Goal: Task Accomplishment & Management: Manage account settings

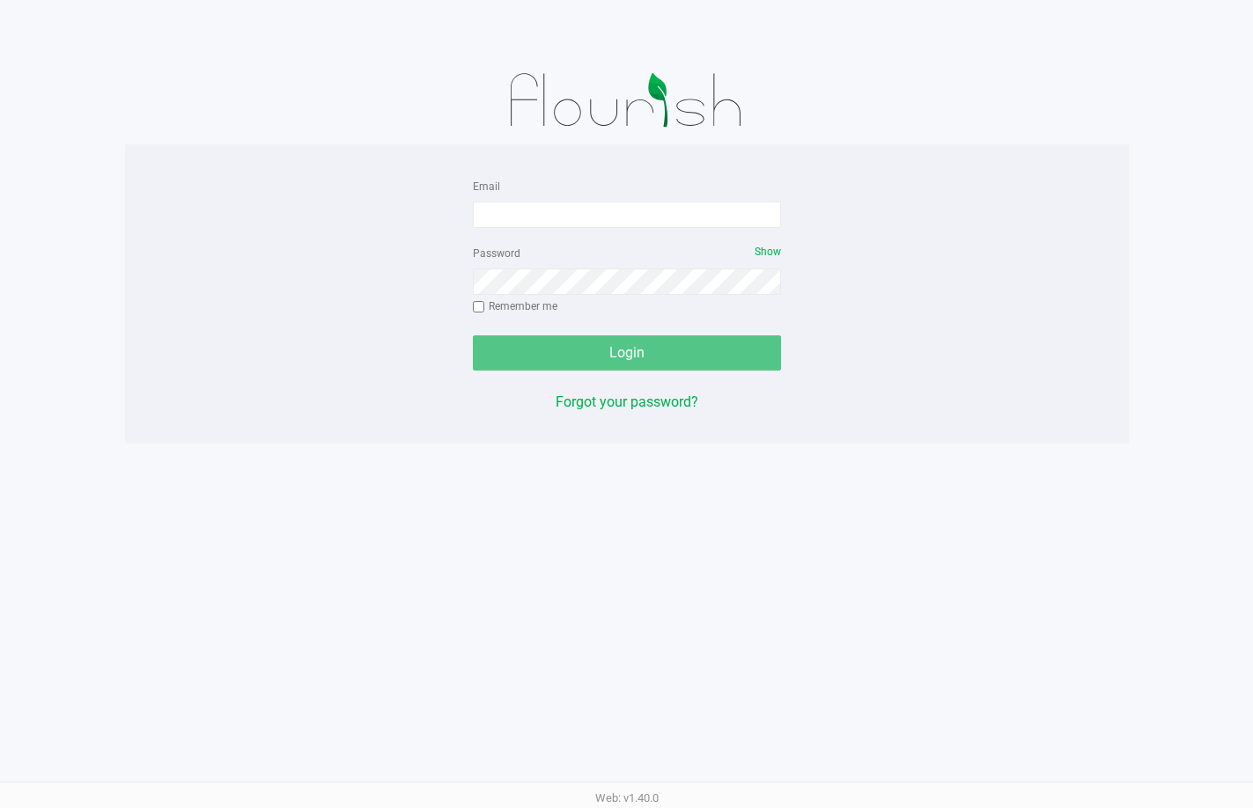
click at [584, 197] on div "Email" at bounding box center [627, 201] width 308 height 53
click at [580, 210] on input "Email" at bounding box center [627, 215] width 308 height 26
type input "rfortier@liveparallel.com"
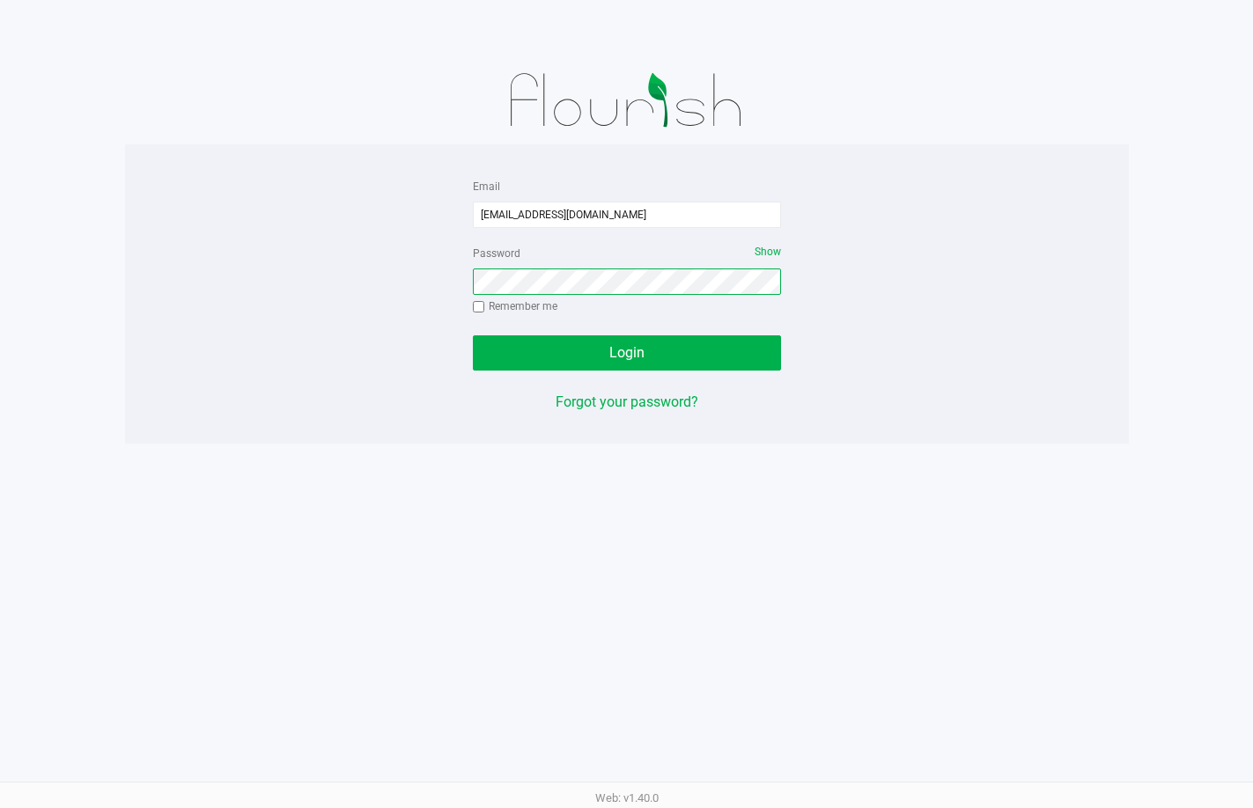
click at [473, 335] on button "Login" at bounding box center [627, 352] width 308 height 35
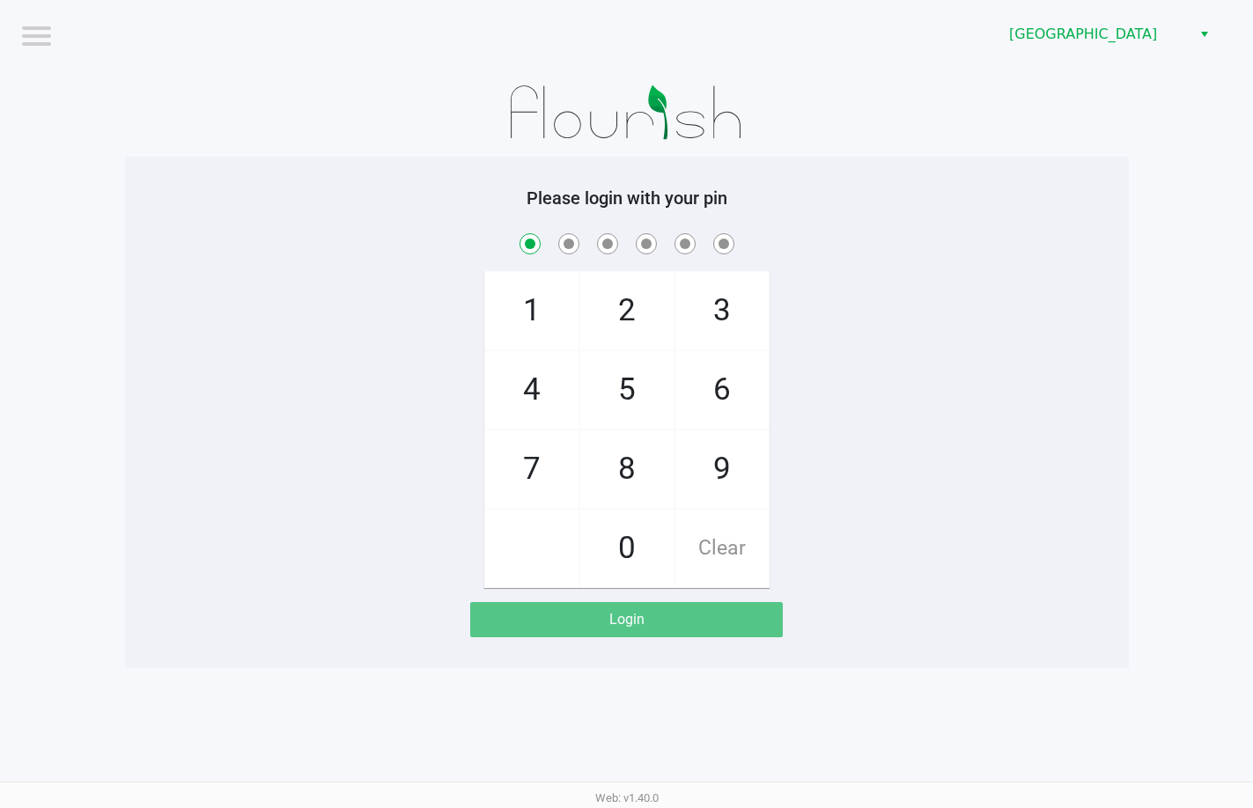
checkbox input "true"
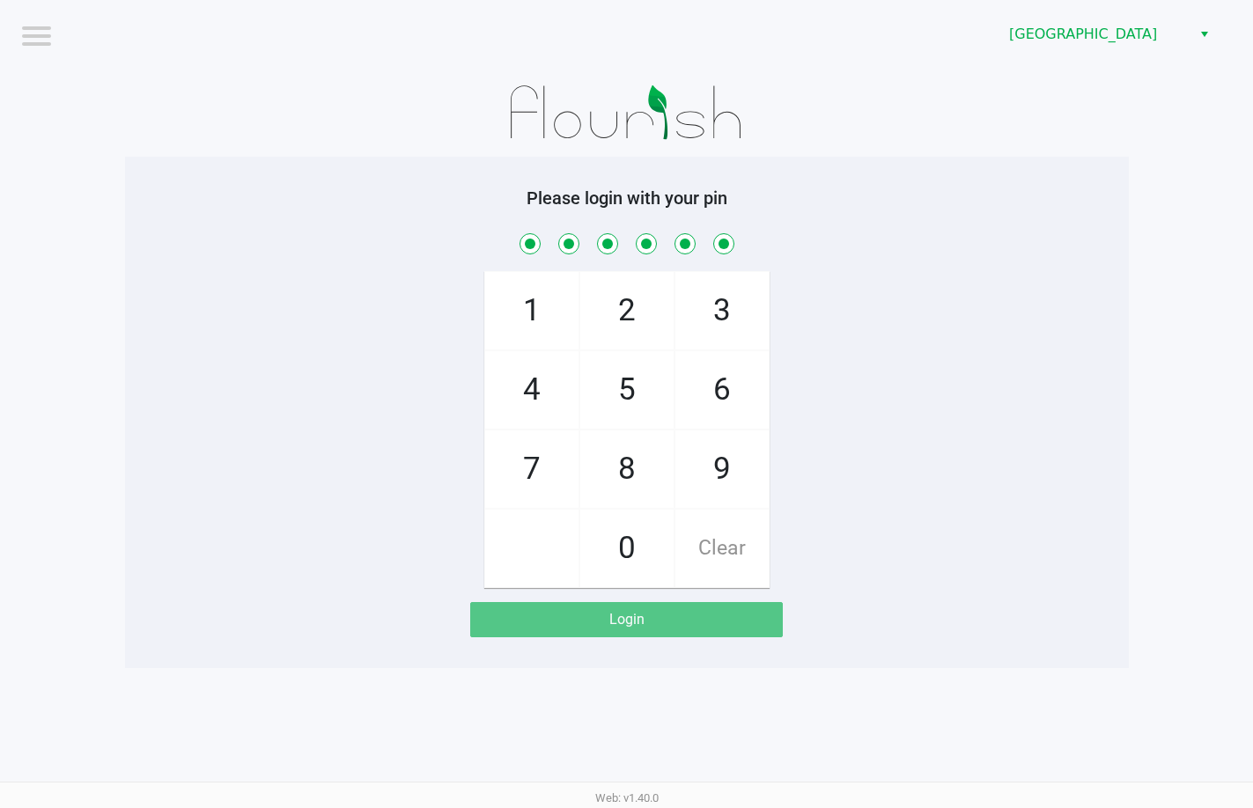
checkbox input "true"
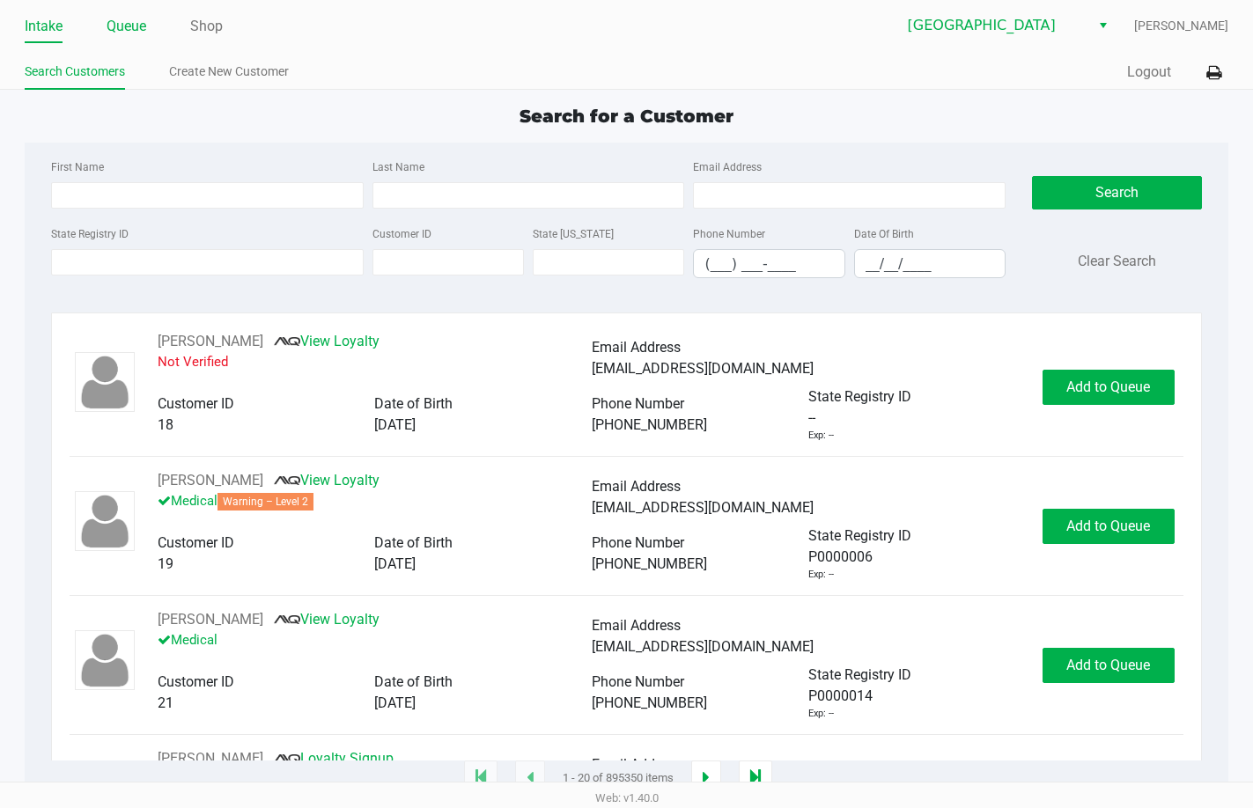
click at [137, 26] on link "Queue" at bounding box center [127, 26] width 40 height 25
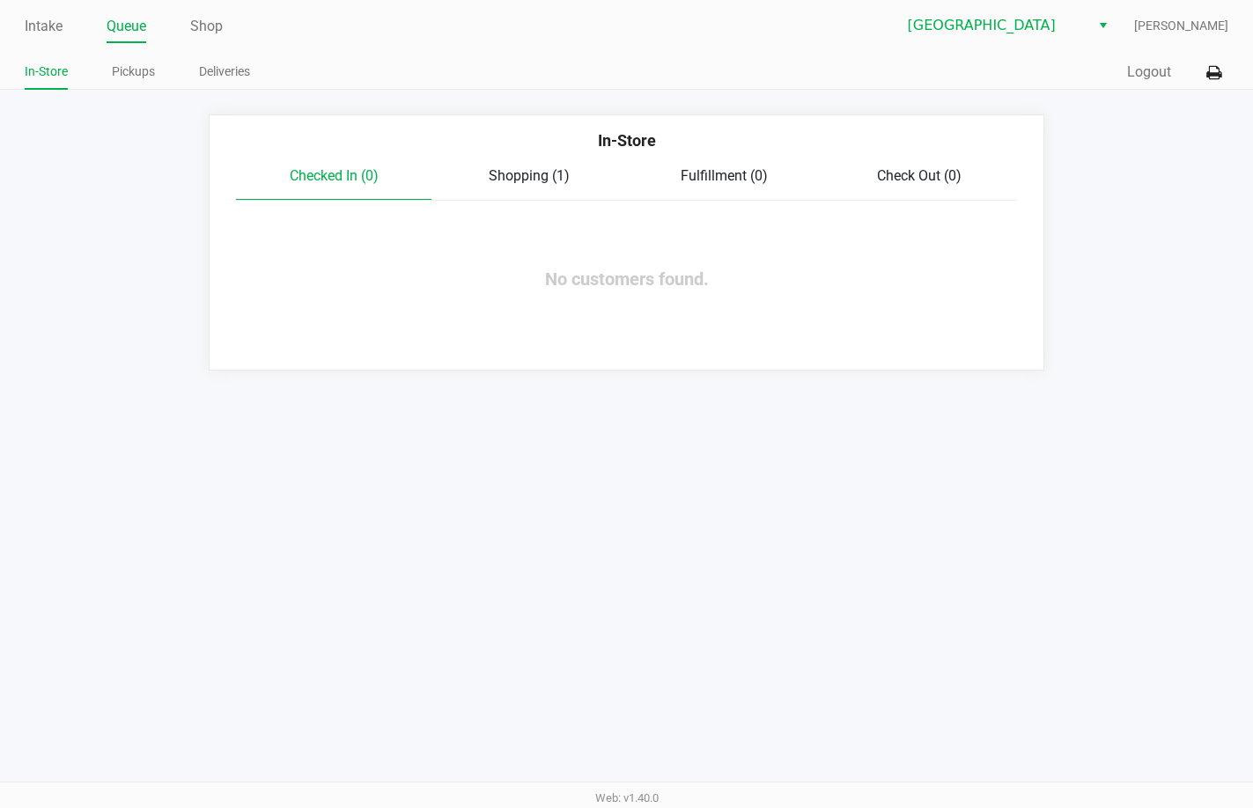
click at [875, 466] on div "Intake Queue Shop Lakeland WC Rebecca Fortier In-Store Pickups Deliveries Quick…" at bounding box center [626, 404] width 1253 height 808
click at [799, 434] on div "Intake Queue Shop Lakeland WC Rebecca Fortier In-Store Pickups Deliveries Quick…" at bounding box center [626, 404] width 1253 height 808
click at [543, 177] on span "Shopping (1)" at bounding box center [529, 175] width 81 height 17
click at [130, 75] on link "Pickups" at bounding box center [133, 72] width 43 height 22
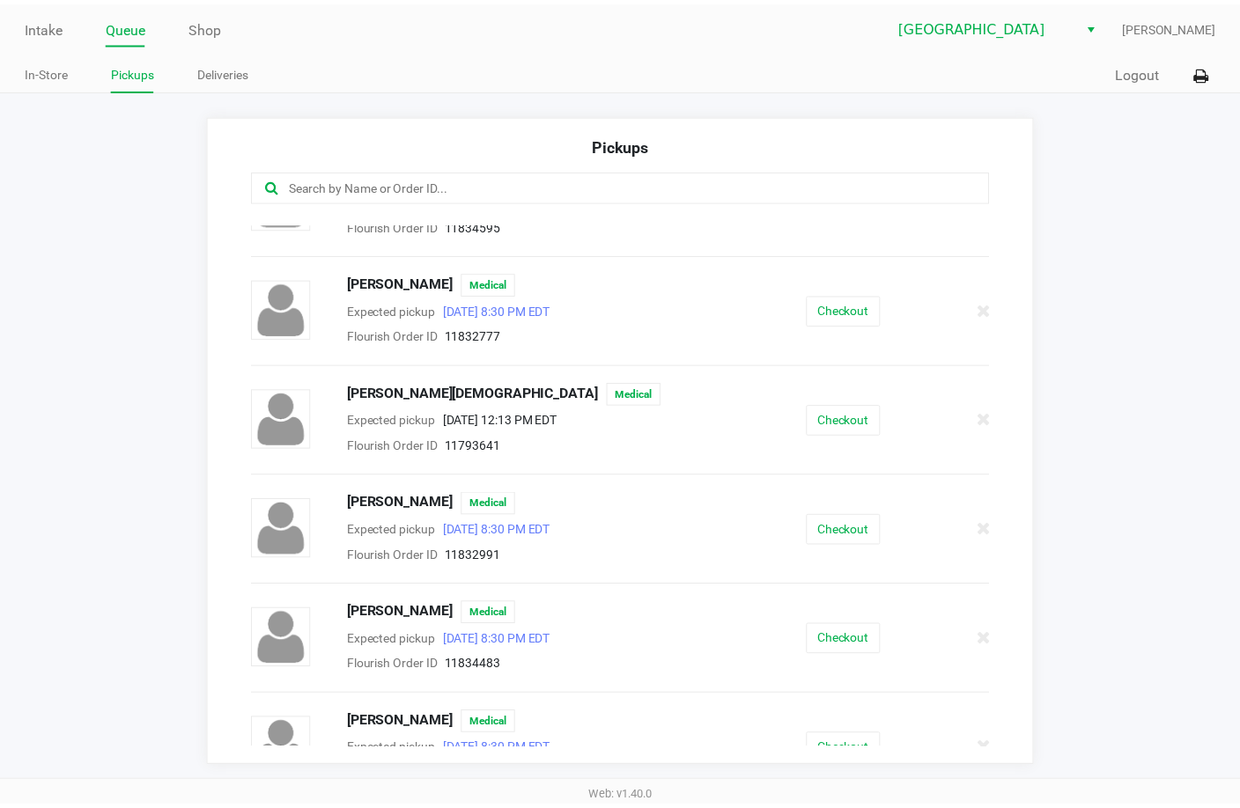
scroll to position [1639, 0]
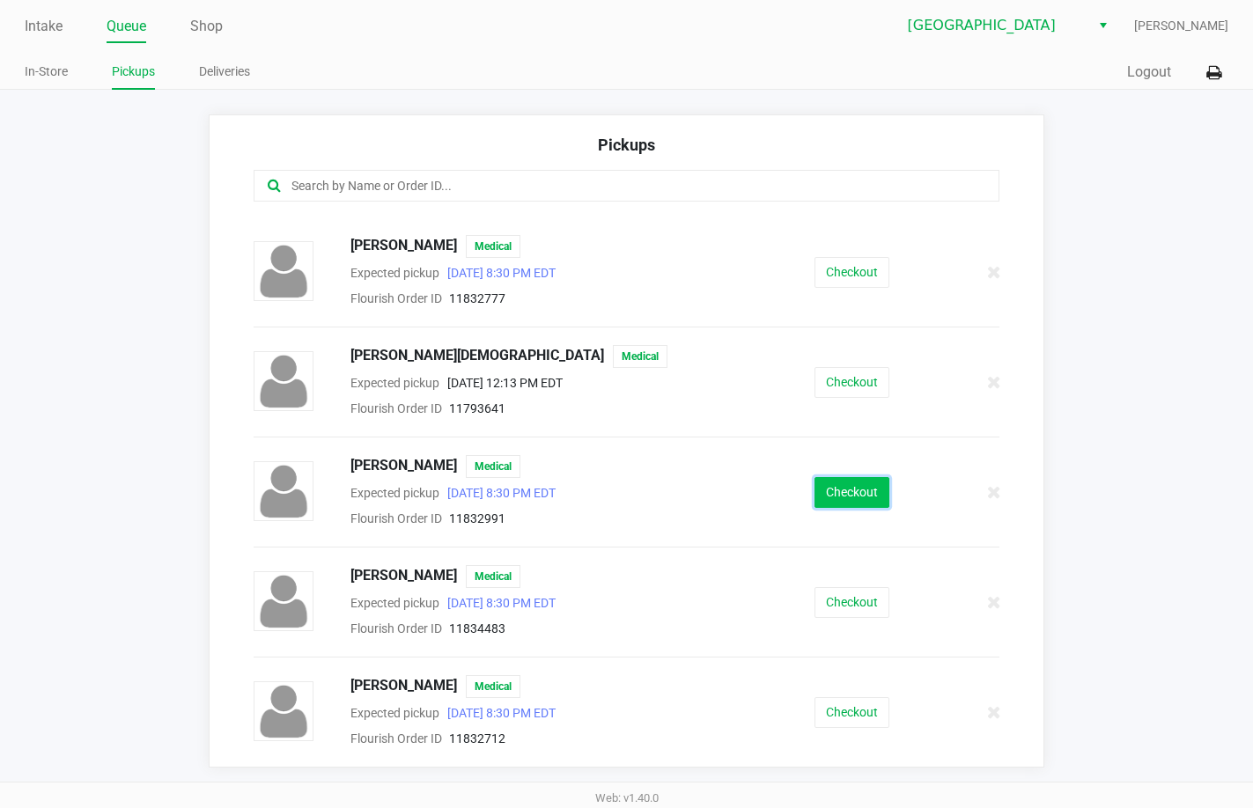
click at [851, 488] on button "Checkout" at bounding box center [851, 492] width 75 height 31
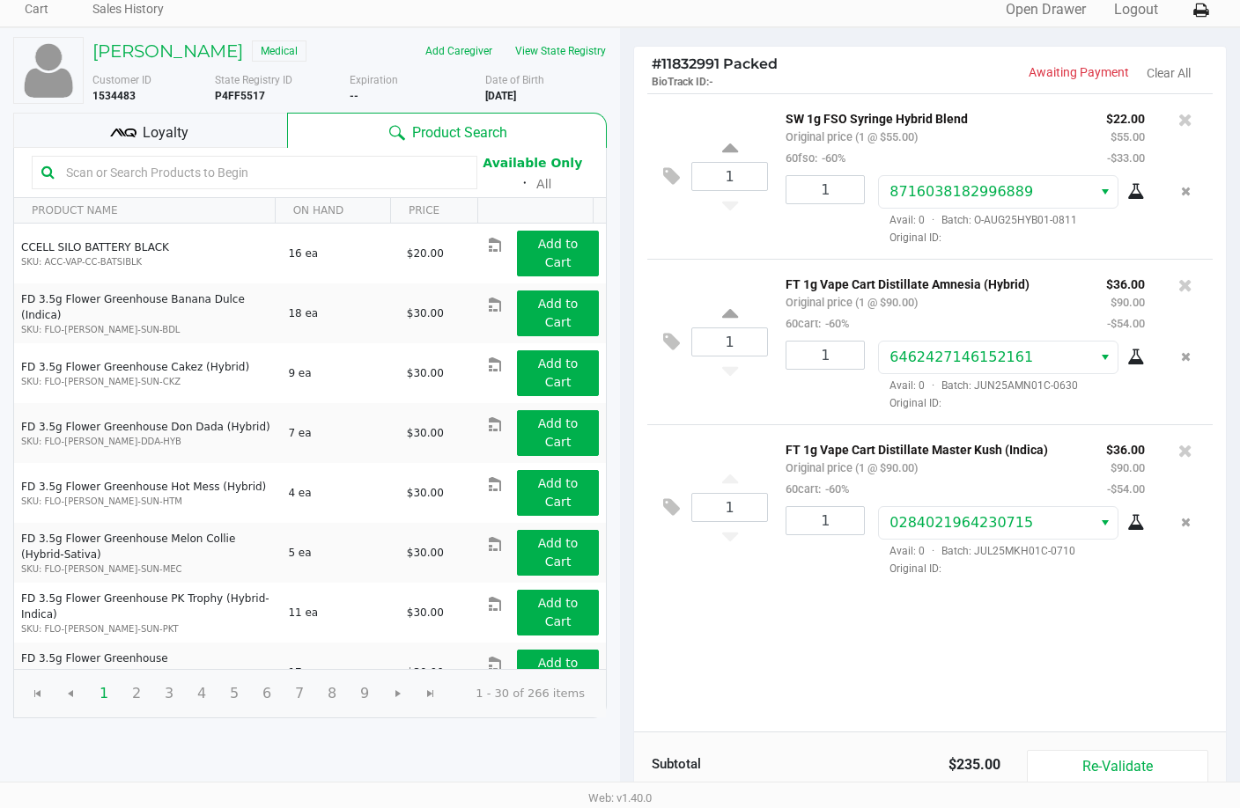
scroll to position [180, 0]
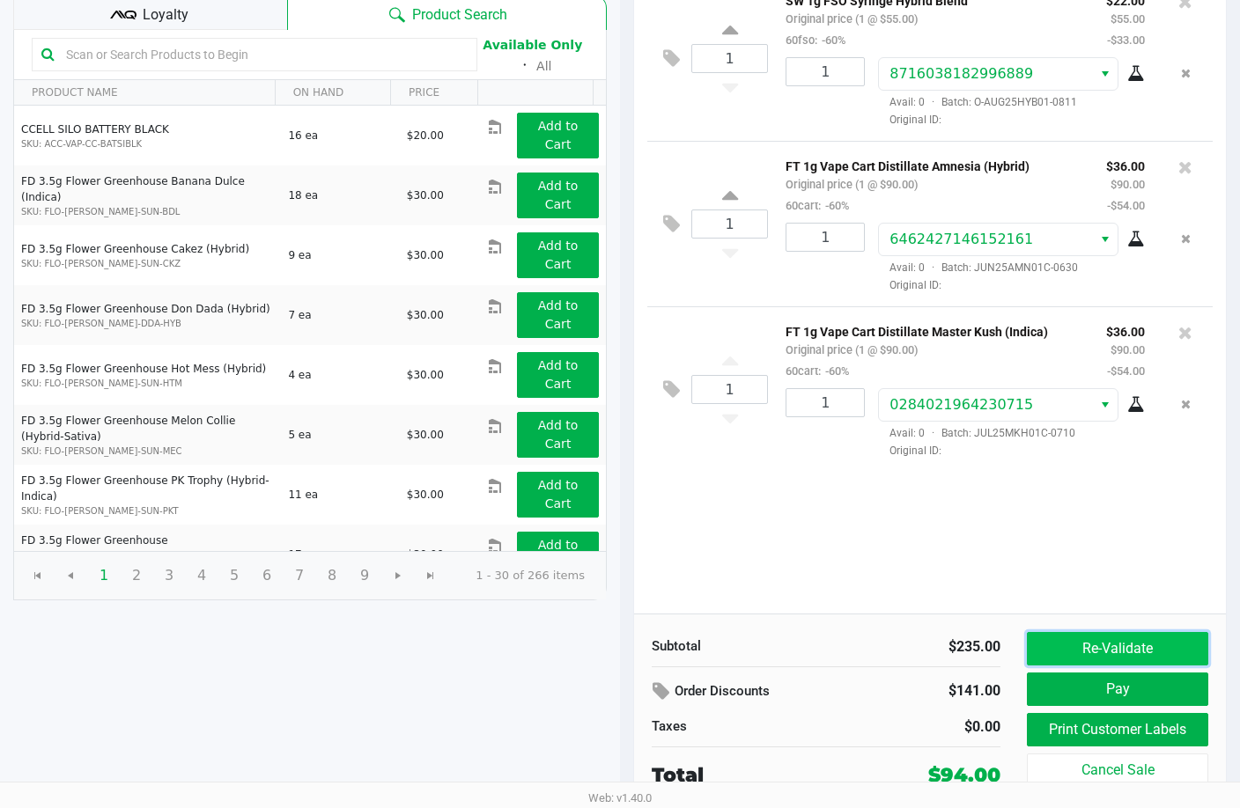
click at [1094, 654] on button "Re-Validate" at bounding box center [1116, 648] width 181 height 33
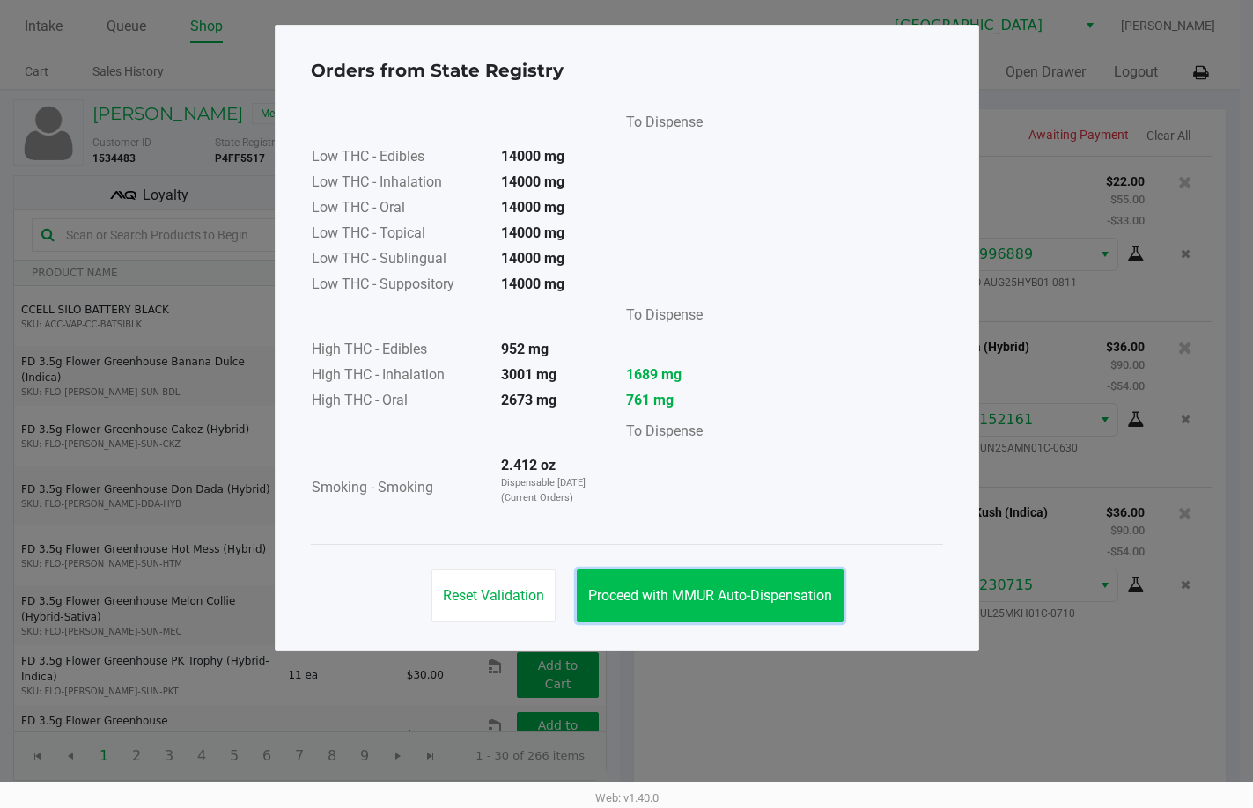
click at [707, 600] on span "Proceed with MMUR Auto-Dispensation" at bounding box center [710, 595] width 244 height 17
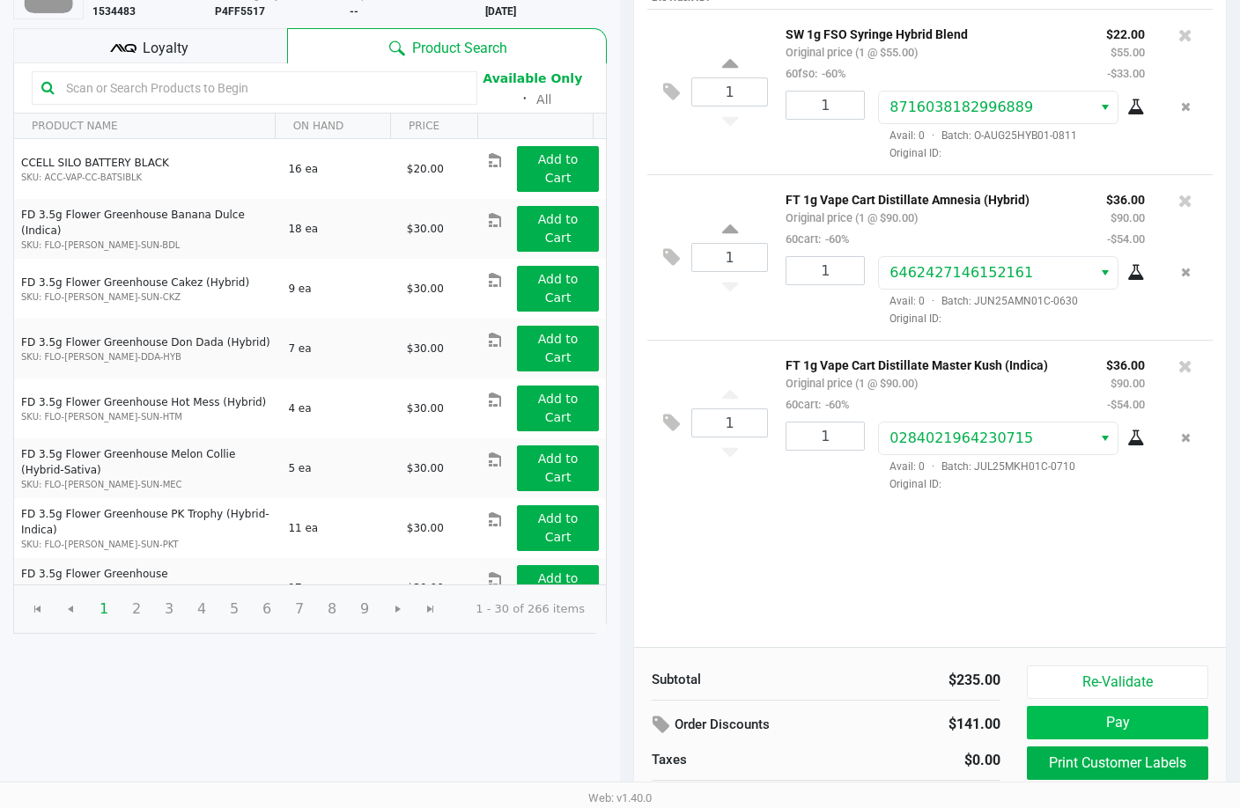
scroll to position [180, 0]
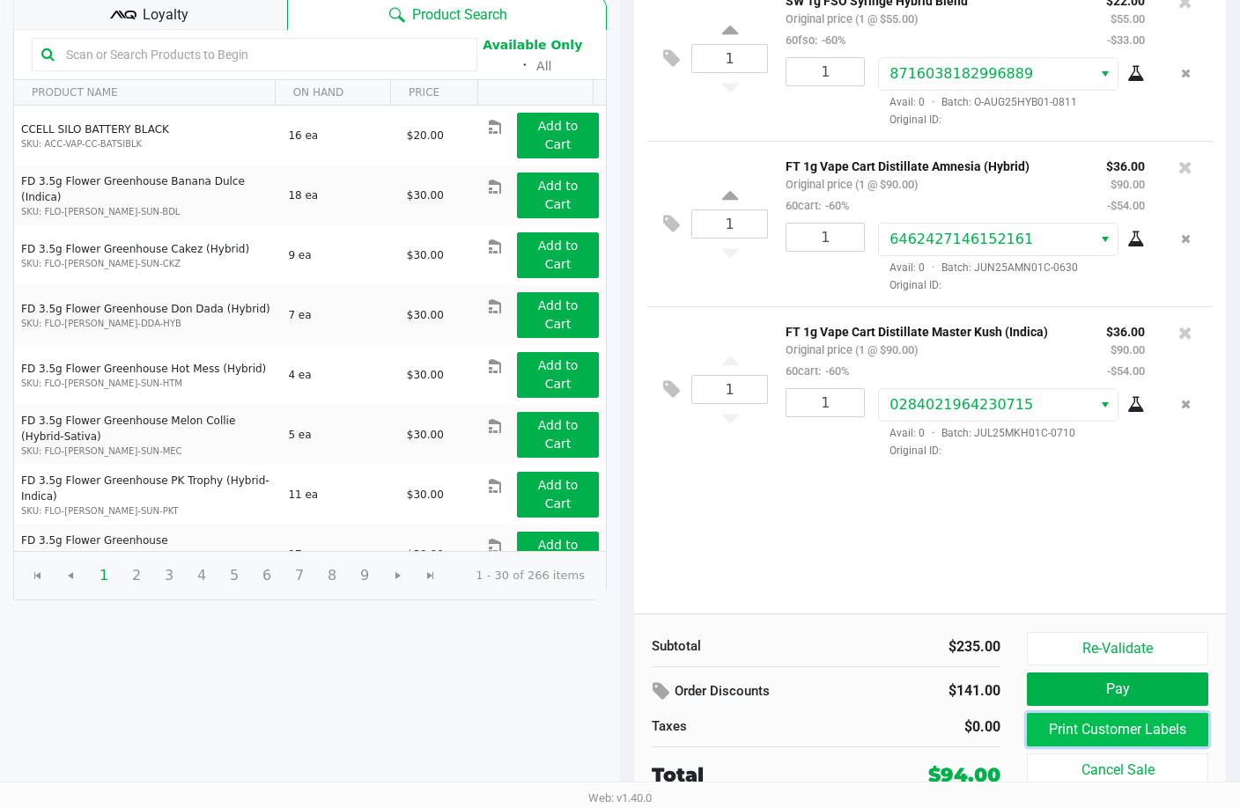
click at [1133, 740] on button "Print Customer Labels" at bounding box center [1116, 729] width 181 height 33
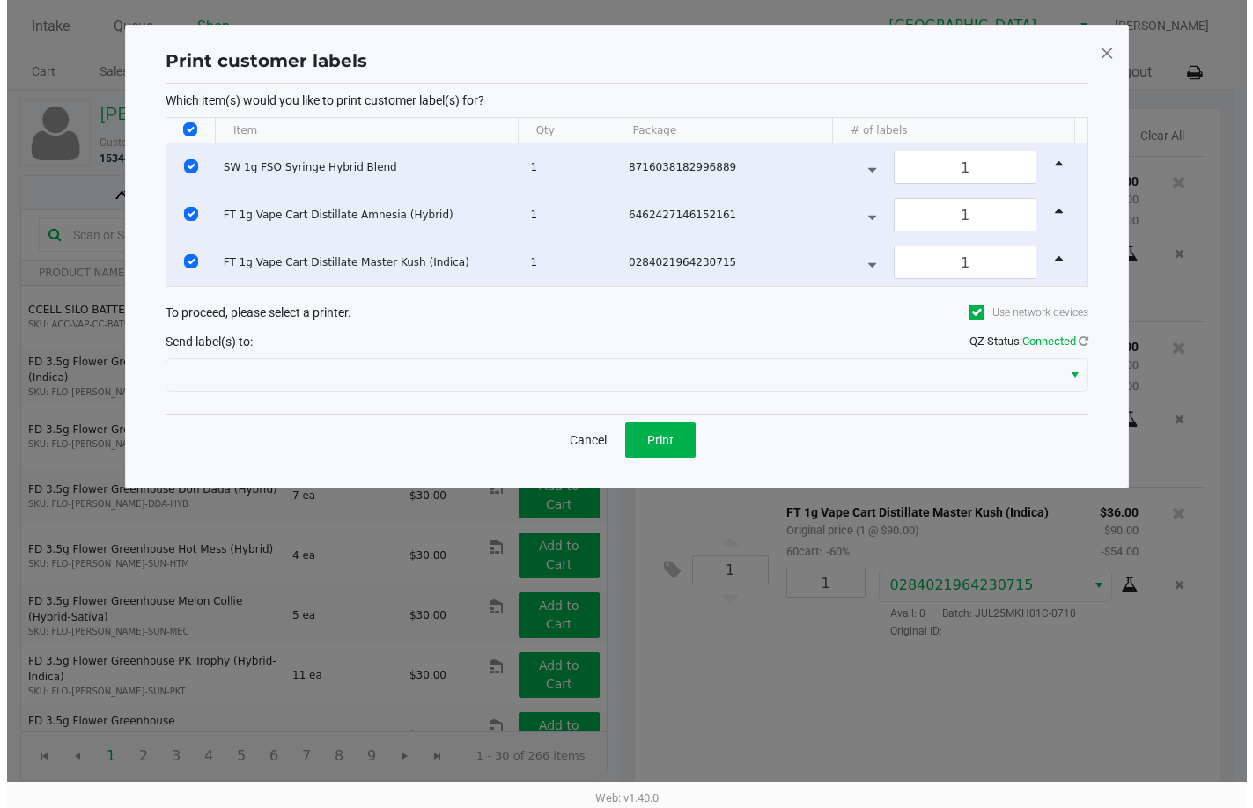
scroll to position [0, 0]
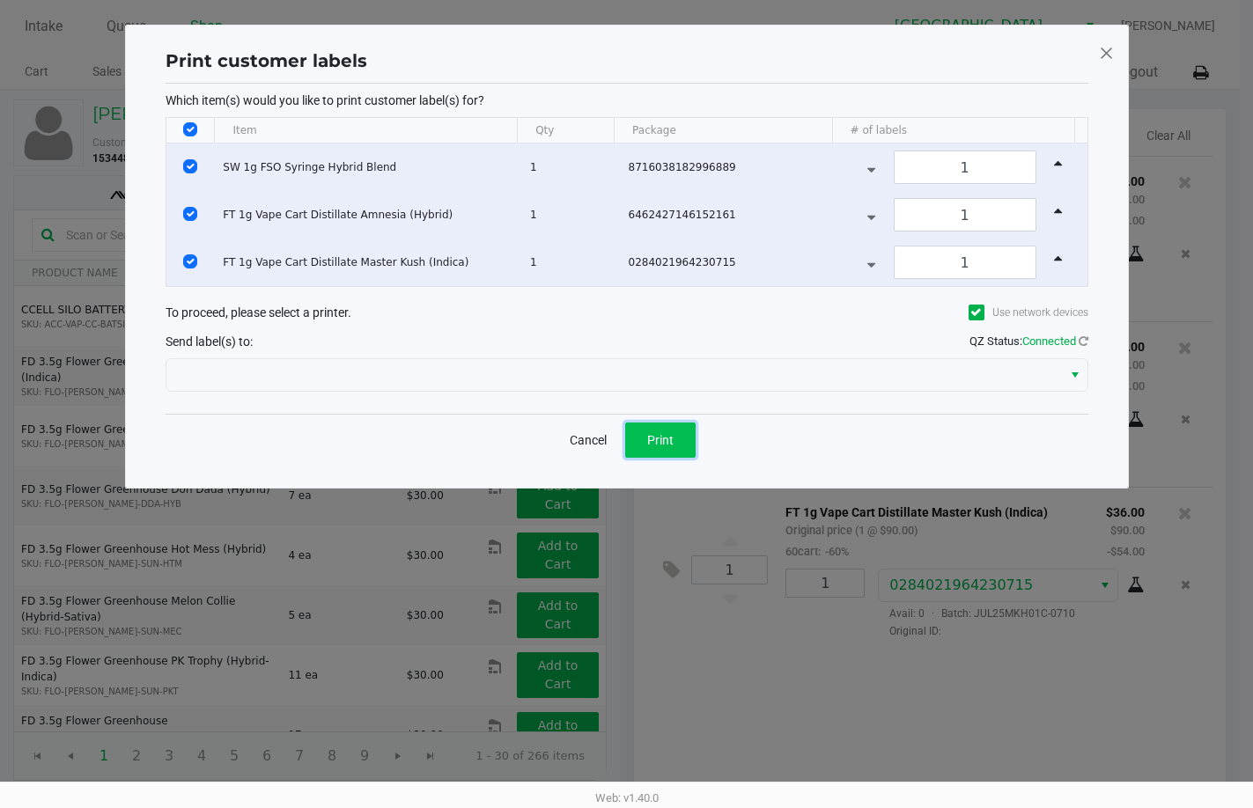
click at [663, 438] on span "Print" at bounding box center [660, 440] width 26 height 14
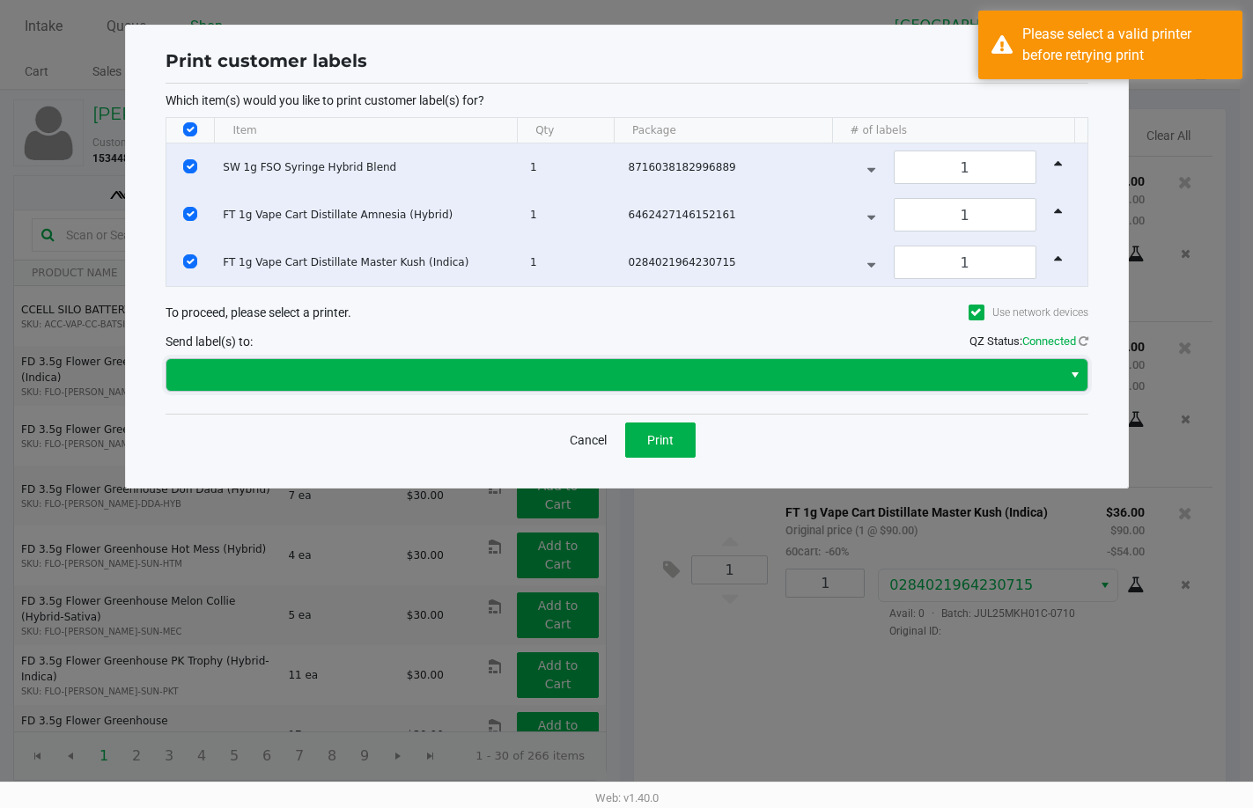
click at [401, 368] on span at bounding box center [614, 374] width 874 height 21
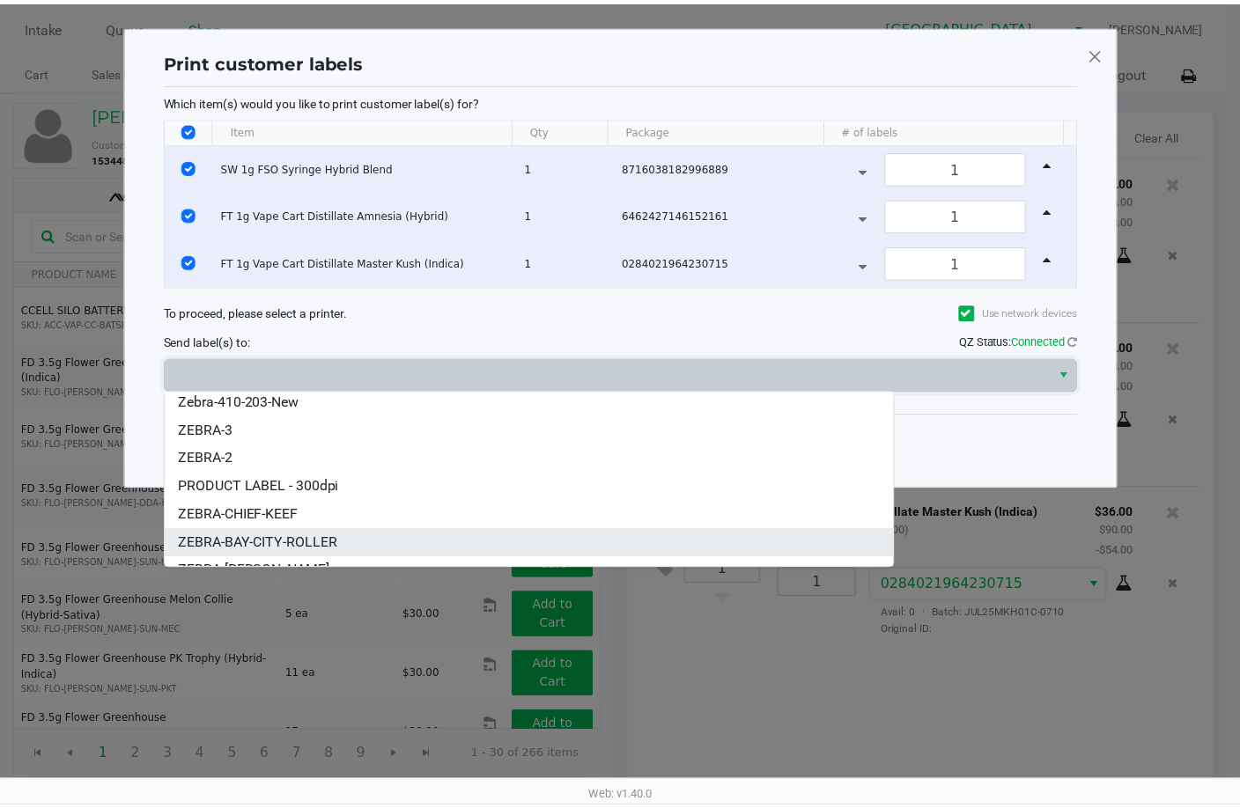
scroll to position [49, 0]
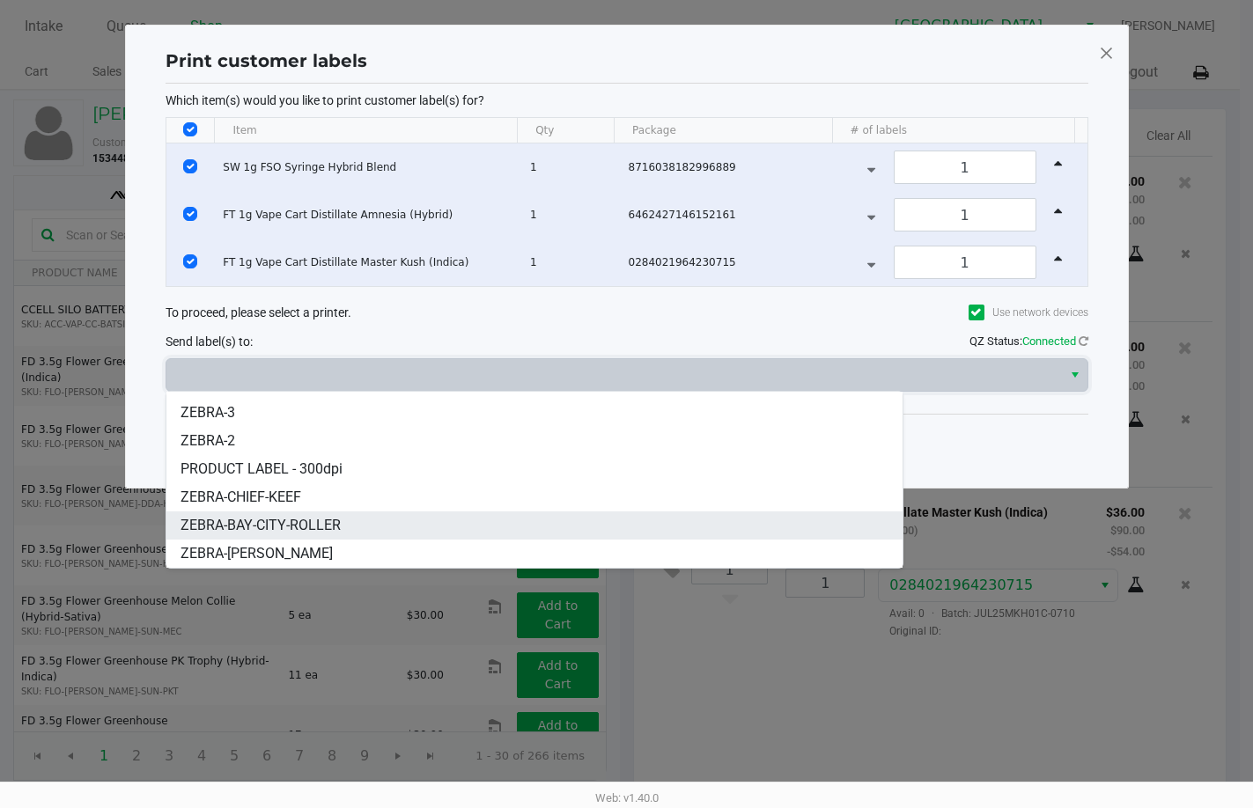
click at [269, 528] on span "ZEBRA-BAY-CITY-ROLLER" at bounding box center [260, 525] width 160 height 21
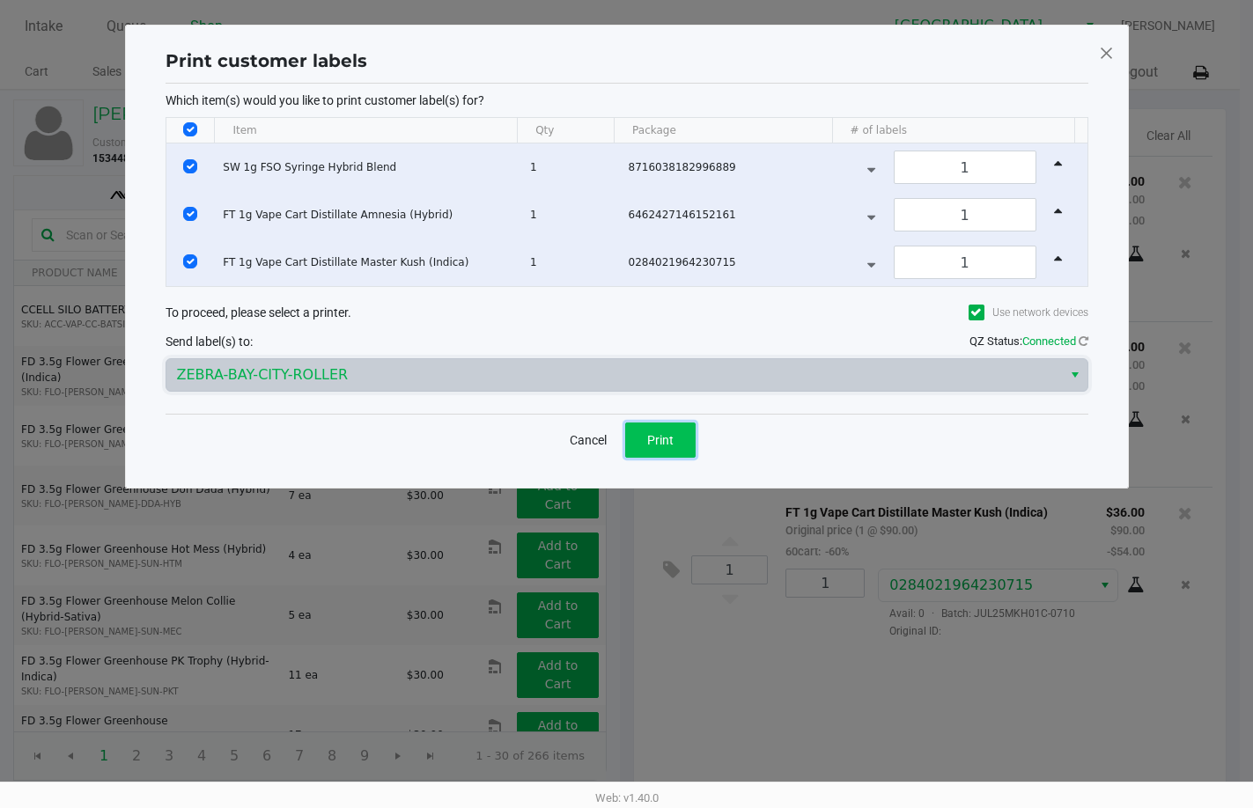
click at [661, 438] on span "Print" at bounding box center [660, 440] width 26 height 14
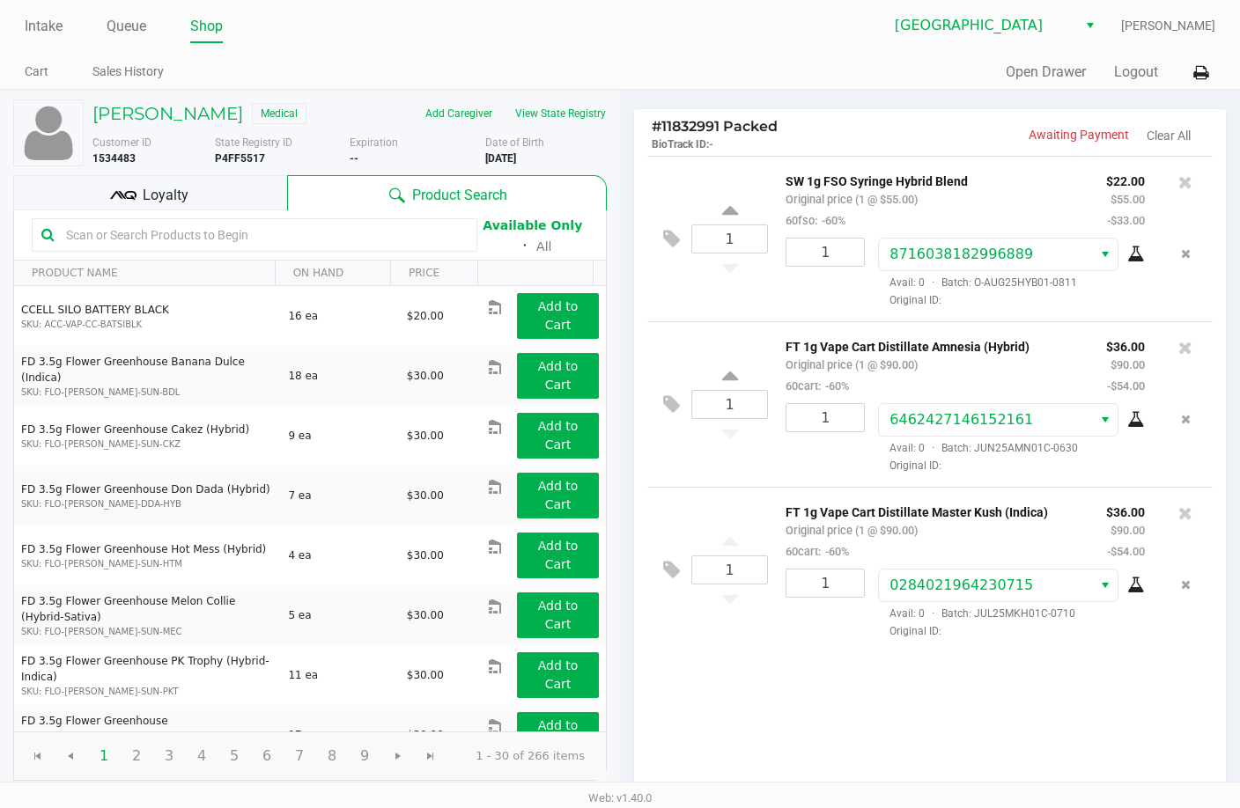
click at [238, 199] on div "Loyalty" at bounding box center [150, 192] width 274 height 35
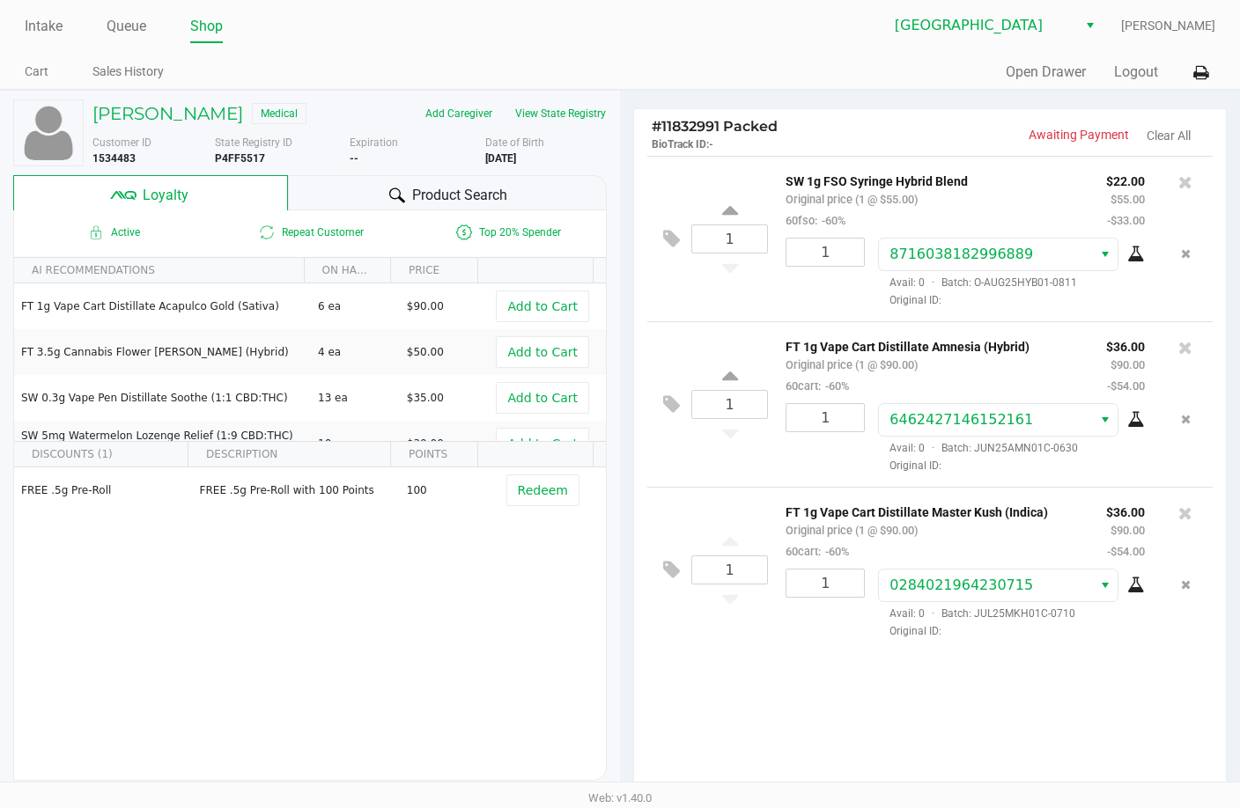
scroll to position [202, 0]
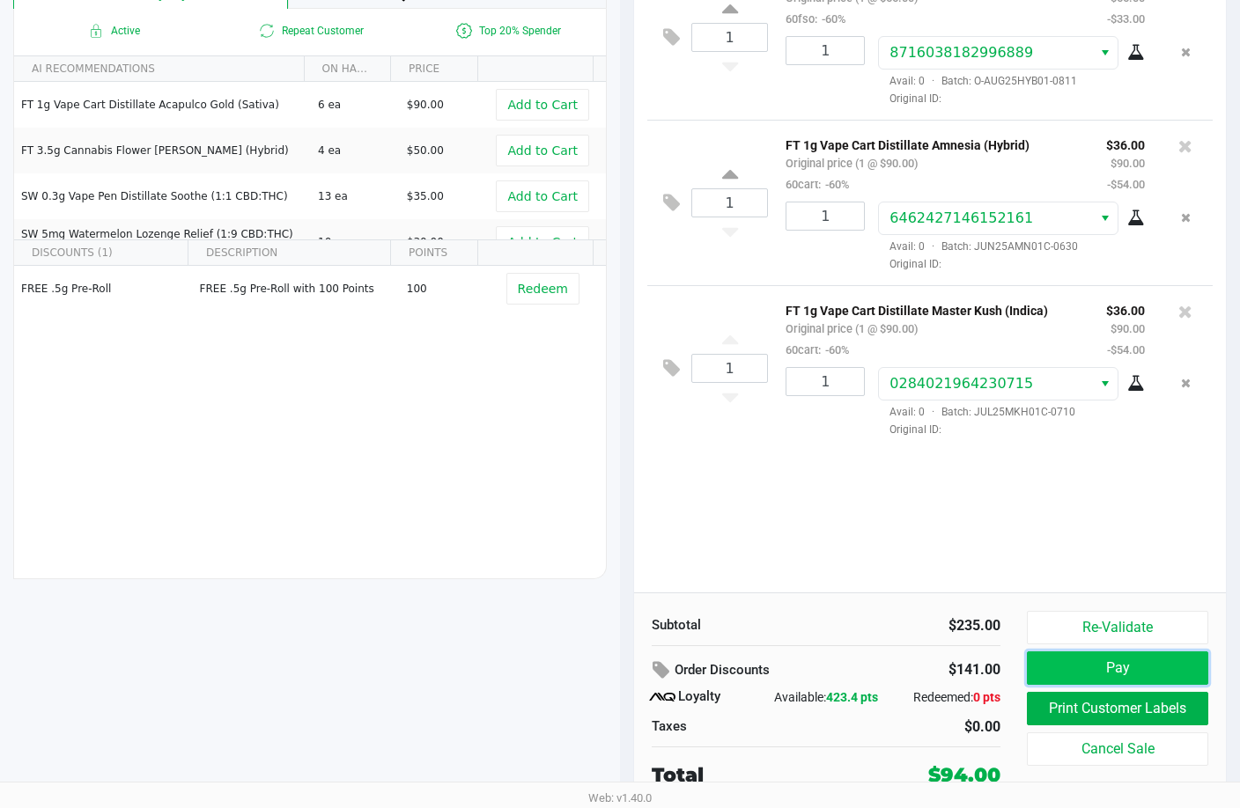
click at [1116, 664] on button "Pay" at bounding box center [1116, 667] width 181 height 33
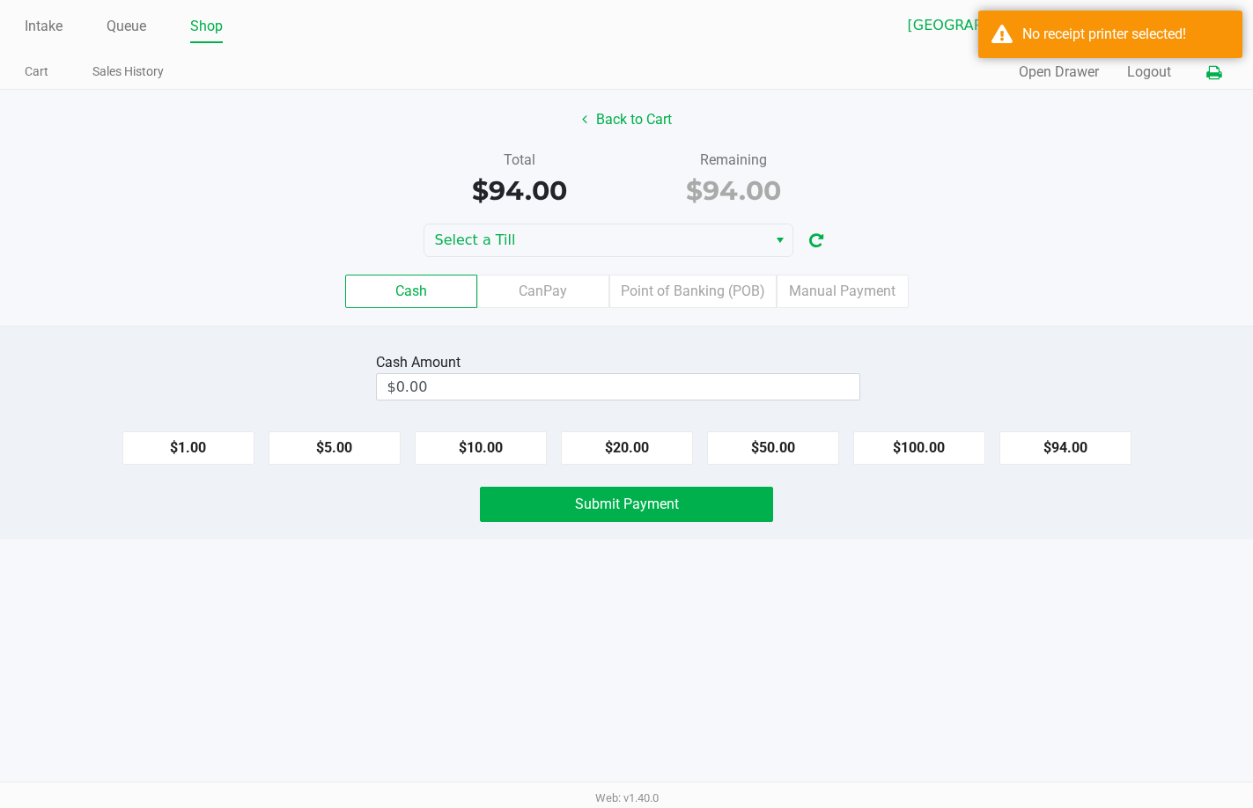
click at [1211, 67] on icon at bounding box center [1213, 73] width 15 height 12
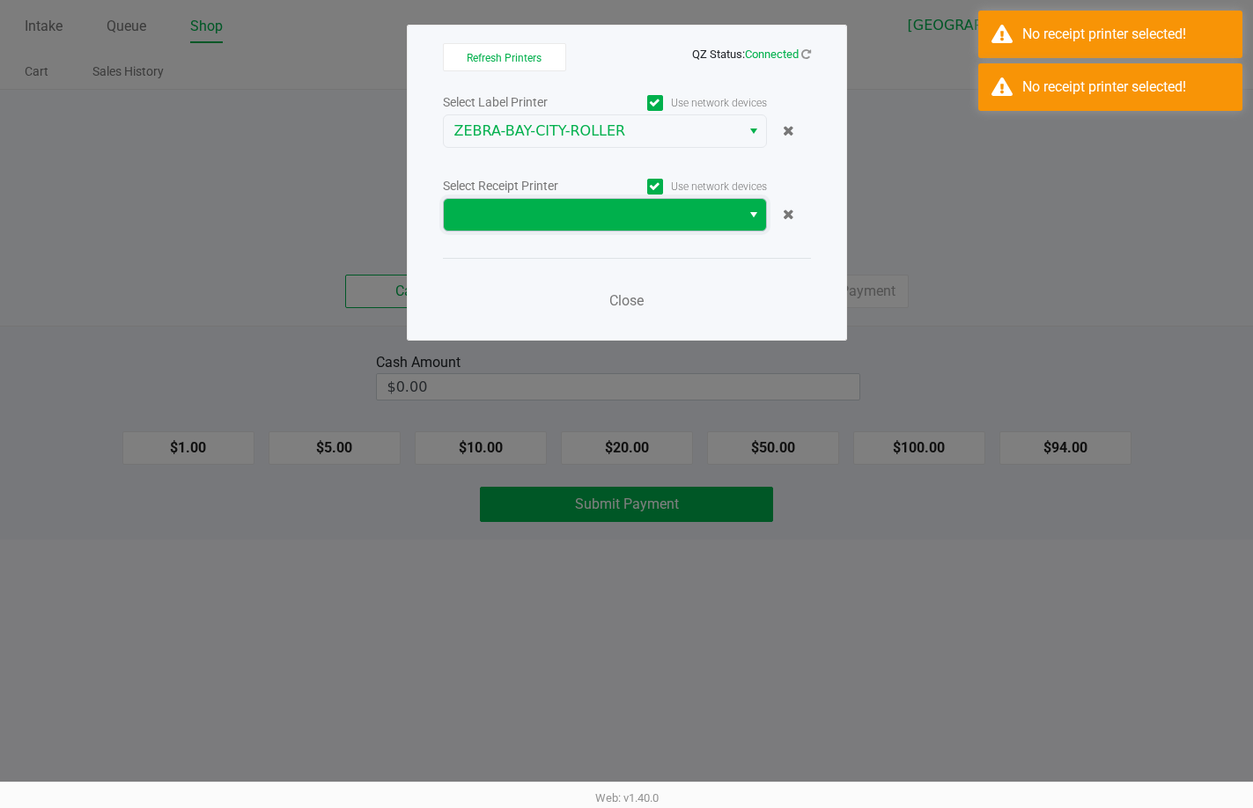
click at [616, 221] on span at bounding box center [592, 214] width 276 height 21
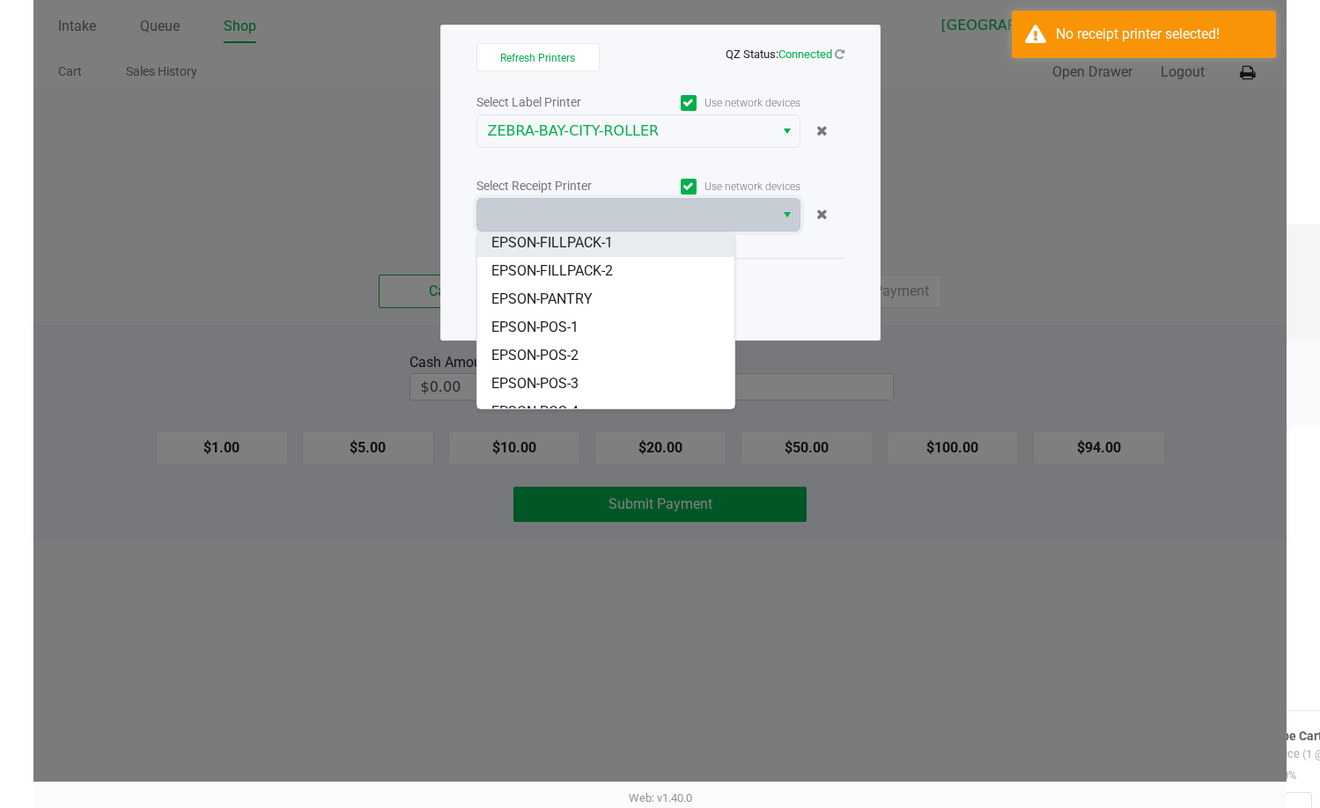
scroll to position [106, 0]
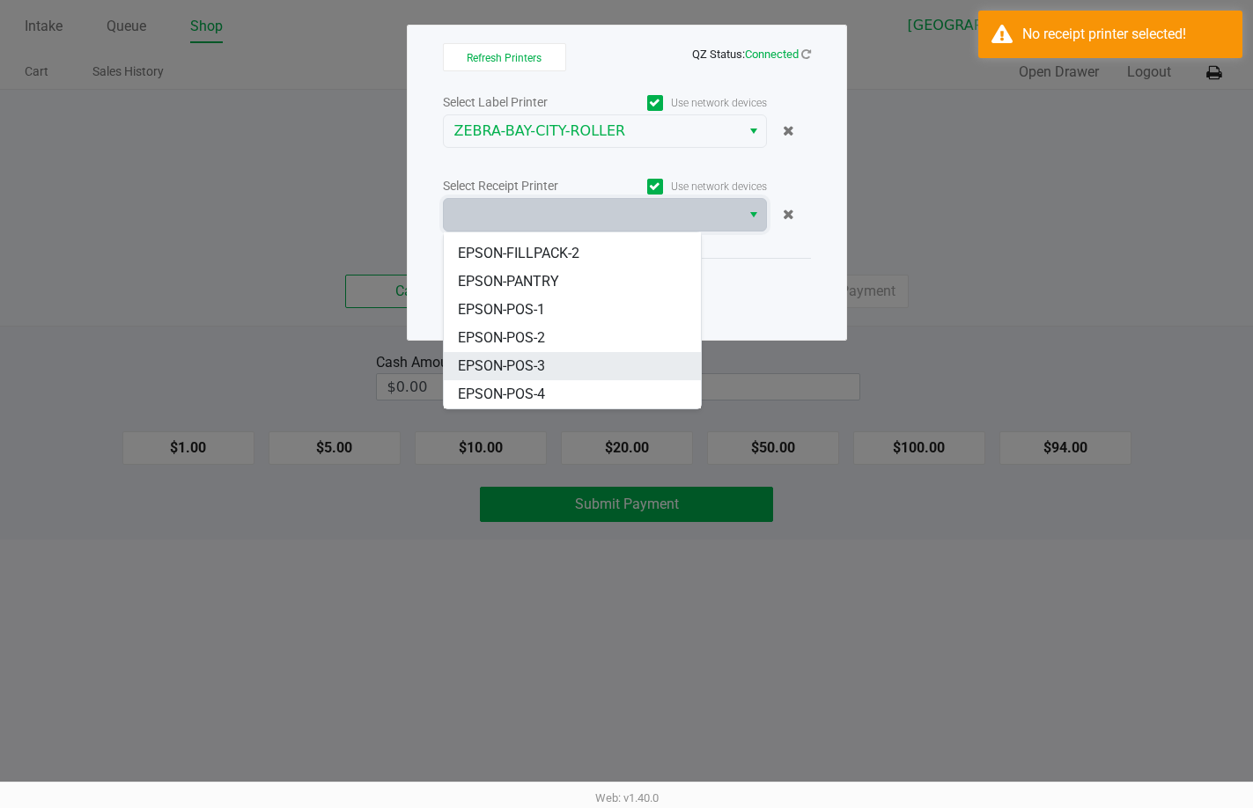
click at [563, 364] on li "EPSON-POS-3" at bounding box center [572, 366] width 257 height 28
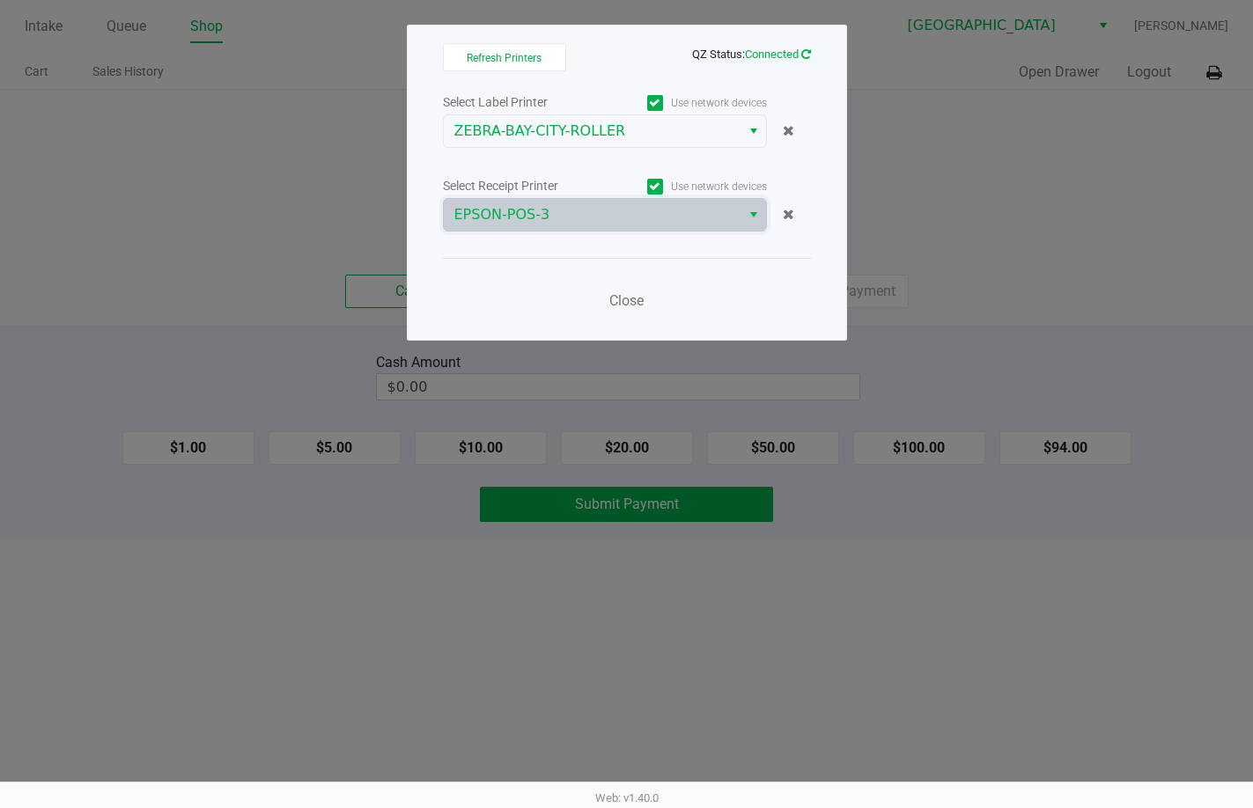
click at [804, 55] on icon at bounding box center [806, 53] width 10 height 11
click at [801, 57] on icon at bounding box center [806, 53] width 10 height 11
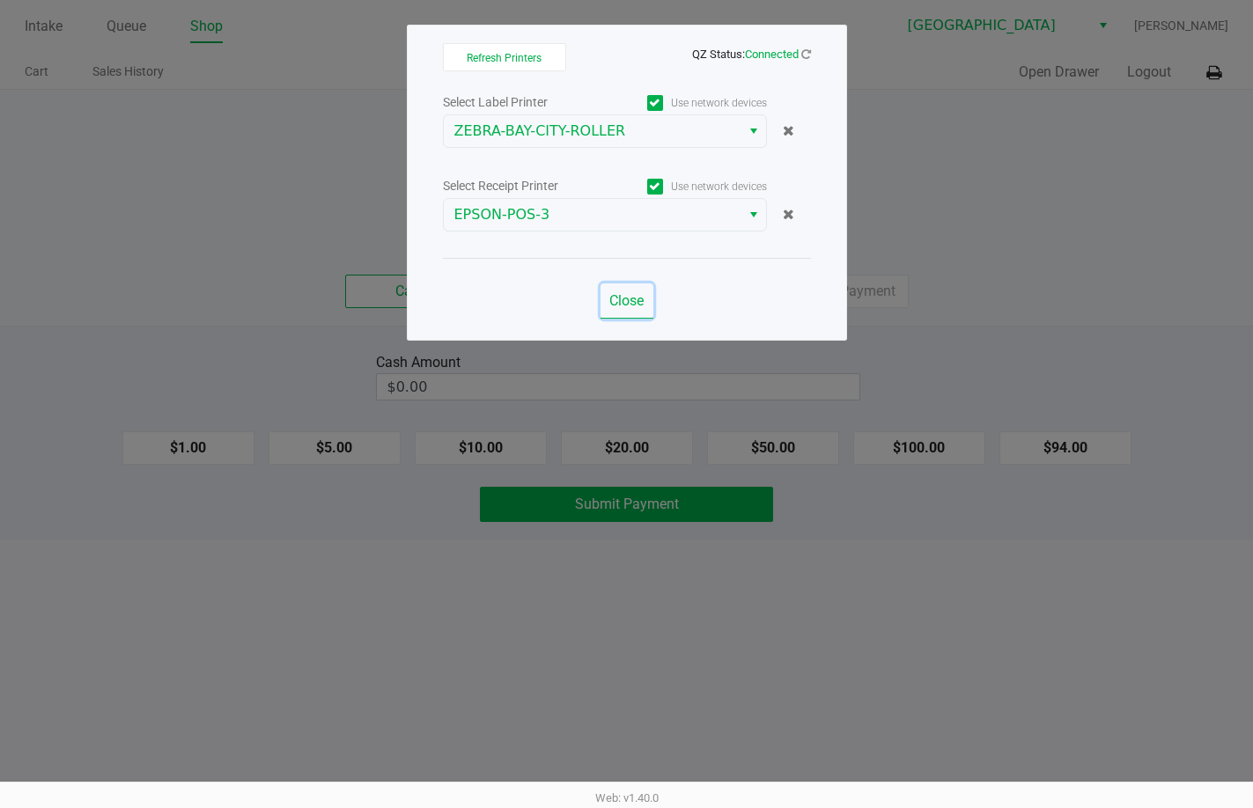
click at [622, 304] on span "Close" at bounding box center [626, 300] width 34 height 17
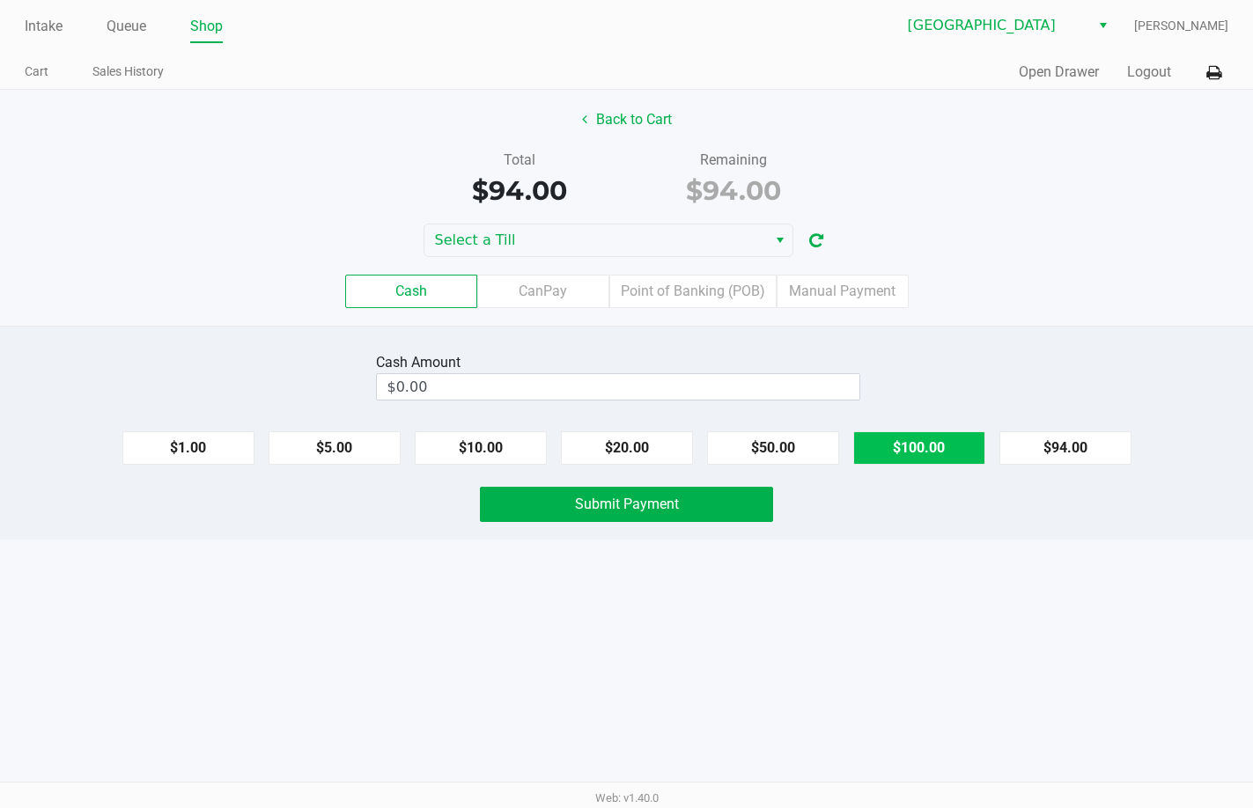
click at [928, 451] on button "$100.00" at bounding box center [919, 447] width 132 height 33
type input "$100.00"
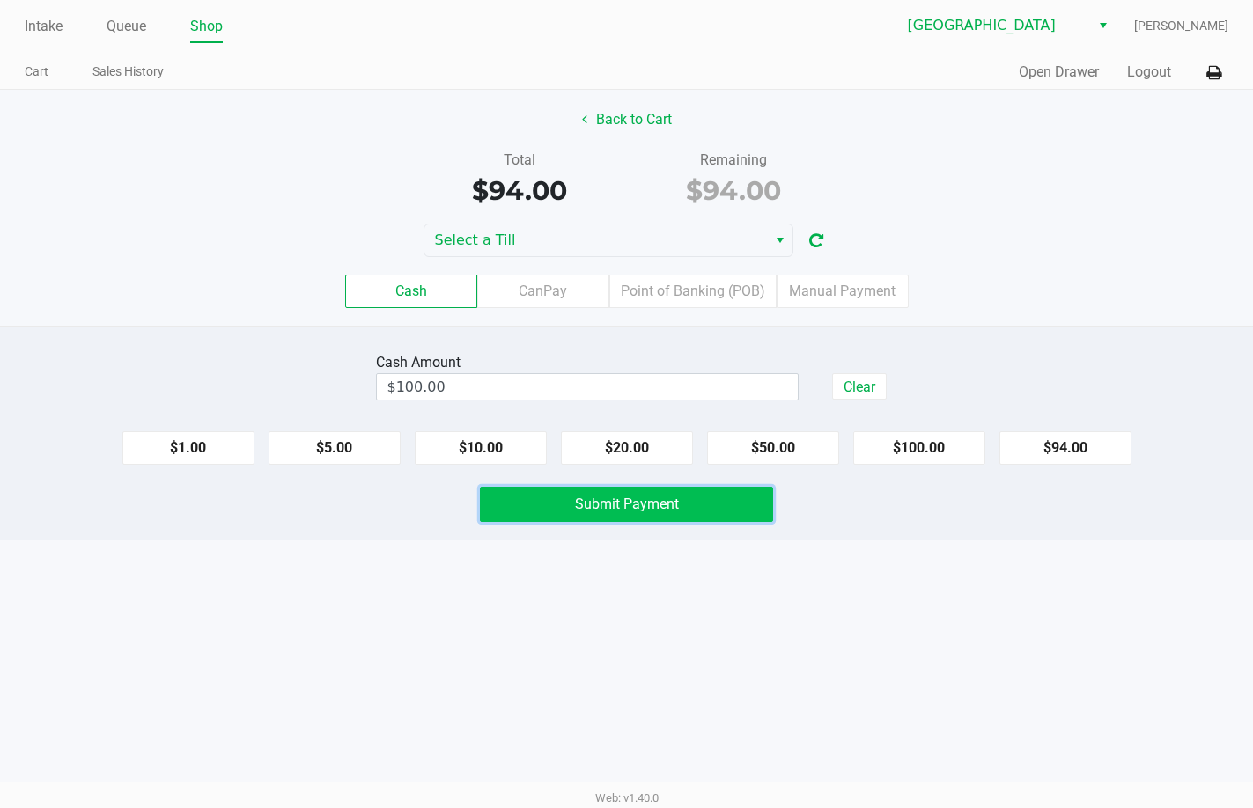
click at [646, 497] on span "Submit Payment" at bounding box center [627, 504] width 104 height 17
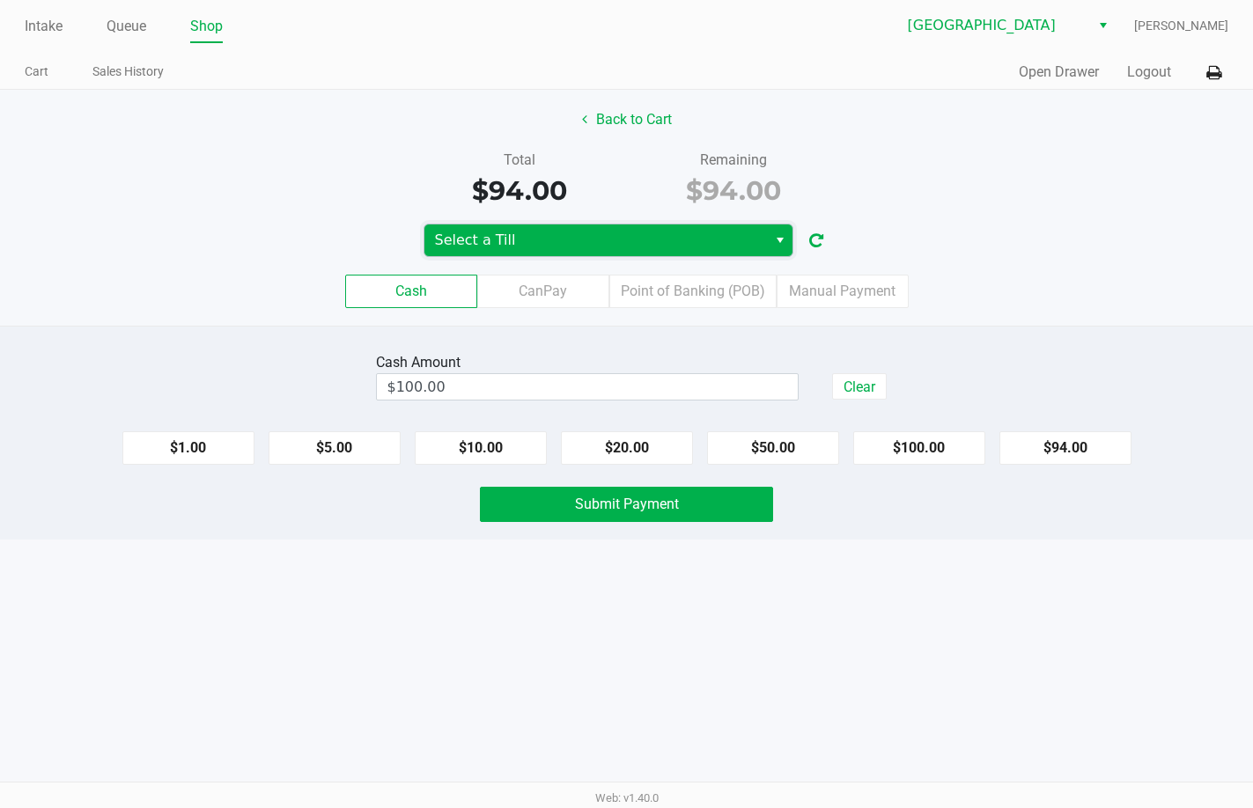
click at [572, 248] on span "Select a Till" at bounding box center [595, 240] width 321 height 21
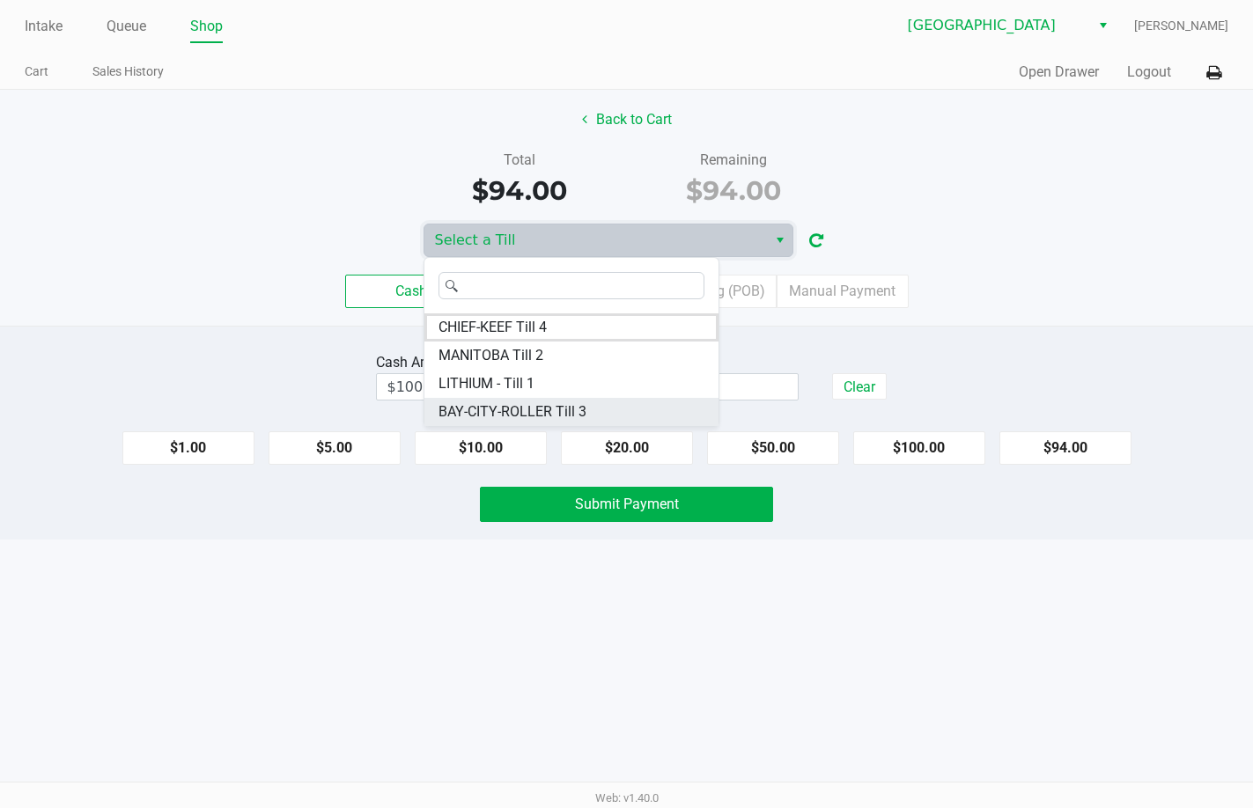
click at [497, 413] on span "BAY-CITY-ROLLER Till 3" at bounding box center [512, 411] width 148 height 21
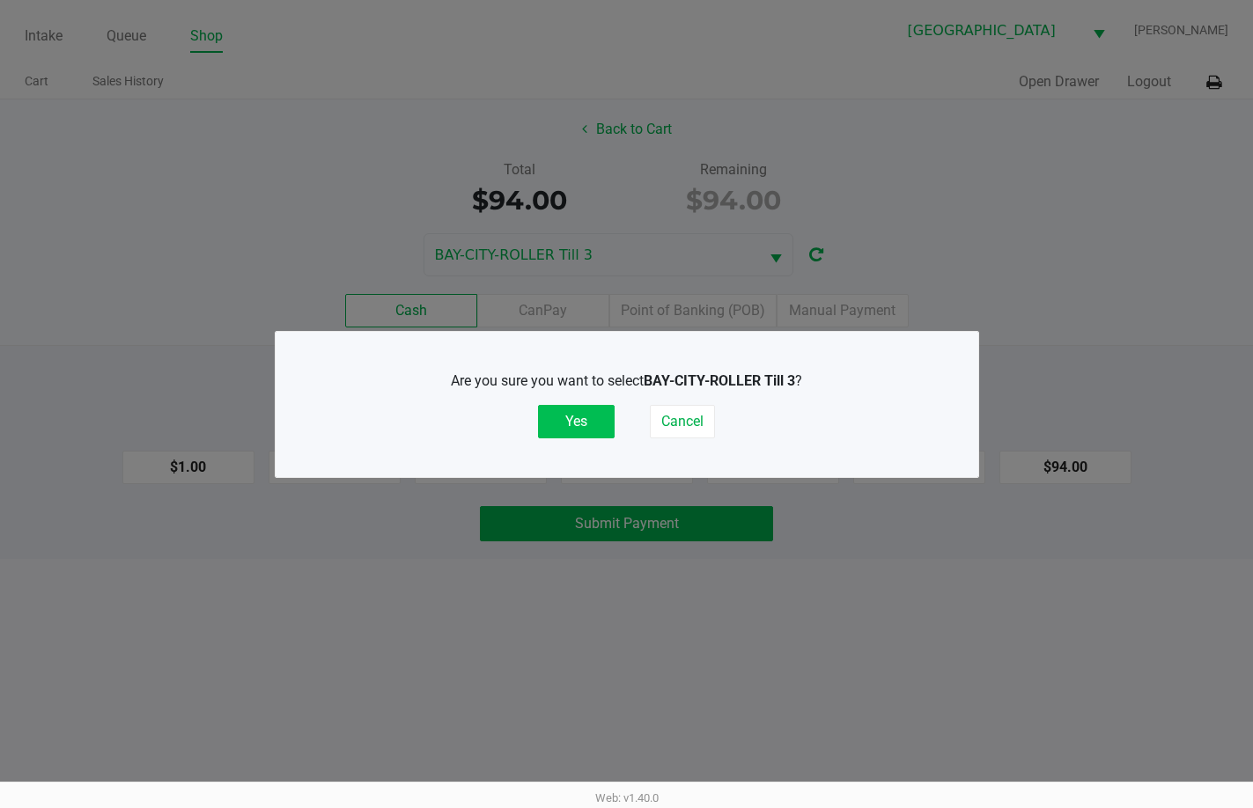
click at [568, 411] on button "Yes" at bounding box center [576, 421] width 77 height 33
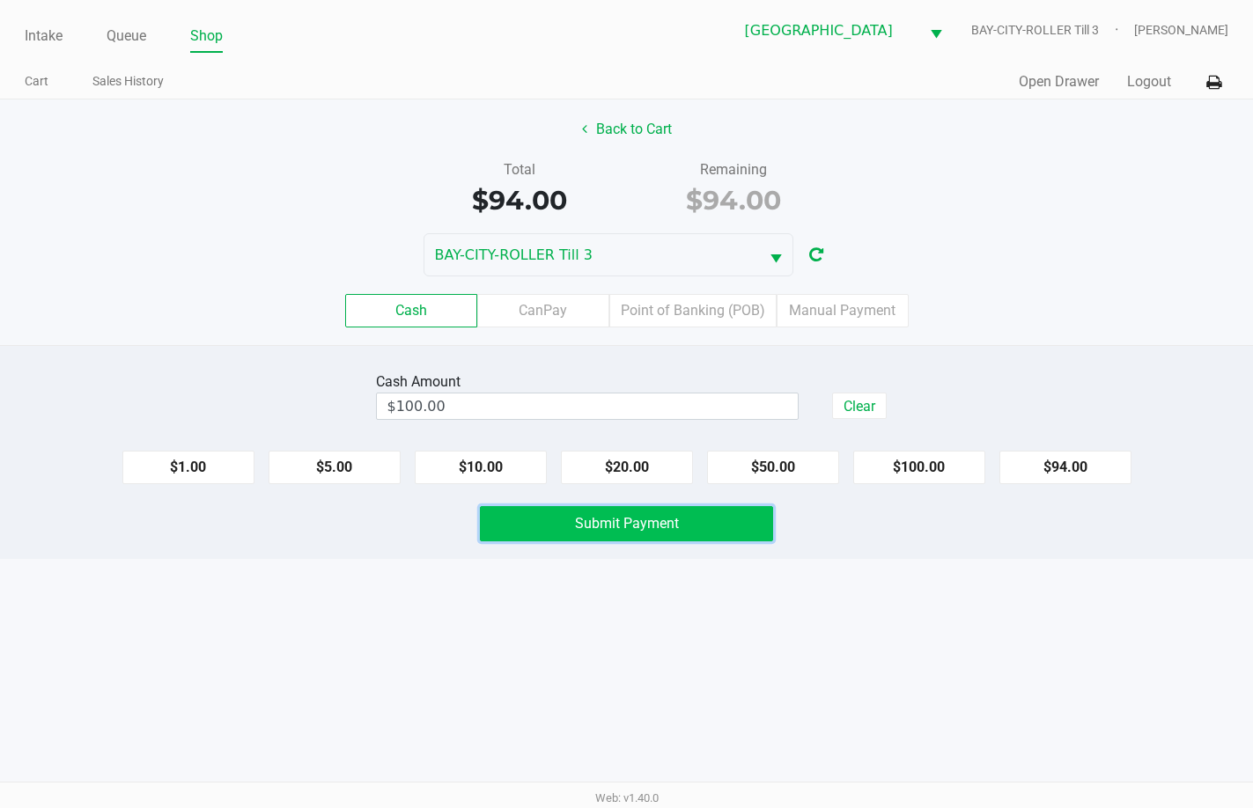
click at [620, 525] on span "Submit Payment" at bounding box center [627, 523] width 104 height 17
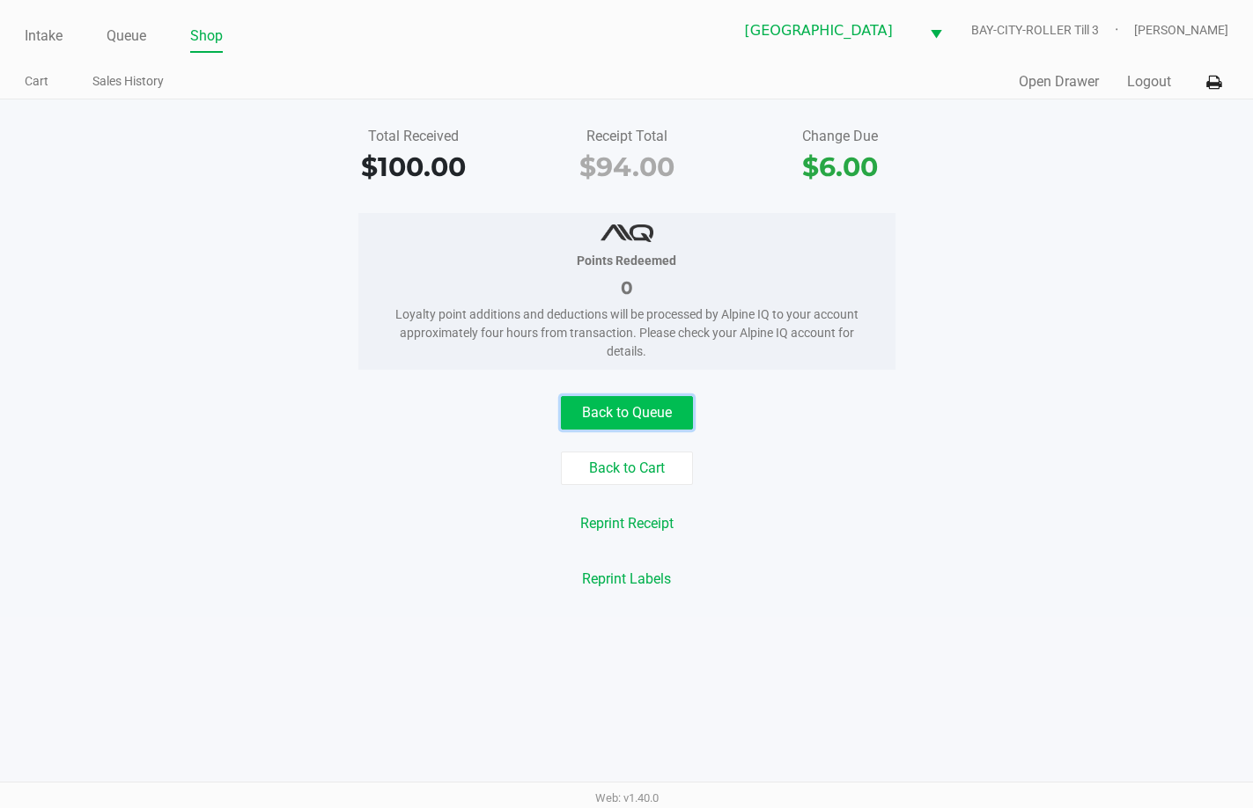
click at [649, 412] on button "Back to Queue" at bounding box center [627, 412] width 132 height 33
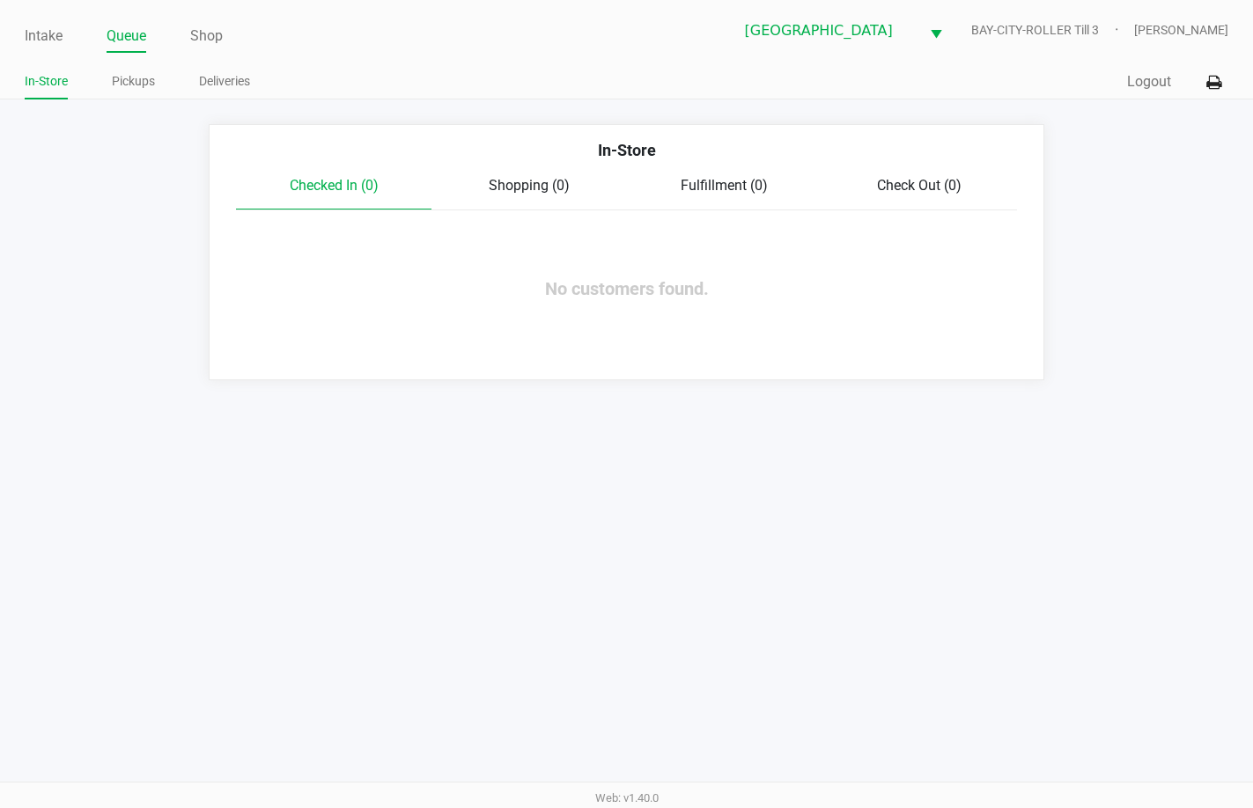
drag, startPoint x: 595, startPoint y: 596, endPoint x: 615, endPoint y: 579, distance: 26.3
click at [597, 596] on div "Intake Queue Shop Lakeland WC BAY-CITY-ROLLER Till 3 Rebecca Fortier In-Store P…" at bounding box center [626, 404] width 1253 height 808
click at [423, 618] on div "Intake Queue Shop Lakeland WC BAY-CITY-ROLLER Till 3 Rebecca Fortier In-Store P…" at bounding box center [626, 404] width 1253 height 808
click at [739, 505] on div "Intake Queue Shop Lakeland WC BAY-CITY-ROLLER Till 3 Rebecca Fortier In-Store P…" at bounding box center [626, 404] width 1253 height 808
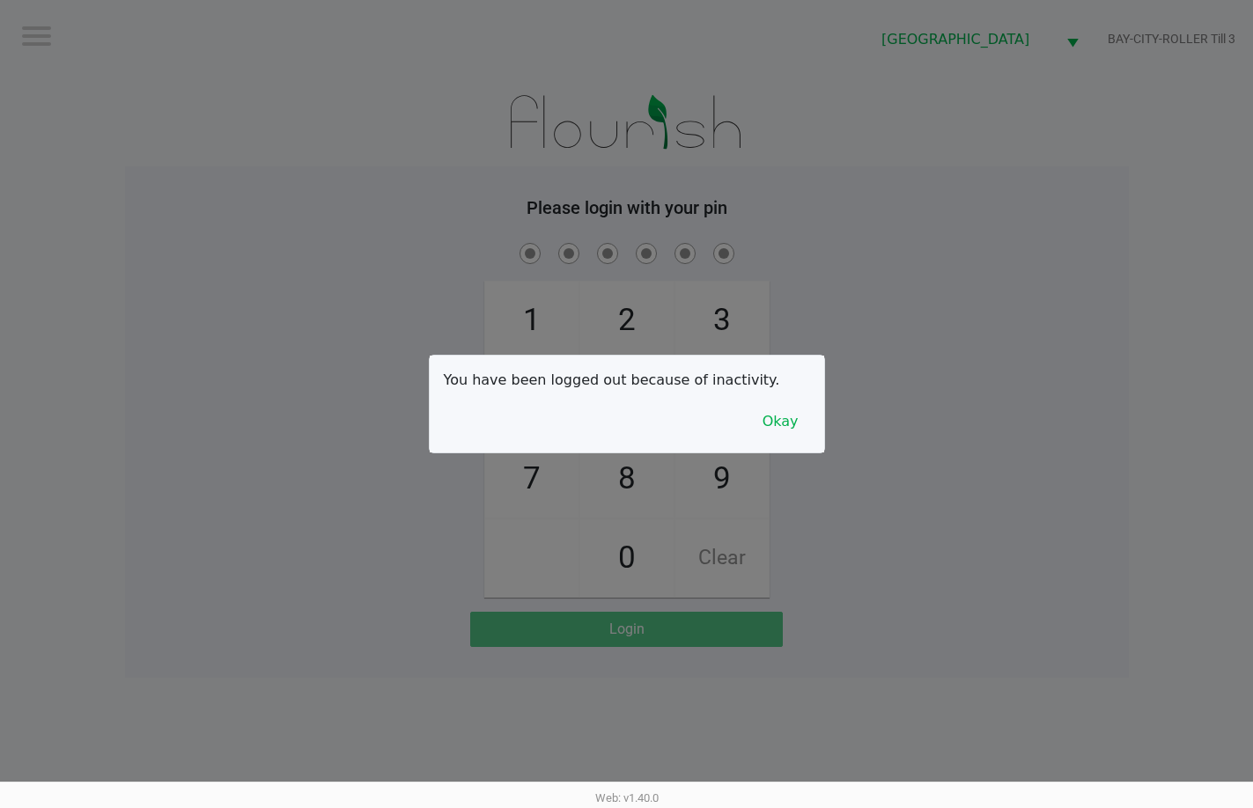
drag, startPoint x: 859, startPoint y: 276, endPoint x: 973, endPoint y: 211, distance: 130.9
click at [867, 273] on div at bounding box center [626, 404] width 1253 height 808
click at [786, 417] on button "Okay" at bounding box center [780, 421] width 59 height 33
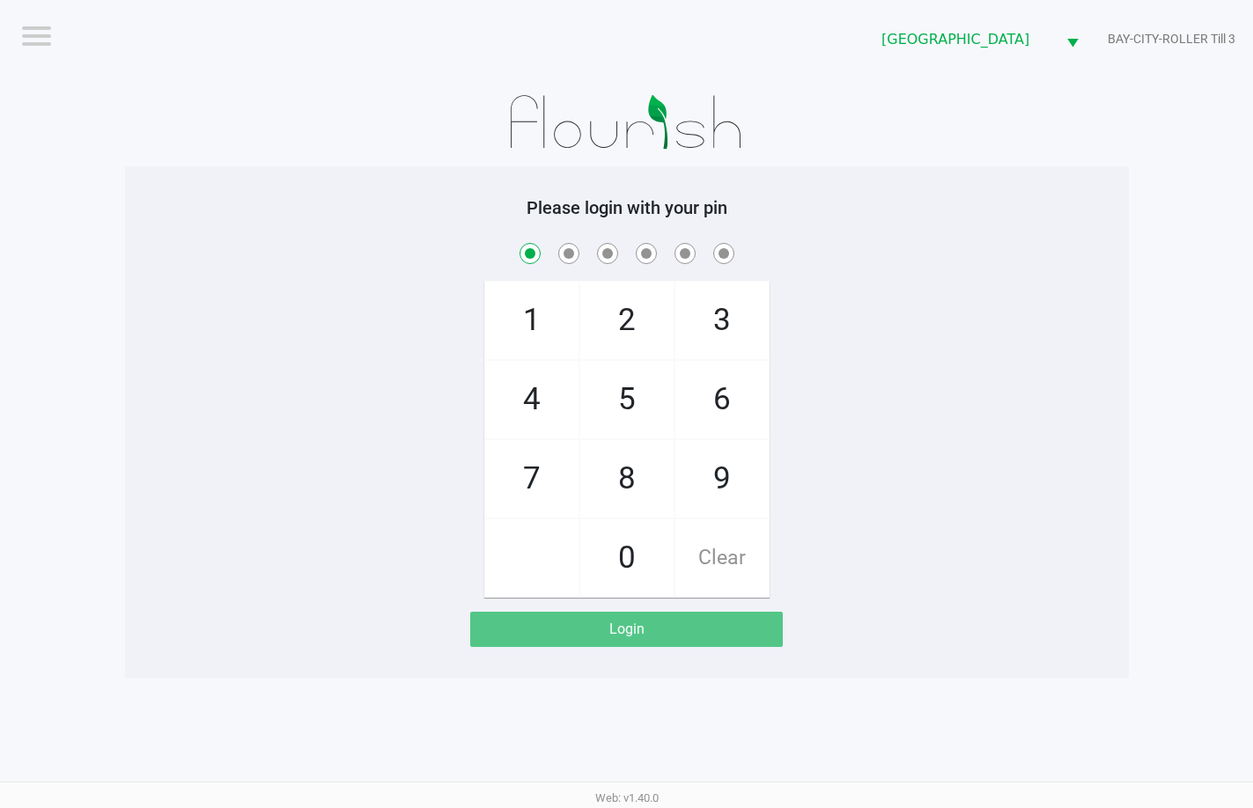
checkbox input "true"
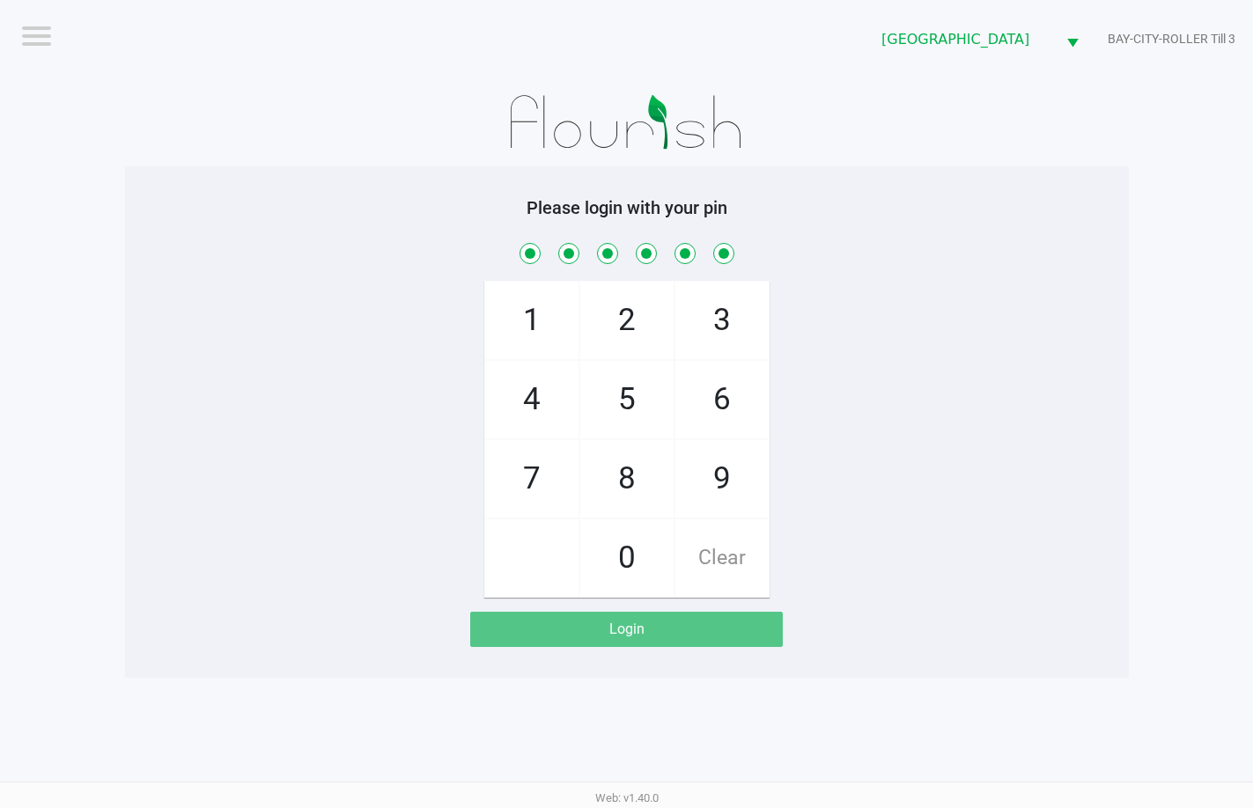
checkbox input "true"
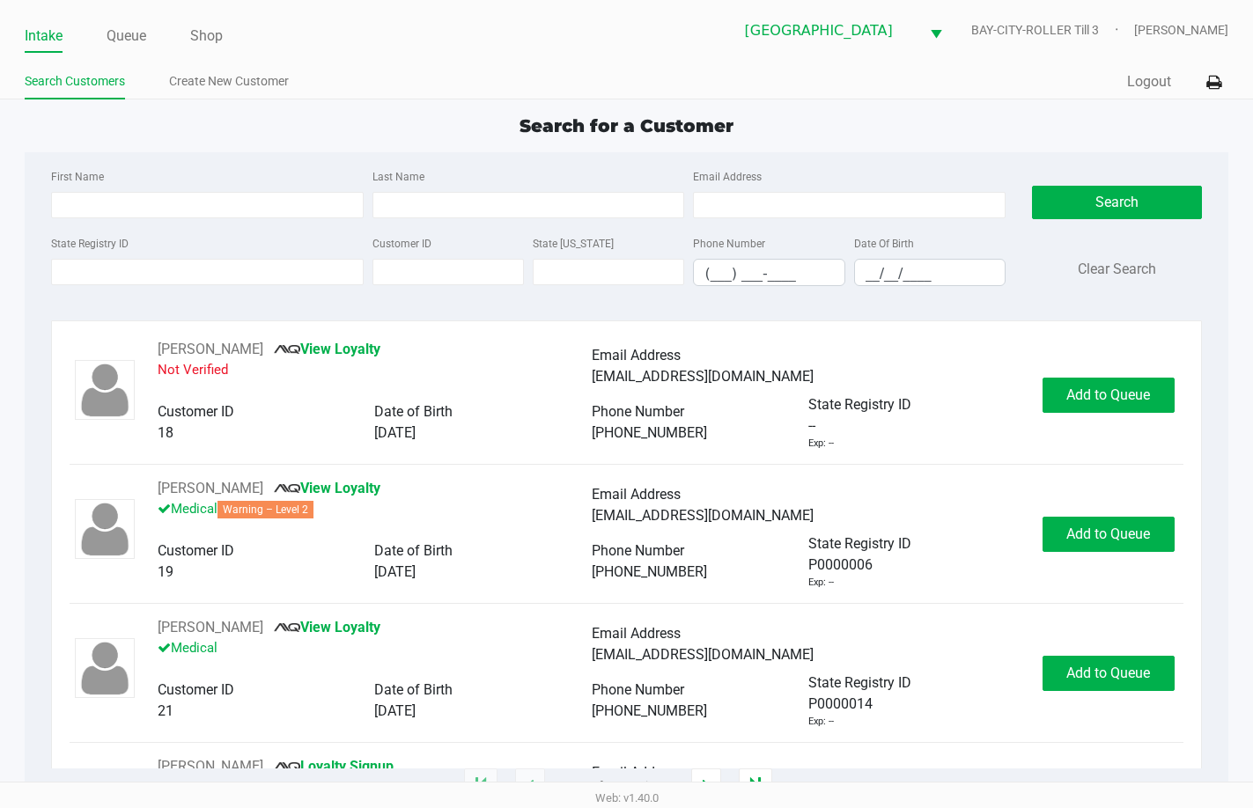
click at [416, 74] on ul "Search Customers Create New Customer" at bounding box center [325, 84] width 601 height 30
click at [125, 37] on link "Queue" at bounding box center [127, 36] width 40 height 25
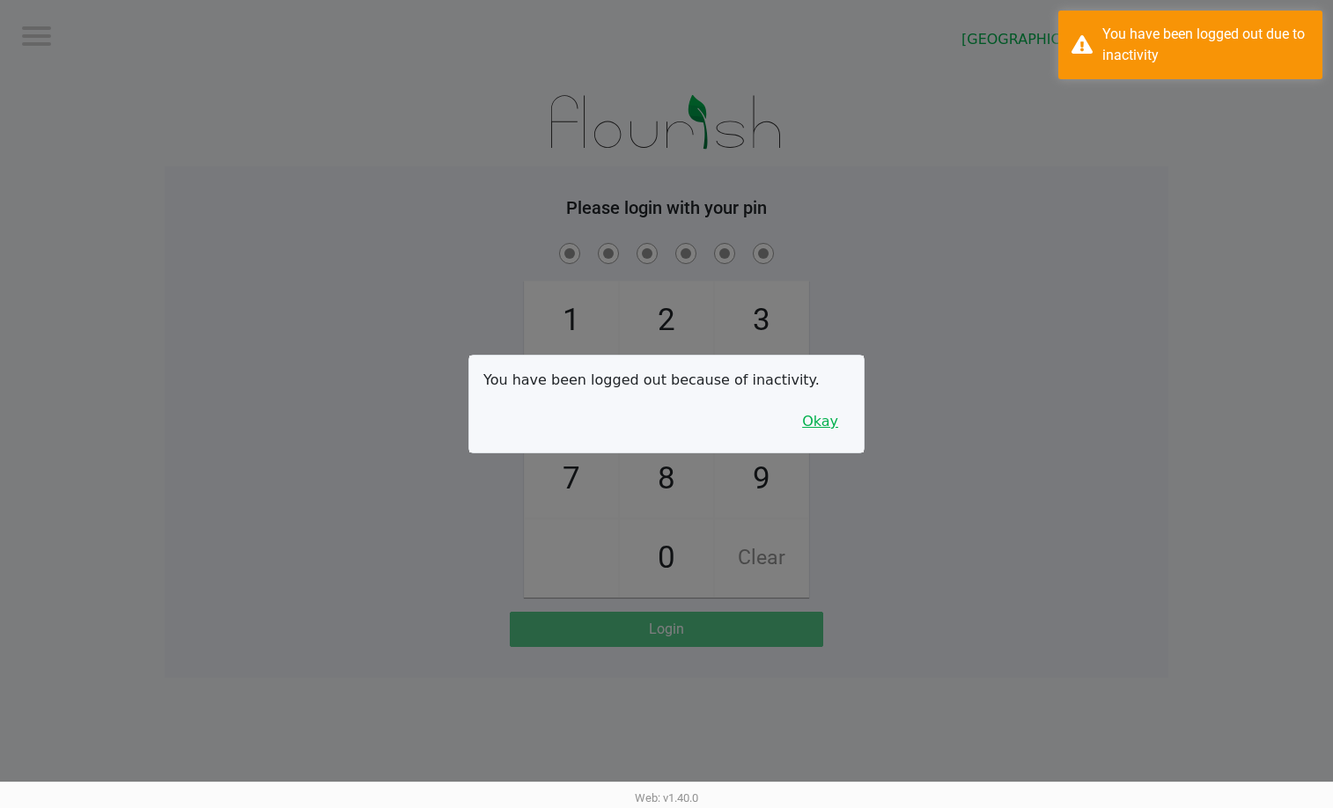
click at [824, 427] on button "Okay" at bounding box center [820, 421] width 59 height 33
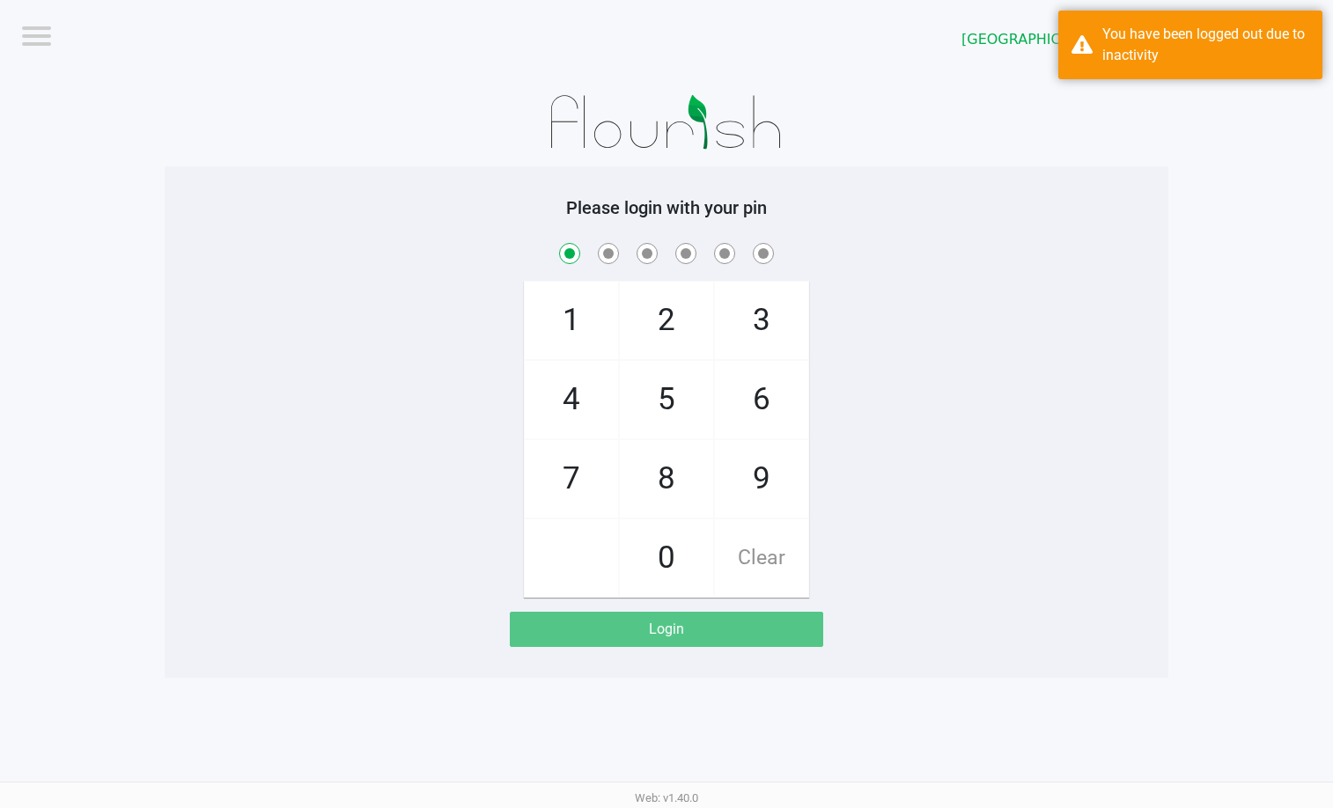
checkbox input "true"
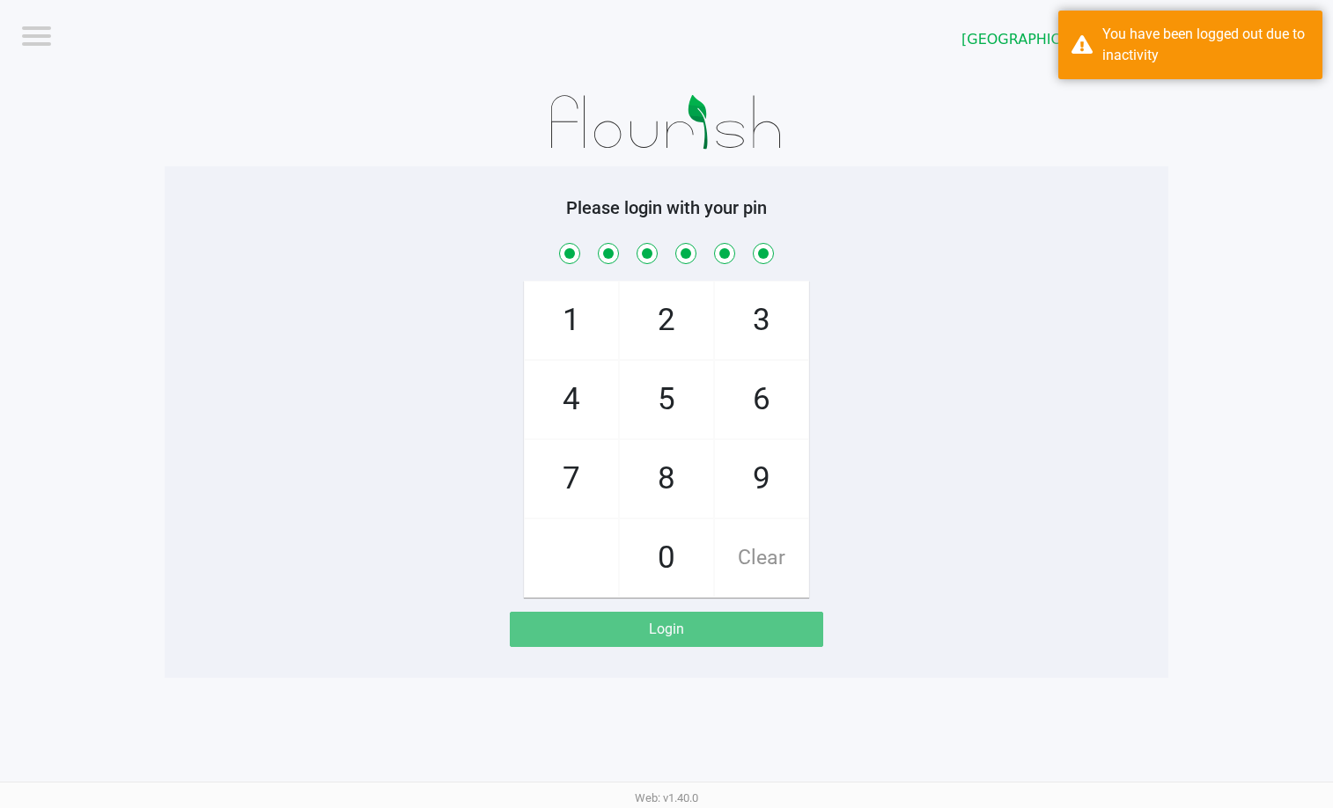
checkbox input "true"
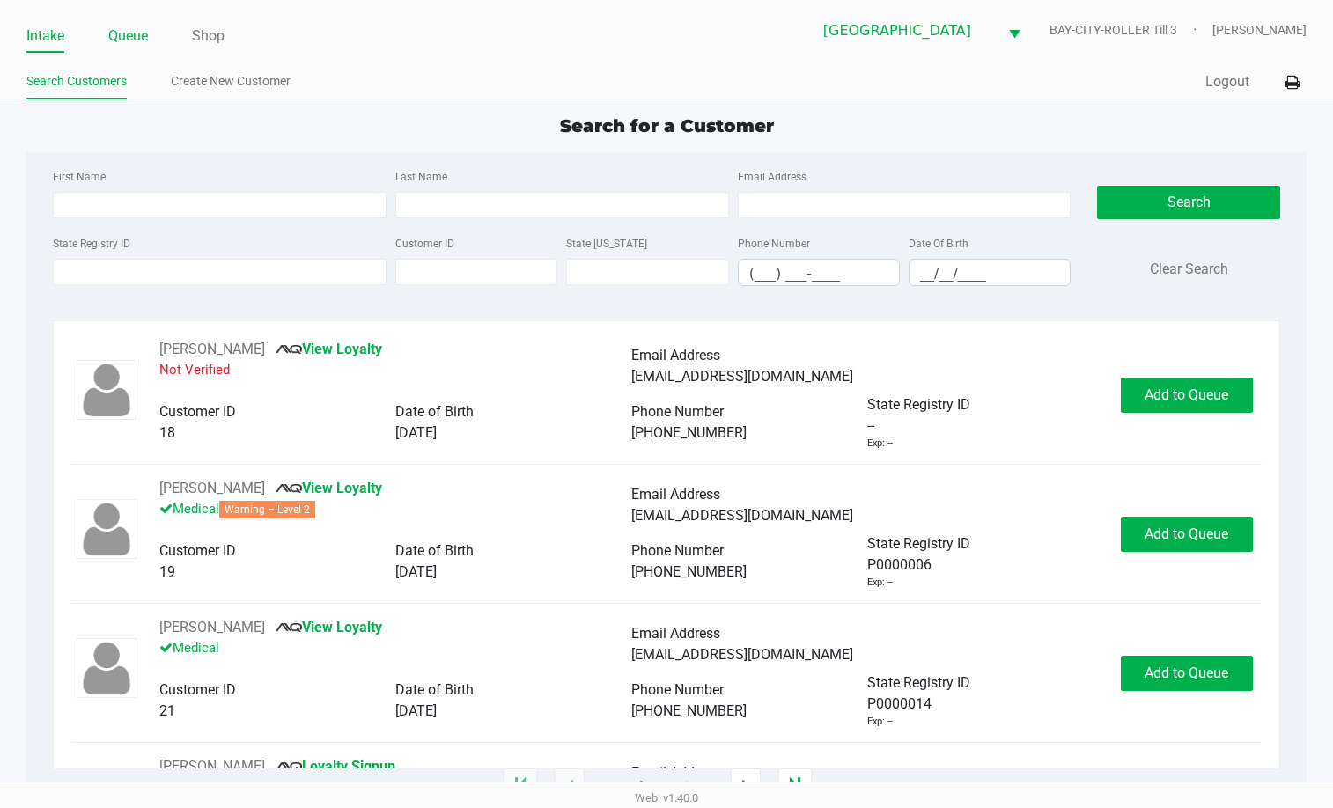
click at [139, 31] on link "Queue" at bounding box center [128, 36] width 40 height 25
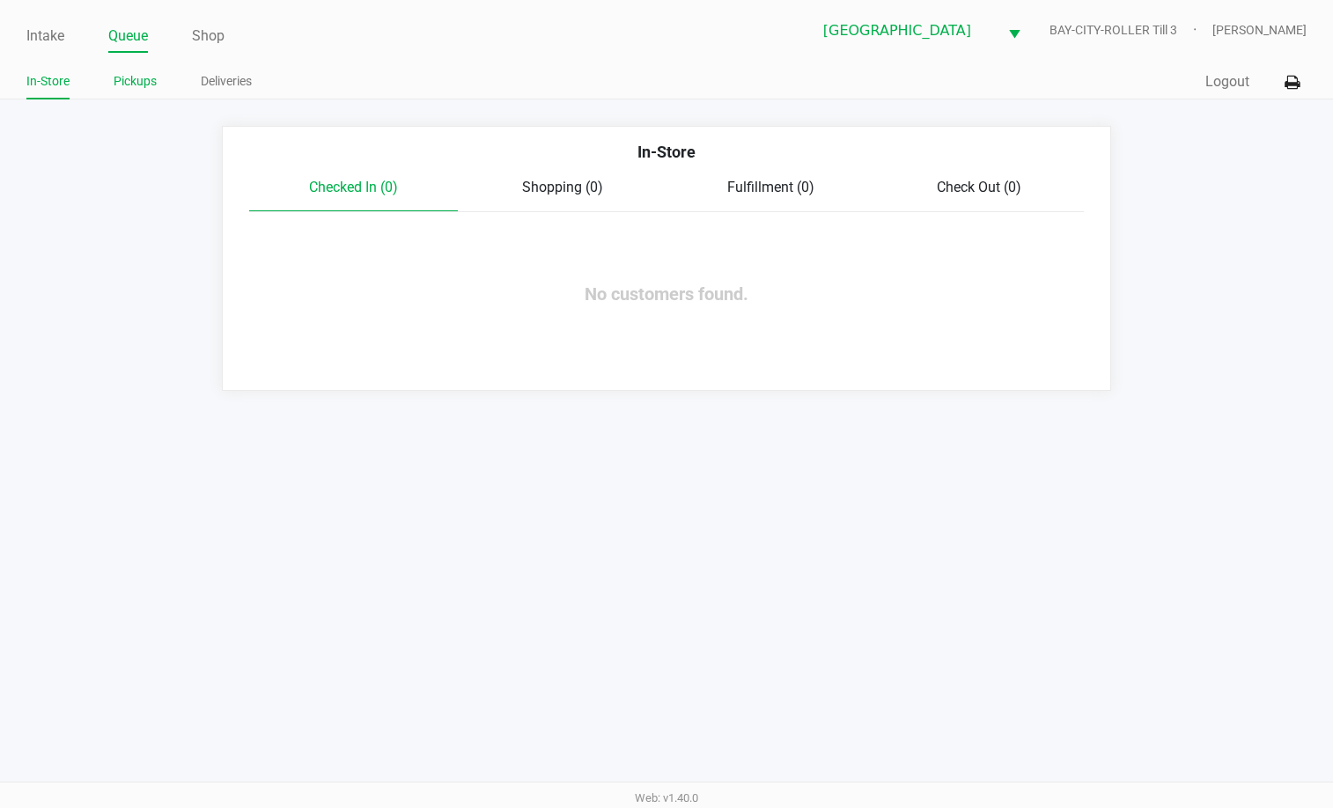
drag, startPoint x: 195, startPoint y: 121, endPoint x: 116, endPoint y: 91, distance: 84.7
click at [123, 94] on app-point-of-sale "Intake Queue Shop Lakeland WC BAY-CITY-ROLLER Till 3 Rebecca Fortier In-Store P…" at bounding box center [666, 195] width 1333 height 391
click at [145, 80] on link "Pickups" at bounding box center [135, 81] width 43 height 22
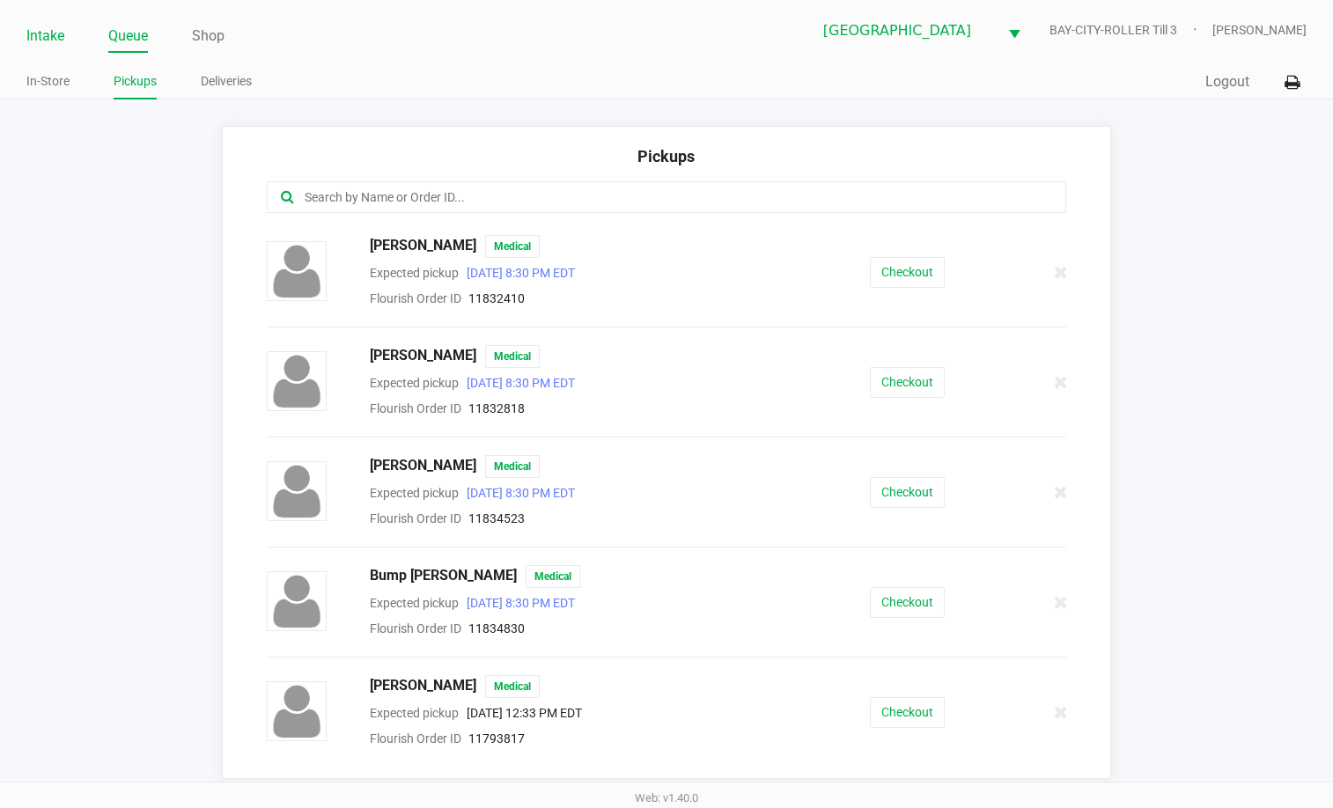
click at [49, 35] on link "Intake" at bounding box center [45, 36] width 38 height 25
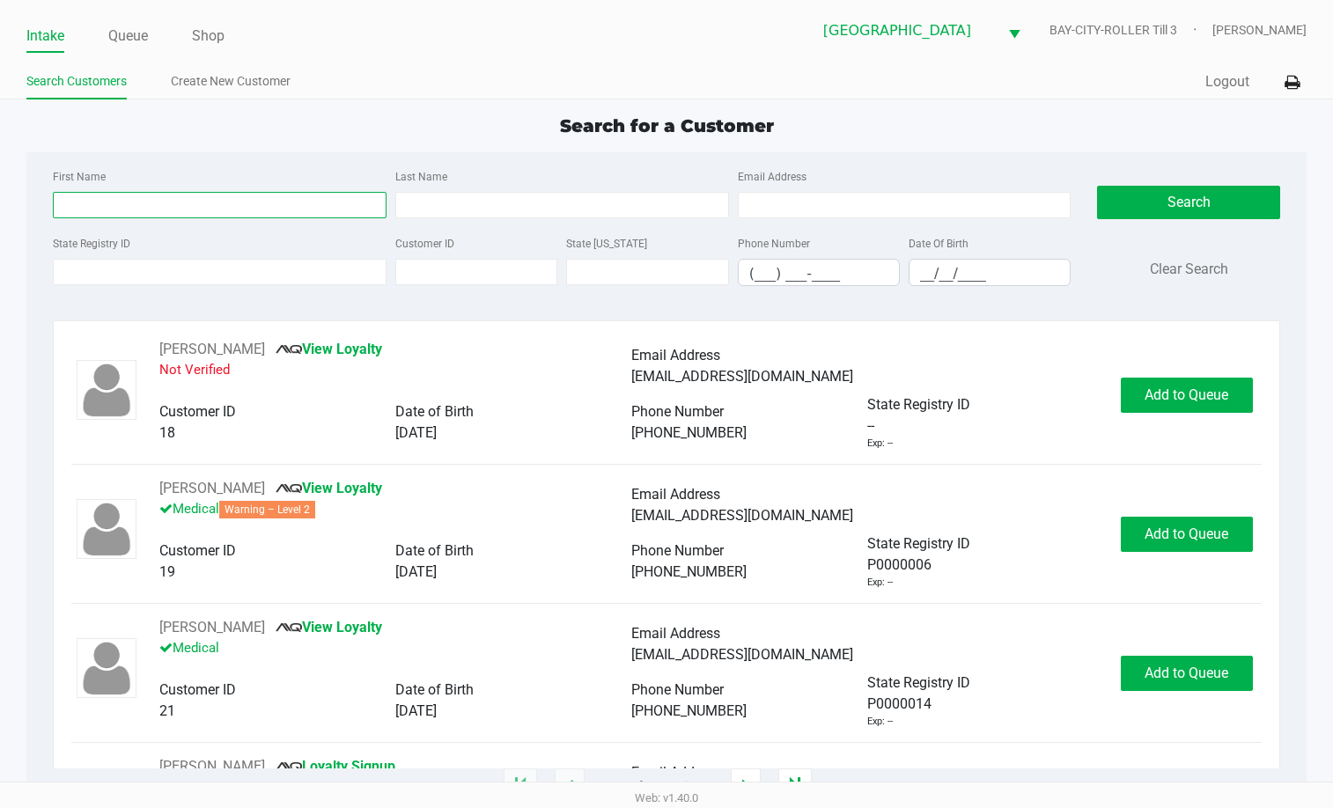
click at [109, 201] on input "First Name" at bounding box center [220, 205] width 334 height 26
type input "ayaz"
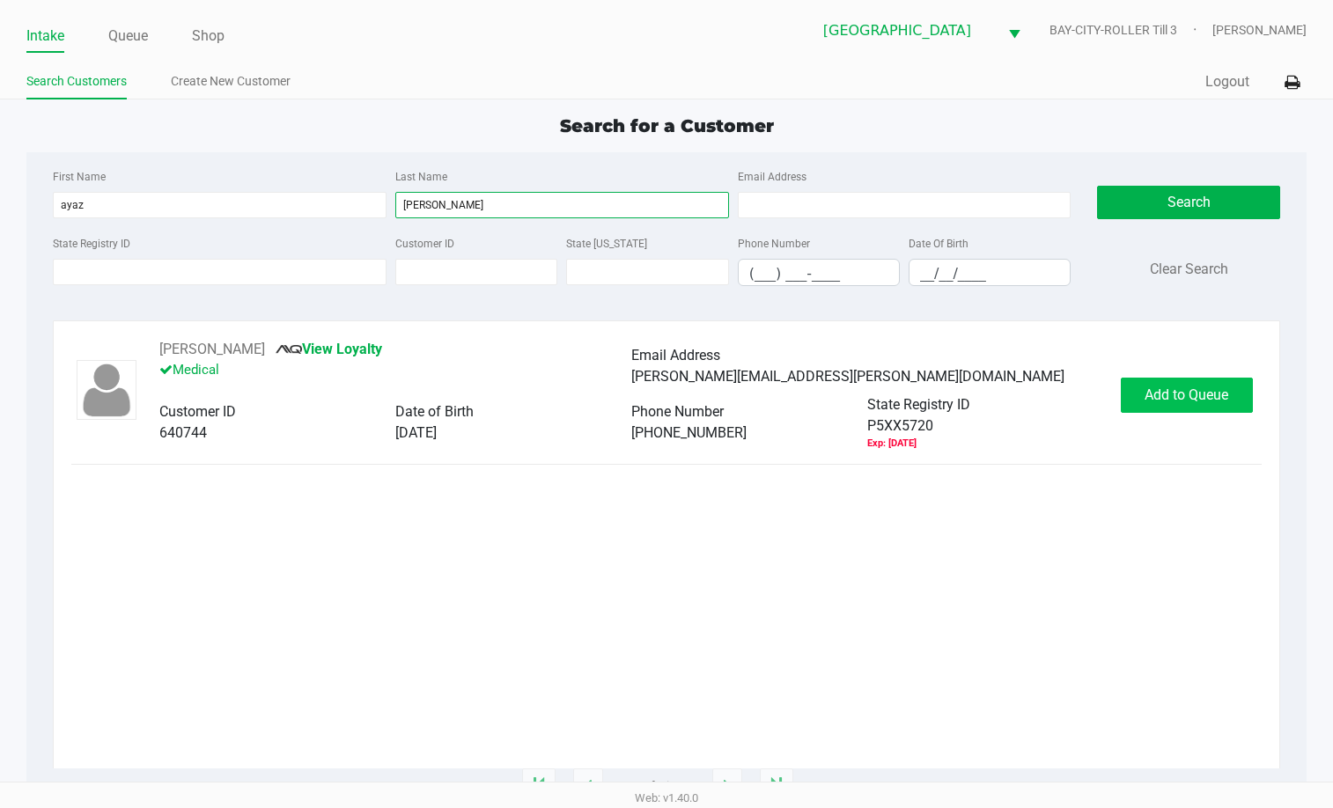
type input "siddiqi"
click at [1215, 397] on span "Add to Queue" at bounding box center [1186, 394] width 84 height 17
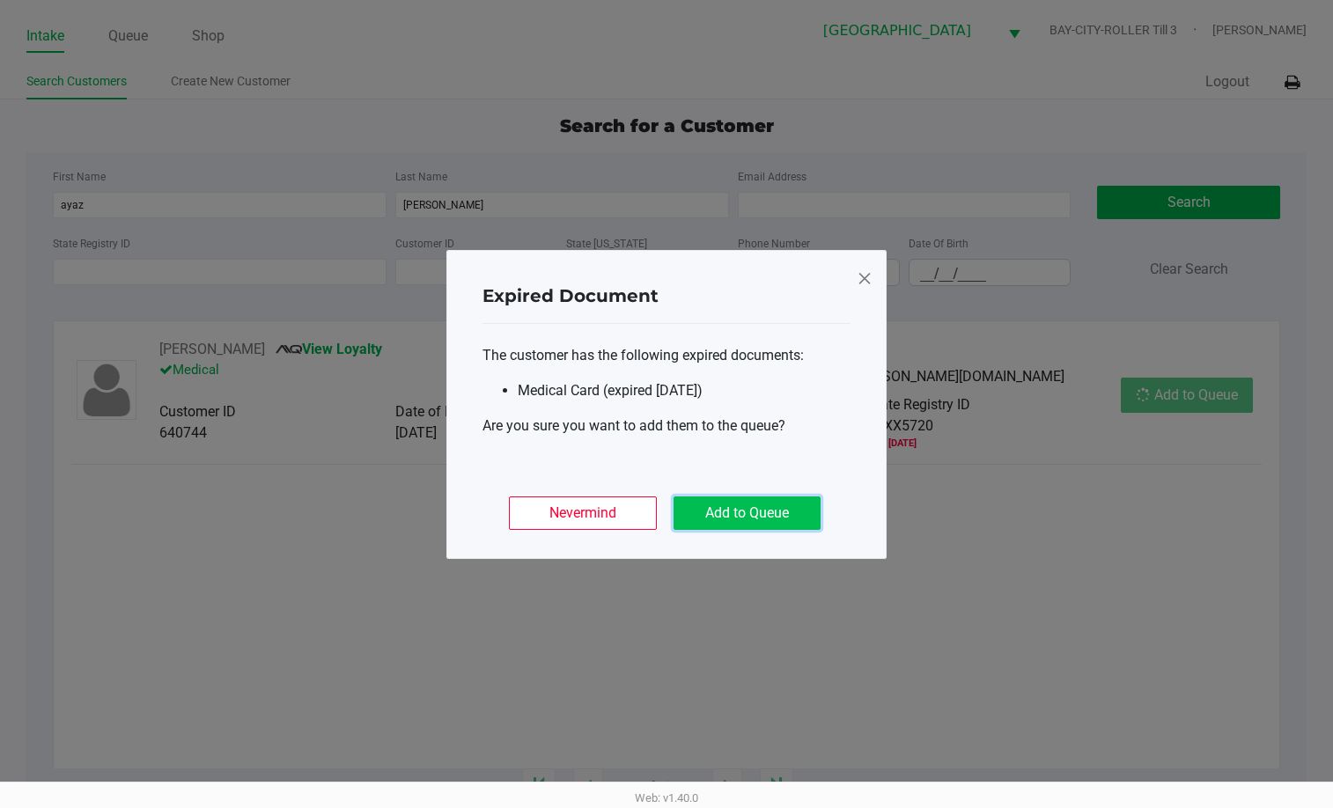
click at [752, 502] on button "Add to Queue" at bounding box center [746, 513] width 147 height 33
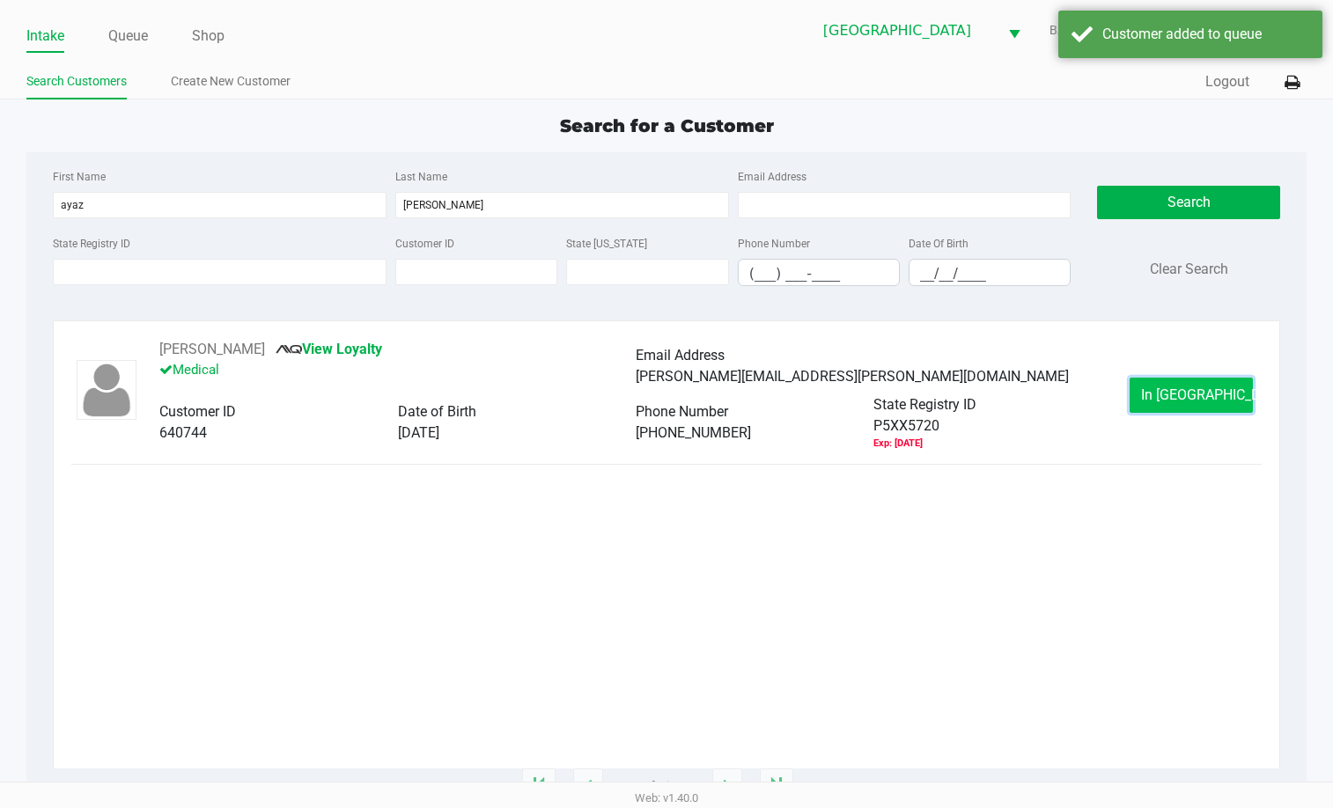
click at [1182, 393] on span "In Queue" at bounding box center [1215, 394] width 148 height 17
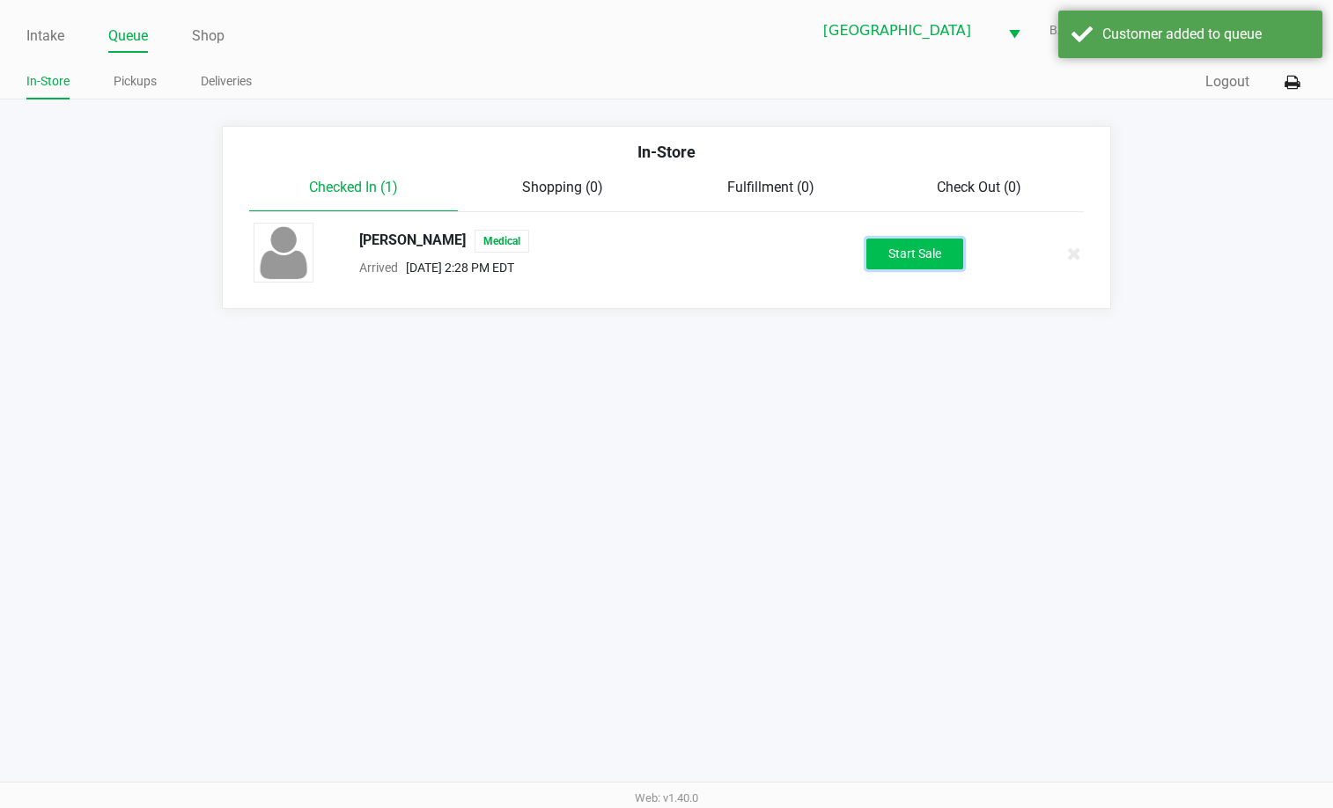
click at [947, 260] on button "Start Sale" at bounding box center [914, 254] width 97 height 31
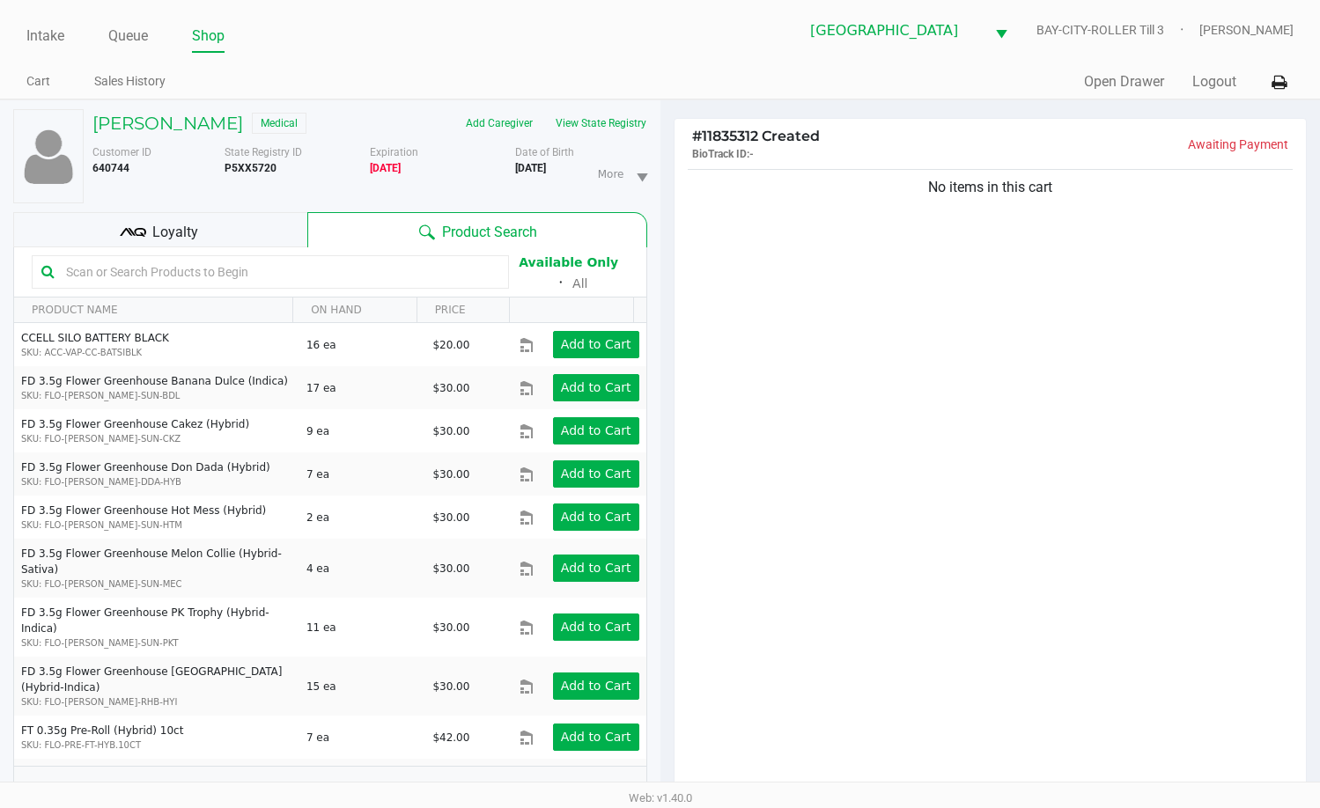
click at [1052, 400] on div "No items in this cart" at bounding box center [990, 485] width 632 height 638
click at [183, 225] on span "Loyalty" at bounding box center [175, 232] width 46 height 21
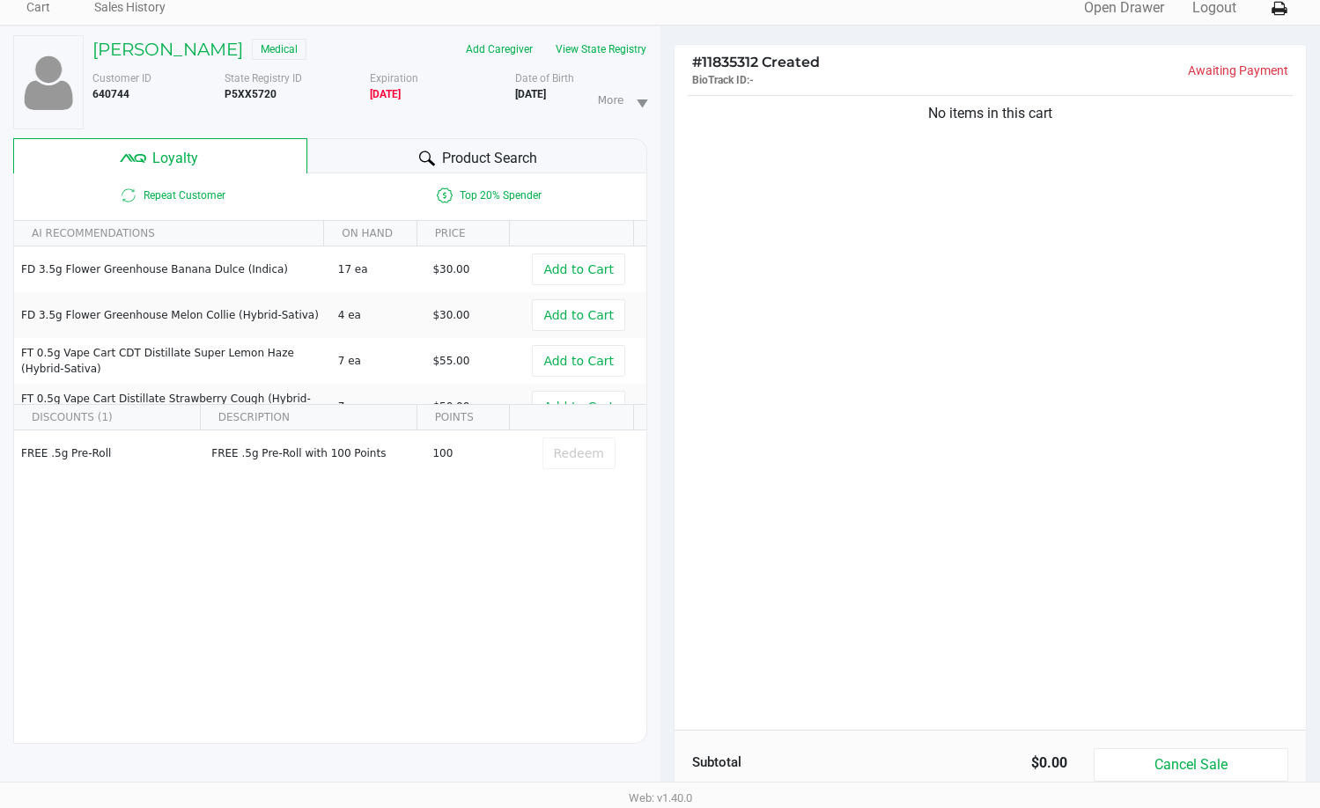
scroll to position [211, 0]
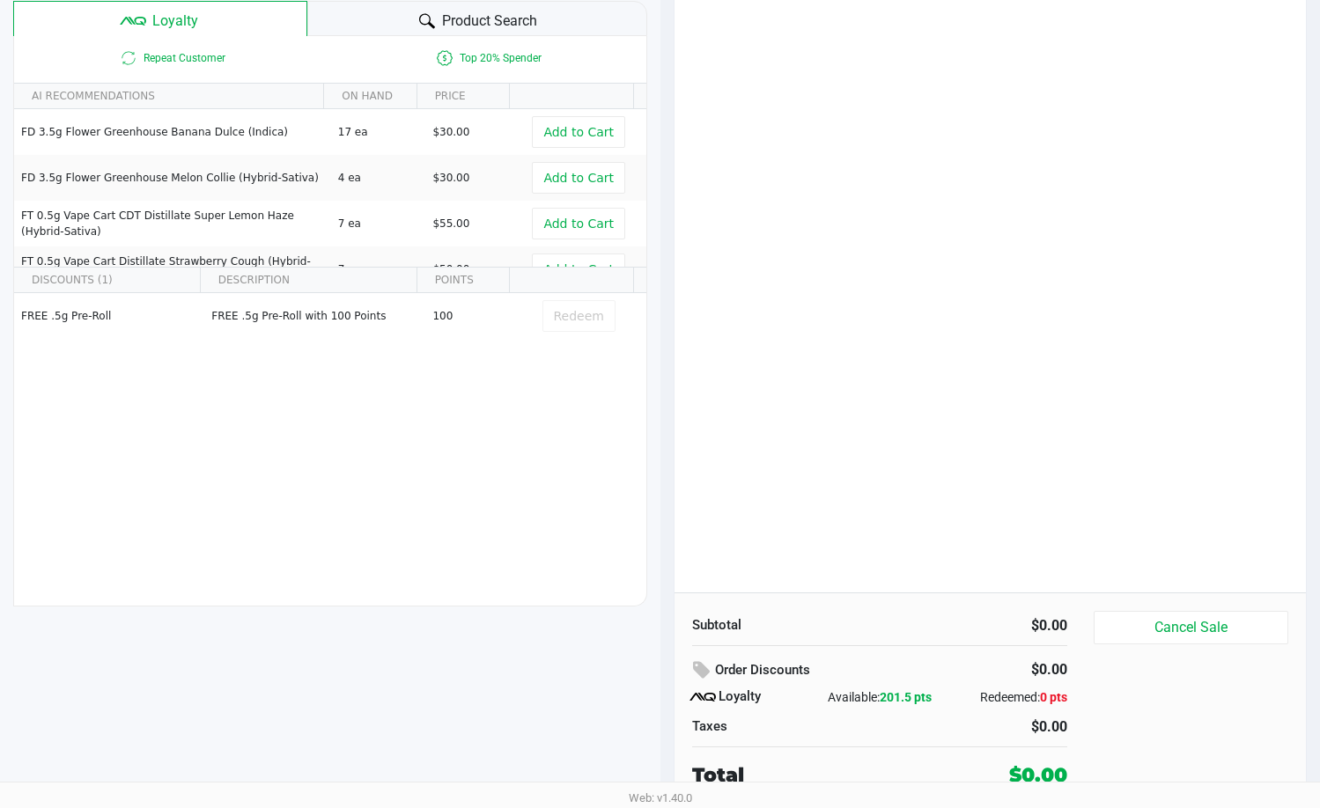
click at [783, 437] on div "No items in this cart" at bounding box center [990, 273] width 632 height 638
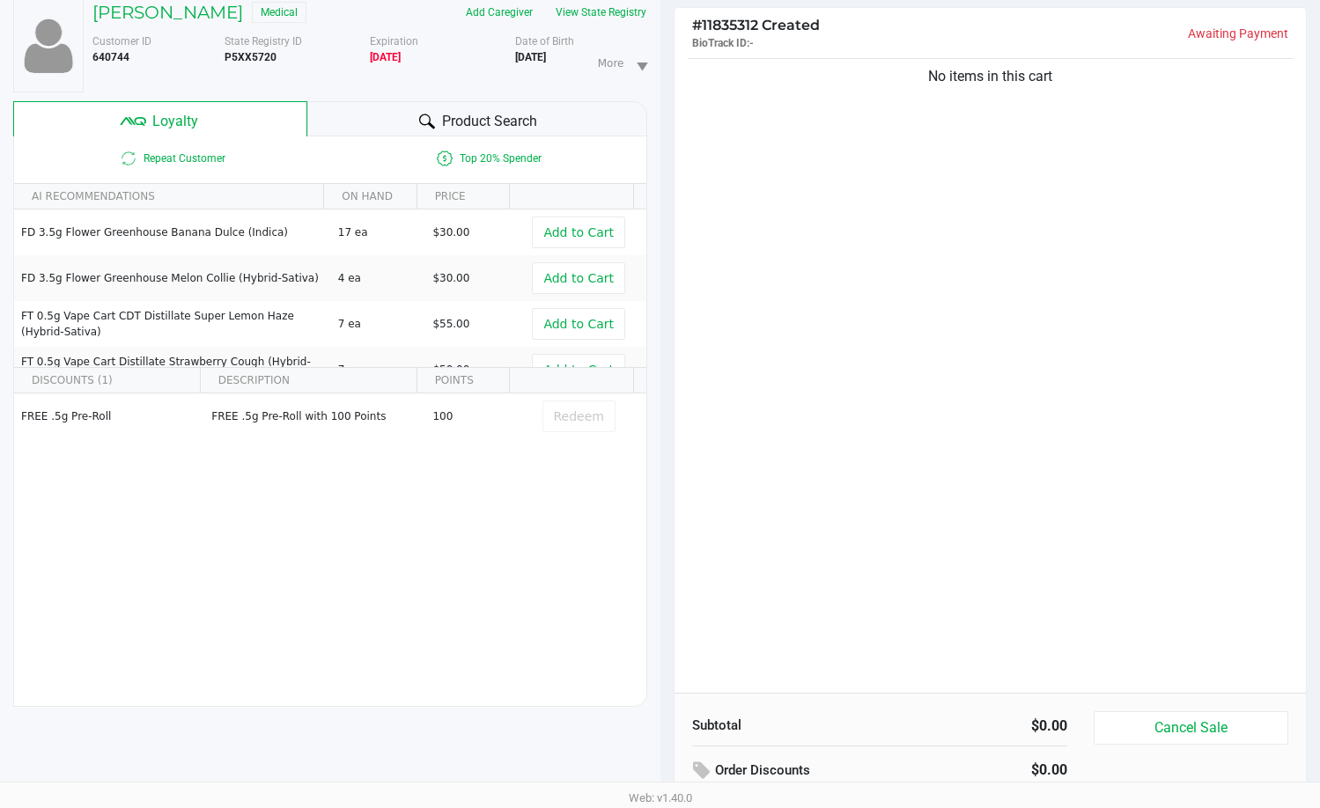
scroll to position [0, 0]
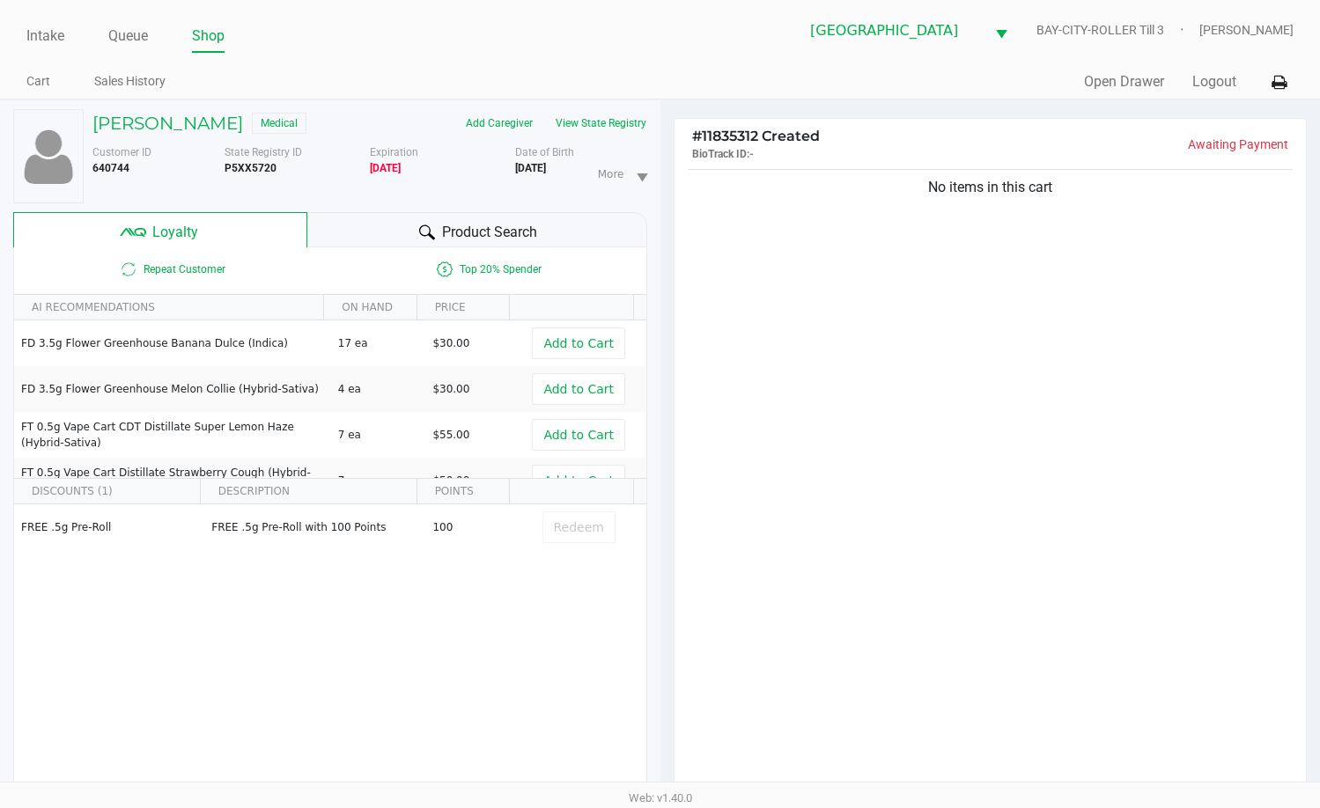
click at [897, 419] on div "No items in this cart" at bounding box center [990, 485] width 632 height 638
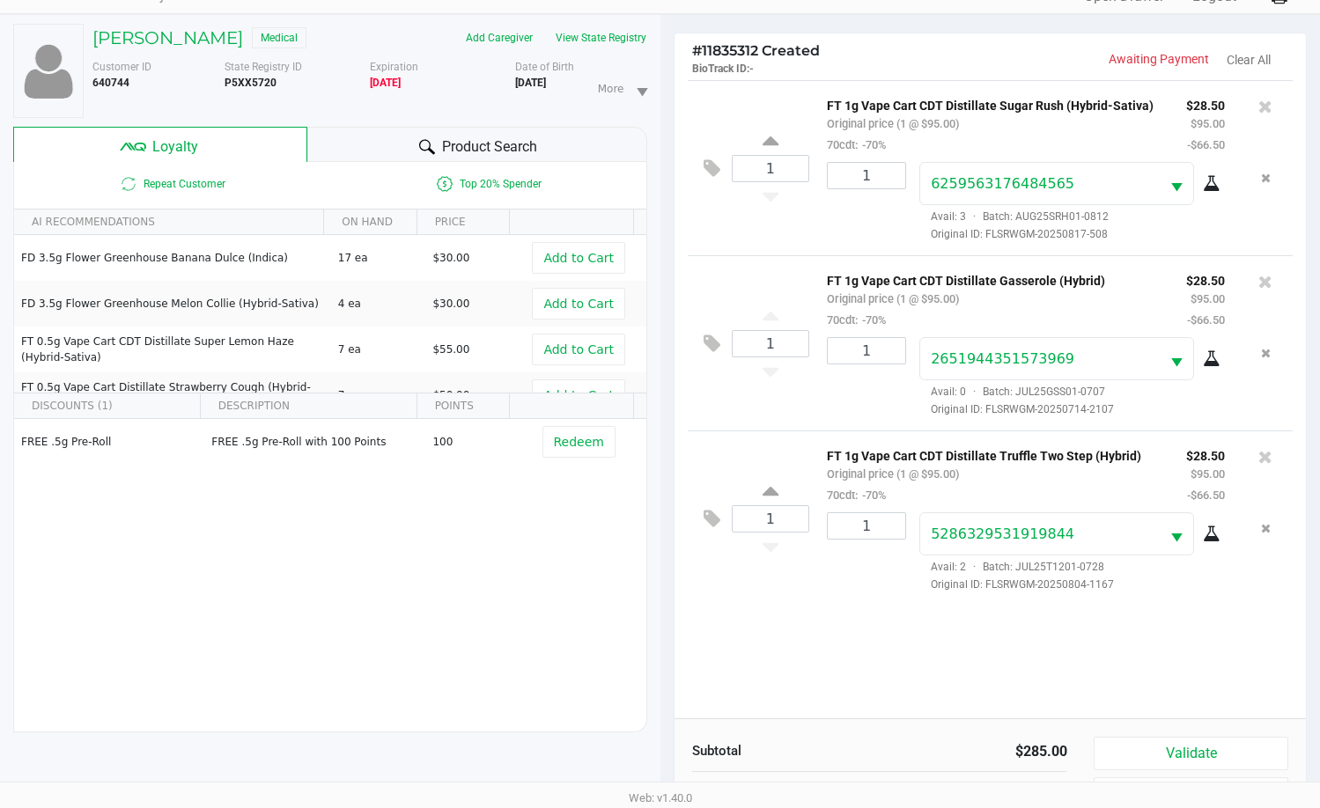
scroll to position [211, 0]
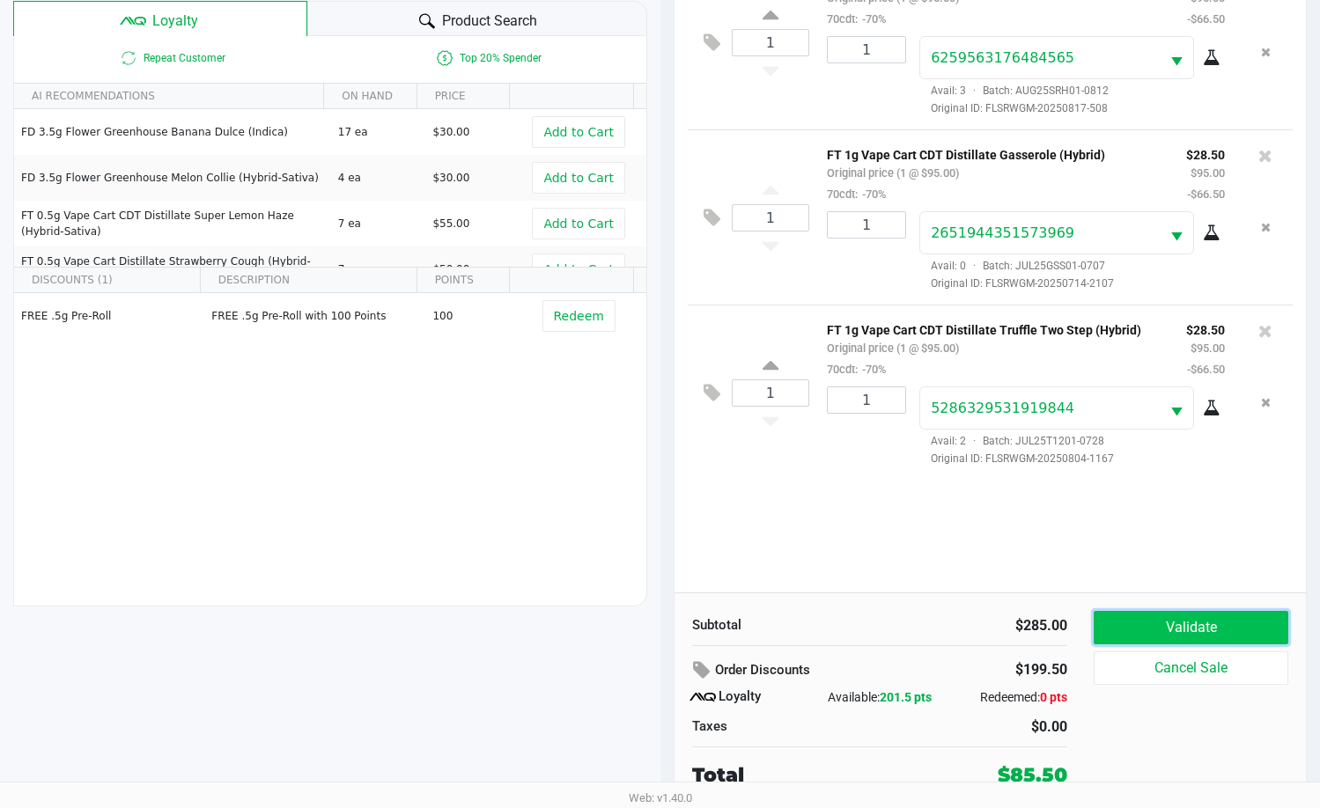
click at [1169, 625] on button "Validate" at bounding box center [1190, 627] width 195 height 33
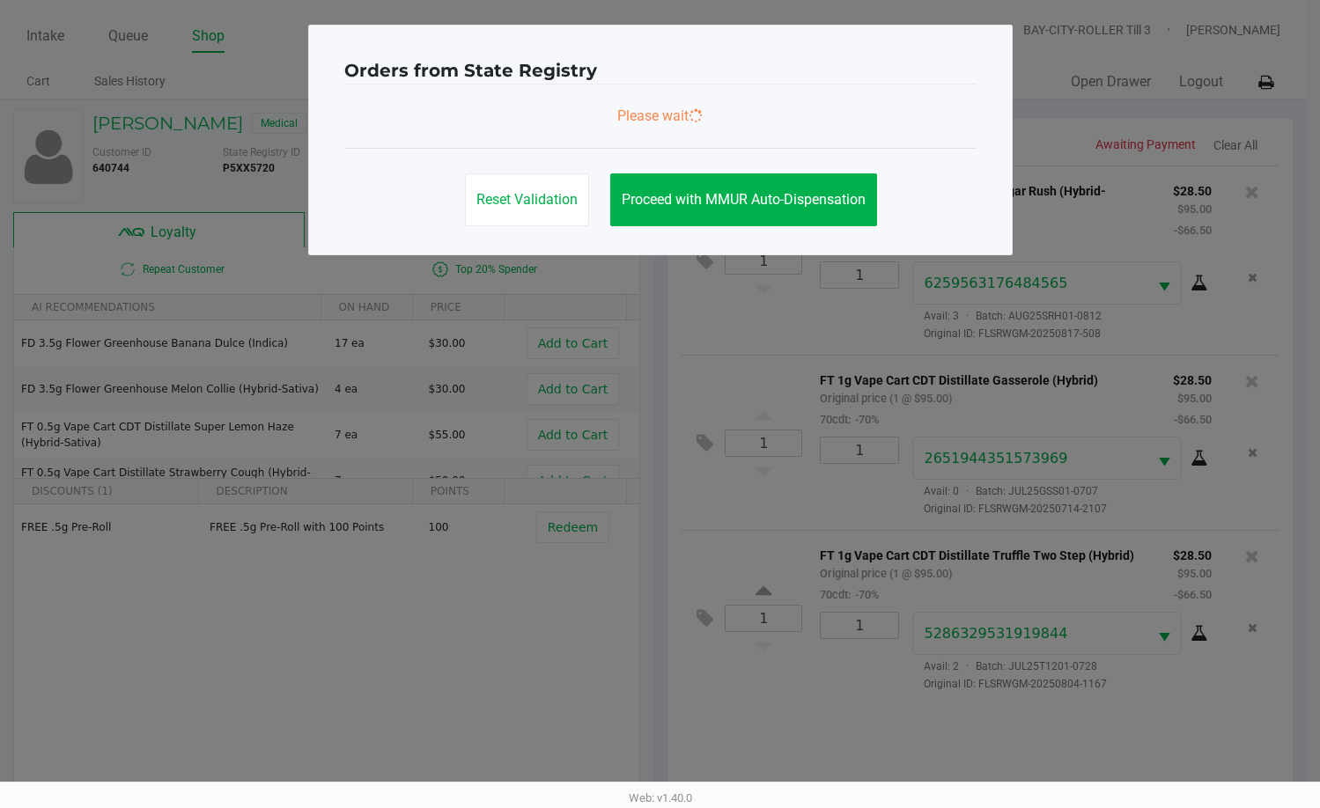
scroll to position [0, 0]
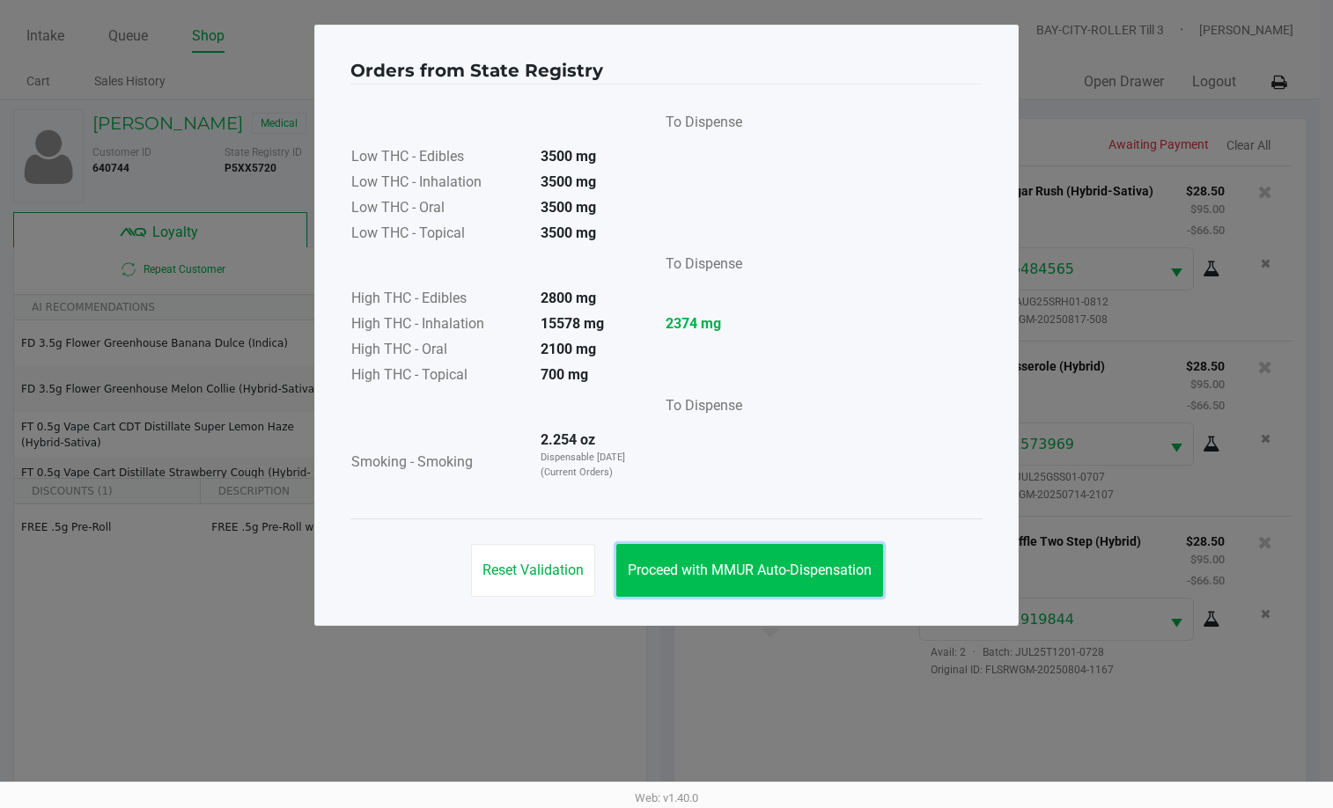
click at [835, 571] on span "Proceed with MMUR Auto-Dispensation" at bounding box center [750, 570] width 244 height 17
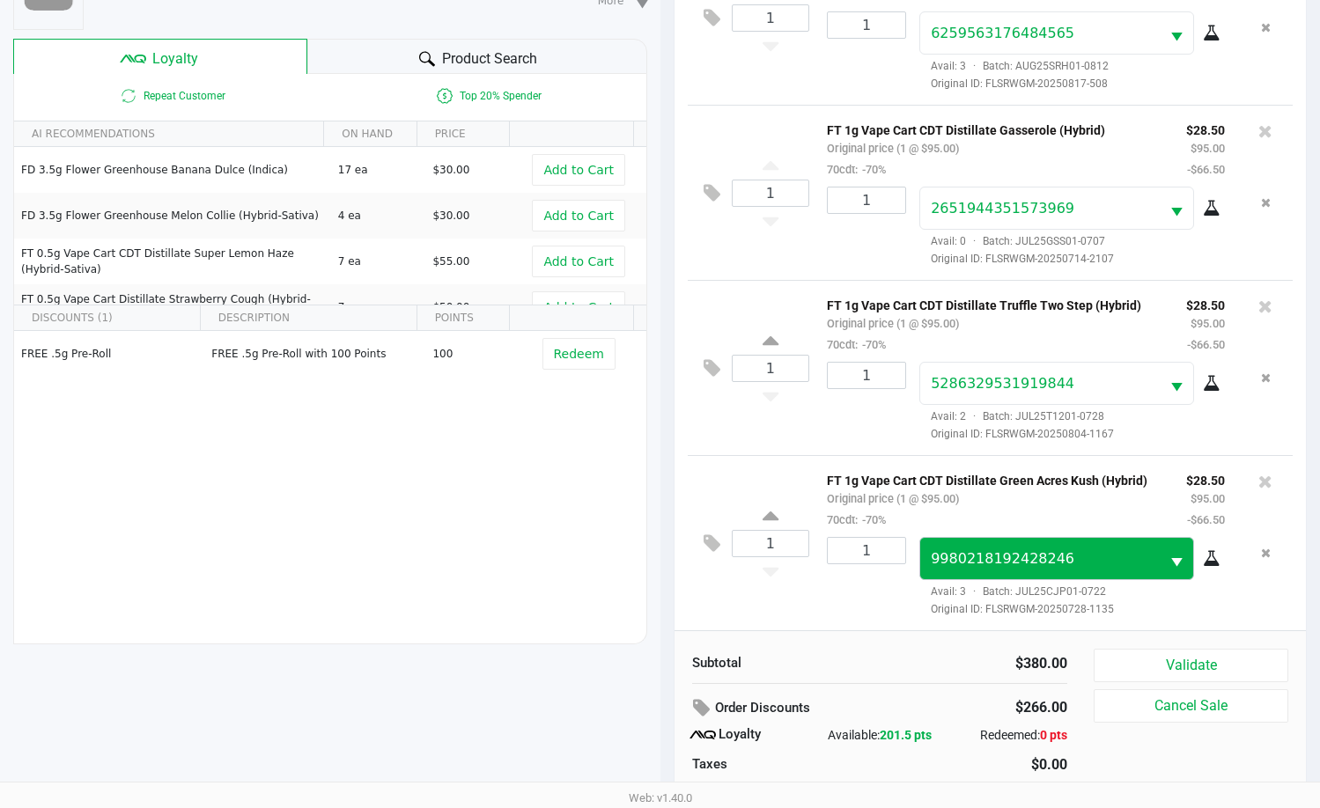
scroll to position [211, 0]
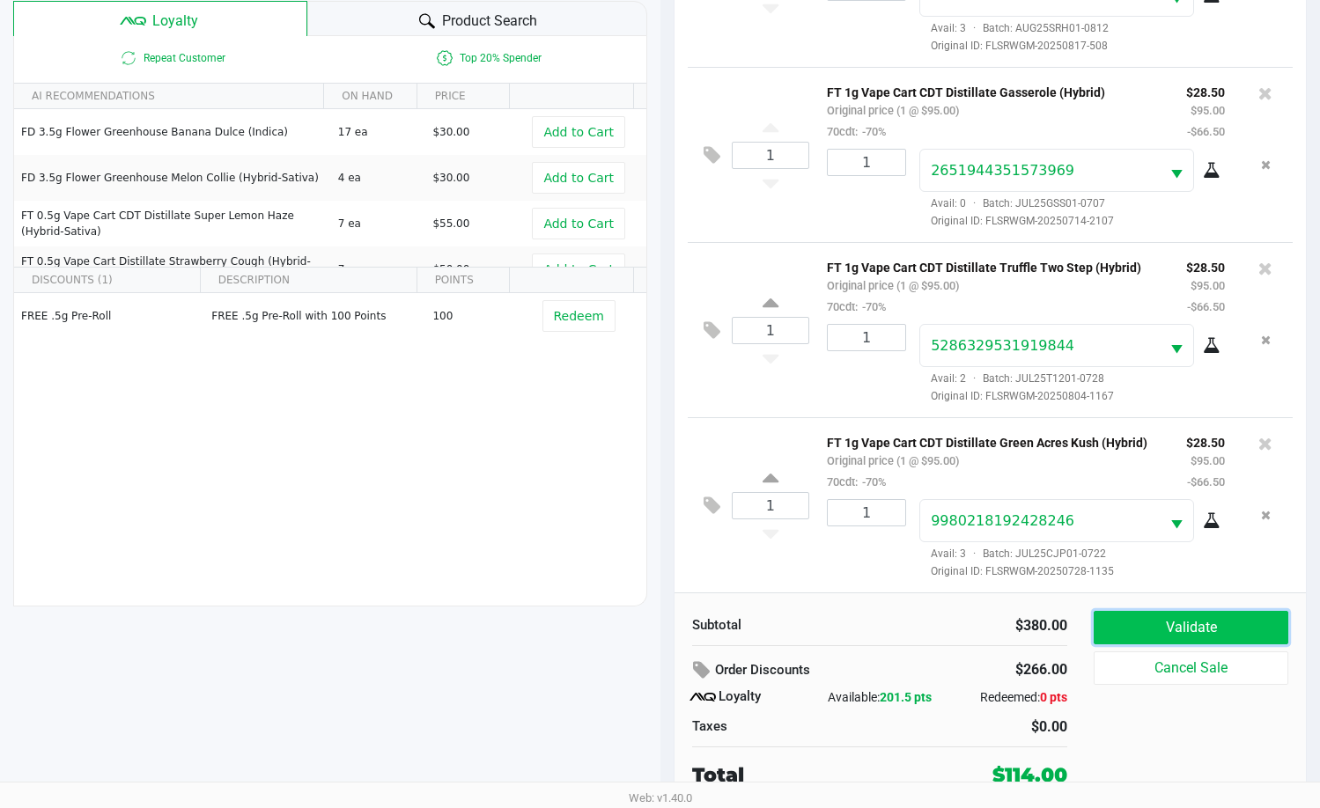
click at [1201, 628] on button "Validate" at bounding box center [1190, 627] width 195 height 33
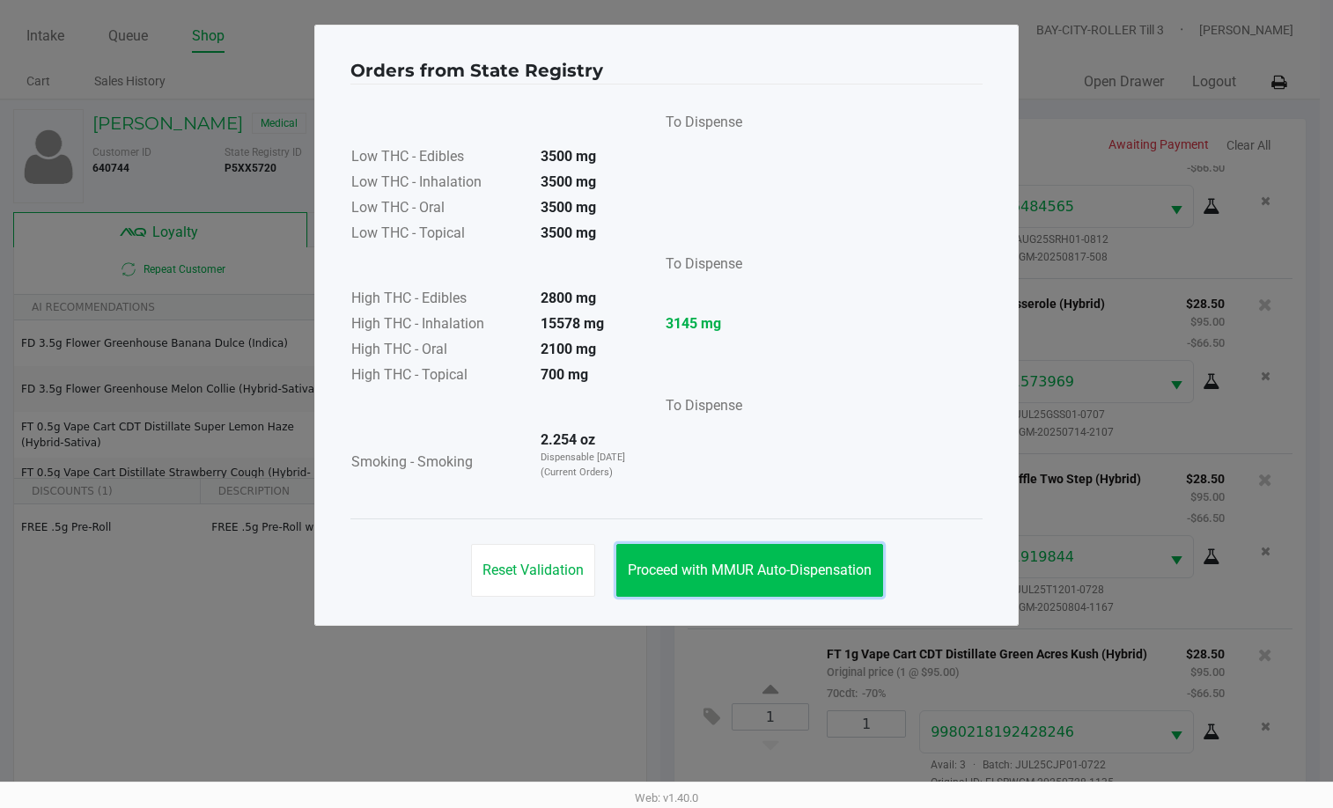
click at [741, 556] on button "Proceed with MMUR Auto-Dispensation" at bounding box center [749, 570] width 267 height 53
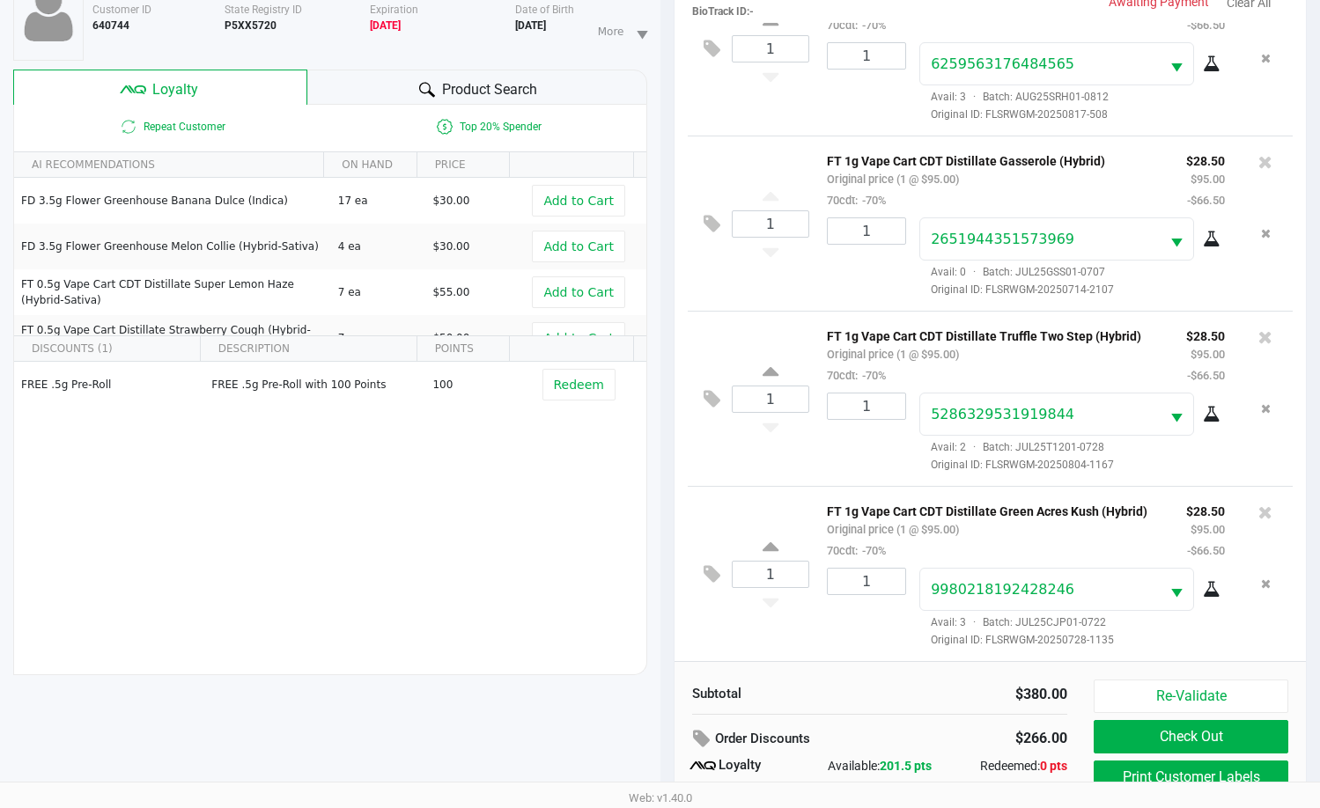
scroll to position [211, 0]
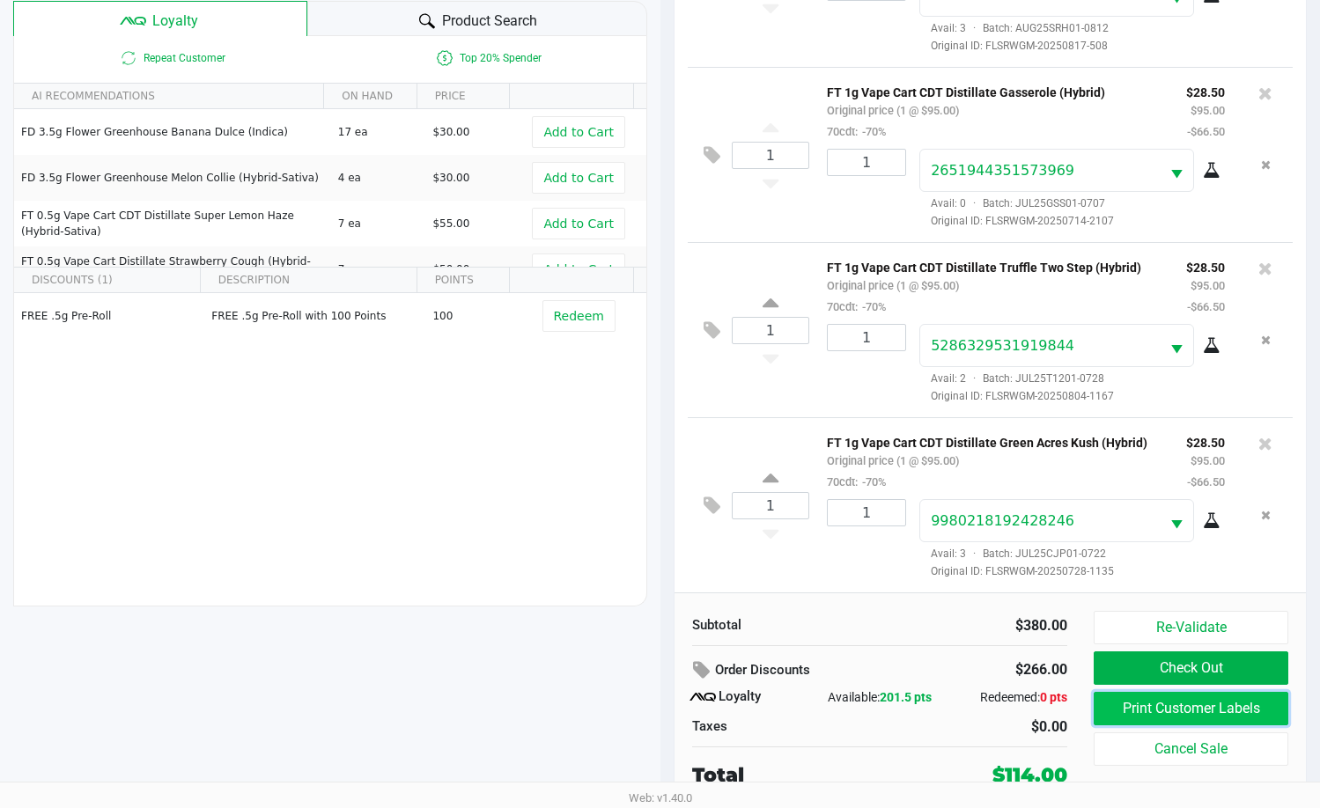
click at [1193, 702] on button "Print Customer Labels" at bounding box center [1190, 708] width 195 height 33
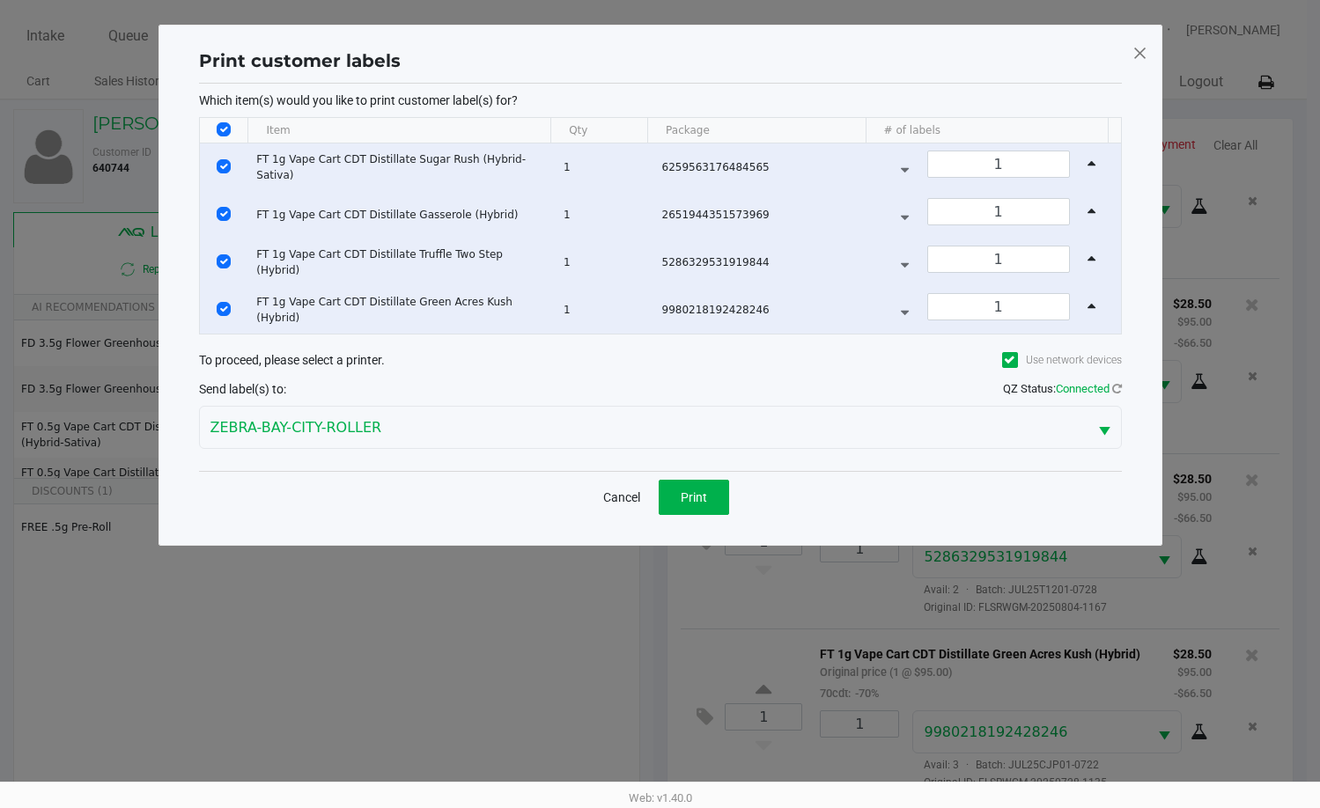
scroll to position [0, 0]
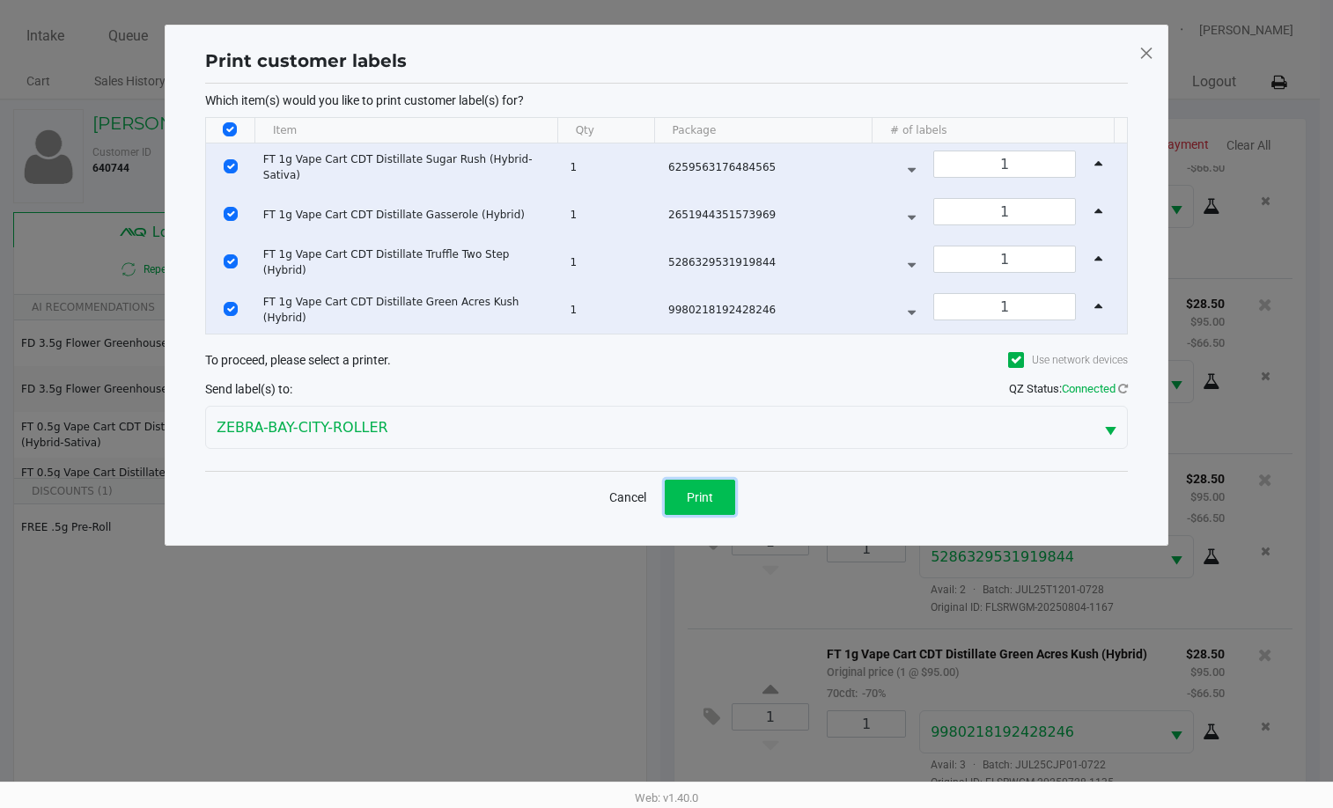
click at [703, 490] on span "Print" at bounding box center [700, 497] width 26 height 14
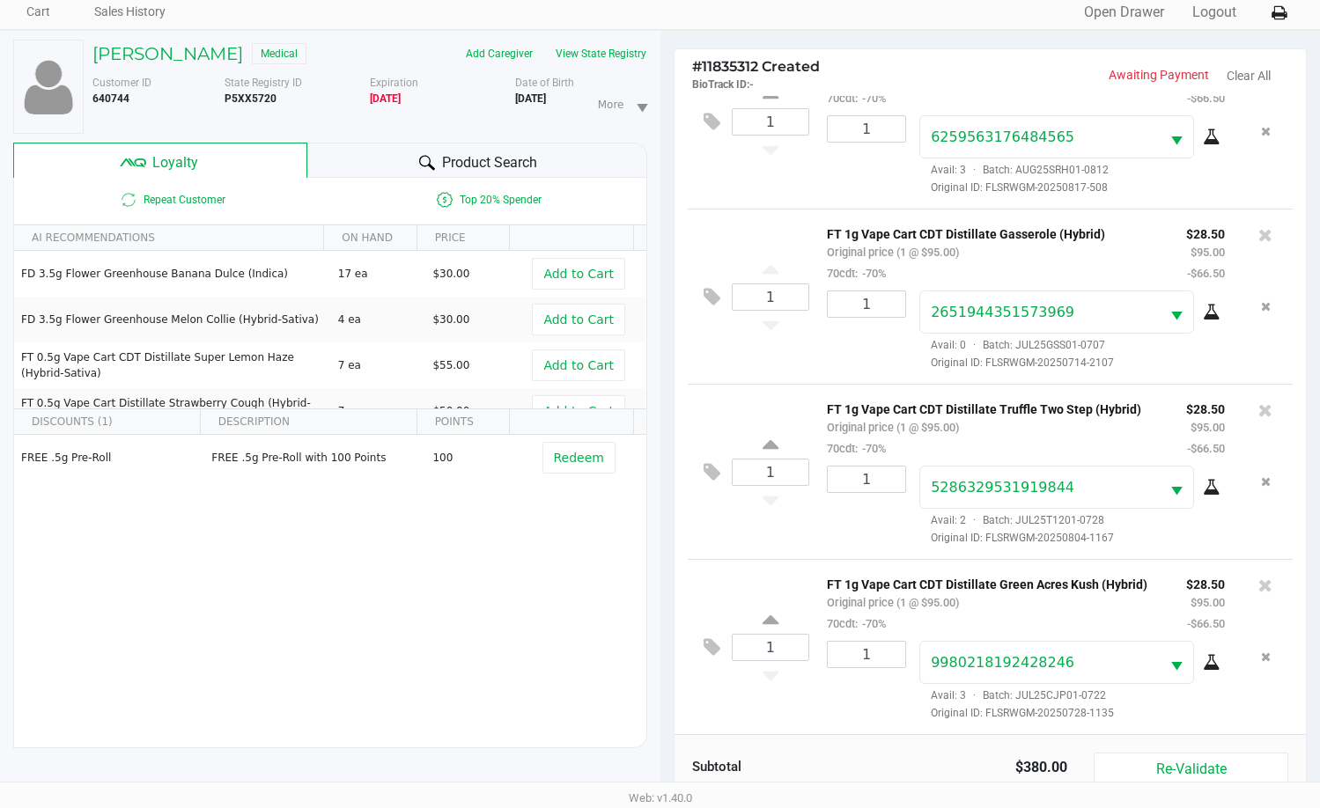
scroll to position [211, 0]
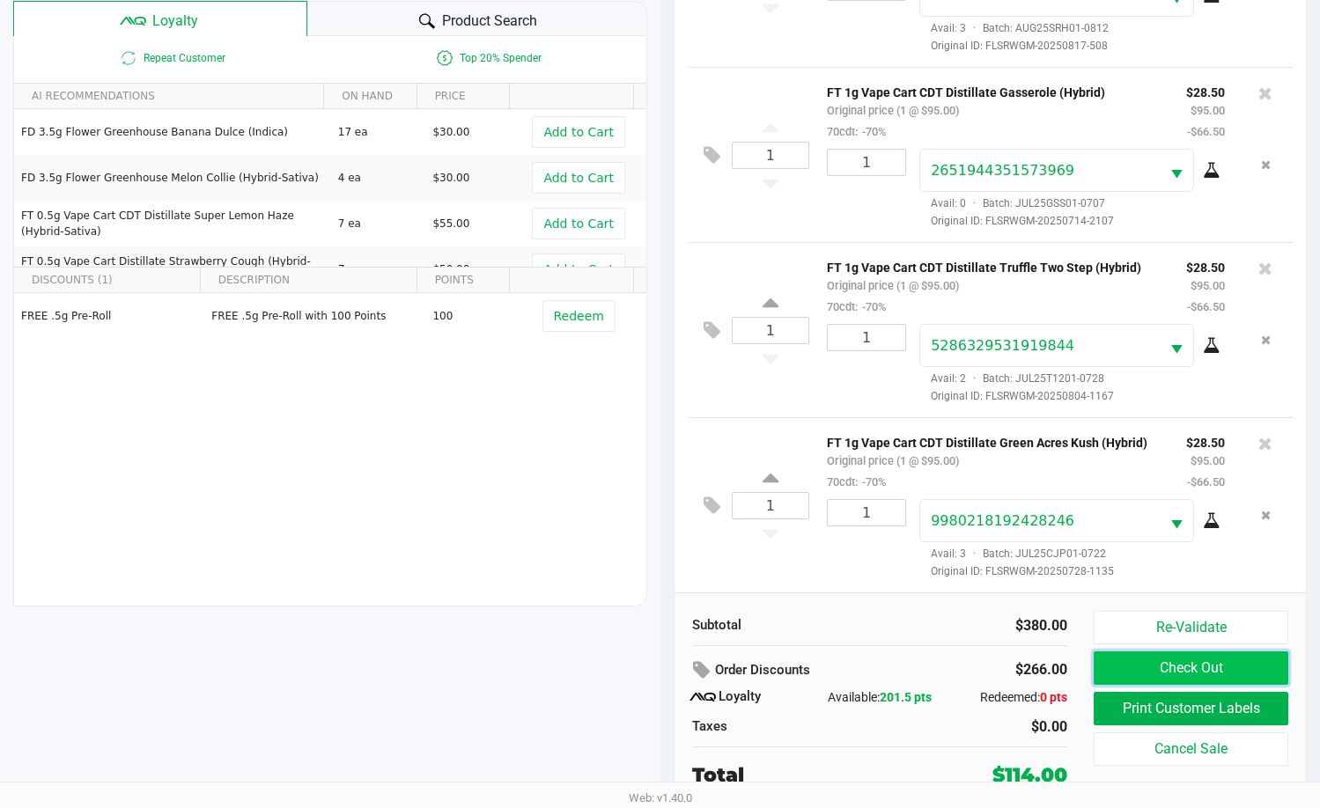
click at [1227, 669] on button "Check Out" at bounding box center [1190, 667] width 195 height 33
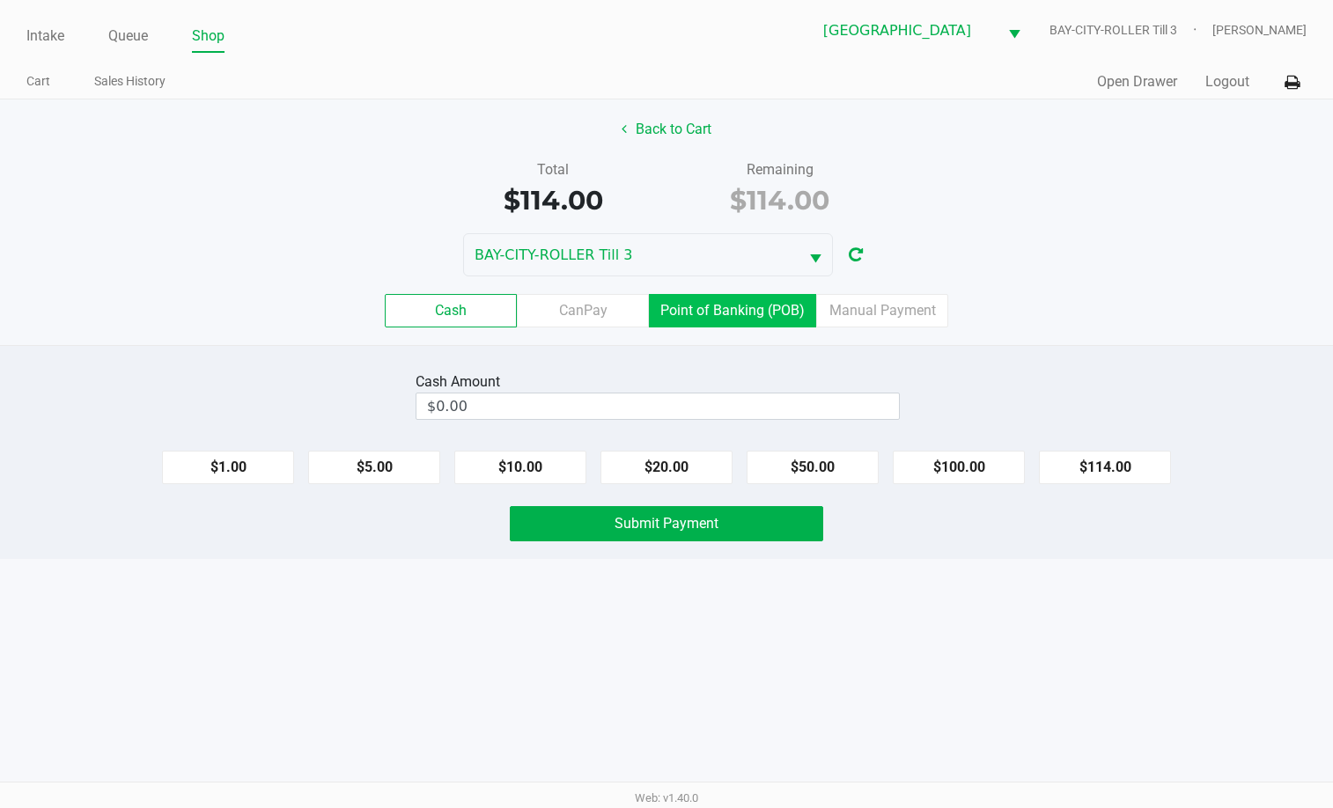
click at [739, 309] on label "Point of Banking (POB)" at bounding box center [732, 310] width 167 height 33
click at [0, 0] on 7 "Point of Banking (POB)" at bounding box center [0, 0] width 0 height 0
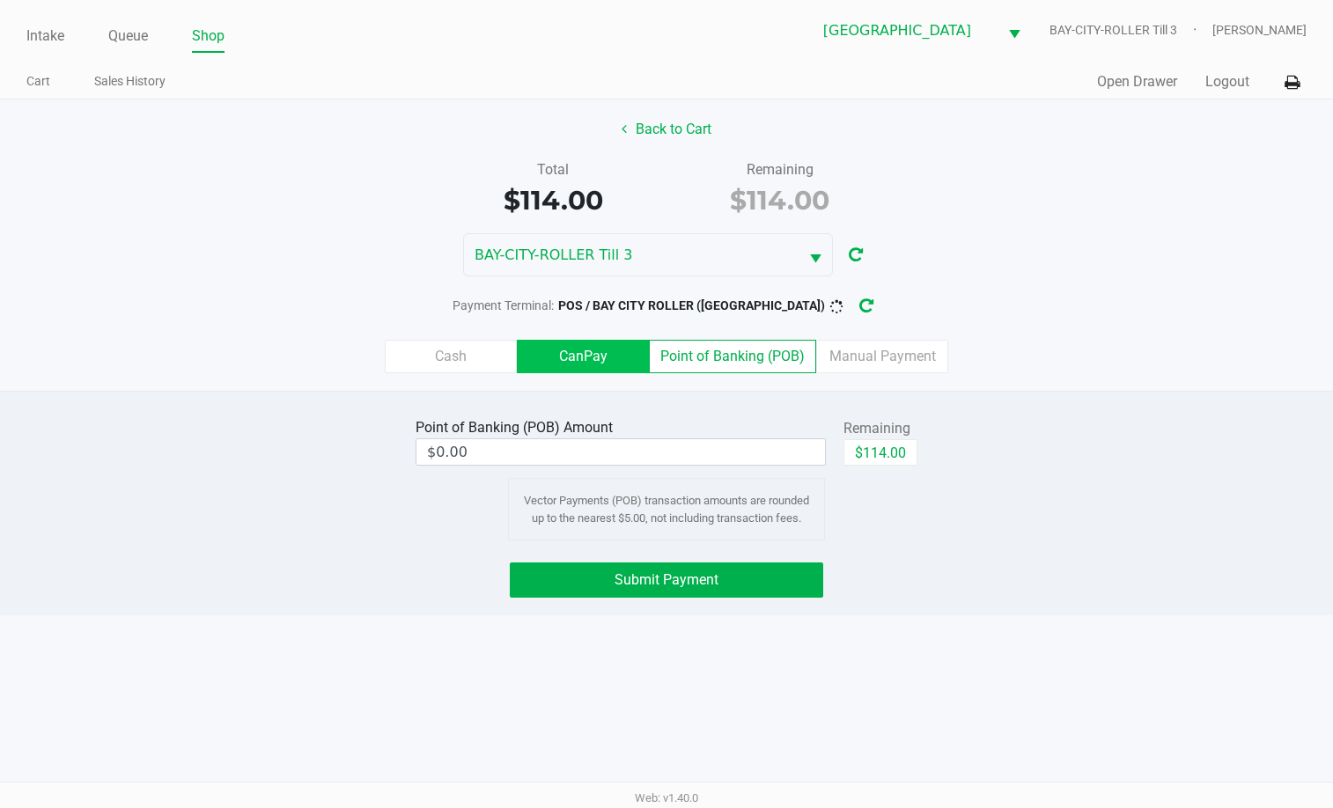
click at [585, 358] on label "CanPay" at bounding box center [583, 356] width 132 height 33
click at [0, 0] on 2 "CanPay" at bounding box center [0, 0] width 0 height 0
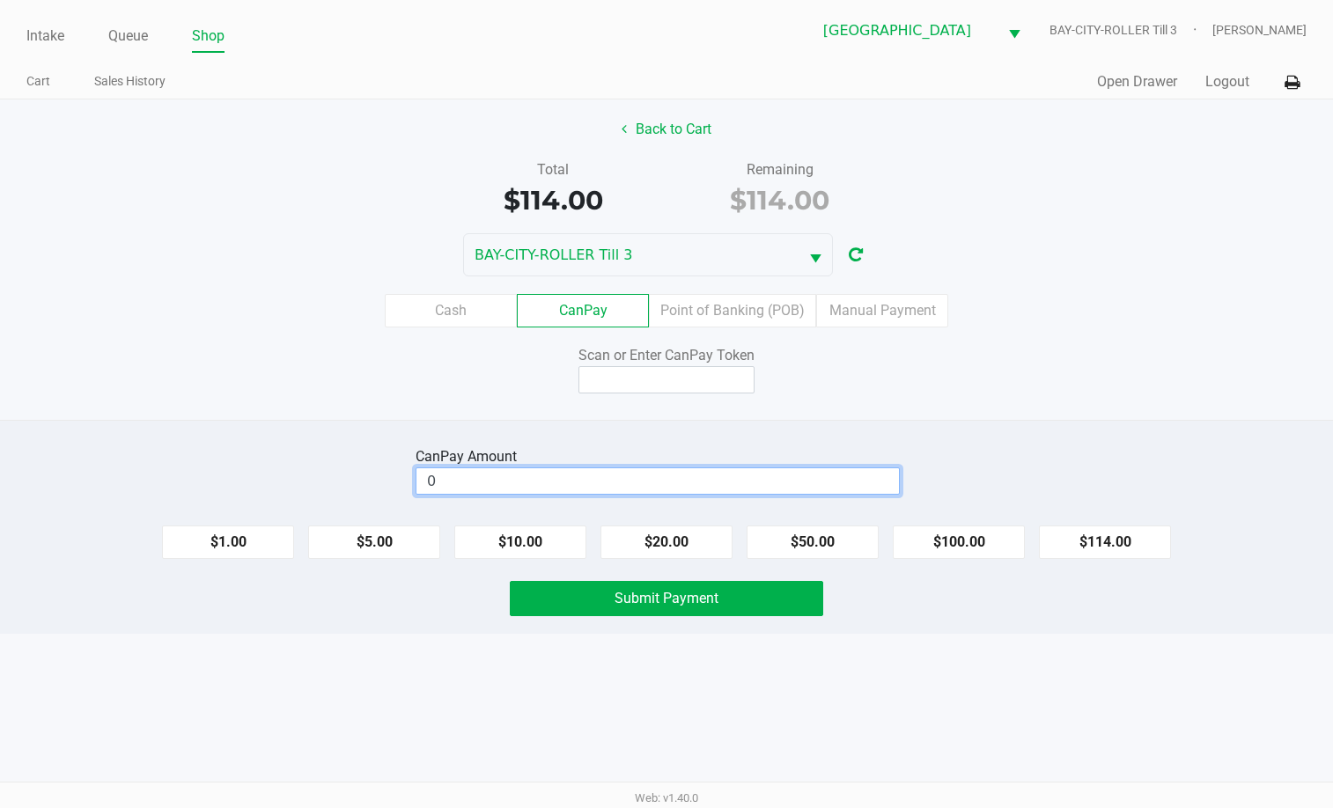
click at [541, 482] on input "0" at bounding box center [657, 481] width 482 height 26
type input "$100.00"
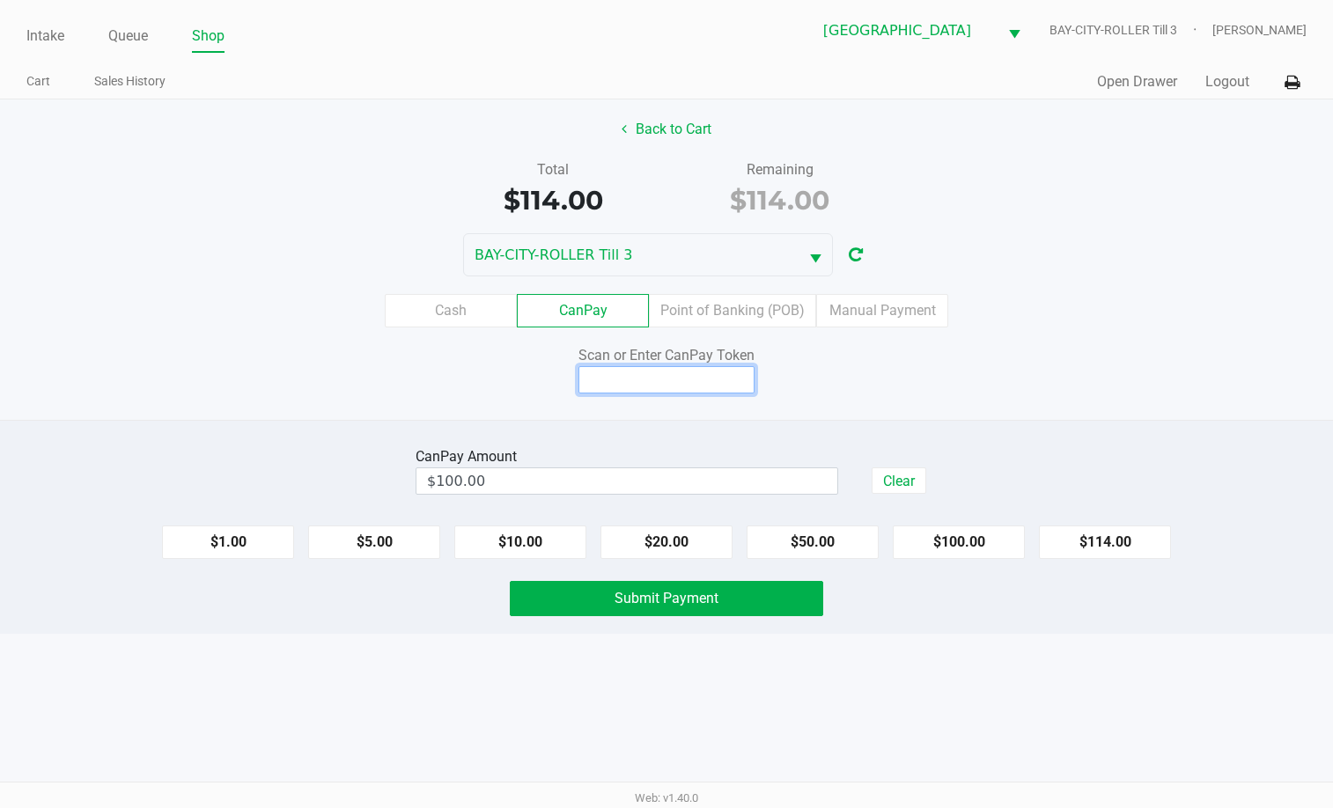
click at [675, 381] on input at bounding box center [666, 379] width 176 height 27
type input "Q6686629Q"
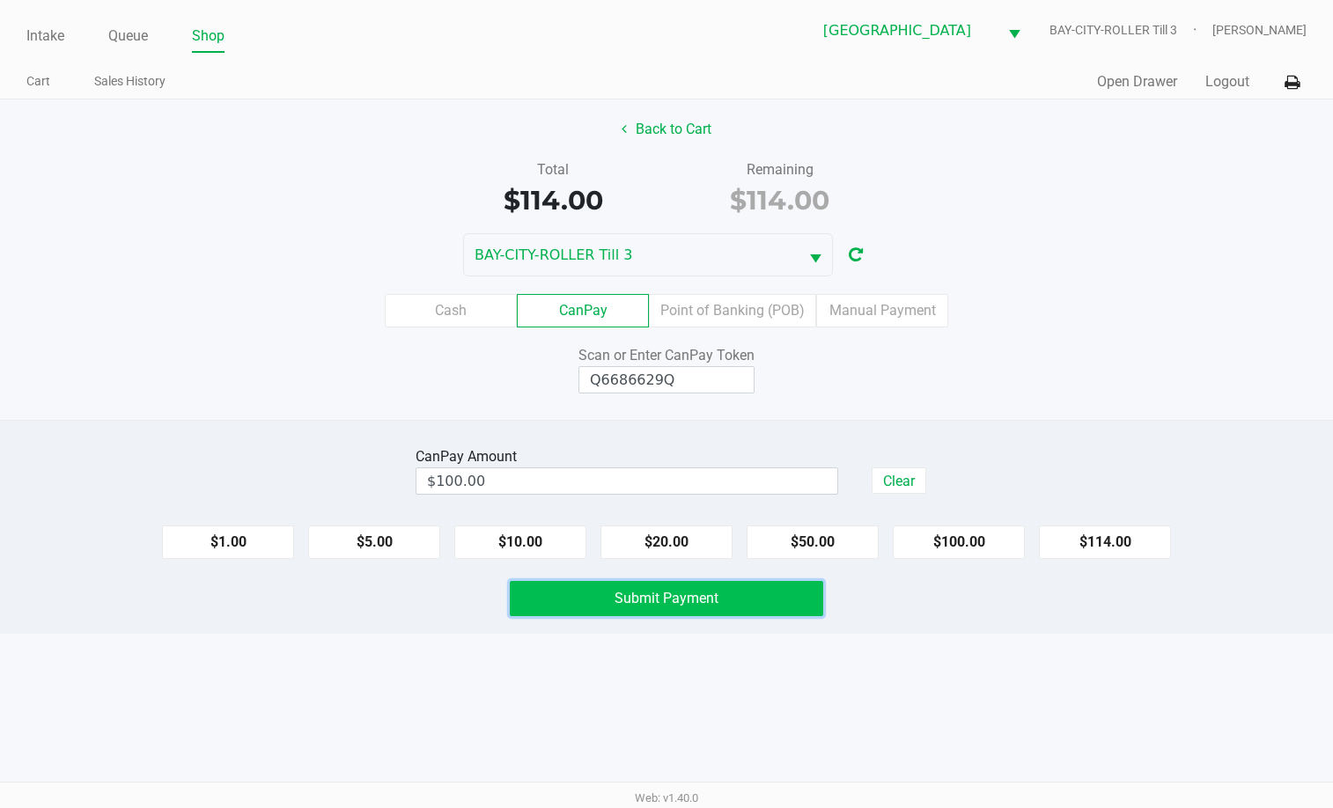
click at [751, 601] on button "Submit Payment" at bounding box center [666, 598] width 313 height 35
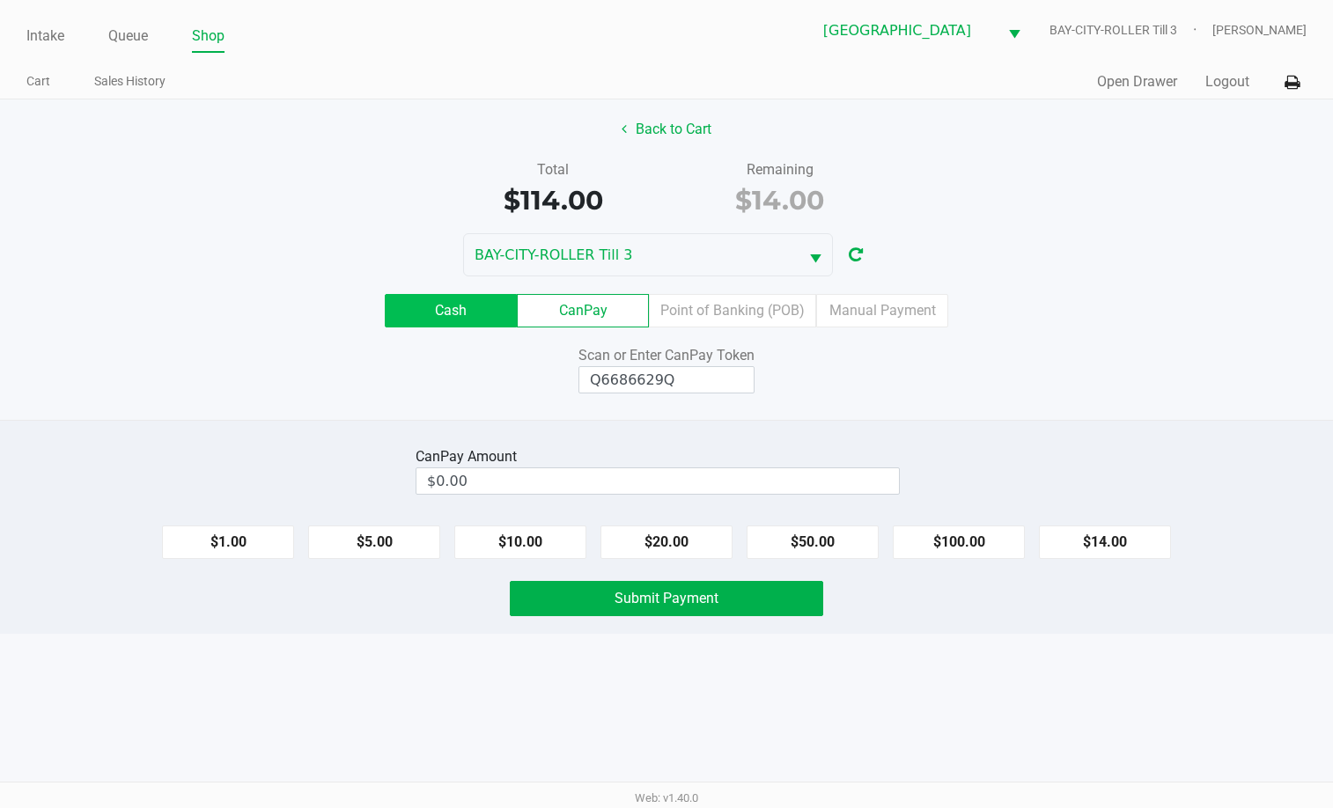
click at [462, 316] on label "Cash" at bounding box center [451, 310] width 132 height 33
click at [0, 0] on 0 "Cash" at bounding box center [0, 0] width 0 height 0
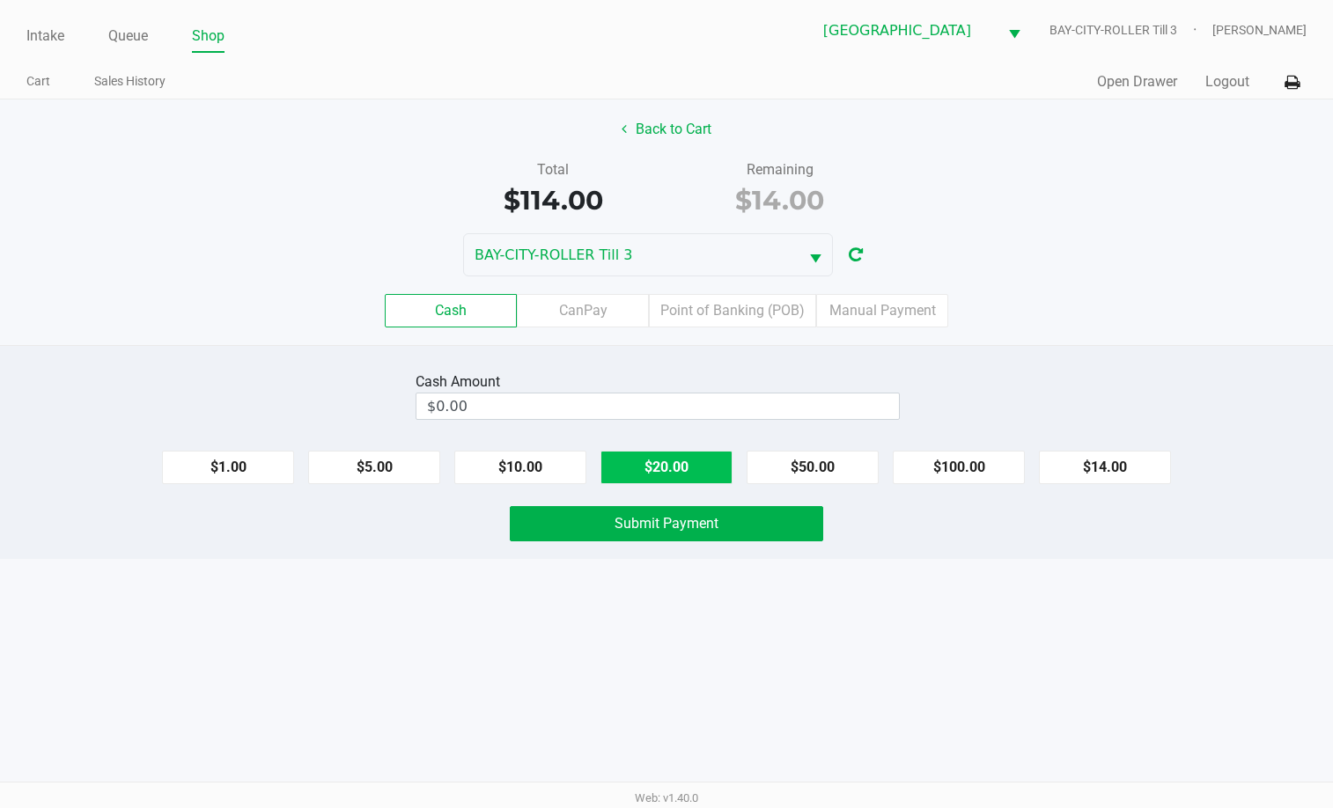
click at [705, 467] on button "$20.00" at bounding box center [666, 467] width 132 height 33
type input "$20.00"
click at [687, 526] on span "Submit Payment" at bounding box center [666, 523] width 104 height 17
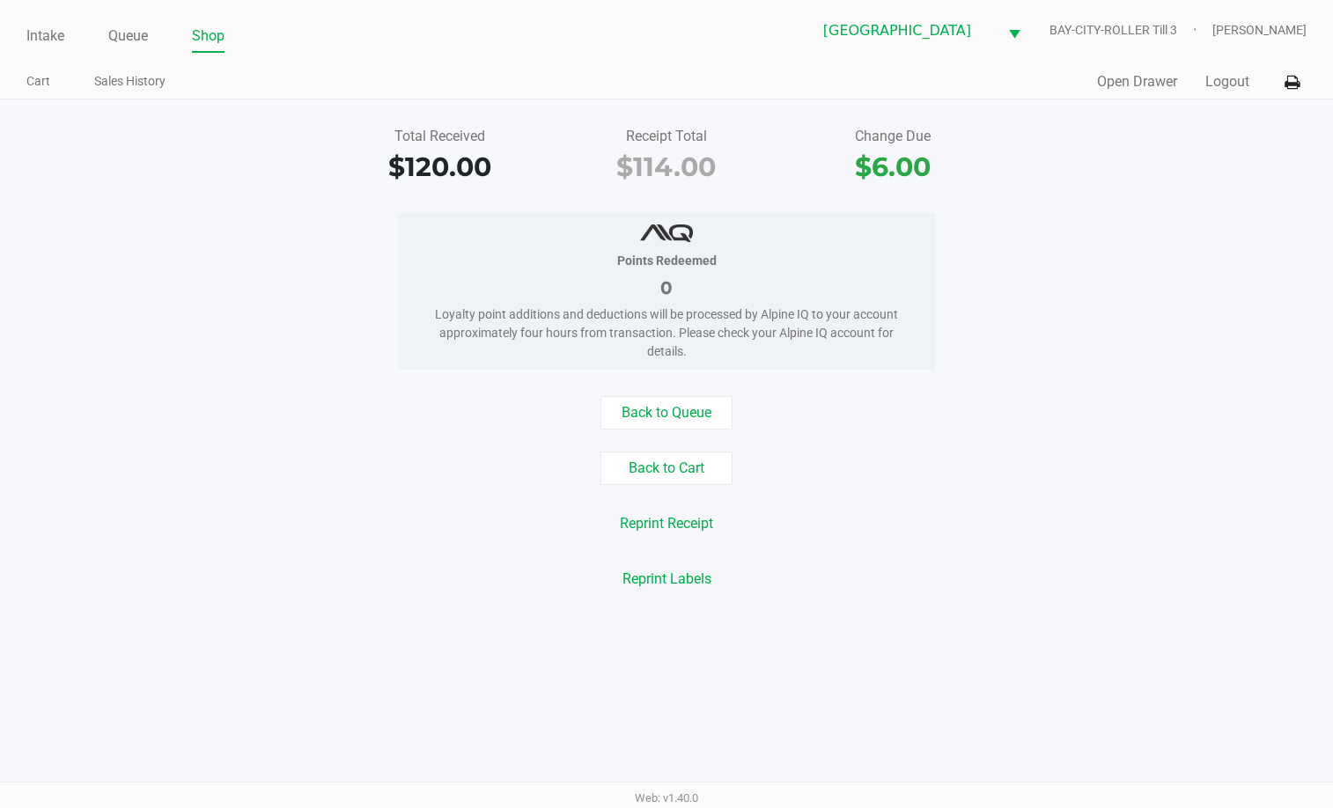
click at [960, 512] on div "Reprint Receipt" at bounding box center [666, 523] width 1359 height 33
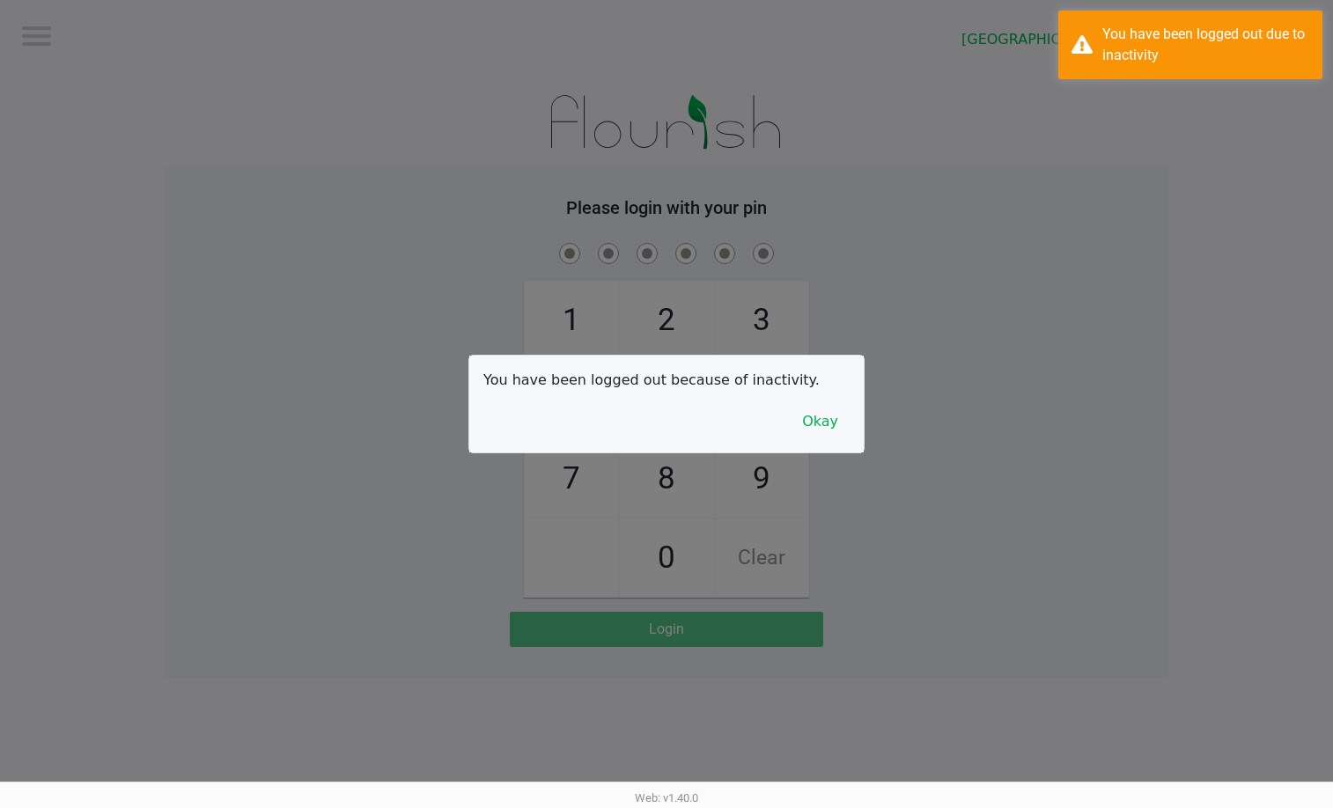
click at [701, 411] on div "You have been logged out because of inactivity. Okay" at bounding box center [666, 404] width 394 height 97
click at [828, 435] on button "Okay" at bounding box center [820, 421] width 59 height 33
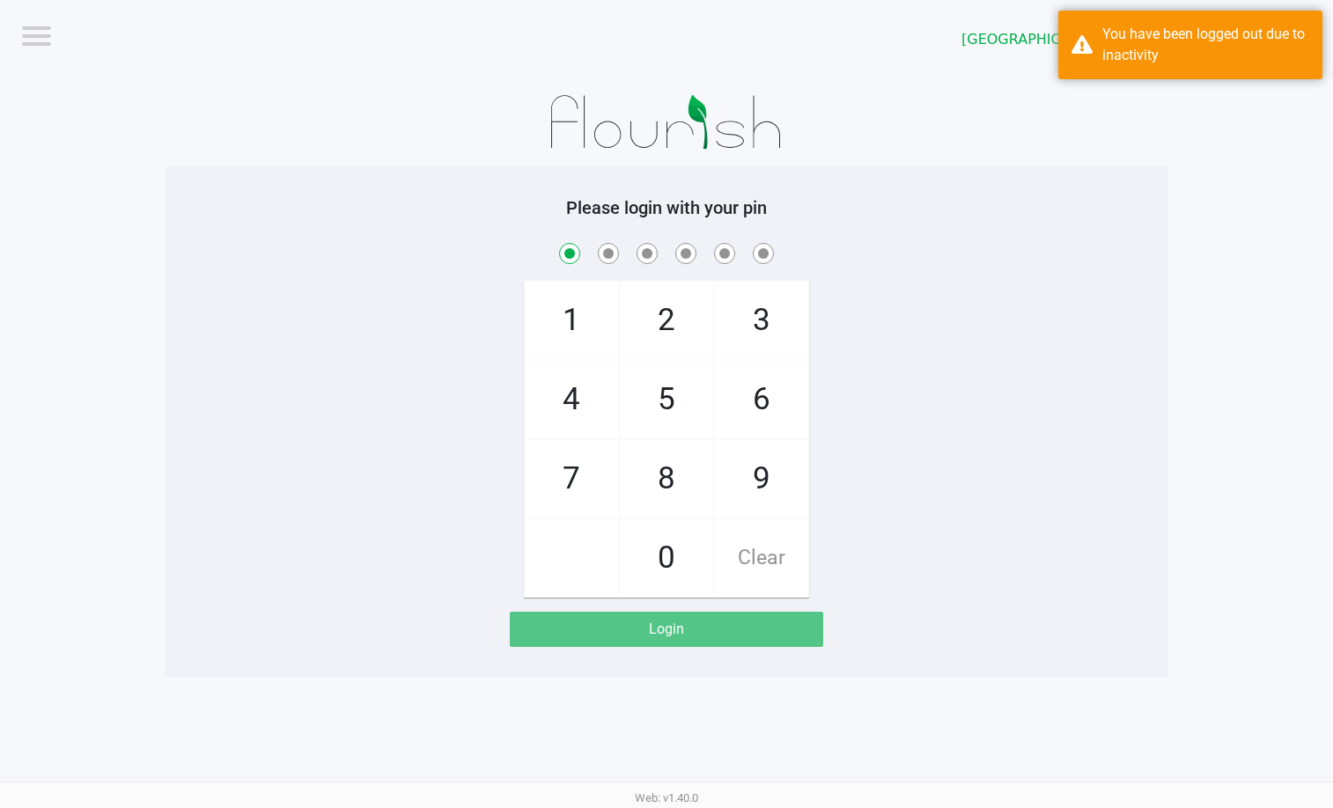
checkbox input "true"
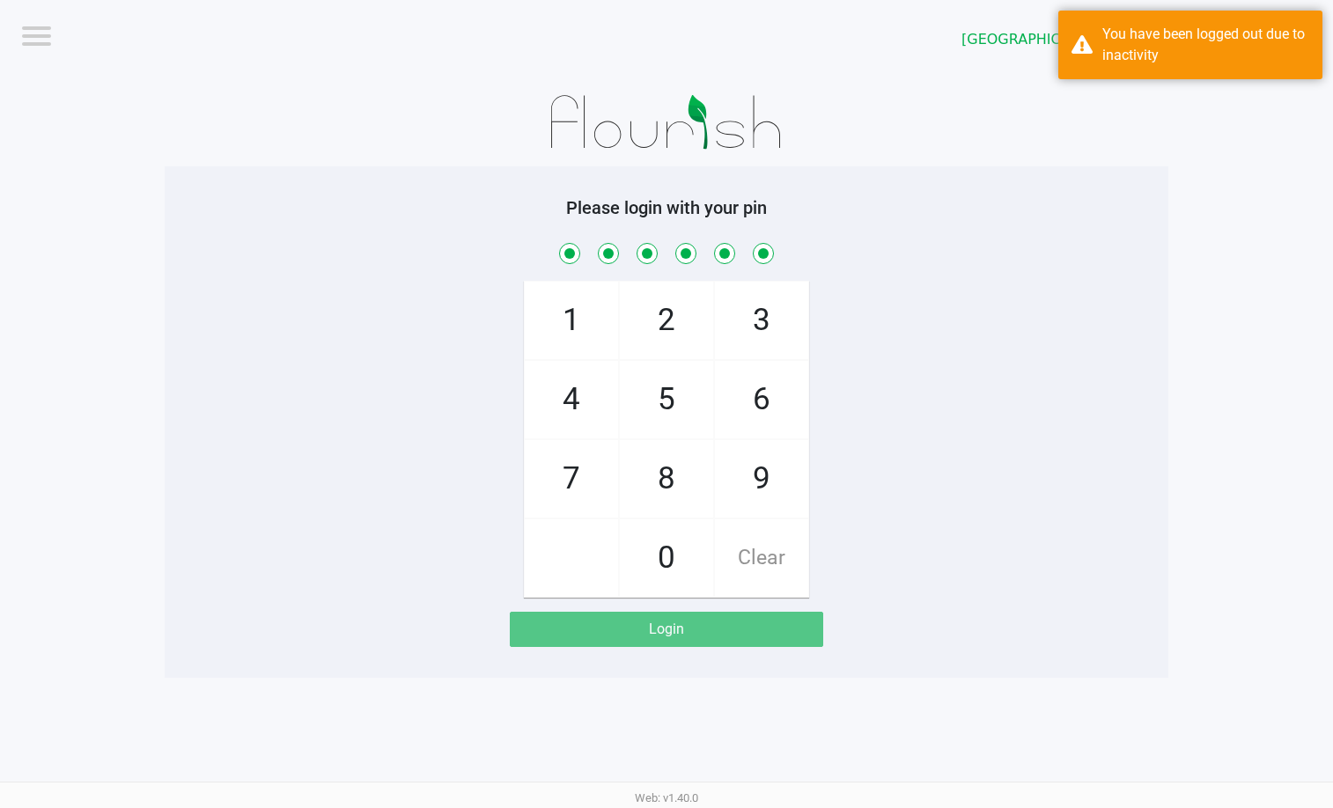
checkbox input "true"
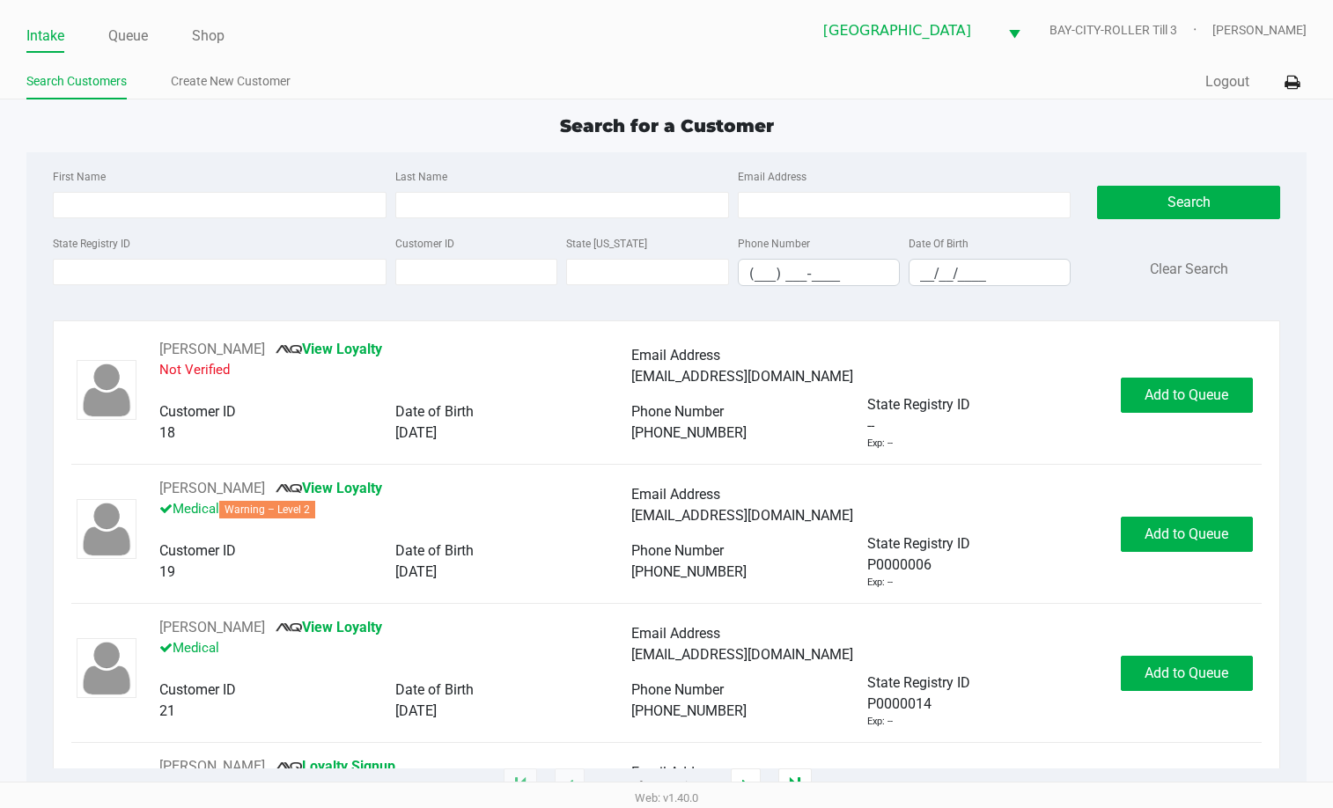
click at [423, 104] on app-point-of-sale "Intake Queue Shop Lakeland WC BAY-CITY-ROLLER Till 3 Rebecca Fortier Search Cus…" at bounding box center [666, 393] width 1333 height 787
click at [121, 33] on link "Queue" at bounding box center [128, 36] width 40 height 25
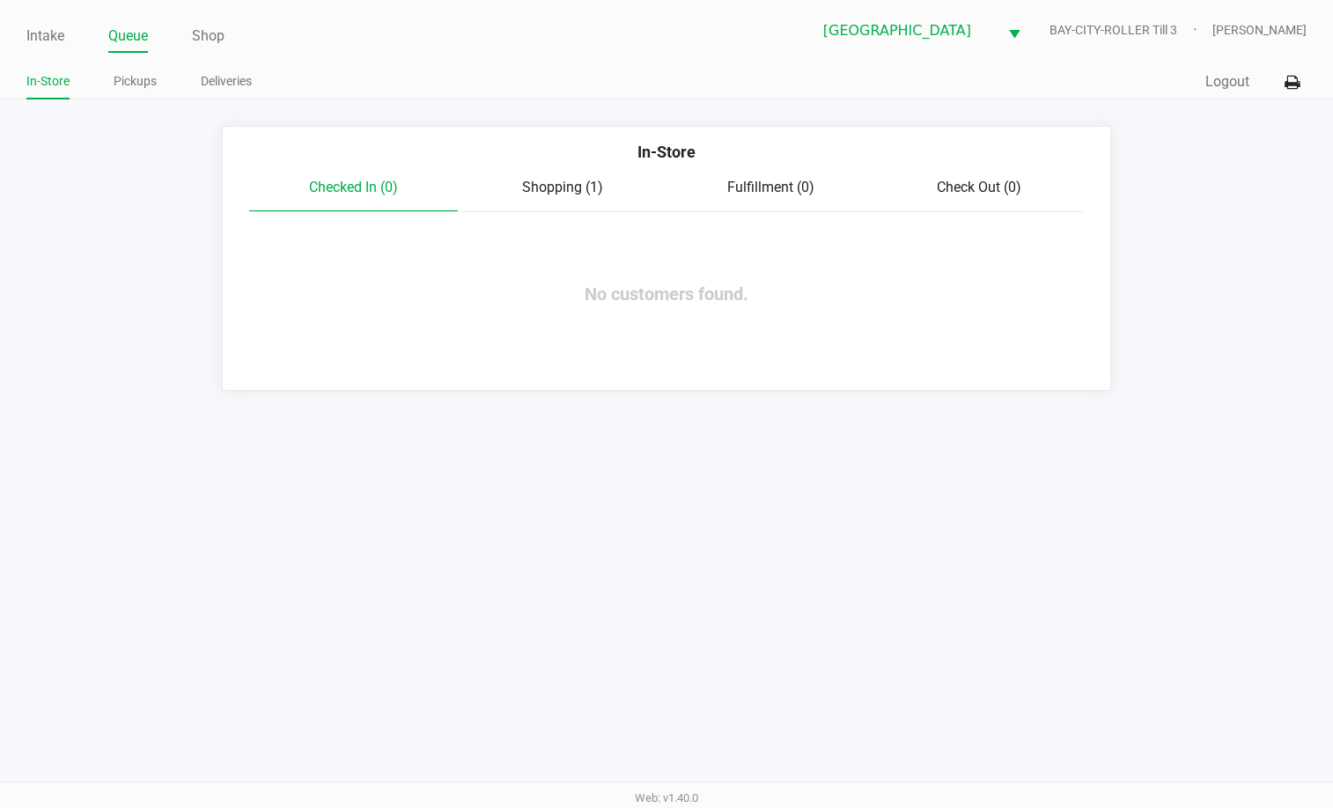
click at [556, 182] on span "Shopping (1)" at bounding box center [562, 187] width 81 height 17
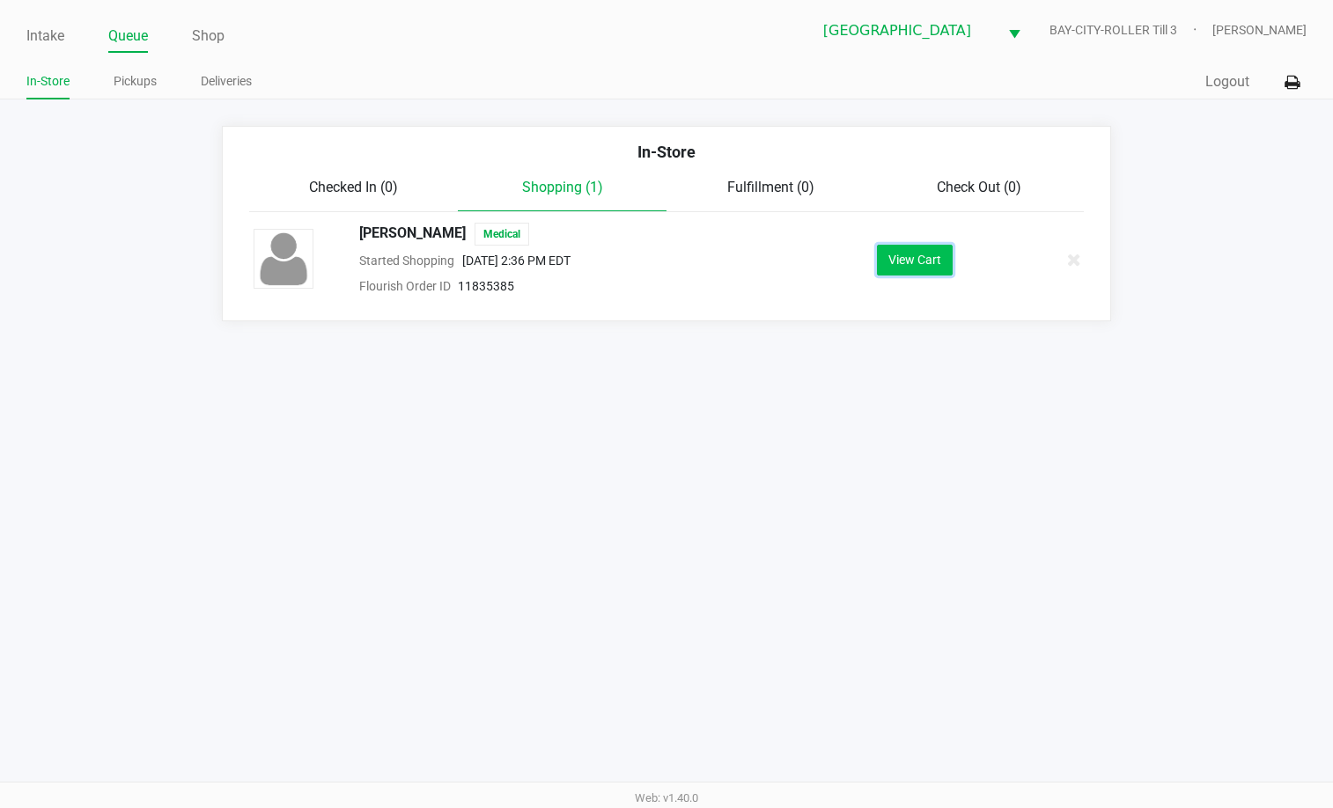
click at [904, 261] on button "View Cart" at bounding box center [915, 260] width 76 height 31
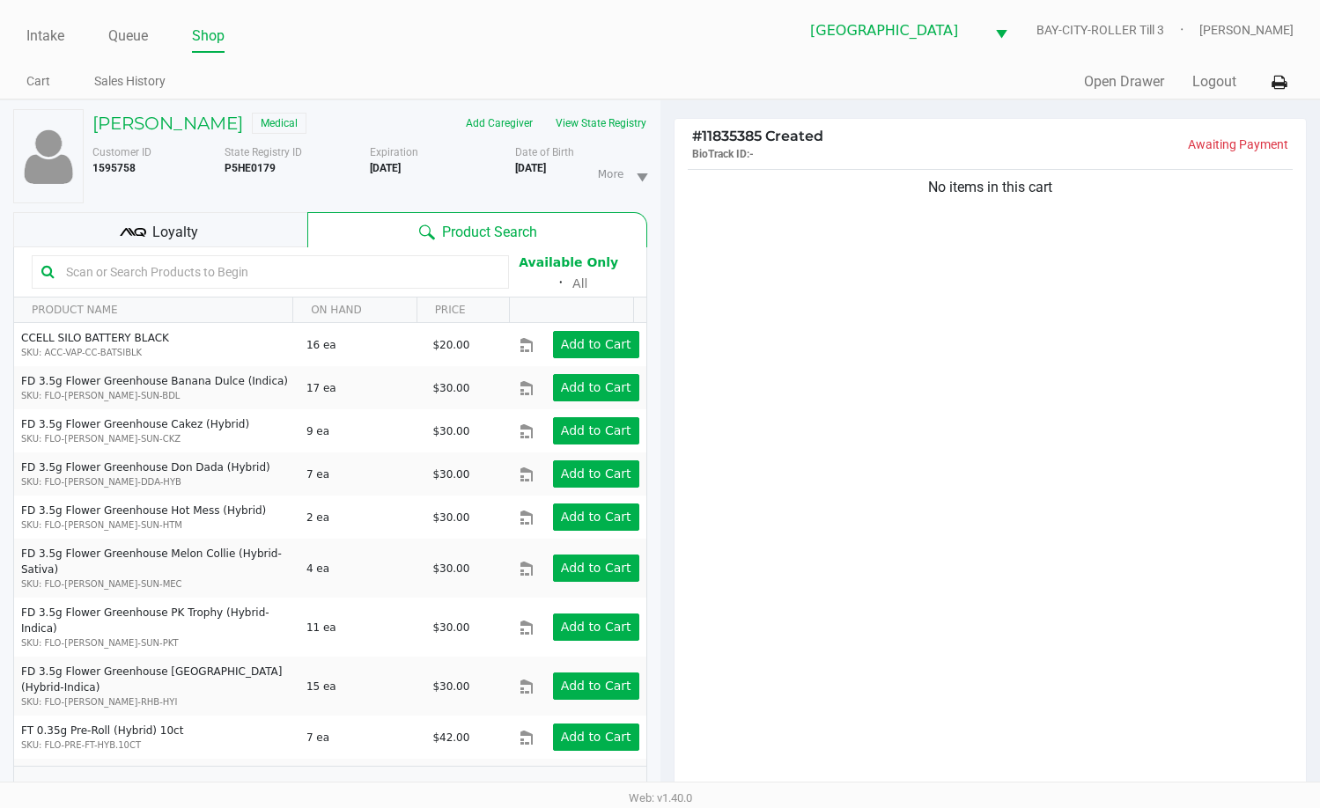
click at [984, 336] on div "No items in this cart" at bounding box center [990, 485] width 632 height 638
click at [1004, 342] on div "No items in this cart" at bounding box center [990, 485] width 632 height 638
click at [1011, 365] on div "No items in this cart" at bounding box center [990, 485] width 632 height 638
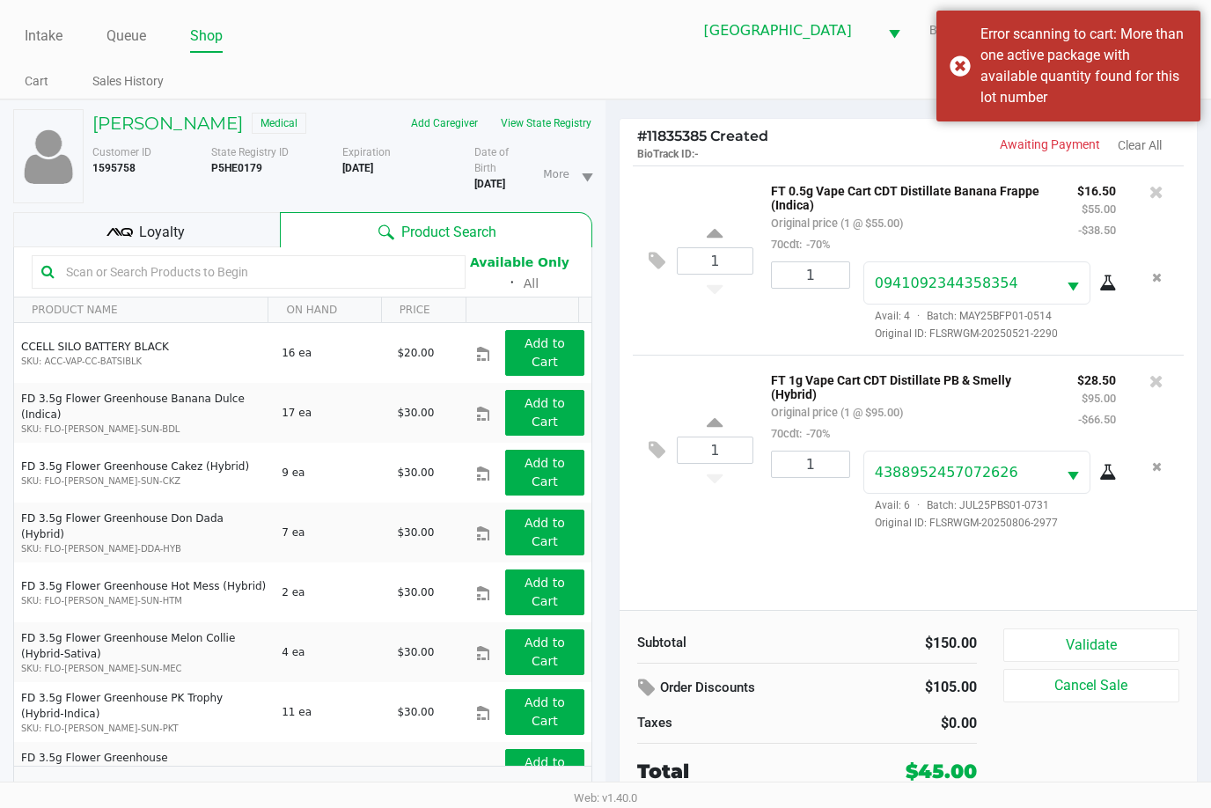
click at [205, 281] on input "text" at bounding box center [257, 272] width 397 height 26
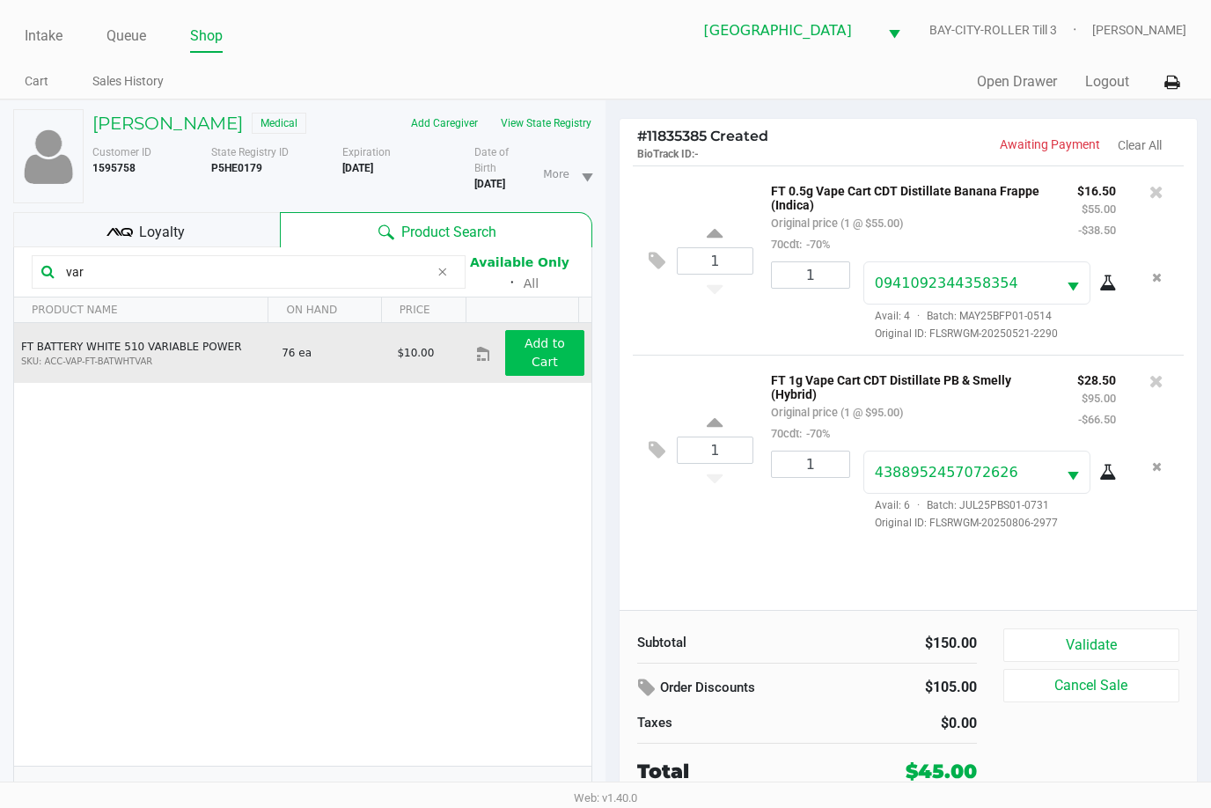
type input "var"
click at [536, 344] on app-button-loader "Add to Cart" at bounding box center [545, 352] width 40 height 33
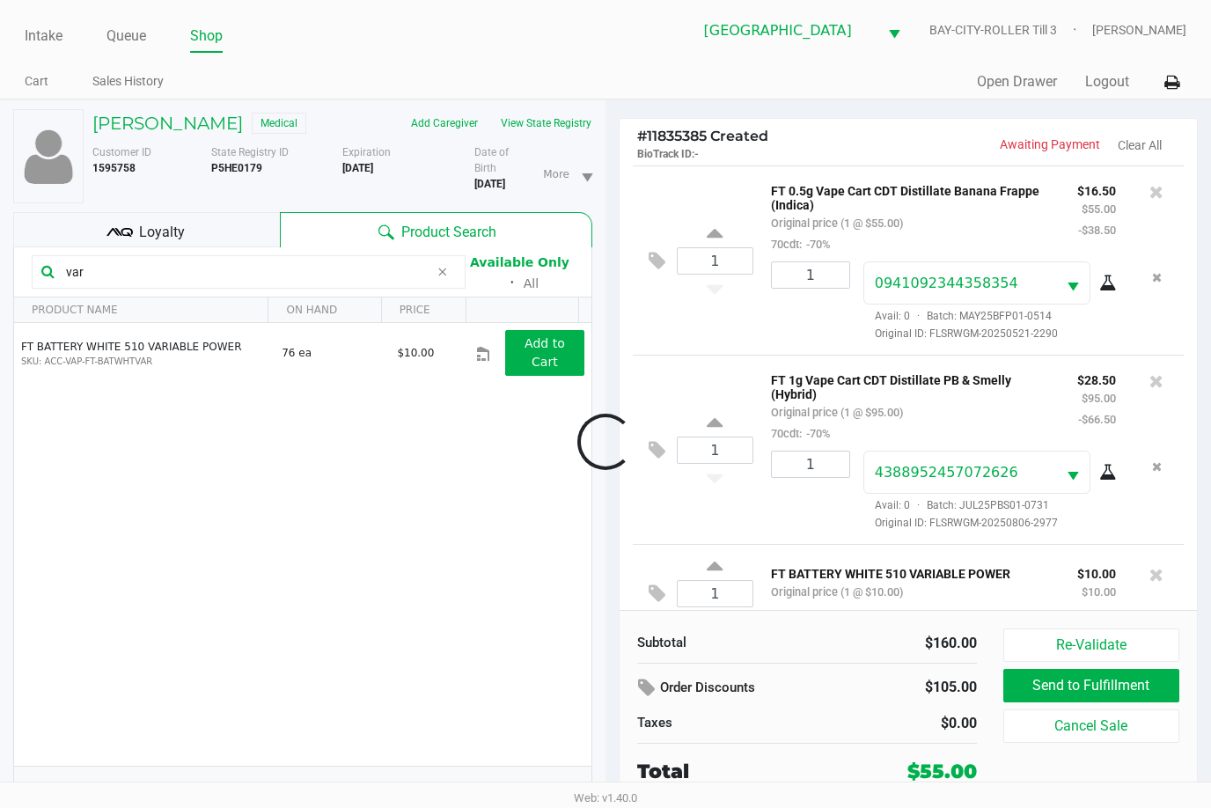
scroll to position [36, 0]
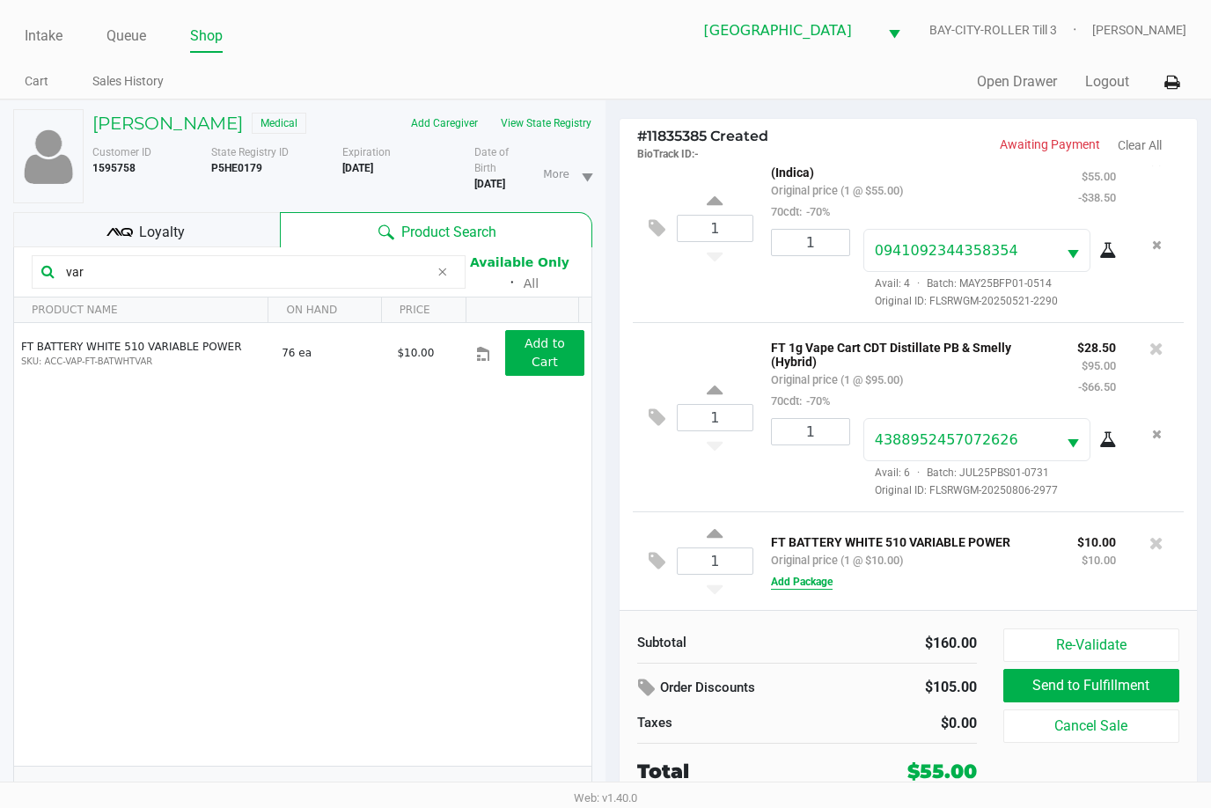
click at [819, 580] on button "Add Package" at bounding box center [802, 582] width 62 height 16
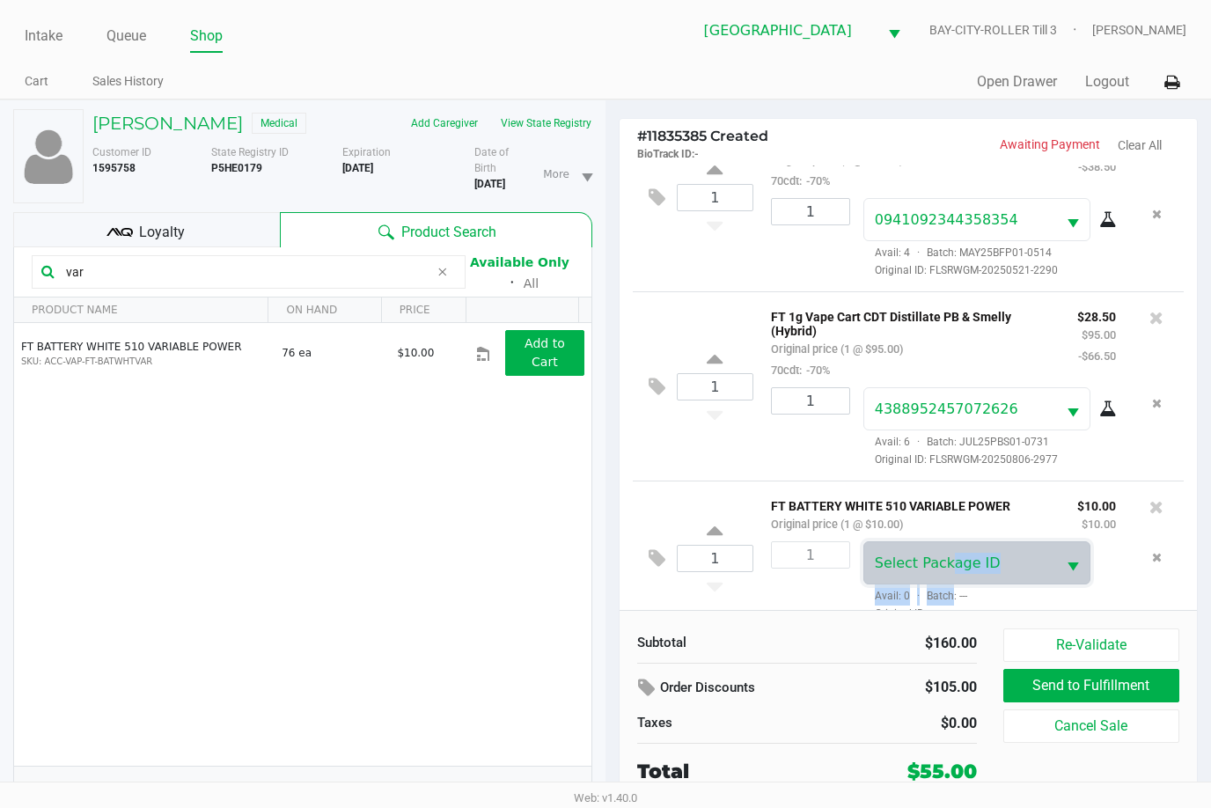
drag, startPoint x: 945, startPoint y: 585, endPoint x: 953, endPoint y: 598, distance: 14.7
click at [953, 598] on div "Select Package ID Avail: 0 · Batch: --- Original ID:" at bounding box center [989, 581] width 279 height 80
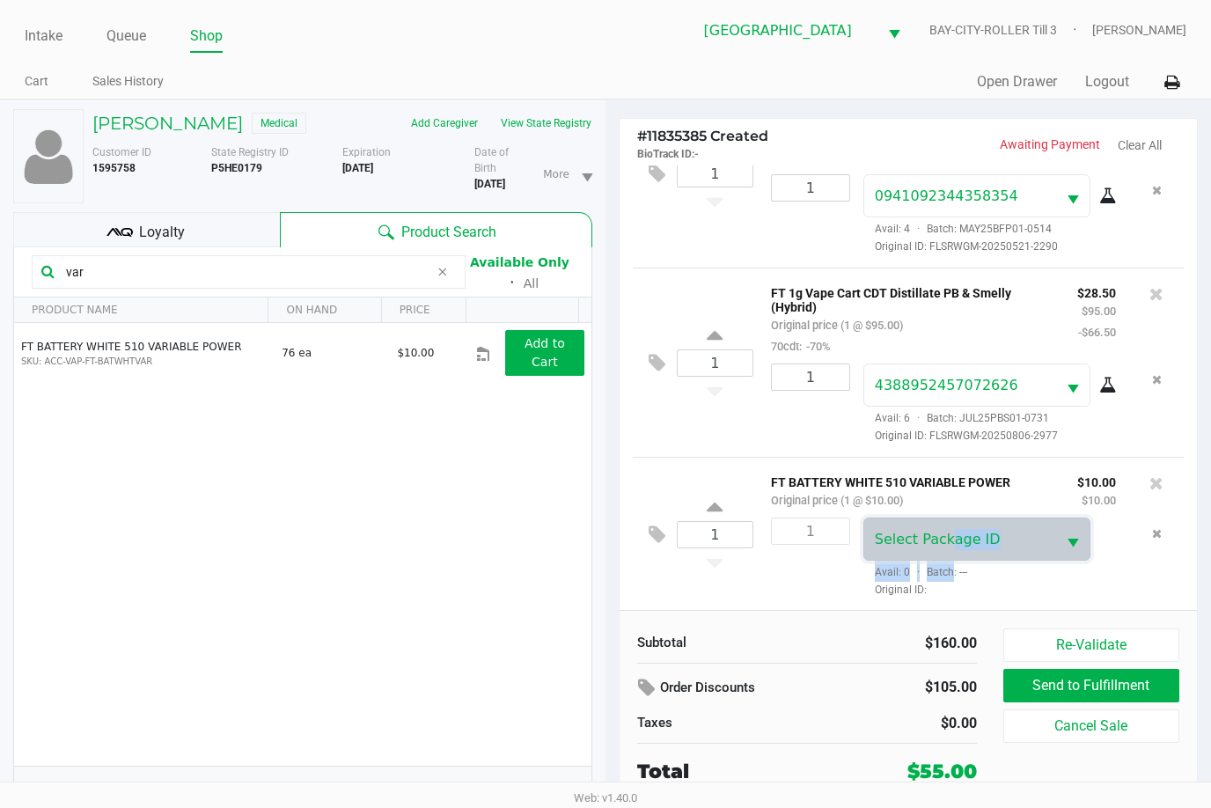
scroll to position [92, 0]
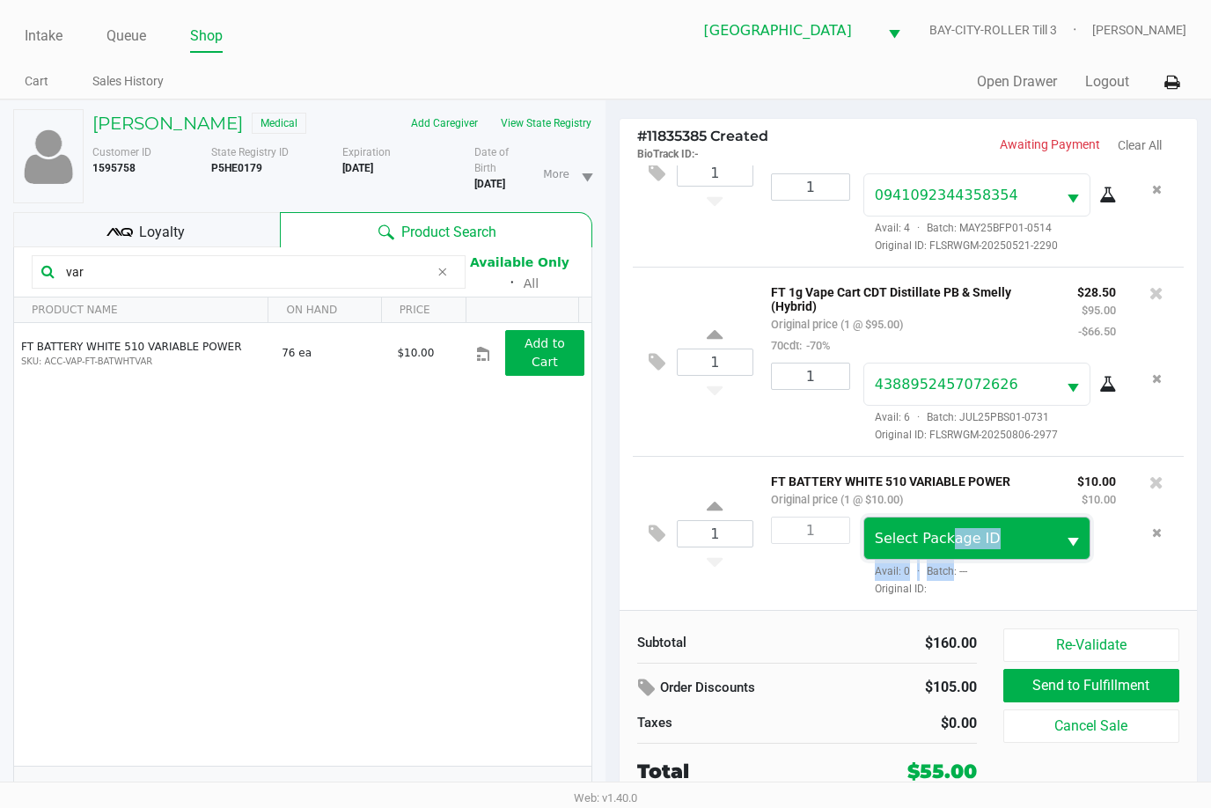
click at [1005, 526] on span "Select Package ID" at bounding box center [960, 538] width 193 height 41
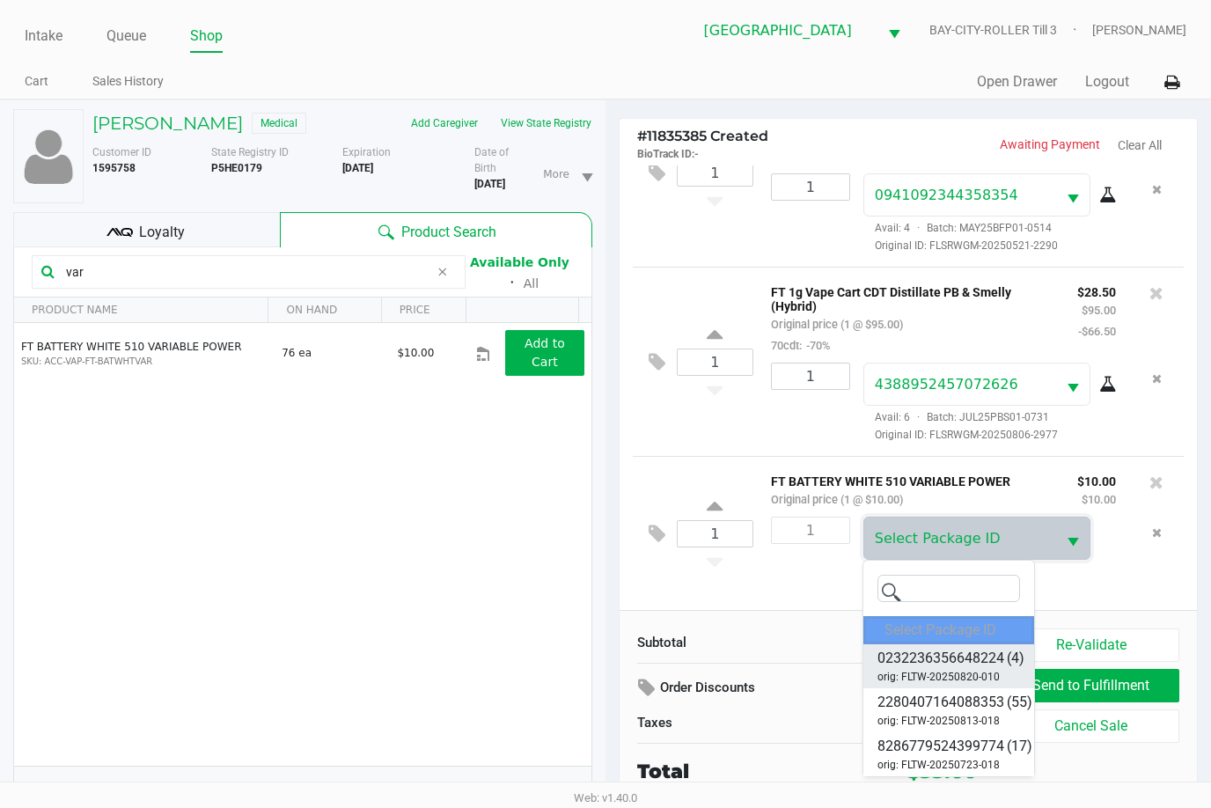
click at [967, 658] on span "0232236356648224" at bounding box center [941, 658] width 127 height 21
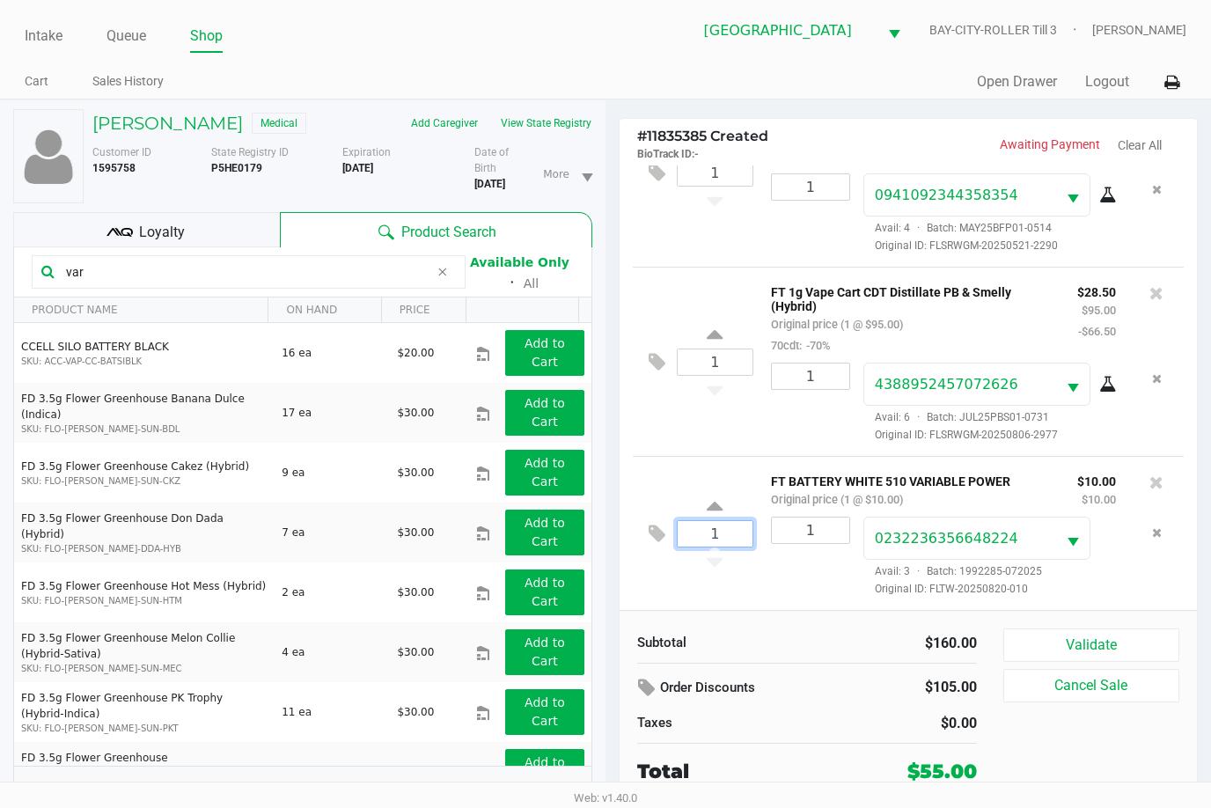
click at [736, 533] on input "1" at bounding box center [715, 534] width 75 height 26
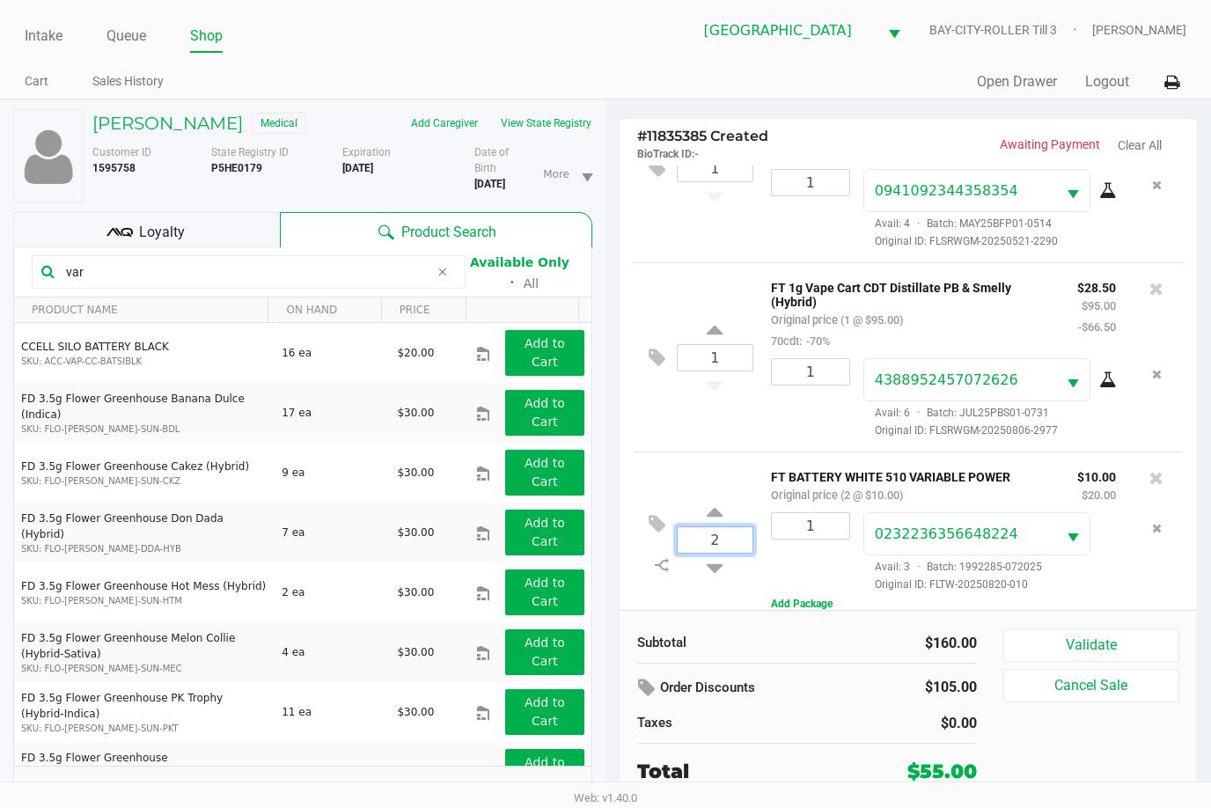
type input "2"
click at [827, 520] on div "JUSTIN WILLIS Medical Add Caregiver View State Registry Customer ID 1595758 Sta…" at bounding box center [605, 462] width 1211 height 727
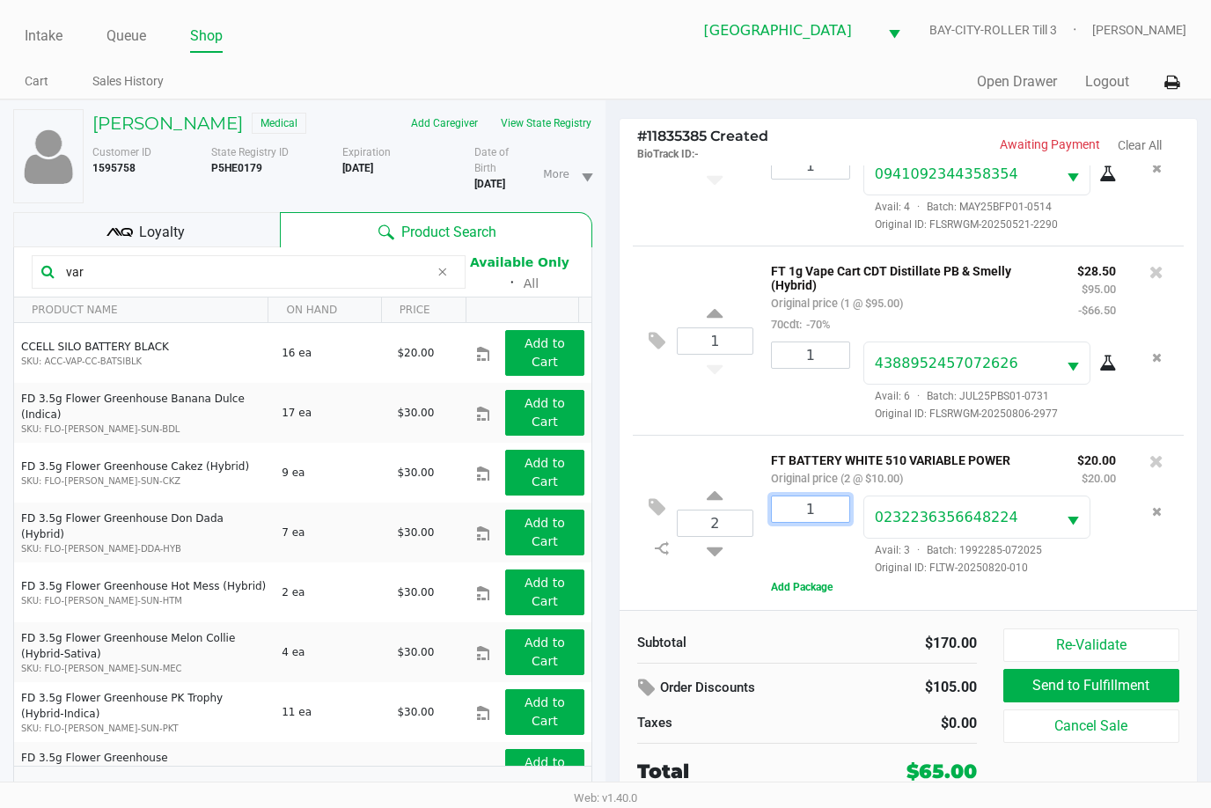
click at [840, 512] on input "1" at bounding box center [810, 510] width 77 height 26
type input "2"
click at [1128, 582] on div "Loading JUSTIN WILLIS Medical Add Caregiver View State Registry Customer ID 159…" at bounding box center [605, 462] width 1211 height 727
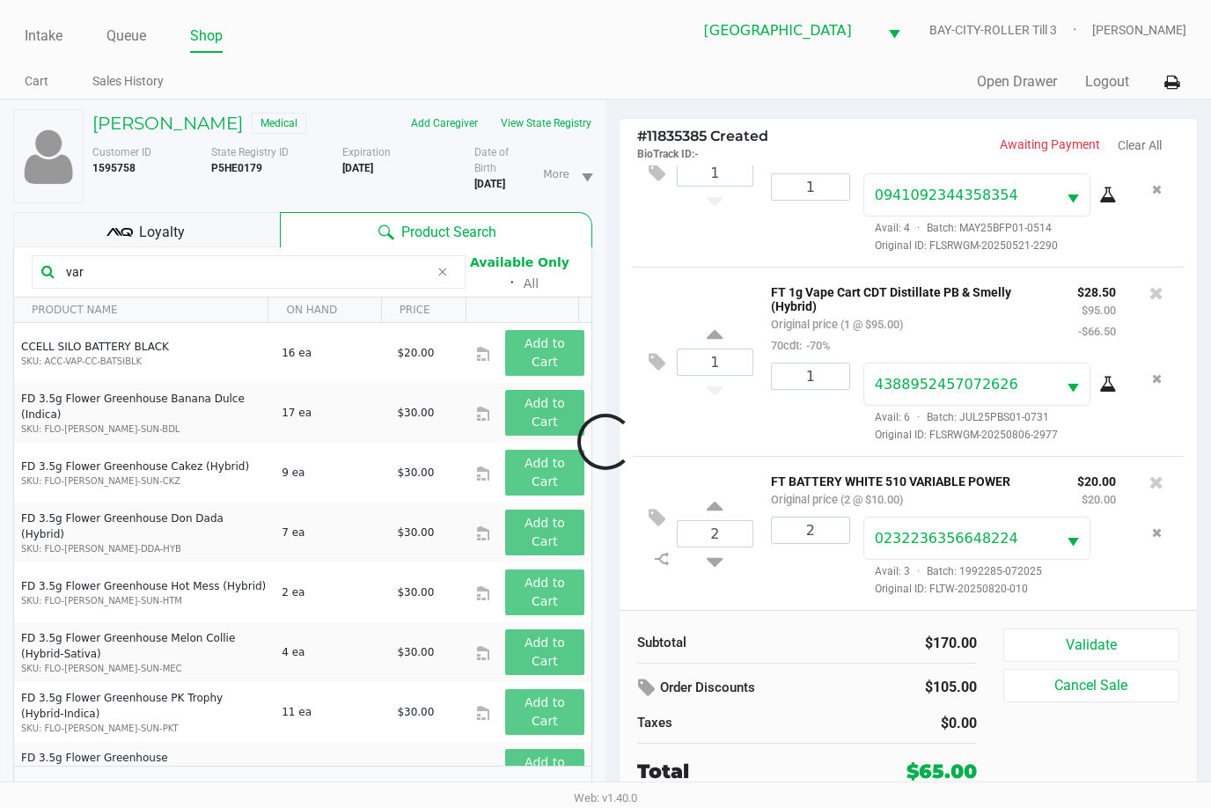
scroll to position [92, 0]
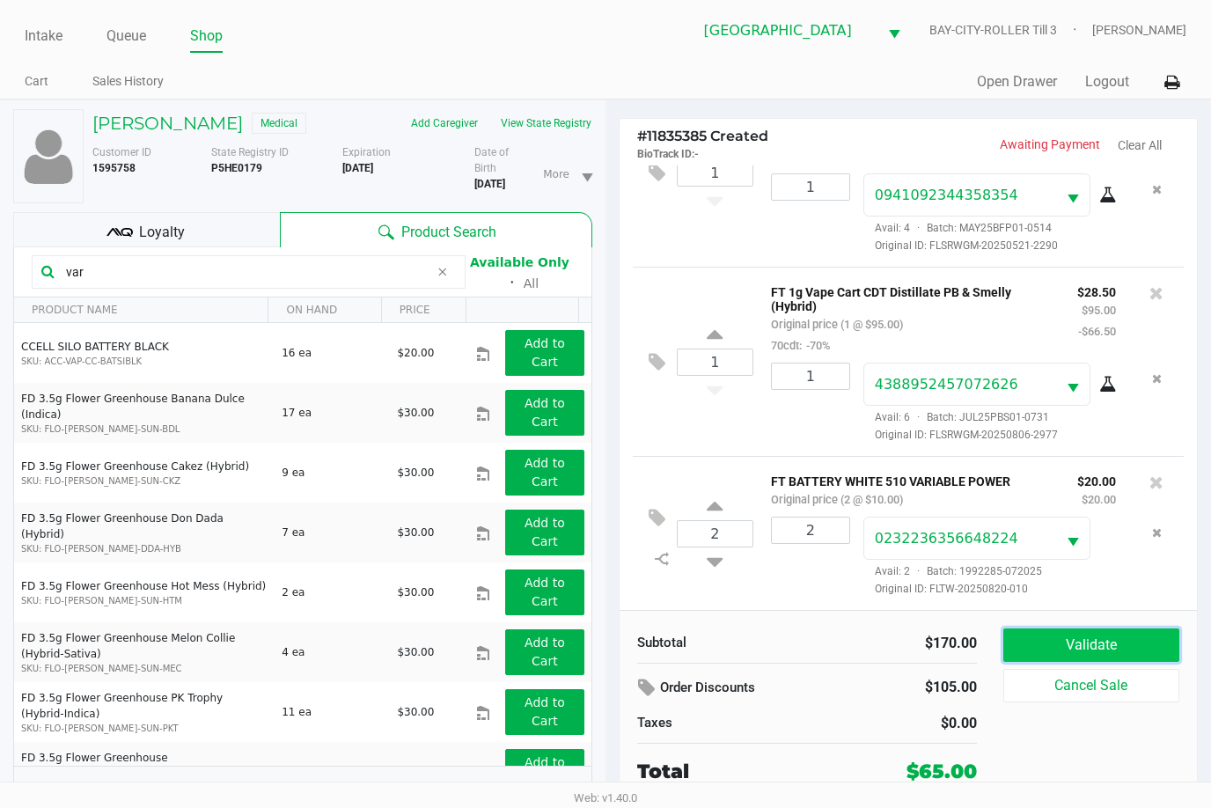
click at [1103, 644] on button "Validate" at bounding box center [1092, 645] width 176 height 33
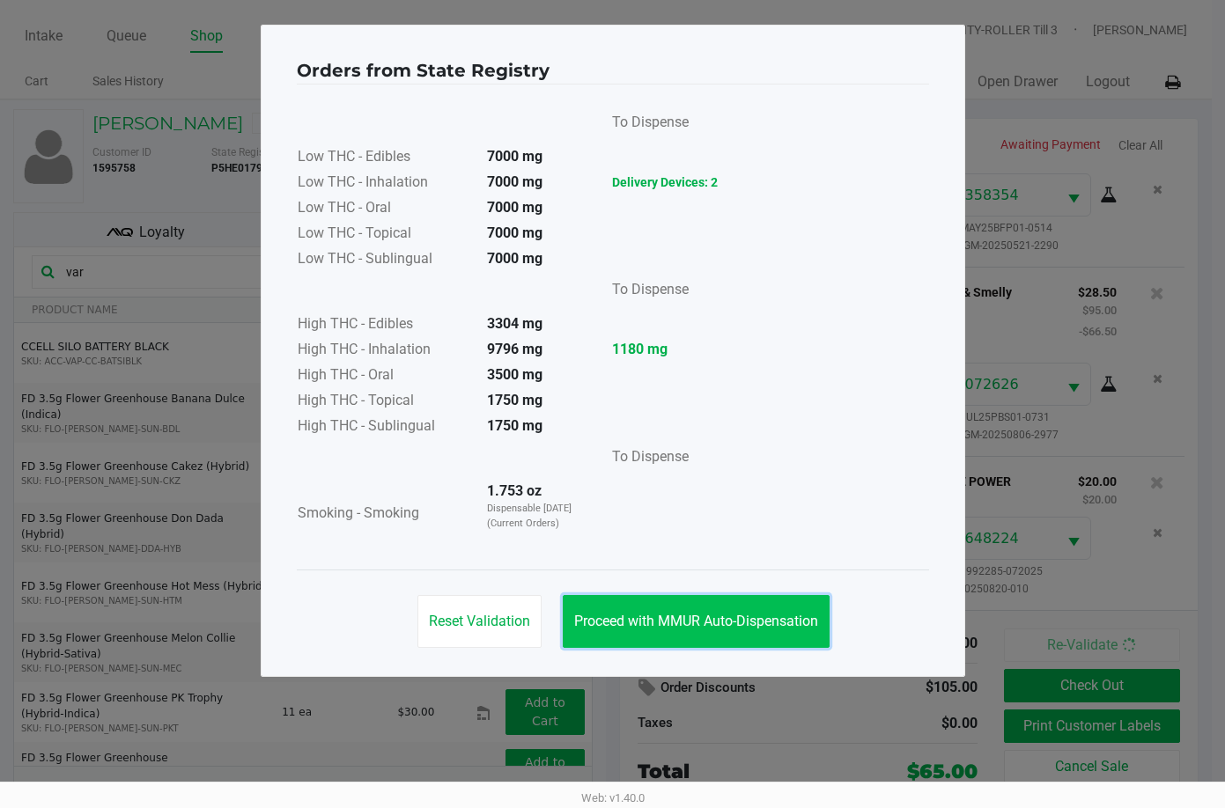
drag, startPoint x: 743, startPoint y: 610, endPoint x: 753, endPoint y: 591, distance: 21.7
click at [743, 609] on button "Proceed with MMUR Auto-Dispensation" at bounding box center [696, 621] width 267 height 53
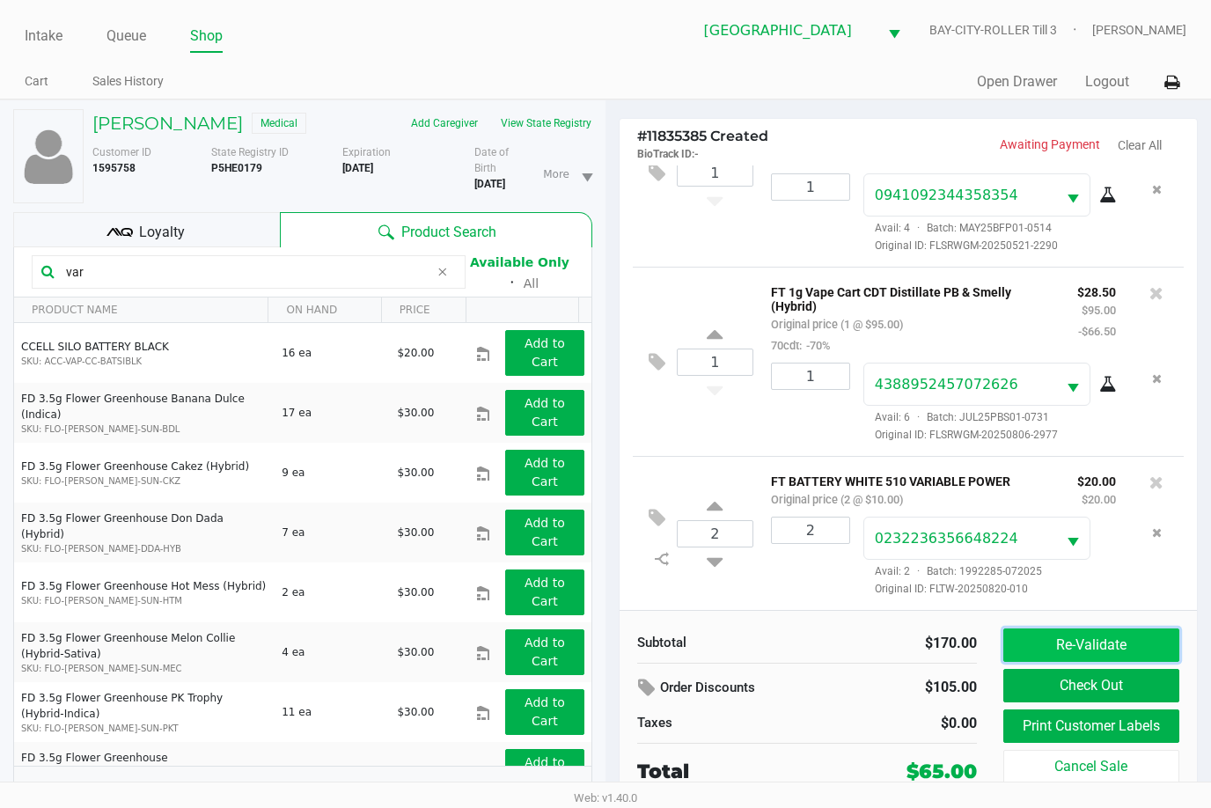
click at [1128, 640] on button "Re-Validate" at bounding box center [1092, 645] width 176 height 33
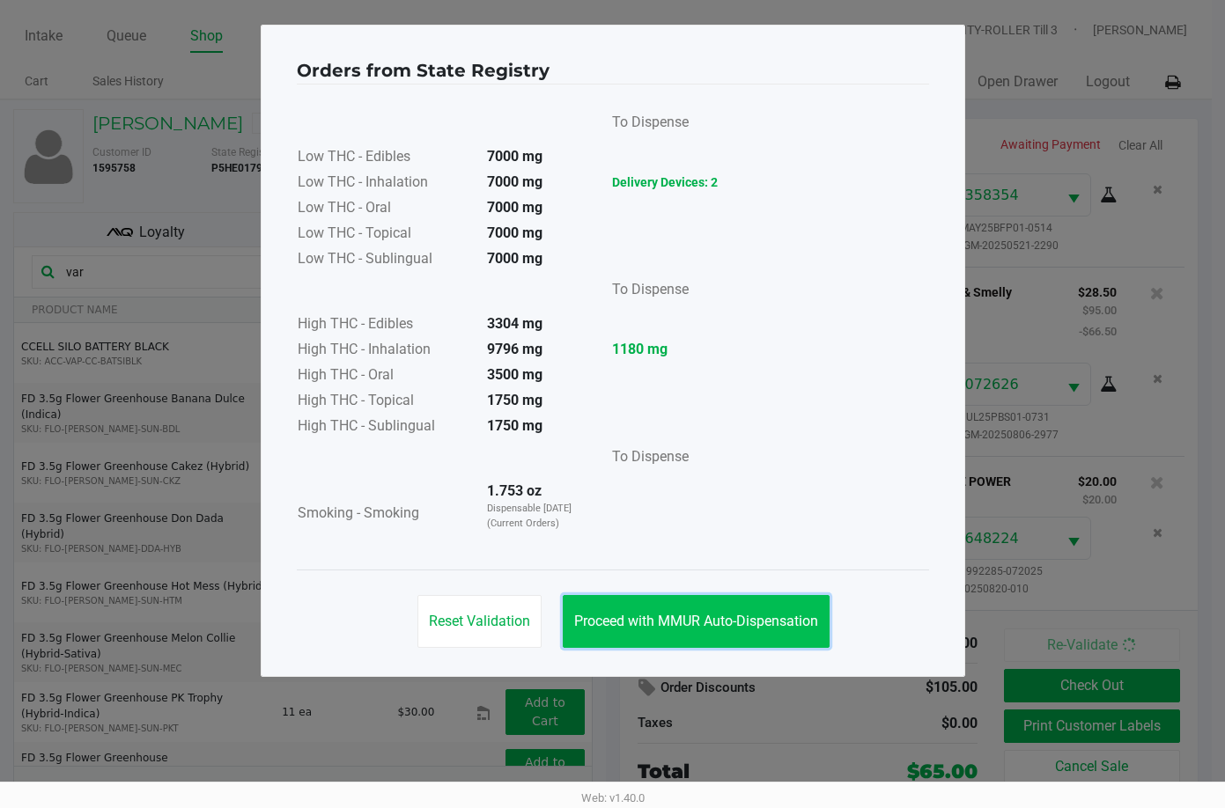
click at [695, 608] on button "Proceed with MMUR Auto-Dispensation" at bounding box center [696, 621] width 267 height 53
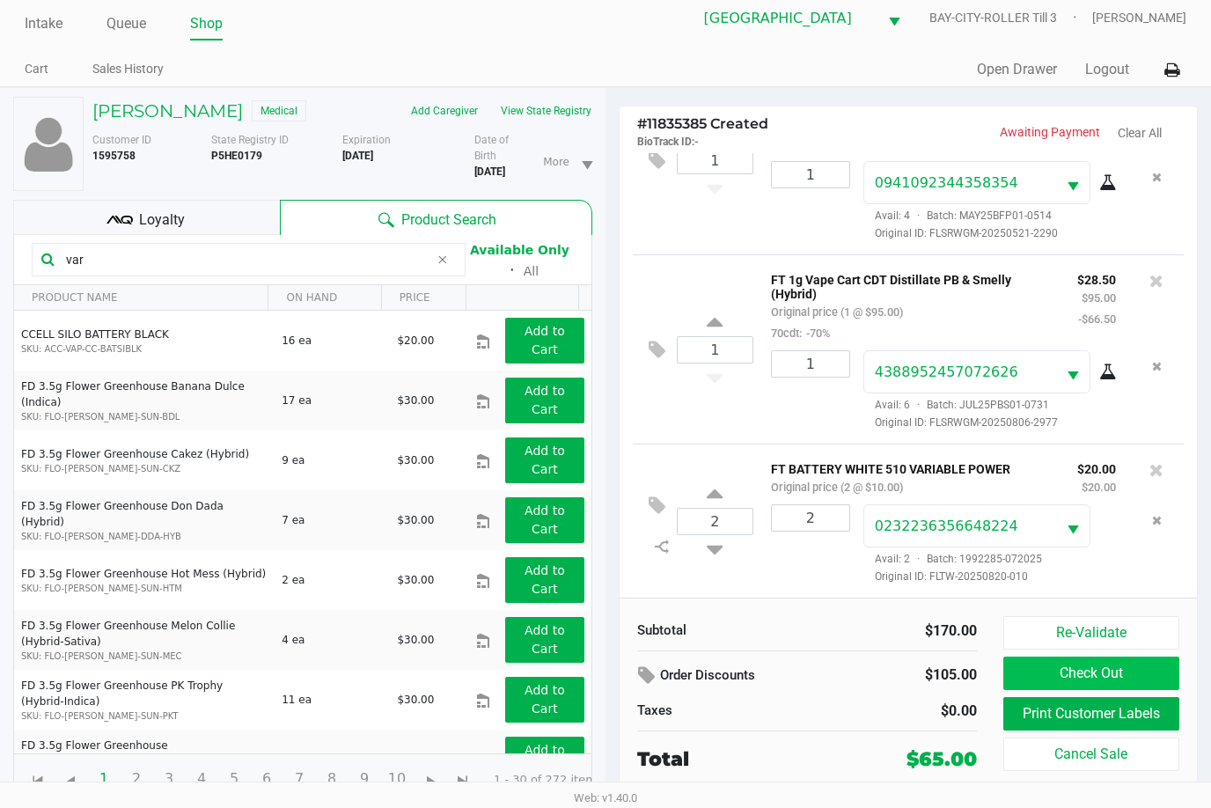
scroll to position [18, 0]
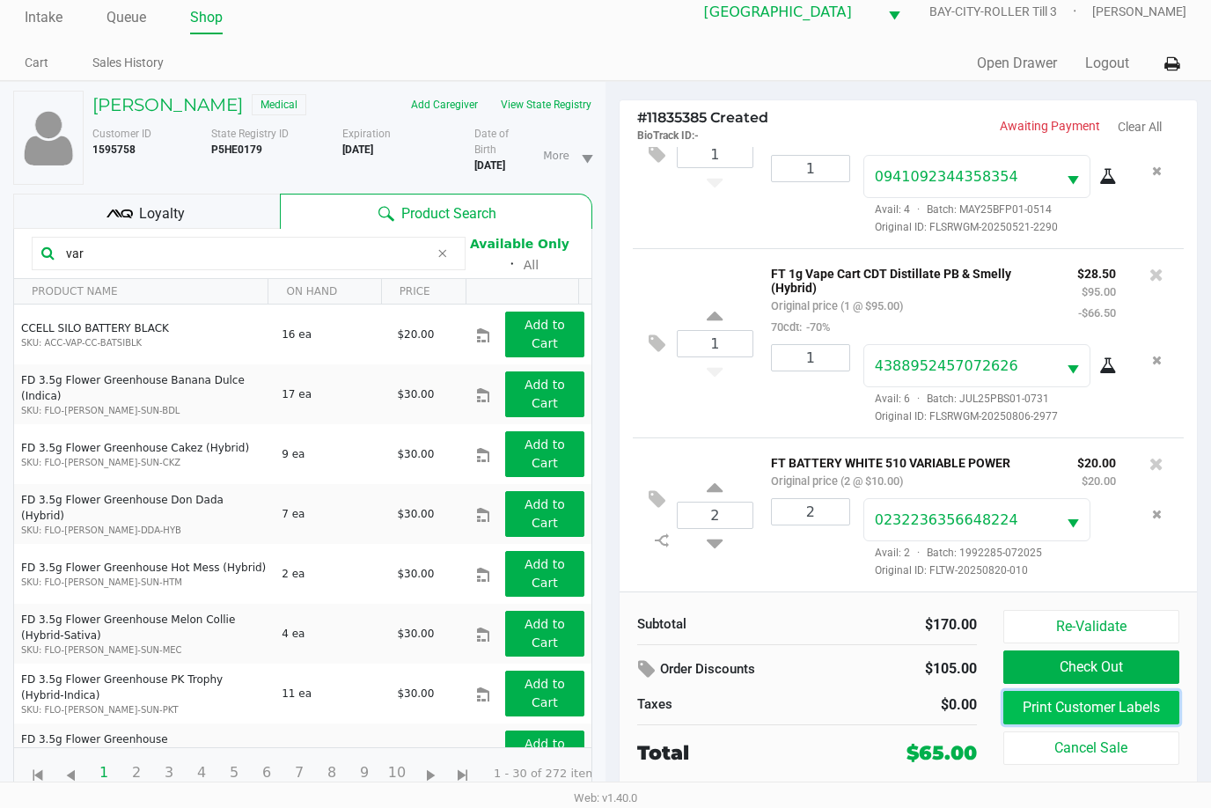
click at [1087, 712] on button "Print Customer Labels" at bounding box center [1092, 707] width 176 height 33
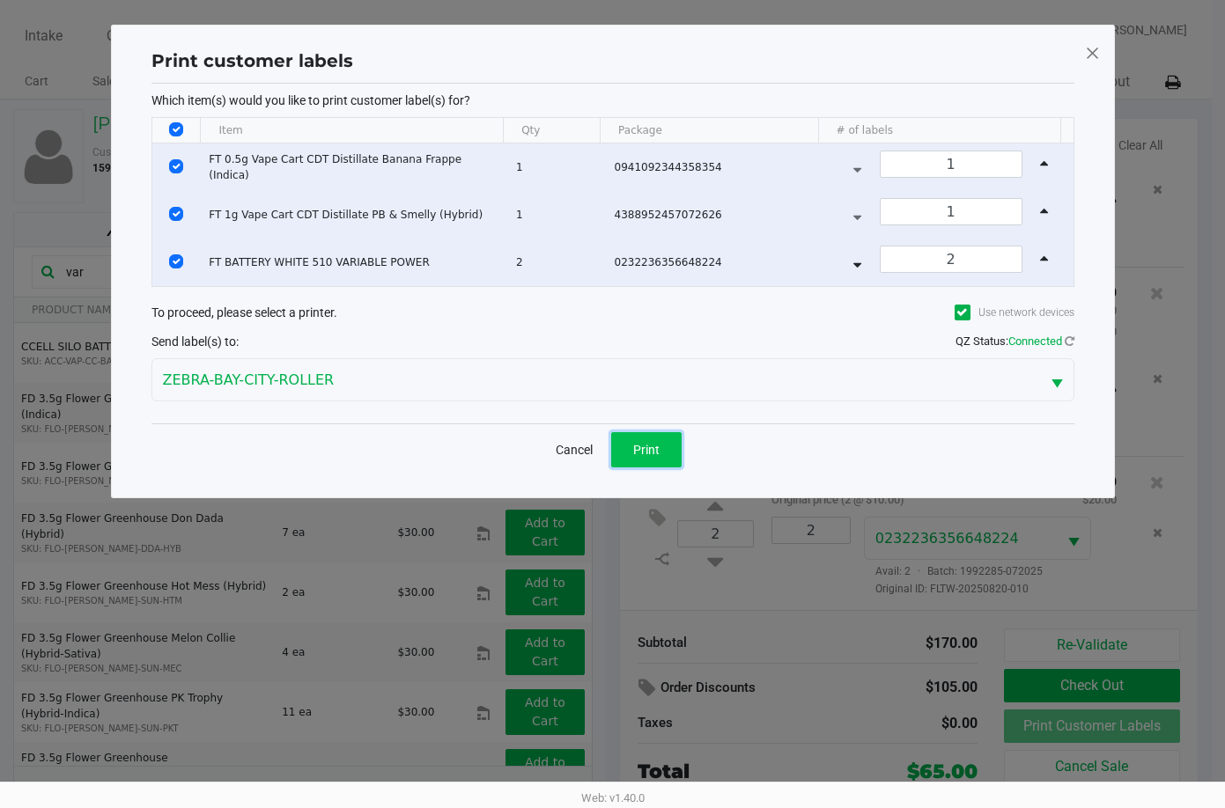
click at [647, 452] on span "Print" at bounding box center [646, 450] width 26 height 14
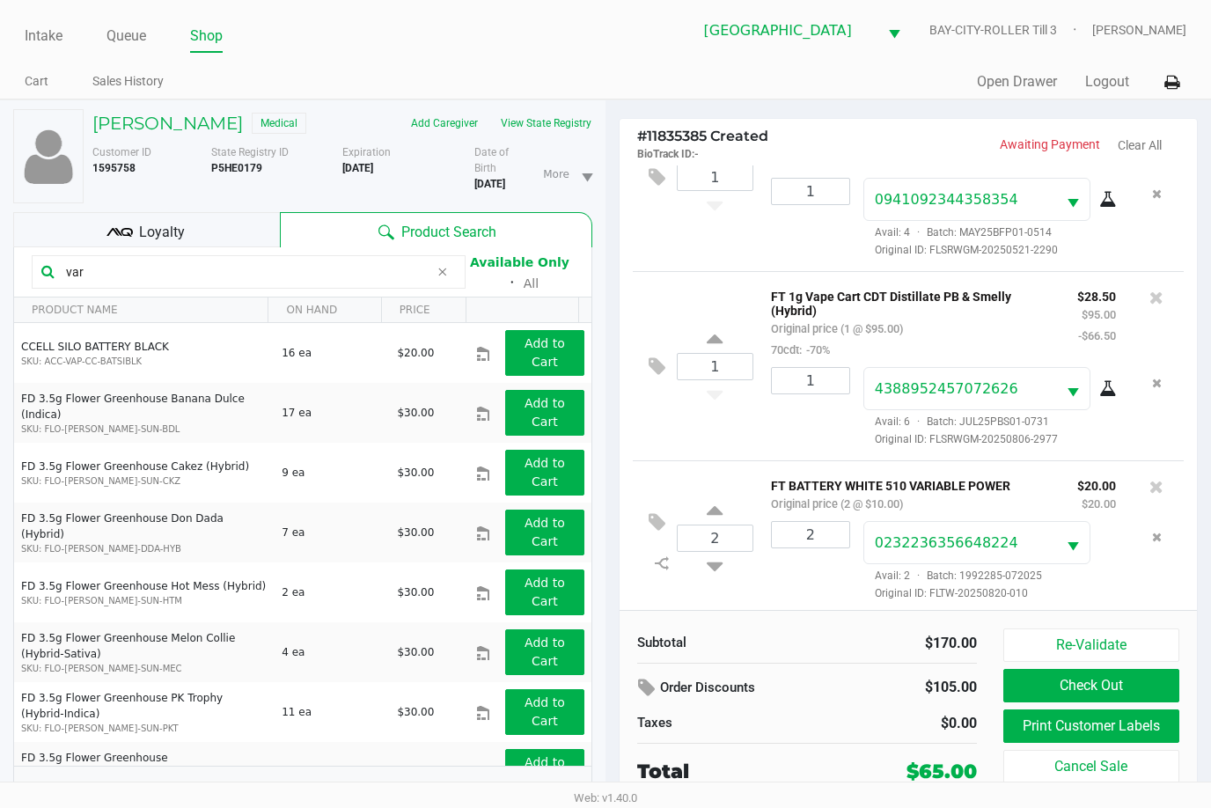
scroll to position [92, 0]
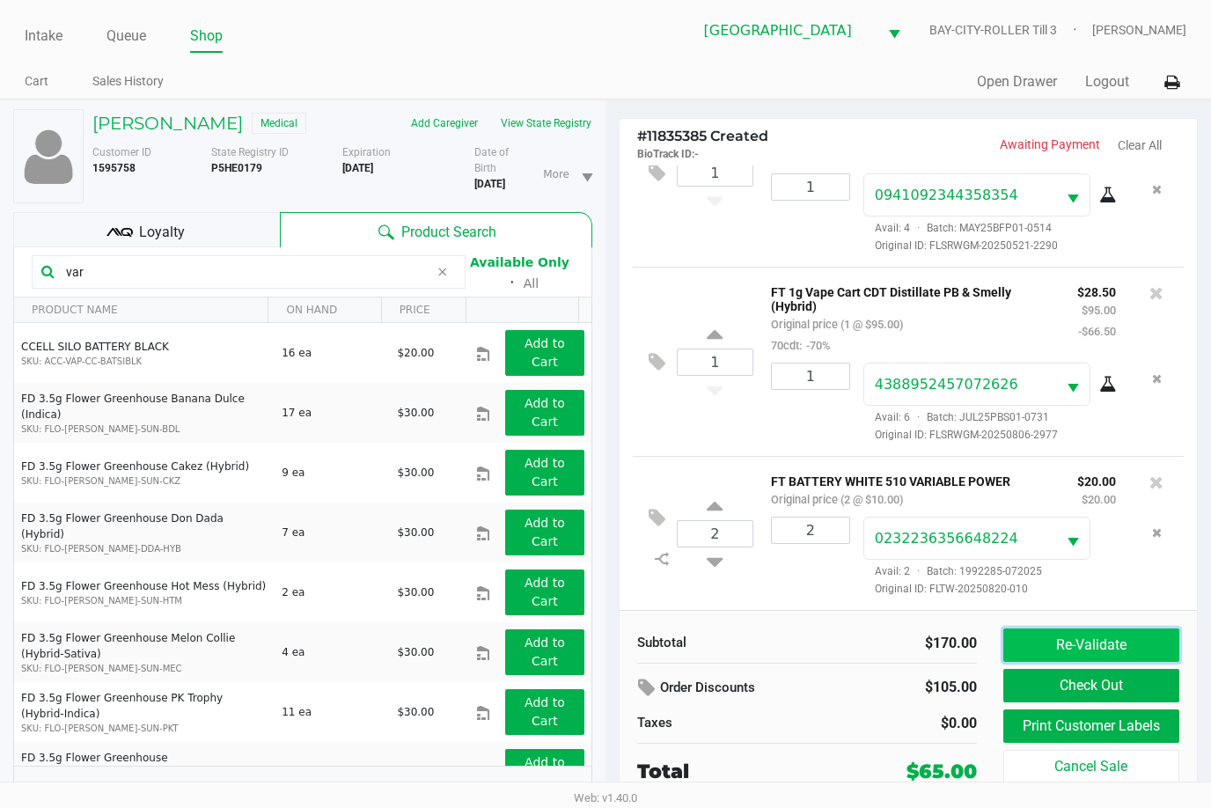
click at [1071, 644] on button "Re-Validate" at bounding box center [1092, 645] width 176 height 33
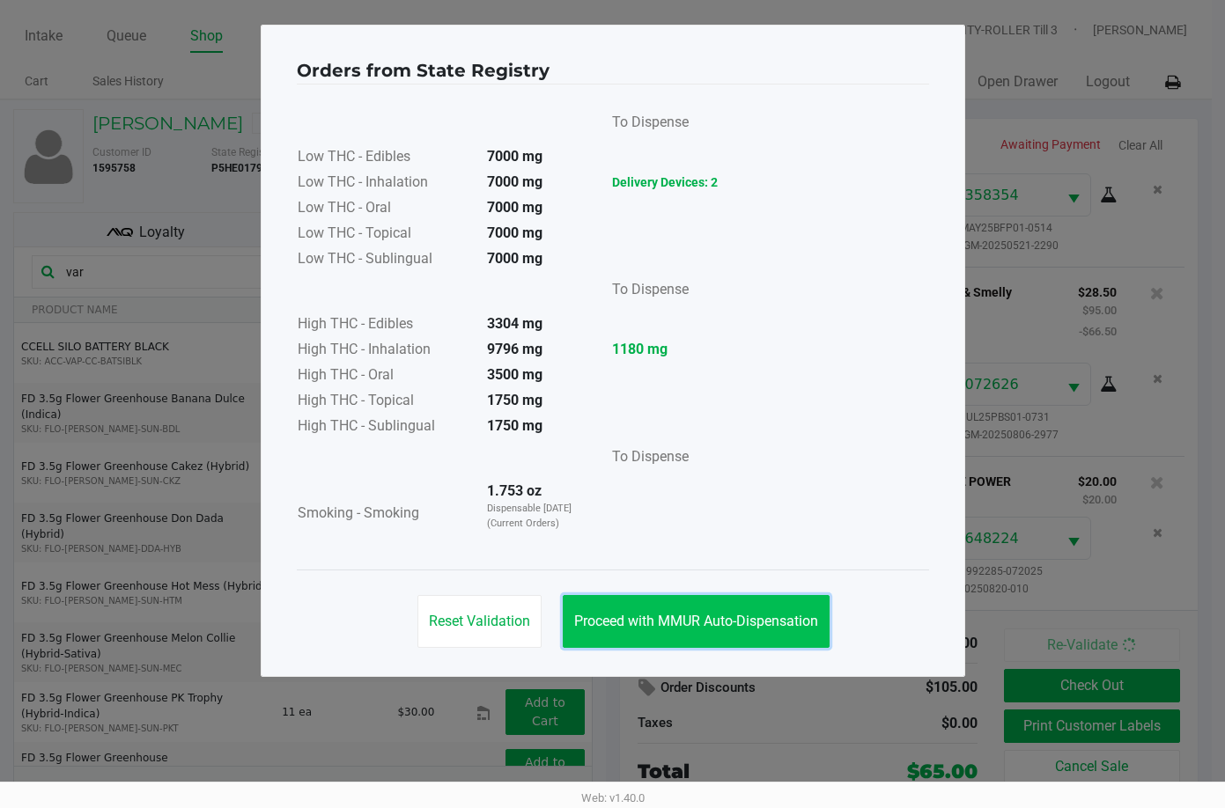
click at [700, 604] on button "Proceed with MMUR Auto-Dispensation" at bounding box center [696, 621] width 267 height 53
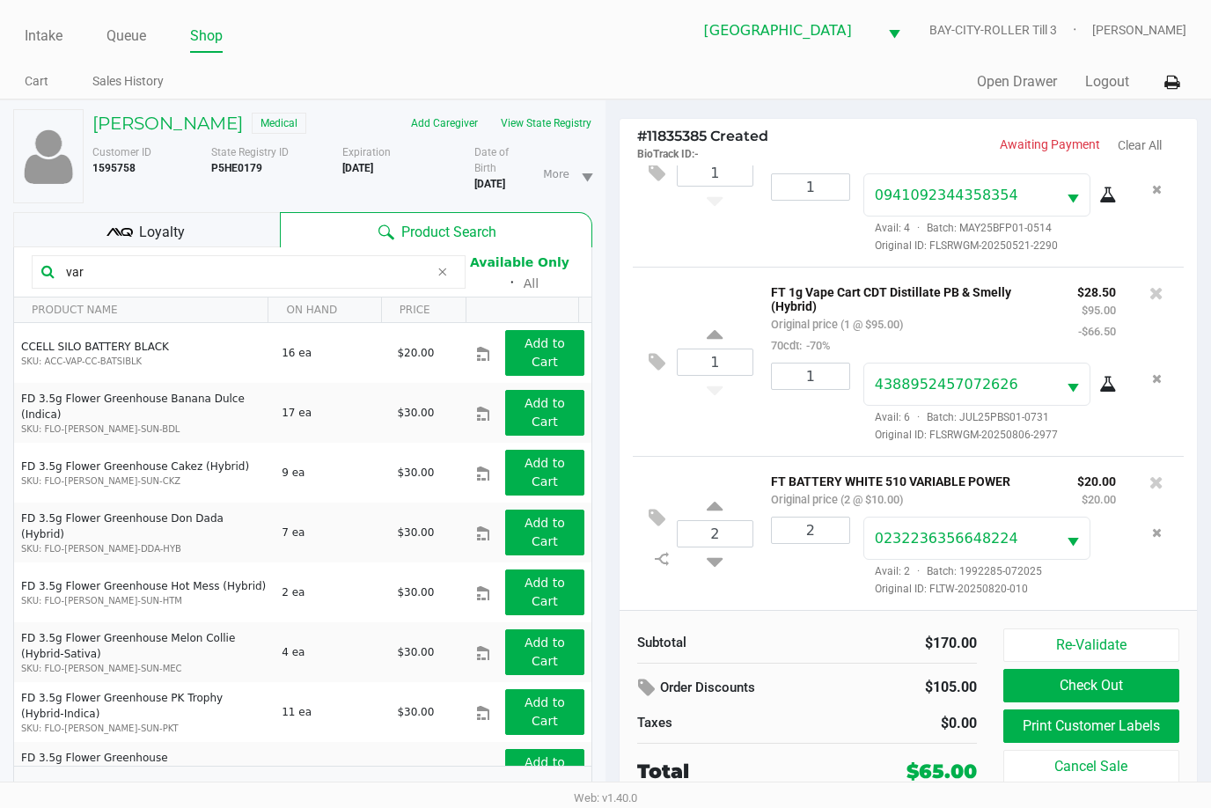
click at [160, 236] on span "Loyalty" at bounding box center [162, 232] width 46 height 21
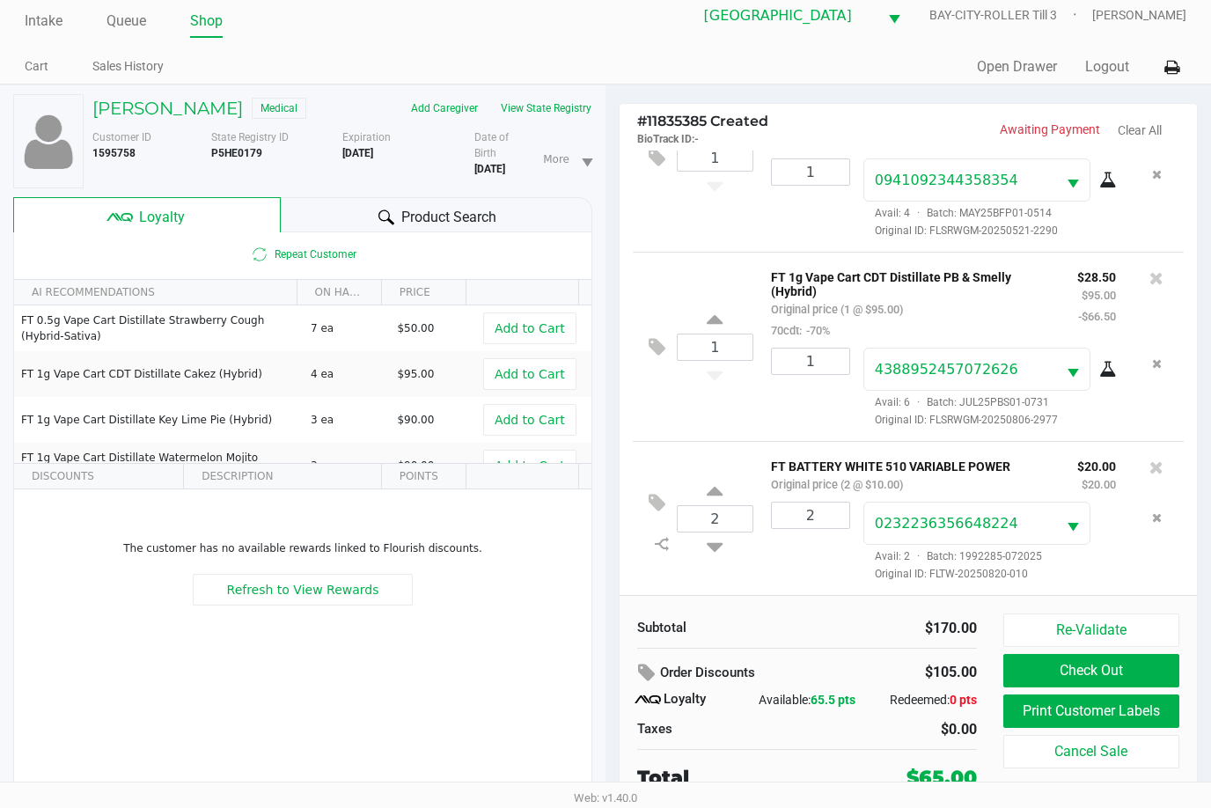
scroll to position [18, 0]
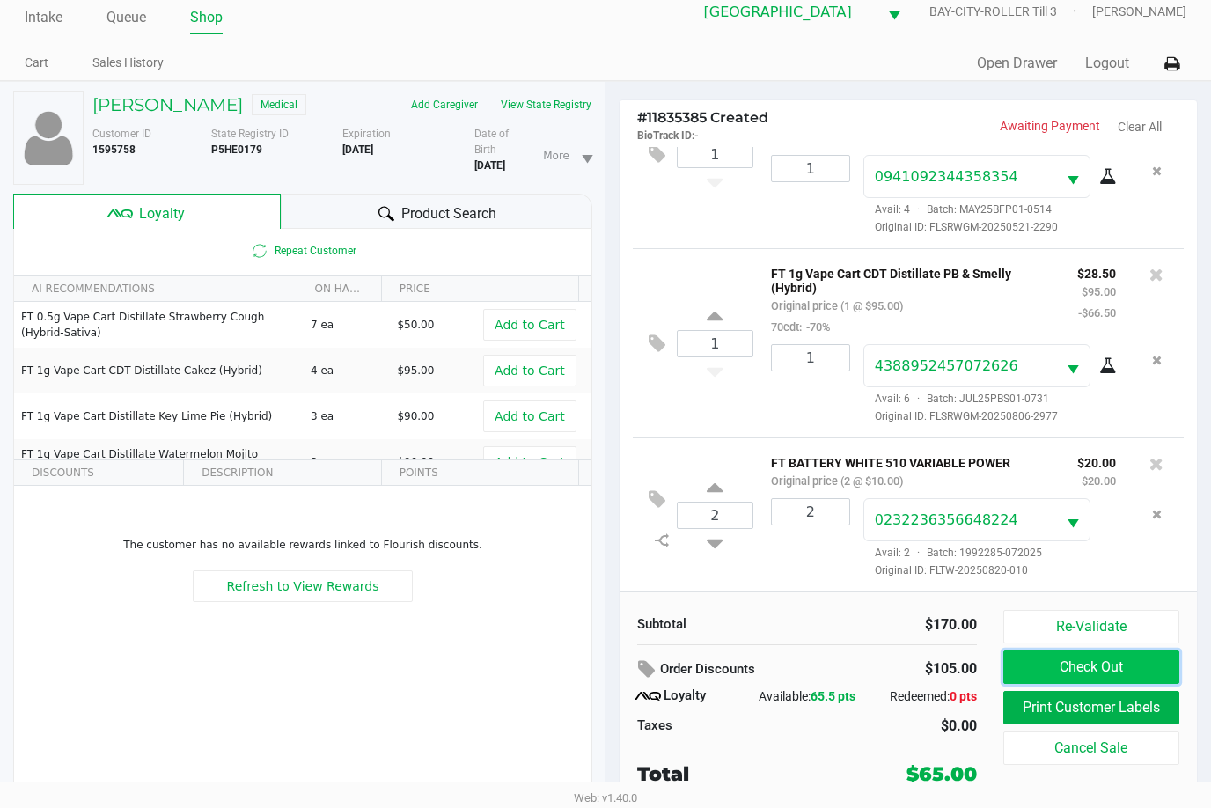
click at [1104, 660] on button "Check Out" at bounding box center [1092, 667] width 176 height 33
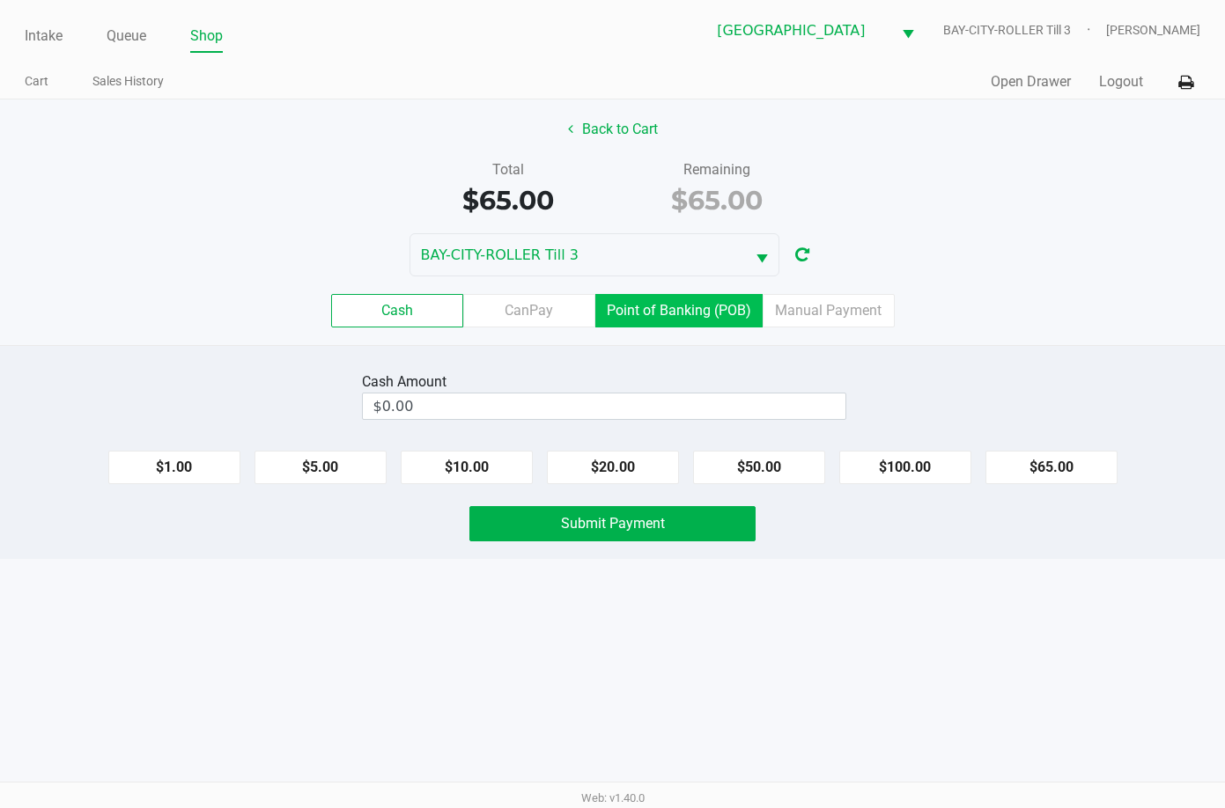
click at [673, 317] on label "Point of Banking (POB)" at bounding box center [678, 310] width 167 height 33
click at [0, 0] on 7 "Point of Banking (POB)" at bounding box center [0, 0] width 0 height 0
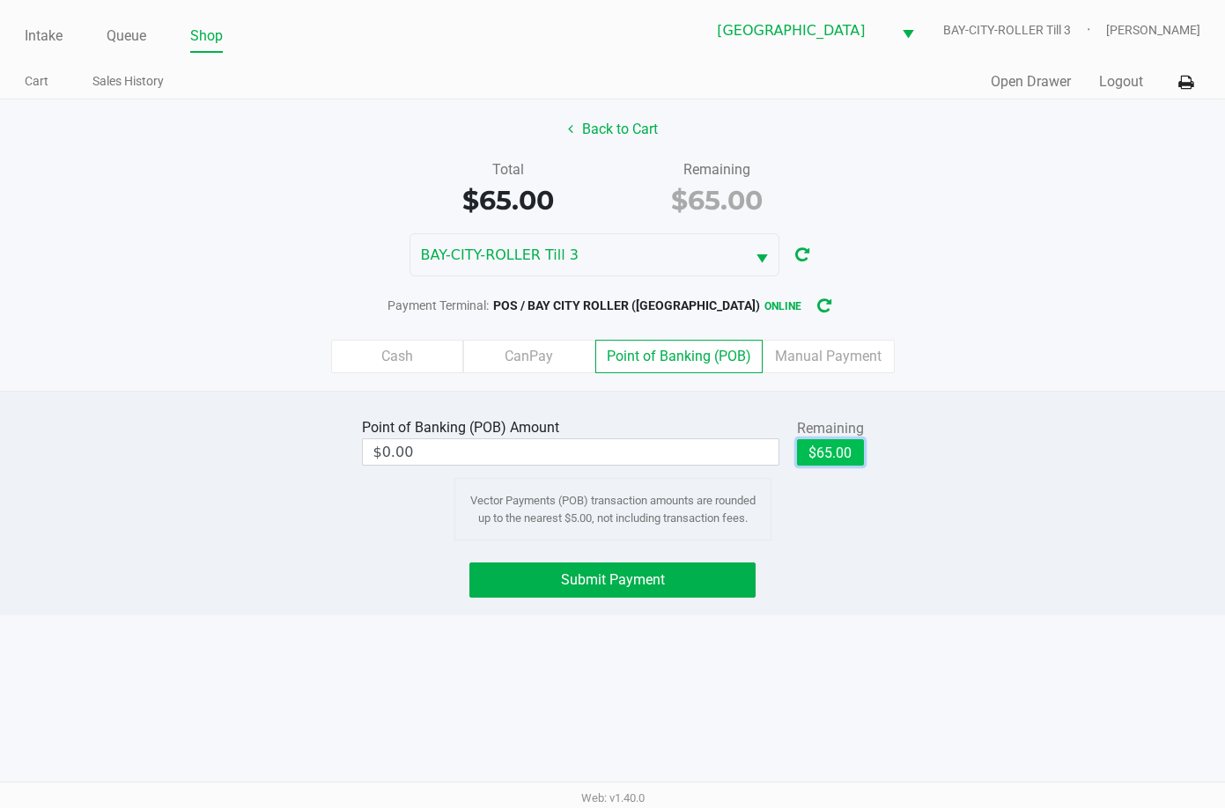
click at [844, 454] on button "$65.00" at bounding box center [830, 452] width 67 height 26
type input "$65.00"
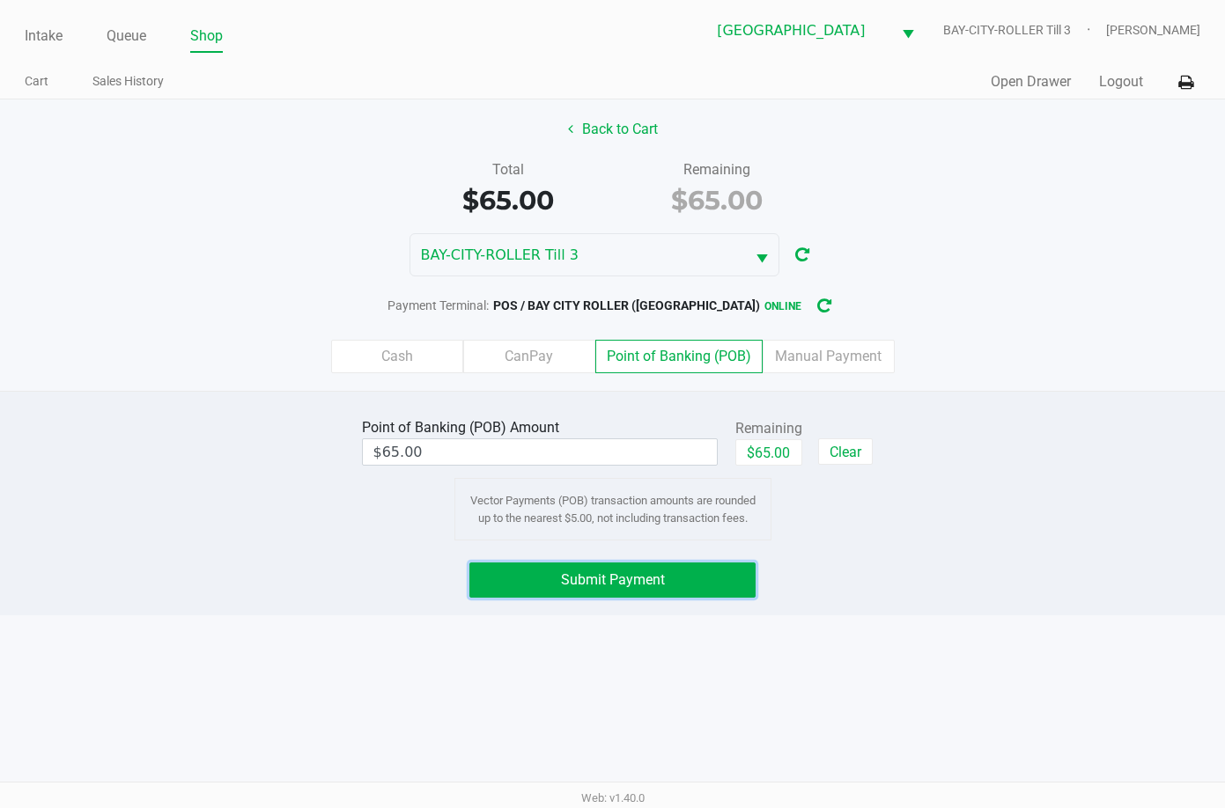
click at [717, 574] on button "Submit Payment" at bounding box center [612, 580] width 286 height 35
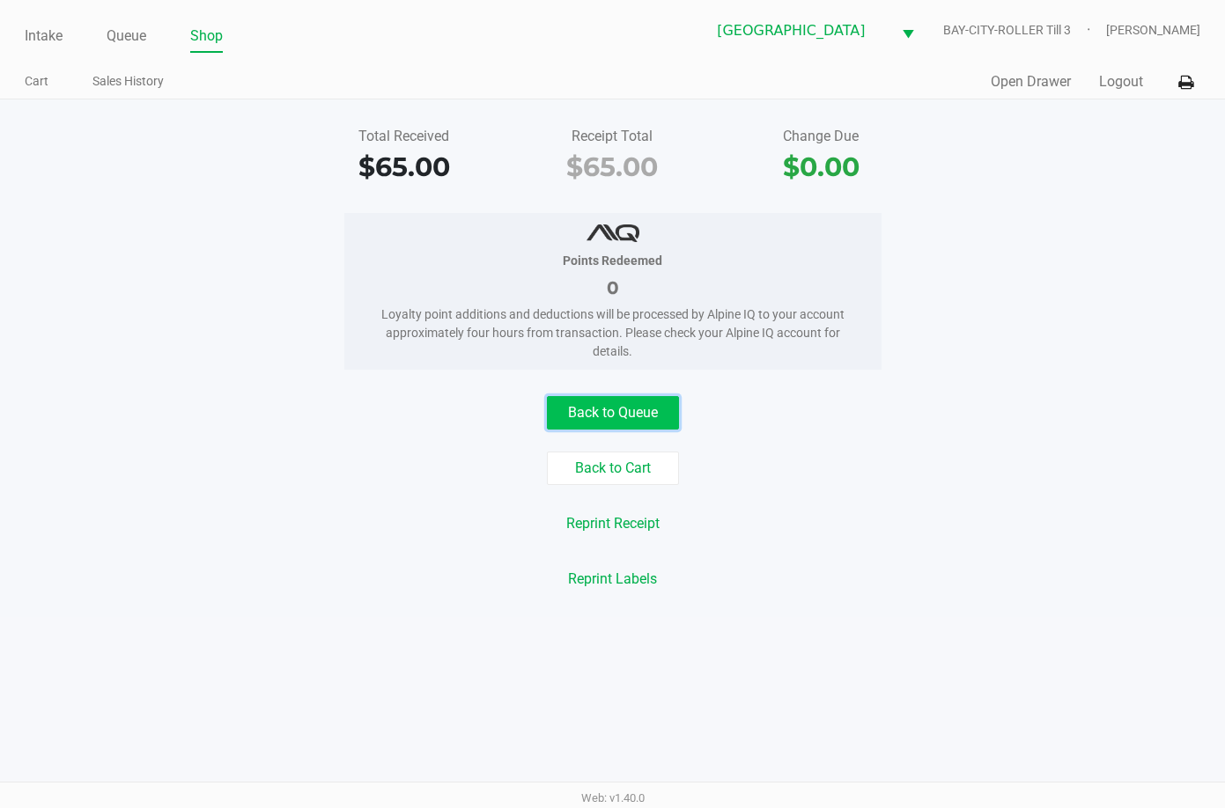
click at [623, 415] on button "Back to Queue" at bounding box center [613, 412] width 132 height 33
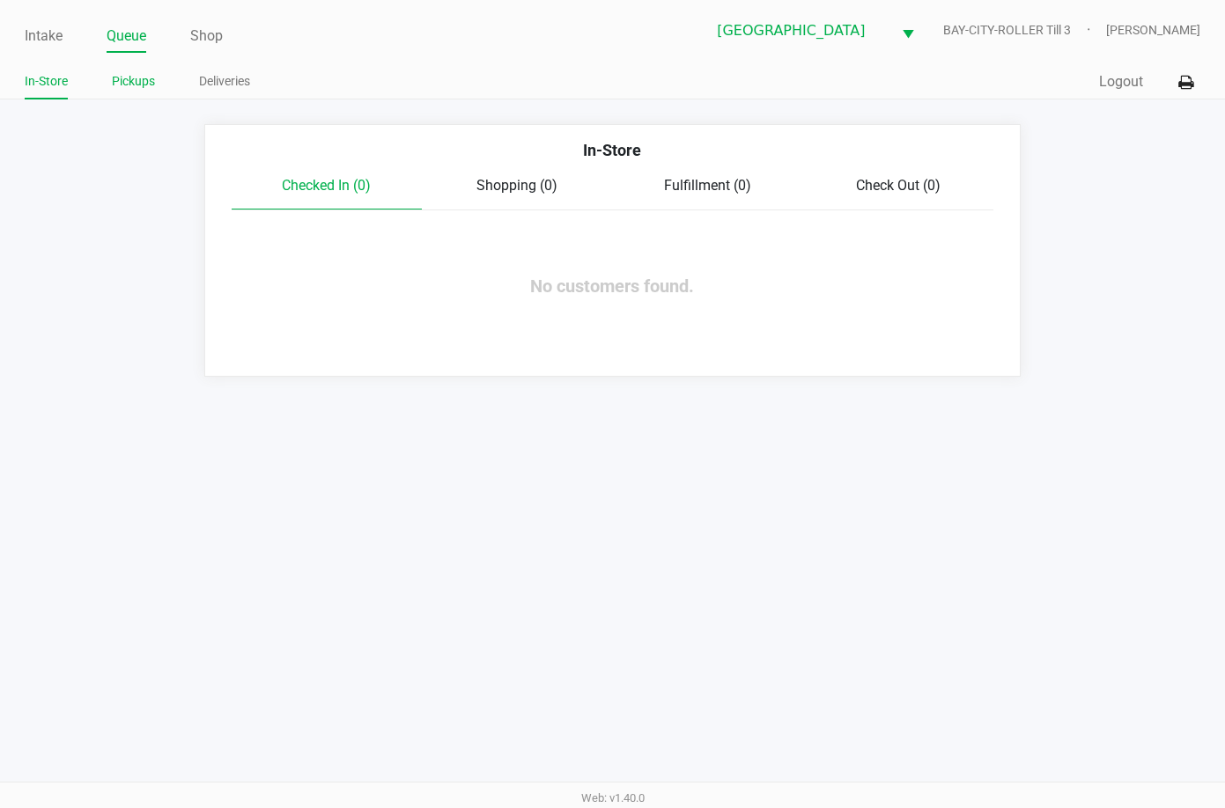
click at [136, 85] on link "Pickups" at bounding box center [133, 81] width 43 height 22
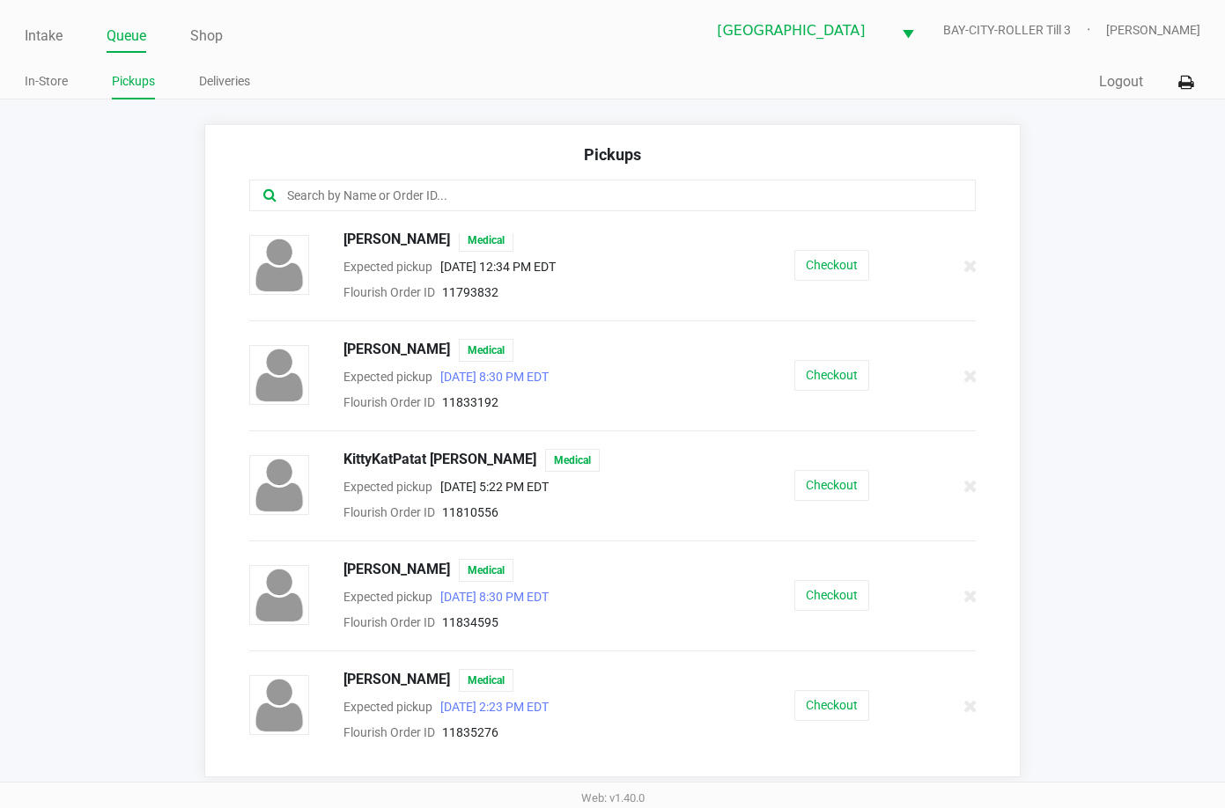
scroll to position [1232, 0]
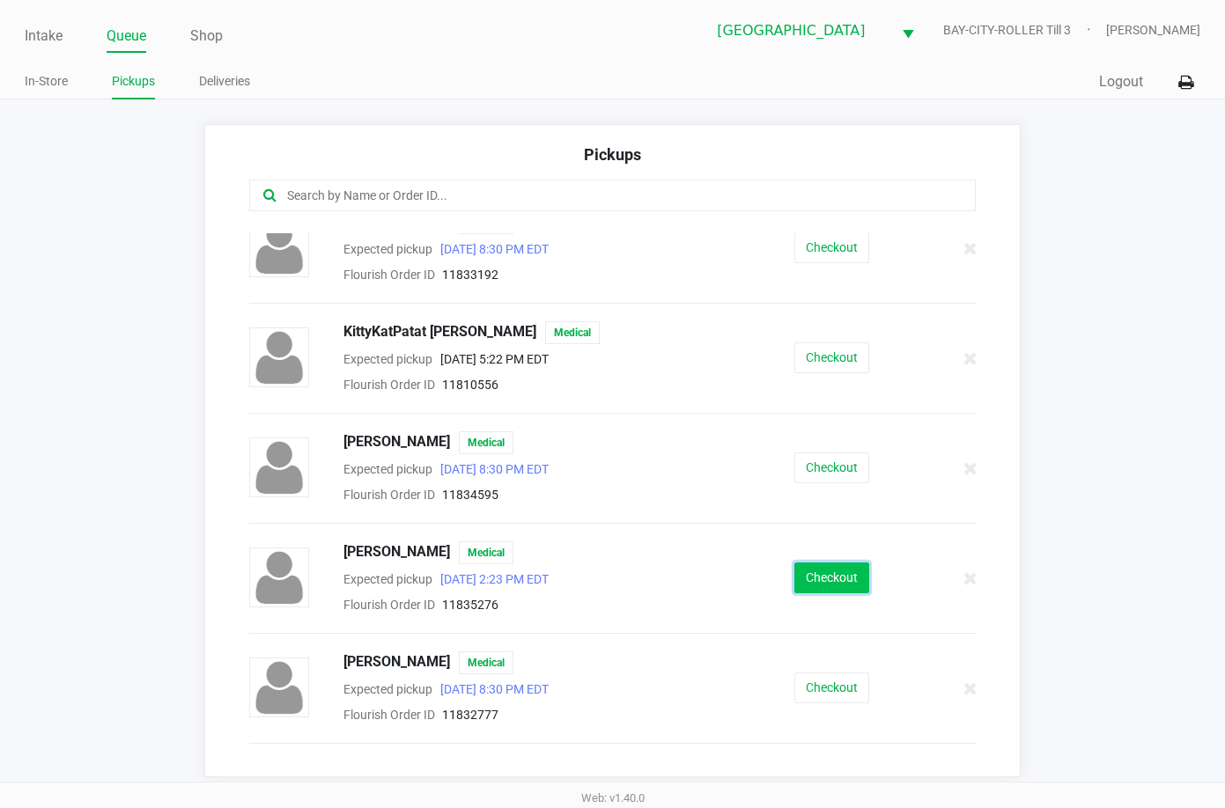
click at [836, 581] on button "Checkout" at bounding box center [831, 578] width 75 height 31
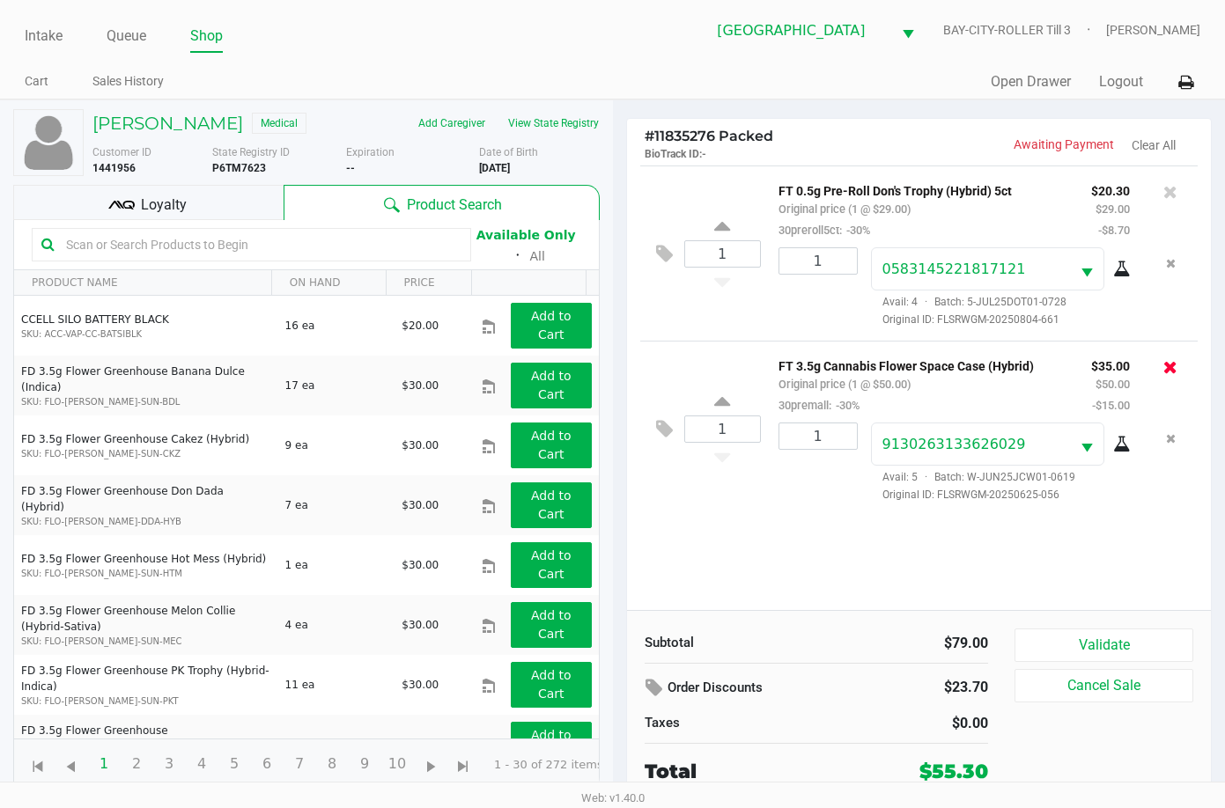
click at [1172, 366] on icon at bounding box center [1170, 367] width 14 height 18
click at [1118, 445] on icon at bounding box center [1122, 445] width 18 height 14
click at [1136, 643] on button "Validate" at bounding box center [1103, 645] width 179 height 33
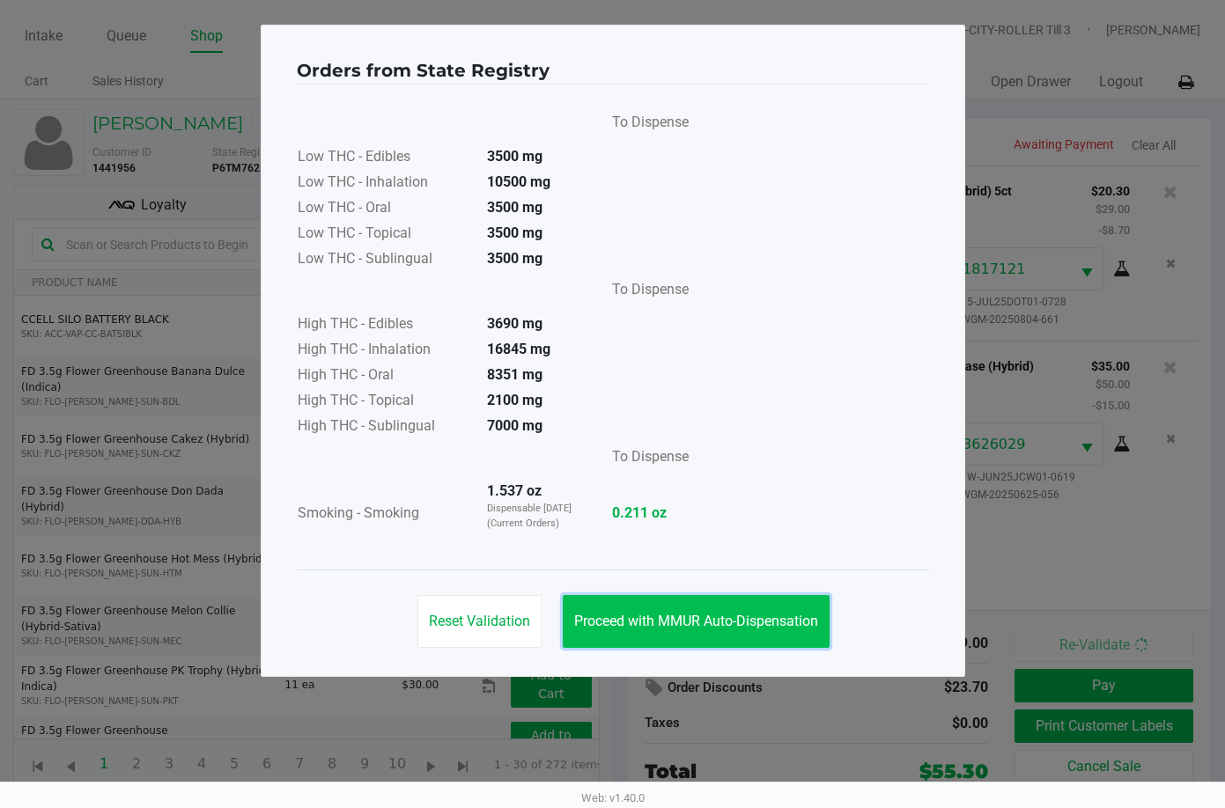
click at [724, 624] on span "Proceed with MMUR Auto-Dispensation" at bounding box center [696, 621] width 244 height 17
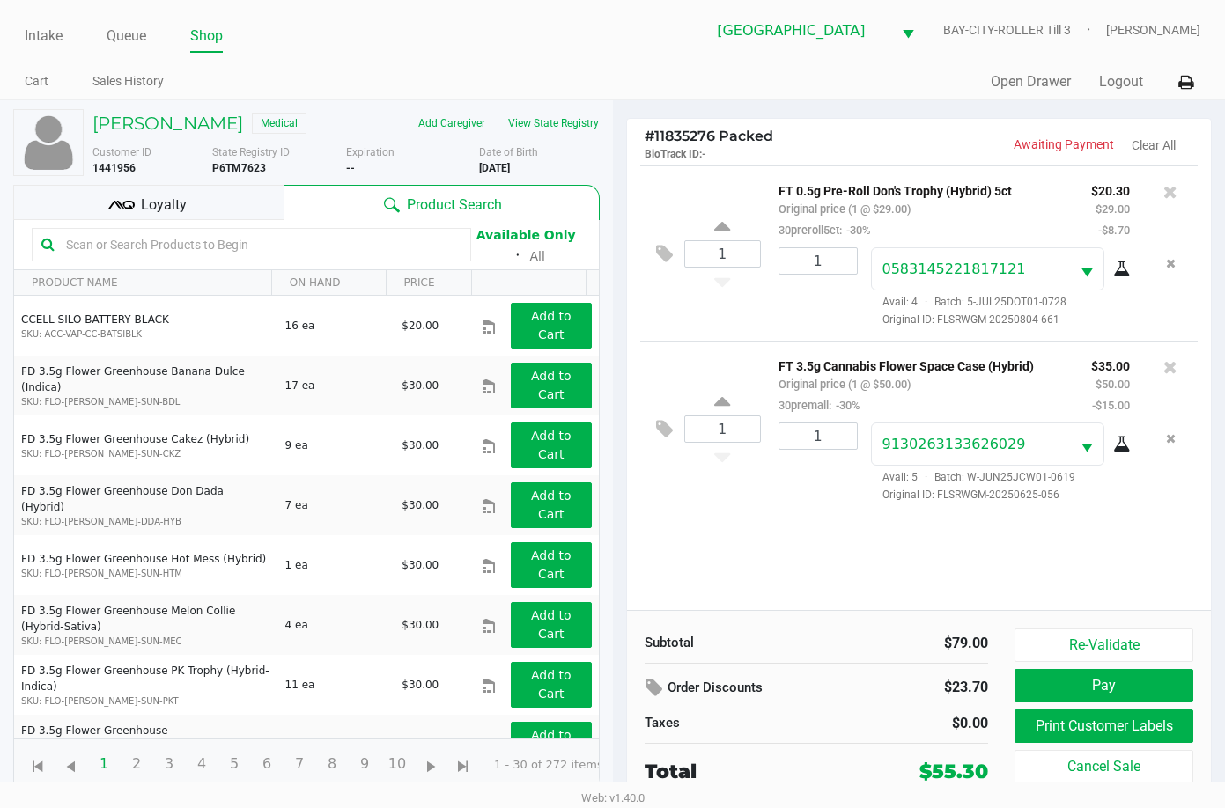
click at [1172, 514] on div "1 FT 3.5g Cannabis Flower Space Case (Hybrid) Original price (1 @ $50.00) 30pre…" at bounding box center [919, 428] width 558 height 175
click at [1119, 539] on div "1 FT 0.5g Pre-Roll Don's Trophy (Hybrid) 5ct Original price (1 @ $29.00) 30prer…" at bounding box center [919, 388] width 585 height 445
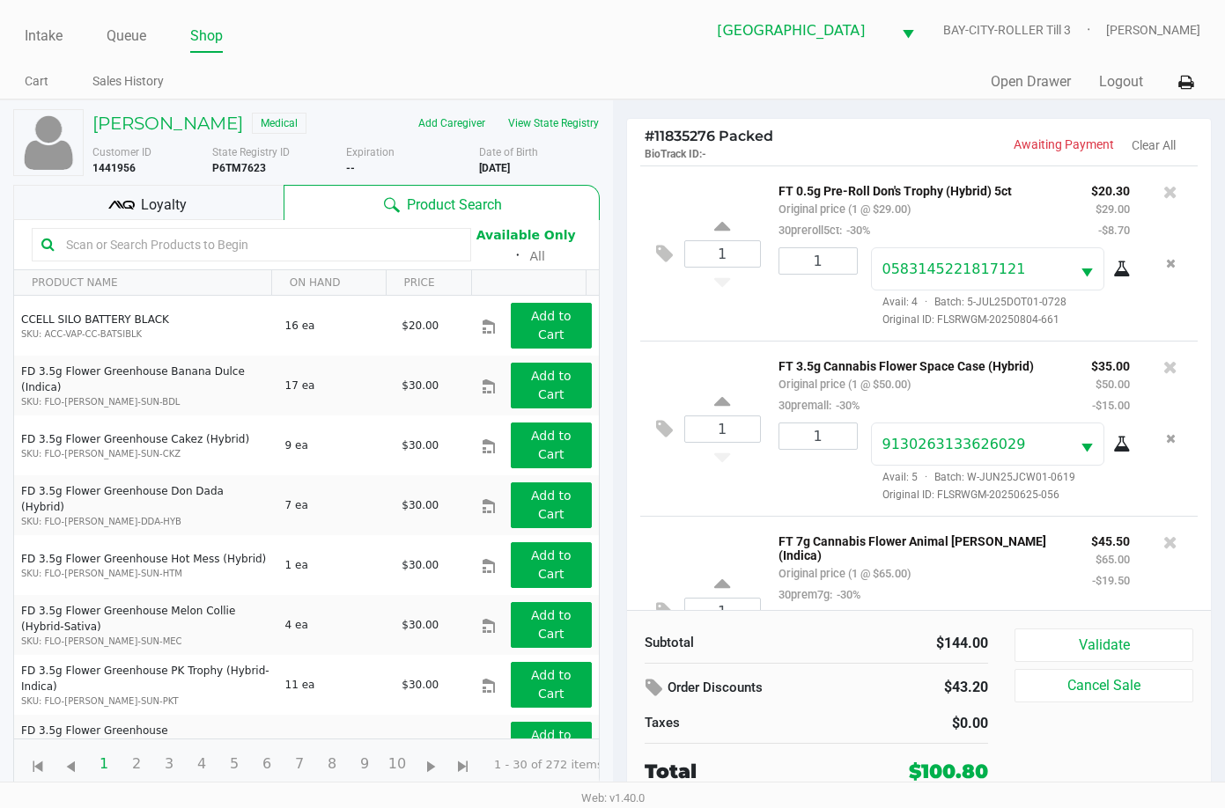
scroll to position [84, 0]
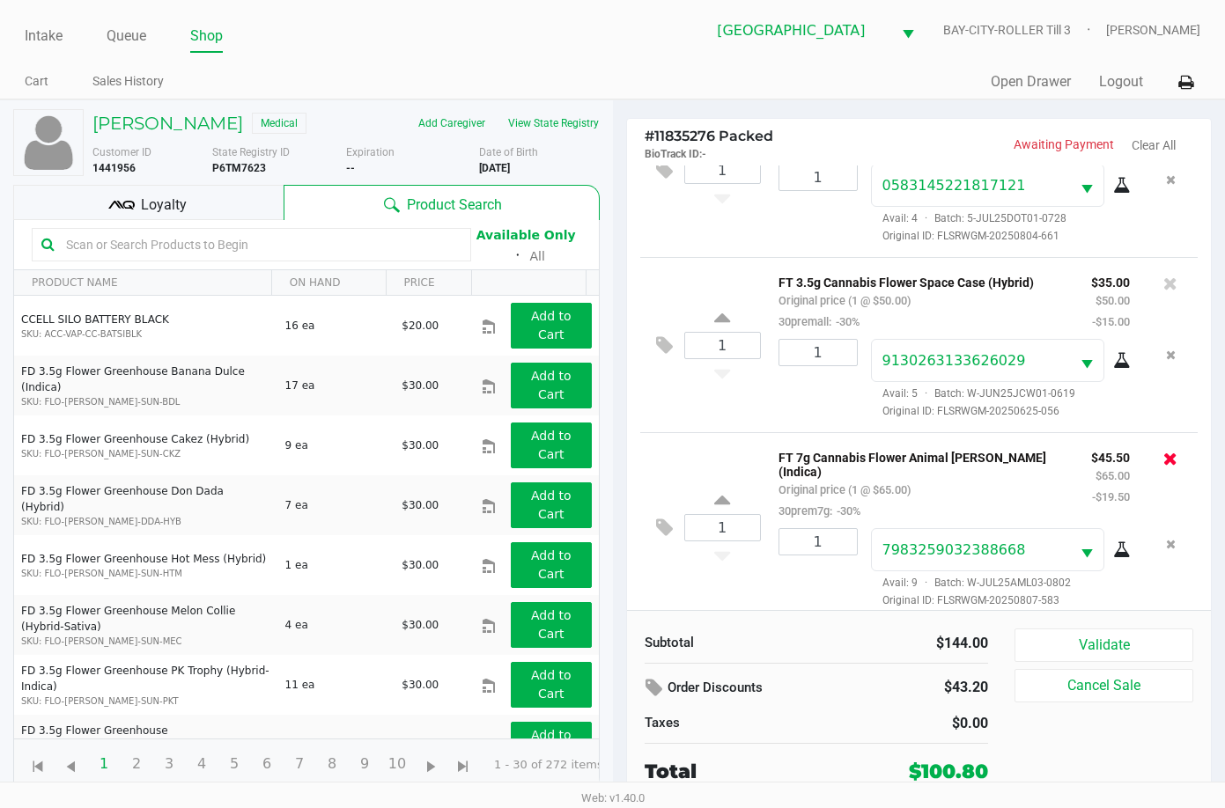
click at [1163, 462] on icon at bounding box center [1170, 459] width 14 height 18
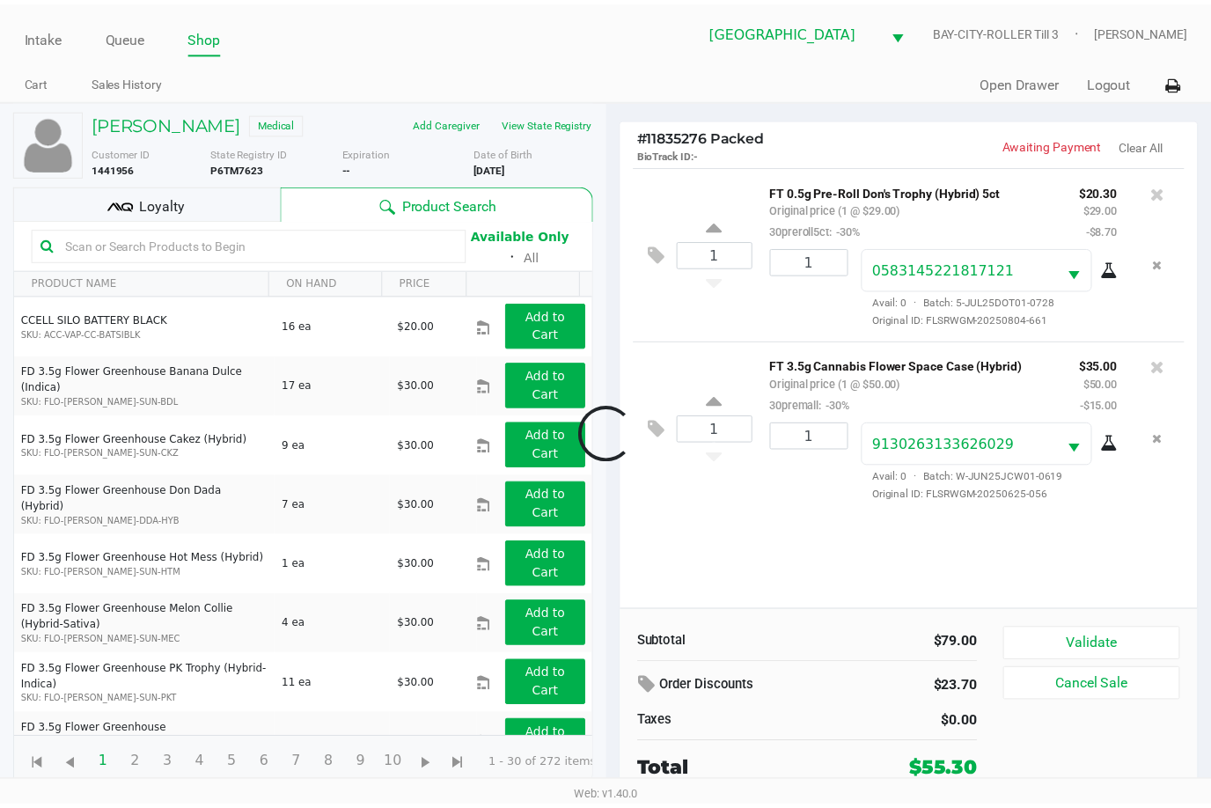
scroll to position [0, 0]
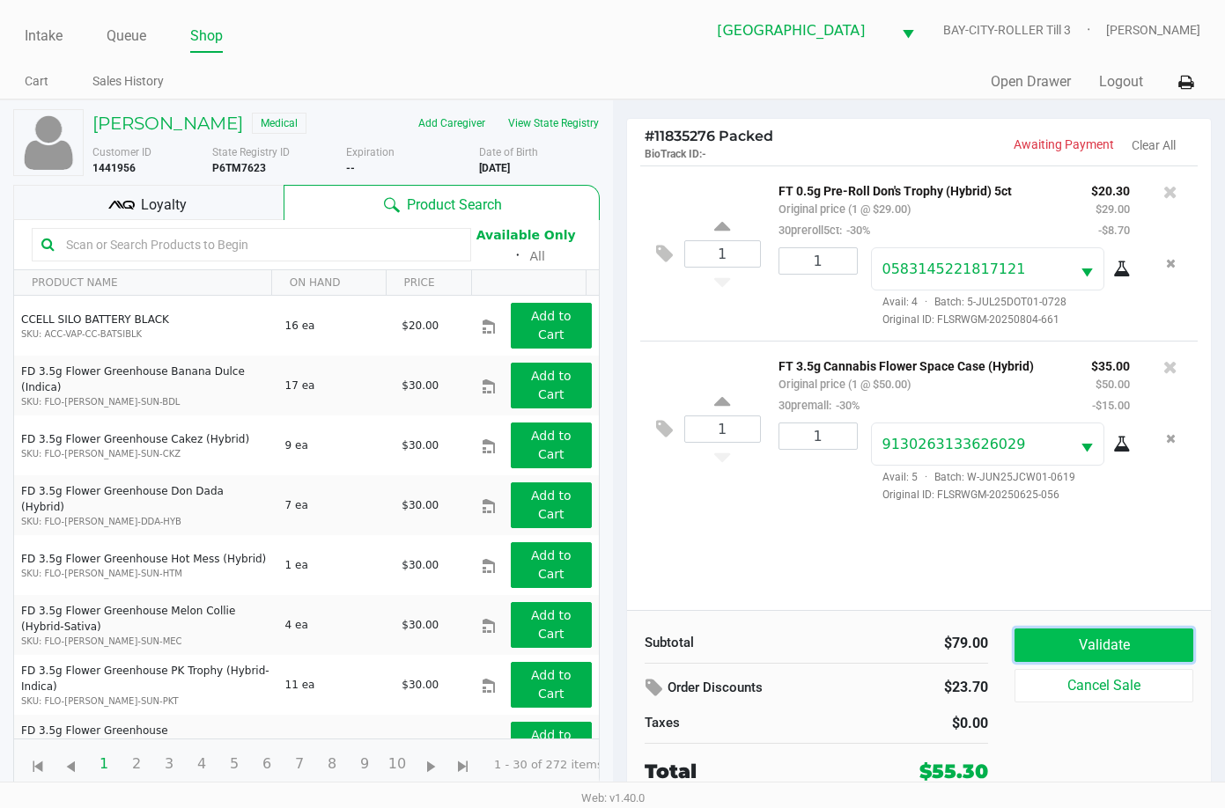
click at [1082, 638] on button "Validate" at bounding box center [1103, 645] width 179 height 33
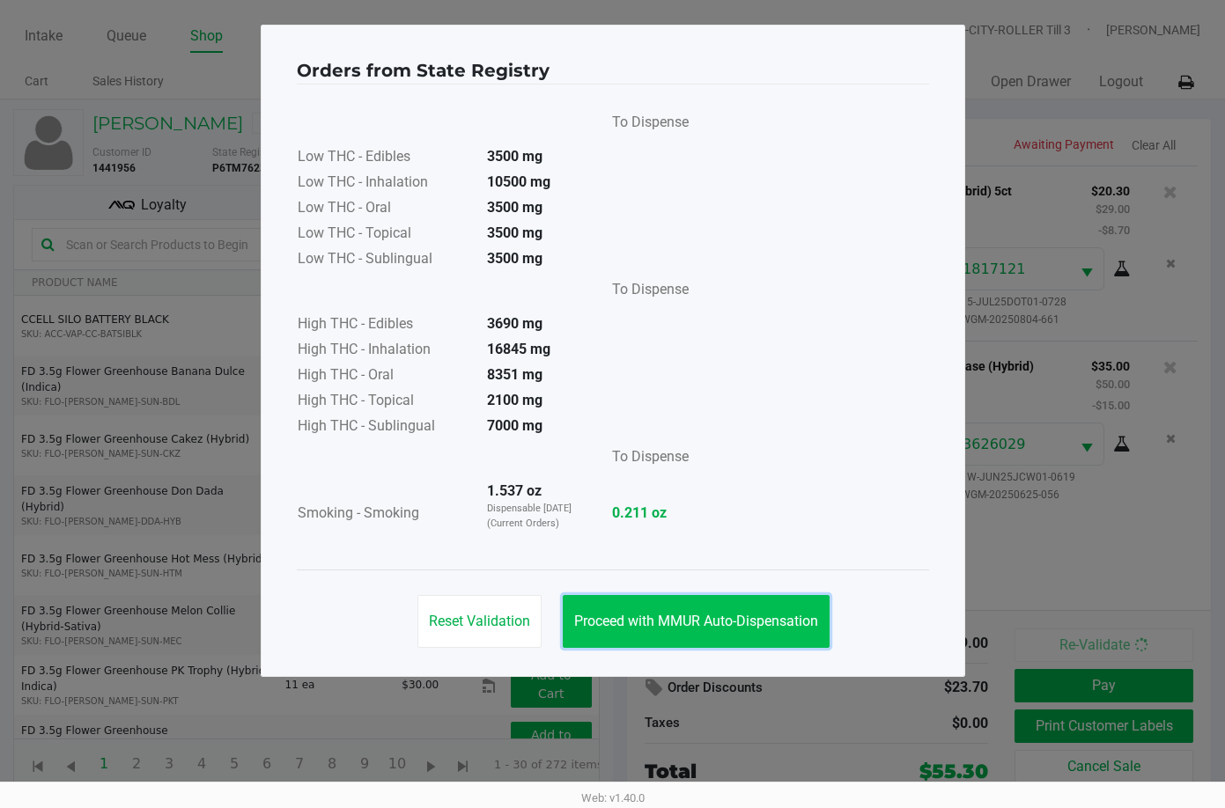
click at [735, 613] on span "Proceed with MMUR Auto-Dispensation" at bounding box center [696, 621] width 244 height 17
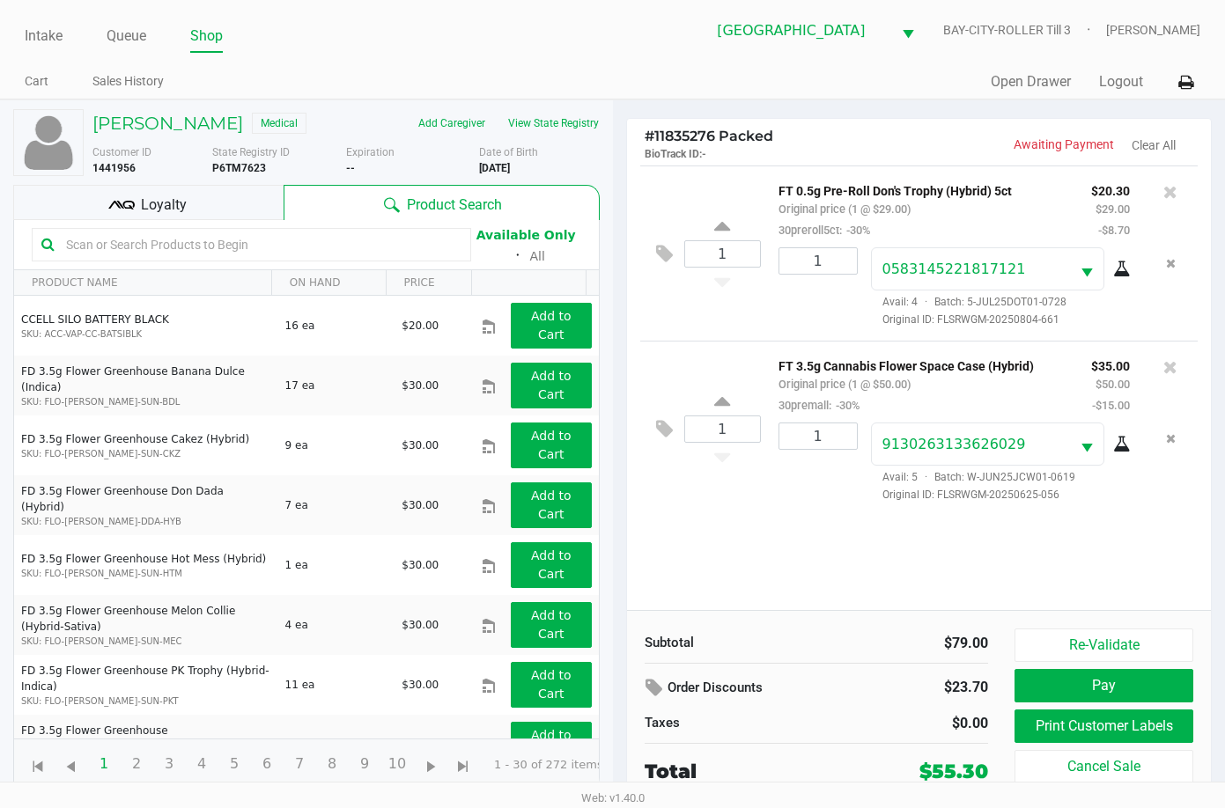
click at [532, 63] on div "Intake Queue Shop Lakeland WC BAY-CITY-ROLLER Till 3 Rebecca Fortier Cart Sales…" at bounding box center [612, 49] width 1225 height 99
click at [1095, 644] on button "Re-Validate" at bounding box center [1103, 645] width 179 height 33
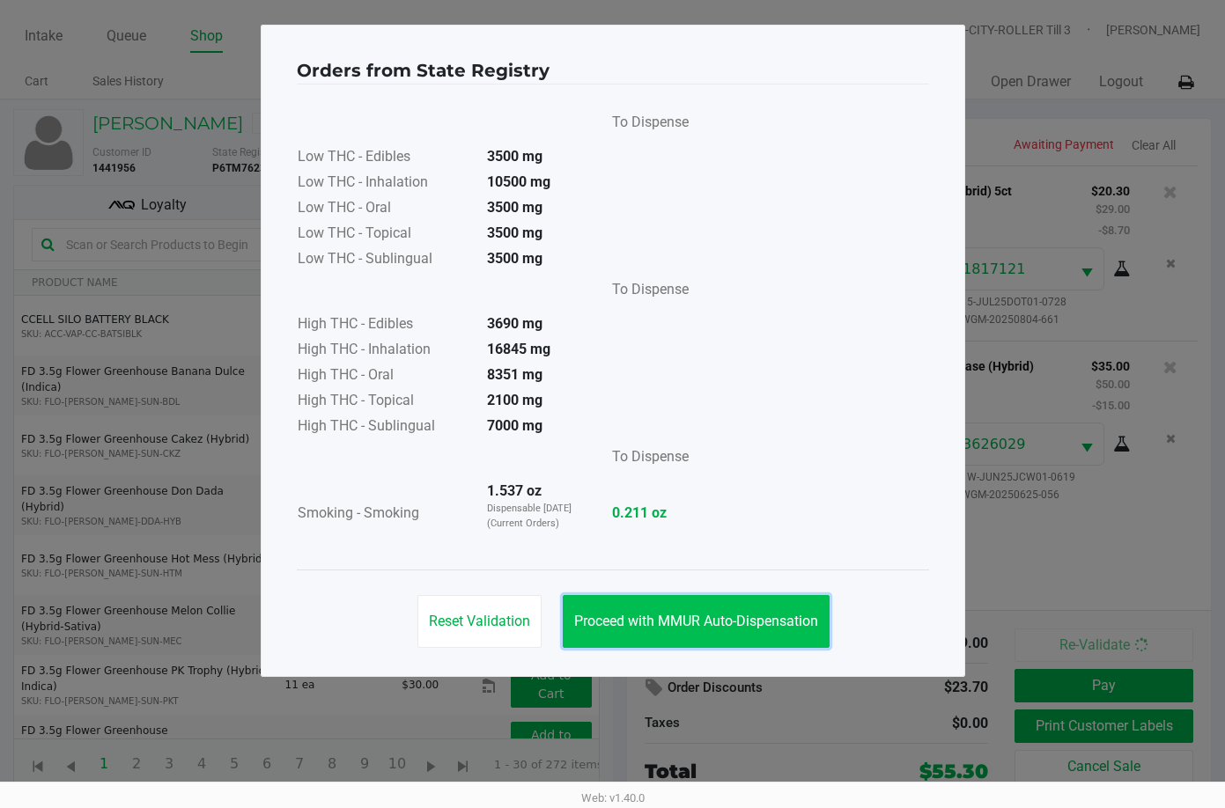
click at [690, 613] on span "Proceed with MMUR Auto-Dispensation" at bounding box center [696, 621] width 244 height 17
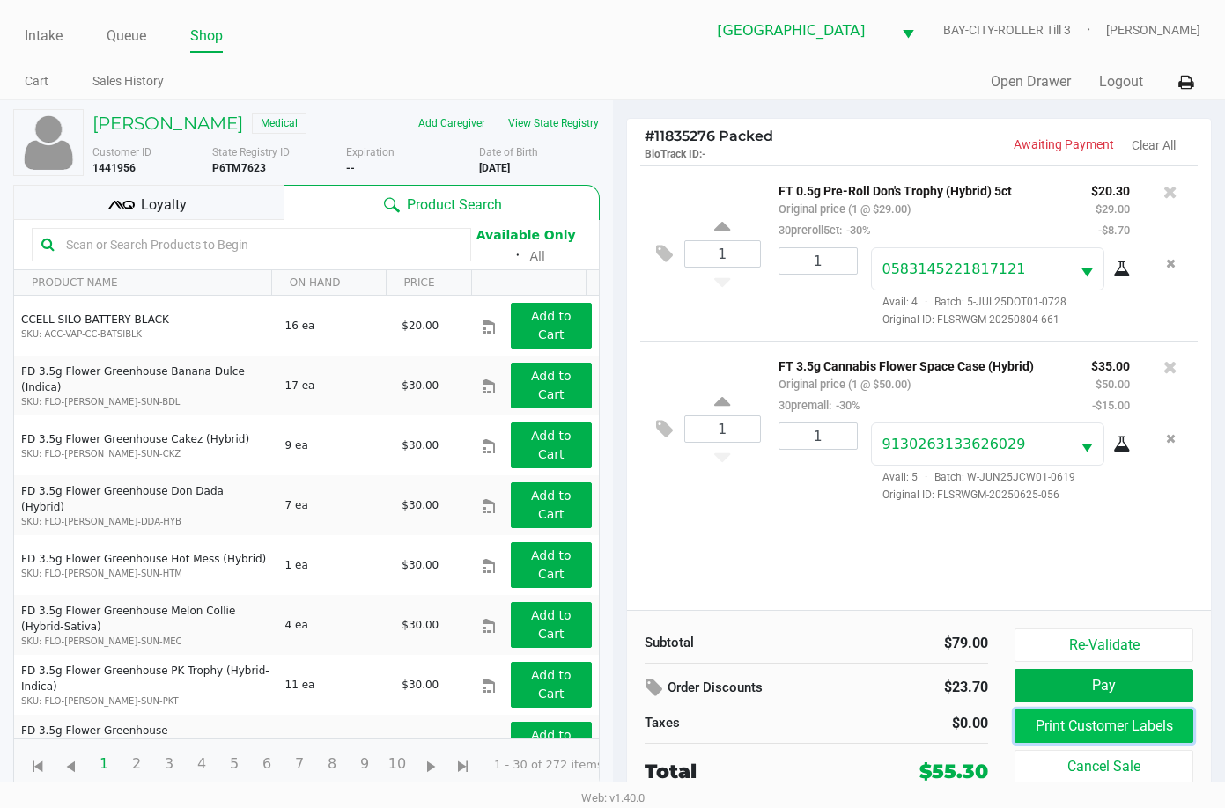
click at [1130, 725] on button "Print Customer Labels" at bounding box center [1103, 726] width 179 height 33
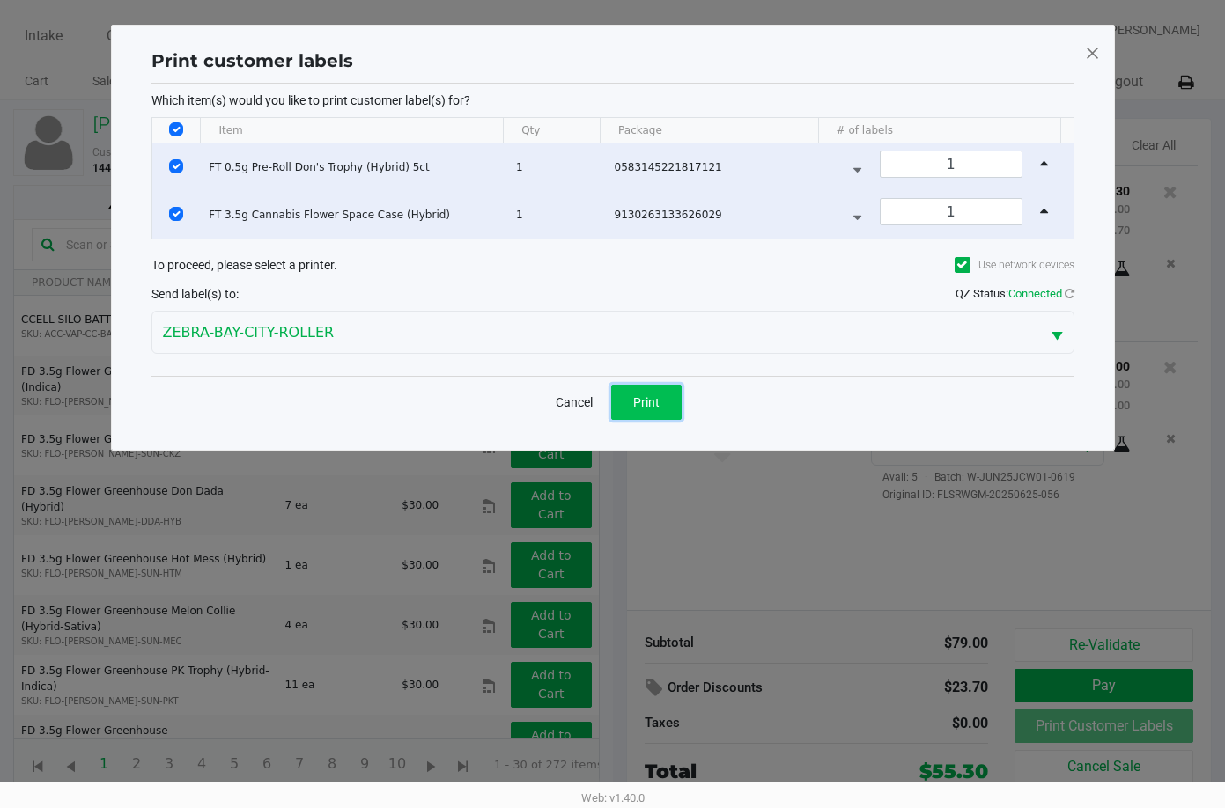
click at [655, 406] on span "Print" at bounding box center [646, 402] width 26 height 14
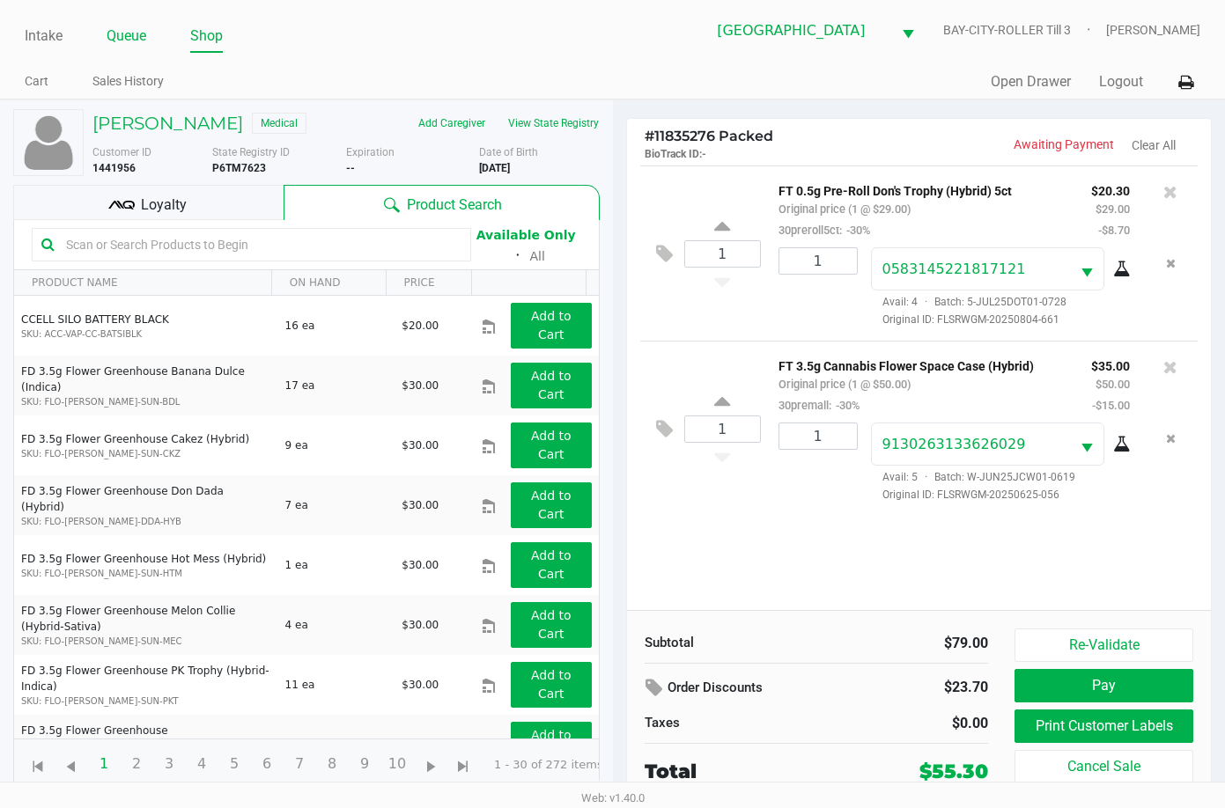
click at [126, 38] on link "Queue" at bounding box center [127, 36] width 40 height 25
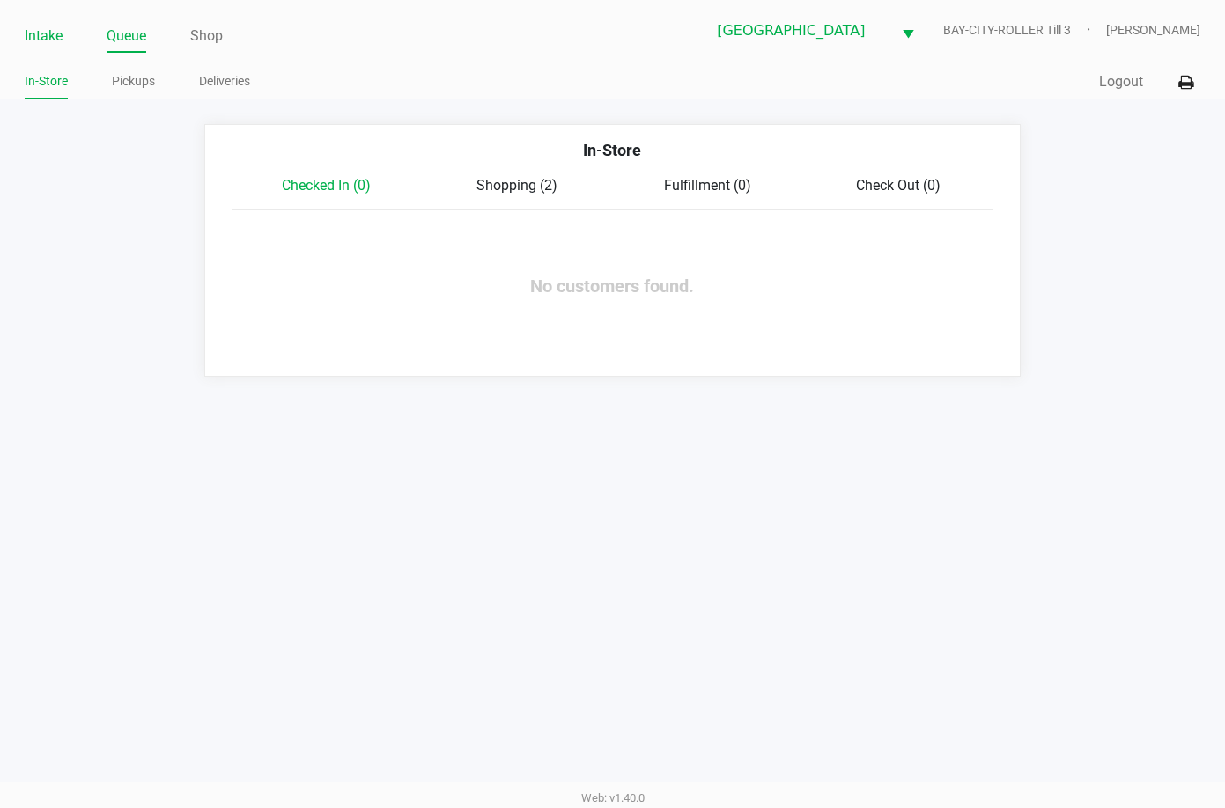
click at [53, 35] on link "Intake" at bounding box center [44, 36] width 38 height 25
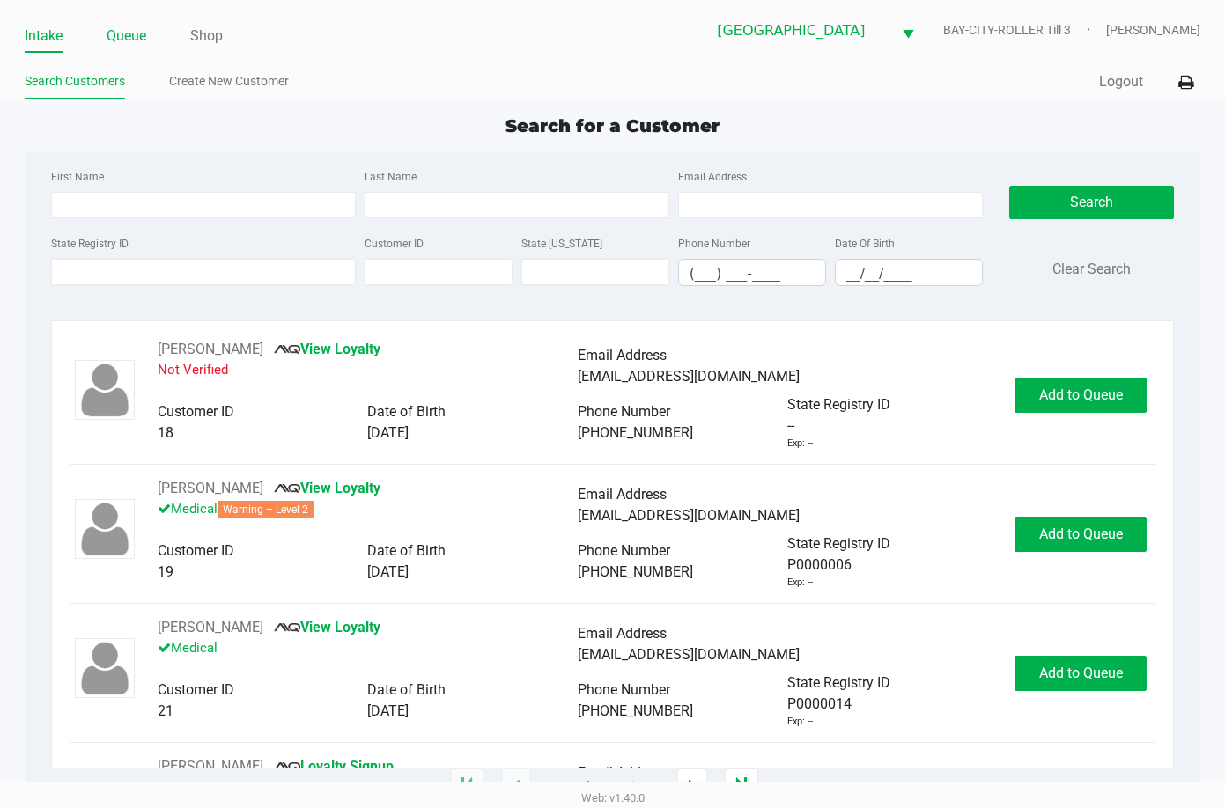
click at [143, 33] on link "Queue" at bounding box center [127, 36] width 40 height 25
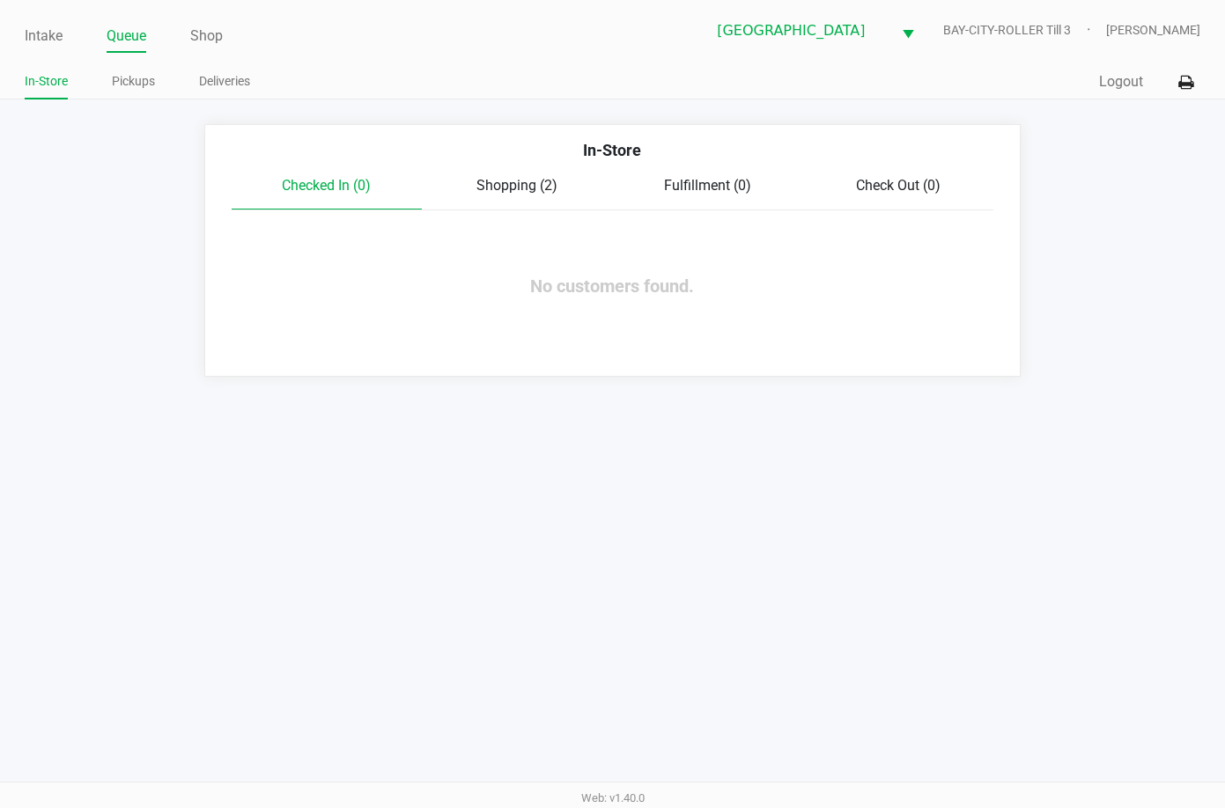
click at [799, 462] on div "Intake Queue Shop Lakeland WC BAY-CITY-ROLLER Till 3 Rebecca Fortier In-Store P…" at bounding box center [612, 404] width 1225 height 808
click at [749, 541] on div "Intake Queue Shop Lakeland WC BAY-CITY-ROLLER Till 3 Rebecca Fortier In-Store P…" at bounding box center [612, 404] width 1225 height 808
click at [910, 548] on div "Intake Queue Shop Lakeland WC BAY-CITY-ROLLER Till 3 Rebecca Fortier In-Store P…" at bounding box center [612, 404] width 1225 height 808
click at [511, 190] on span "Shopping (2)" at bounding box center [516, 185] width 81 height 17
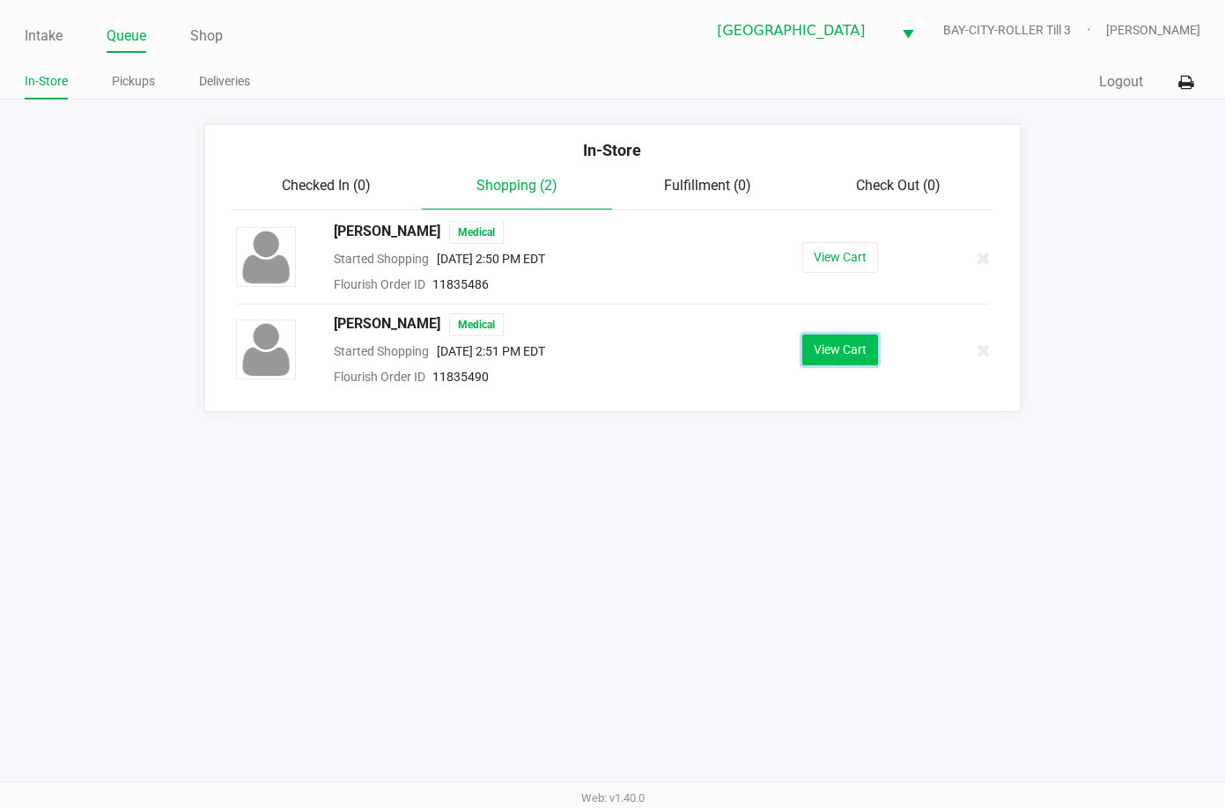
click at [839, 340] on button "View Cart" at bounding box center [840, 350] width 76 height 31
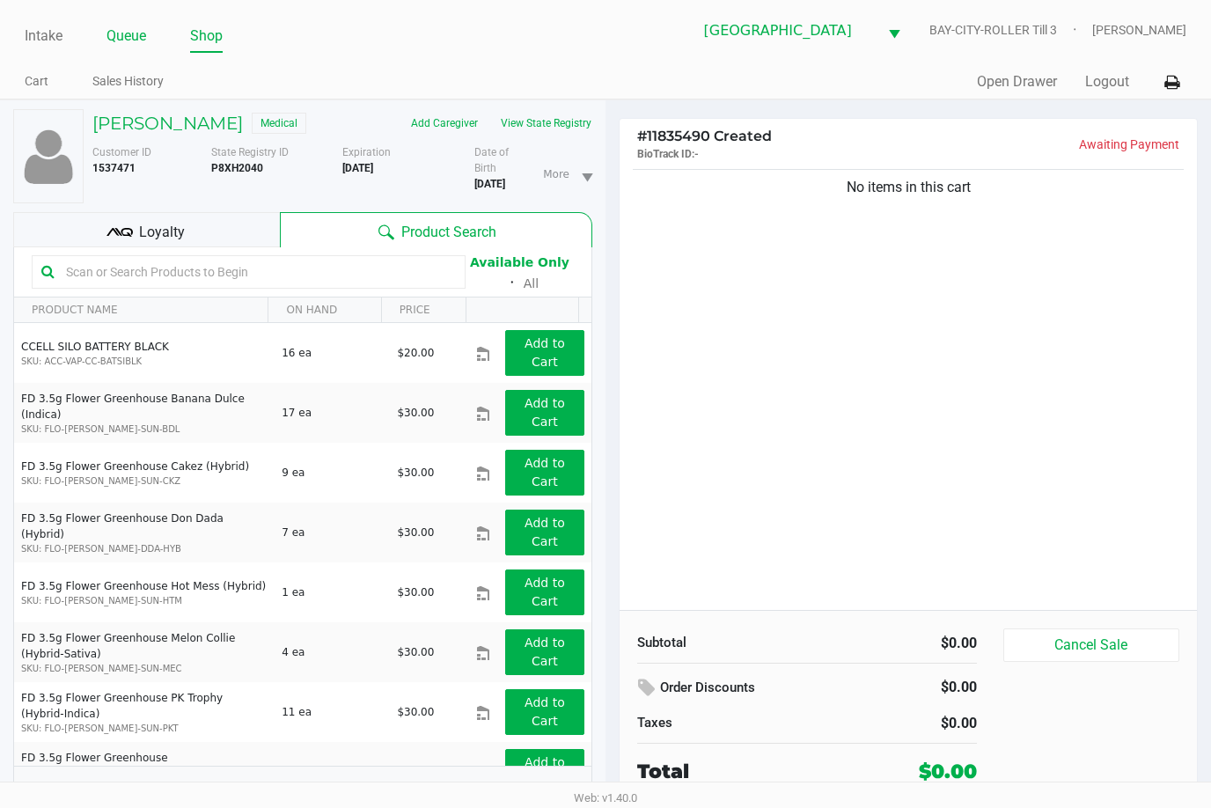
click at [116, 40] on link "Queue" at bounding box center [127, 36] width 40 height 25
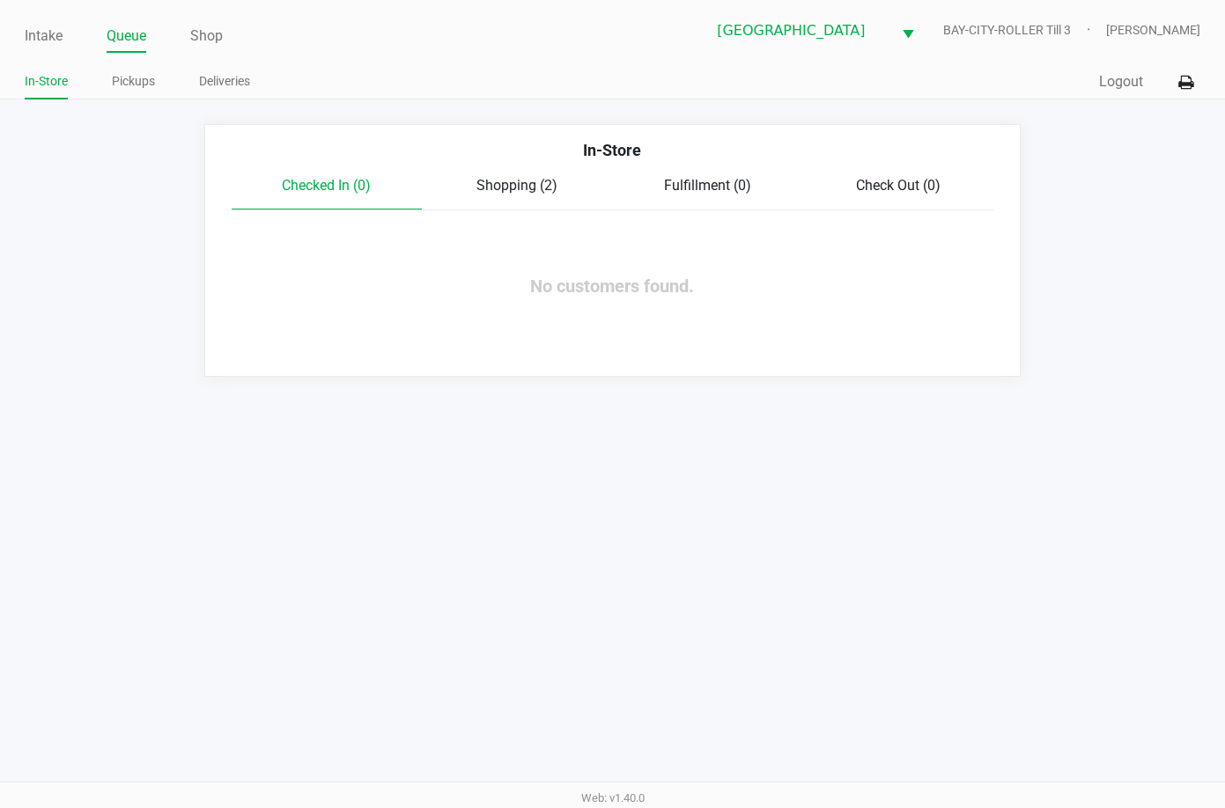
click at [520, 188] on span "Shopping (2)" at bounding box center [516, 185] width 81 height 17
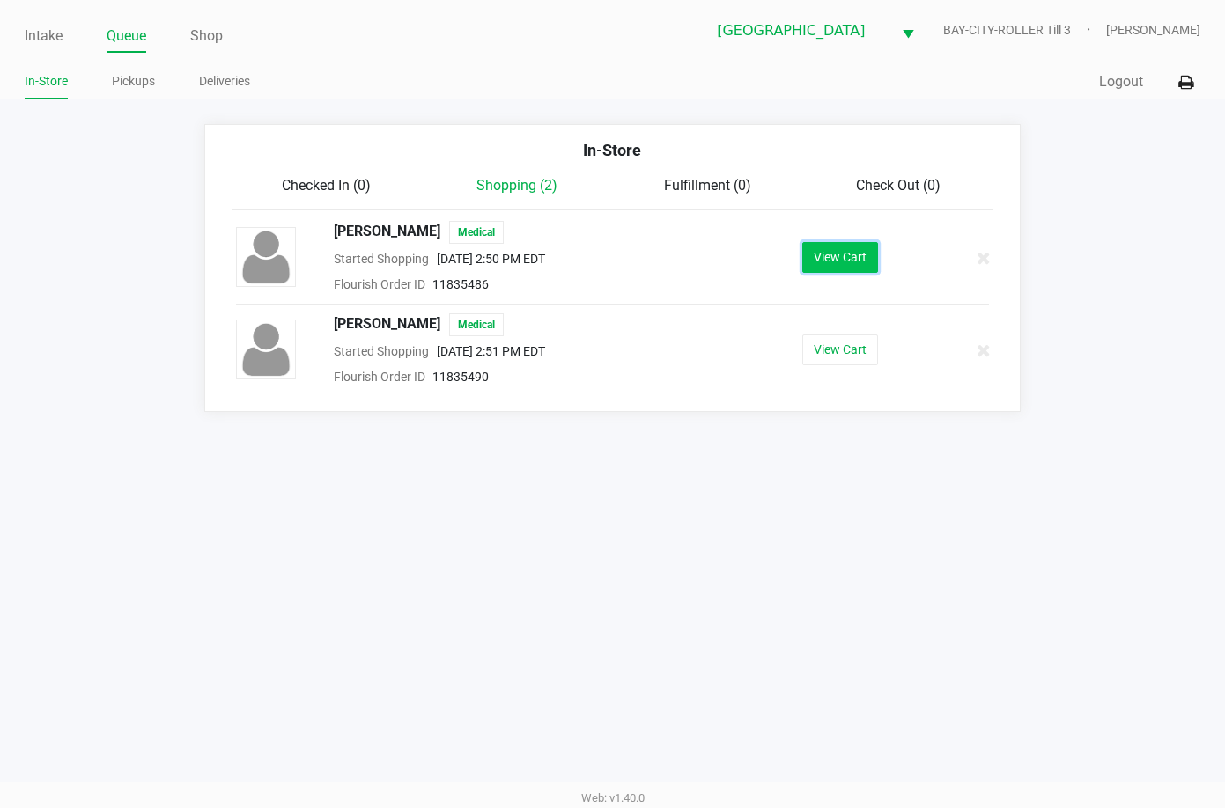
click at [849, 250] on button "View Cart" at bounding box center [840, 257] width 76 height 31
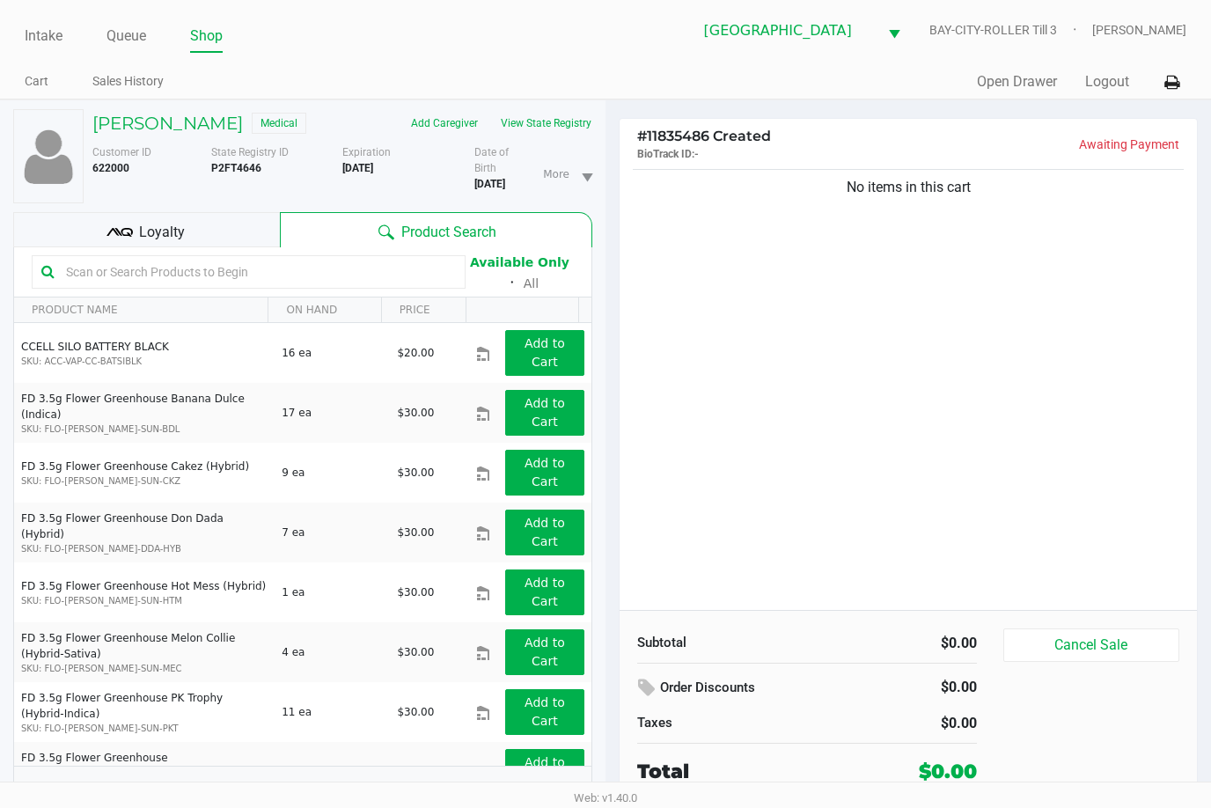
click at [1013, 342] on div "No items in this cart" at bounding box center [909, 388] width 578 height 445
click at [222, 226] on div "Loyalty" at bounding box center [146, 229] width 267 height 35
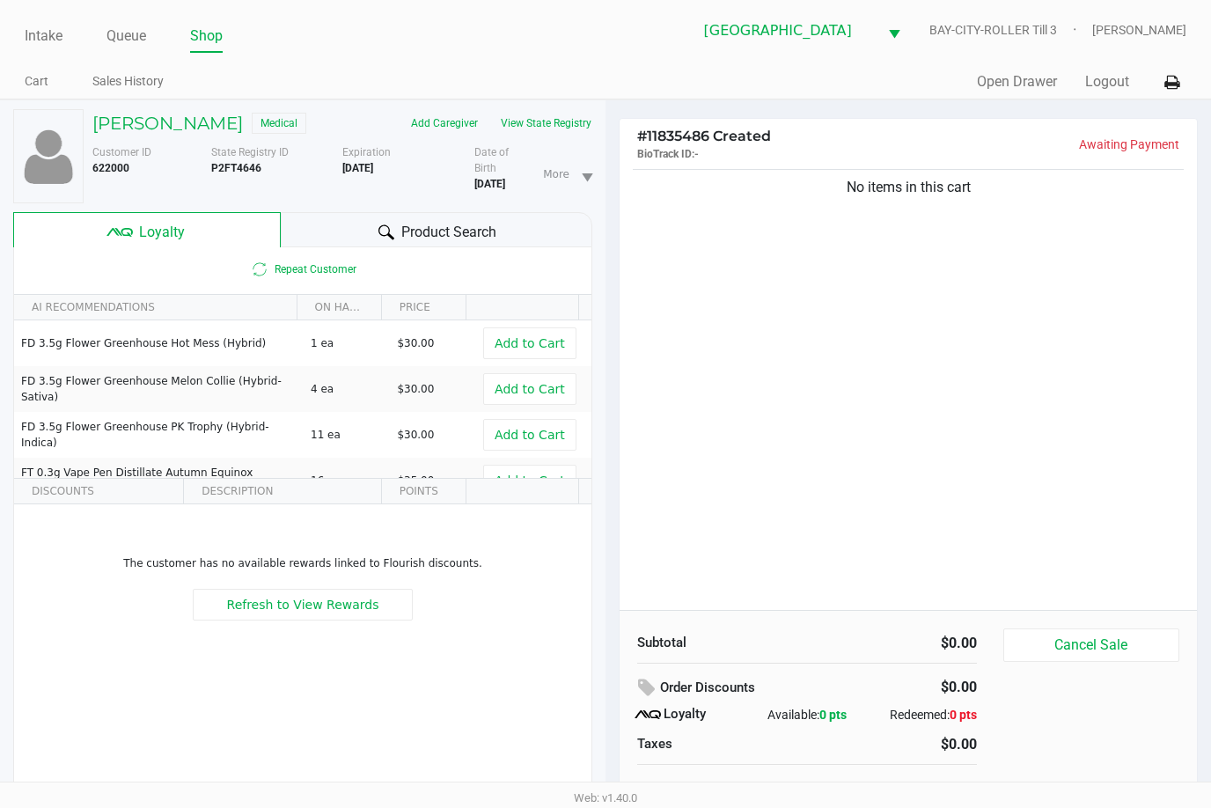
click at [842, 400] on div "No items in this cart" at bounding box center [909, 388] width 578 height 445
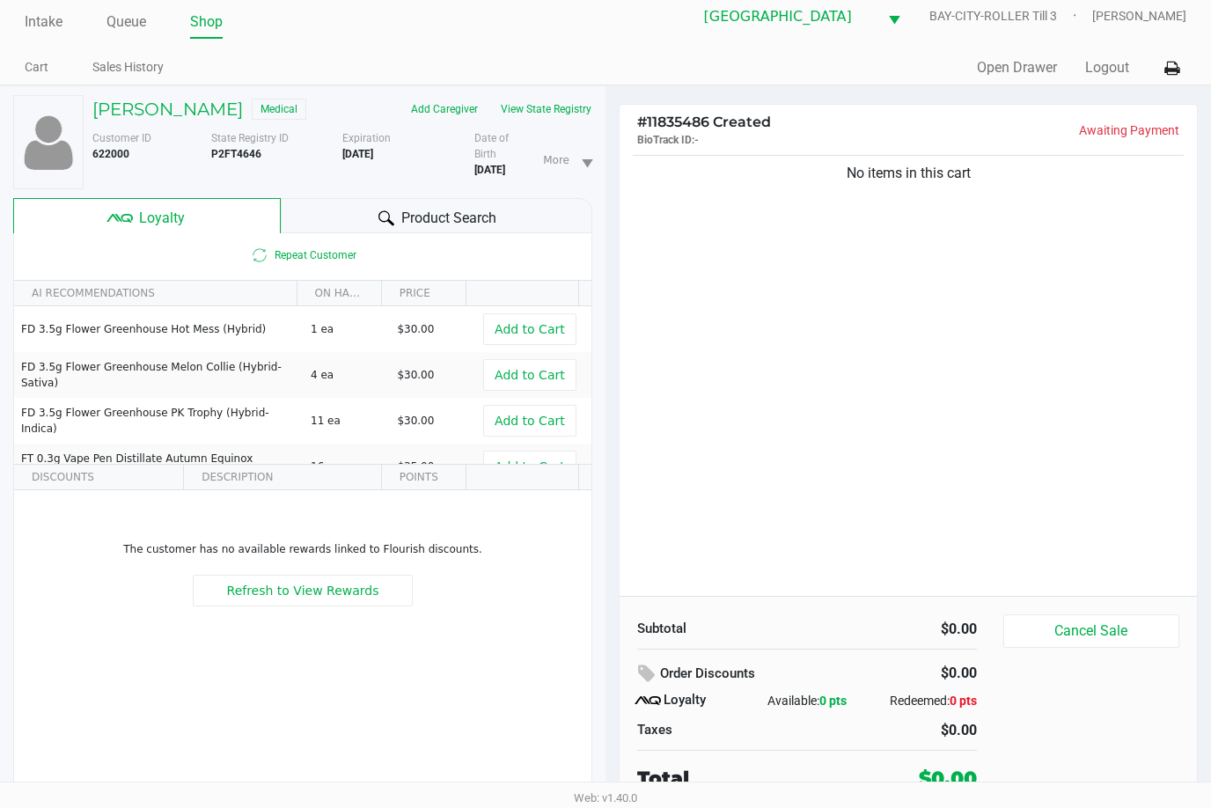
scroll to position [18, 0]
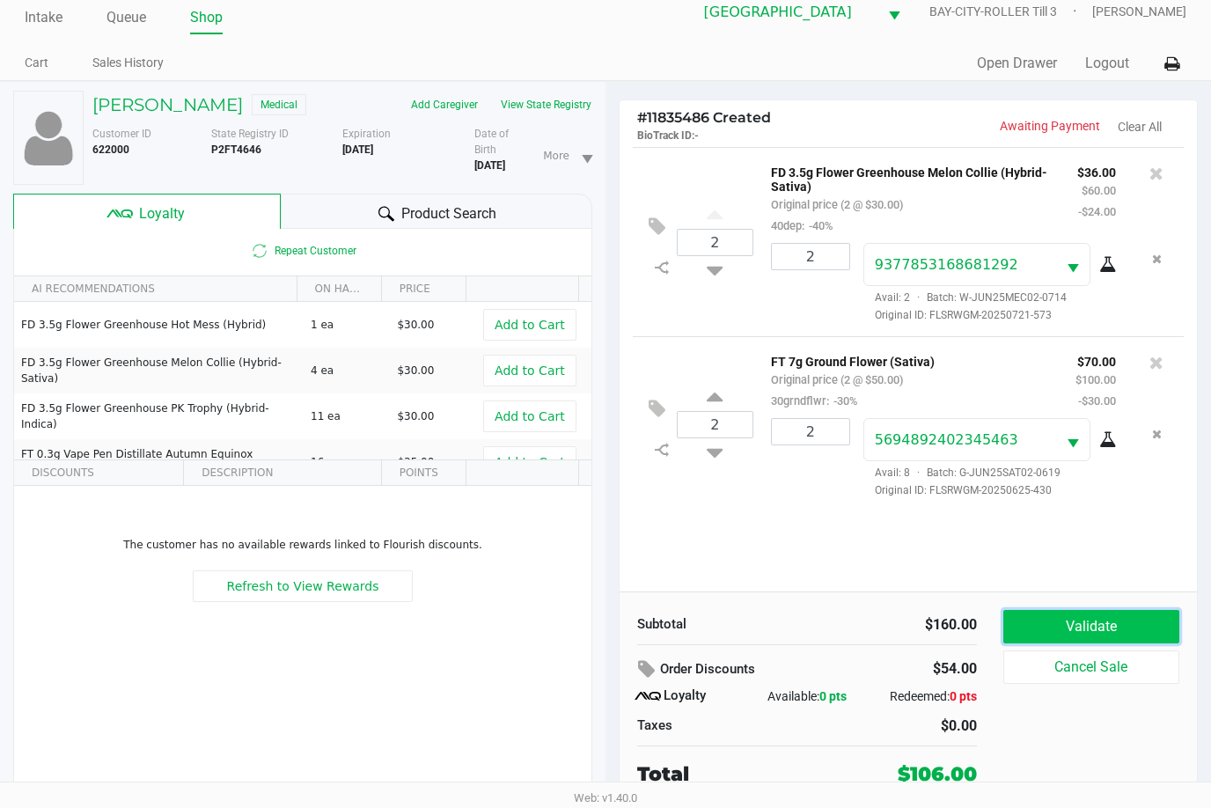
click at [1115, 630] on button "Validate" at bounding box center [1092, 626] width 176 height 33
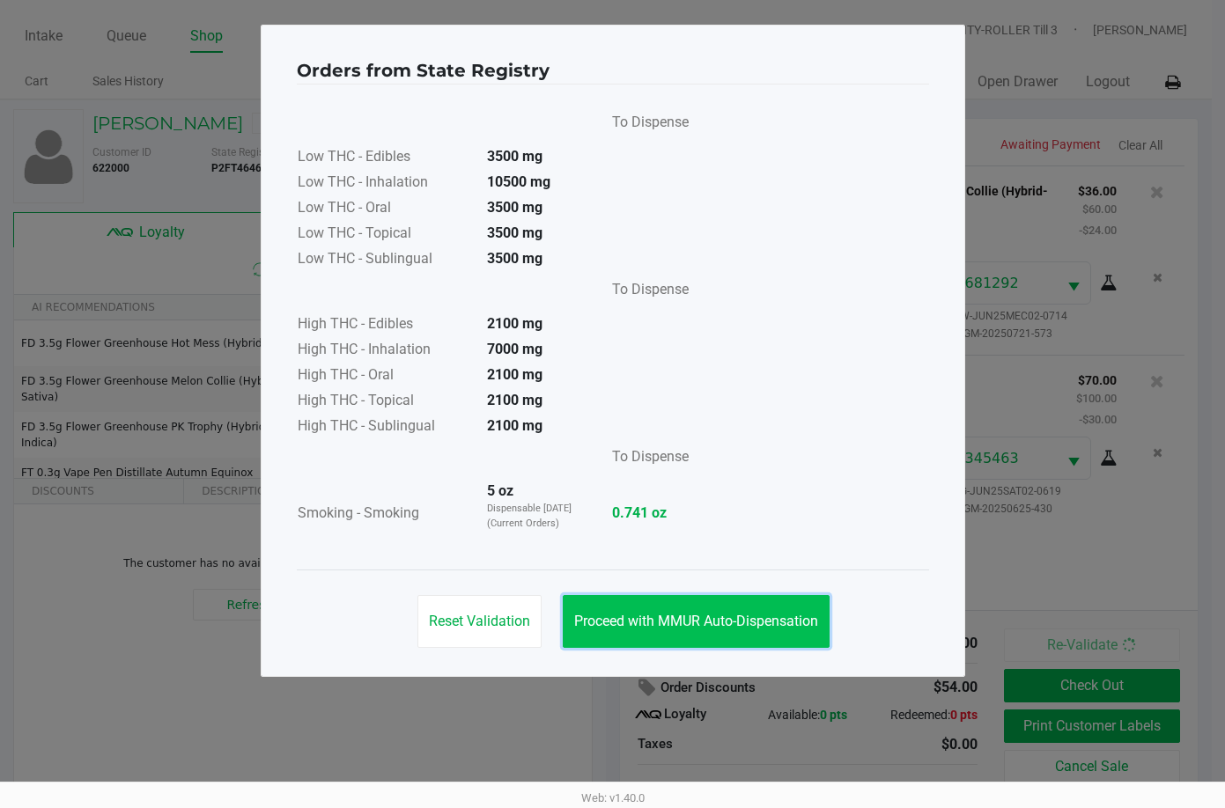
click at [637, 614] on span "Proceed with MMUR Auto-Dispensation" at bounding box center [696, 621] width 244 height 17
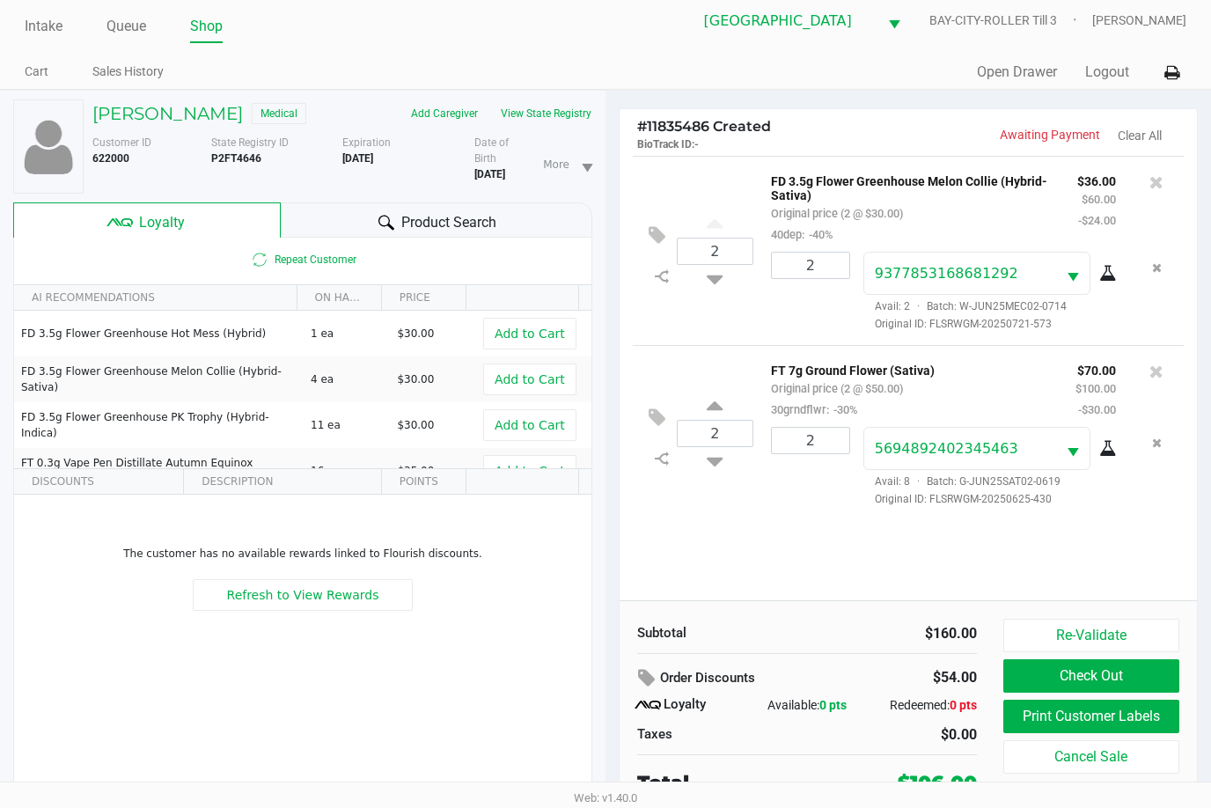
scroll to position [18, 0]
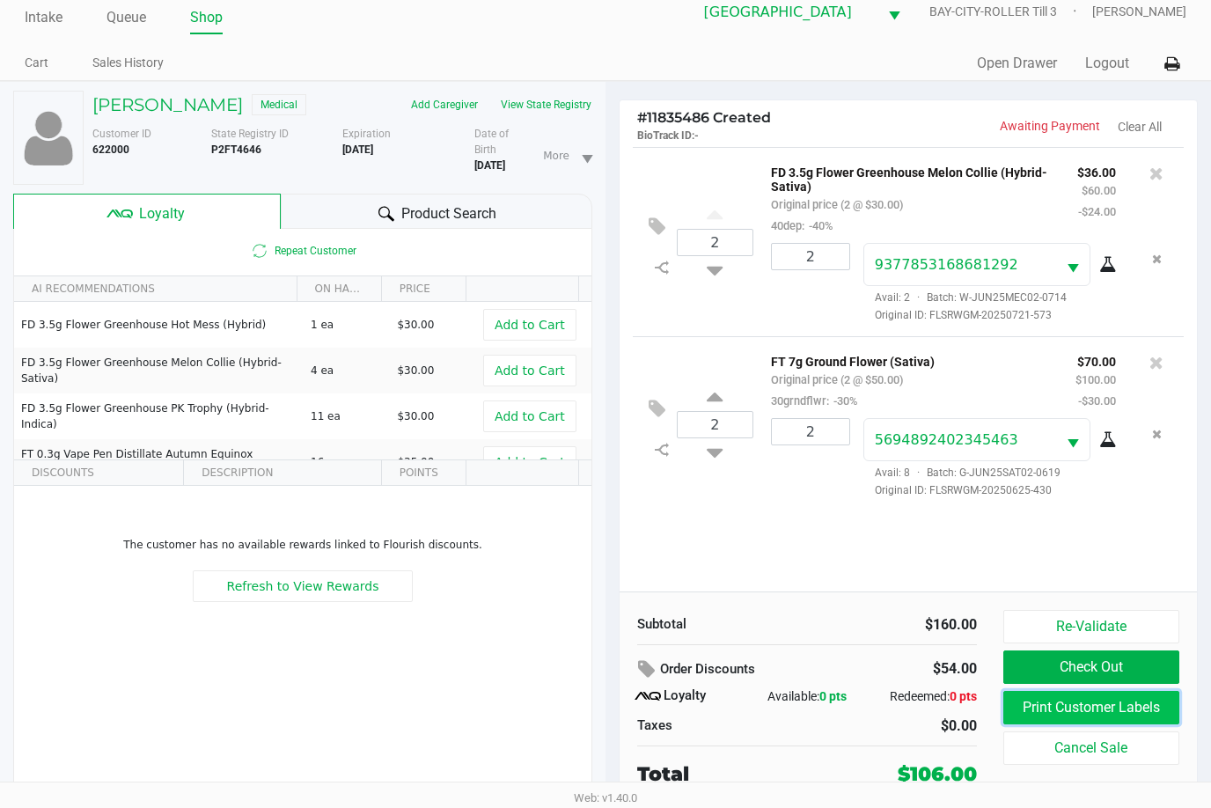
click at [1119, 705] on button "Print Customer Labels" at bounding box center [1092, 707] width 176 height 33
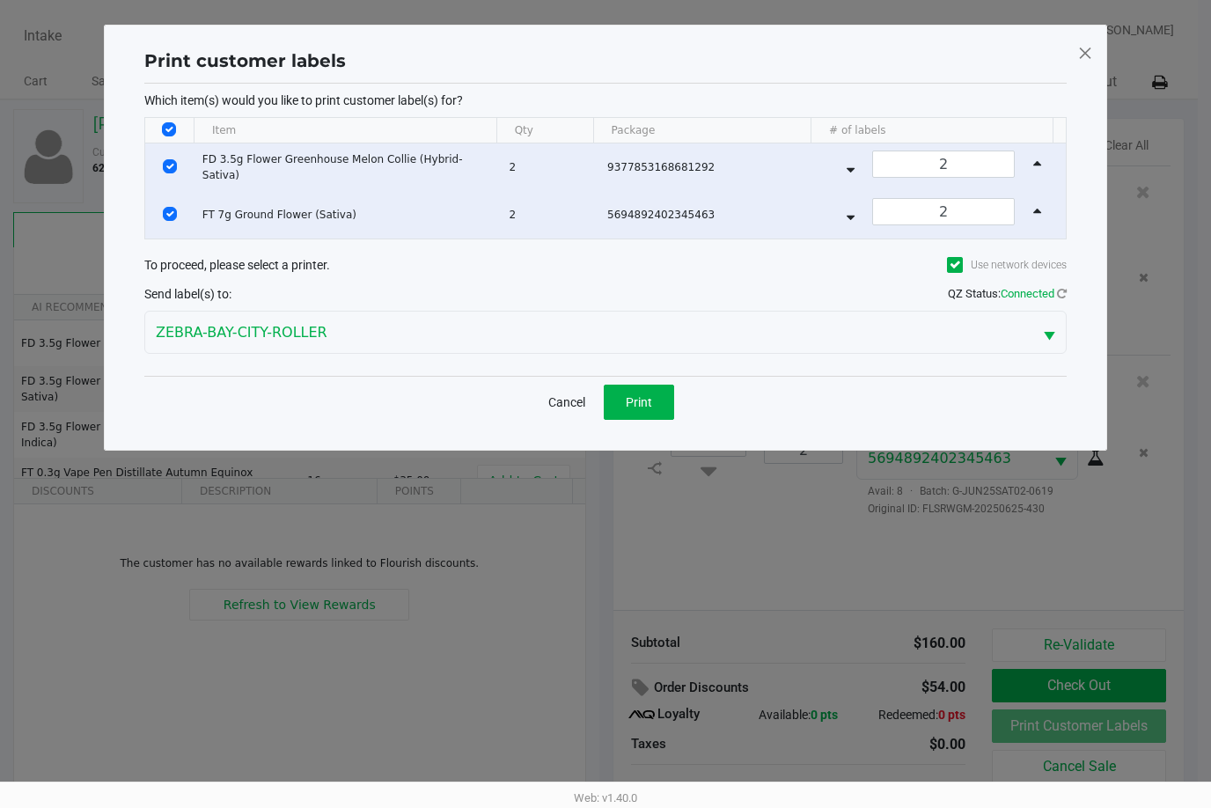
scroll to position [0, 0]
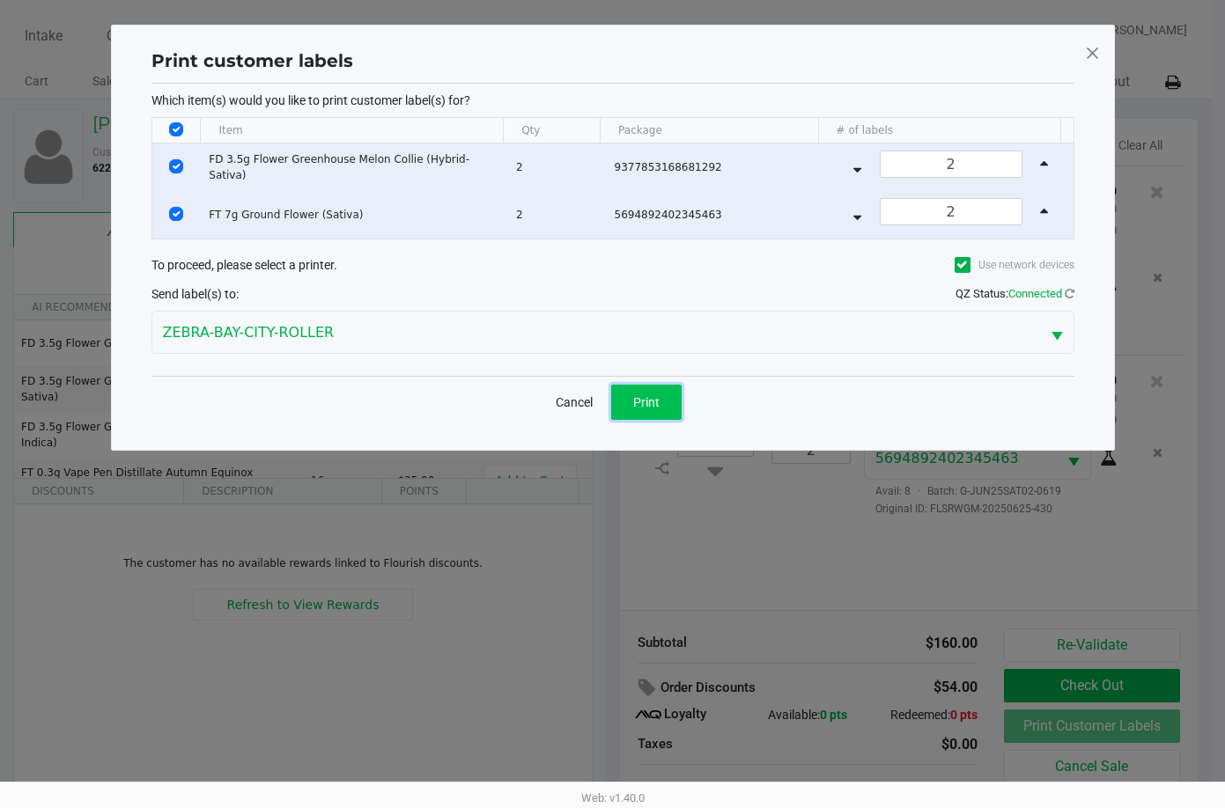
click at [632, 393] on button "Print" at bounding box center [646, 402] width 70 height 35
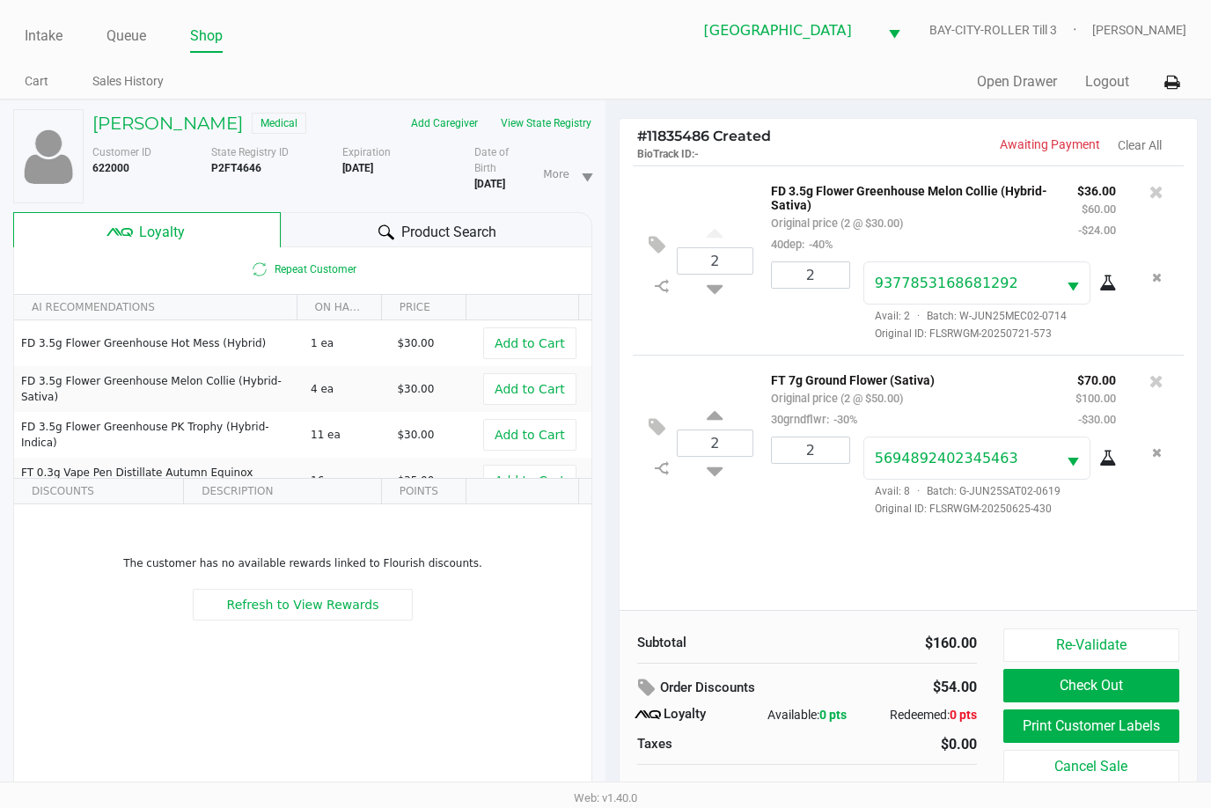
click at [413, 224] on span "Product Search" at bounding box center [448, 232] width 95 height 21
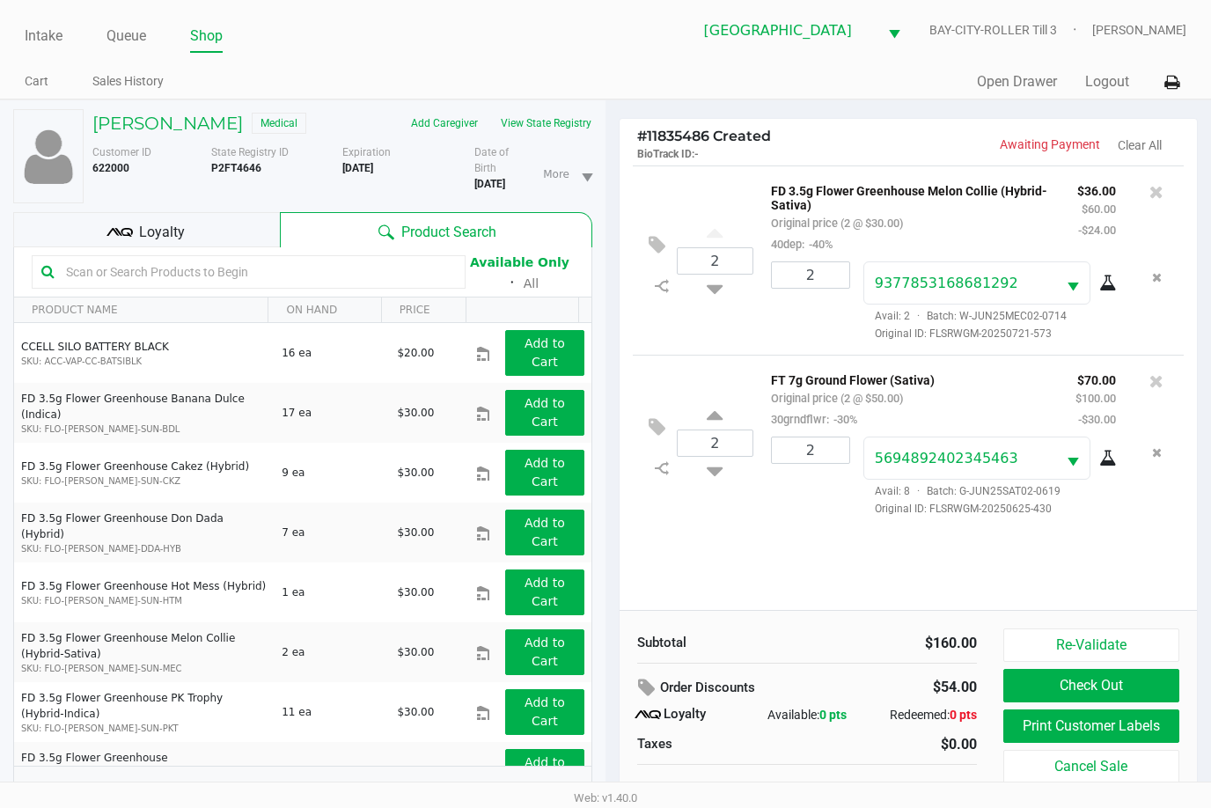
click at [357, 272] on input "text" at bounding box center [257, 272] width 397 height 26
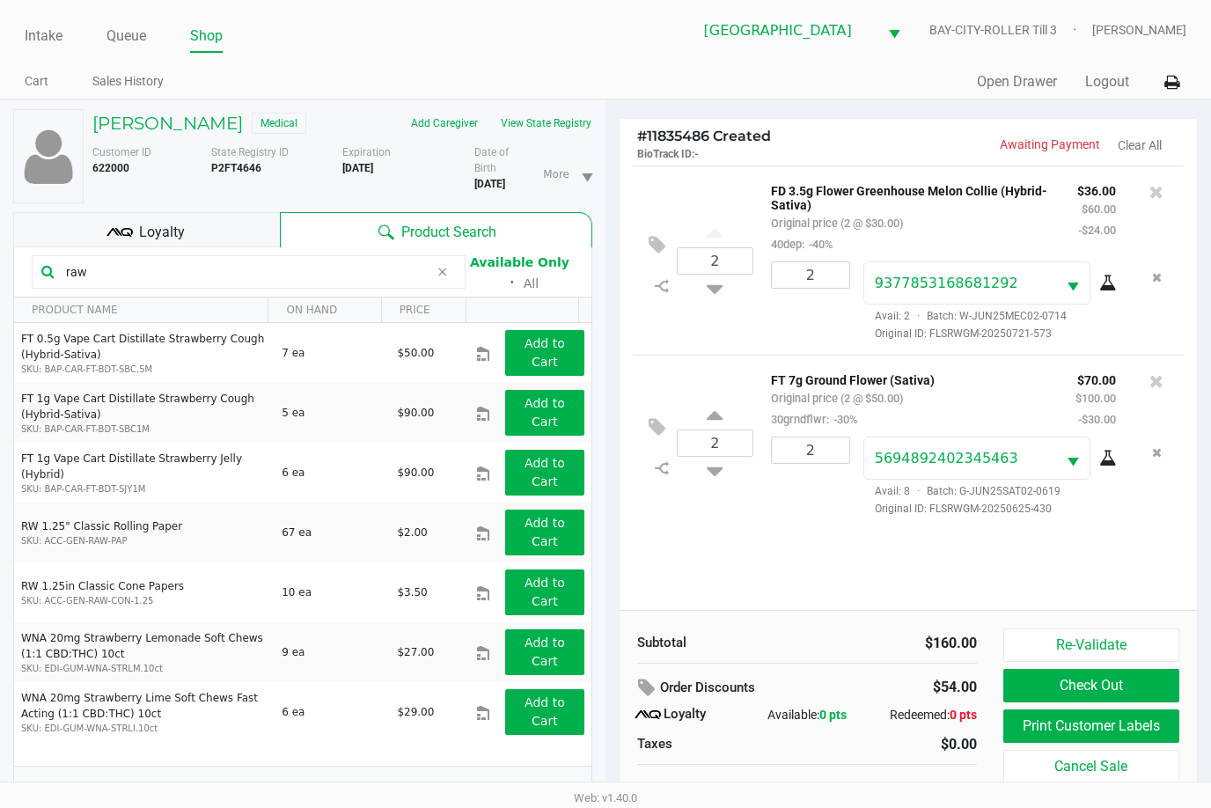
click at [215, 275] on input "raw" at bounding box center [244, 272] width 371 height 26
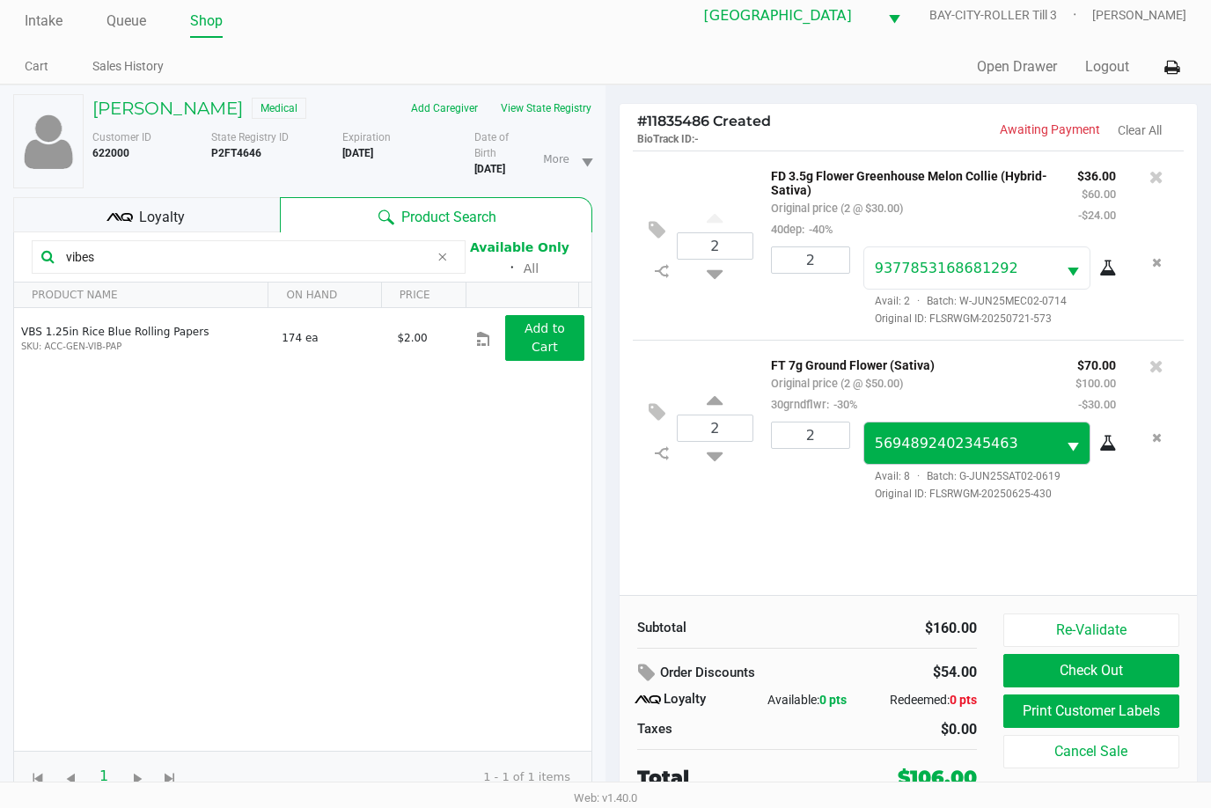
scroll to position [18, 0]
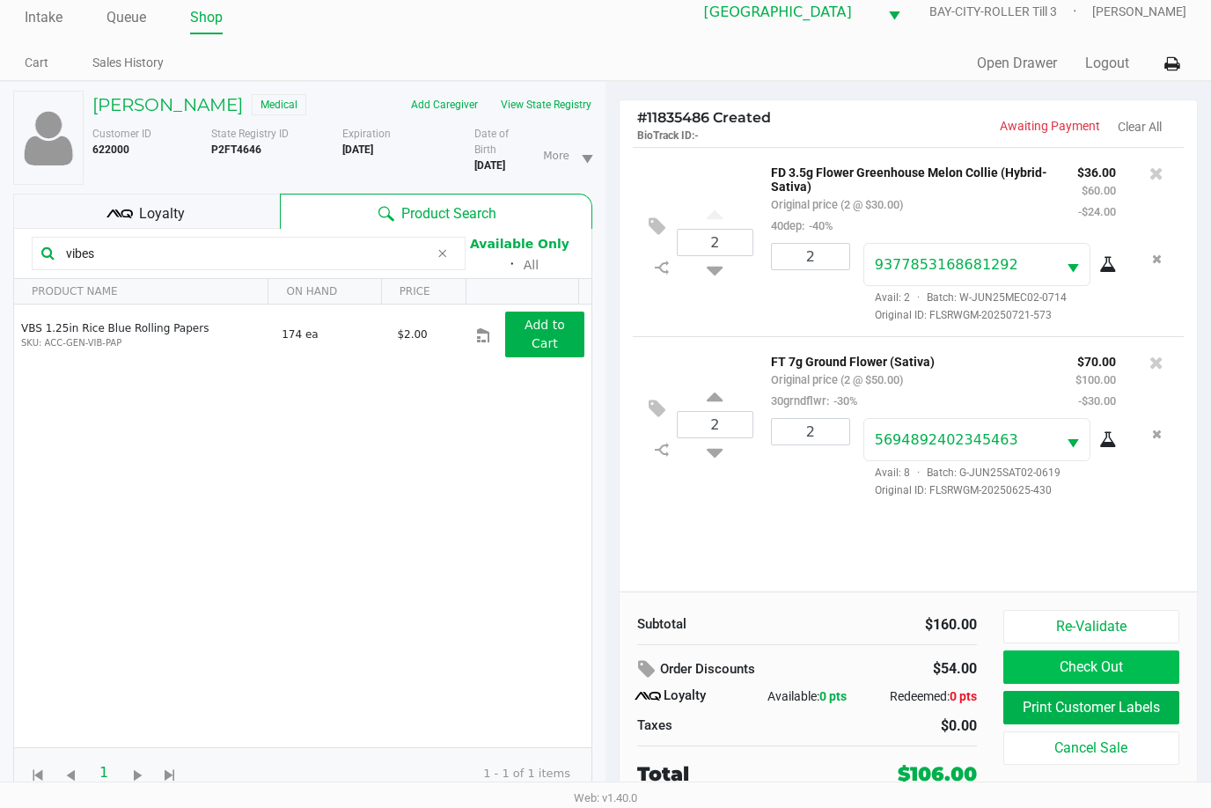
type input "vibes"
click at [1100, 662] on button "Check Out" at bounding box center [1092, 667] width 176 height 33
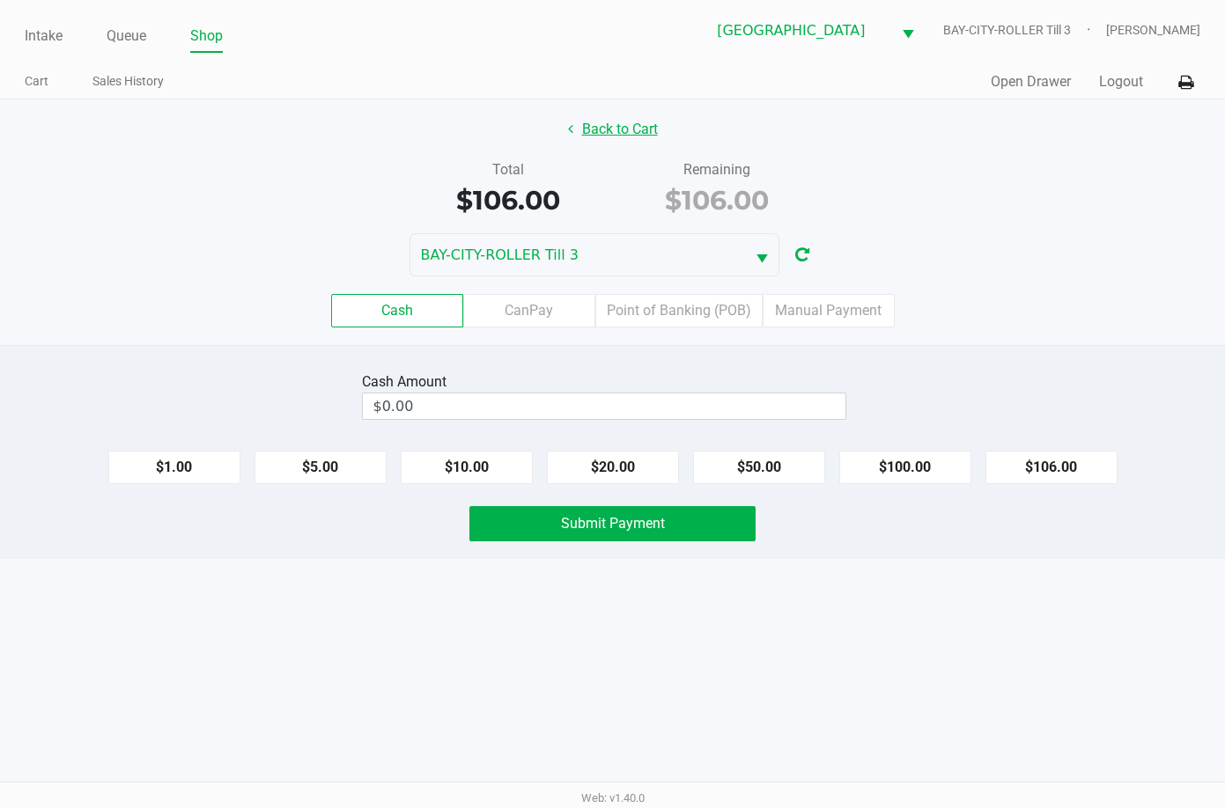
click at [600, 137] on button "Back to Cart" at bounding box center [612, 129] width 113 height 33
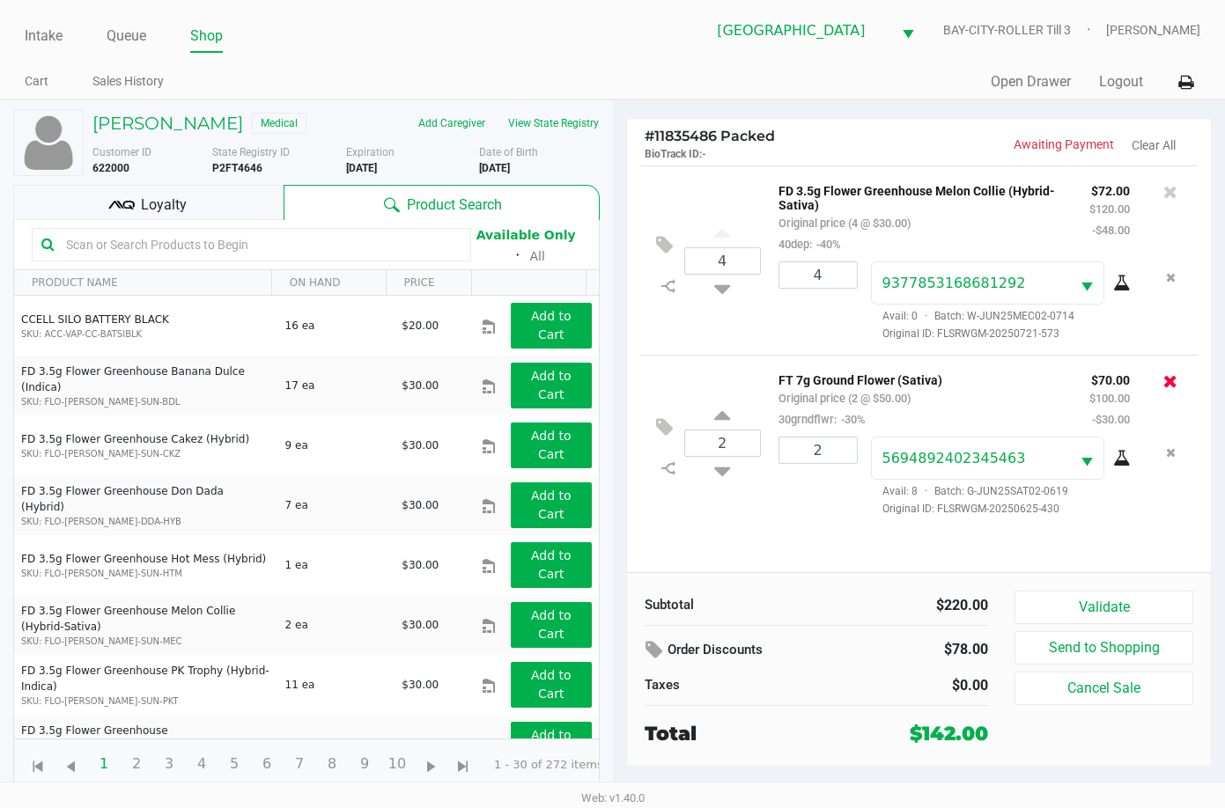
click at [1170, 382] on icon at bounding box center [1170, 381] width 14 height 18
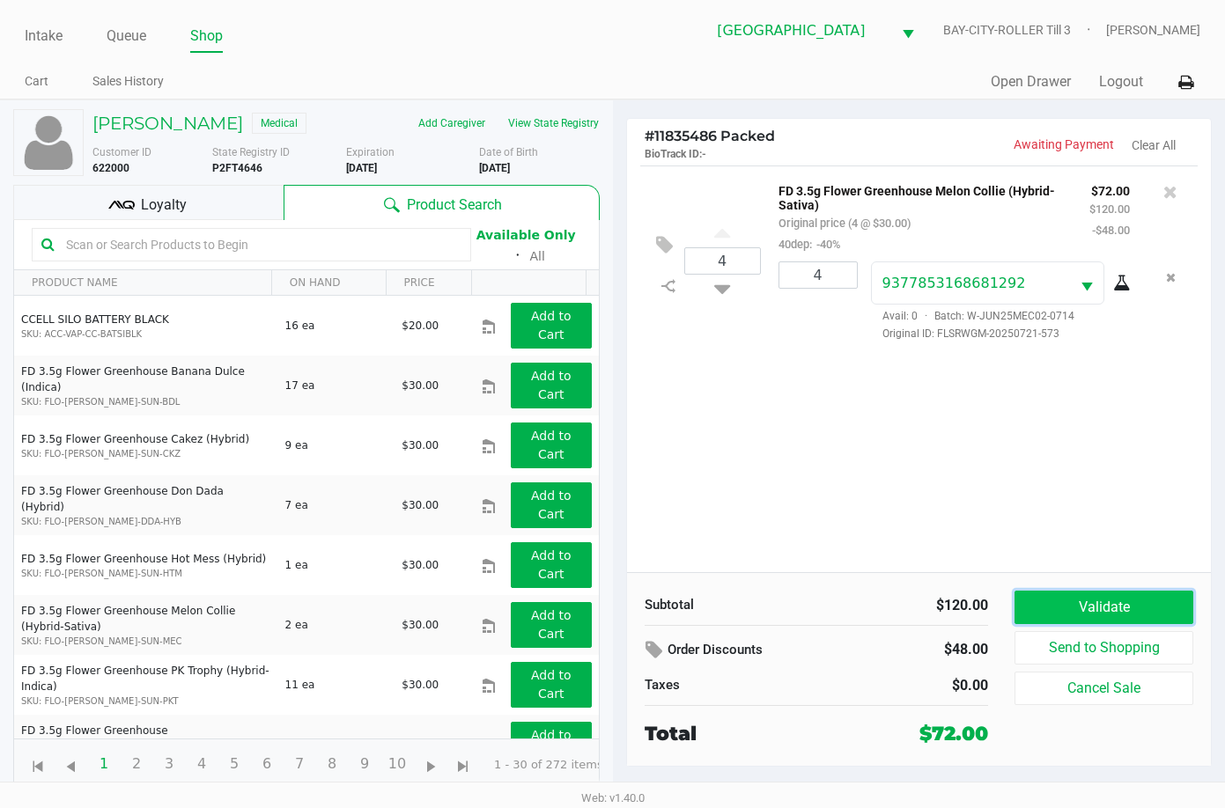
click at [1109, 603] on button "Validate" at bounding box center [1103, 607] width 179 height 33
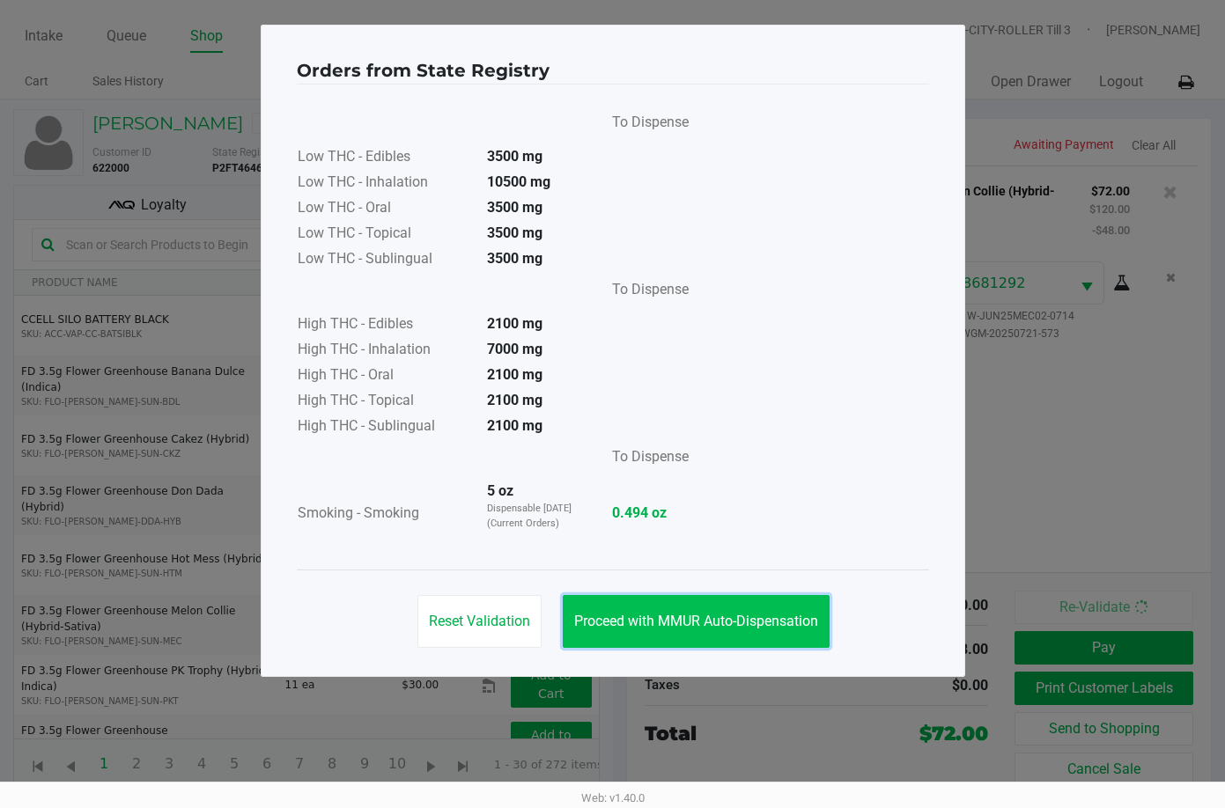
click at [776, 608] on button "Proceed with MMUR Auto-Dispensation" at bounding box center [696, 621] width 267 height 53
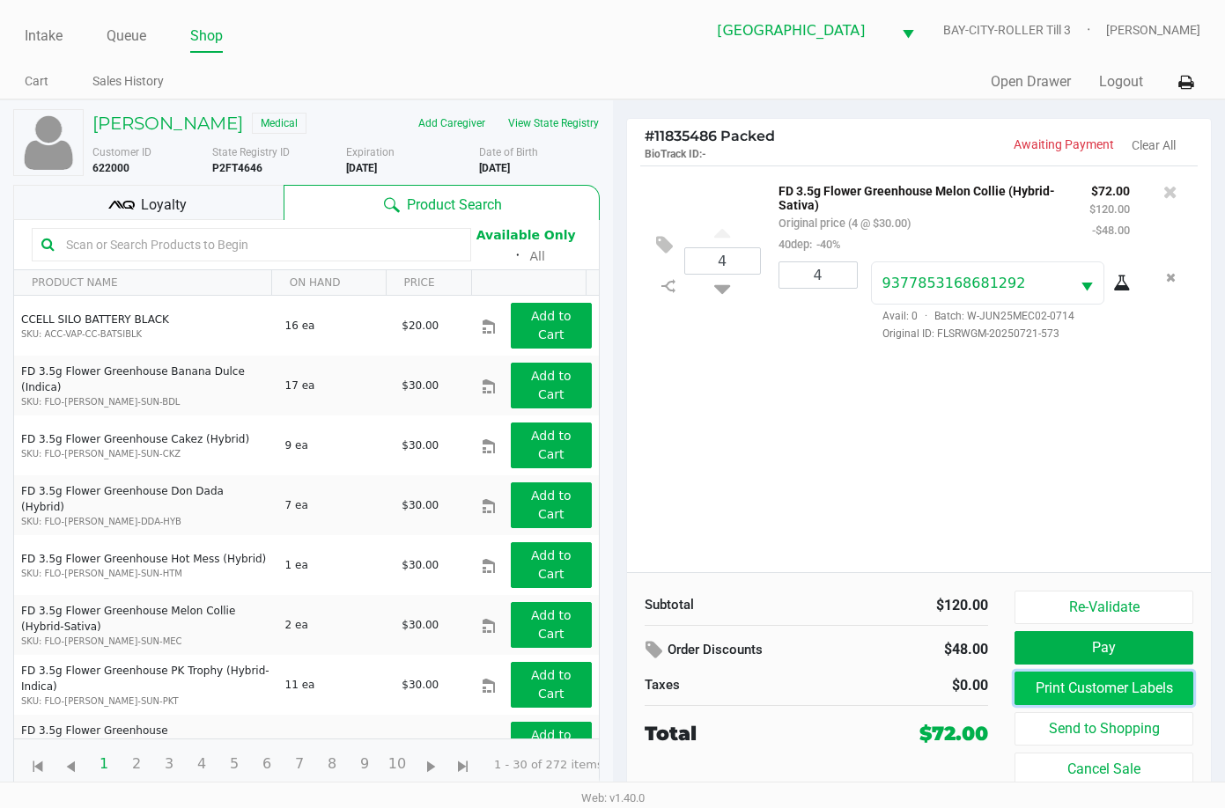
click at [1149, 688] on button "Print Customer Labels" at bounding box center [1103, 688] width 179 height 33
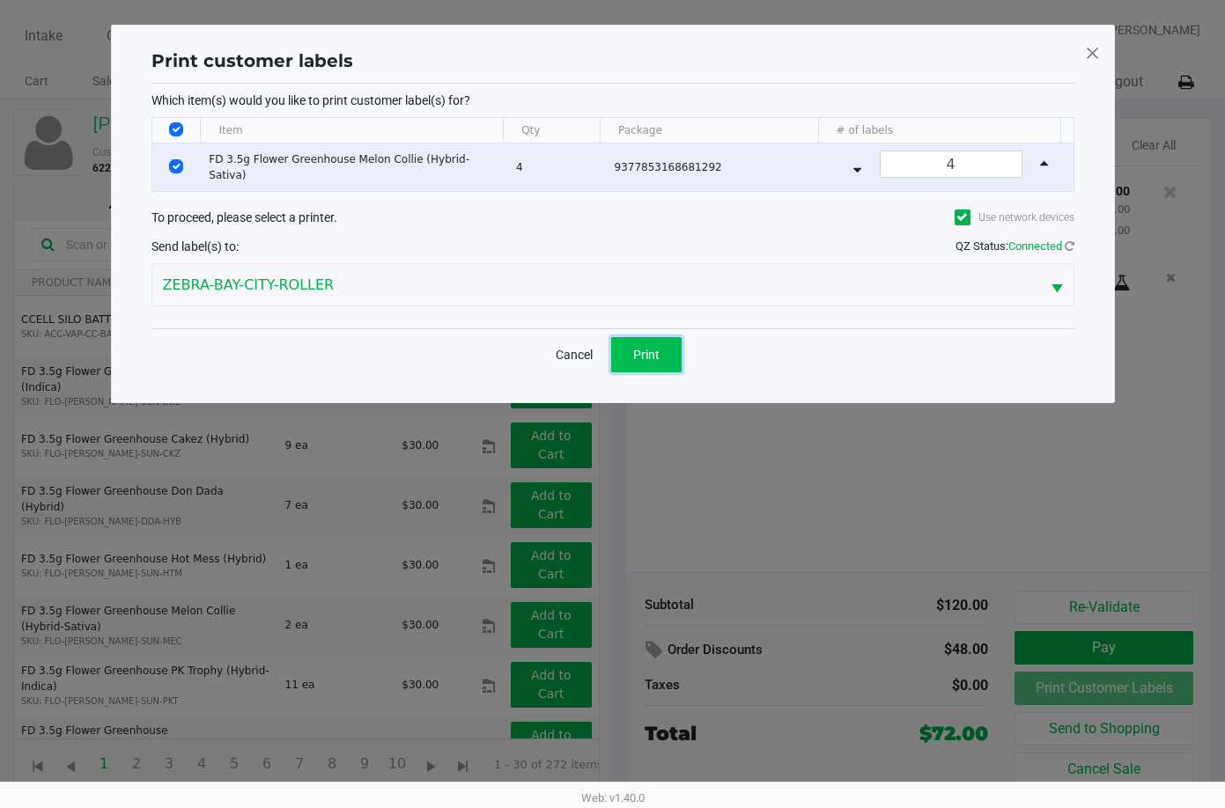
click at [634, 349] on span "Print" at bounding box center [646, 355] width 26 height 14
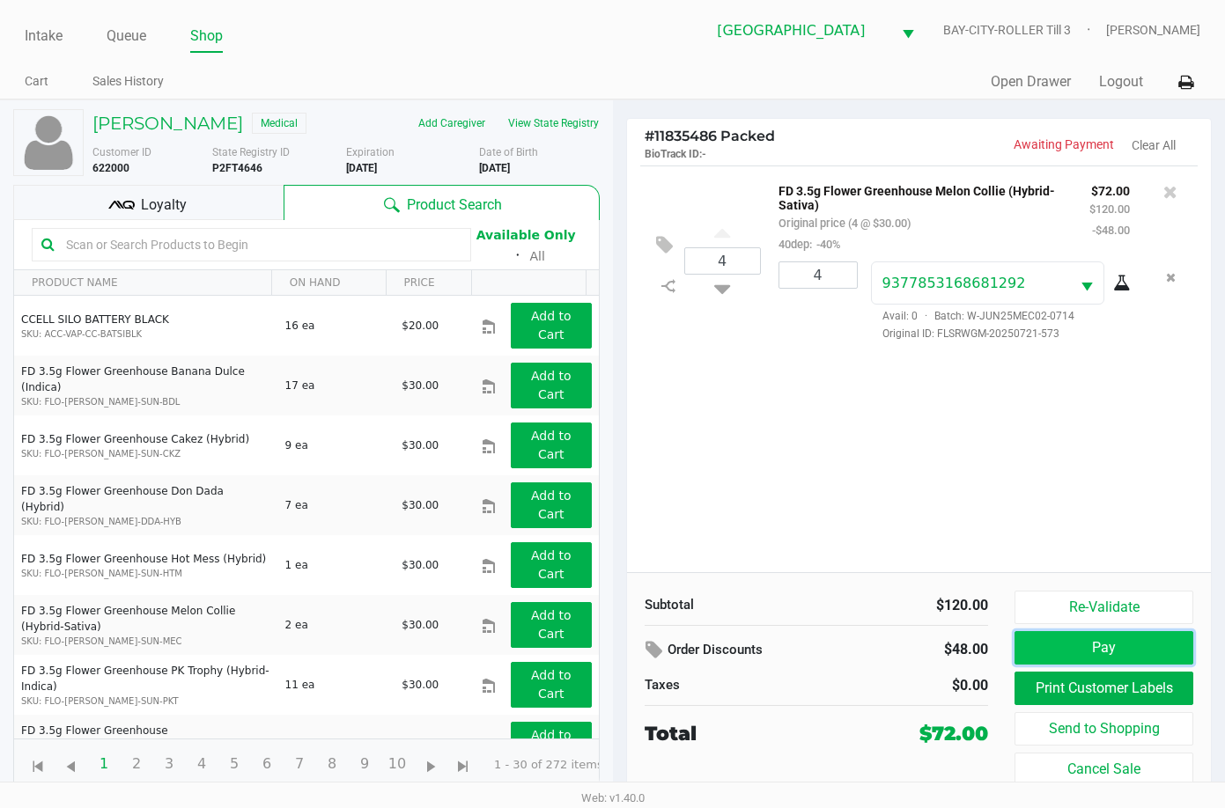
click at [1129, 644] on button "Pay" at bounding box center [1103, 647] width 179 height 33
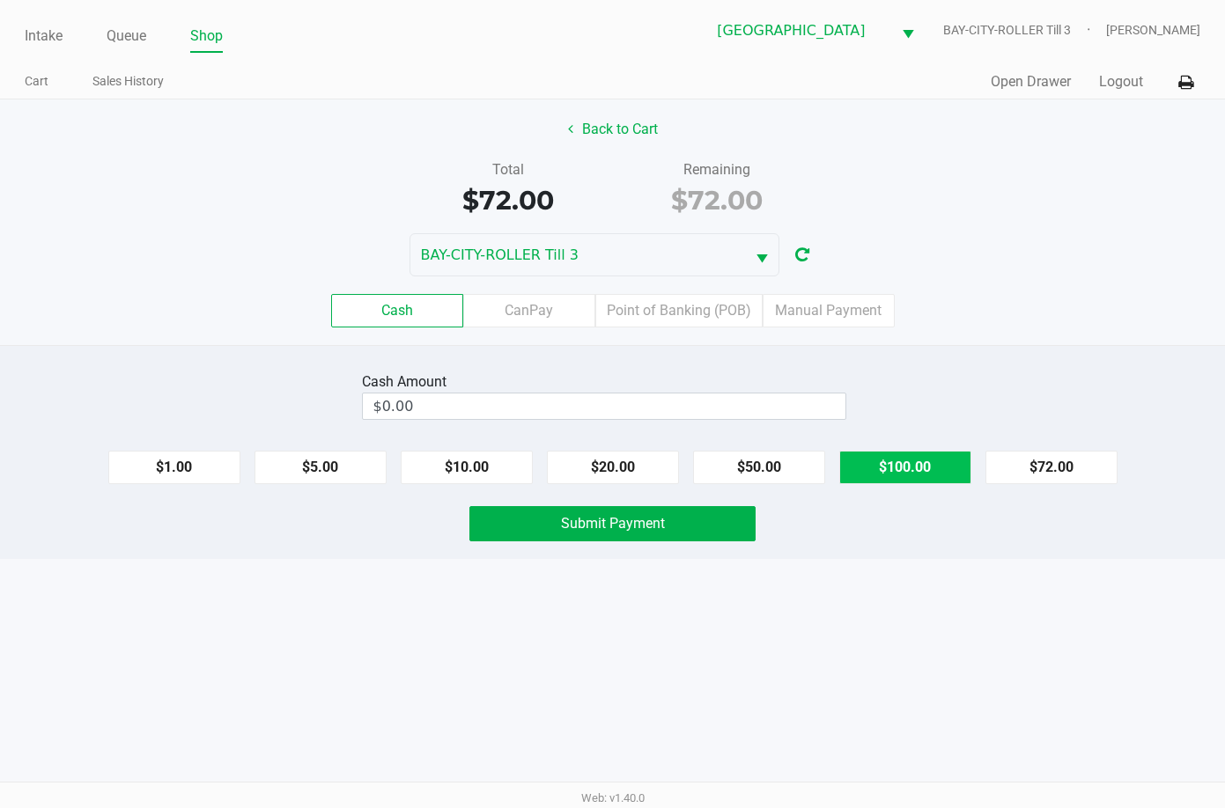
click at [932, 462] on button "$100.00" at bounding box center [905, 467] width 132 height 33
type input "$100.00"
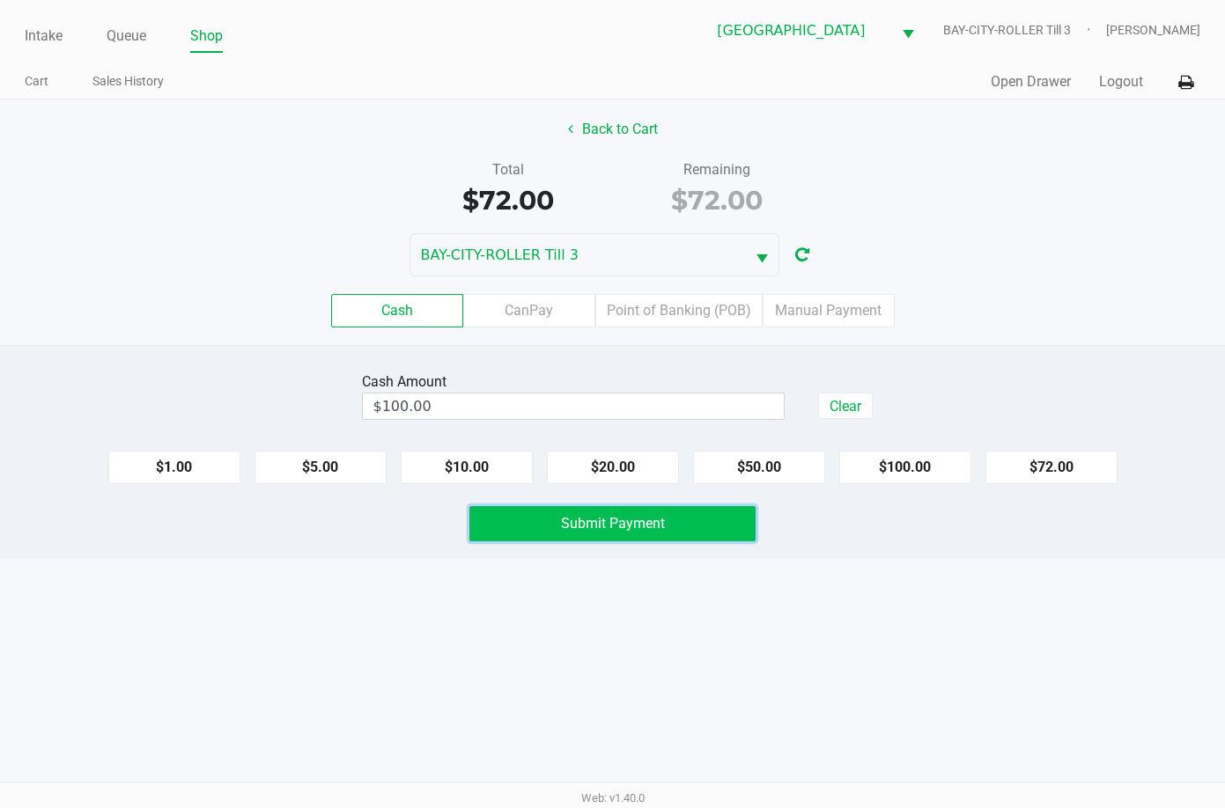
click at [631, 519] on span "Submit Payment" at bounding box center [613, 523] width 104 height 17
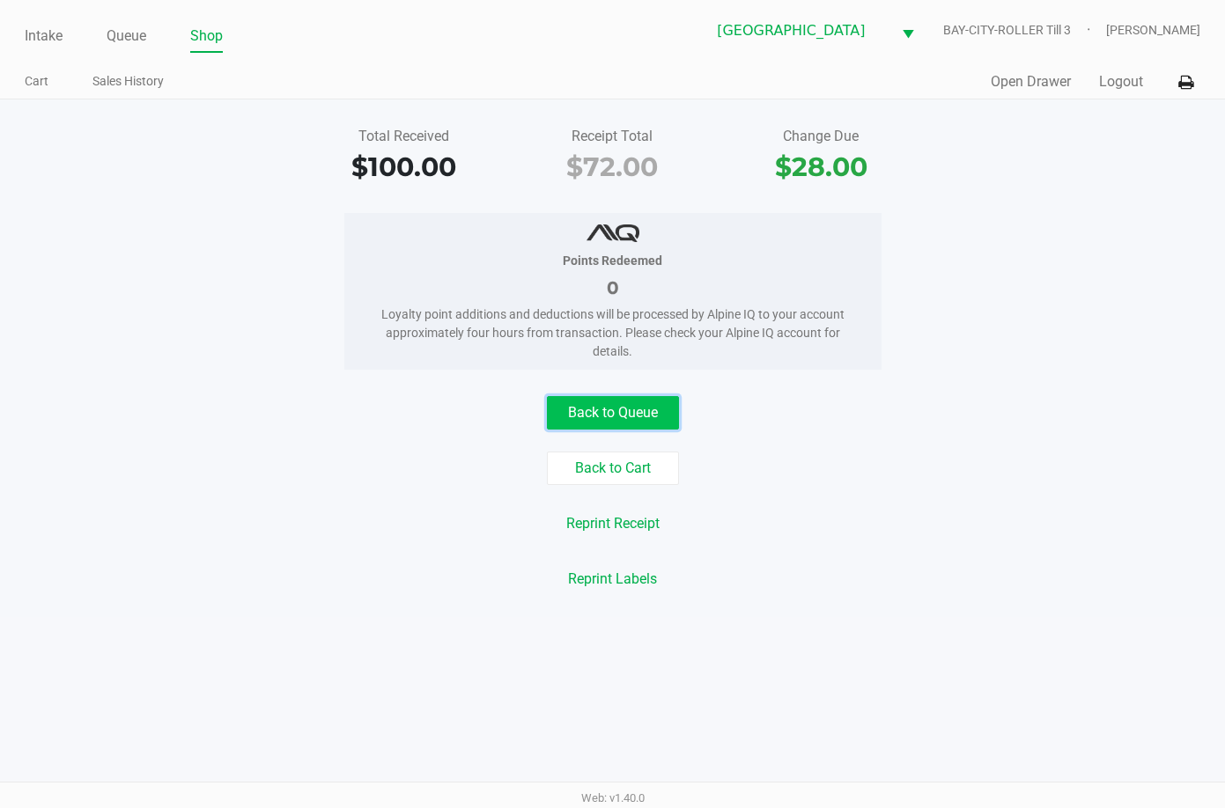
click at [614, 404] on button "Back to Queue" at bounding box center [613, 412] width 132 height 33
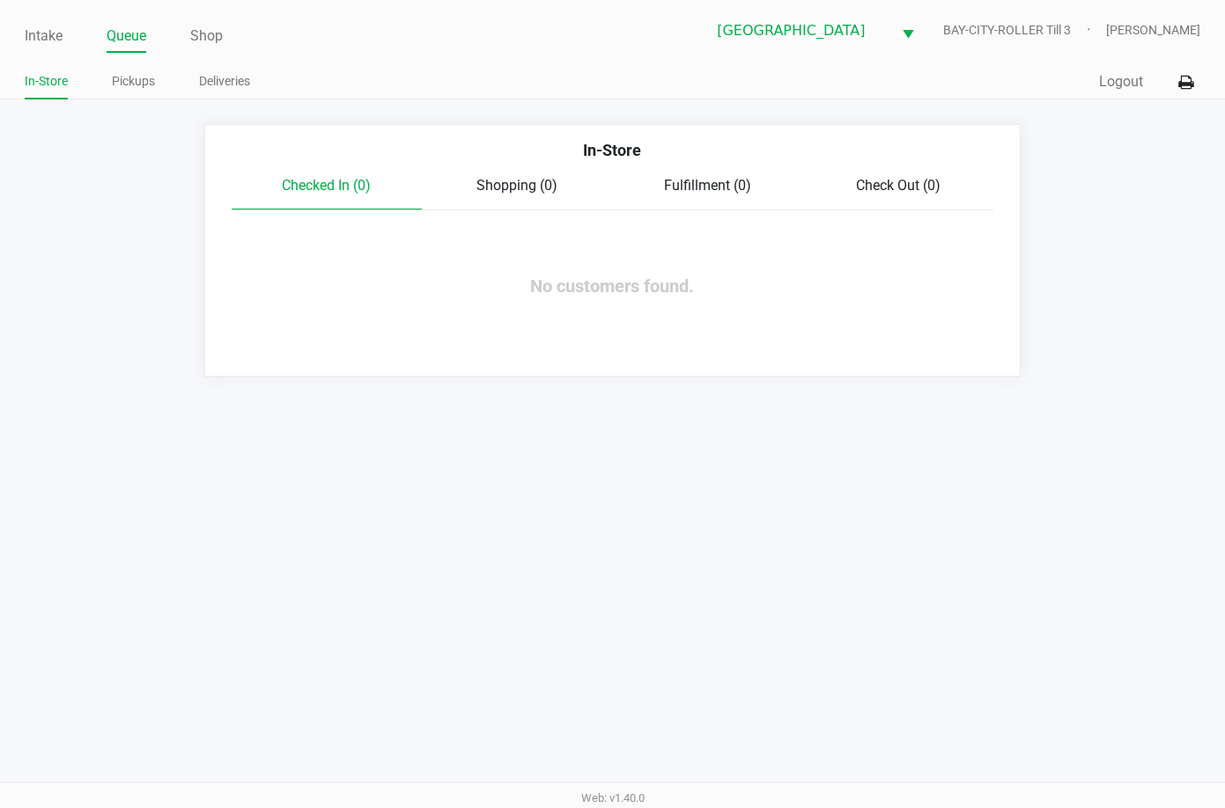
click at [671, 608] on div "Intake Queue Shop Lakeland WC BAY-CITY-ROLLER Till 3 Rebecca Fortier In-Store P…" at bounding box center [612, 404] width 1225 height 808
click at [533, 175] on div "Shopping (2)" at bounding box center [517, 185] width 190 height 21
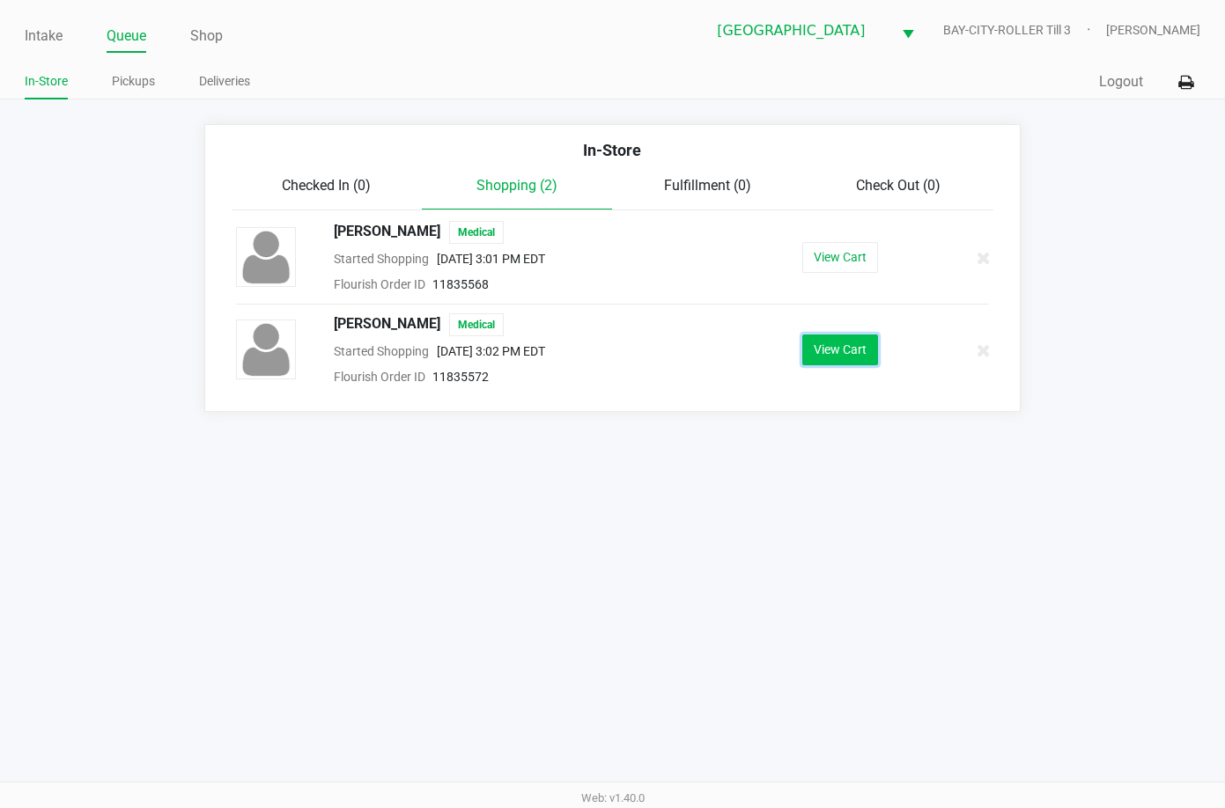
click at [866, 343] on button "View Cart" at bounding box center [840, 350] width 76 height 31
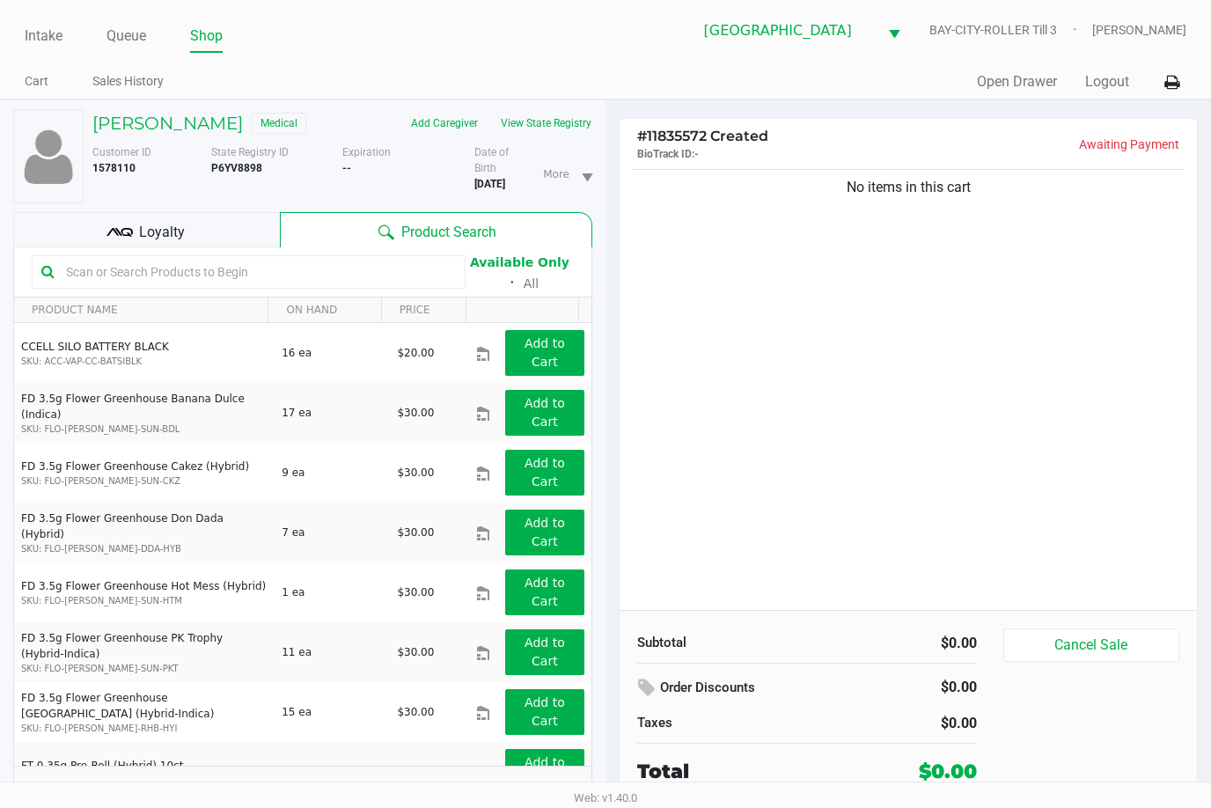
click at [914, 403] on div "No items in this cart" at bounding box center [909, 388] width 578 height 445
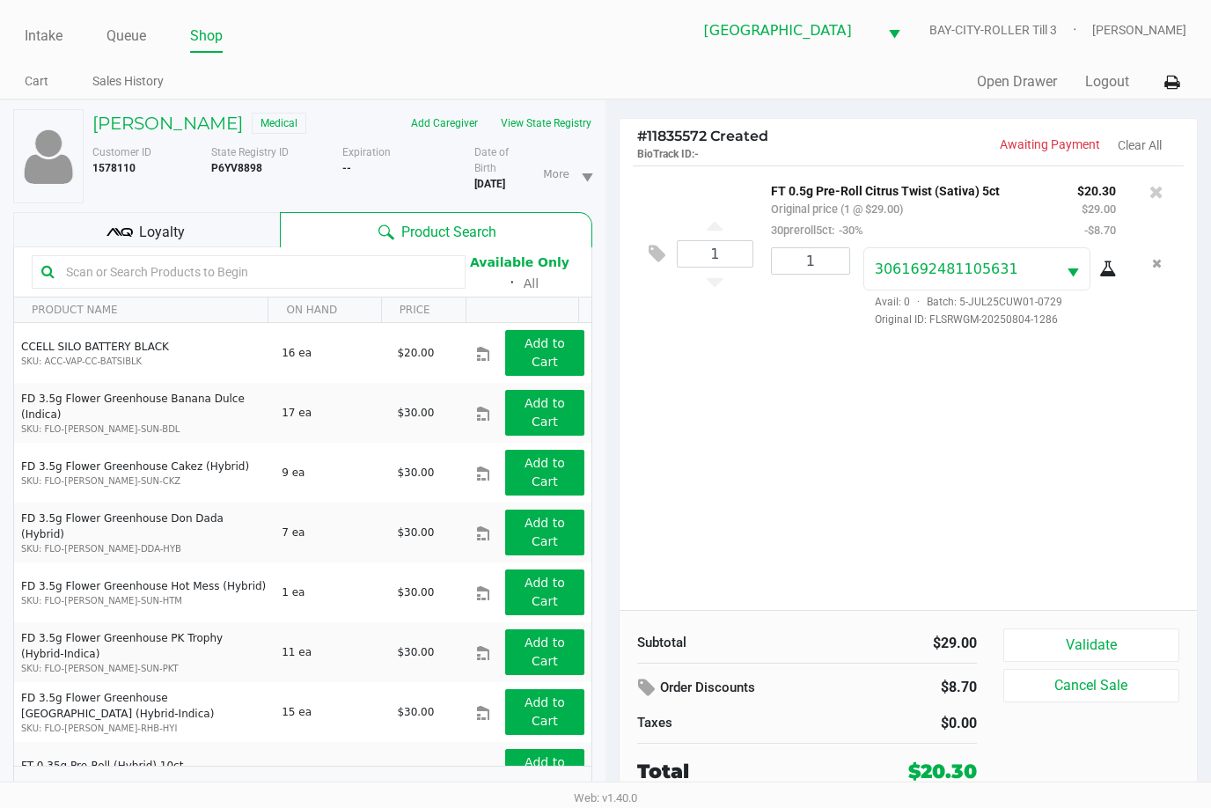
click at [808, 410] on div "1 FT 0.5g Pre-Roll Citrus Twist (Sativa) 5ct Original price (1 @ $29.00) 30prer…" at bounding box center [909, 388] width 578 height 445
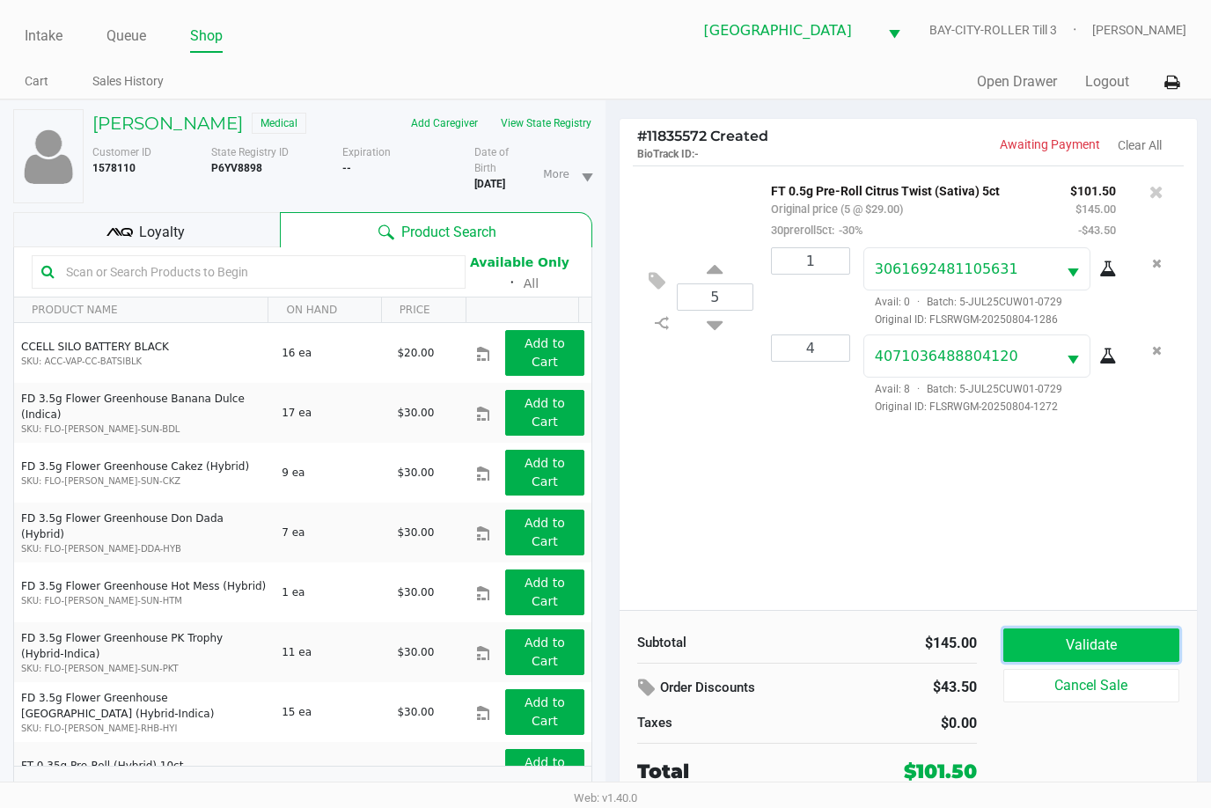
click at [1138, 653] on button "Validate" at bounding box center [1092, 645] width 176 height 33
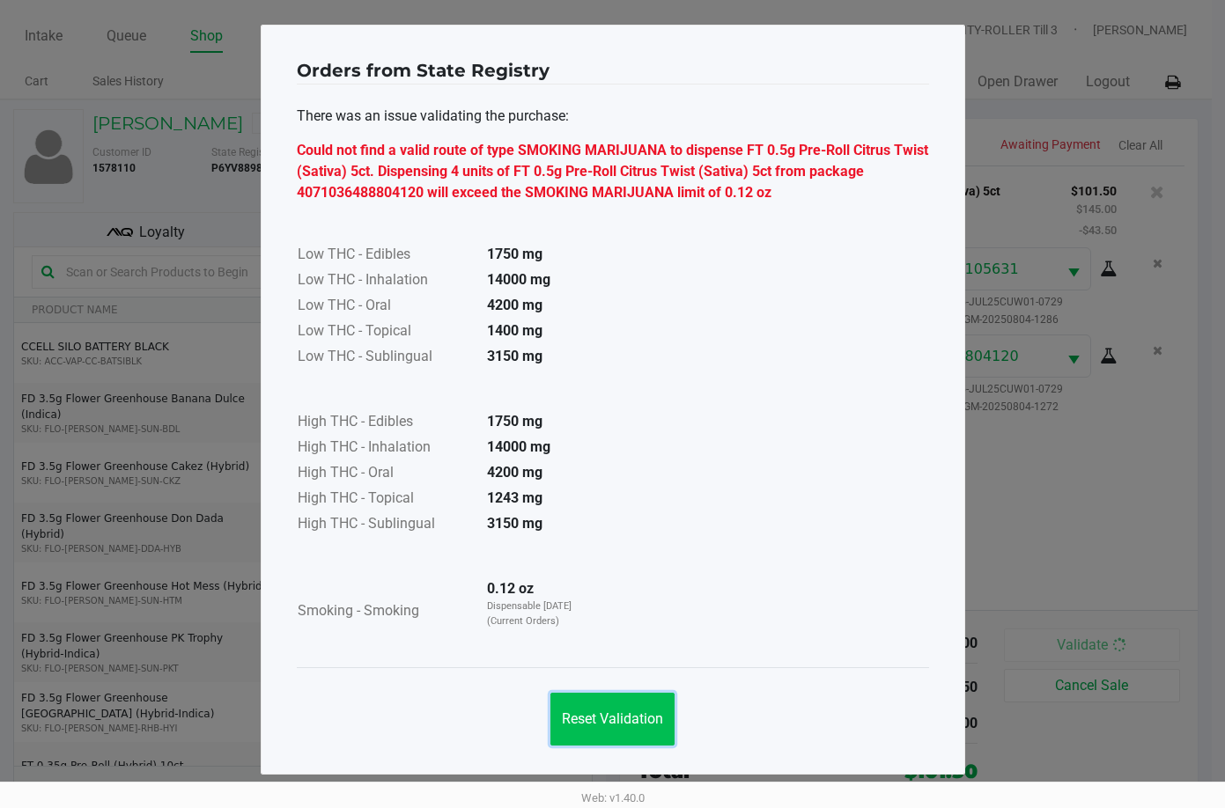
drag, startPoint x: 578, startPoint y: 710, endPoint x: 645, endPoint y: 571, distance: 153.6
click at [584, 710] on button "Reset Validation" at bounding box center [612, 719] width 124 height 53
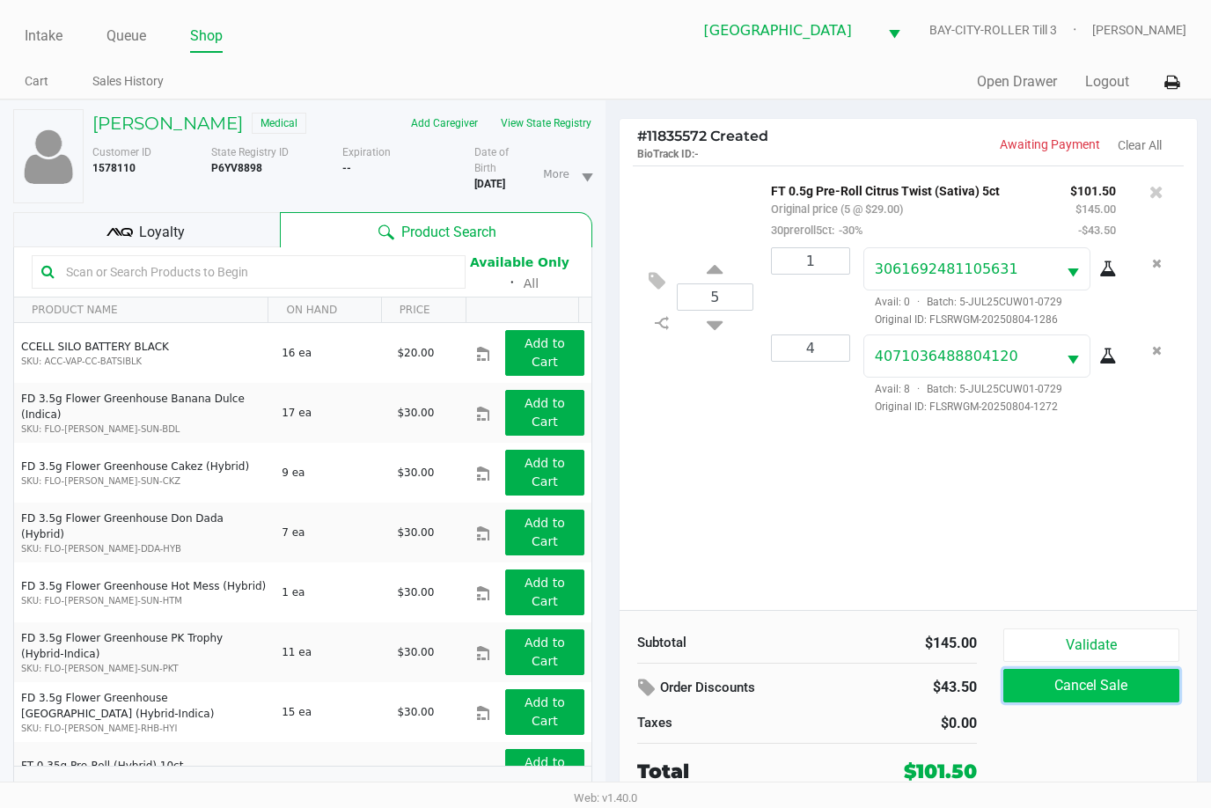
click at [1114, 690] on button "Cancel Sale" at bounding box center [1092, 685] width 176 height 33
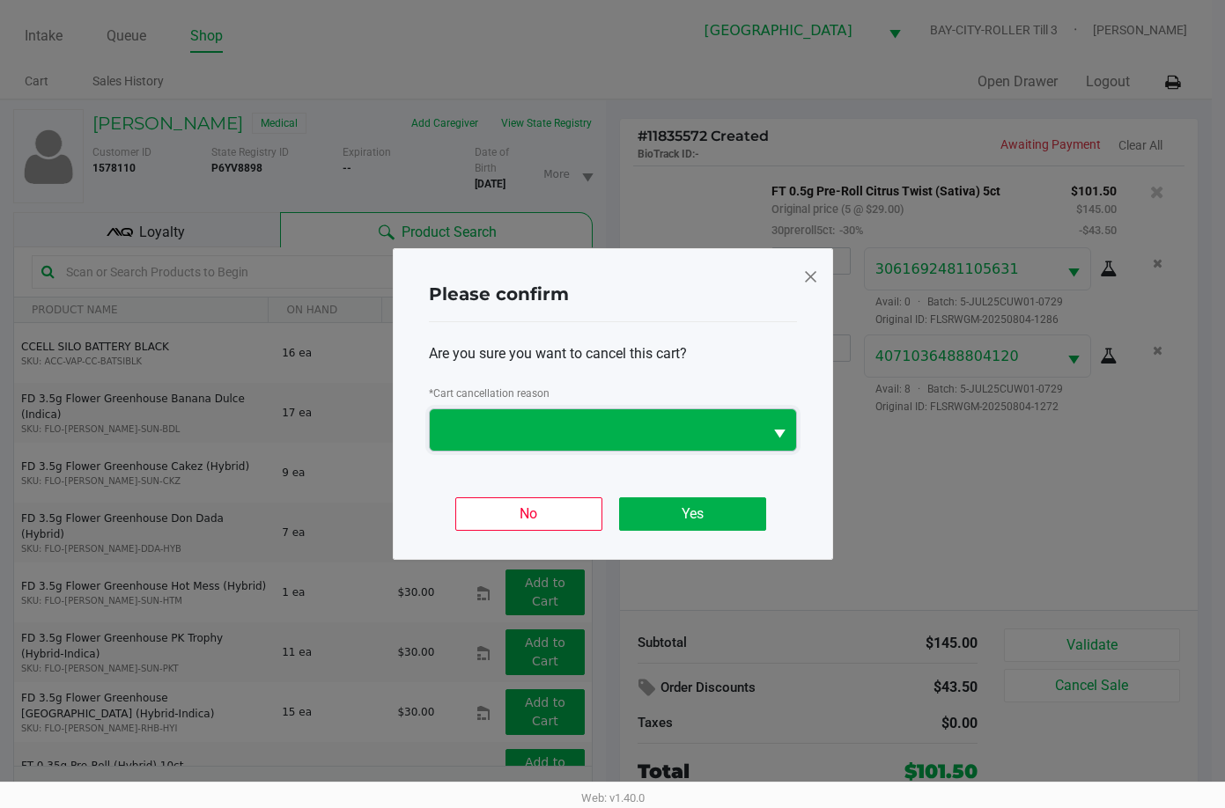
click at [735, 433] on span at bounding box center [596, 430] width 312 height 21
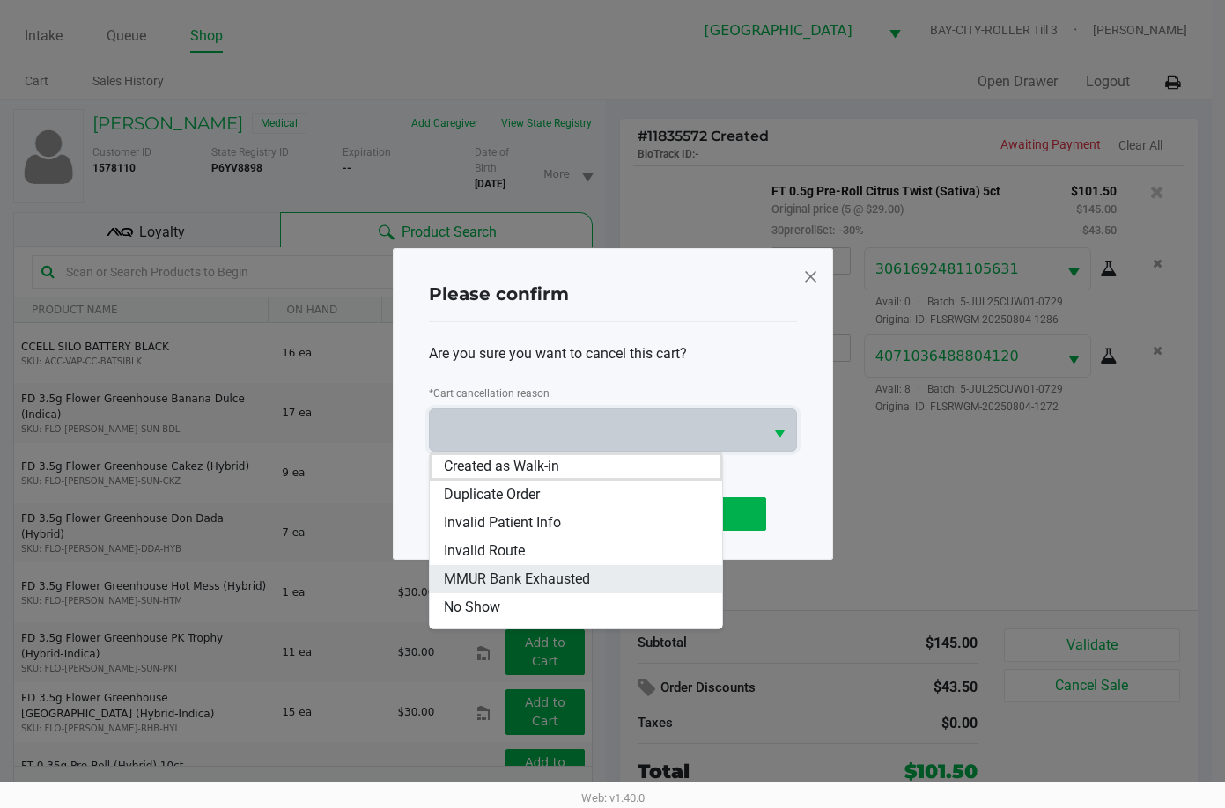
click at [563, 580] on span "MMUR Bank Exhausted" at bounding box center [517, 579] width 146 height 21
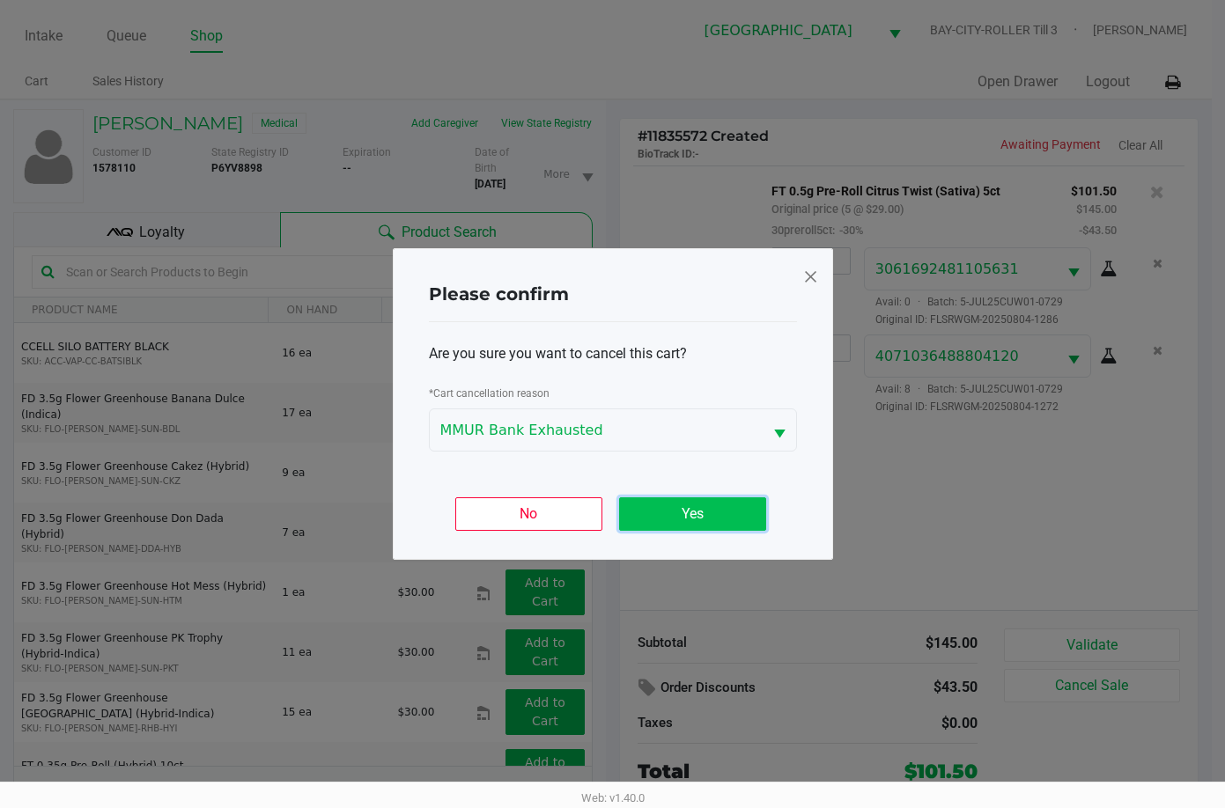
click at [688, 508] on button "Yes" at bounding box center [692, 513] width 147 height 33
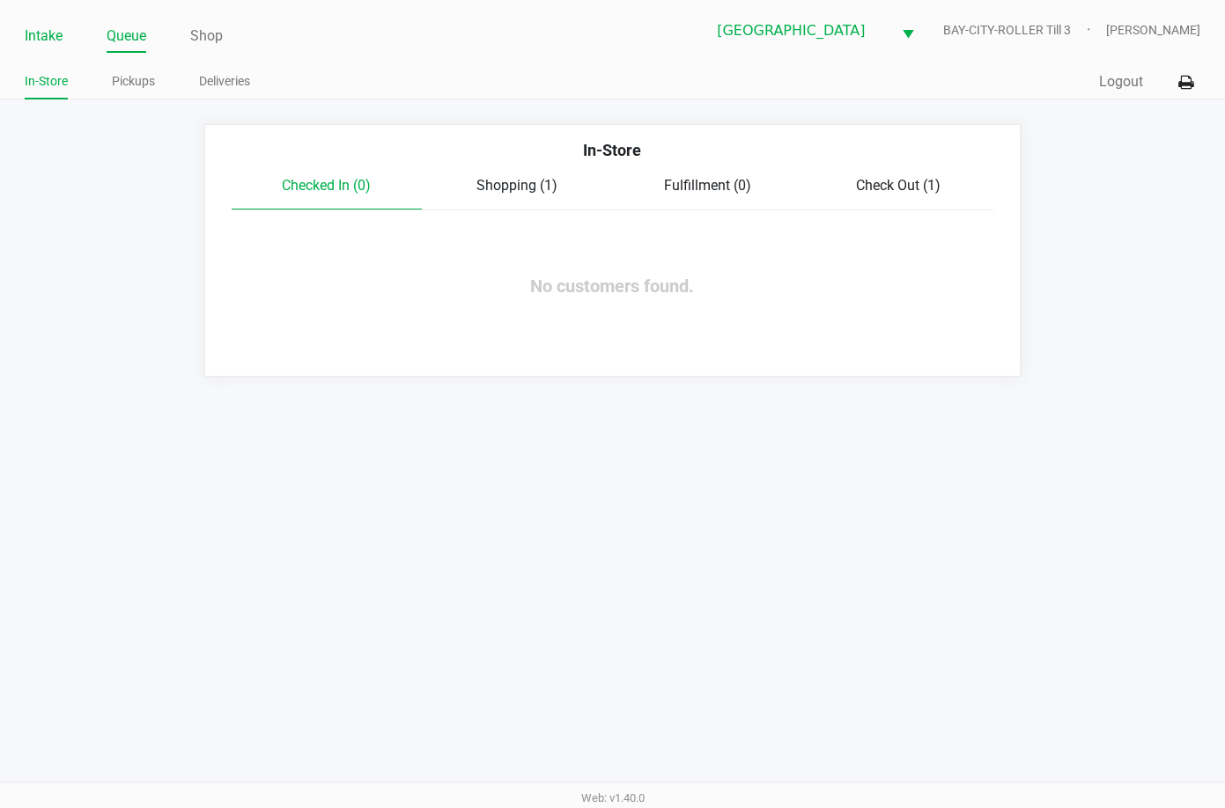
click at [45, 29] on link "Intake" at bounding box center [44, 36] width 38 height 25
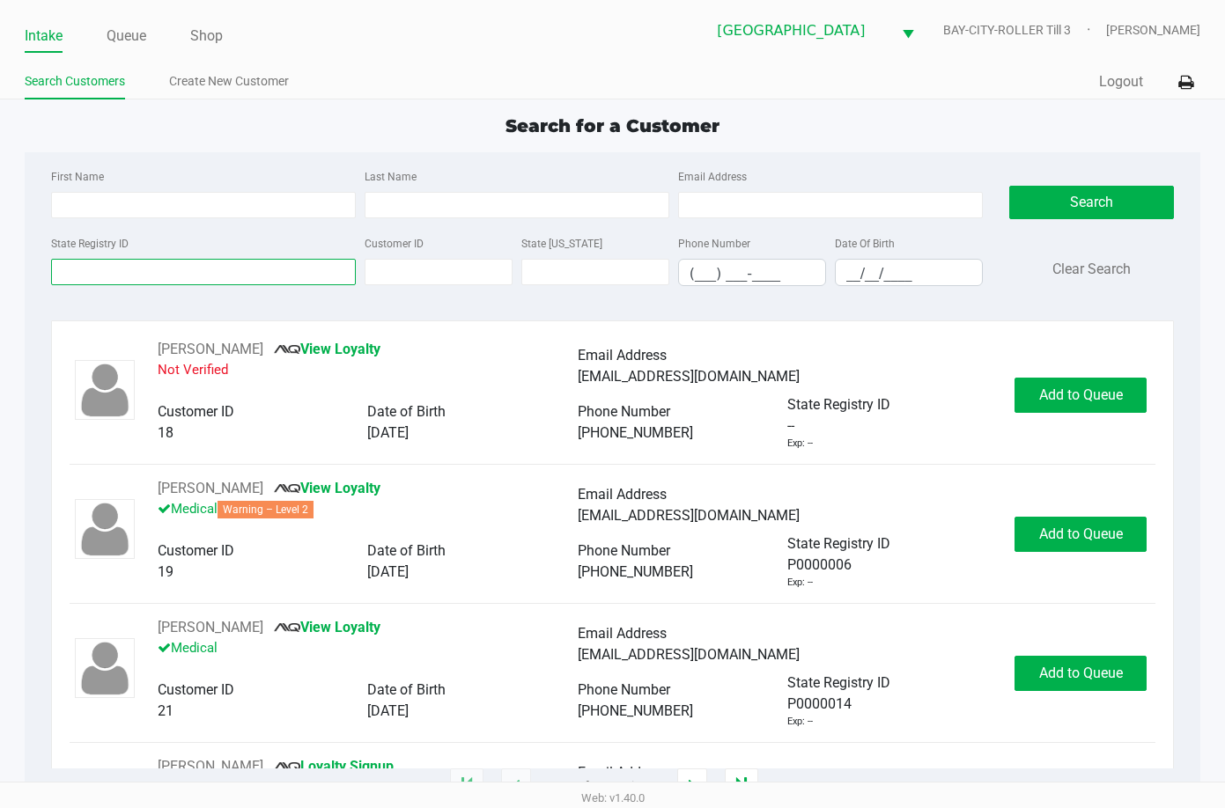
click at [121, 268] on input "State Registry ID" at bounding box center [203, 272] width 305 height 26
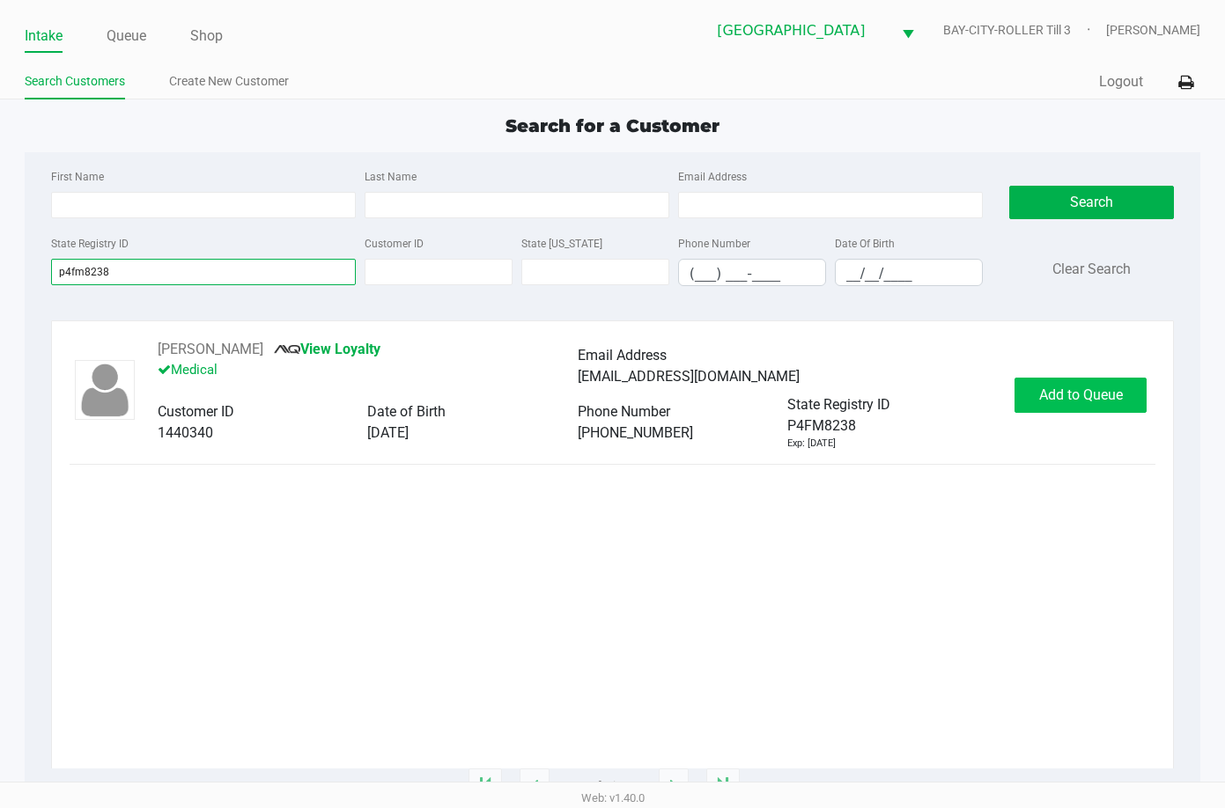
type input "p4fm8238"
click at [1089, 398] on span "Add to Queue" at bounding box center [1081, 394] width 84 height 17
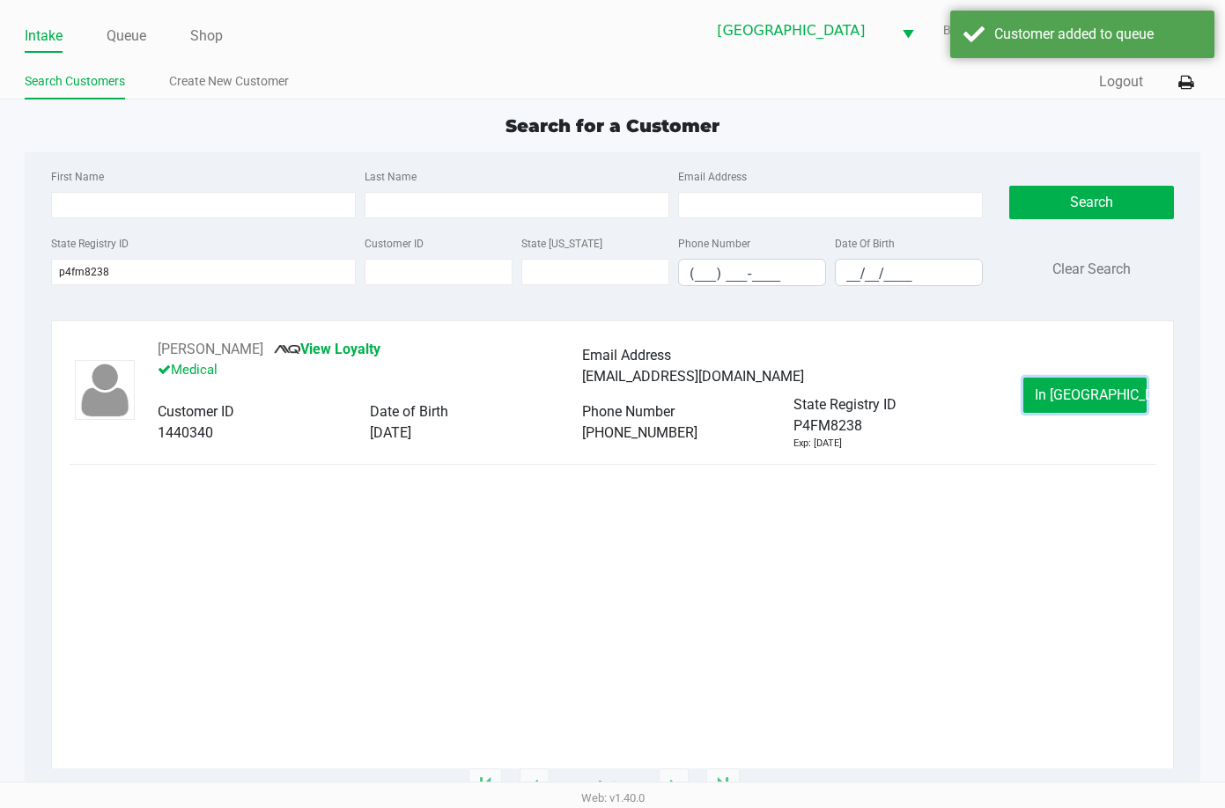
click at [1089, 399] on span "In Queue" at bounding box center [1108, 394] width 148 height 17
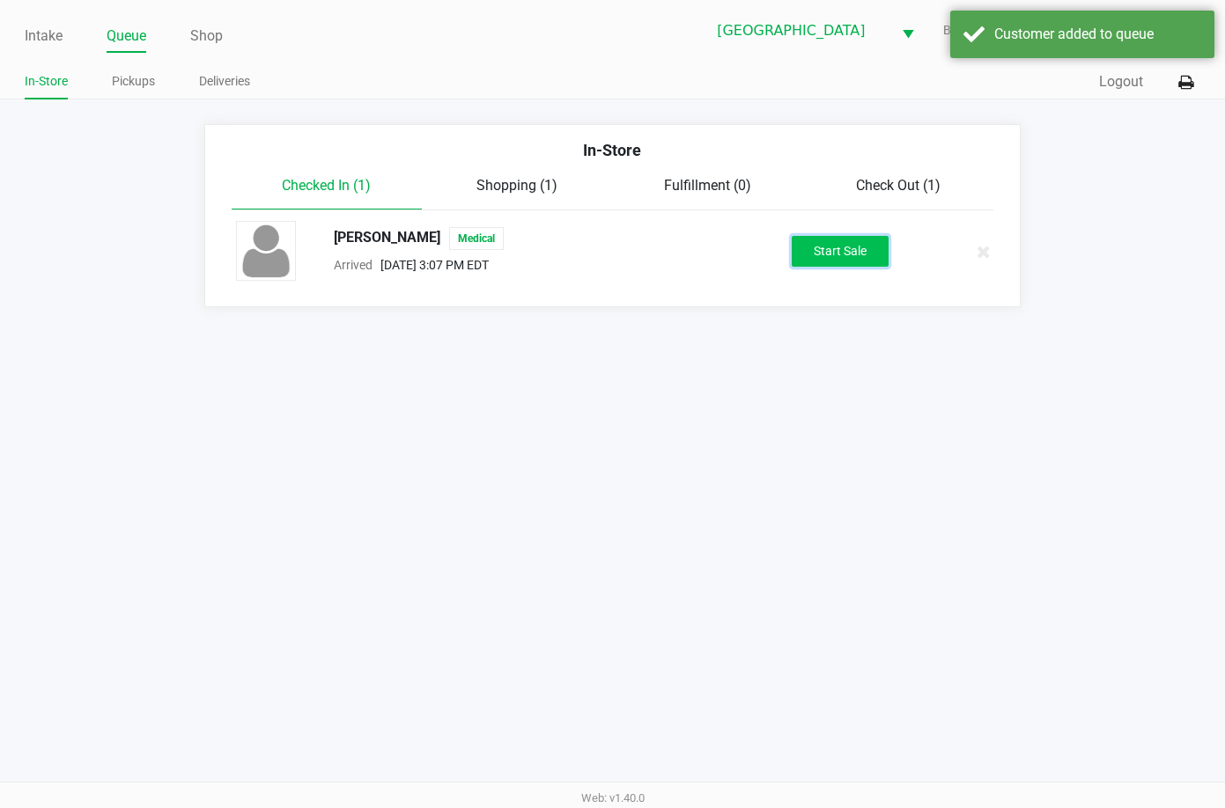
click at [840, 257] on button "Start Sale" at bounding box center [839, 251] width 97 height 31
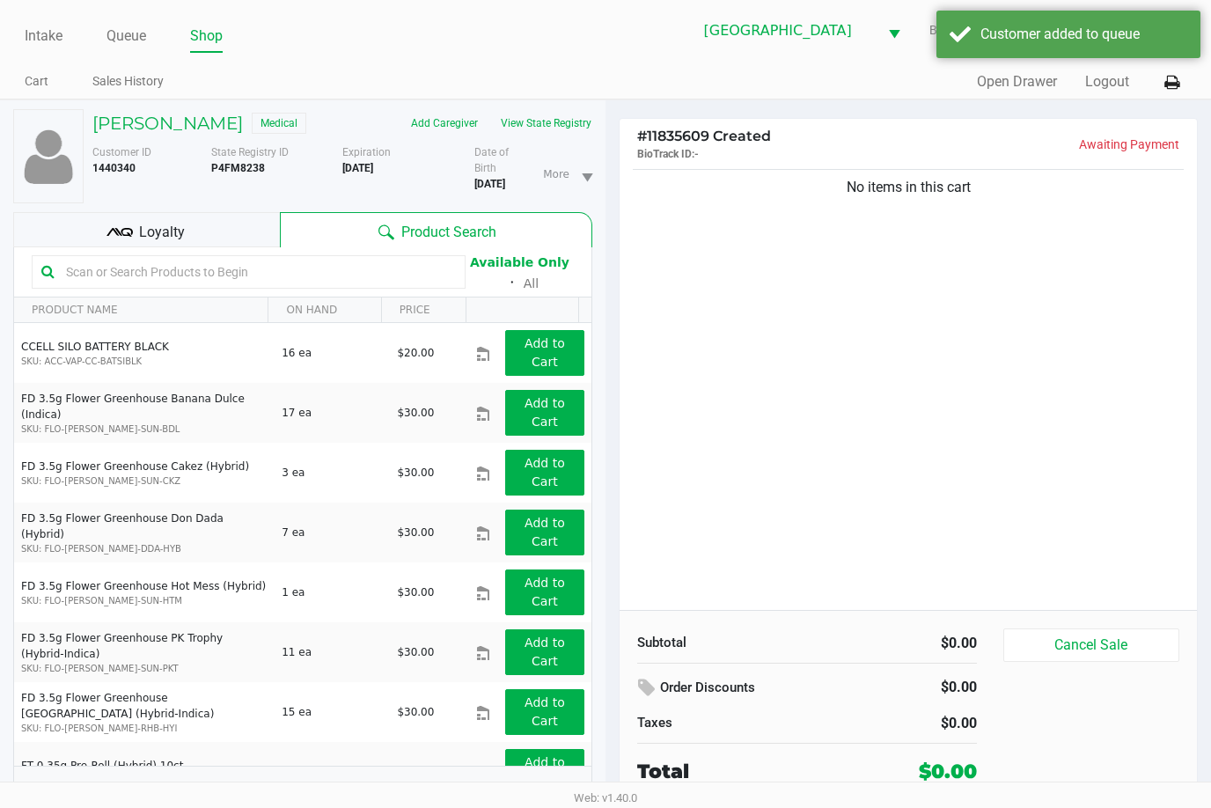
drag, startPoint x: 1033, startPoint y: 366, endPoint x: 835, endPoint y: 148, distance: 294.2
click at [1041, 344] on div "No items in this cart" at bounding box center [909, 388] width 578 height 445
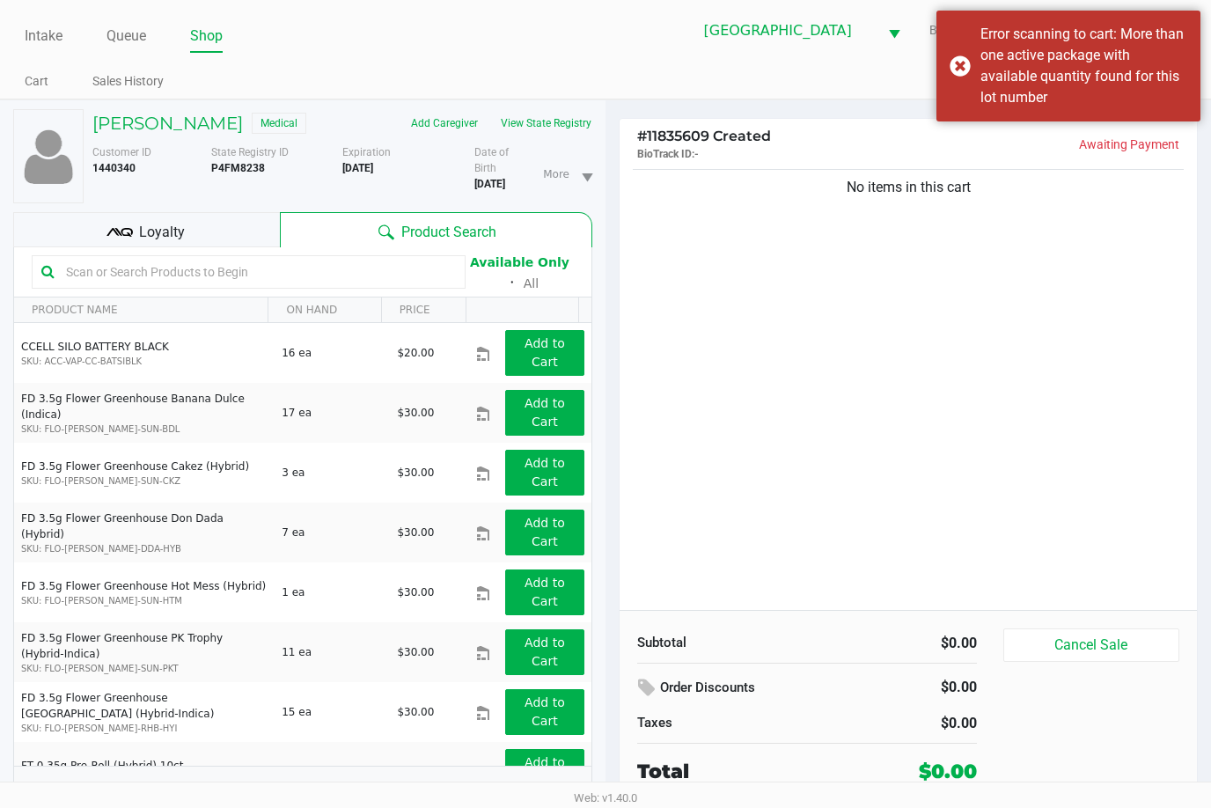
click at [224, 273] on input "text" at bounding box center [257, 272] width 397 height 26
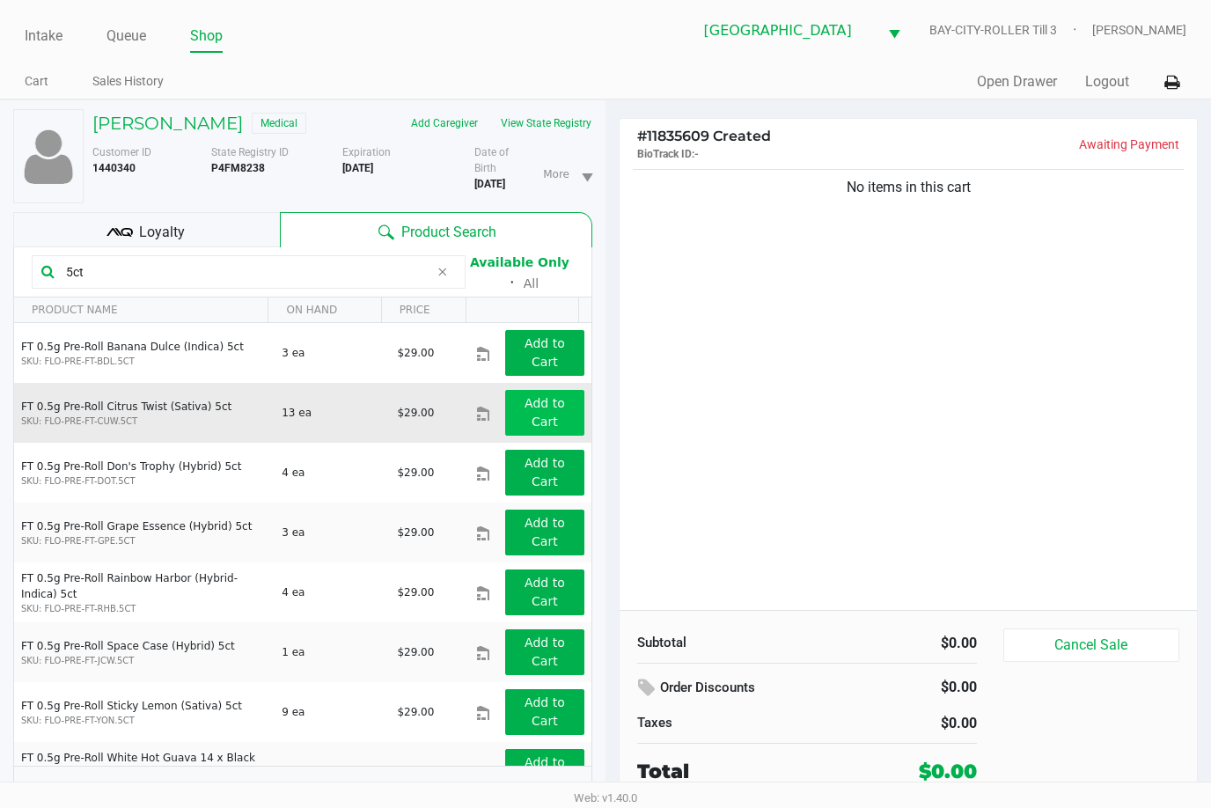
type input "5ct"
click at [541, 417] on app-button-loader "Add to Cart" at bounding box center [545, 412] width 40 height 33
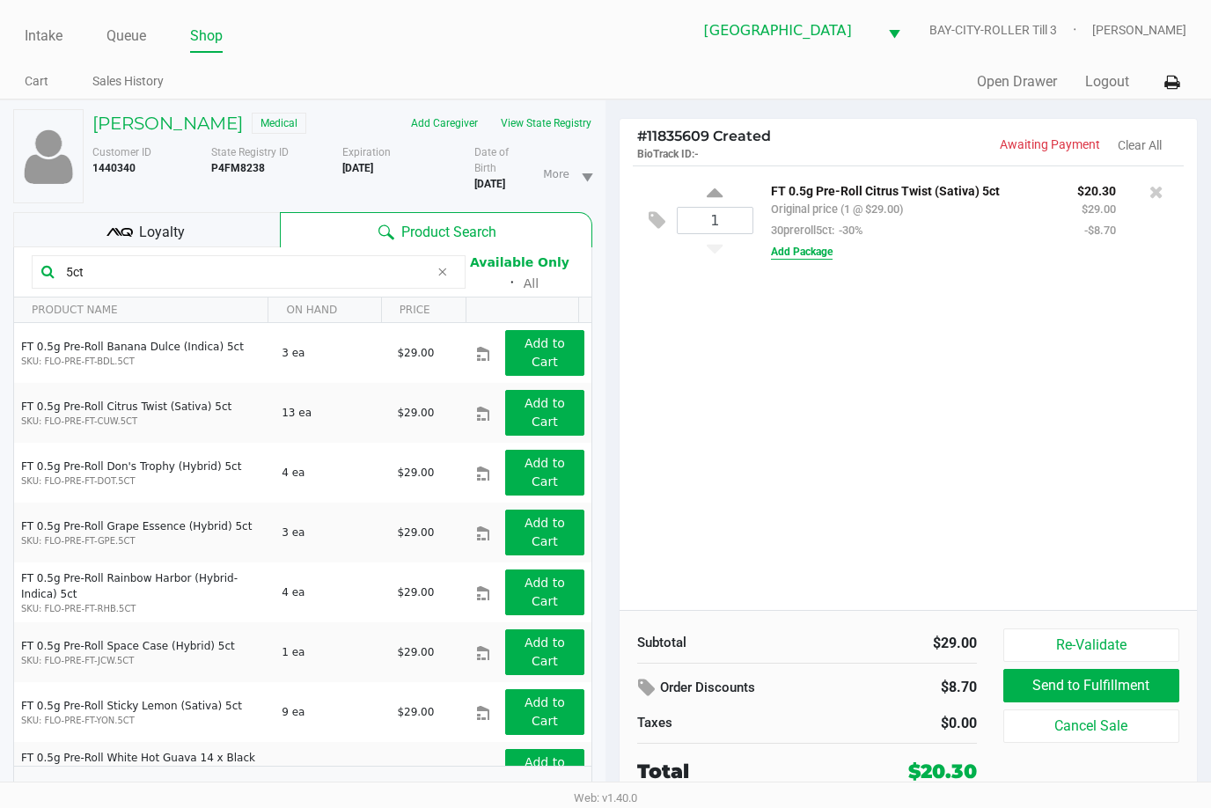
click at [813, 256] on button "Add Package" at bounding box center [802, 252] width 62 height 16
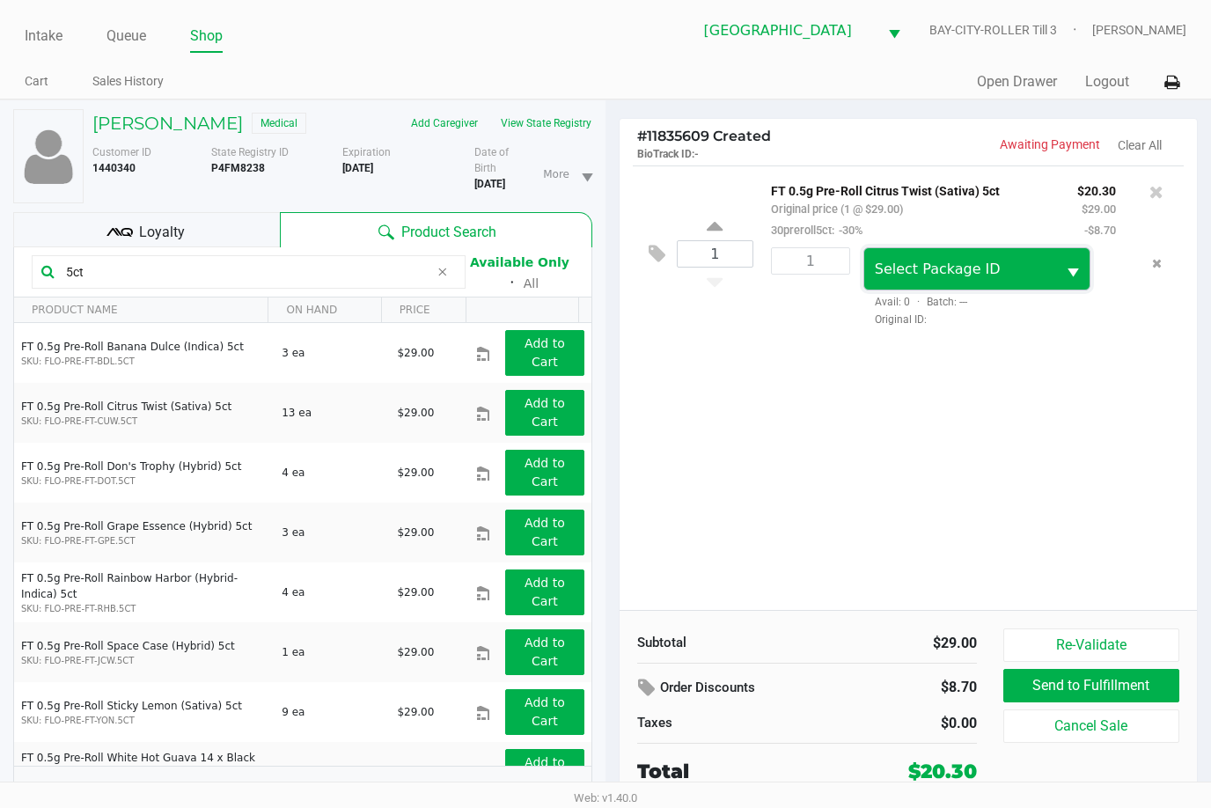
click at [894, 267] on span "Select Package ID" at bounding box center [938, 269] width 126 height 17
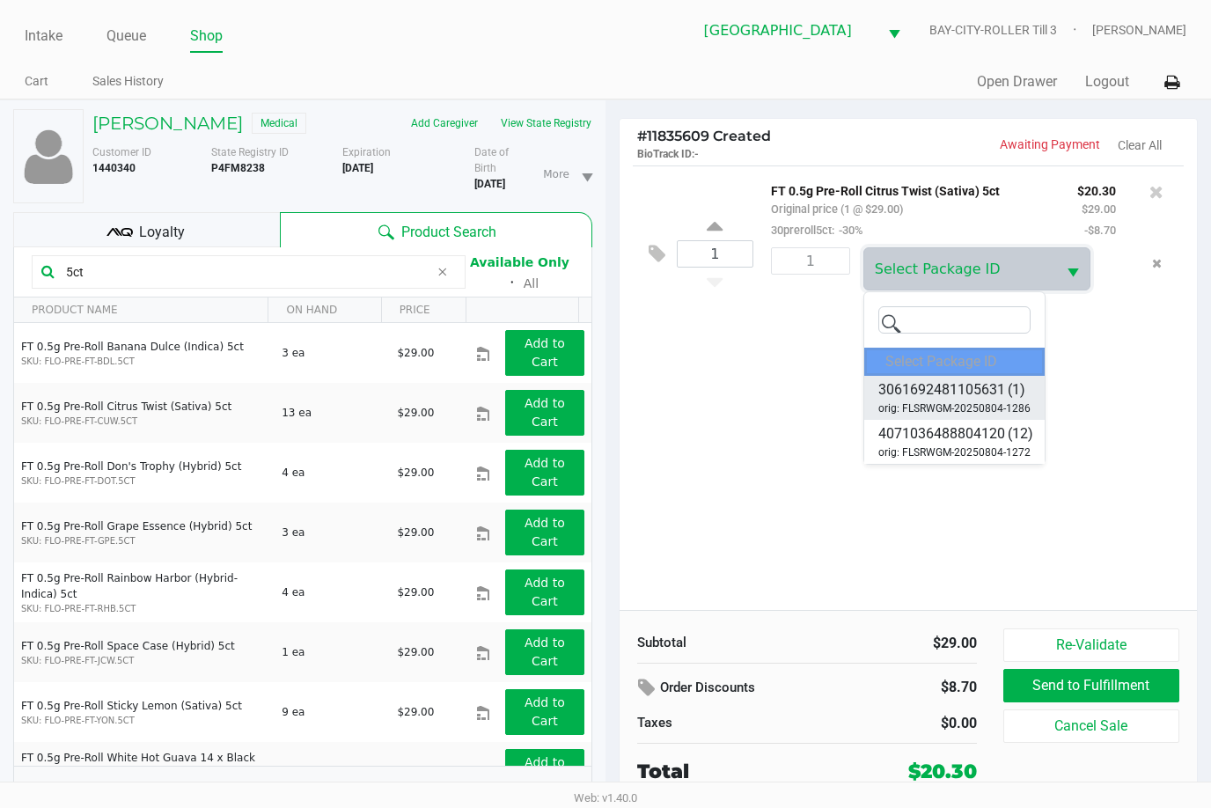
click at [947, 392] on span "3061692481105631" at bounding box center [942, 389] width 127 height 21
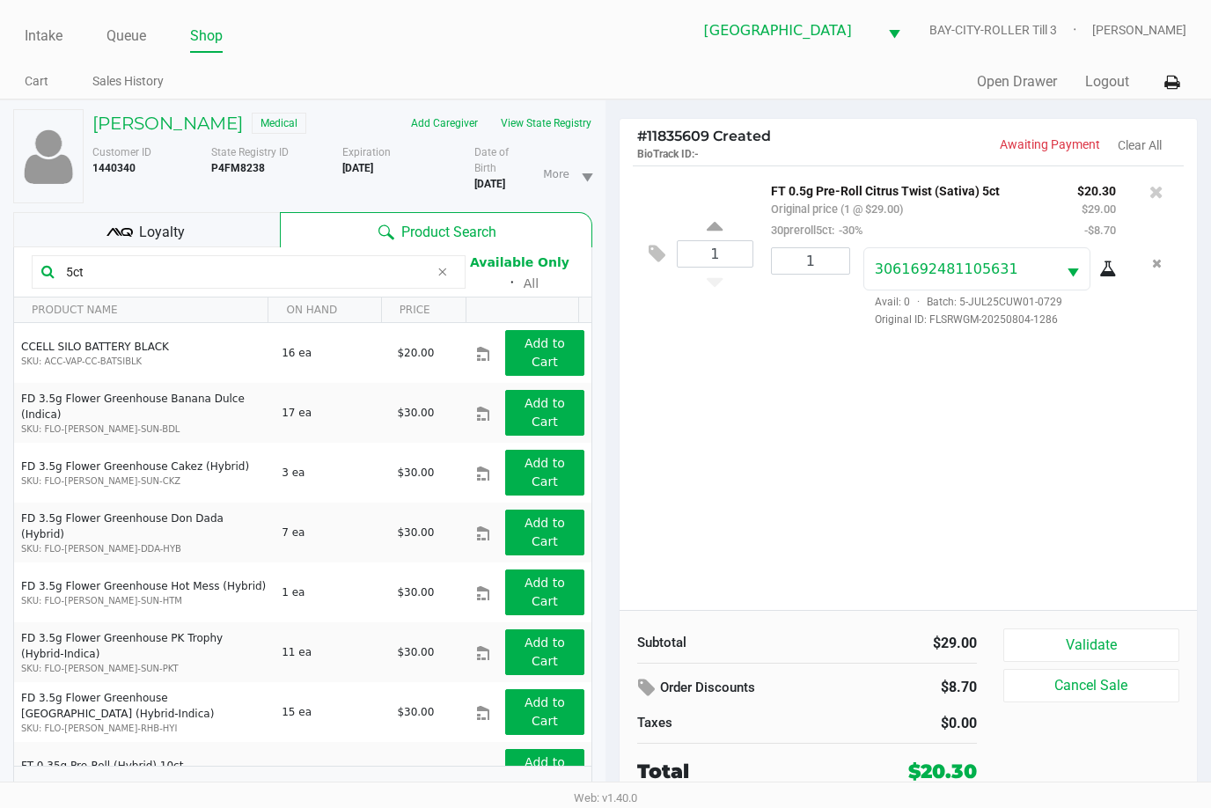
click at [1012, 420] on div "1 FT 0.5g Pre-Roll Citrus Twist (Sativa) 5ct Original price (1 @ $29.00) 30prer…" at bounding box center [909, 388] width 578 height 445
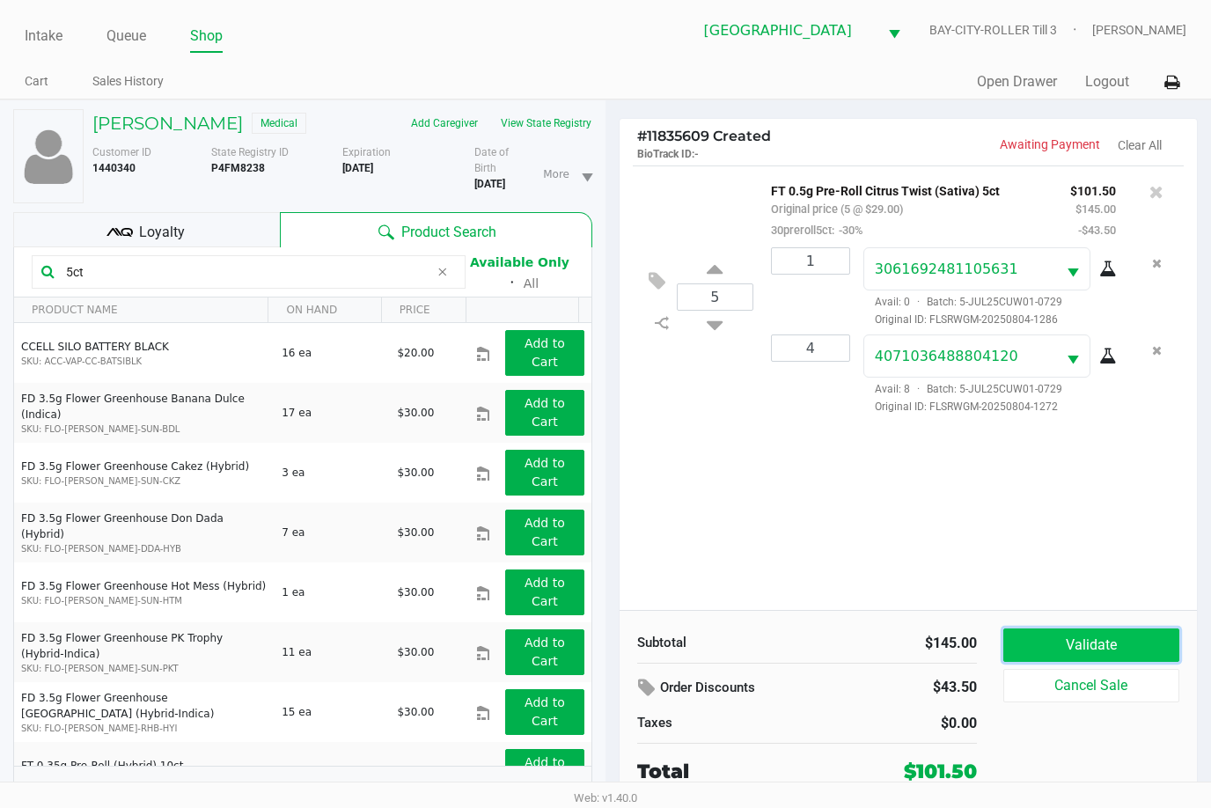
click at [1113, 643] on button "Validate" at bounding box center [1092, 645] width 176 height 33
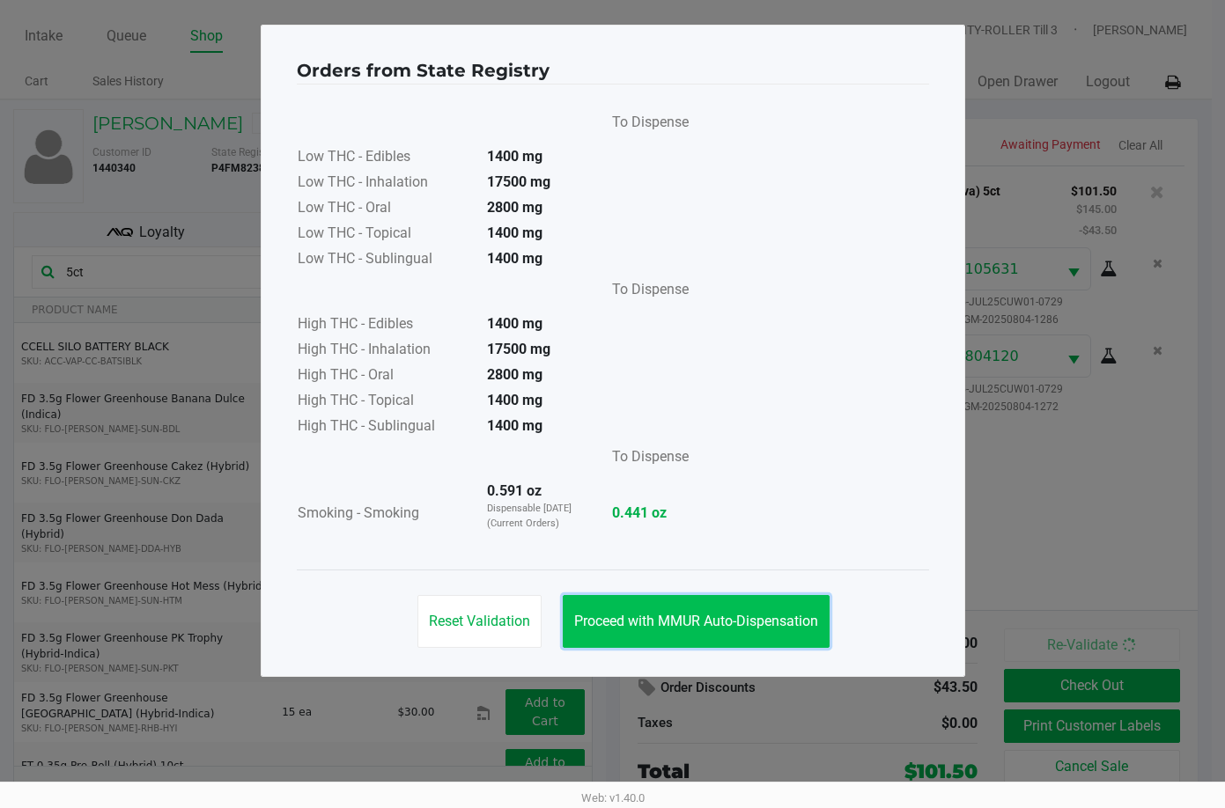
click at [769, 613] on span "Proceed with MMUR Auto-Dispensation" at bounding box center [696, 621] width 244 height 17
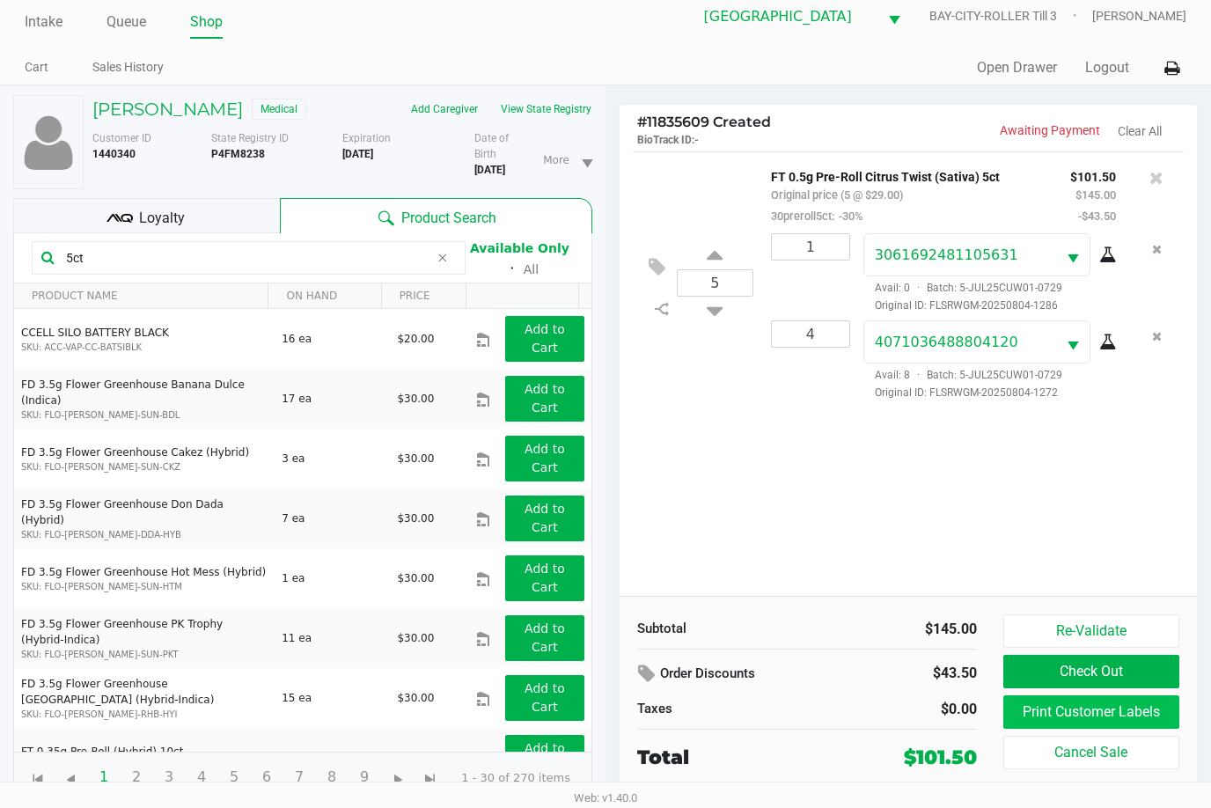
scroll to position [18, 0]
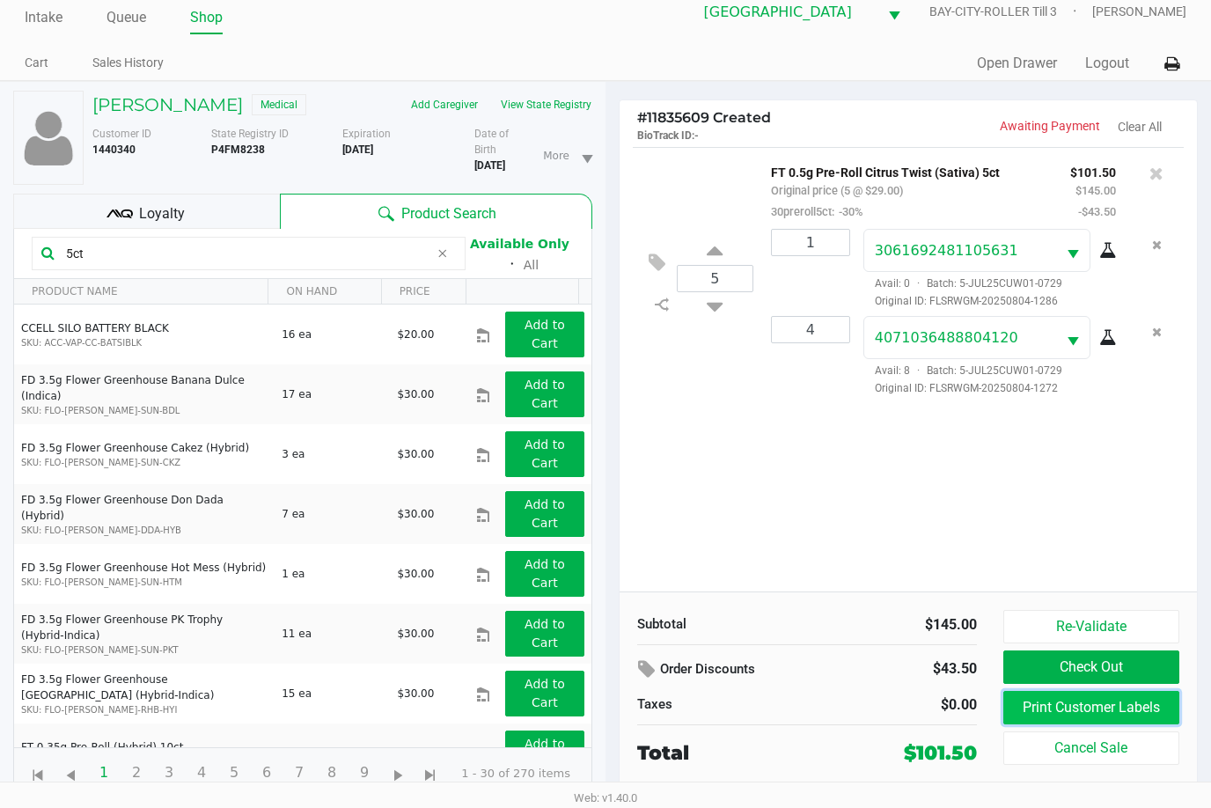
click at [1078, 710] on button "Print Customer Labels" at bounding box center [1092, 707] width 176 height 33
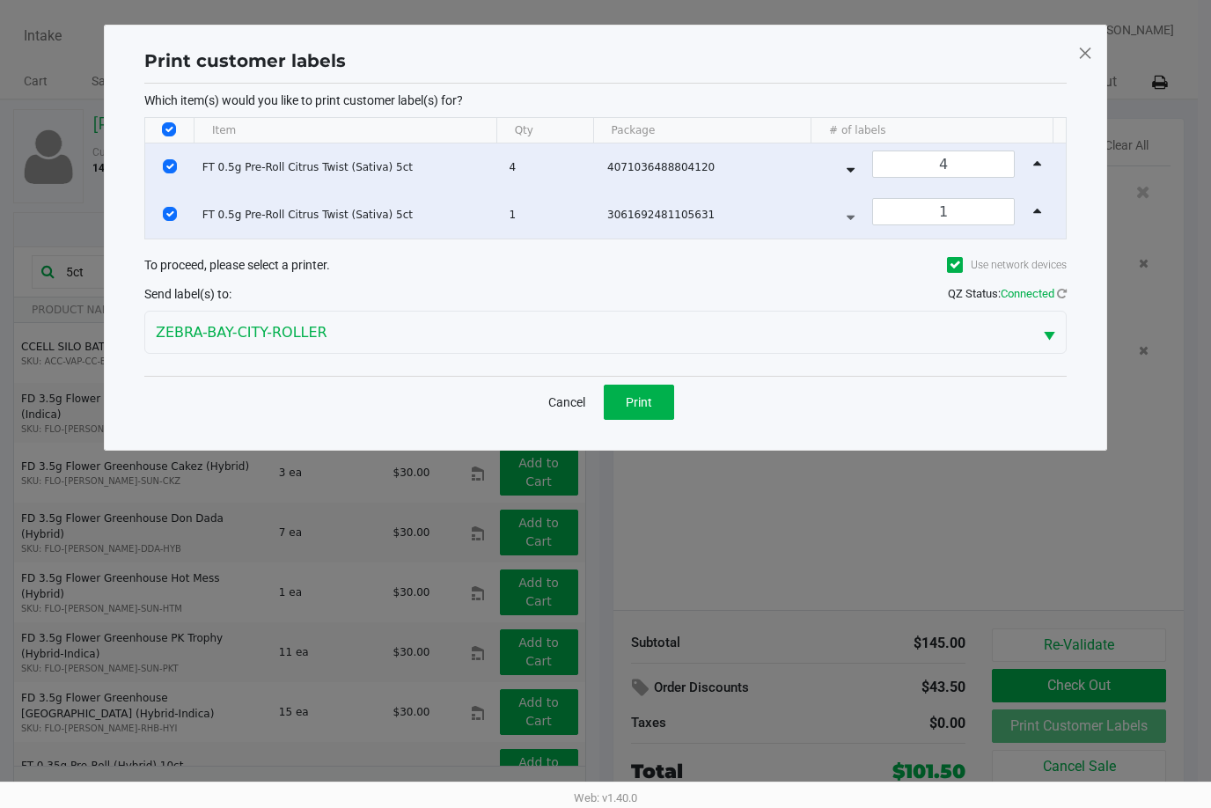
scroll to position [0, 0]
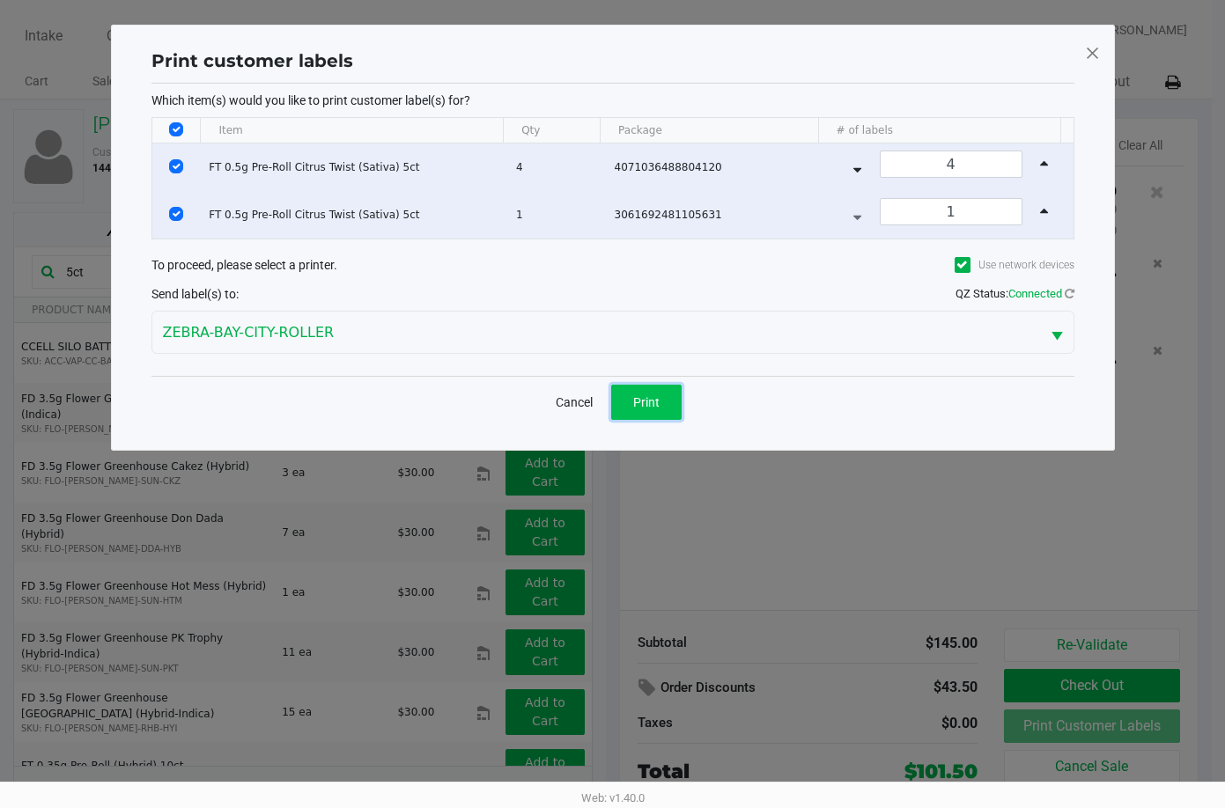
click at [652, 401] on span "Print" at bounding box center [646, 402] width 26 height 14
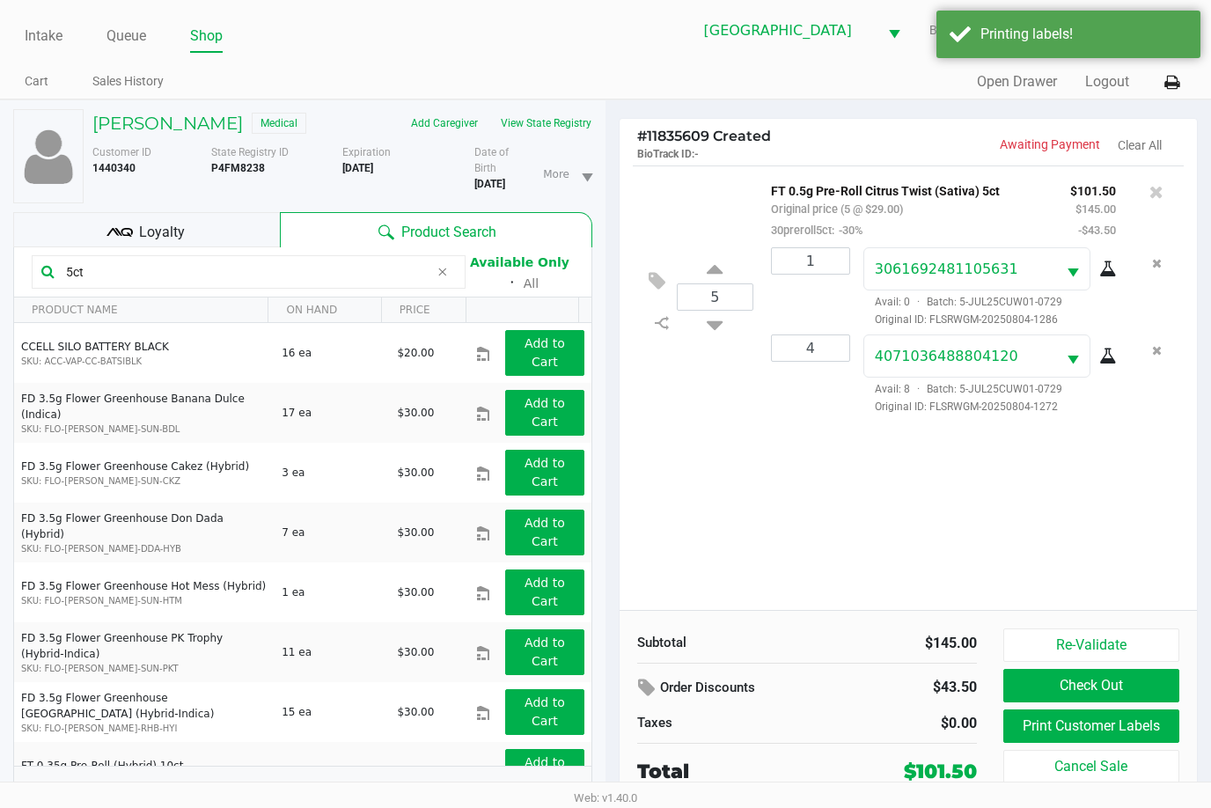
click at [144, 226] on span "Loyalty" at bounding box center [162, 232] width 46 height 21
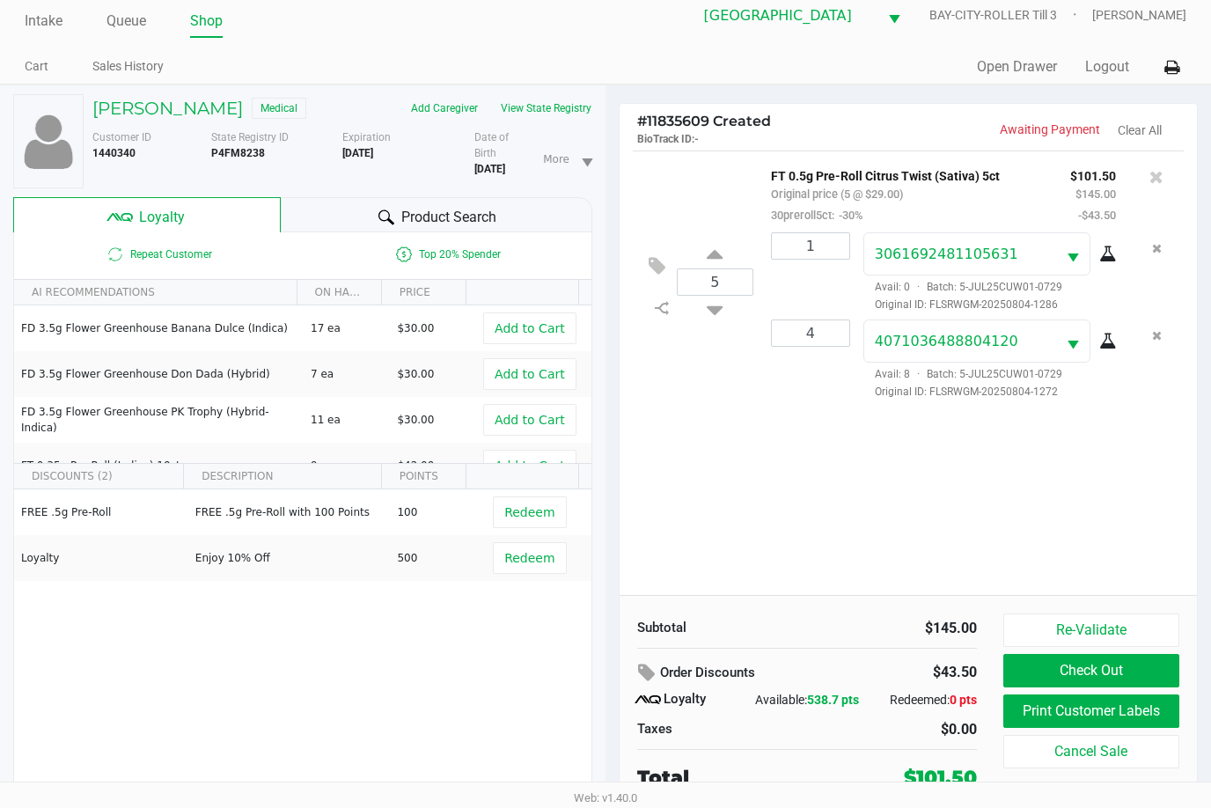
scroll to position [18, 0]
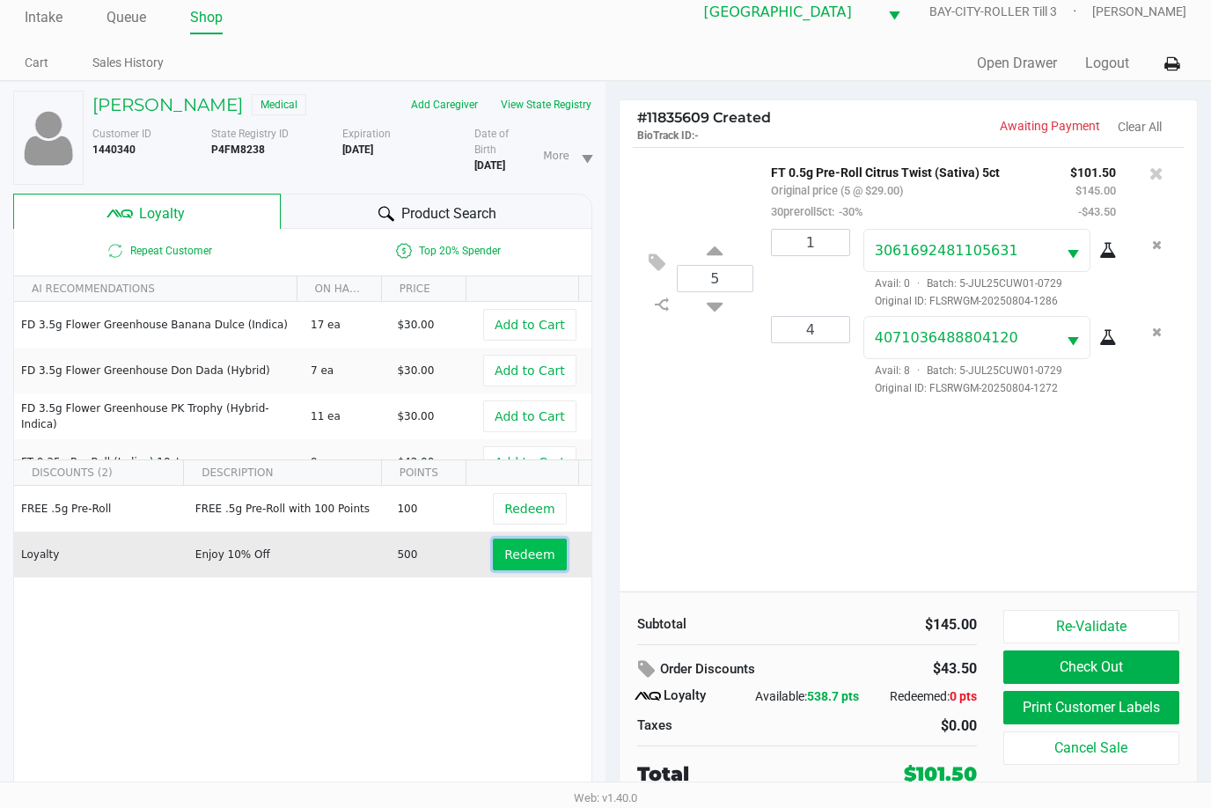
click at [515, 554] on span "Redeem" at bounding box center [529, 555] width 50 height 14
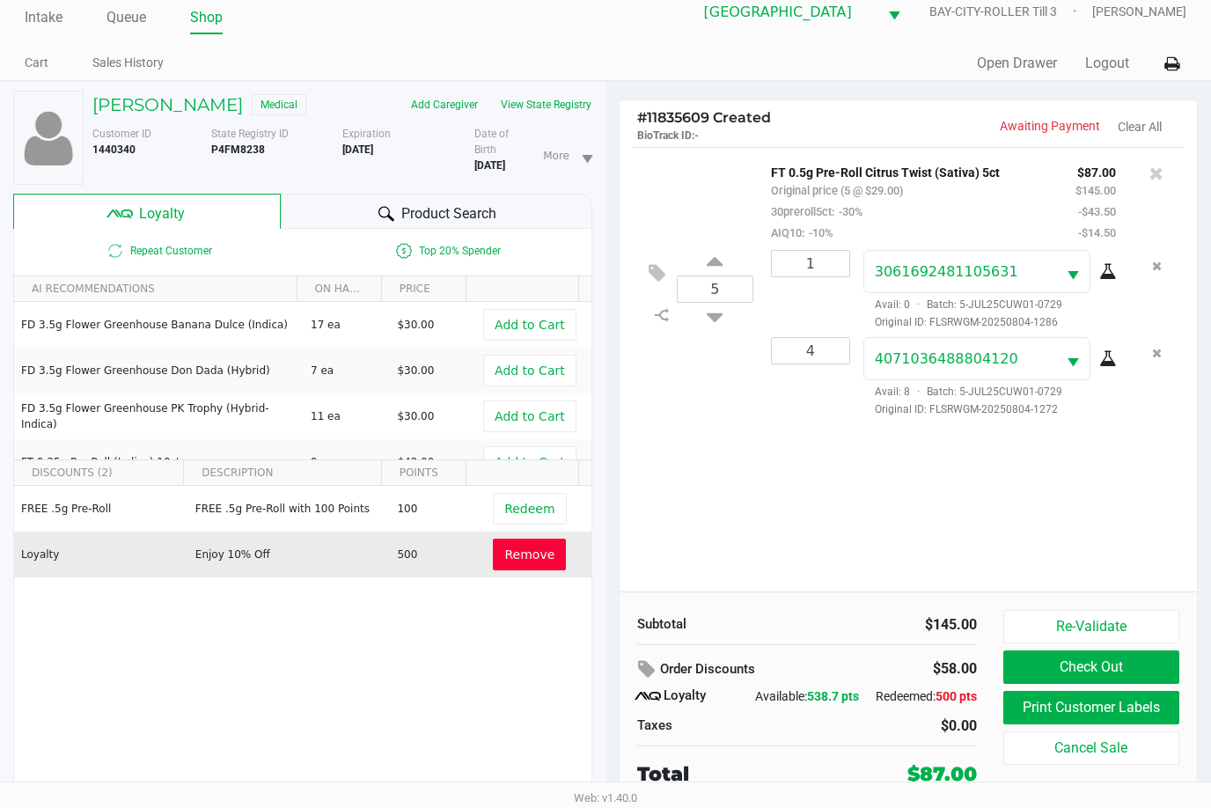
click at [540, 552] on span "Remove" at bounding box center [529, 555] width 50 height 14
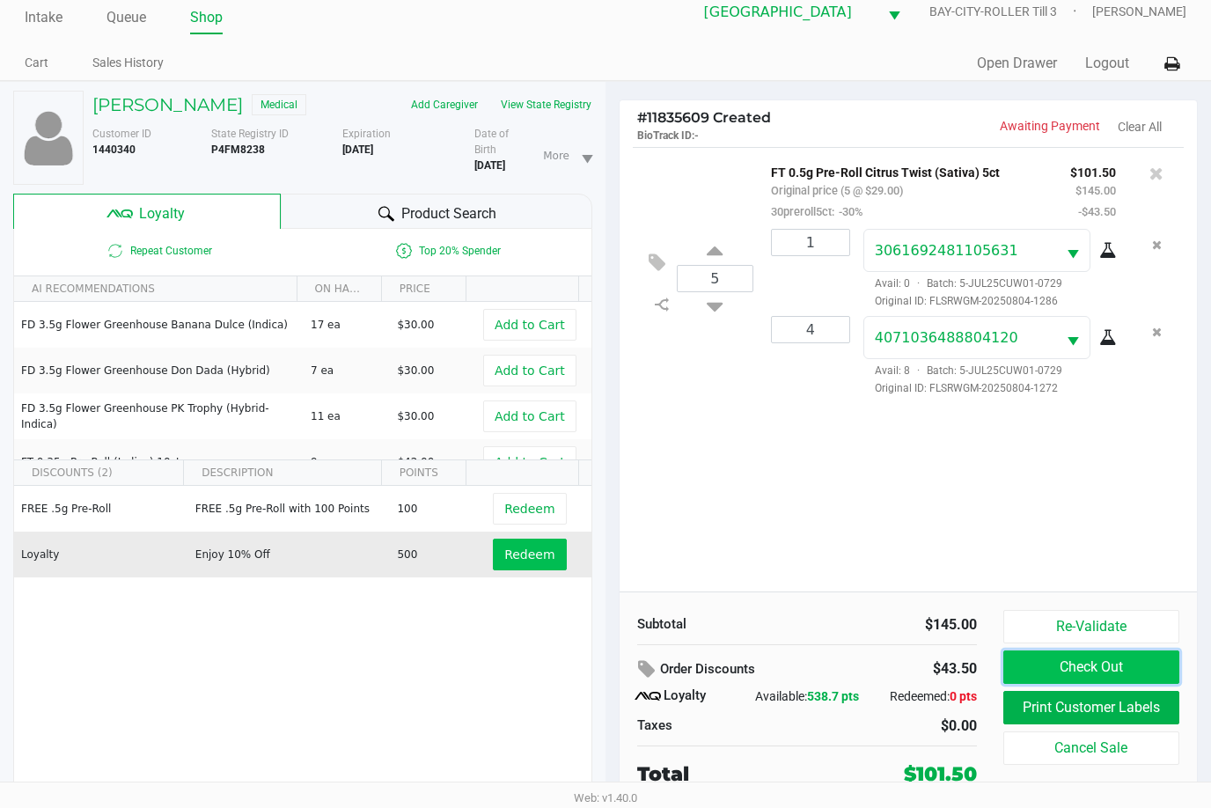
click at [1142, 660] on button "Check Out" at bounding box center [1092, 667] width 176 height 33
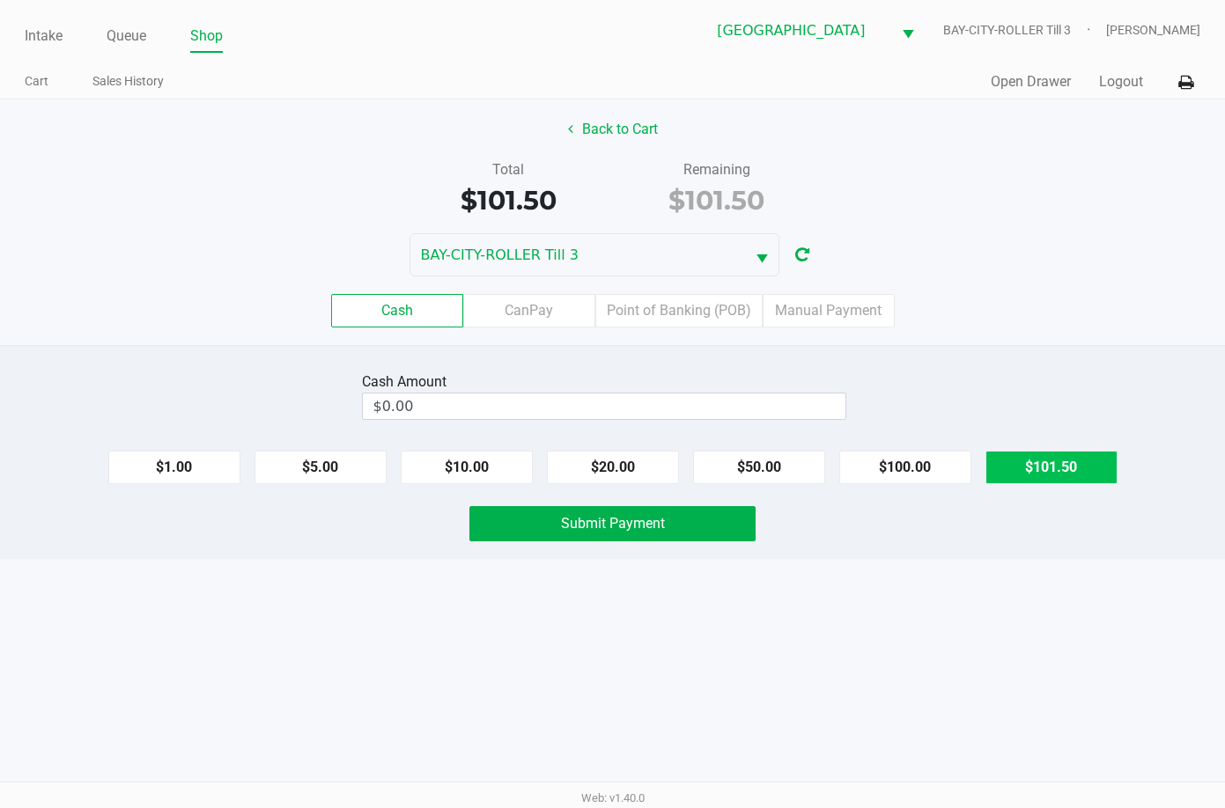
click at [1064, 467] on button "$101.50" at bounding box center [1051, 467] width 132 height 33
type input "$101.50"
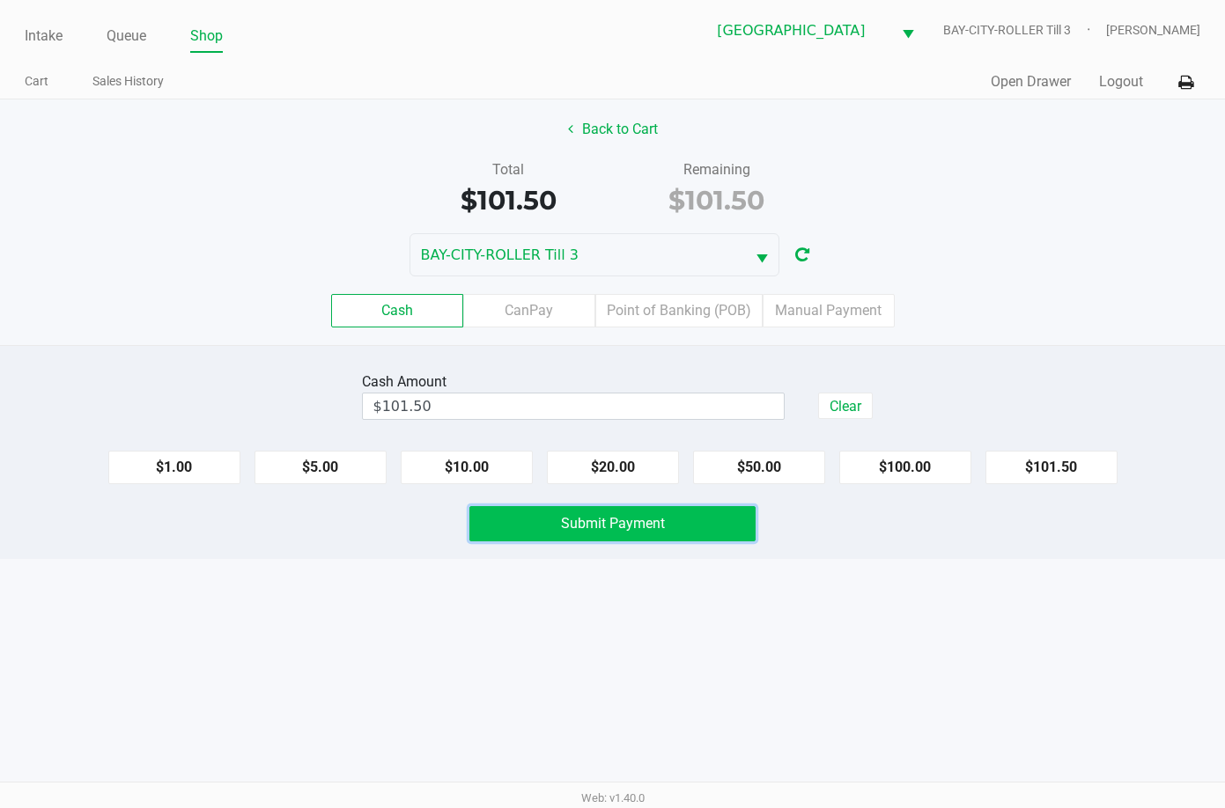
click at [676, 526] on button "Submit Payment" at bounding box center [612, 523] width 286 height 35
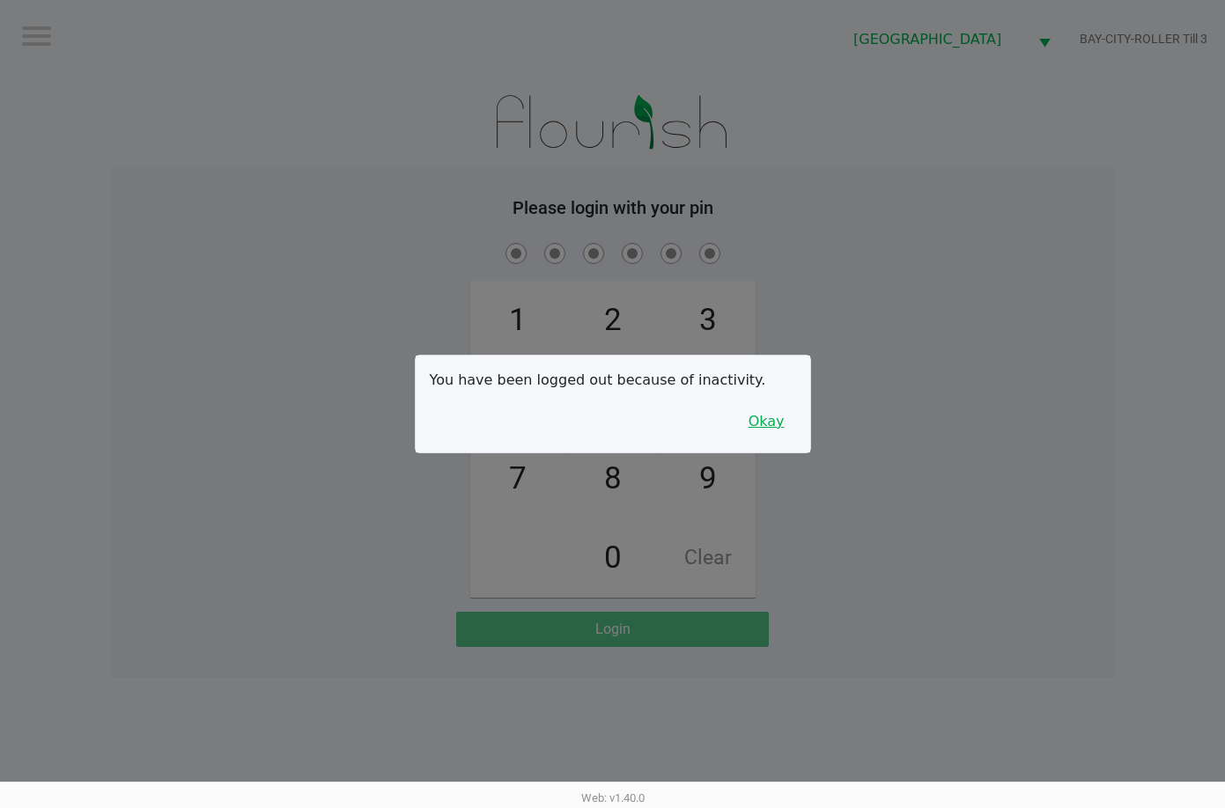
click at [743, 419] on button "Okay" at bounding box center [766, 421] width 59 height 33
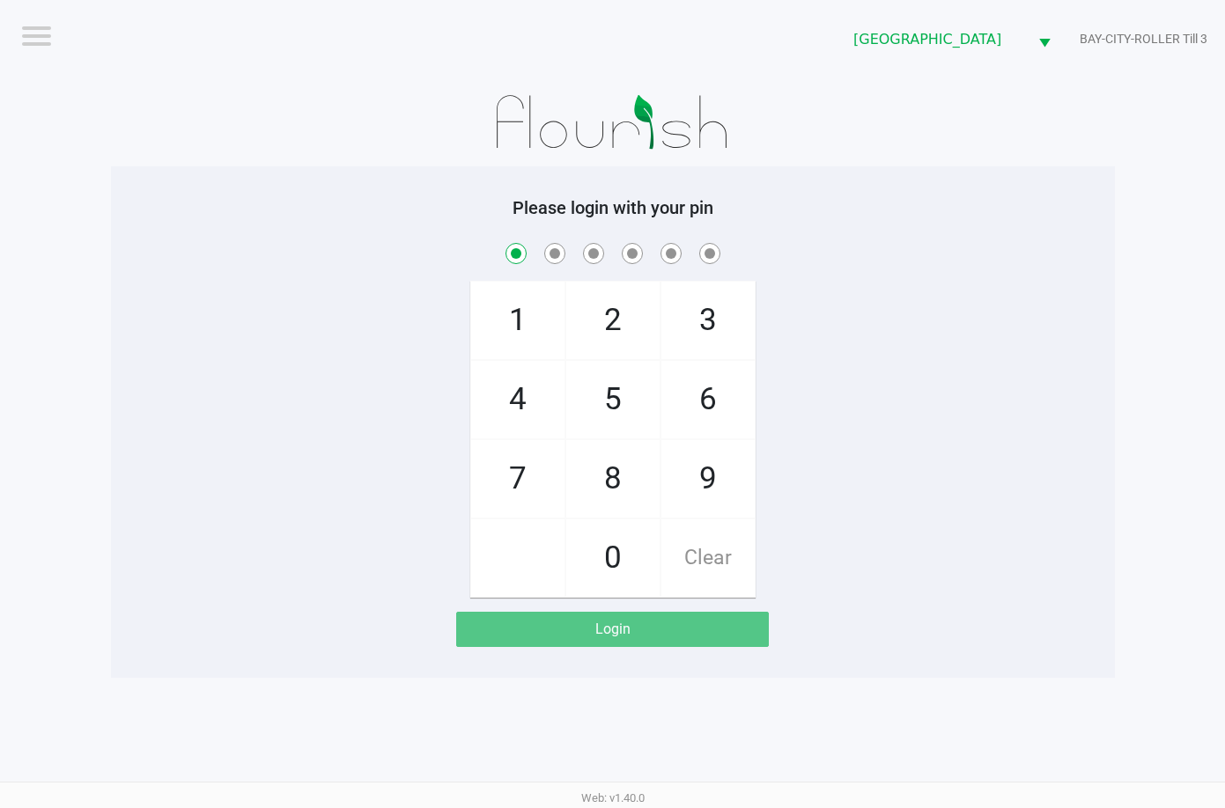
checkbox input "true"
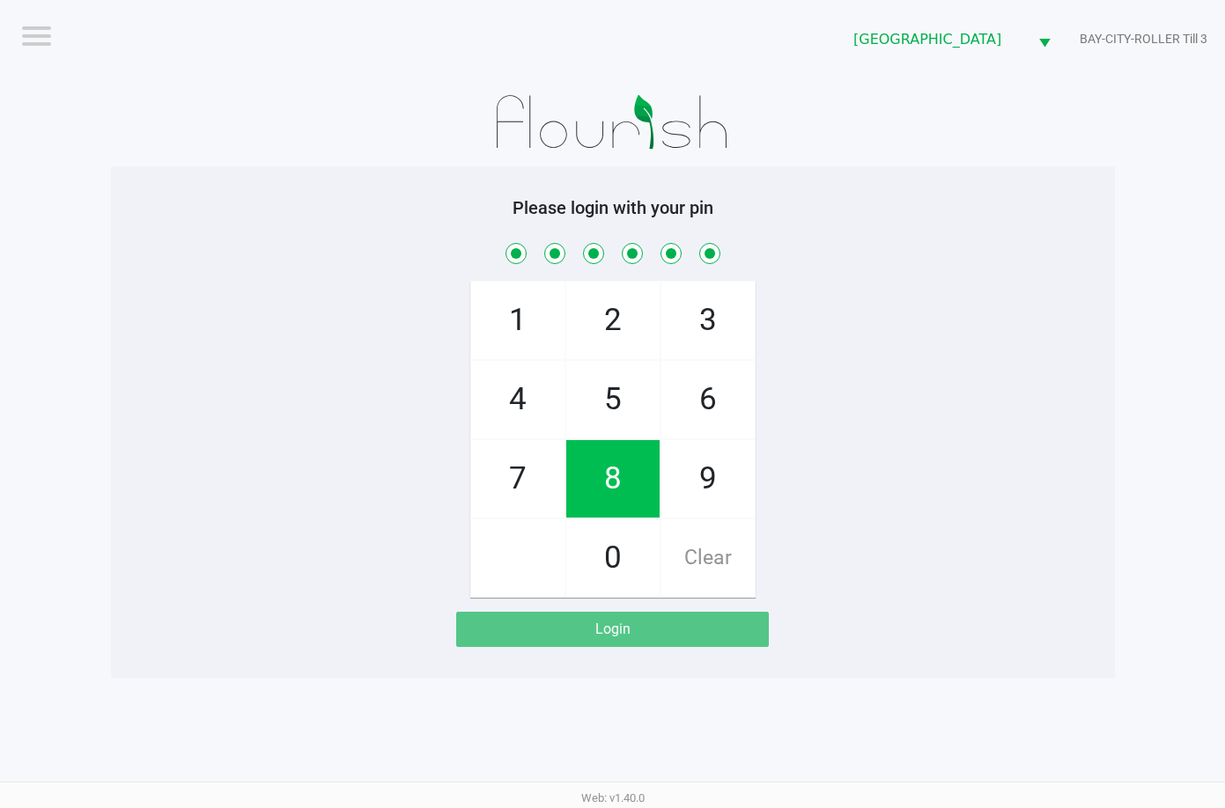
checkbox input "true"
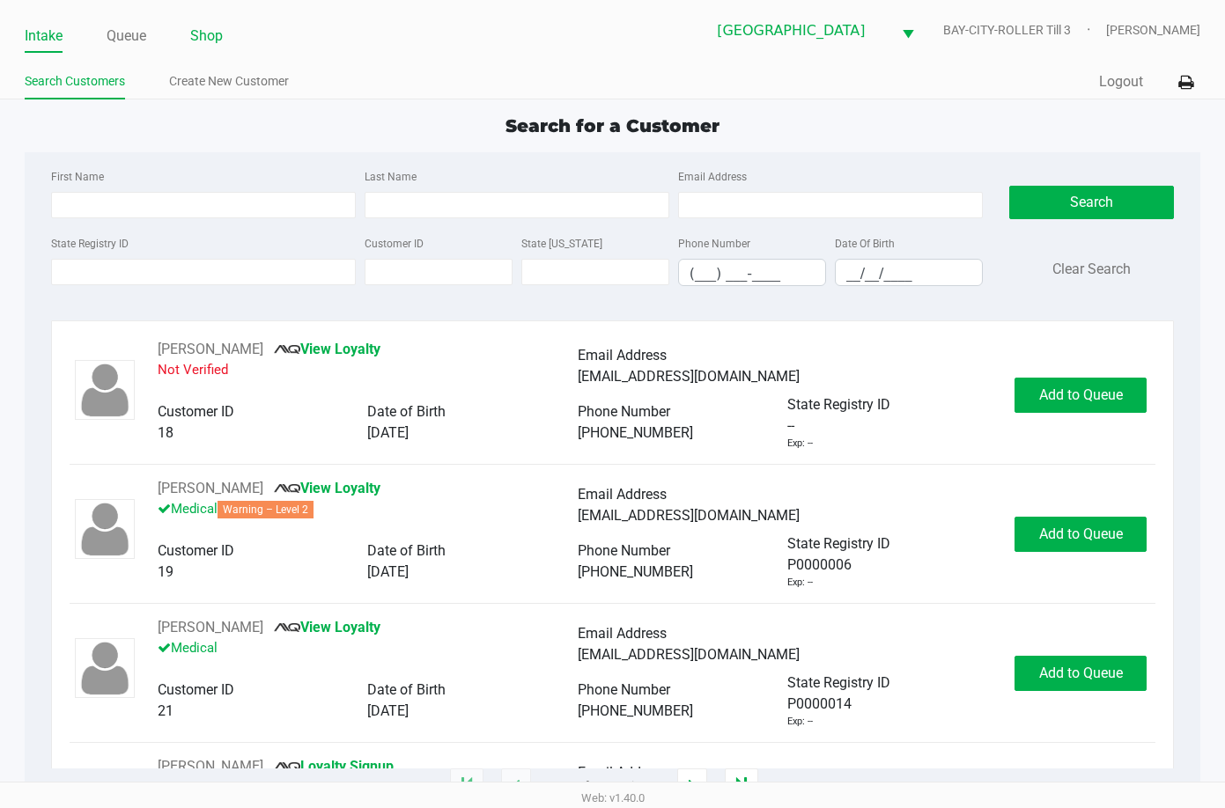
click at [213, 35] on link "Shop" at bounding box center [206, 36] width 33 height 25
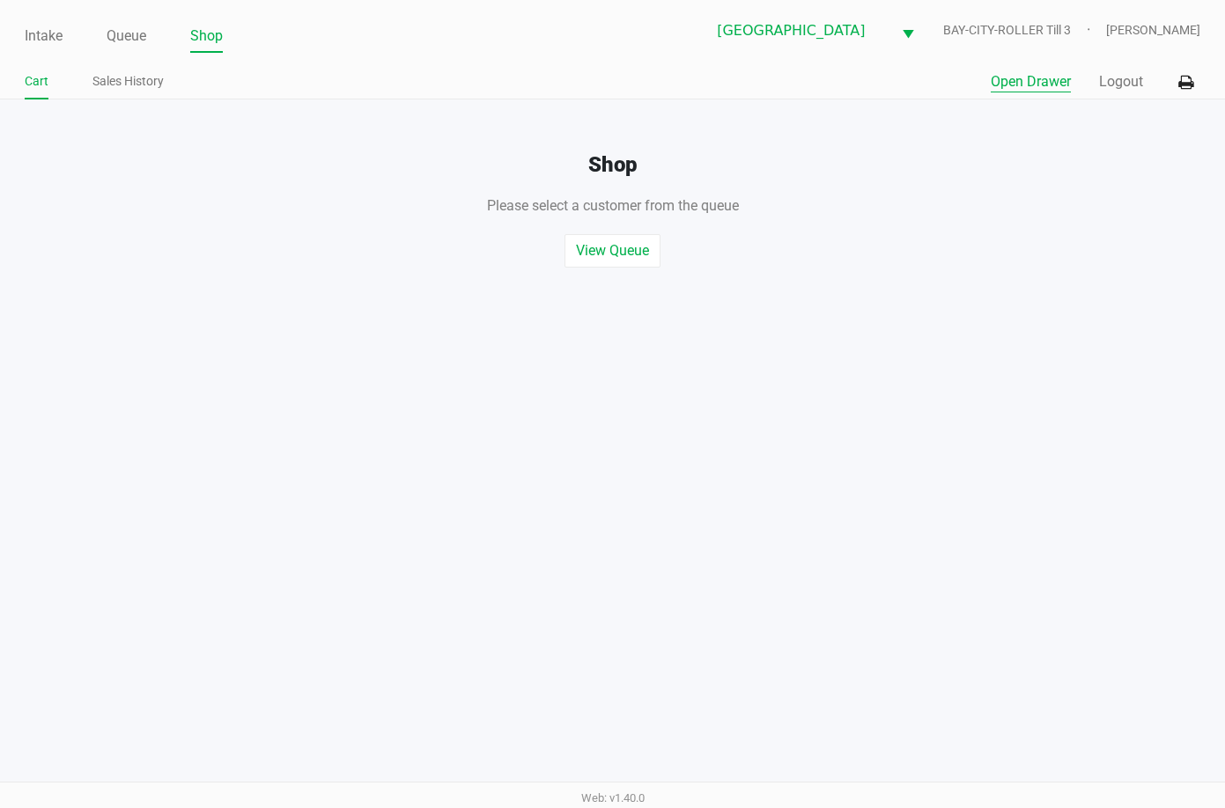
click at [1042, 78] on button "Open Drawer" at bounding box center [1030, 81] width 80 height 21
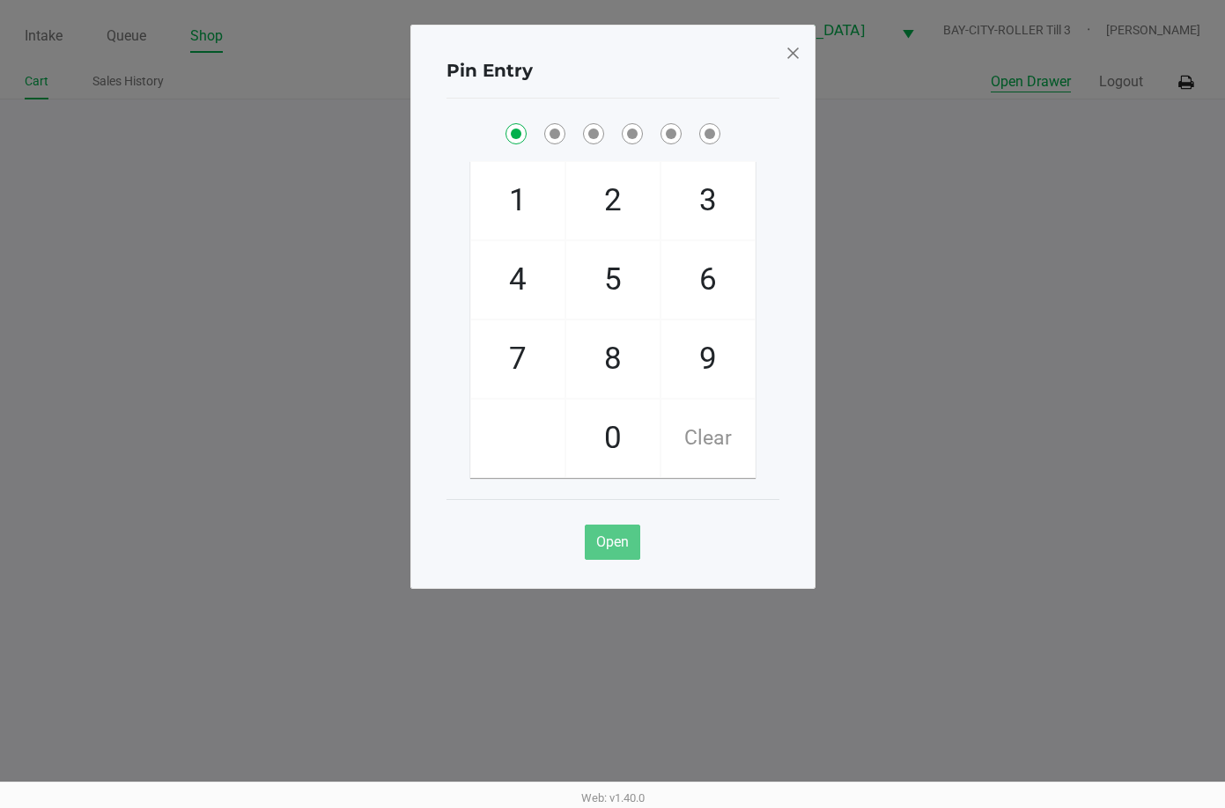
checkbox input "true"
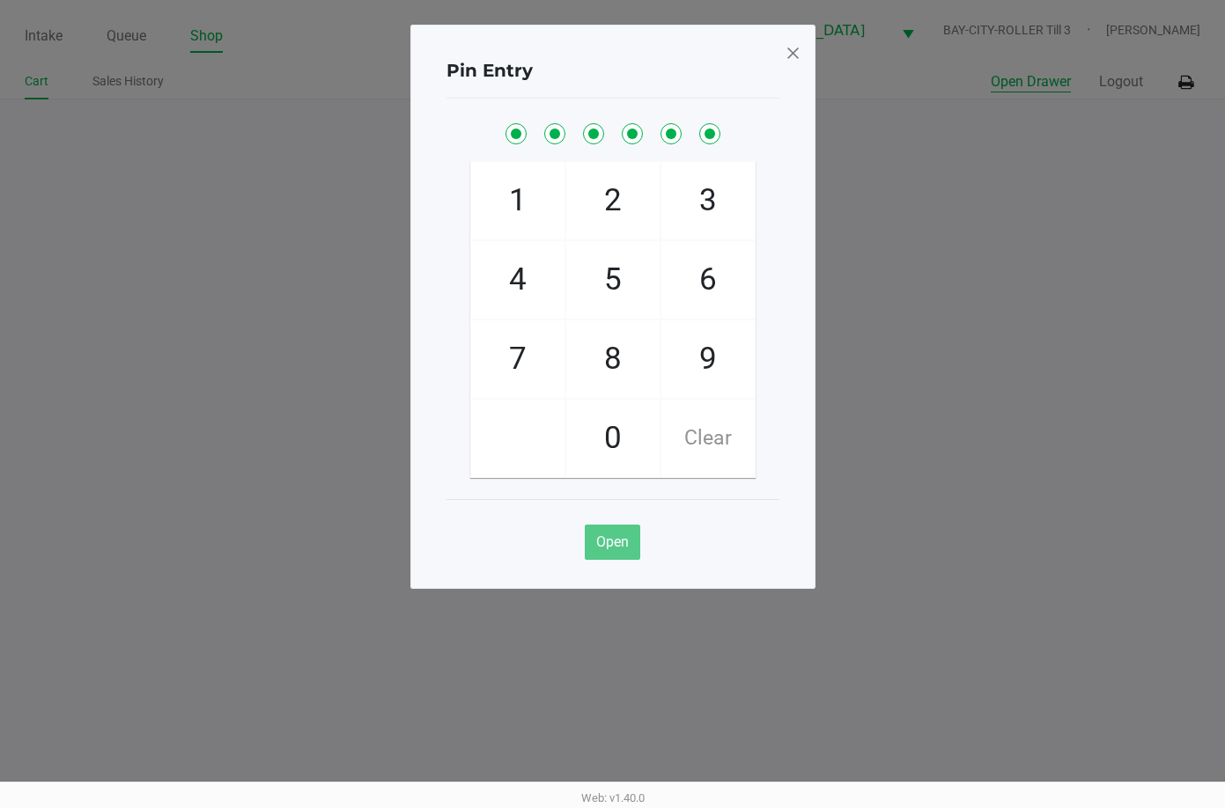
checkbox input "true"
click at [795, 55] on span at bounding box center [792, 53] width 16 height 28
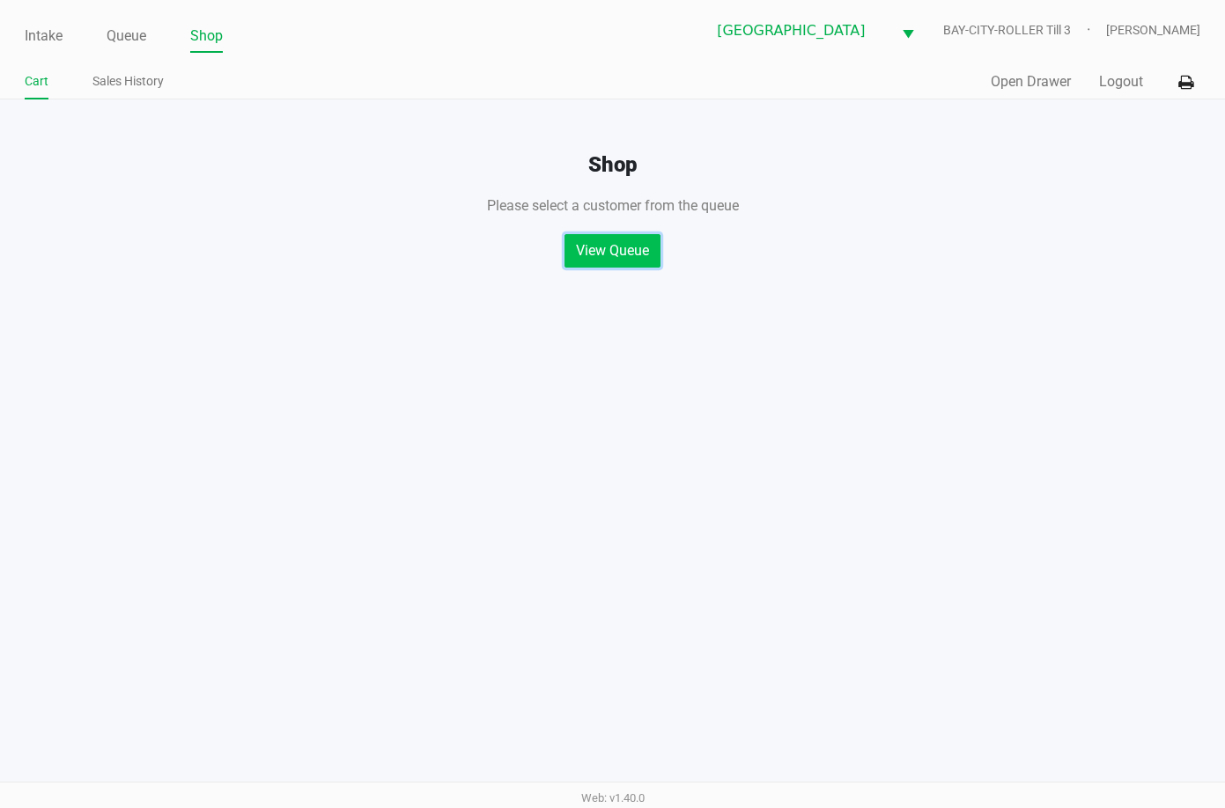
click at [614, 265] on button "View Queue" at bounding box center [612, 250] width 96 height 33
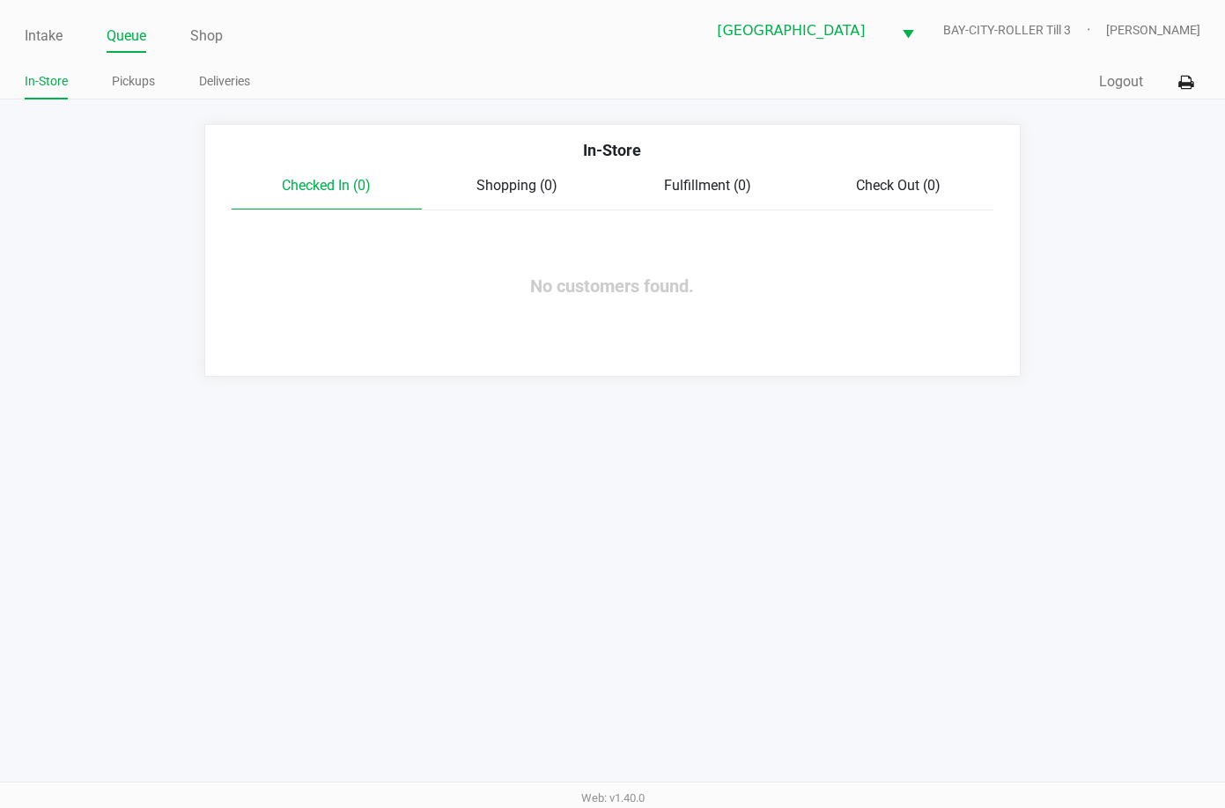
click at [843, 441] on div "Intake Queue Shop Lakeland WC BAY-CITY-ROLLER Till 3 Rebecca Fortier In-Store P…" at bounding box center [612, 404] width 1225 height 808
click at [797, 633] on div "Intake Queue Shop Lakeland WC BAY-CITY-ROLLER Till 3 Rebecca Fortier In-Store P…" at bounding box center [612, 404] width 1225 height 808
click at [662, 478] on div "Intake Queue Shop Lakeland WC BAY-CITY-ROLLER Till 3 Rebecca Fortier In-Store P…" at bounding box center [612, 404] width 1225 height 808
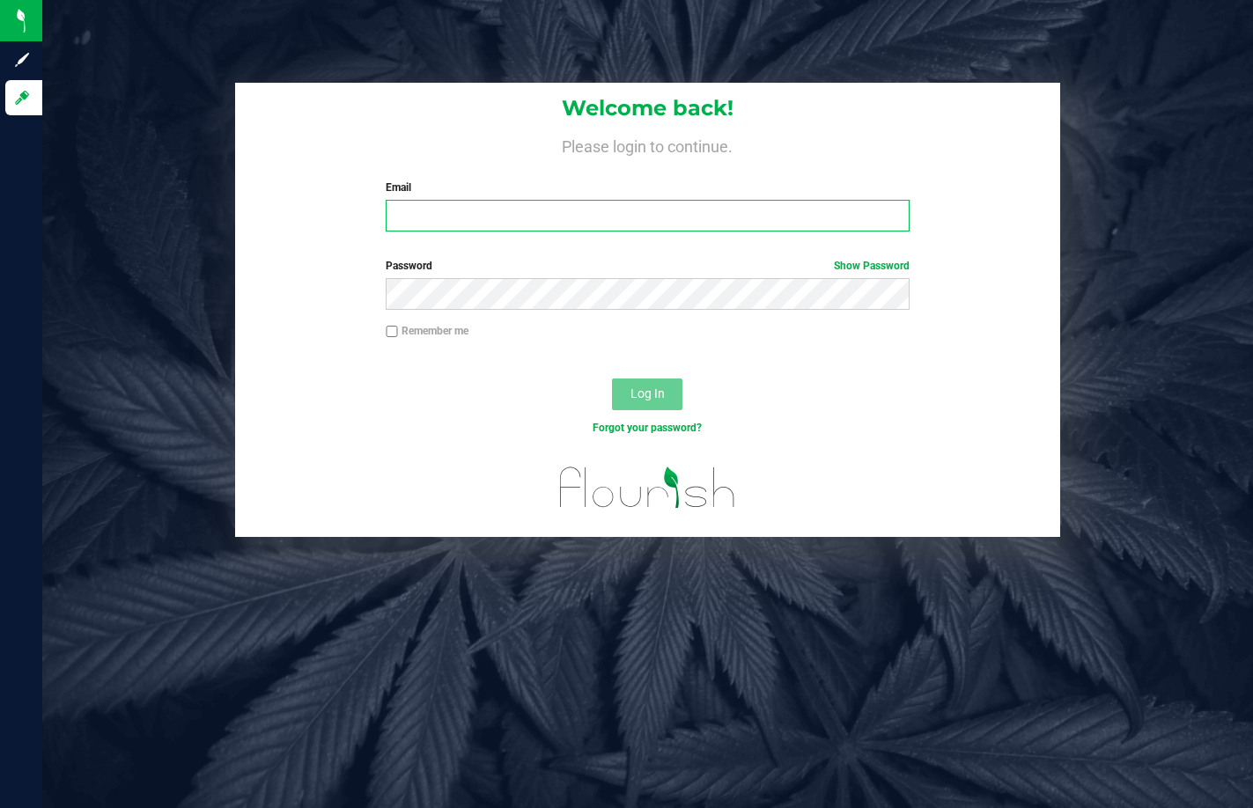
click at [531, 211] on input "Email" at bounding box center [647, 216] width 523 height 32
type input "rfortier@liveparallel.com"
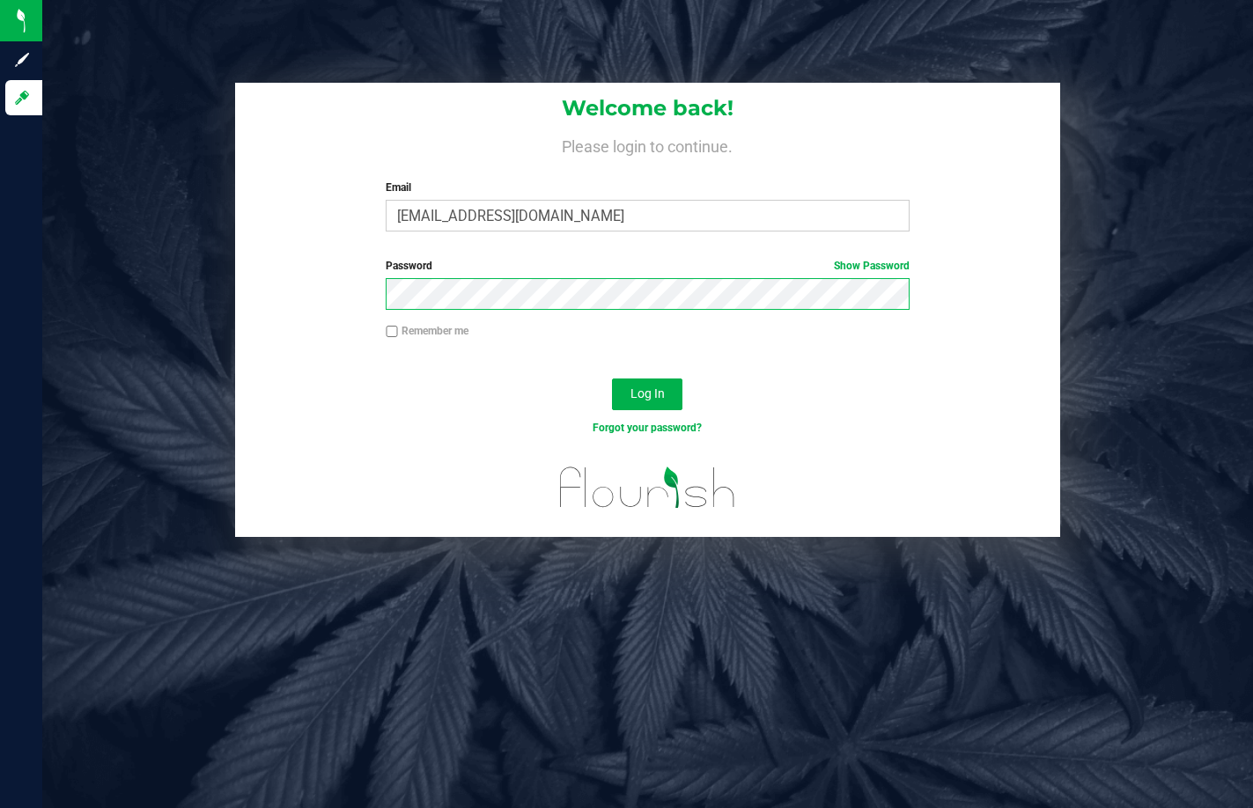
click at [612, 379] on button "Log In" at bounding box center [647, 395] width 70 height 32
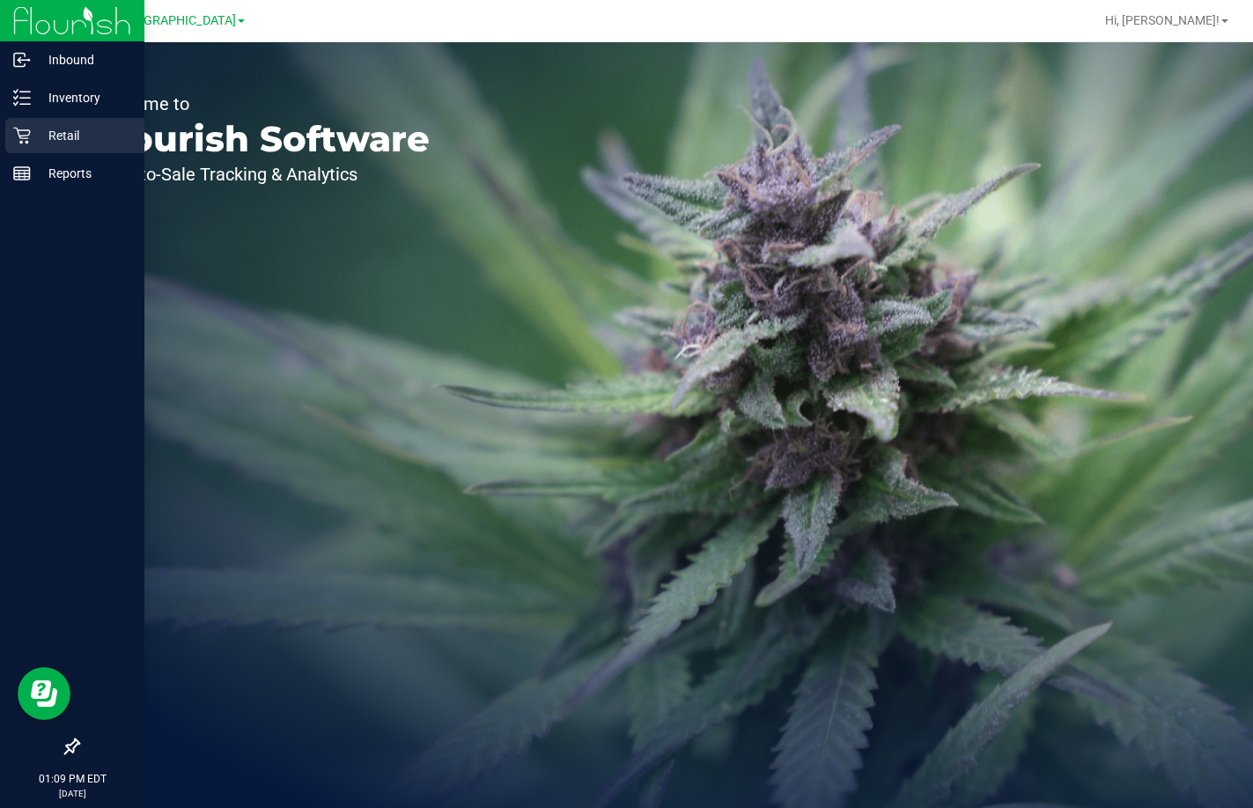
click at [46, 131] on p "Retail" at bounding box center [84, 135] width 106 height 21
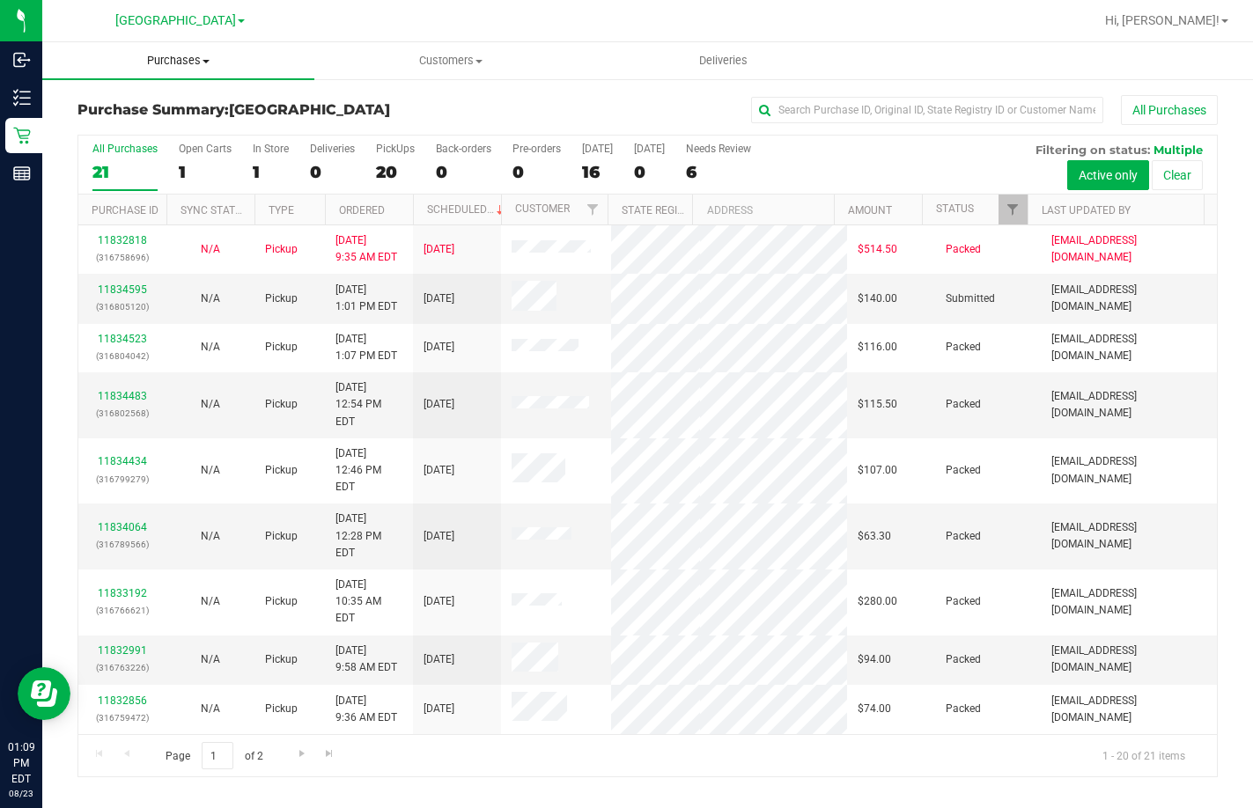
click at [175, 58] on span "Purchases" at bounding box center [178, 61] width 272 height 16
click at [173, 126] on li "Fulfillment" at bounding box center [178, 127] width 272 height 21
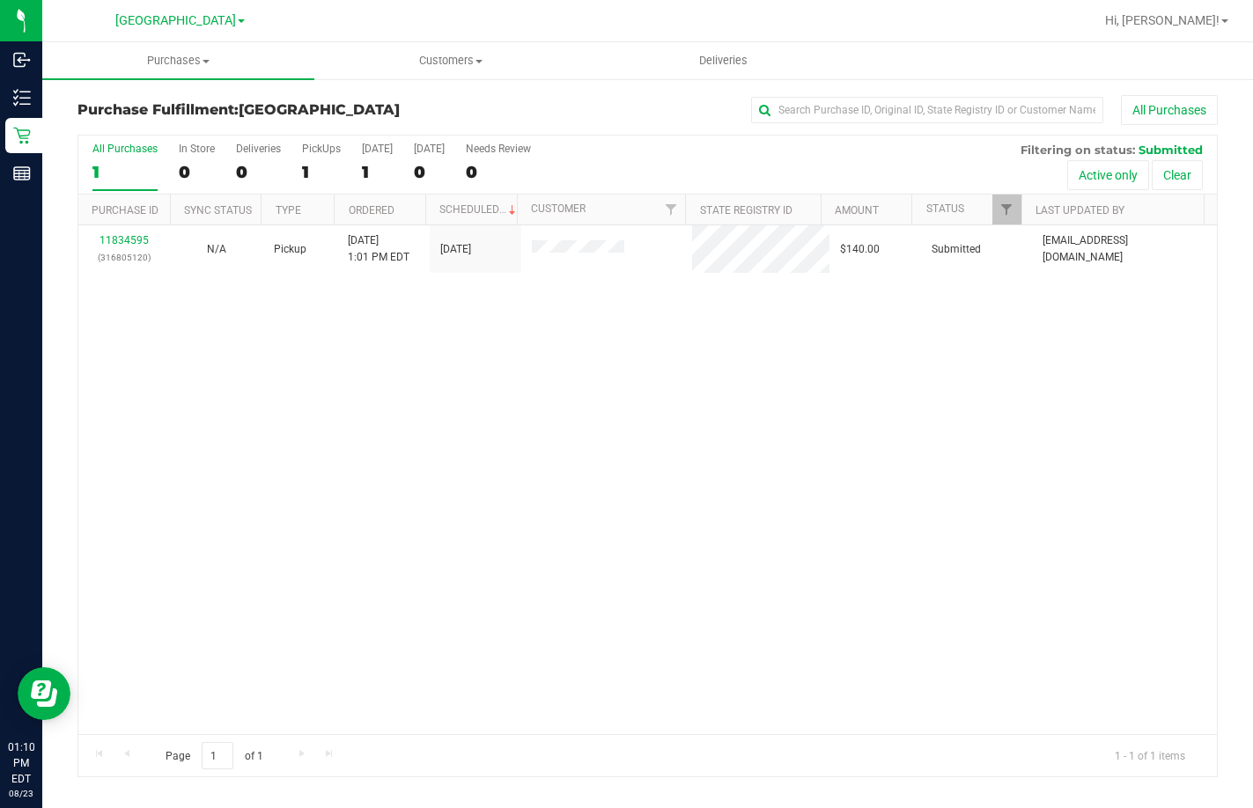
click at [679, 421] on div "11834595 (316805120) N/A Pickup 8/23/2025 1:01 PM EDT 8/23/2025 $140.00 Submitt…" at bounding box center [647, 479] width 1138 height 509
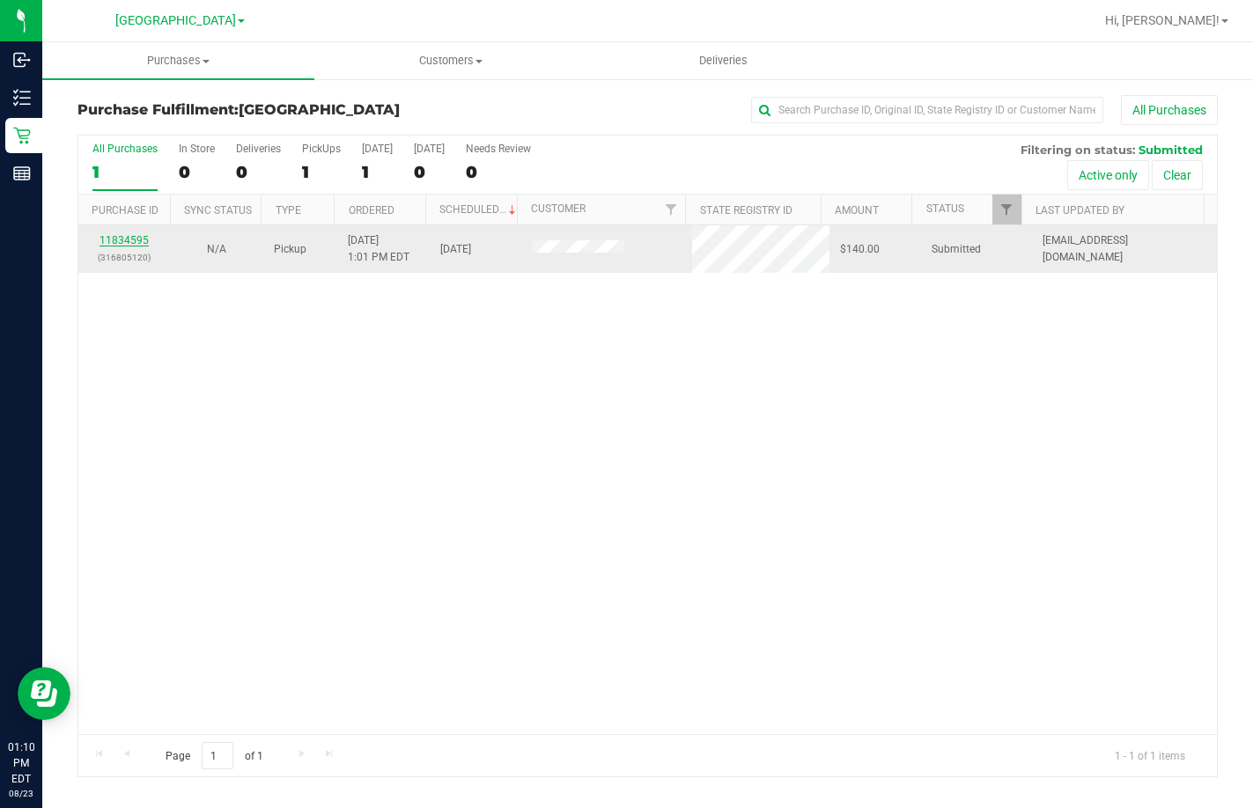
click at [132, 242] on link "11834595" at bounding box center [123, 240] width 49 height 12
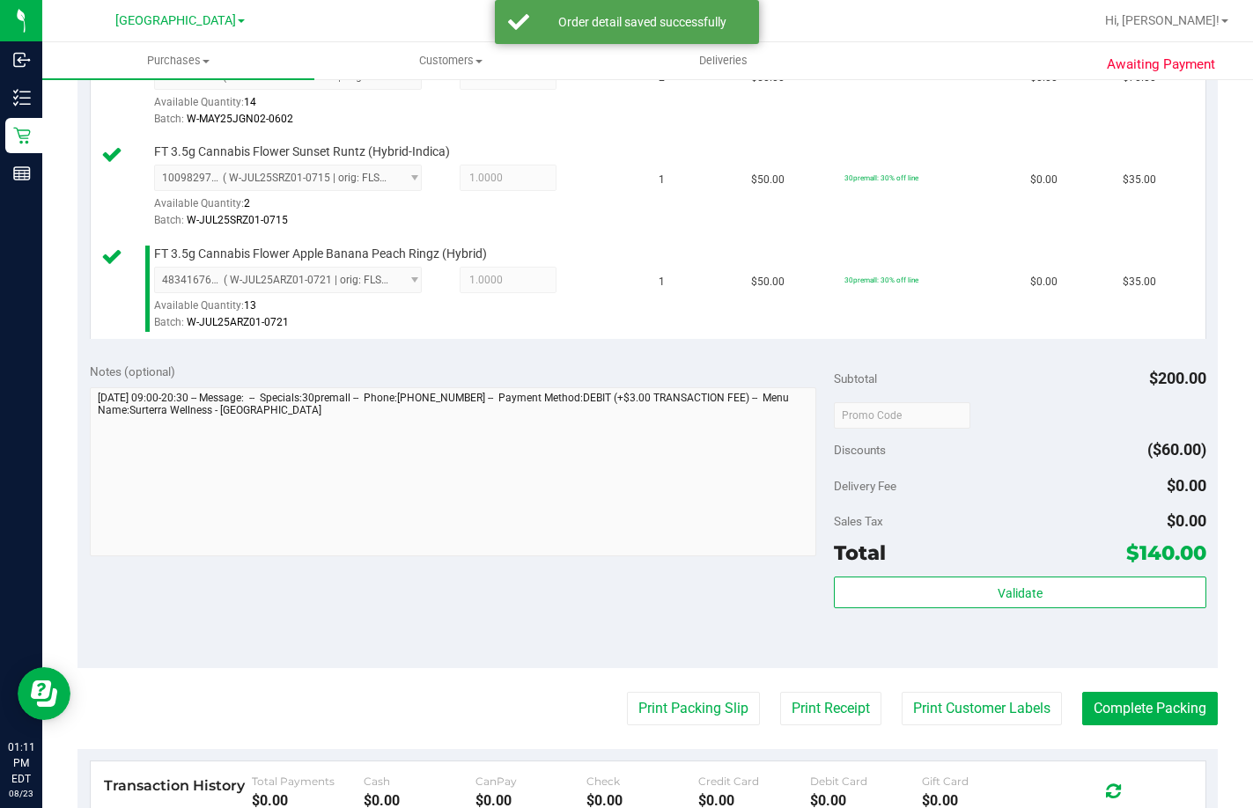
scroll to position [616, 0]
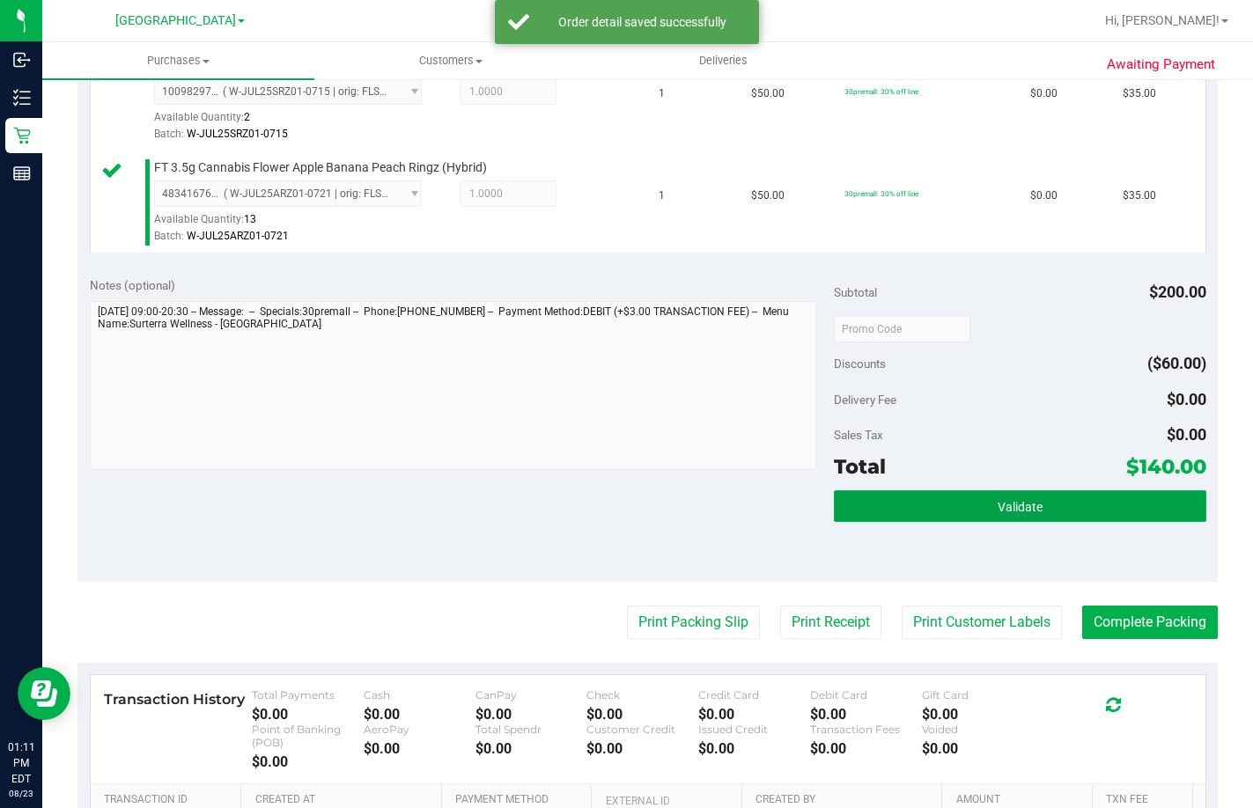
click at [1010, 522] on button "Validate" at bounding box center [1020, 506] width 372 height 32
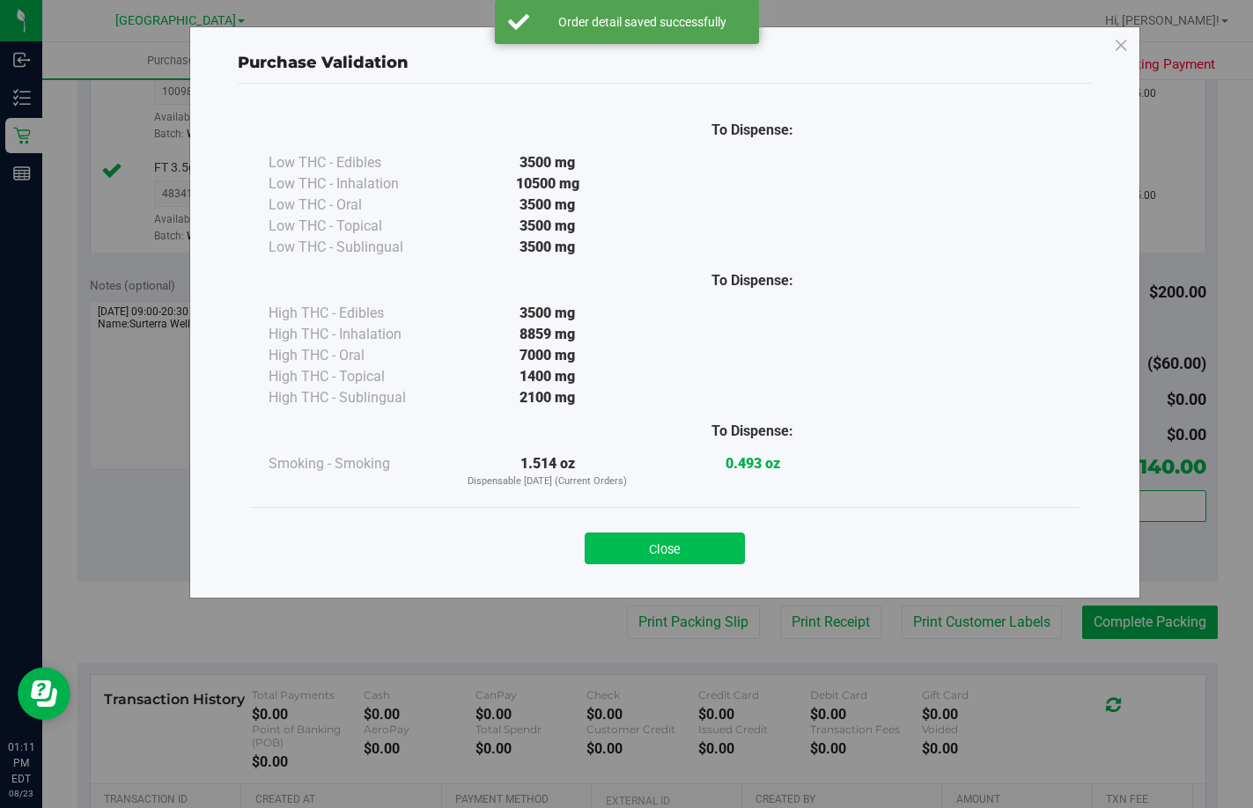
click at [673, 547] on button "Close" at bounding box center [665, 549] width 160 height 32
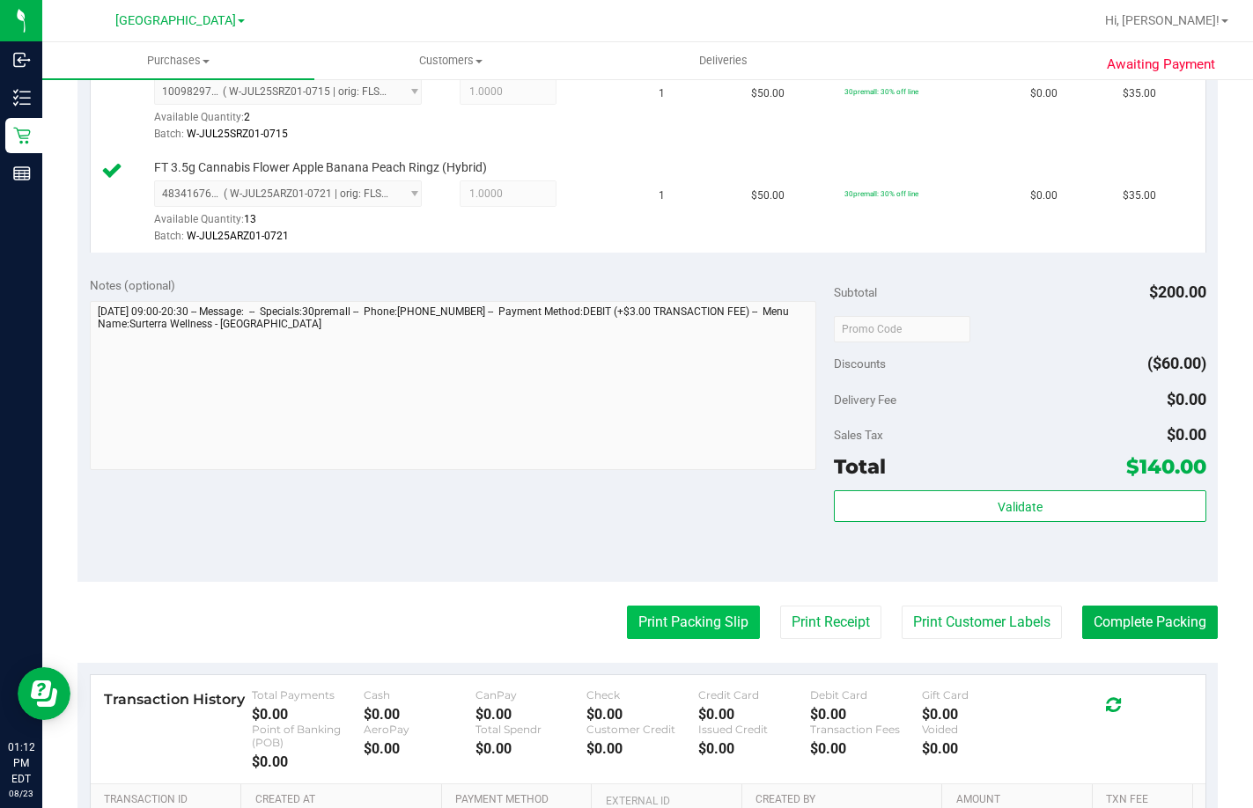
click at [703, 639] on button "Print Packing Slip" at bounding box center [693, 622] width 133 height 33
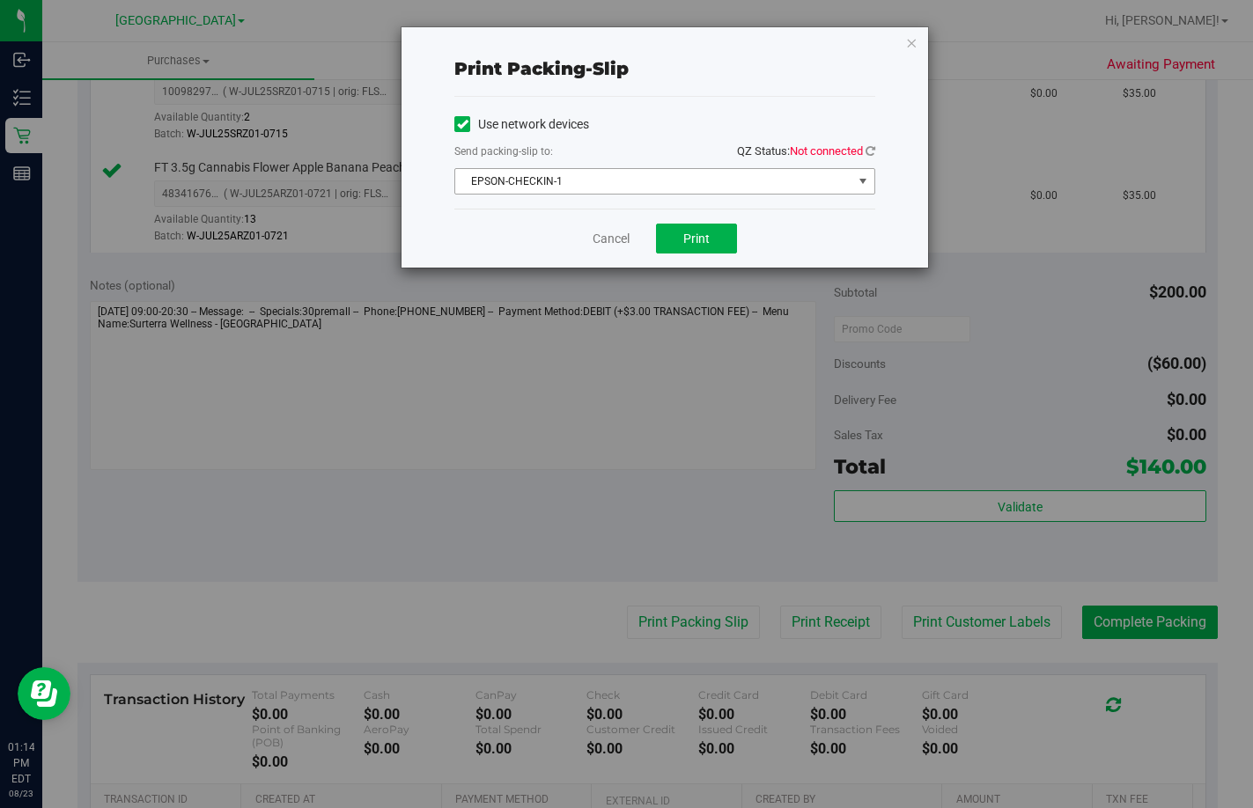
click at [860, 178] on span "select" at bounding box center [863, 181] width 14 height 14
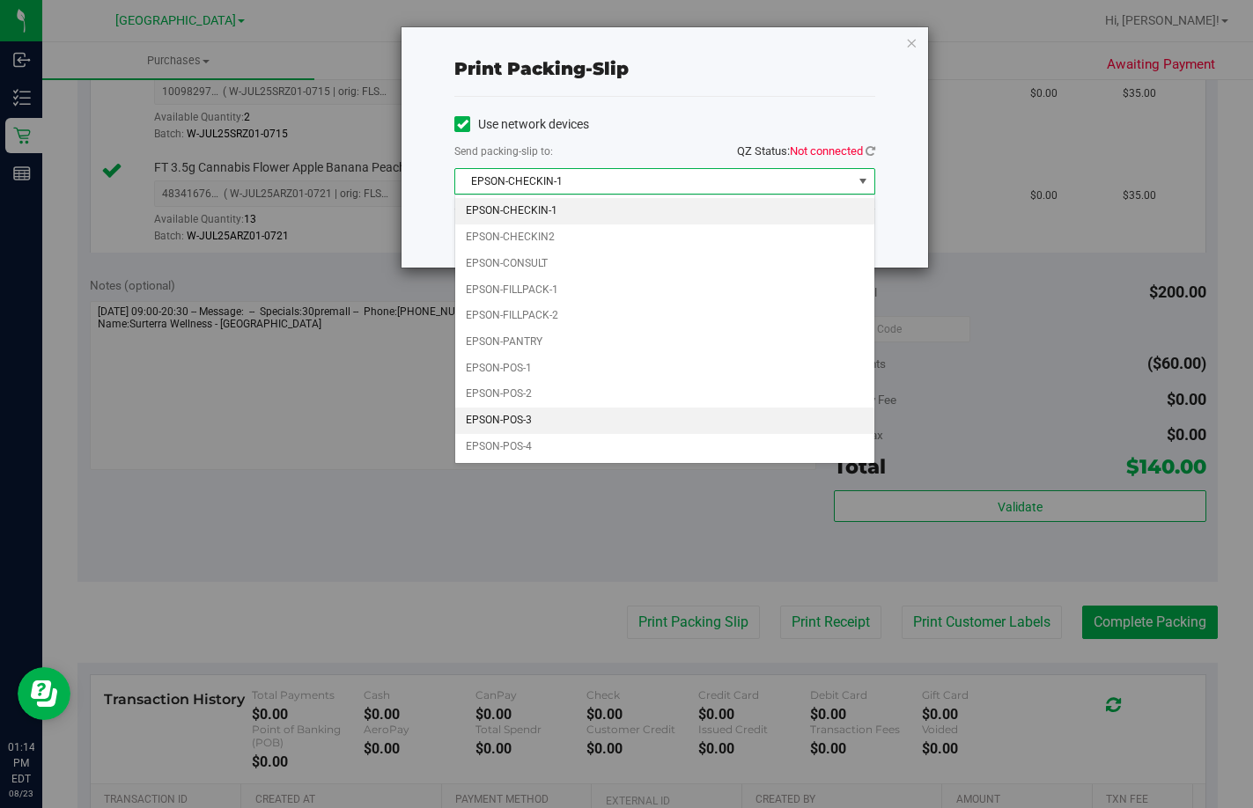
click at [538, 411] on li "EPSON-POS-3" at bounding box center [664, 421] width 419 height 26
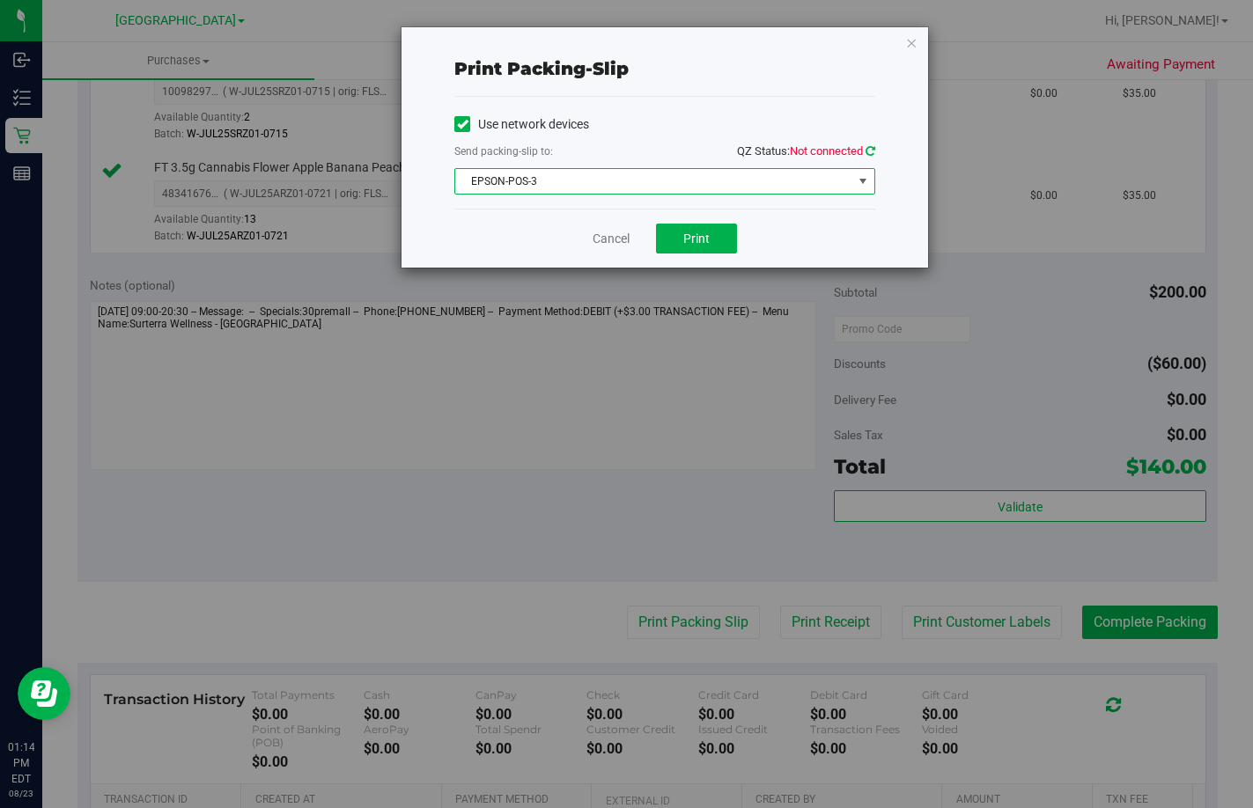
click at [872, 151] on icon at bounding box center [870, 150] width 10 height 11
click at [723, 242] on button "Print" at bounding box center [696, 239] width 81 height 30
click at [606, 236] on link "Cancel" at bounding box center [610, 239] width 37 height 18
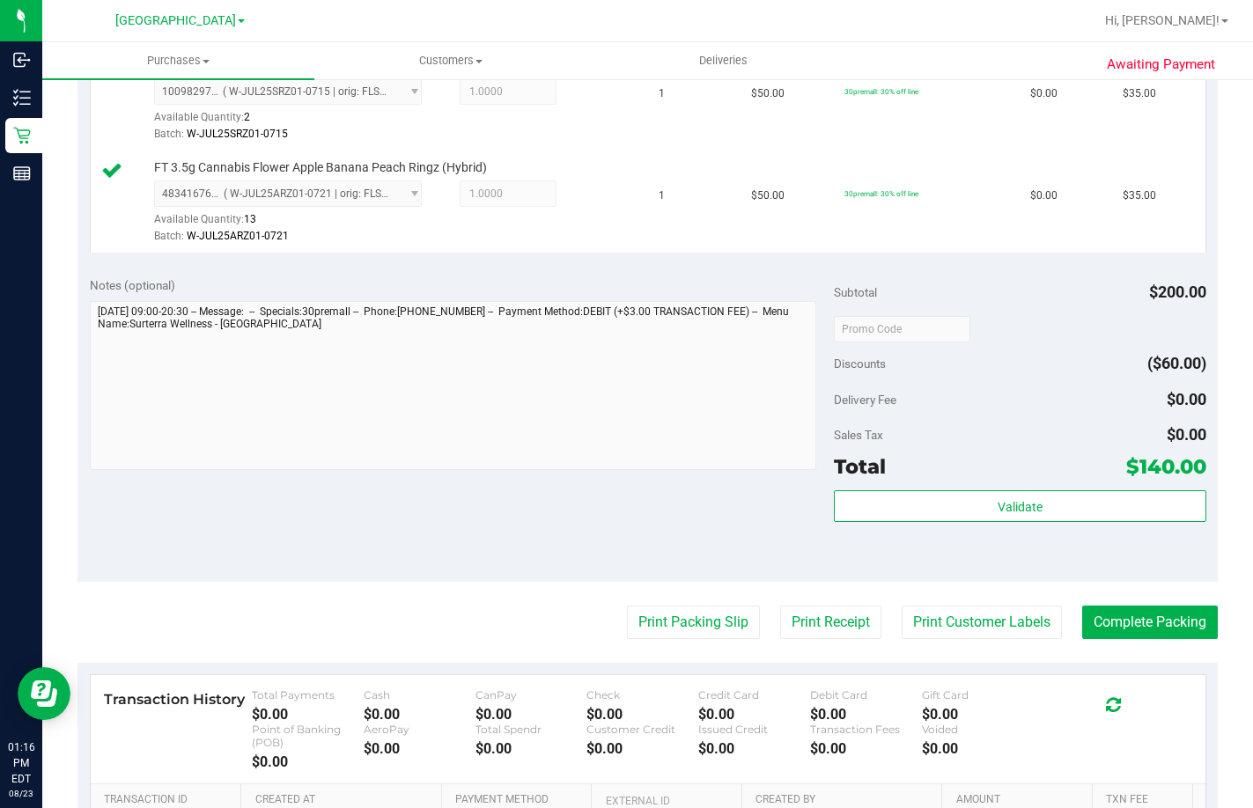
click at [965, 556] on div "Subtotal $200.00 Discounts ($60.00) Delivery Fee $0.00 Sales Tax $0.00 Total $1…" at bounding box center [1020, 422] width 372 height 293
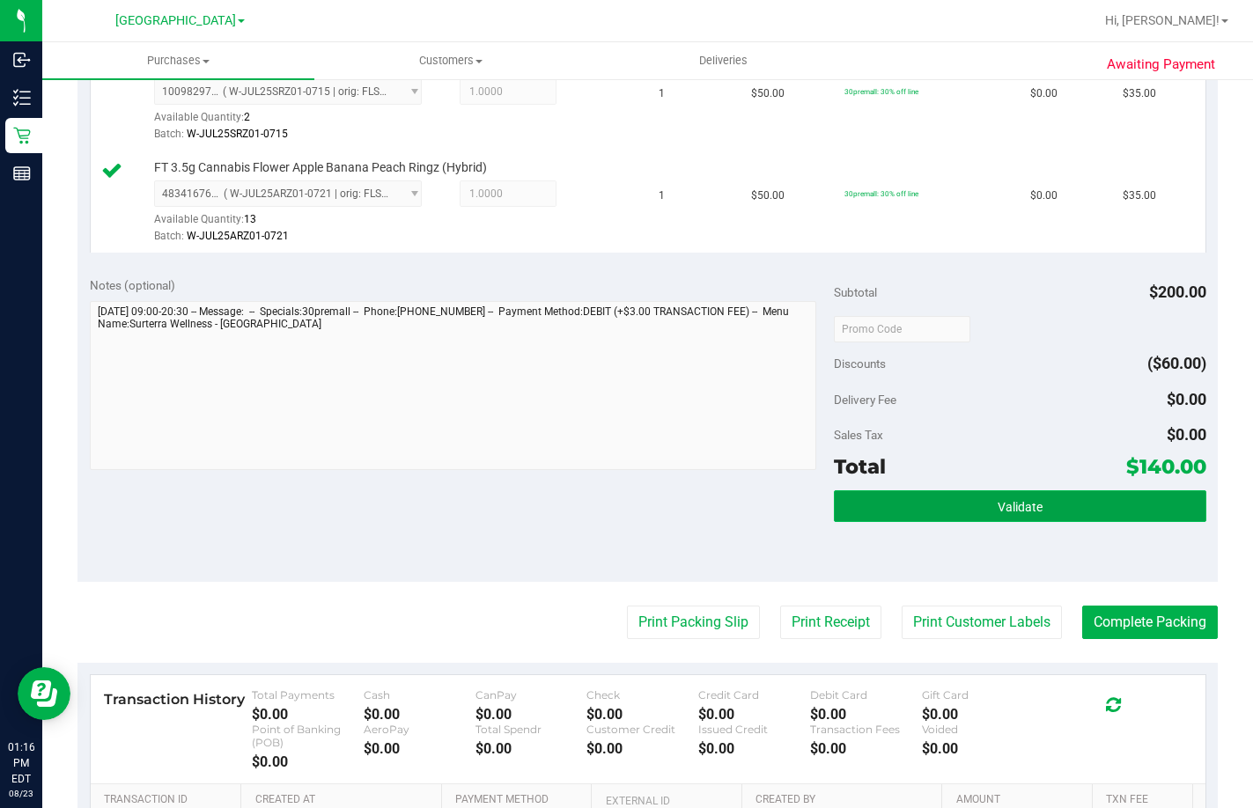
click at [965, 522] on button "Validate" at bounding box center [1020, 506] width 372 height 32
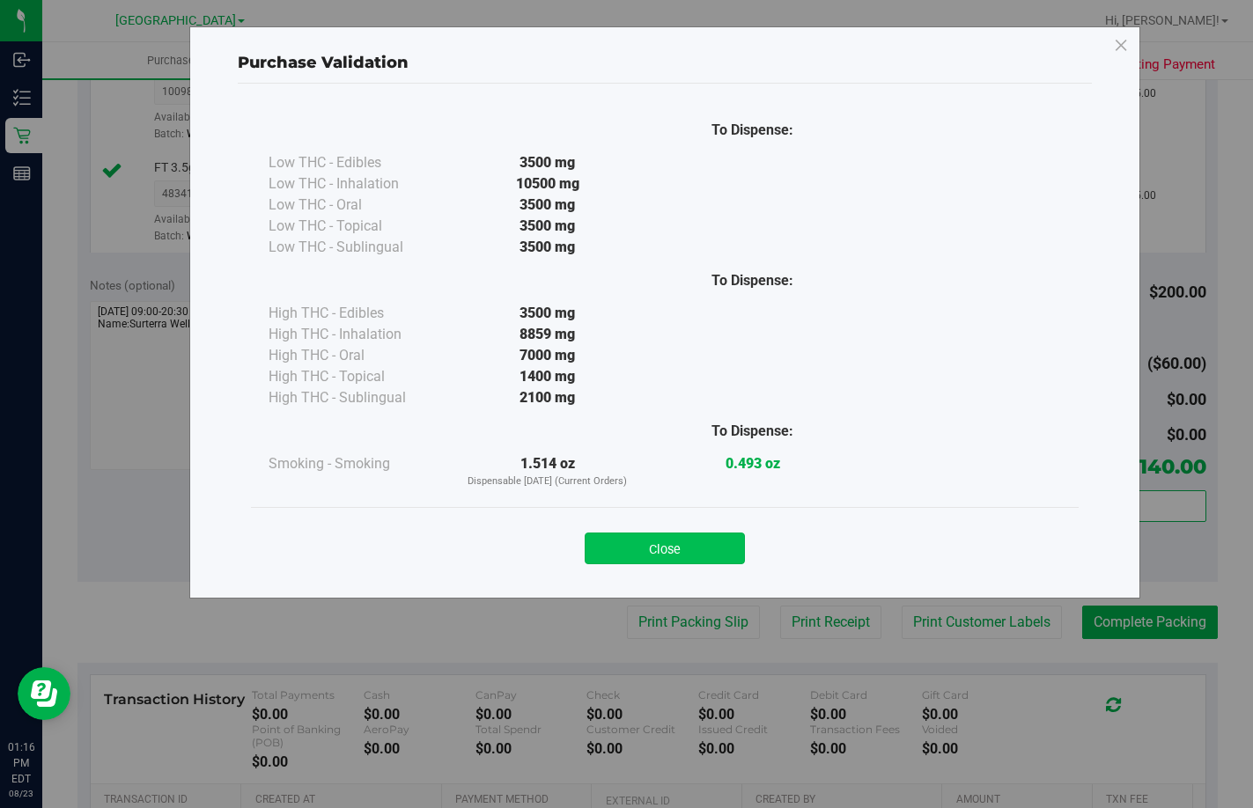
click at [689, 541] on button "Close" at bounding box center [665, 549] width 160 height 32
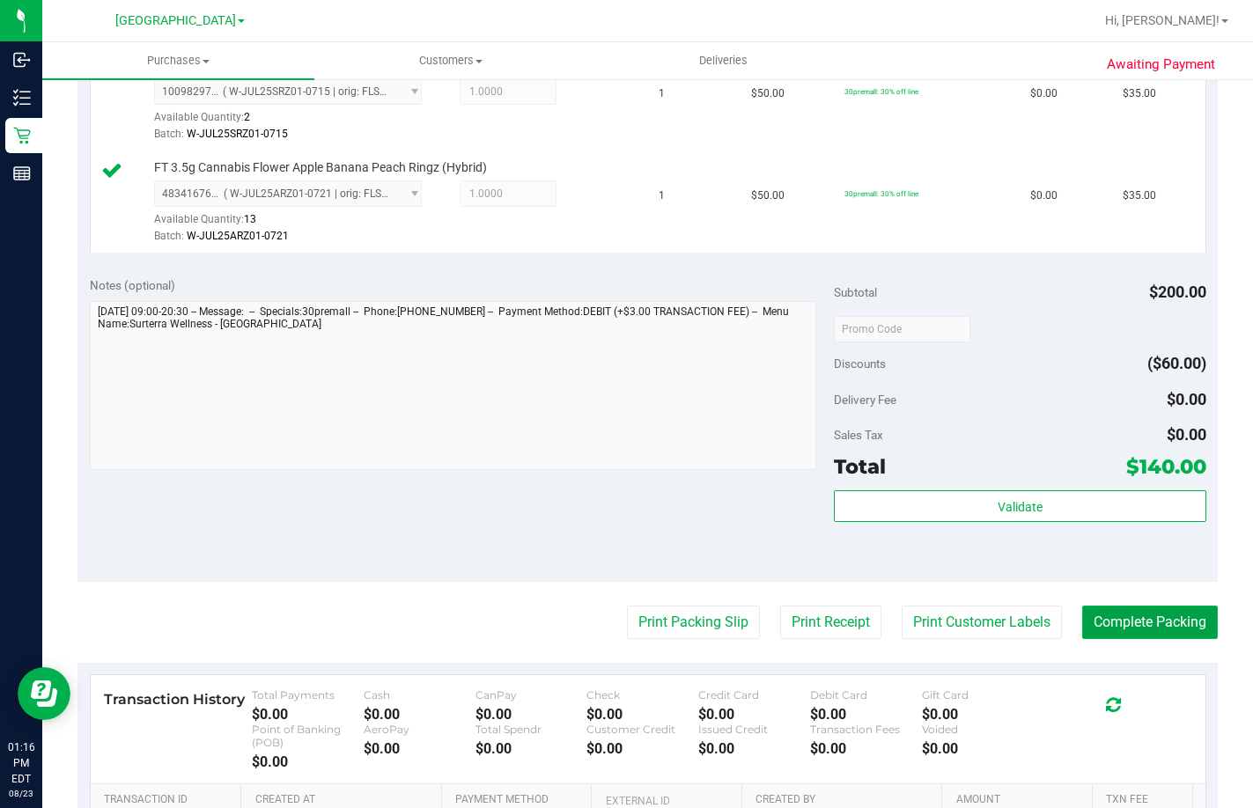
click at [1160, 639] on button "Complete Packing" at bounding box center [1150, 622] width 136 height 33
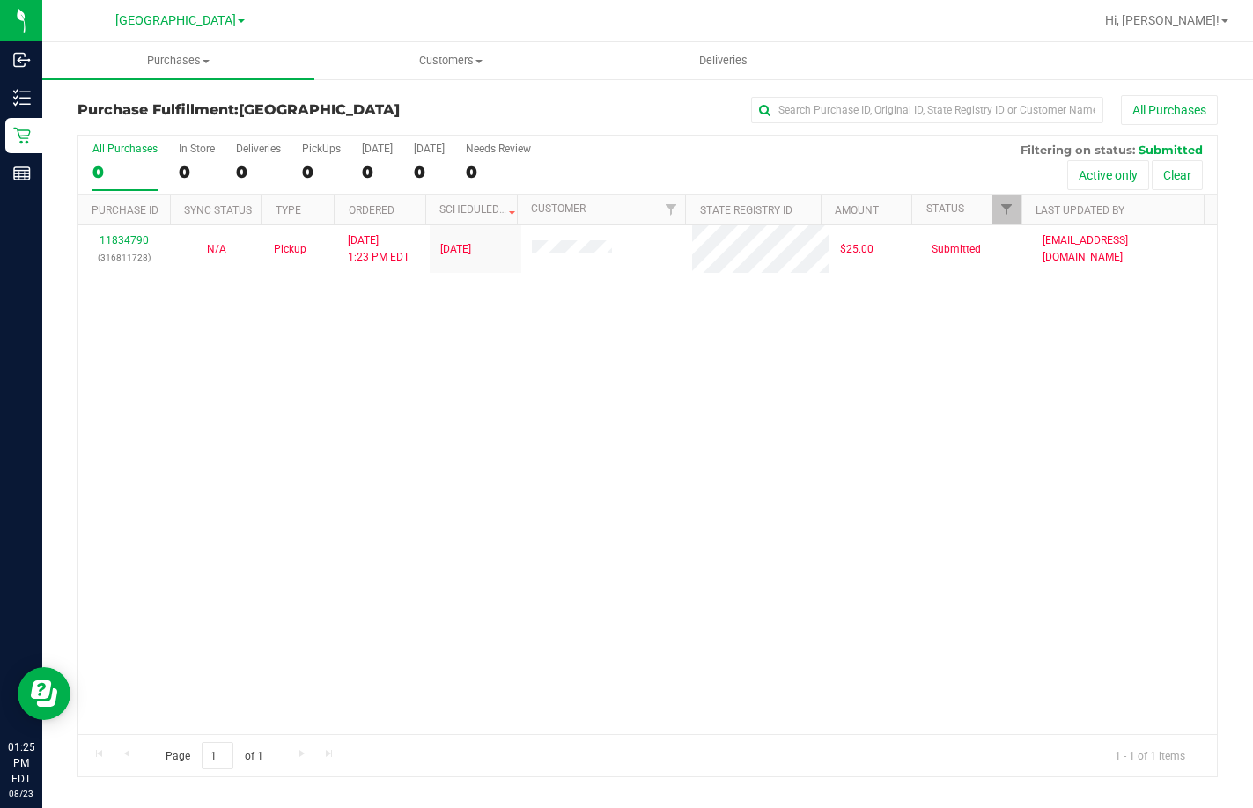
click at [1151, 485] on div "11834790 (316811728) N/A Pickup 8/23/2025 1:23 PM EDT 8/23/2025 $25.00 Submitte…" at bounding box center [647, 479] width 1138 height 509
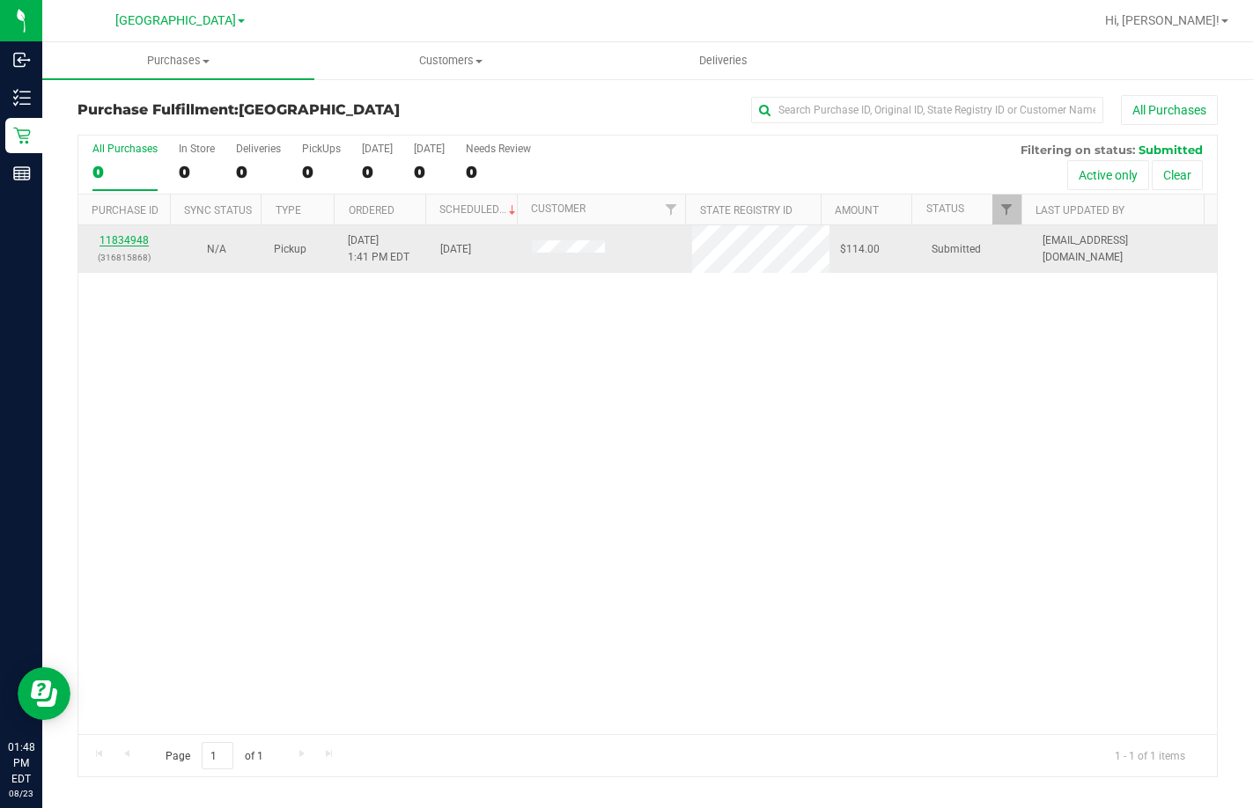
click at [129, 235] on link "11834948" at bounding box center [123, 240] width 49 height 12
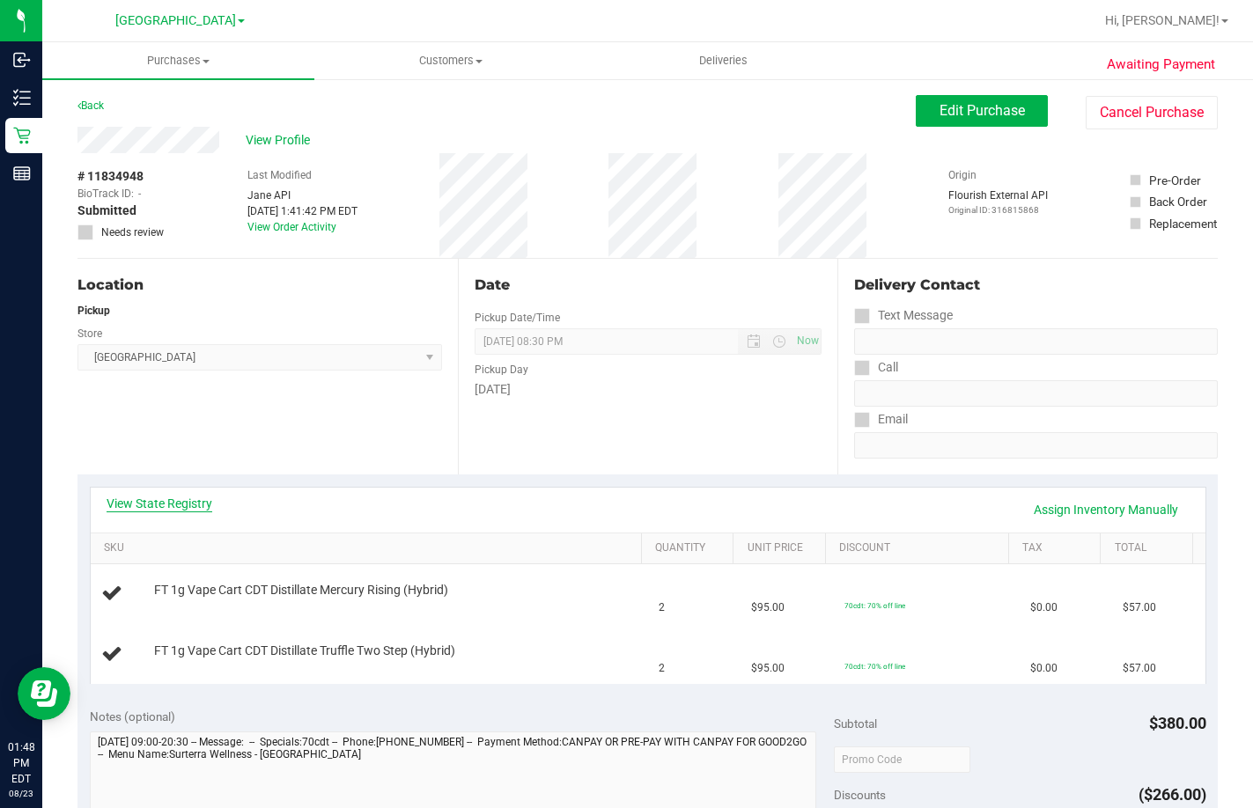
click at [188, 504] on link "View State Registry" at bounding box center [160, 504] width 106 height 18
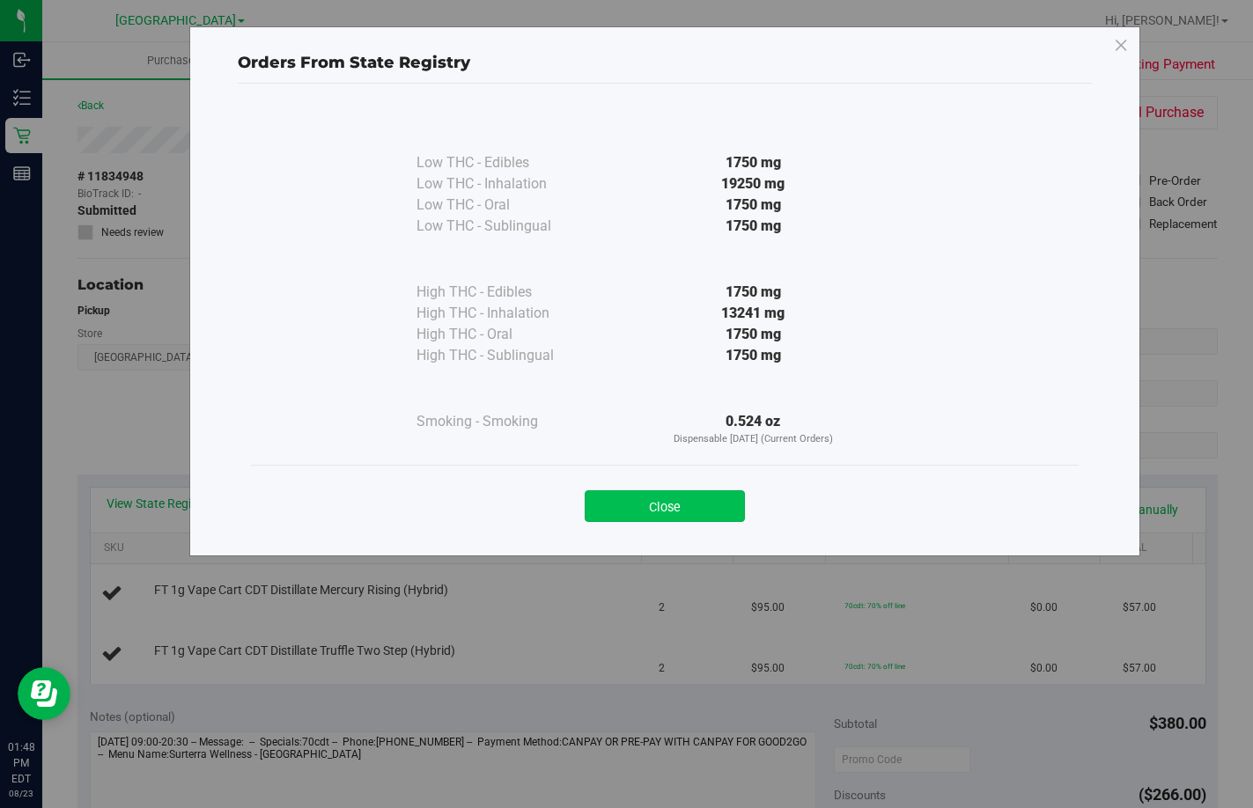
click at [726, 493] on button "Close" at bounding box center [665, 506] width 160 height 32
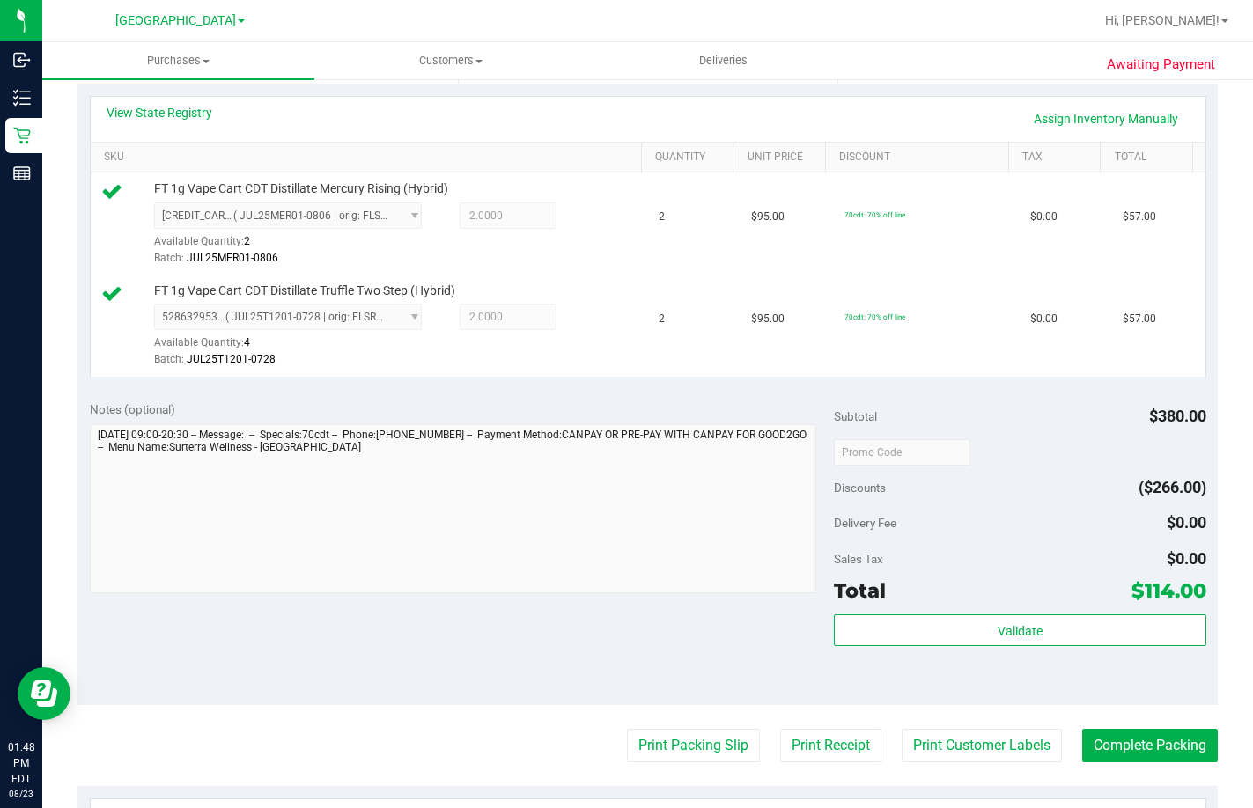
scroll to position [440, 0]
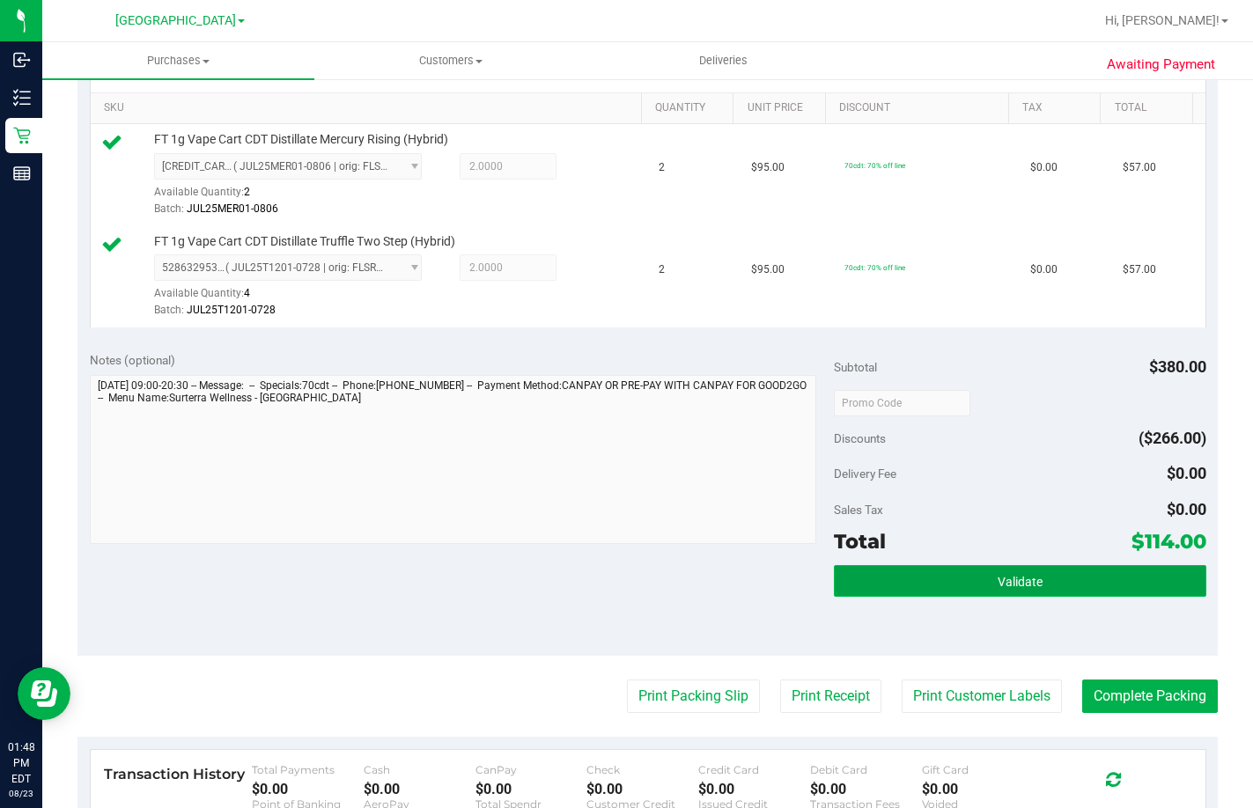
click at [1023, 589] on span "Validate" at bounding box center [1019, 582] width 45 height 14
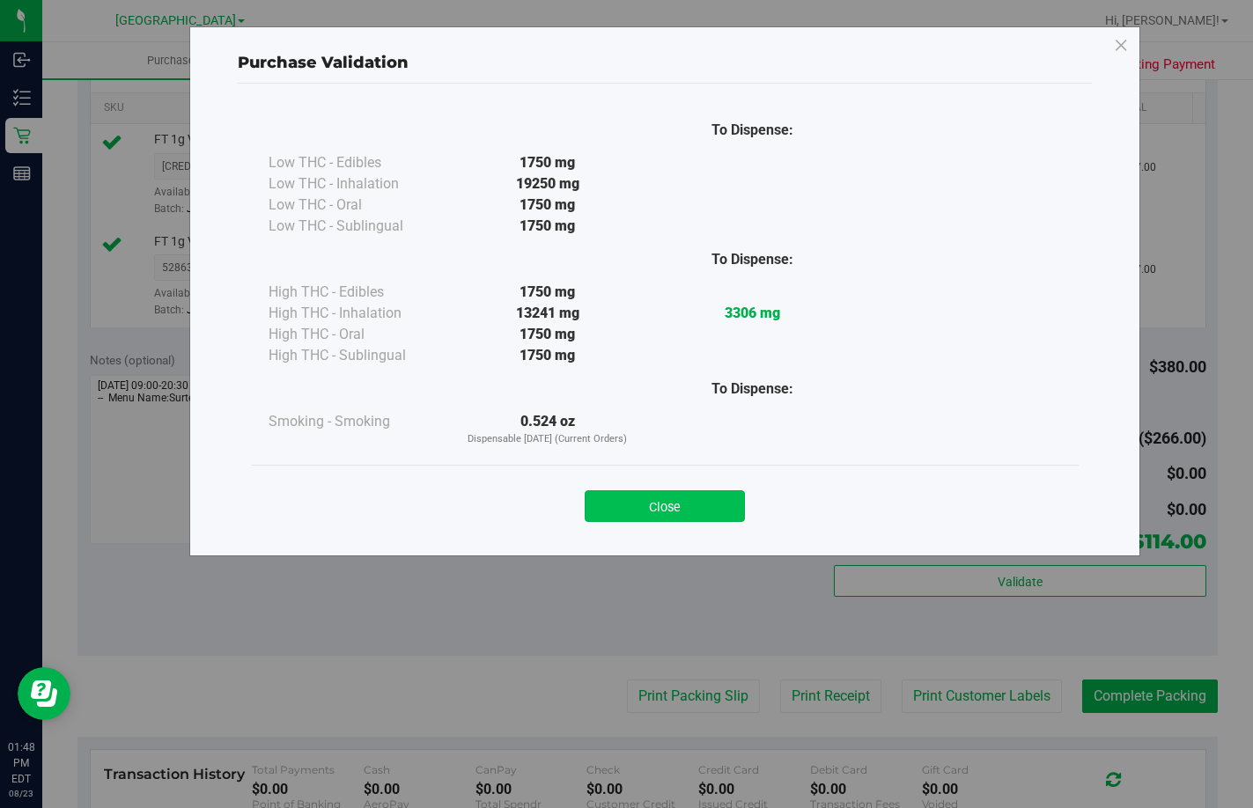
click at [703, 505] on button "Close" at bounding box center [665, 506] width 160 height 32
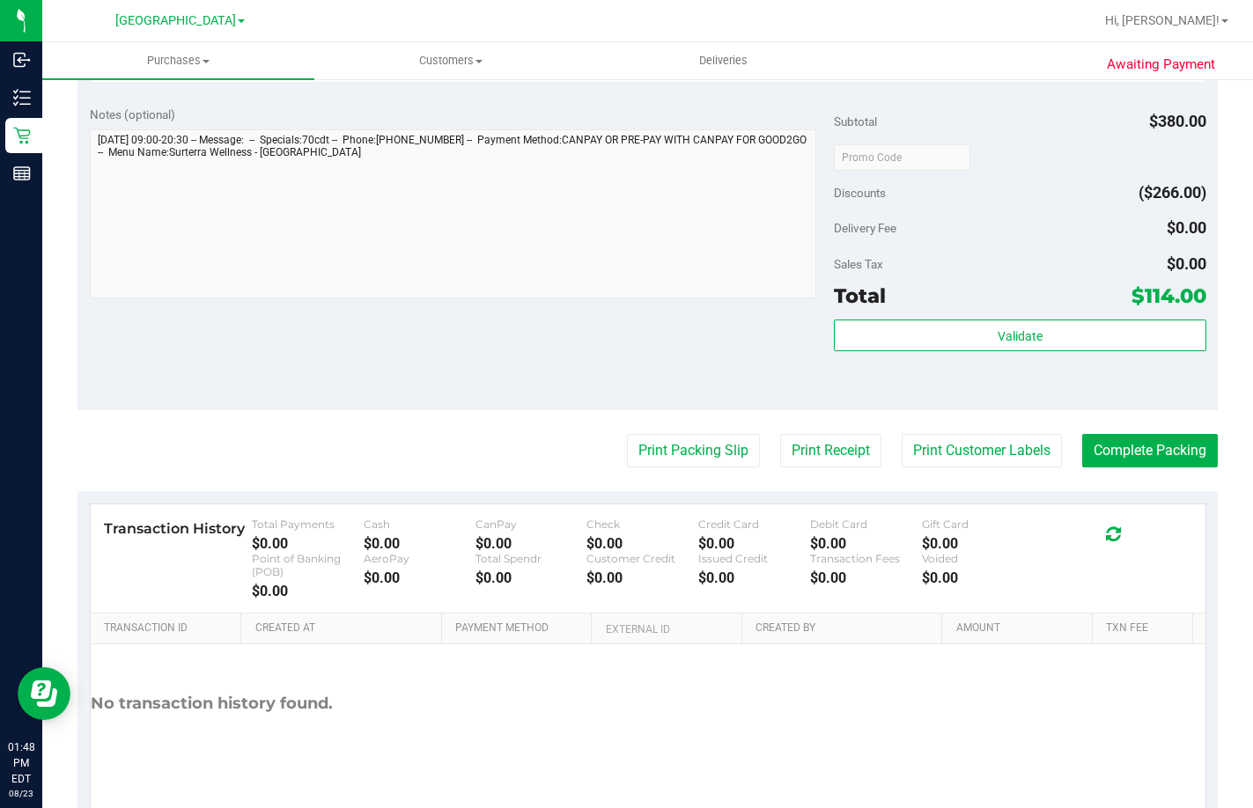
scroll to position [704, 0]
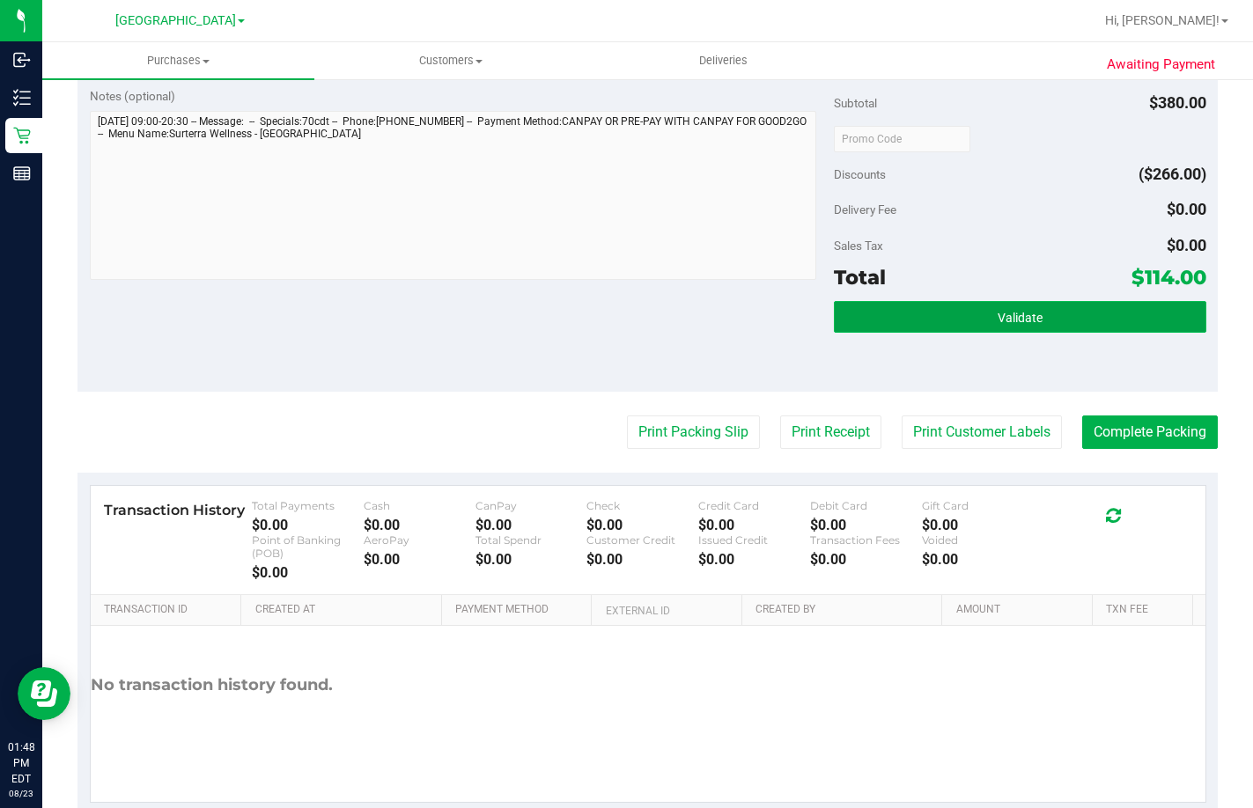
click at [1112, 333] on button "Validate" at bounding box center [1020, 317] width 372 height 32
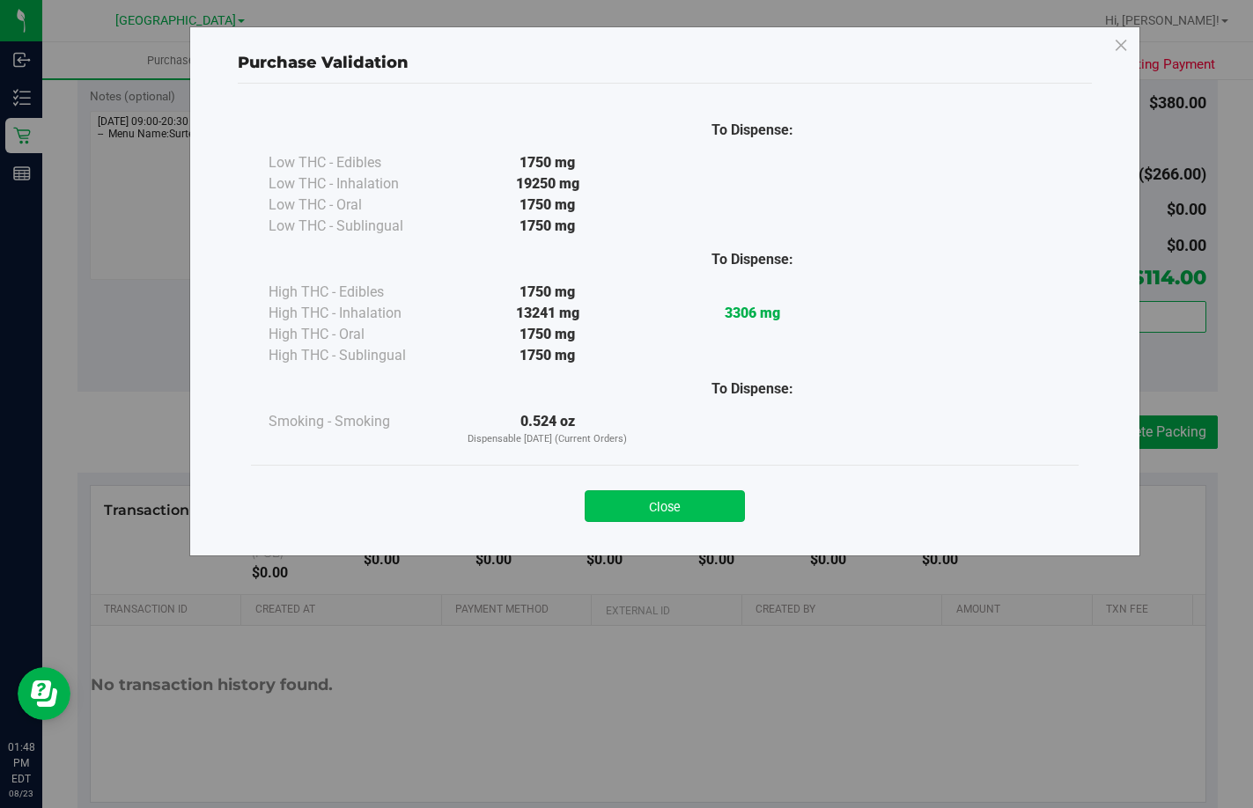
click at [624, 504] on button "Close" at bounding box center [665, 506] width 160 height 32
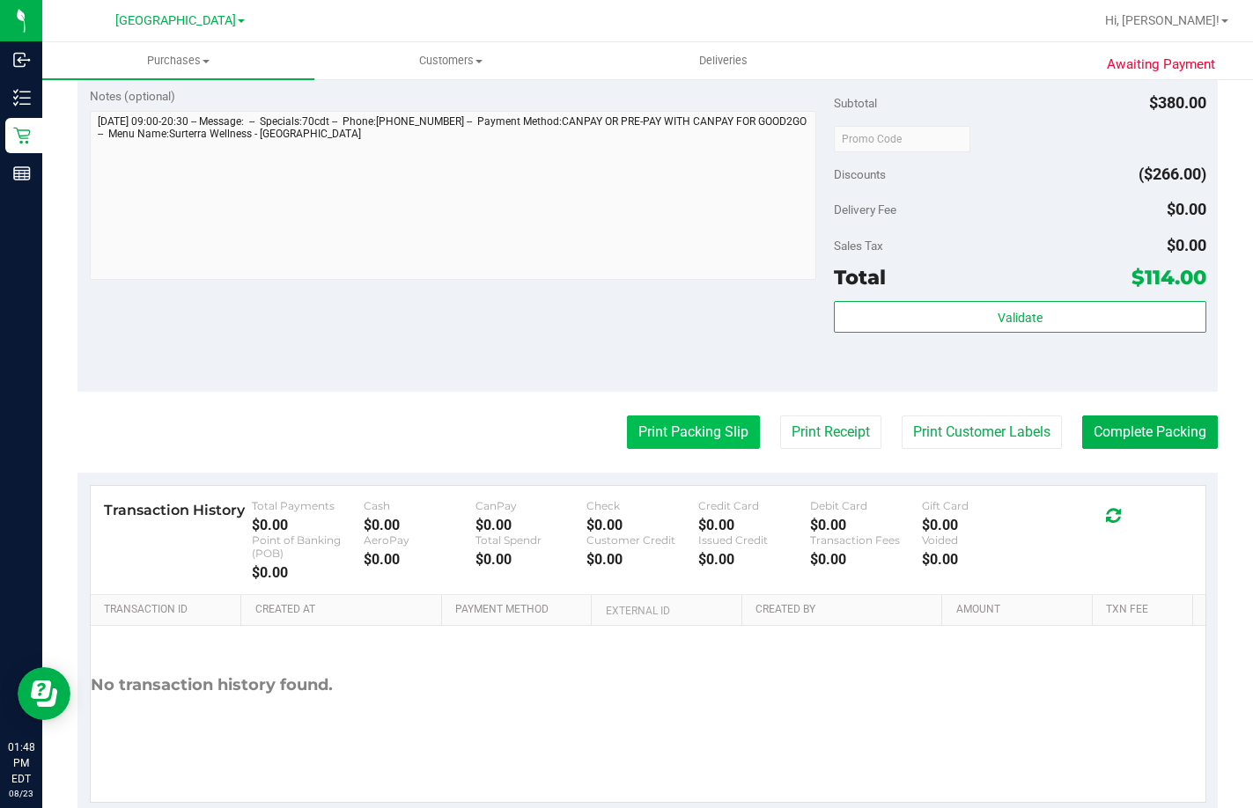
click at [682, 449] on button "Print Packing Slip" at bounding box center [693, 432] width 133 height 33
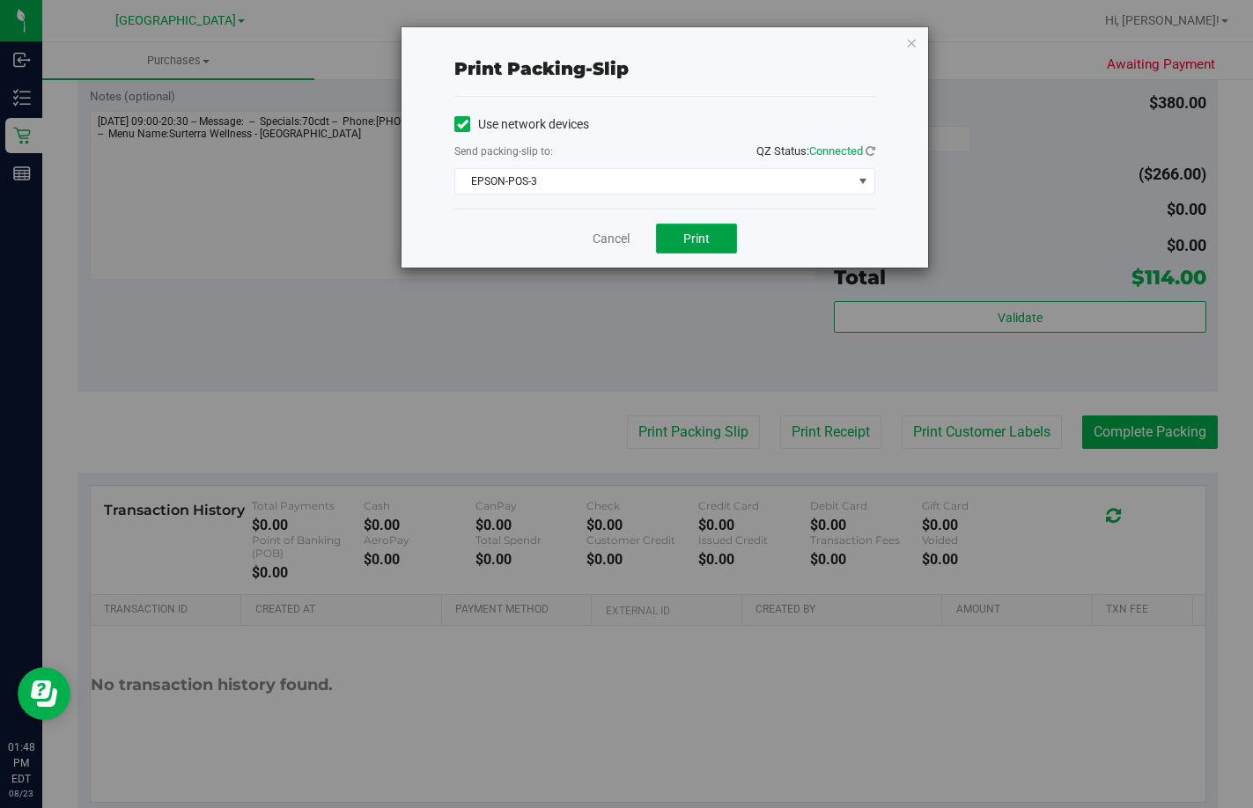
click at [696, 234] on span "Print" at bounding box center [696, 239] width 26 height 14
click at [607, 238] on link "Cancel" at bounding box center [610, 239] width 37 height 18
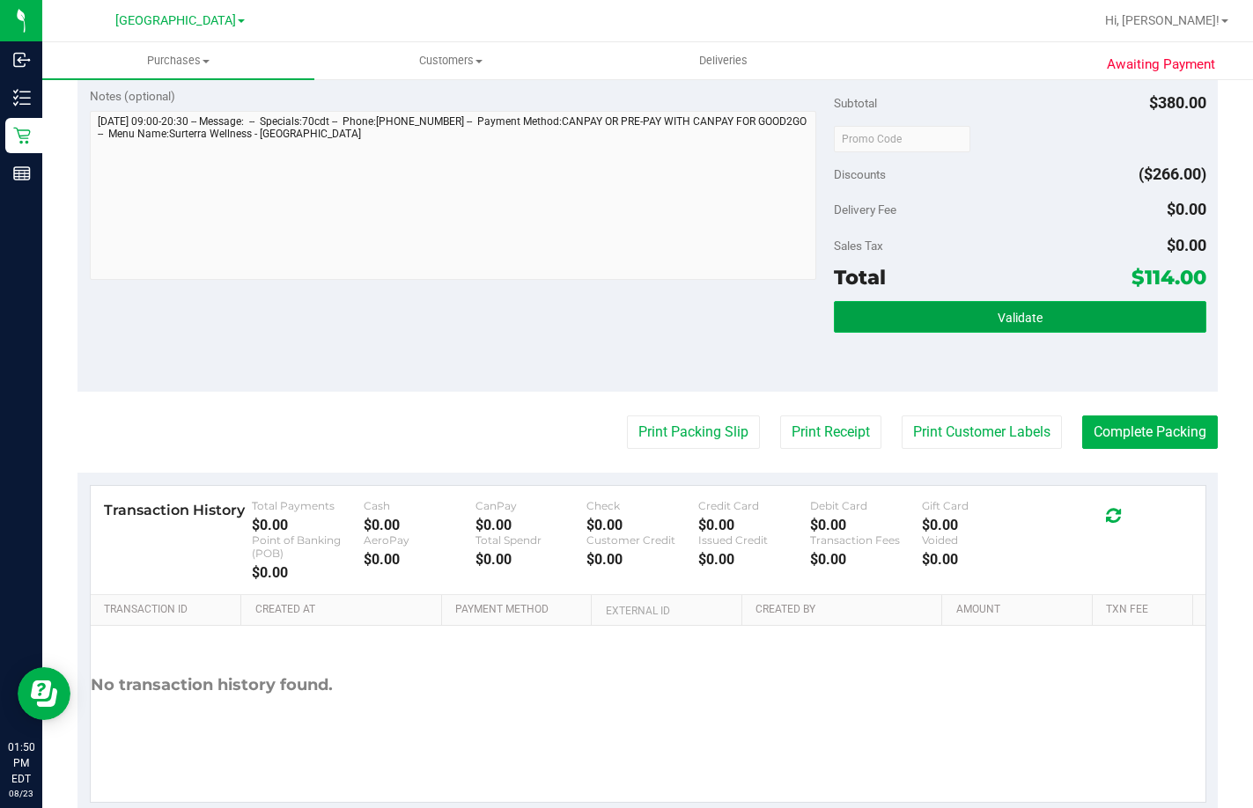
click at [1083, 333] on button "Validate" at bounding box center [1020, 317] width 372 height 32
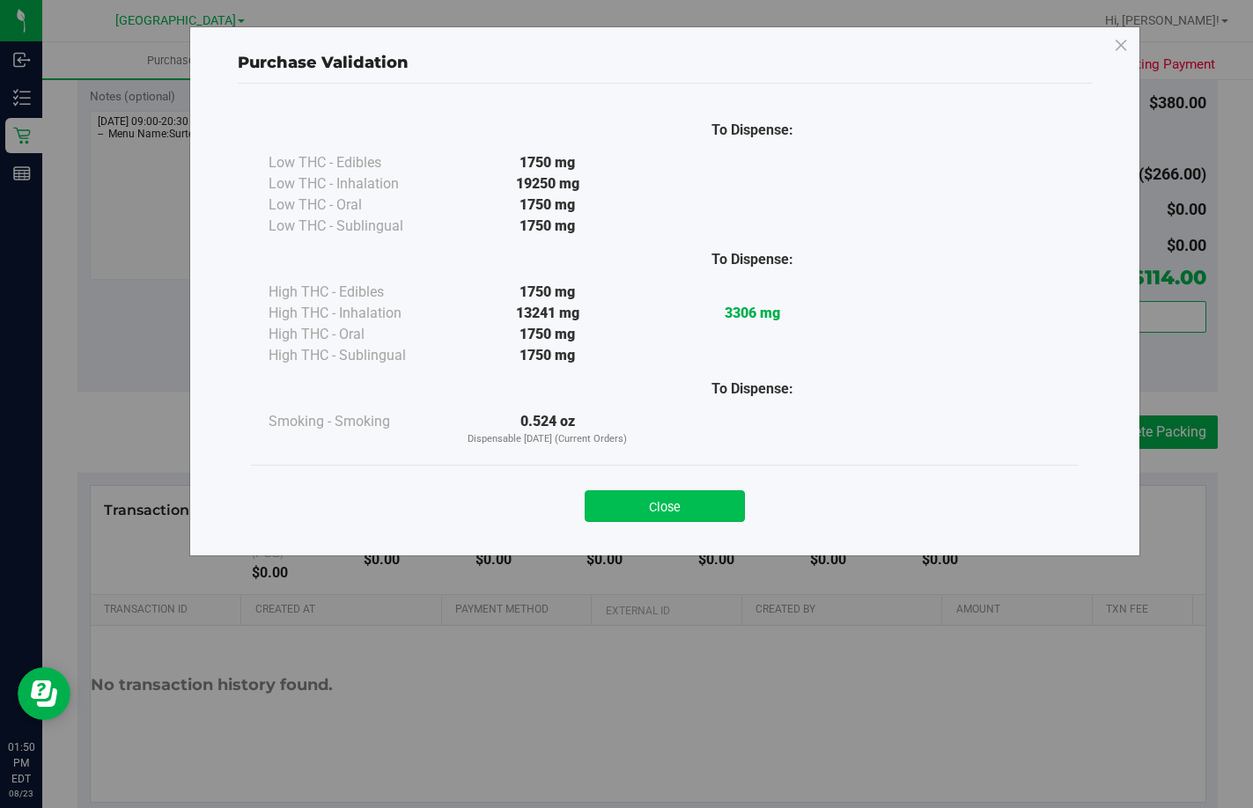
click at [674, 511] on button "Close" at bounding box center [665, 506] width 160 height 32
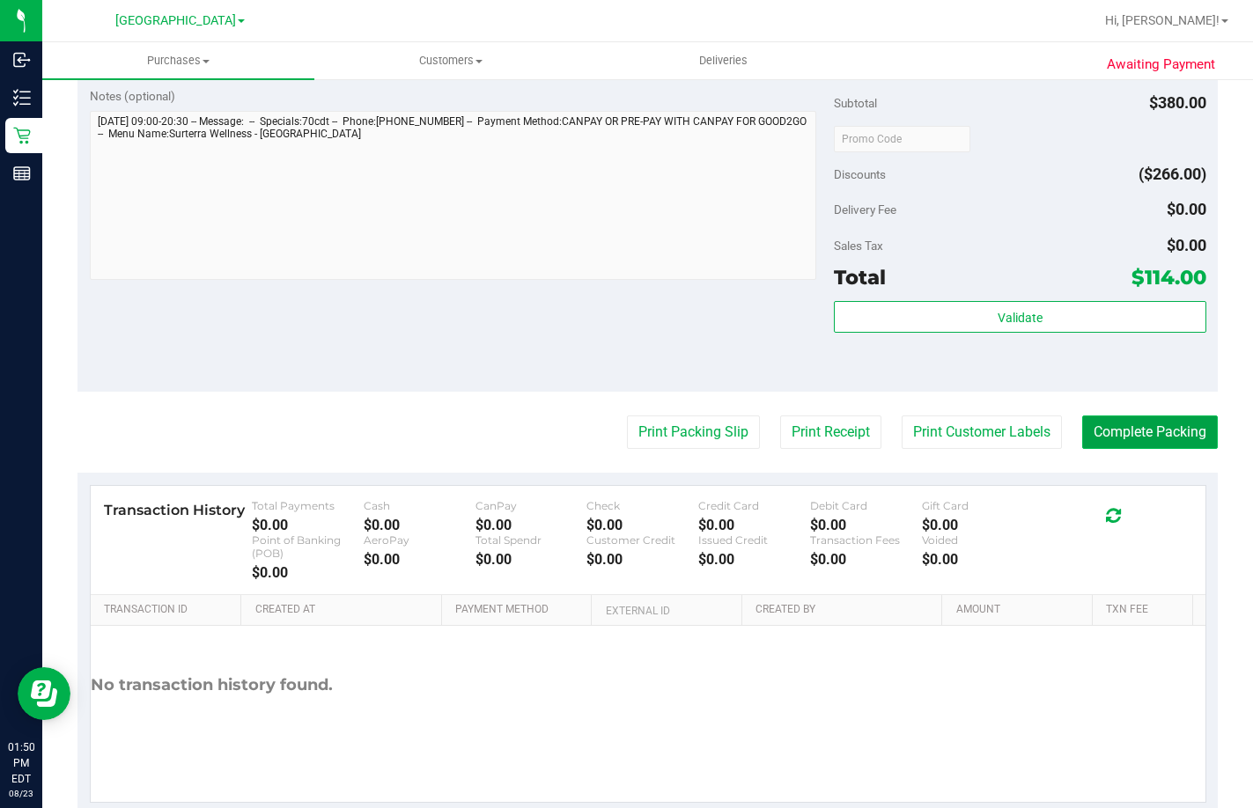
click at [1163, 449] on button "Complete Packing" at bounding box center [1150, 432] width 136 height 33
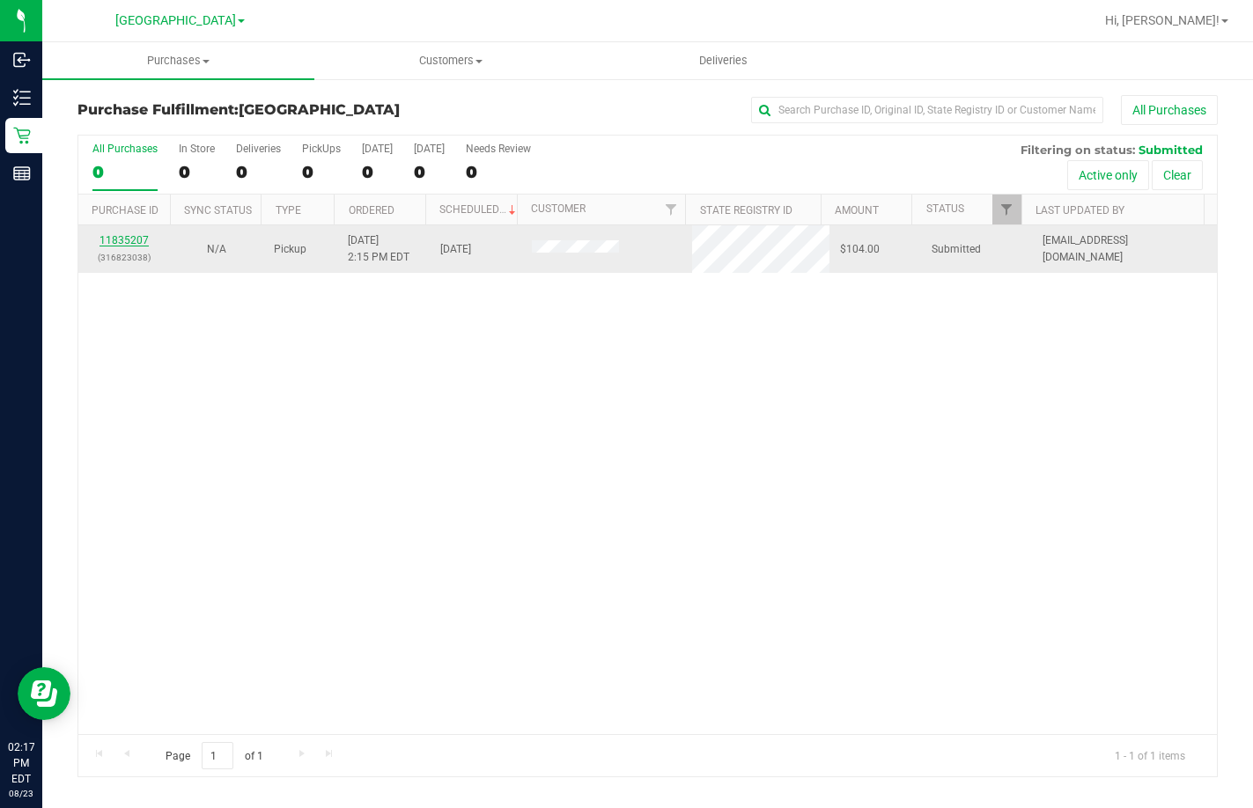
click at [130, 242] on link "11835207" at bounding box center [123, 240] width 49 height 12
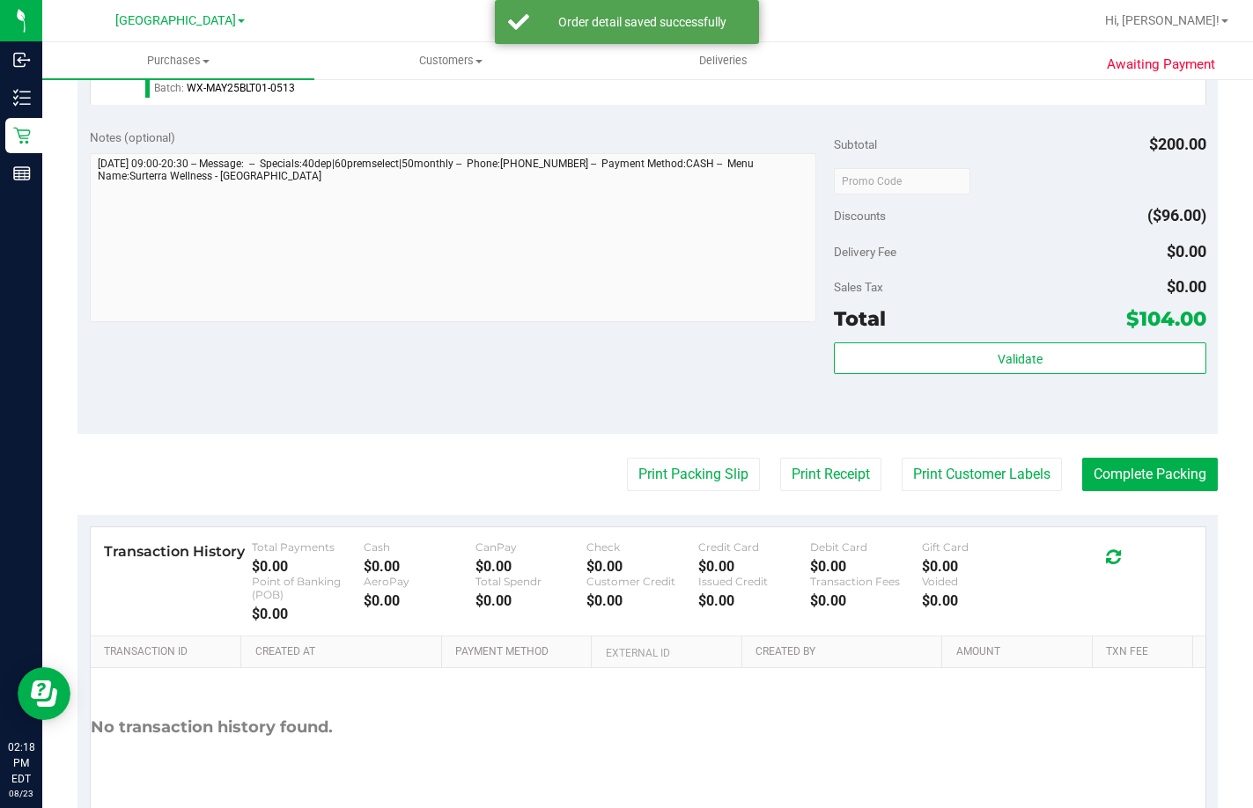
scroll to position [968, 0]
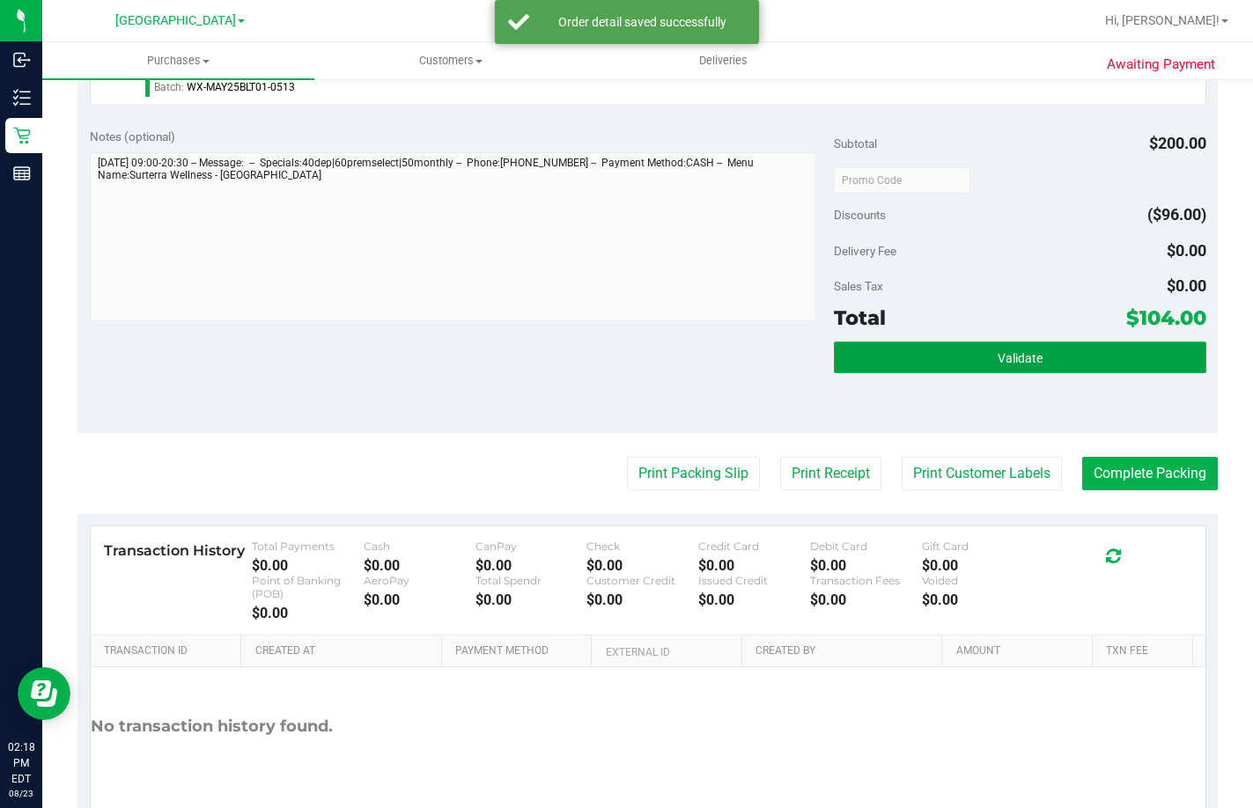
click at [1071, 373] on button "Validate" at bounding box center [1020, 358] width 372 height 32
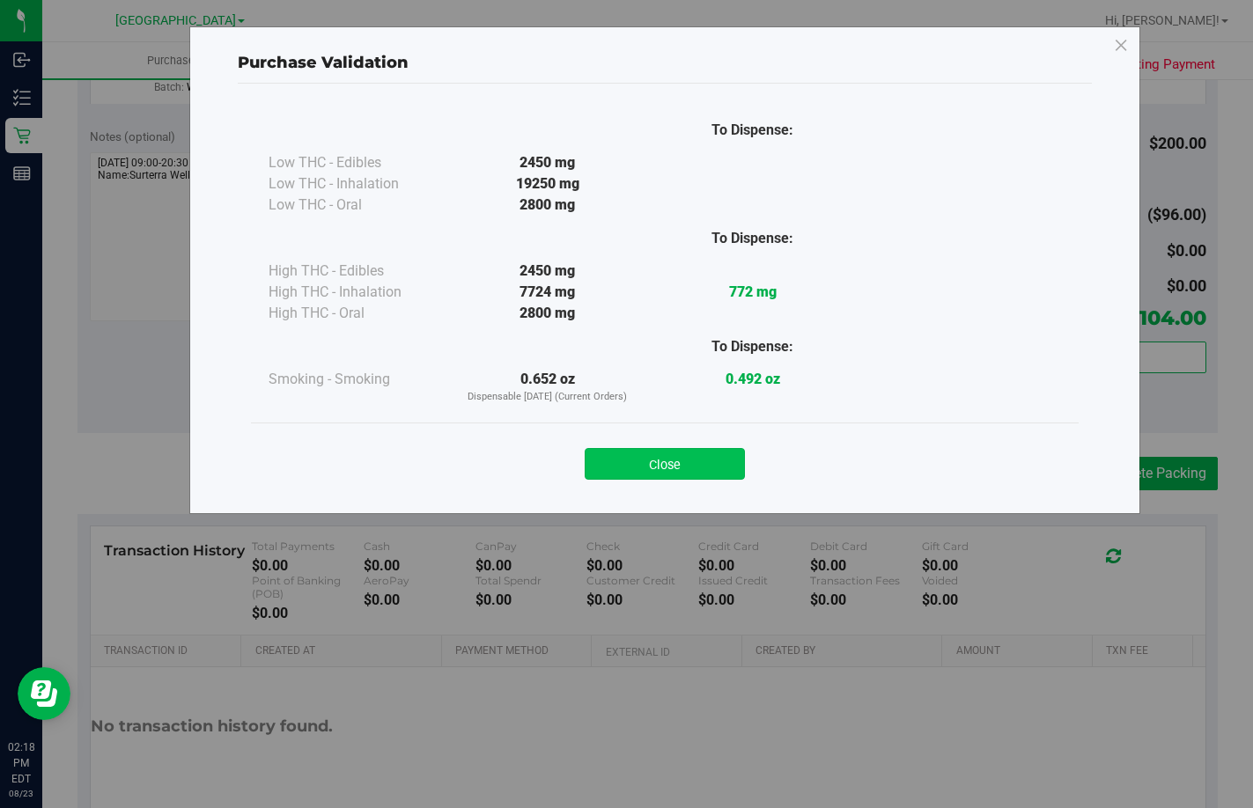
click at [705, 471] on button "Close" at bounding box center [665, 464] width 160 height 32
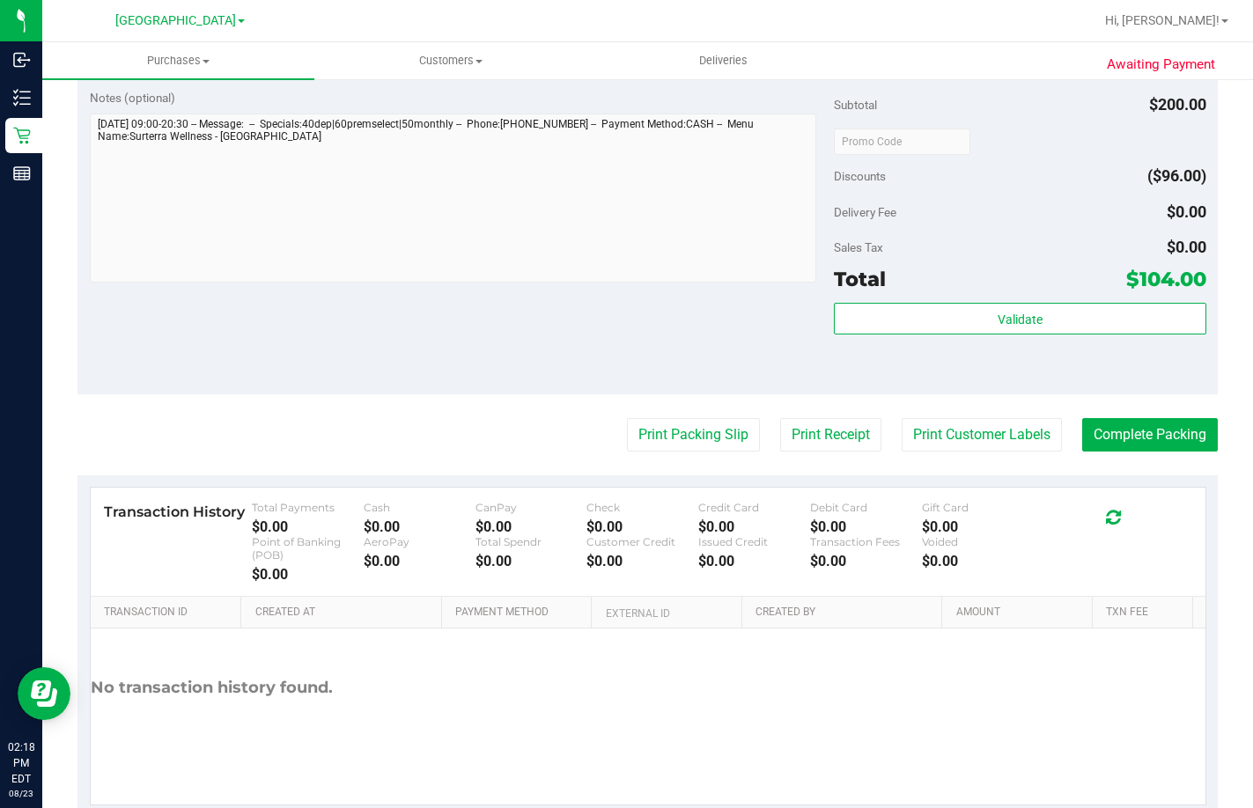
scroll to position [1172, 0]
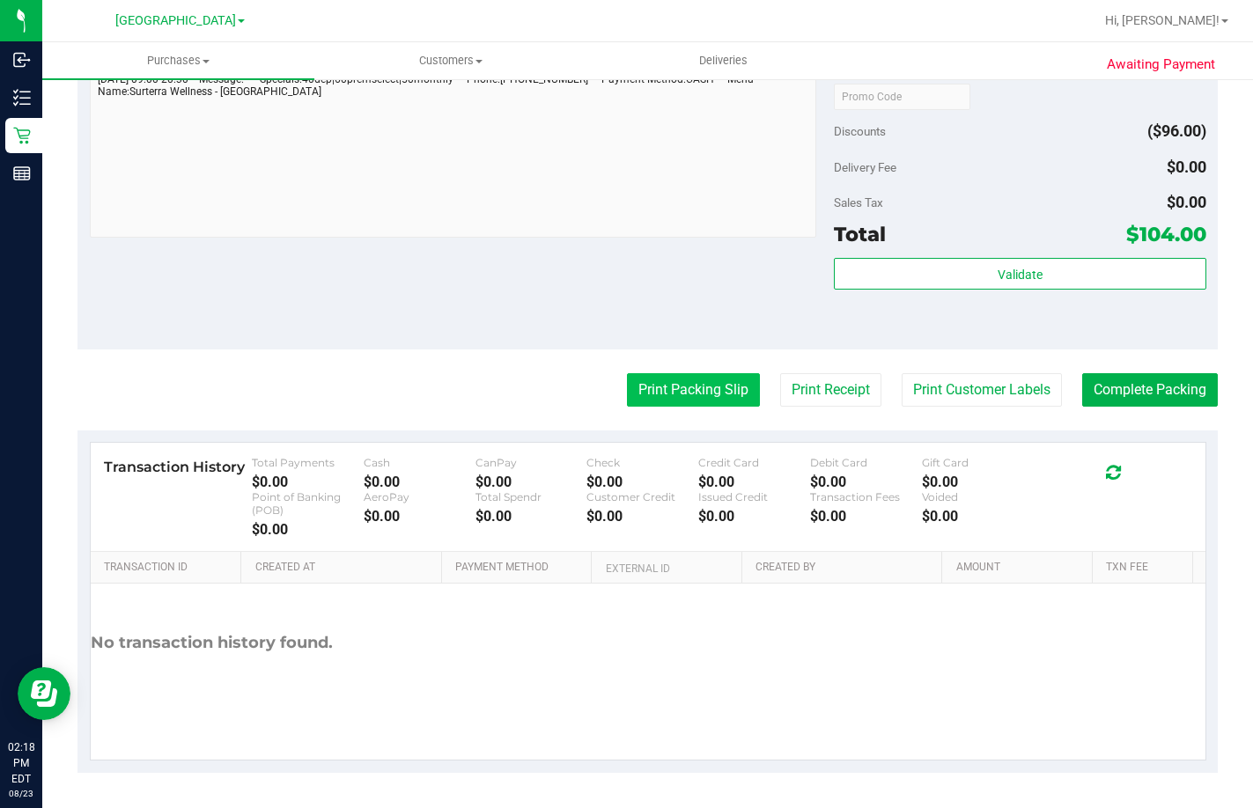
click at [691, 390] on button "Print Packing Slip" at bounding box center [693, 389] width 133 height 33
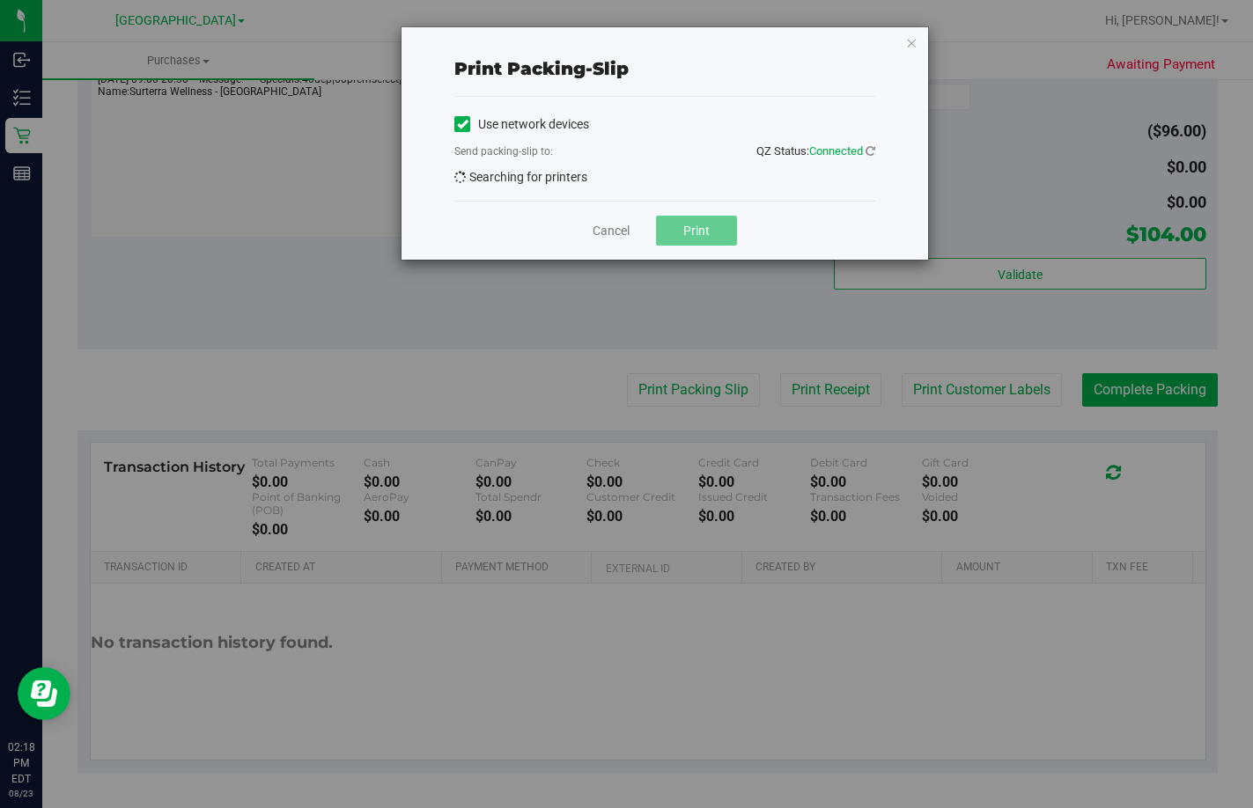
click at [723, 229] on button "Print" at bounding box center [696, 231] width 81 height 30
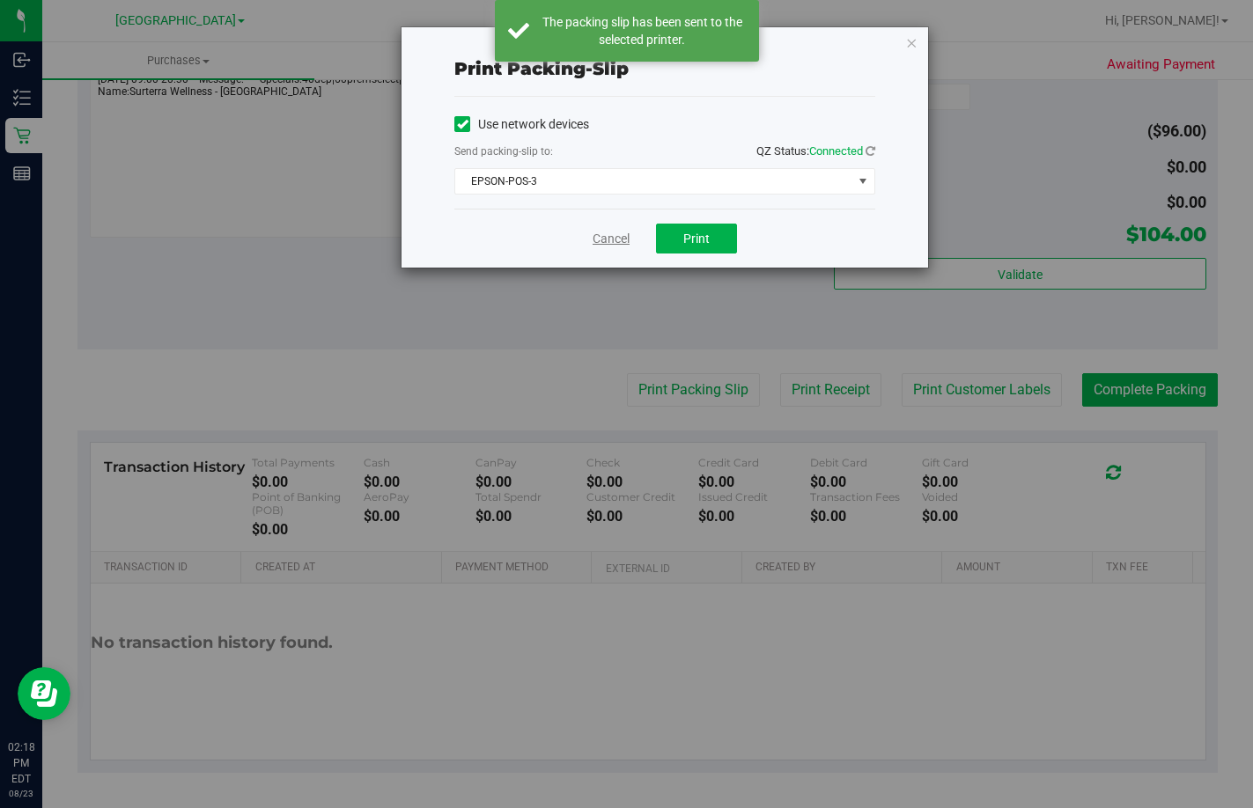
click at [621, 240] on link "Cancel" at bounding box center [610, 239] width 37 height 18
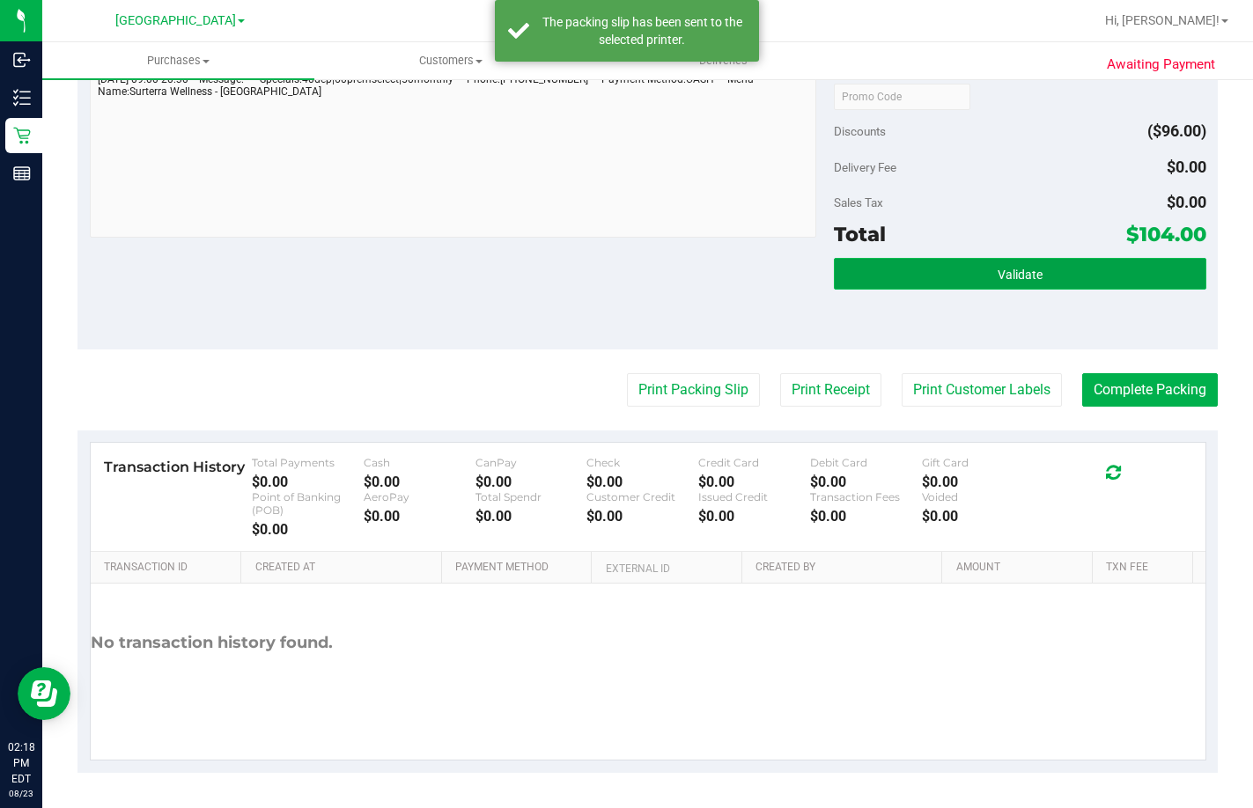
click at [1062, 279] on button "Validate" at bounding box center [1020, 274] width 372 height 32
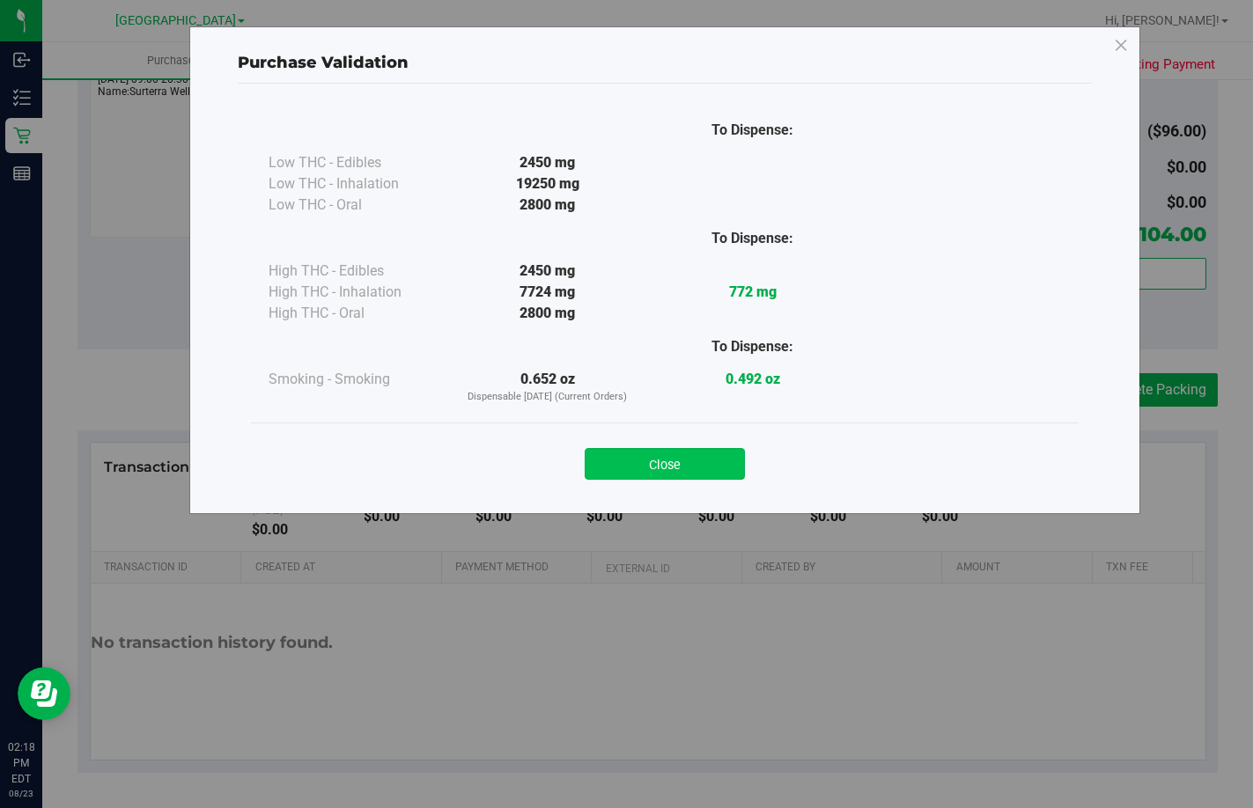
click at [722, 463] on button "Close" at bounding box center [665, 464] width 160 height 32
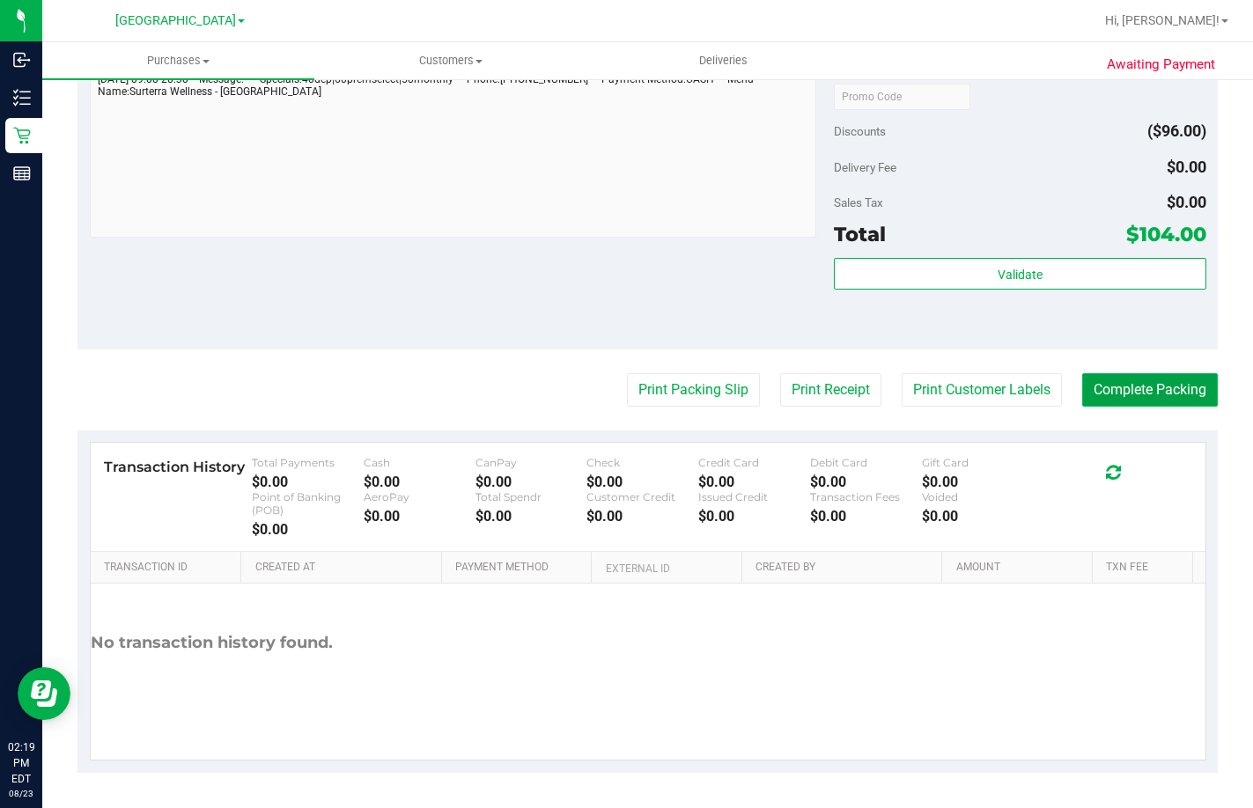
click at [1152, 388] on button "Complete Packing" at bounding box center [1150, 389] width 136 height 33
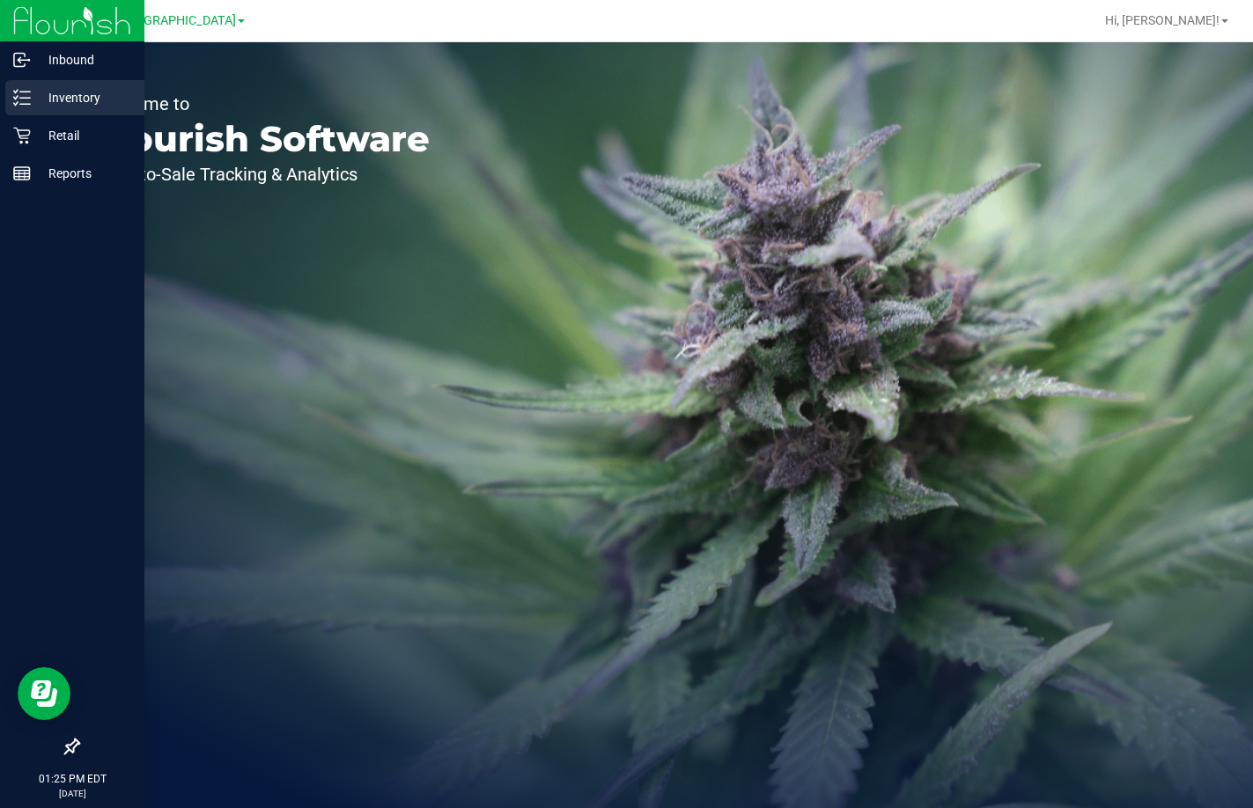
click at [90, 91] on p "Inventory" at bounding box center [84, 97] width 106 height 21
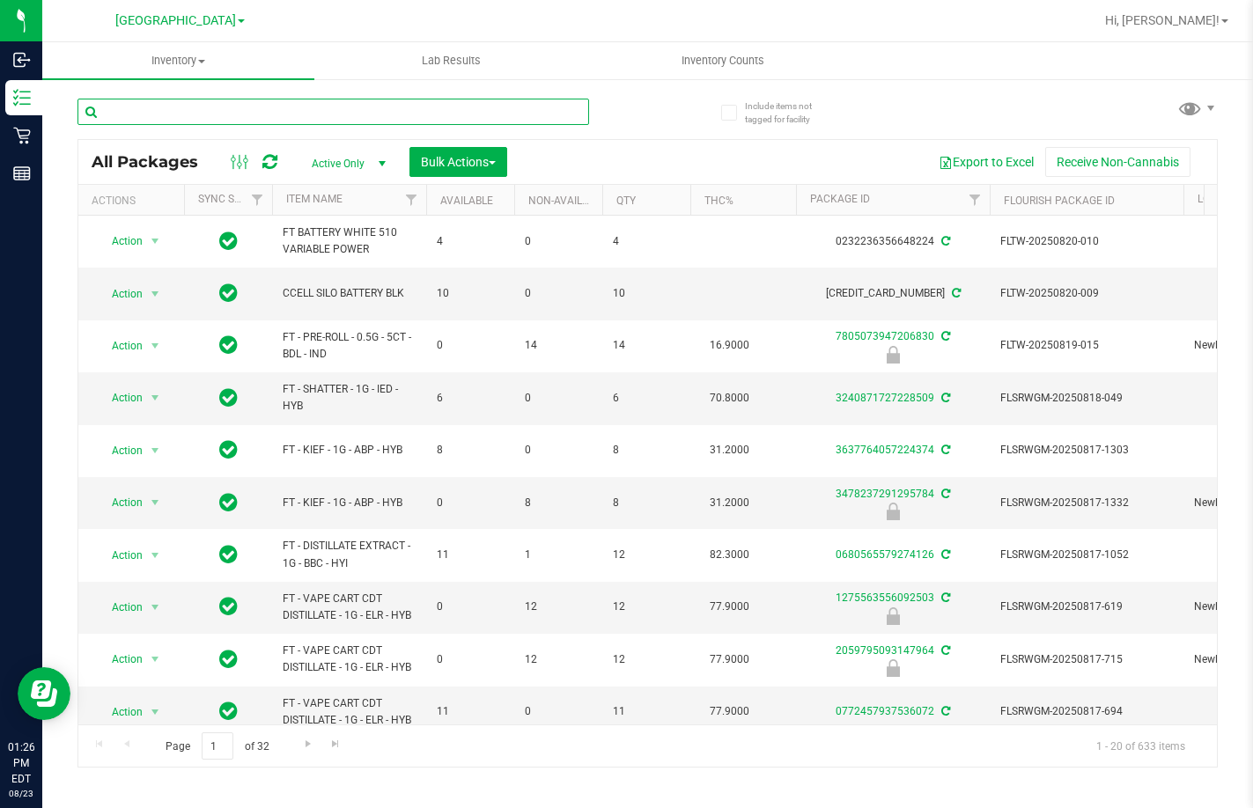
click at [202, 99] on input "text" at bounding box center [332, 112] width 511 height 26
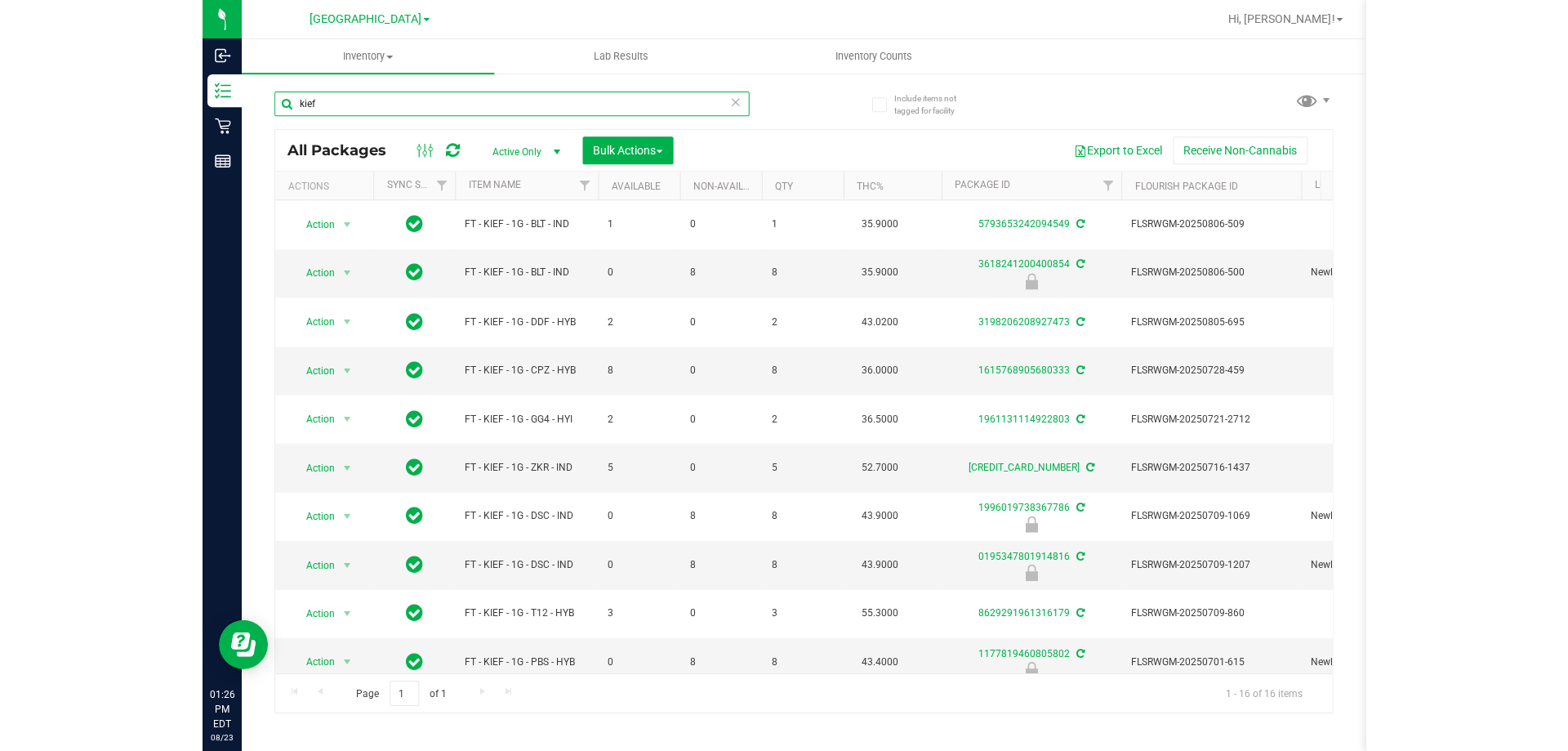
scroll to position [317, 0]
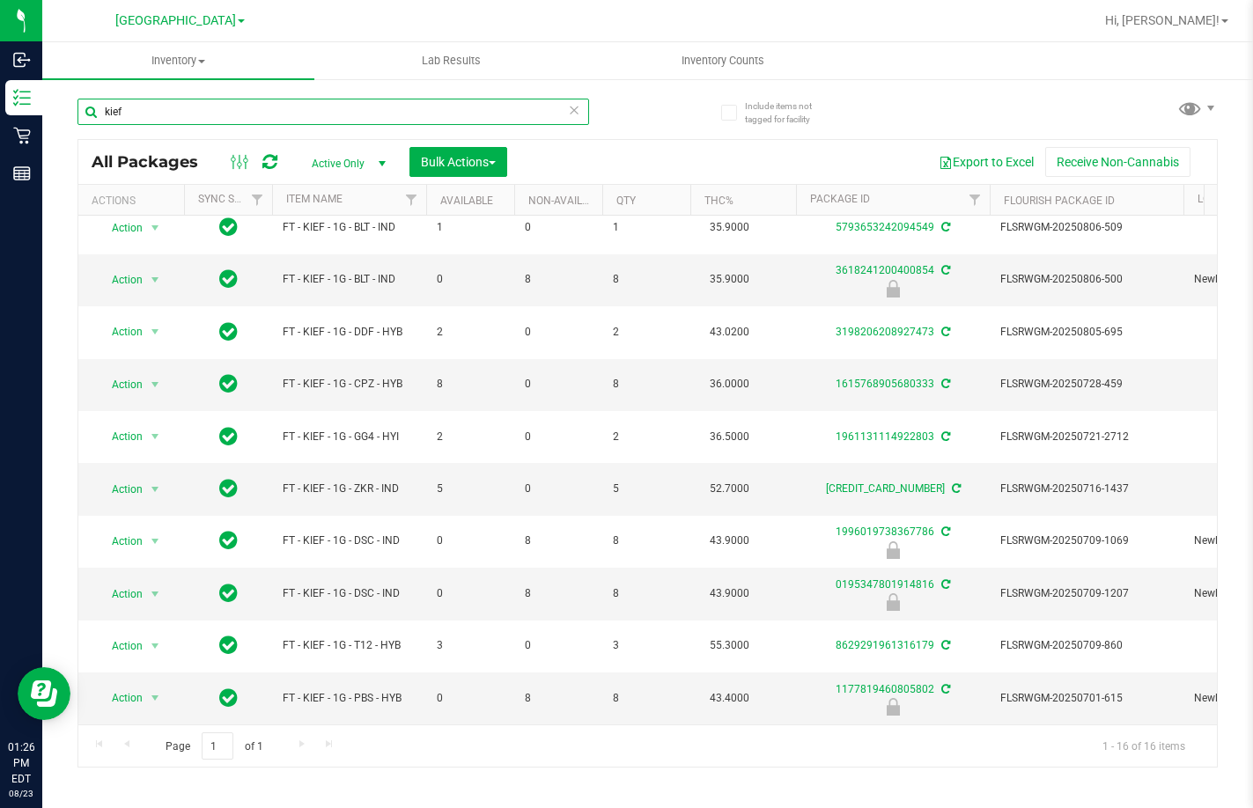
type input "kief"
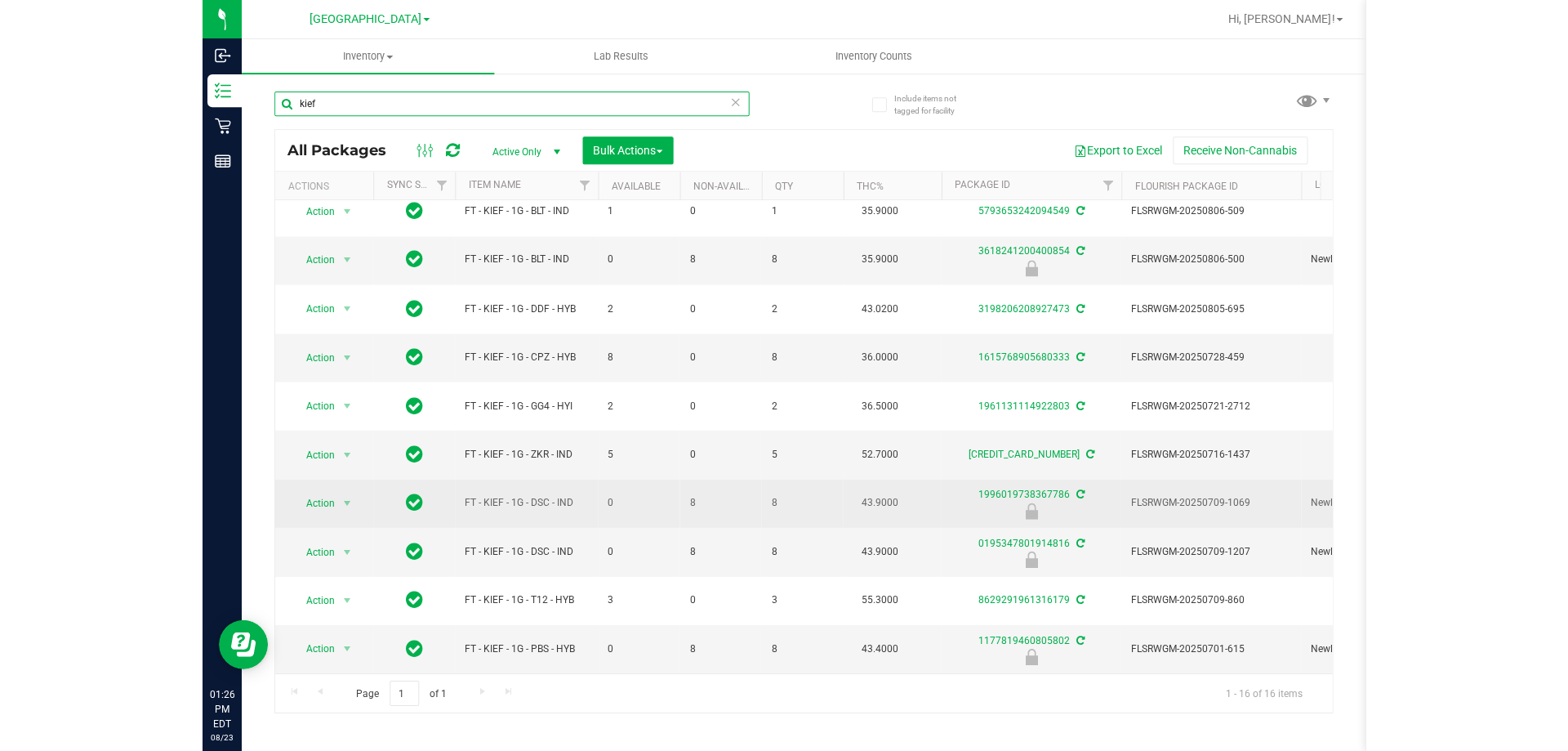
scroll to position [316, 0]
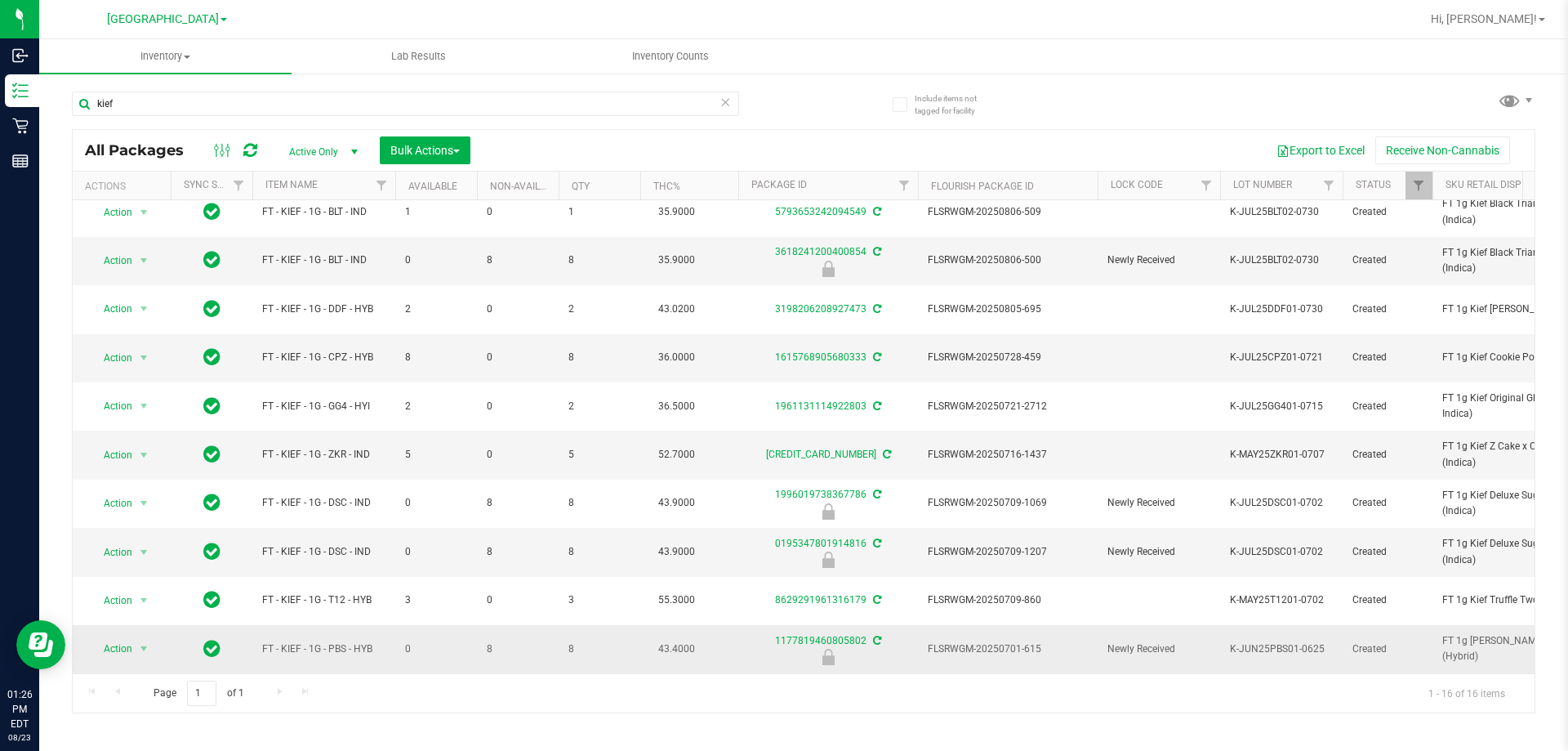
click at [1021, 641] on span "FLSRWGM-20250701-615" at bounding box center [1008, 649] width 161 height 16
click at [115, 641] on span "Action" at bounding box center [111, 649] width 45 height 23
click at [140, 618] on li "Unlock package" at bounding box center [142, 630] width 105 height 24
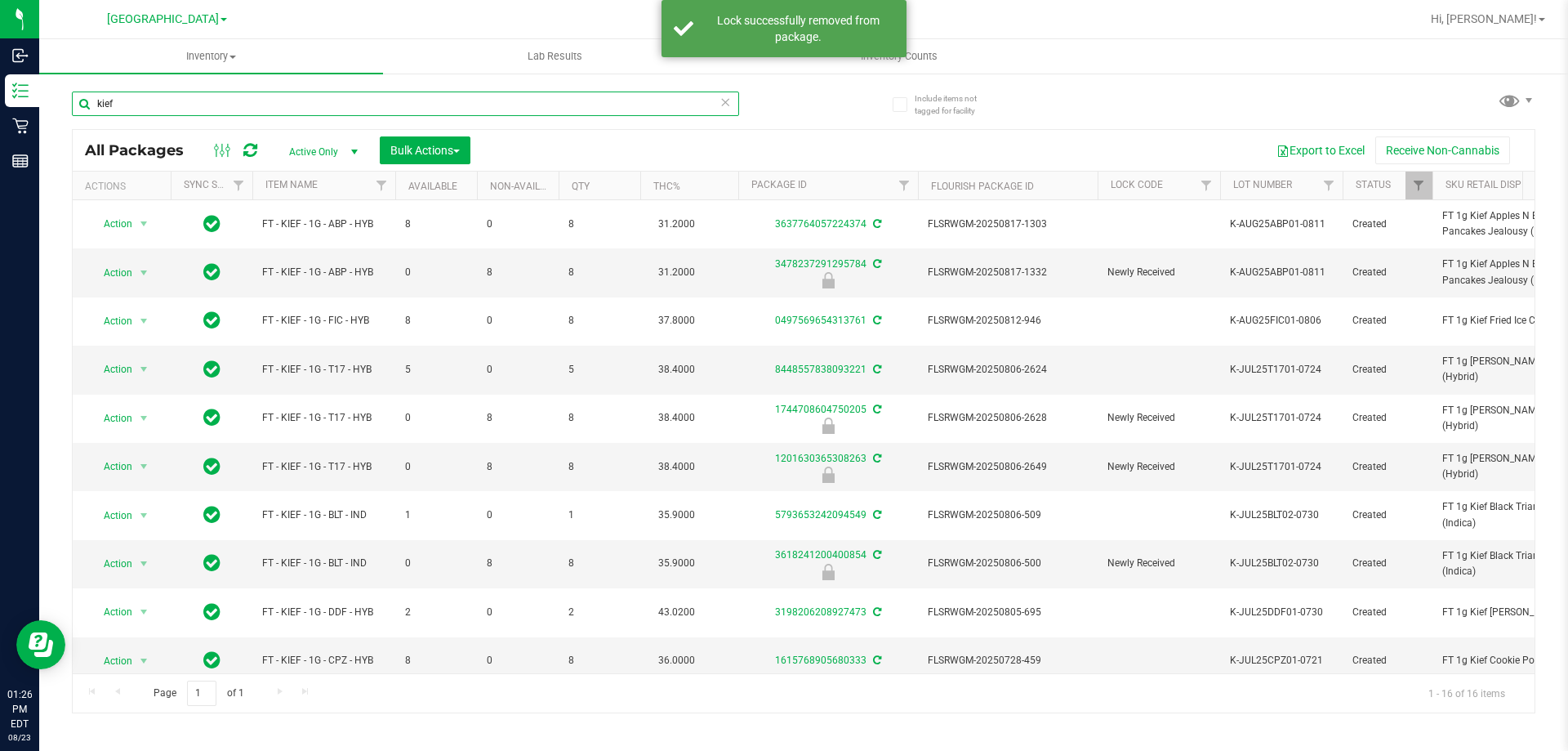
click at [276, 112] on input "kief" at bounding box center [405, 104] width 667 height 24
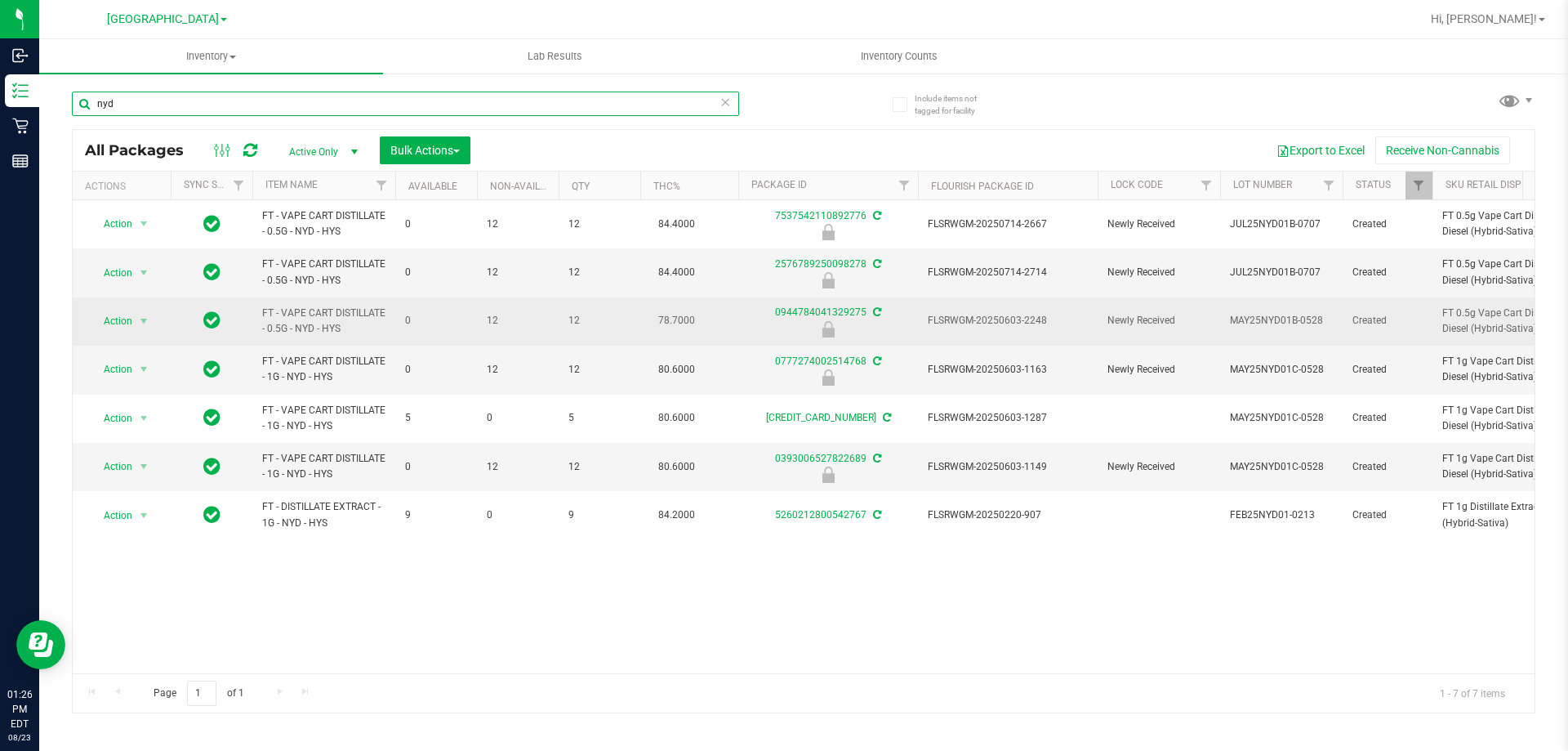
type input "nyd"
click at [1026, 322] on span "FLSRWGM-20250603-2248" at bounding box center [1008, 320] width 161 height 16
click at [120, 317] on span "Action" at bounding box center [111, 321] width 45 height 23
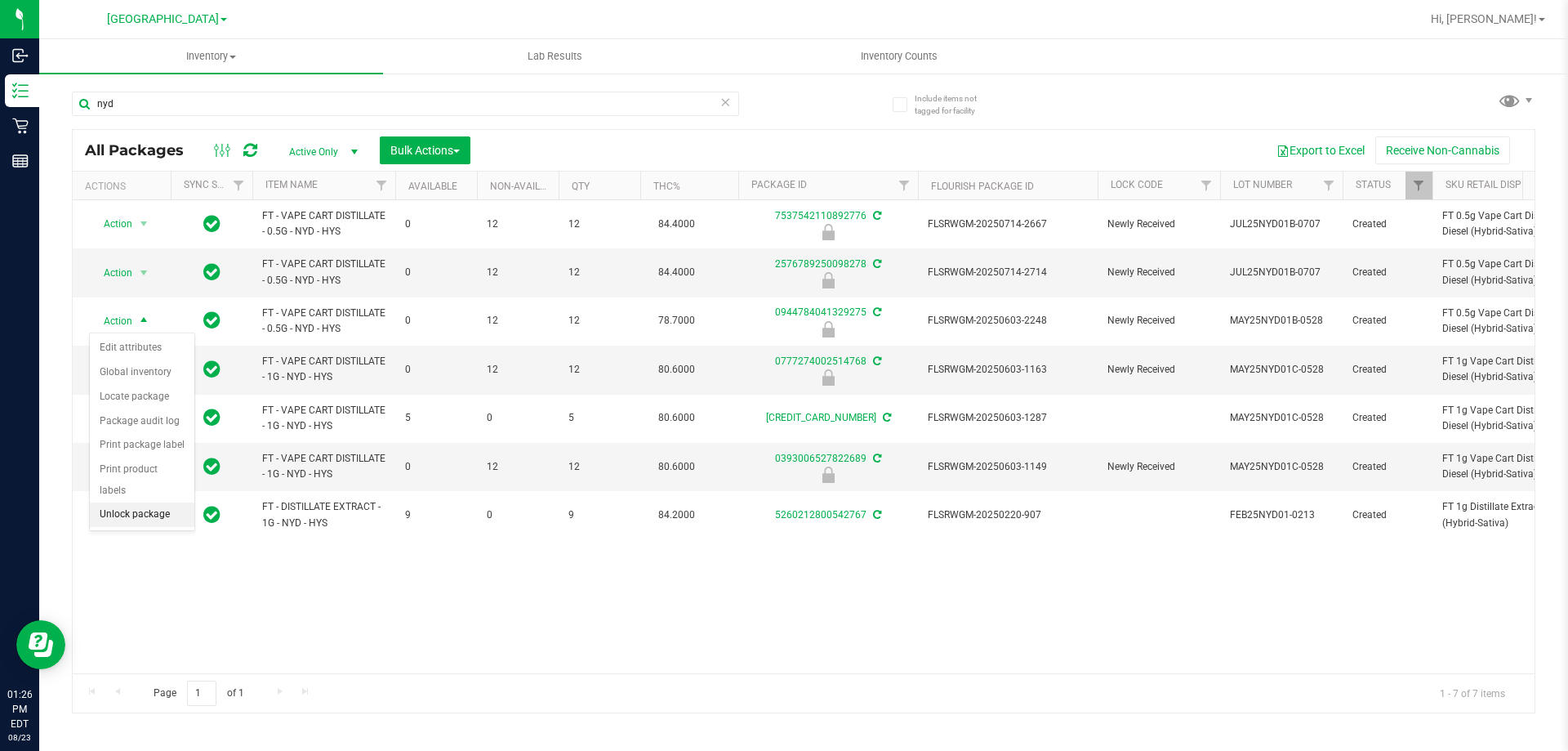
click at [166, 502] on li "Unlock package" at bounding box center [142, 514] width 105 height 24
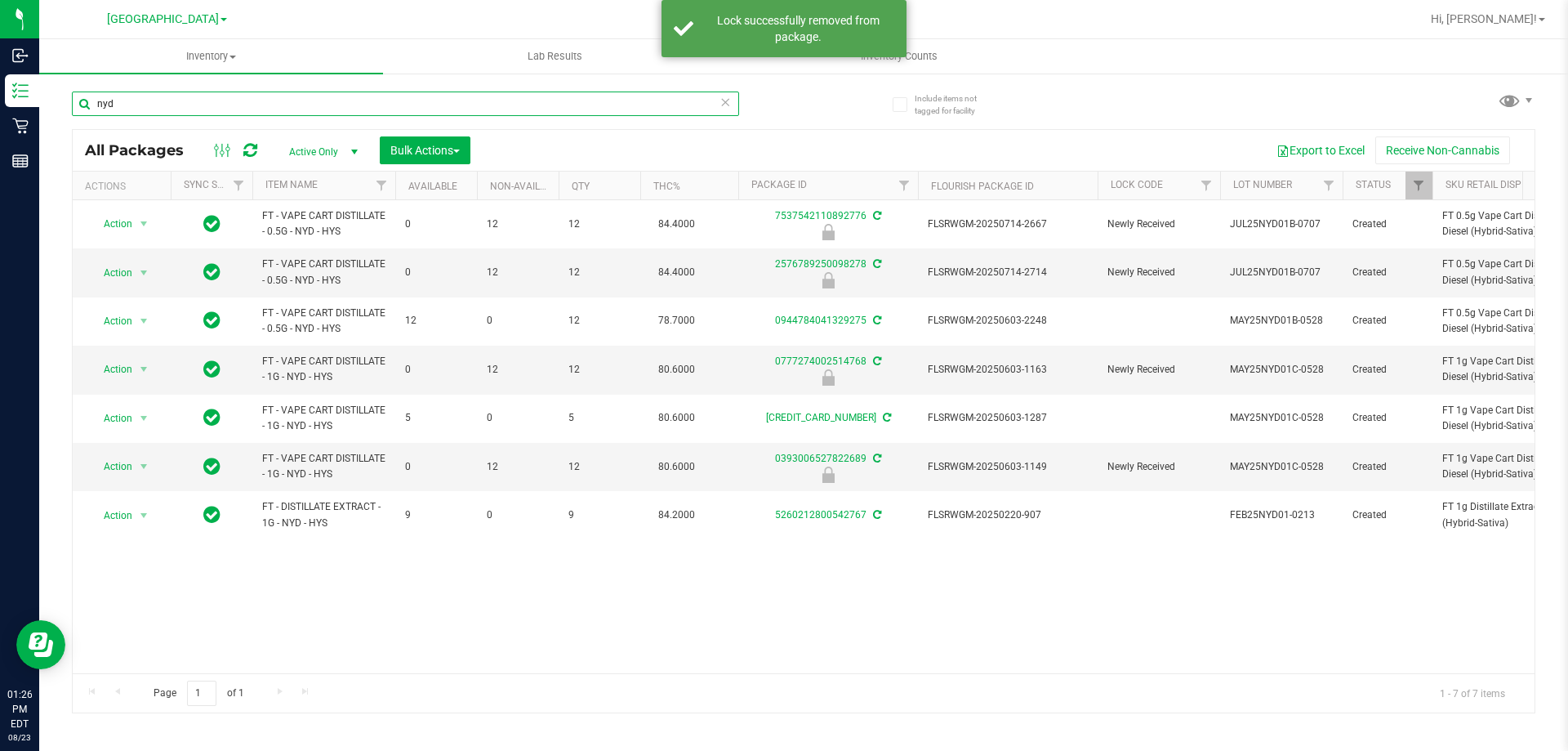
click at [264, 99] on input "nyd" at bounding box center [405, 104] width 667 height 24
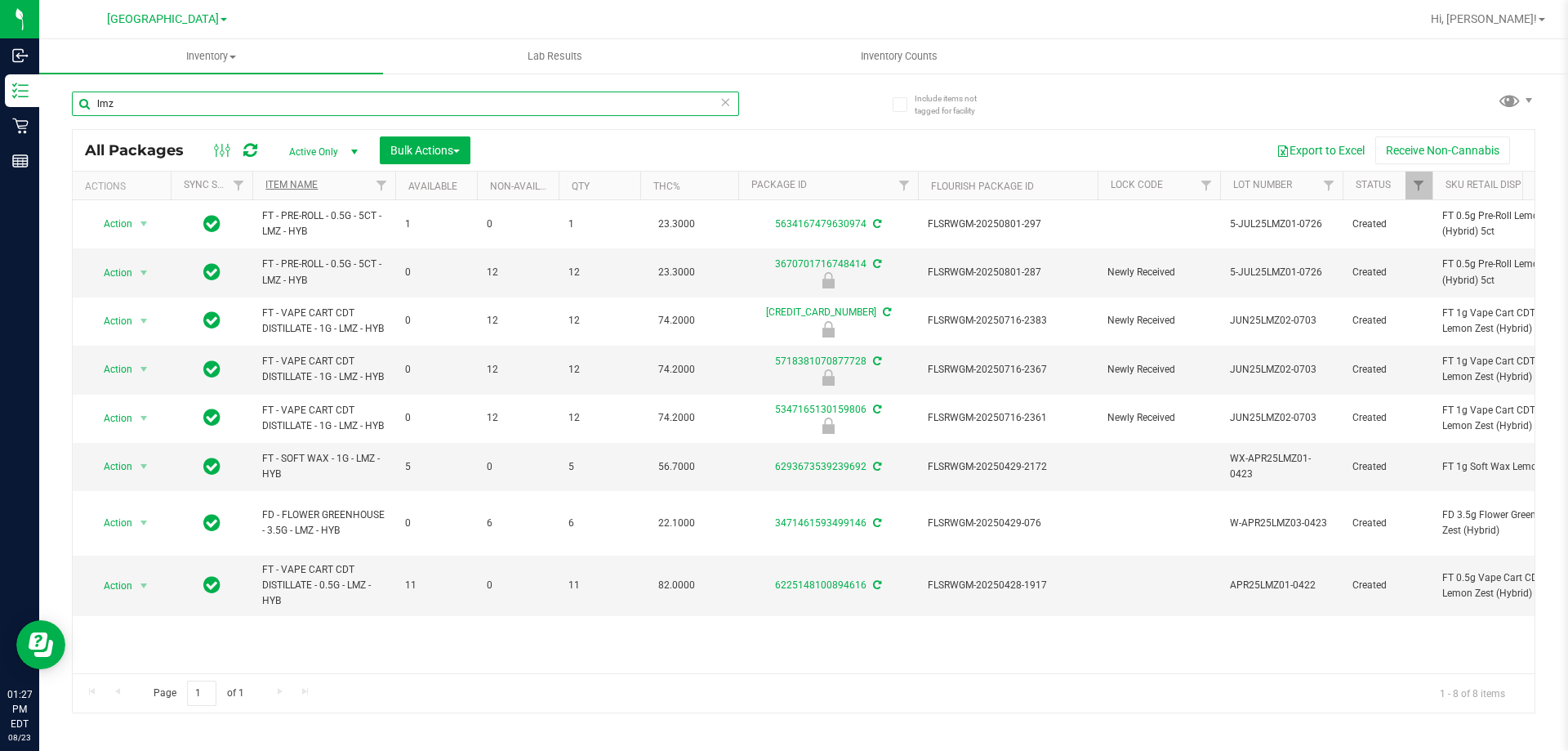
type input "lmz"
click at [290, 181] on link "Item Name" at bounding box center [291, 185] width 52 height 11
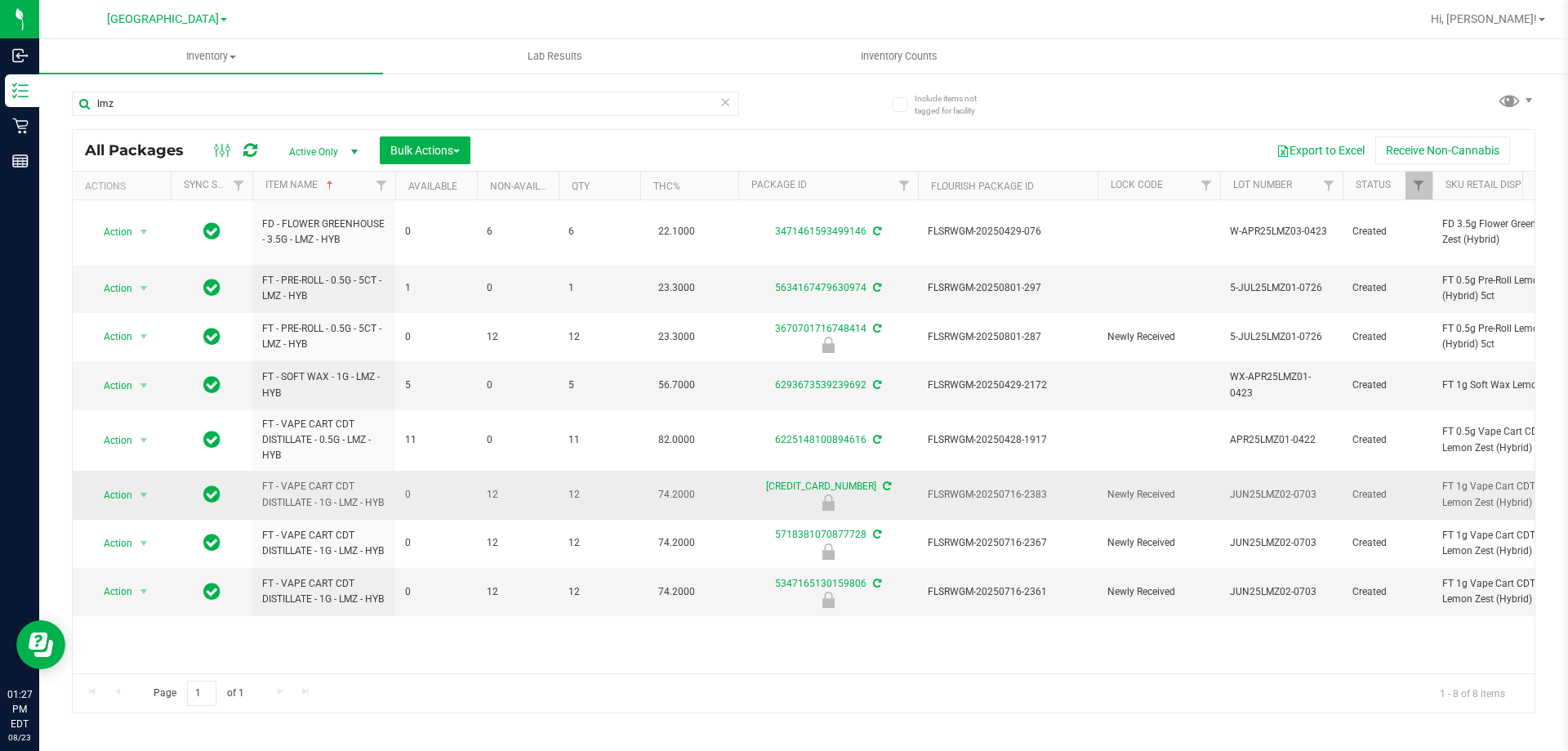
click at [269, 479] on span "FT - VAPE CART CDT DISTILLATE - 1G - LMZ - HYB" at bounding box center [324, 494] width 123 height 31
click at [317, 480] on span "FT - VAPE CART CDT DISTILLATE - 1G - LMZ - HYB" at bounding box center [324, 494] width 123 height 31
click at [258, 471] on td "FT - VAPE CART CDT DISTILLATE - 1G - LMZ - HYB" at bounding box center [324, 495] width 143 height 48
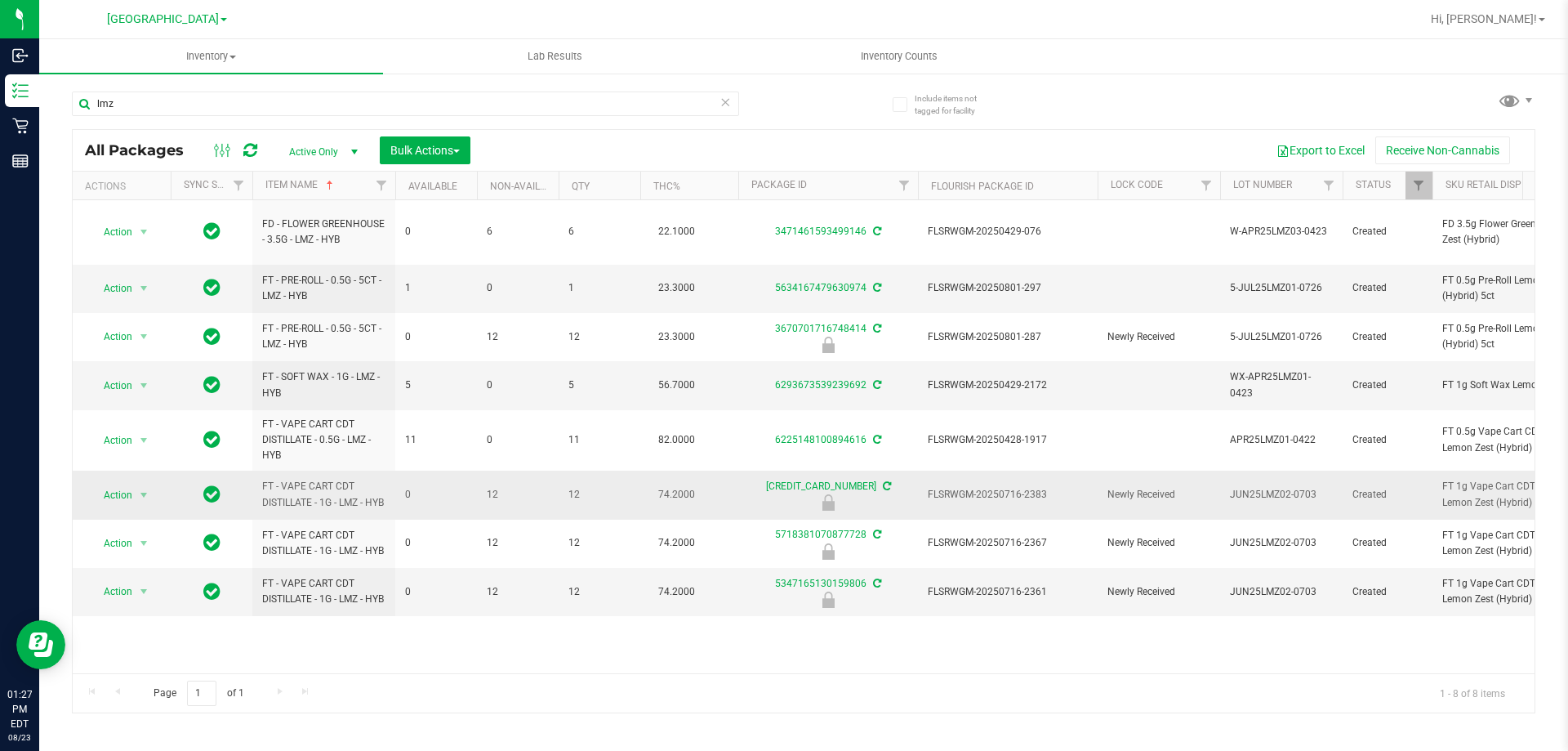
click at [258, 471] on td "FT - VAPE CART CDT DISTILLATE - 1G - LMZ - HYB" at bounding box center [324, 495] width 143 height 48
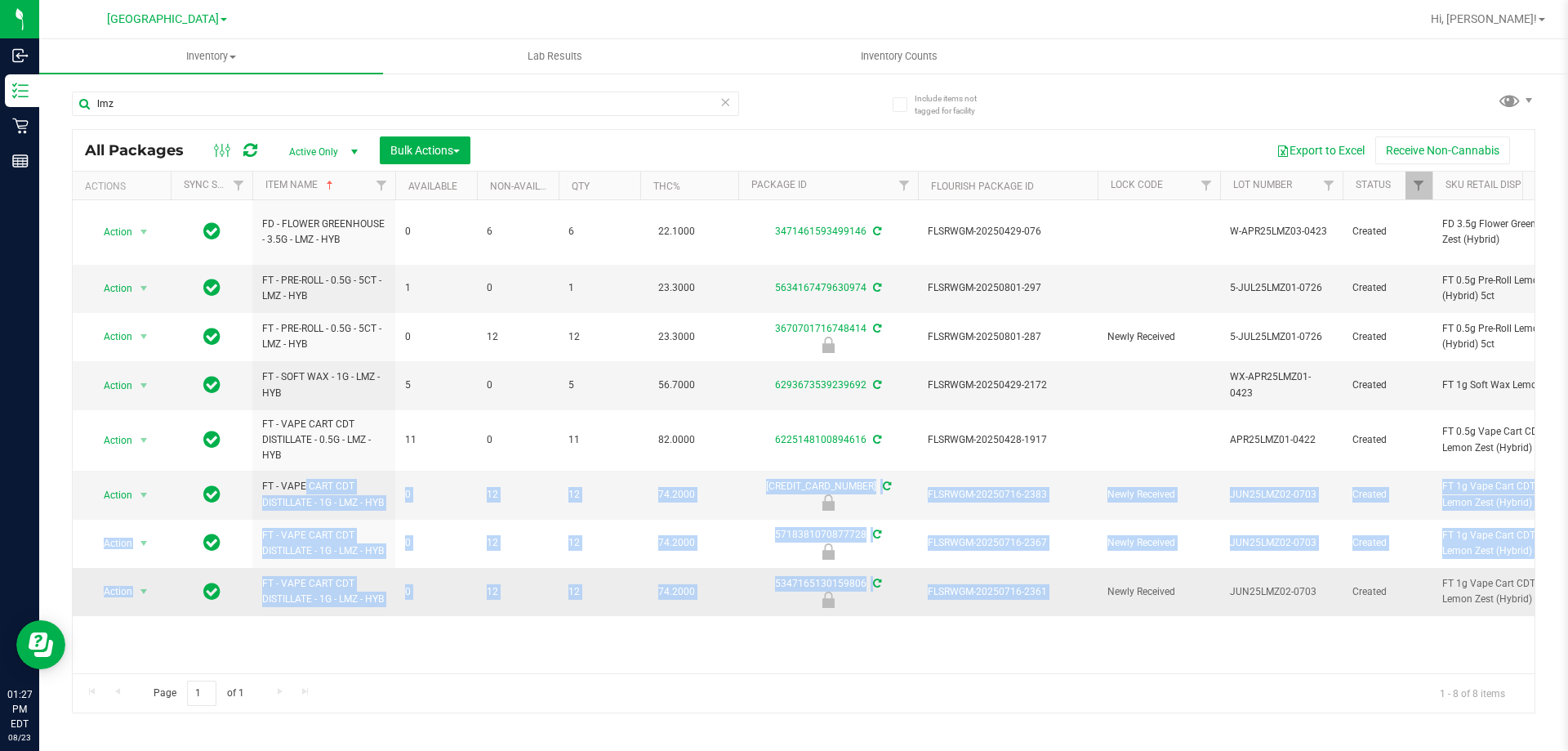
drag, startPoint x: 258, startPoint y: 466, endPoint x: 1042, endPoint y: 604, distance: 796.1
click at [1008, 487] on span "FLSRWGM-20250716-2383" at bounding box center [1008, 495] width 161 height 16
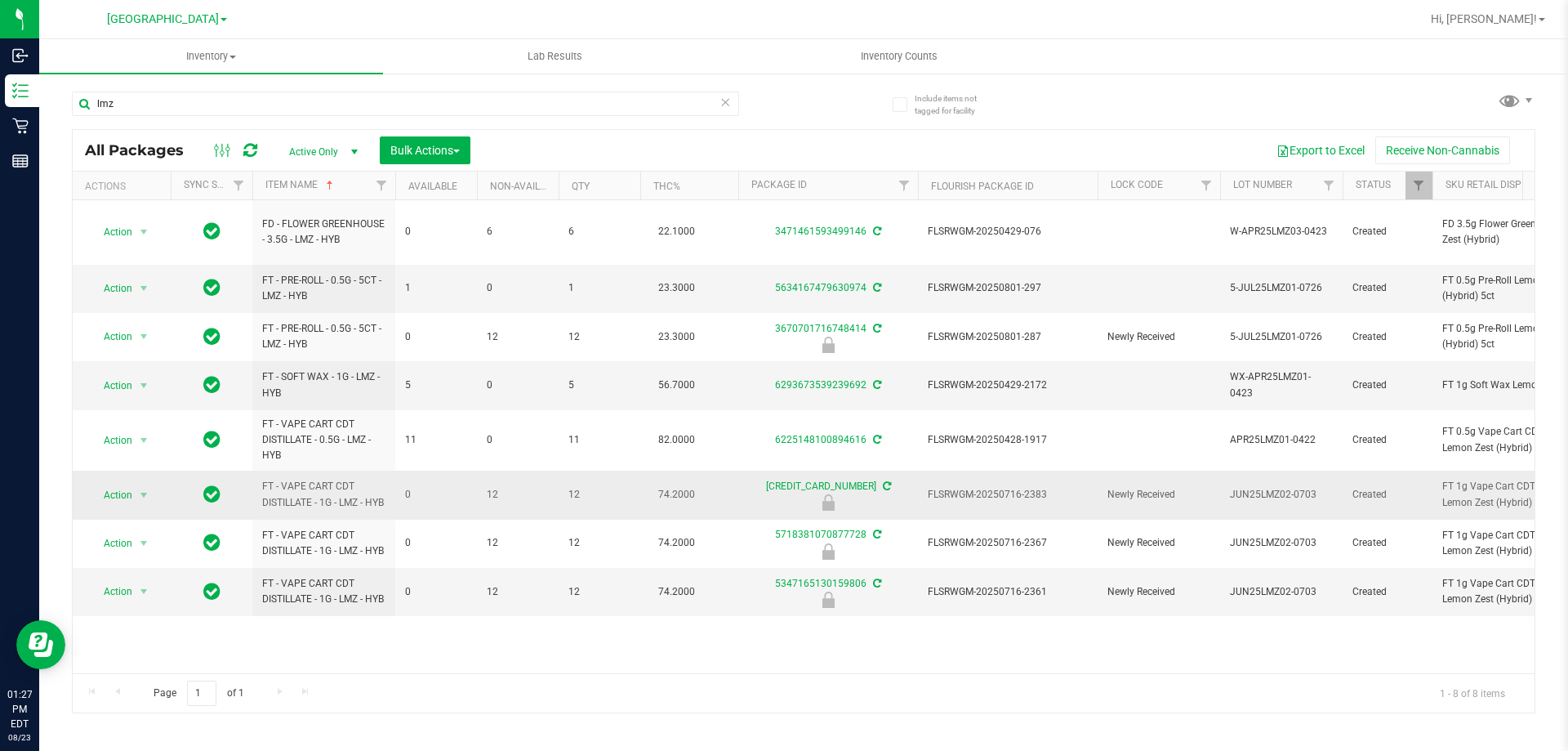
click at [1035, 487] on span "FLSRWGM-20250716-2383" at bounding box center [1008, 495] width 161 height 16
click at [104, 484] on span "Action" at bounding box center [111, 495] width 45 height 23
click at [163, 667] on li "Unlock package" at bounding box center [142, 680] width 105 height 24
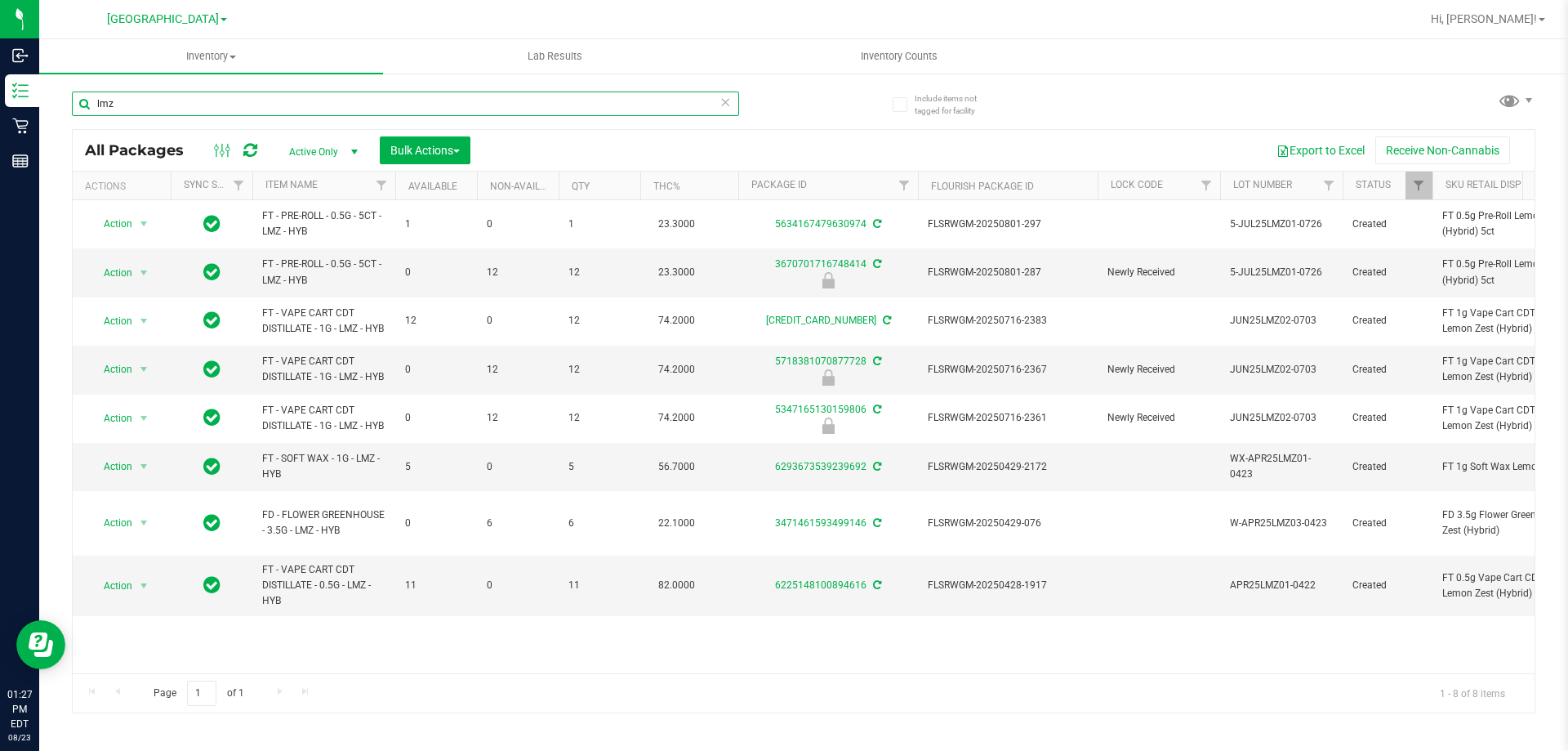
click at [454, 101] on input "lmz" at bounding box center [405, 104] width 667 height 24
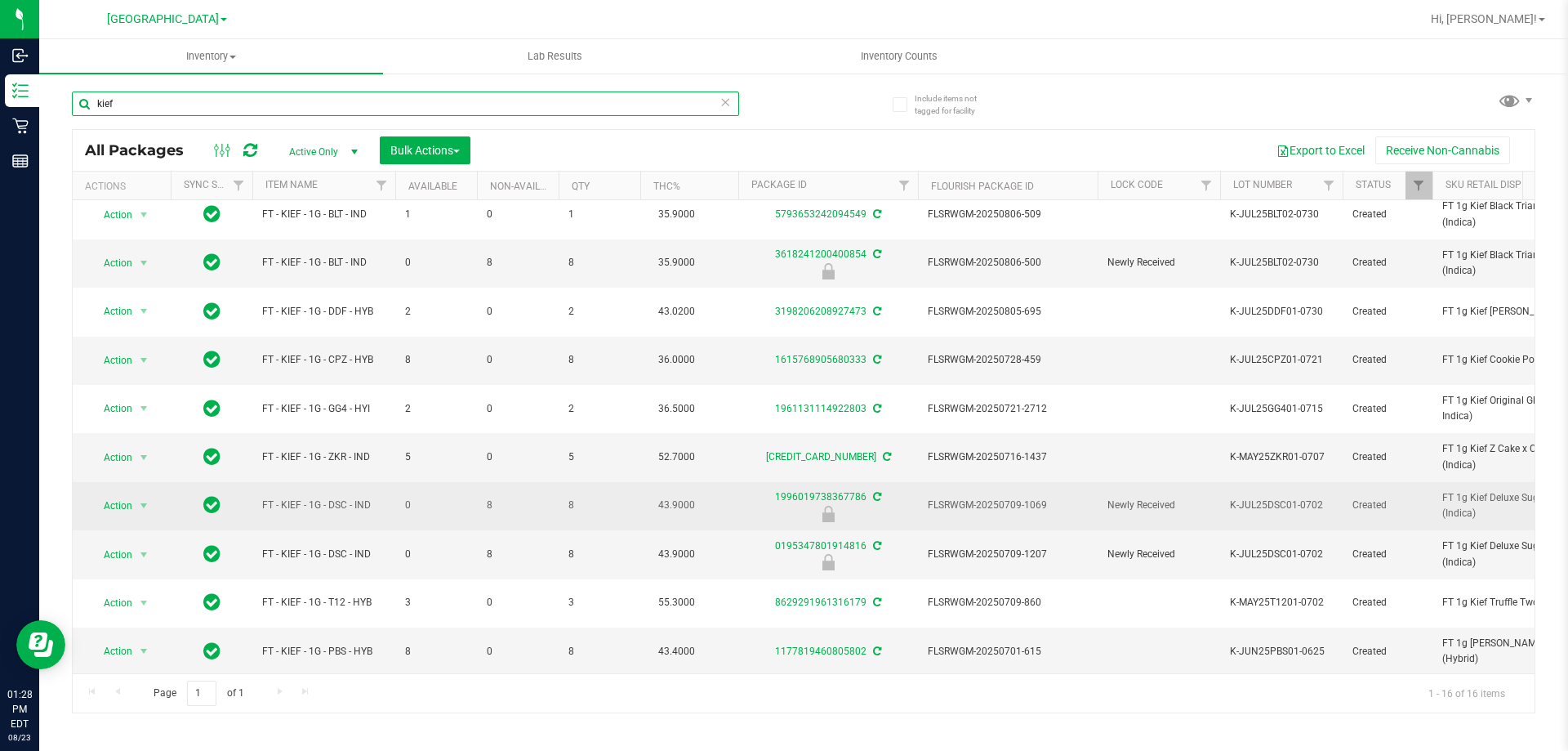
scroll to position [316, 0]
type input "kief"
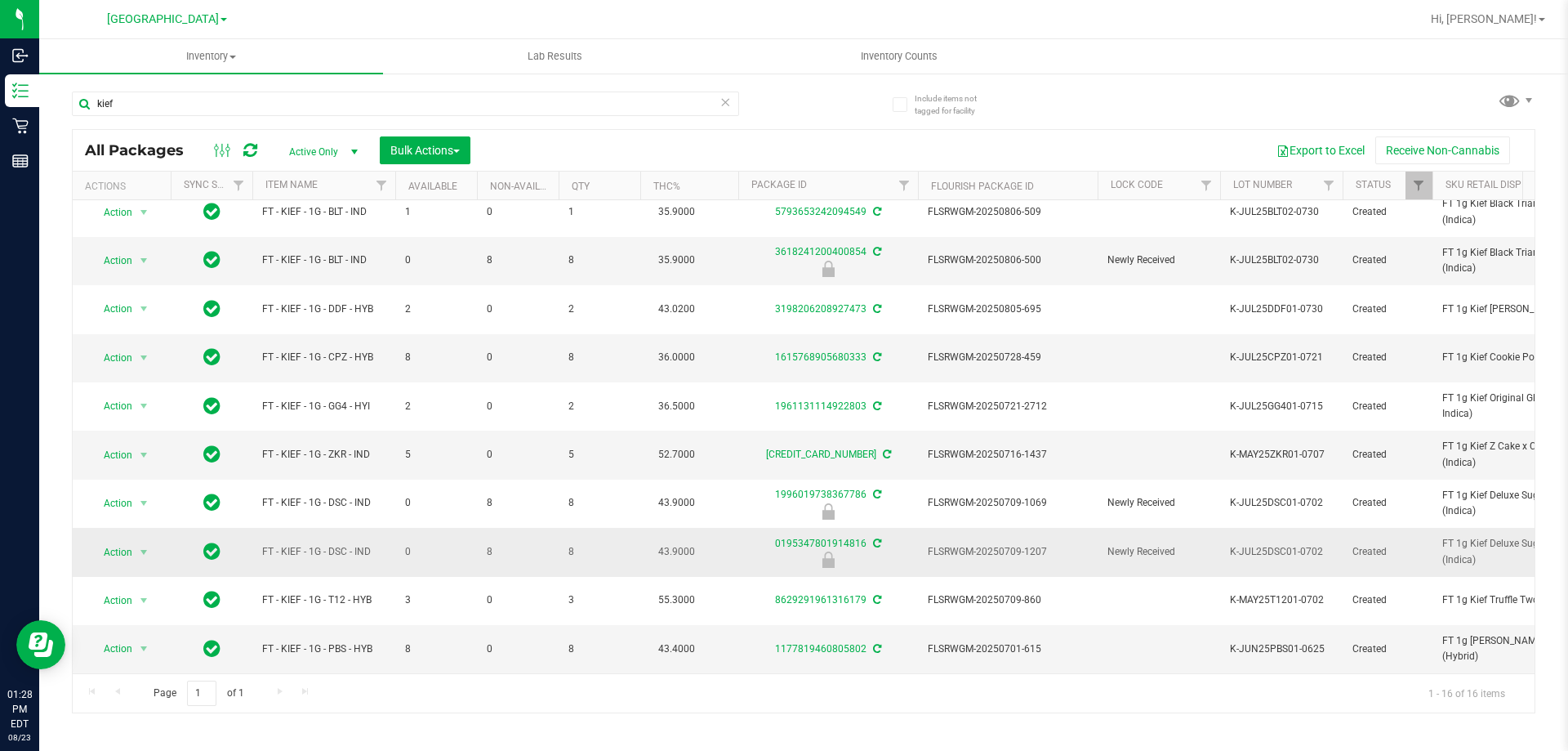
drag, startPoint x: 399, startPoint y: 492, endPoint x: 1114, endPoint y: 548, distance: 717.2
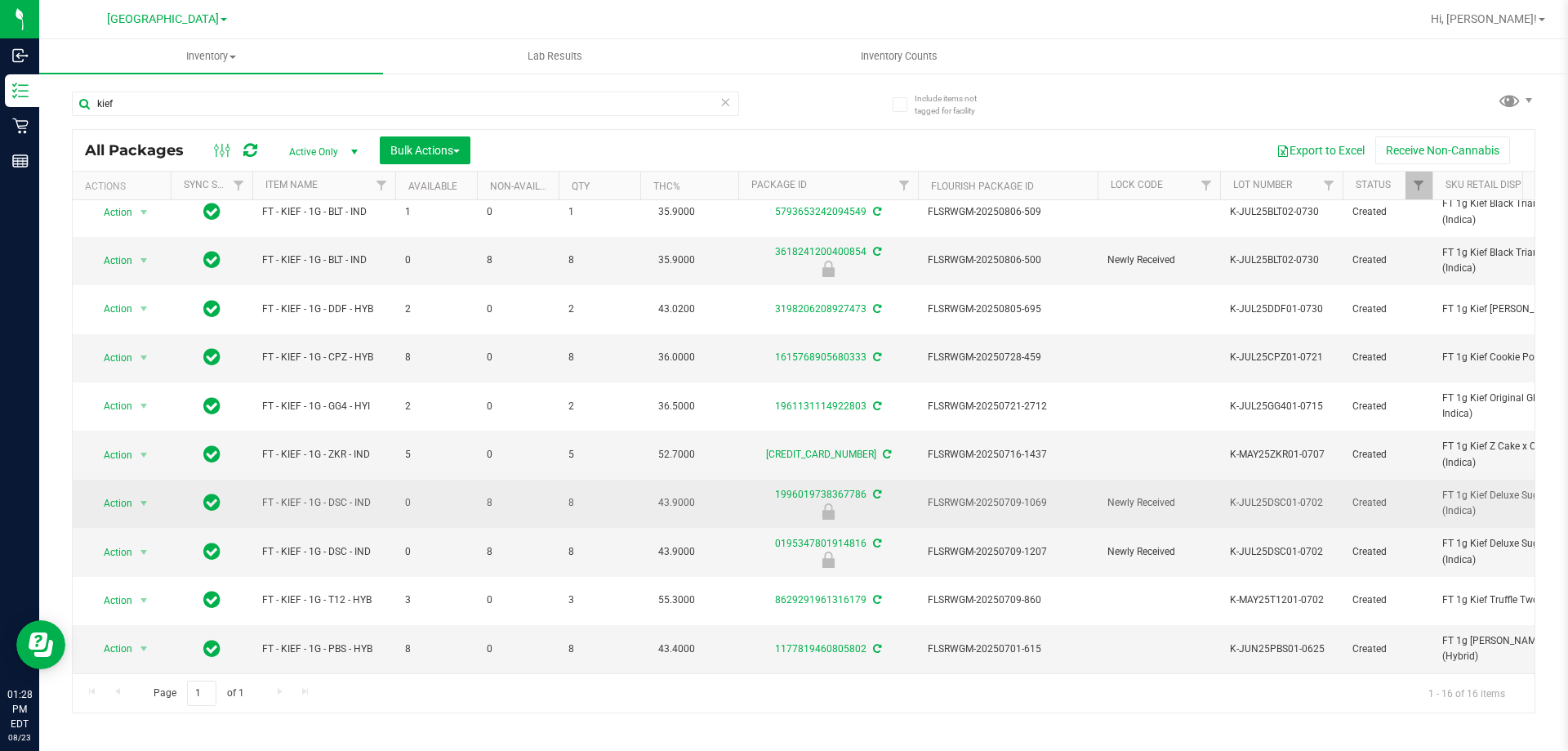
click at [986, 495] on span "FLSRWGM-20250709-1069" at bounding box center [1008, 502] width 161 height 16
click at [106, 492] on span "Action" at bounding box center [111, 503] width 45 height 23
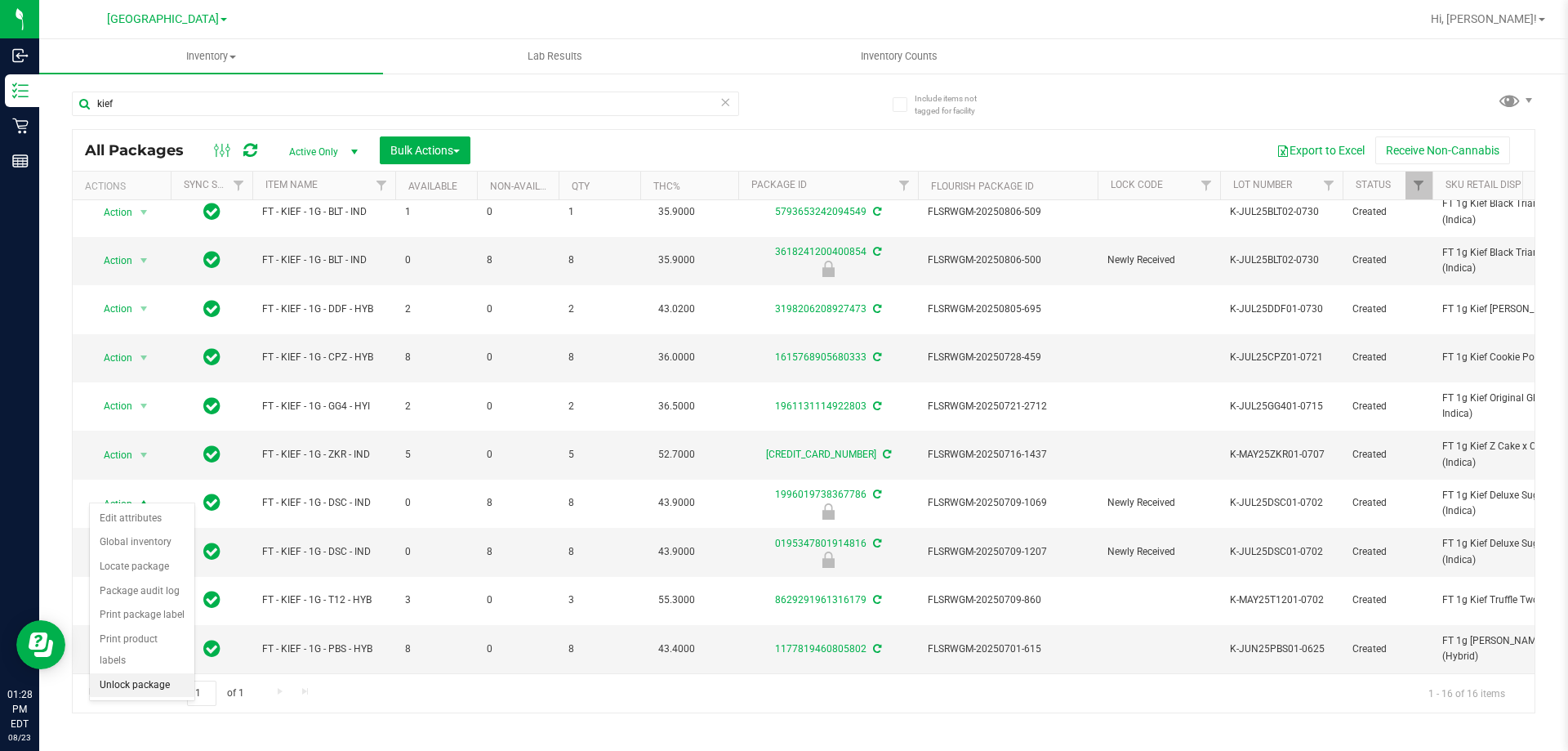
click at [155, 673] on li "Unlock package" at bounding box center [142, 685] width 105 height 24
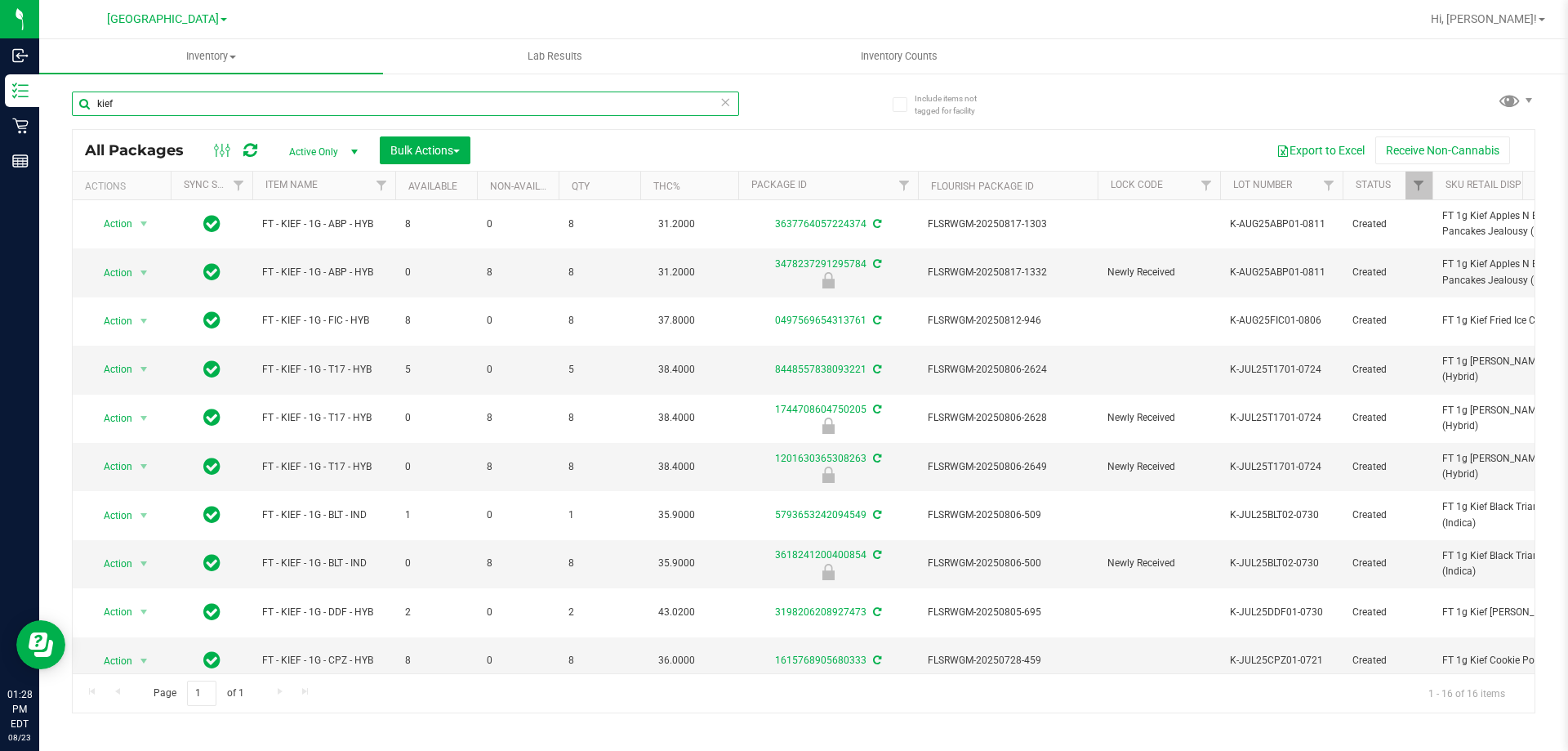
click at [529, 99] on input "kief" at bounding box center [405, 104] width 667 height 24
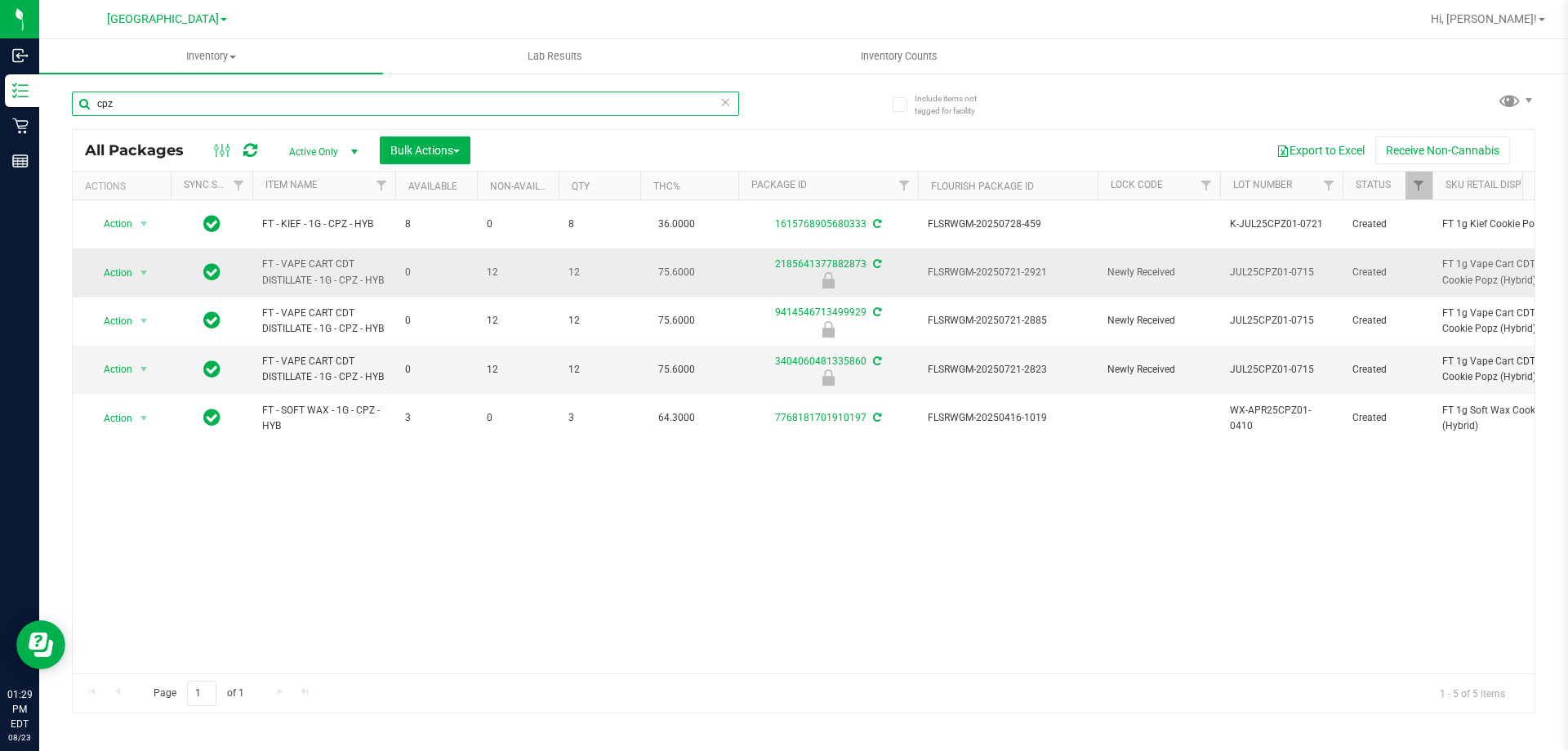
type input "cpz"
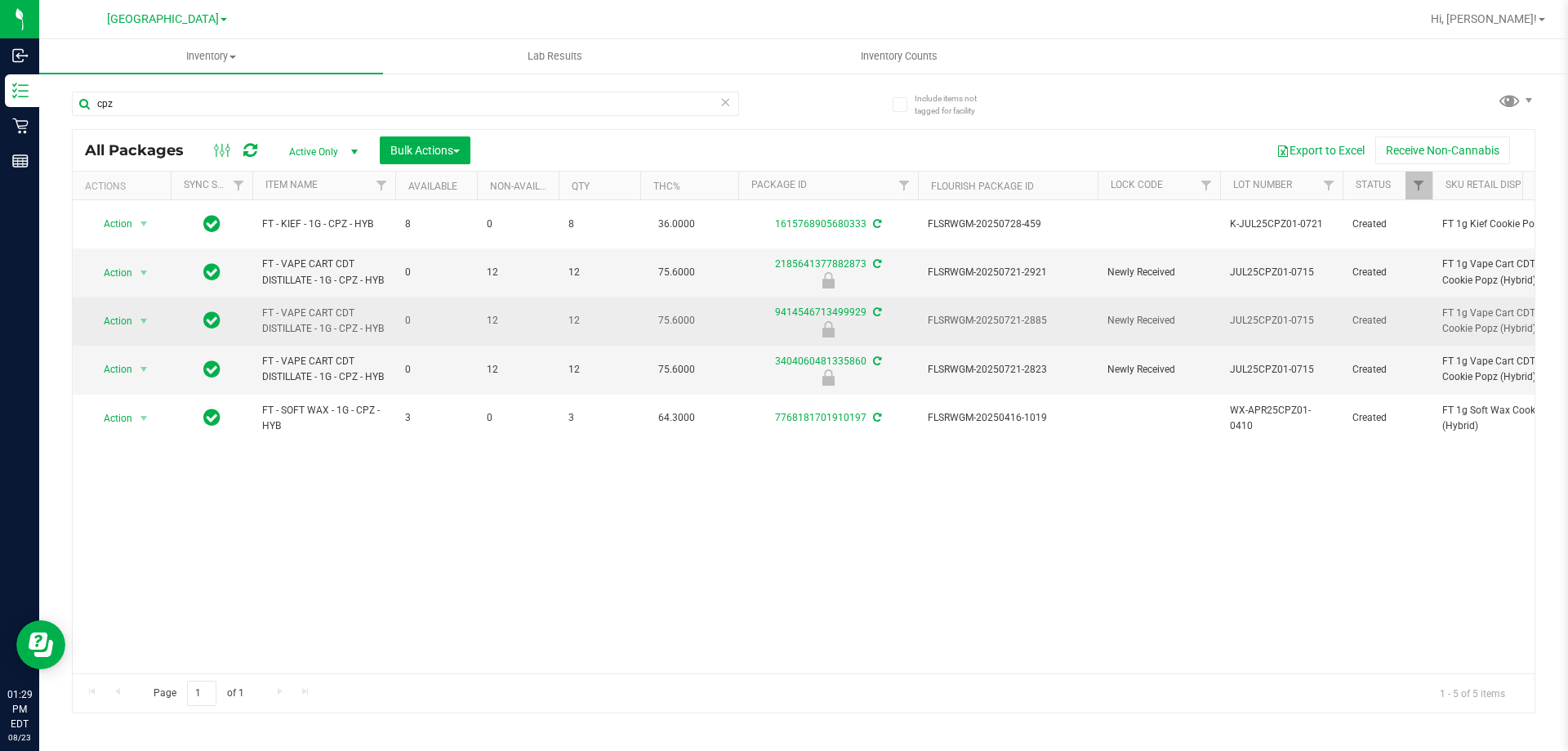
drag, startPoint x: 406, startPoint y: 273, endPoint x: 1077, endPoint y: 316, distance: 672.4
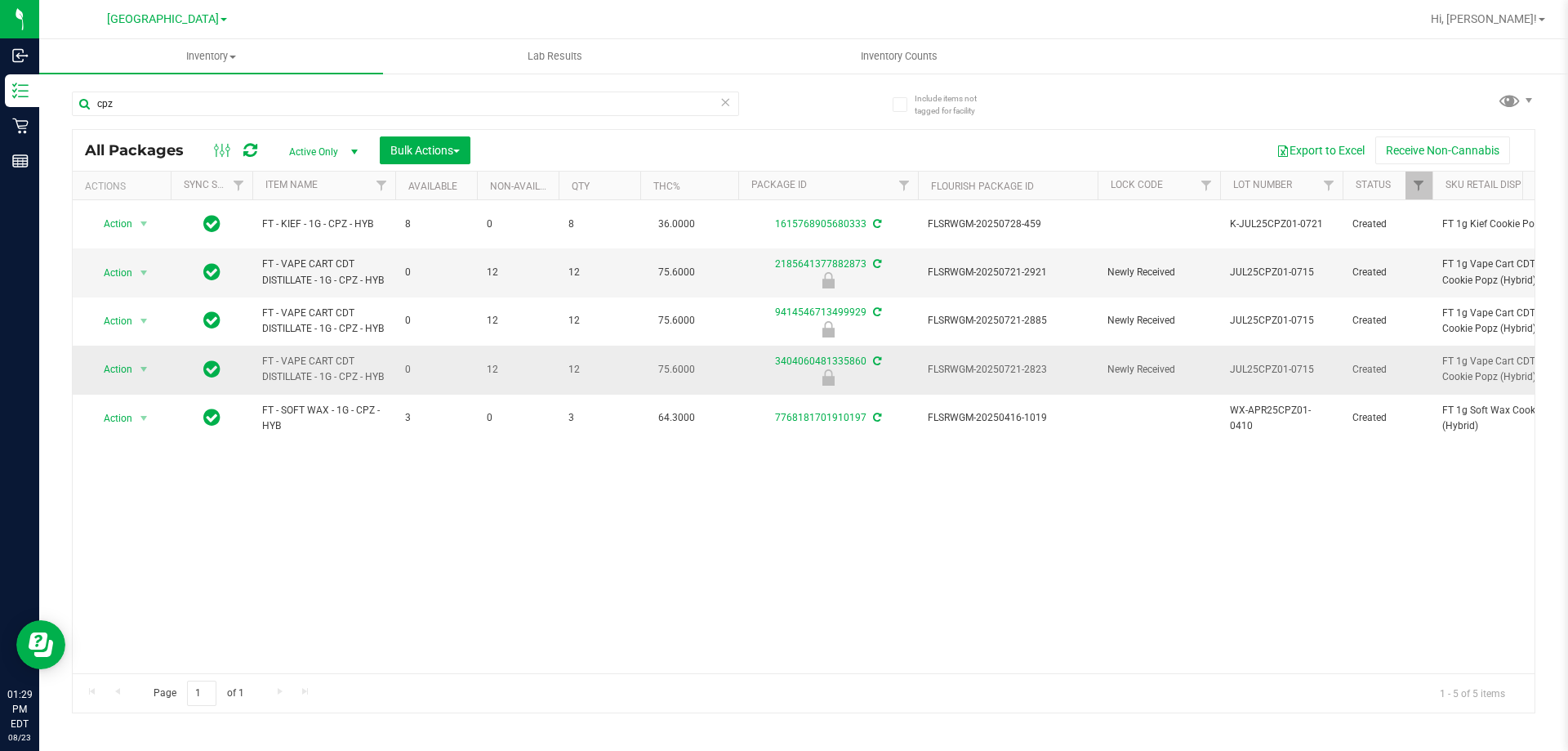
click at [1021, 366] on span "FLSRWGM-20250721-2823" at bounding box center [1008, 369] width 161 height 16
click at [126, 366] on span "Action" at bounding box center [111, 369] width 45 height 23
click at [164, 551] on li "Unlock package" at bounding box center [142, 563] width 105 height 24
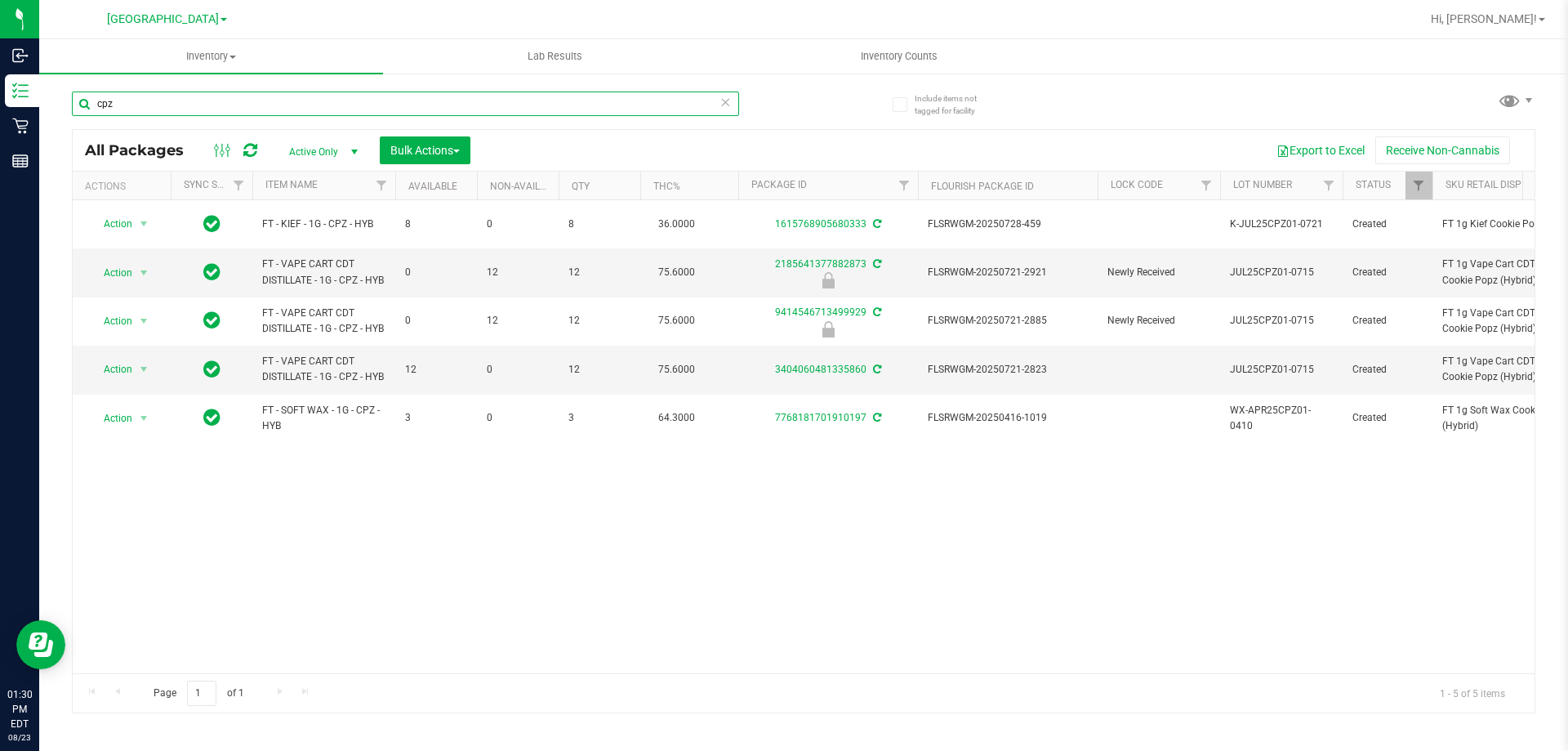
click at [186, 107] on input "cpz" at bounding box center [405, 104] width 667 height 24
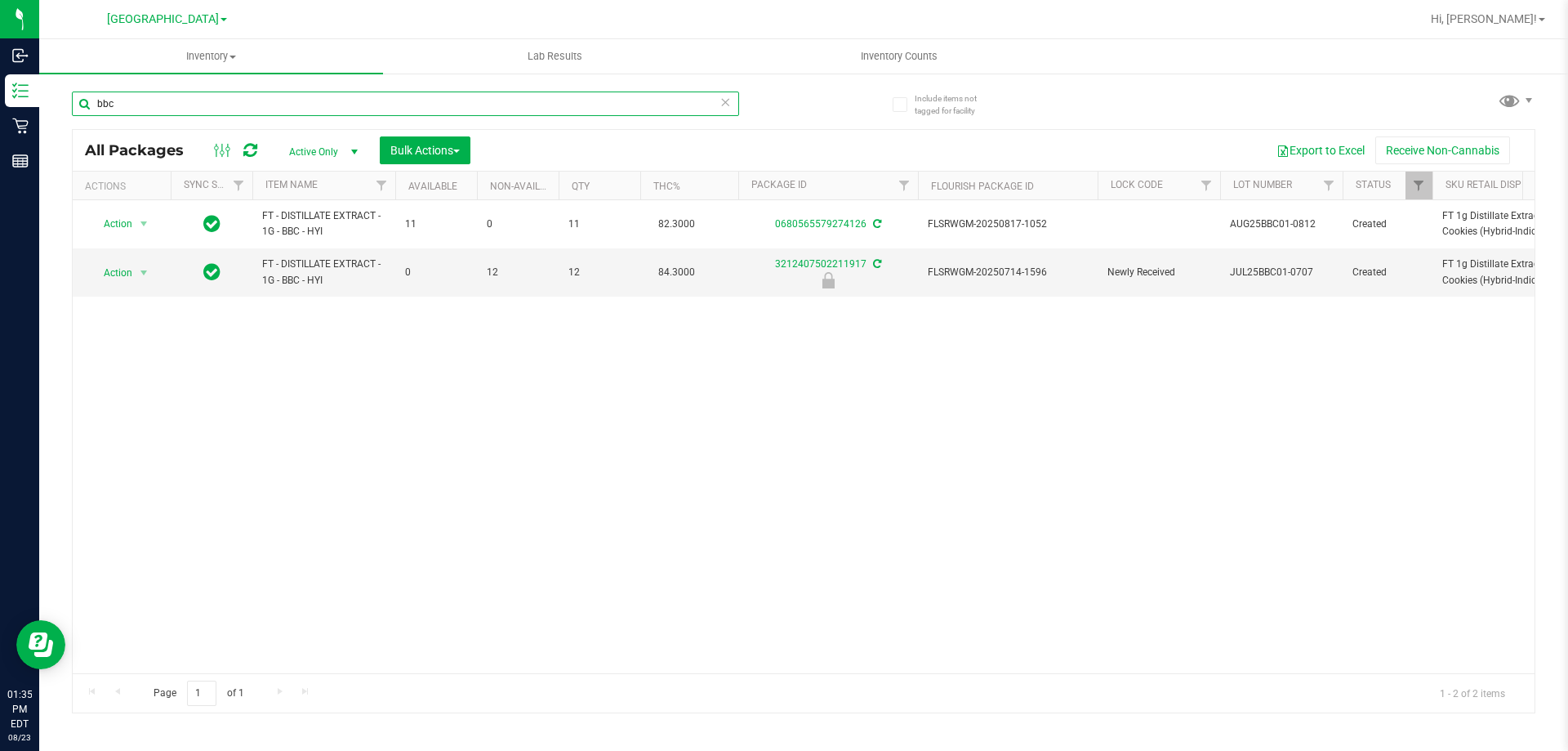
type input "bbc"
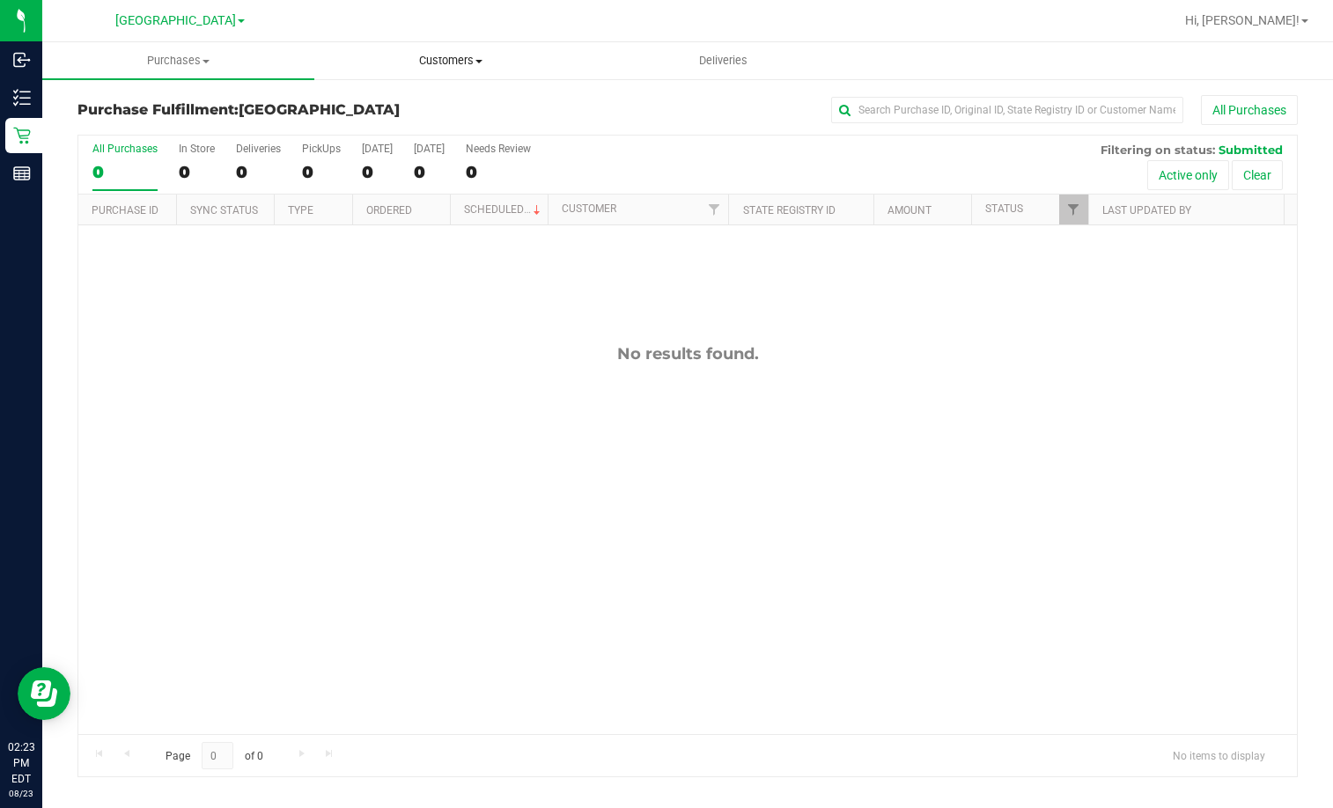
click at [461, 60] on span "Customers" at bounding box center [450, 61] width 270 height 16
click at [398, 102] on span "All customers" at bounding box center [377, 106] width 127 height 15
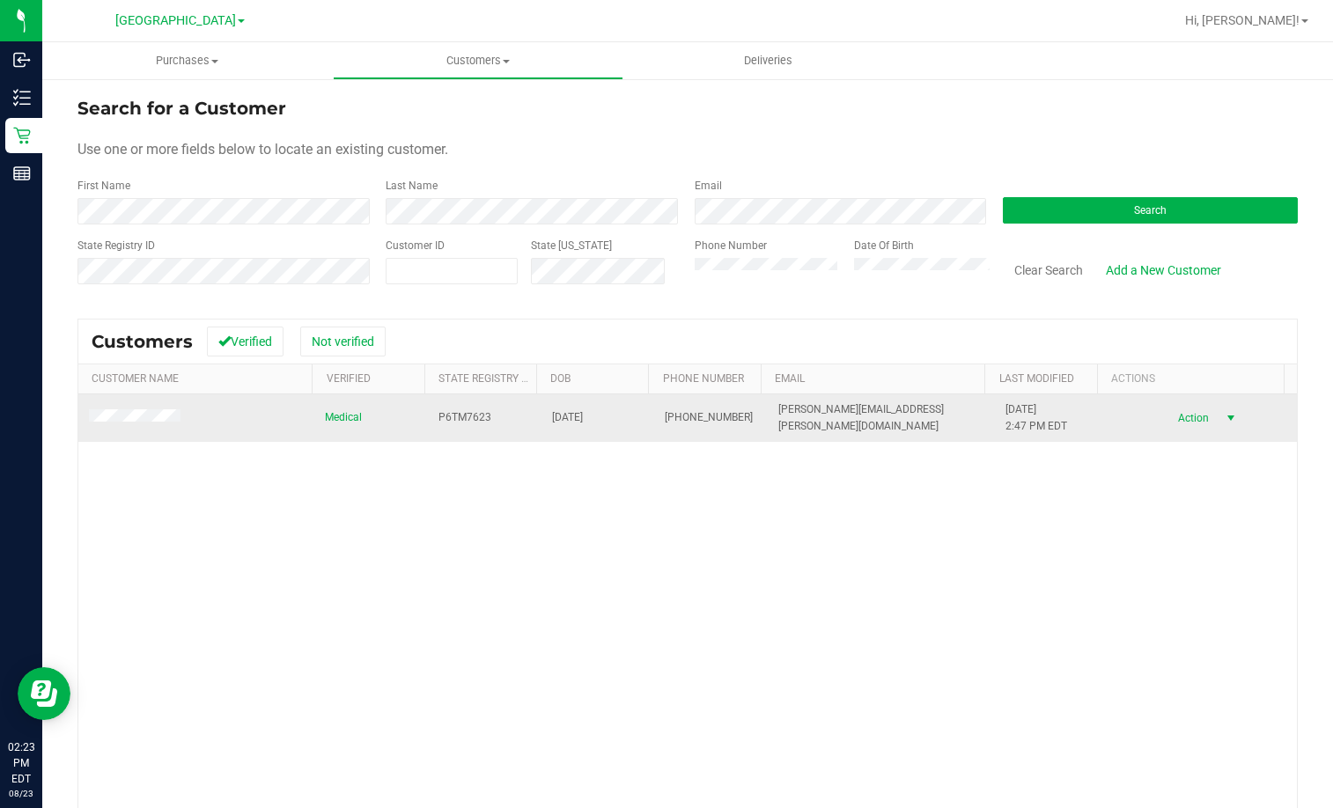
click at [1184, 417] on span "Action" at bounding box center [1191, 418] width 57 height 25
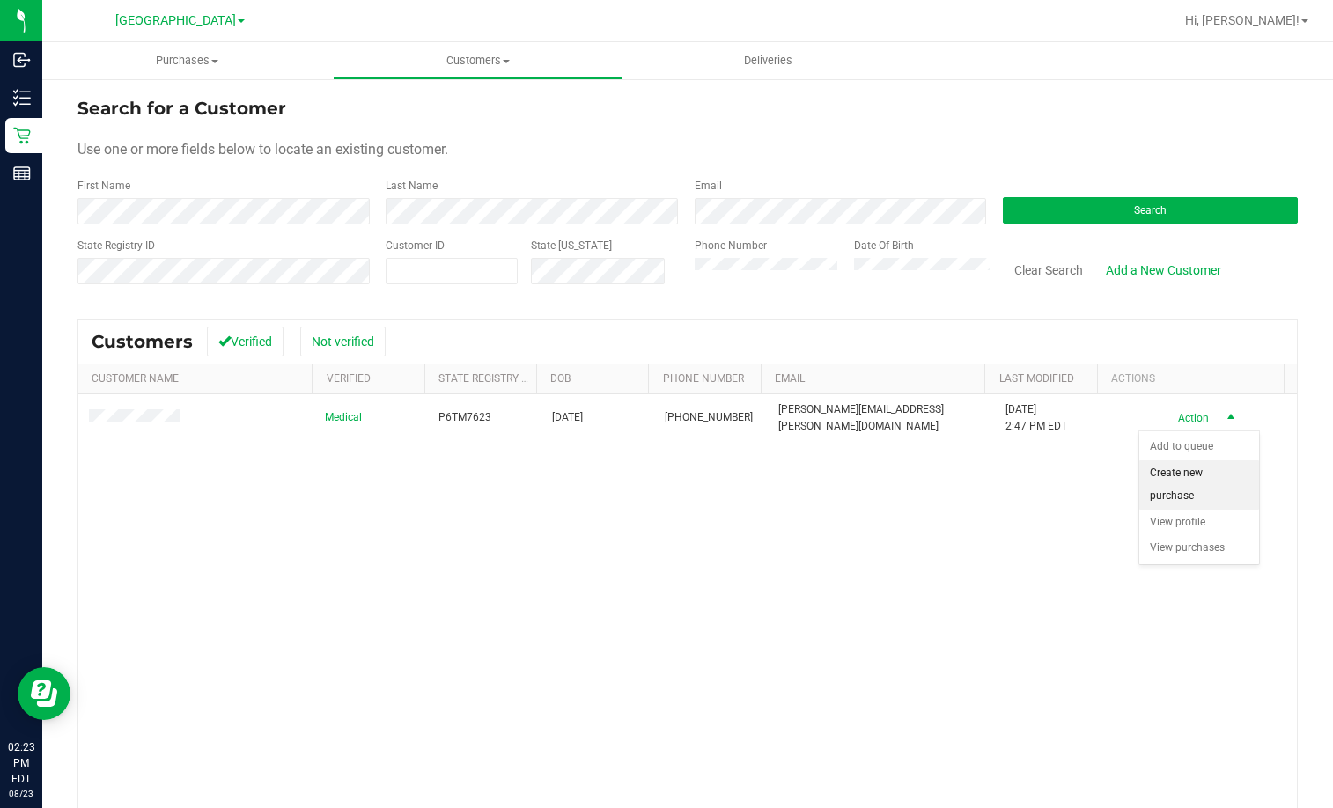
click at [1181, 471] on li "Create new purchase" at bounding box center [1199, 484] width 120 height 48
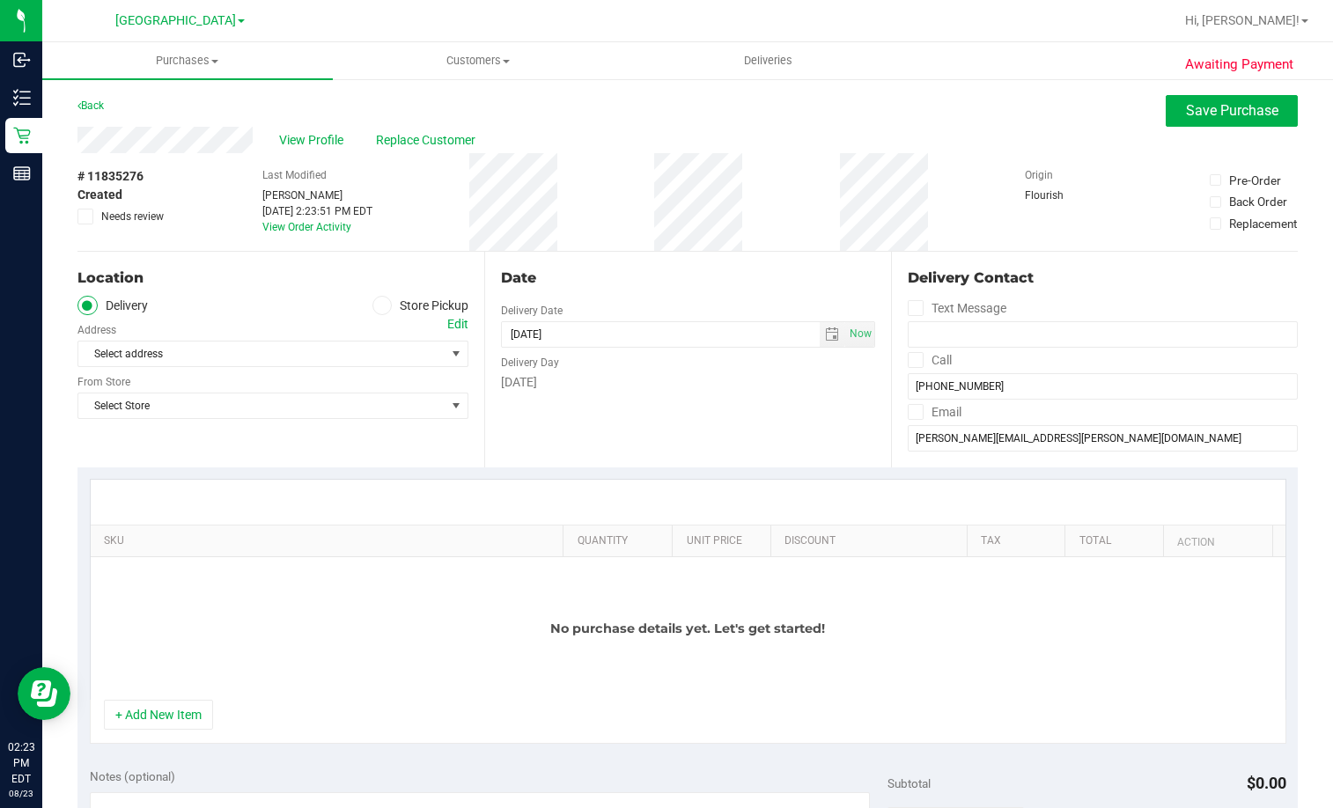
click at [386, 305] on span at bounding box center [382, 306] width 20 height 20
click at [0, 0] on input "Store Pickup" at bounding box center [0, 0] width 0 height 0
click at [380, 344] on span "Select Store" at bounding box center [261, 354] width 367 height 25
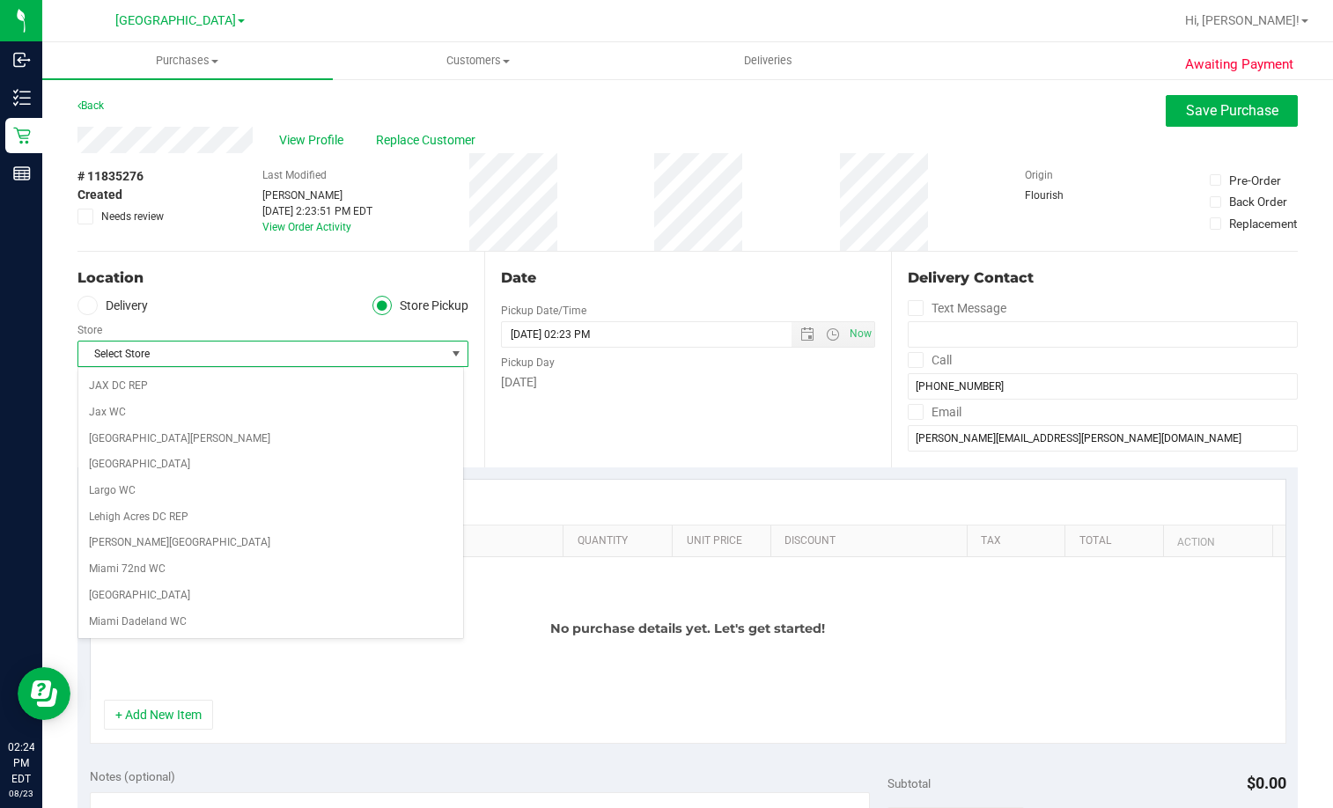
scroll to position [440, 0]
click at [111, 441] on li "[GEOGRAPHIC_DATA]" at bounding box center [270, 441] width 385 height 26
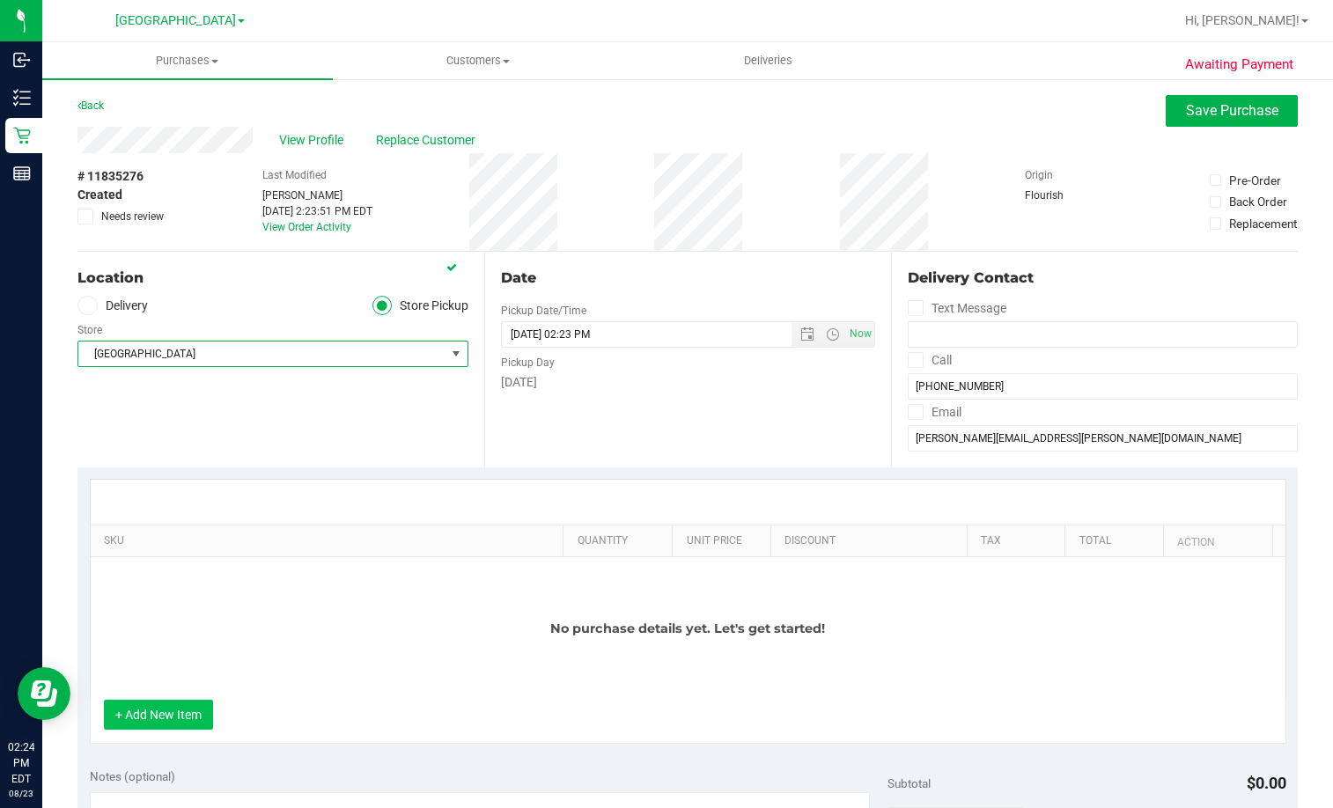
click at [164, 714] on button "+ Add New Item" at bounding box center [158, 715] width 109 height 30
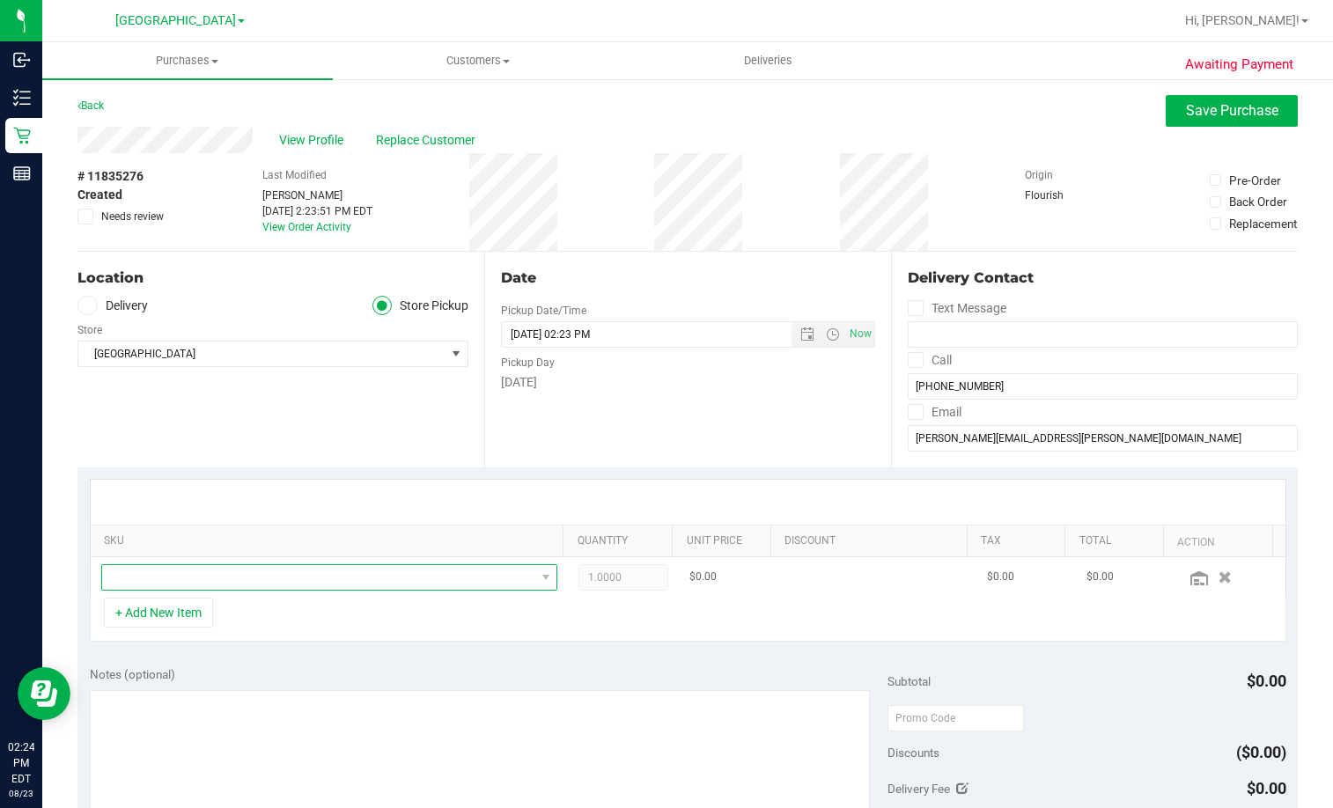
click at [232, 569] on span "NO DATA FOUND" at bounding box center [318, 577] width 433 height 25
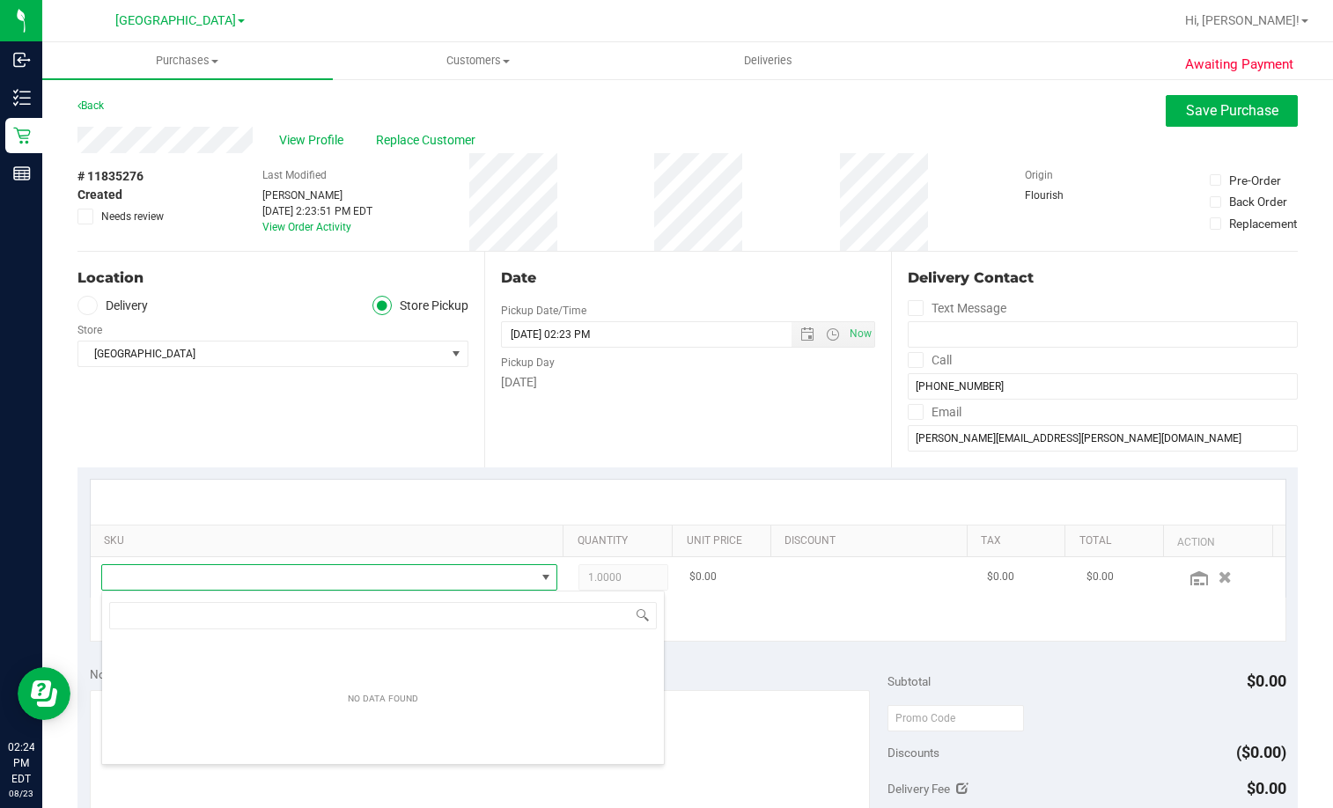
scroll to position [26, 441]
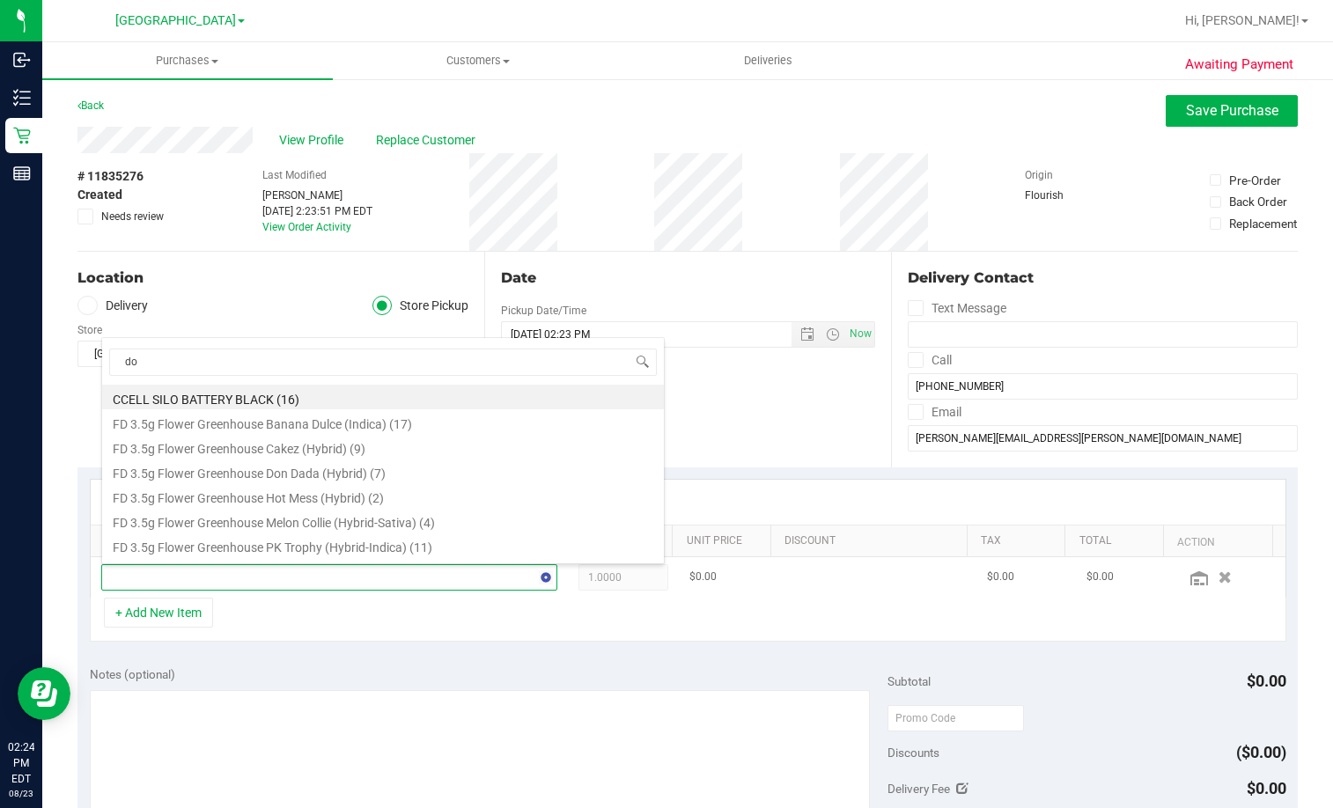
type input "dot"
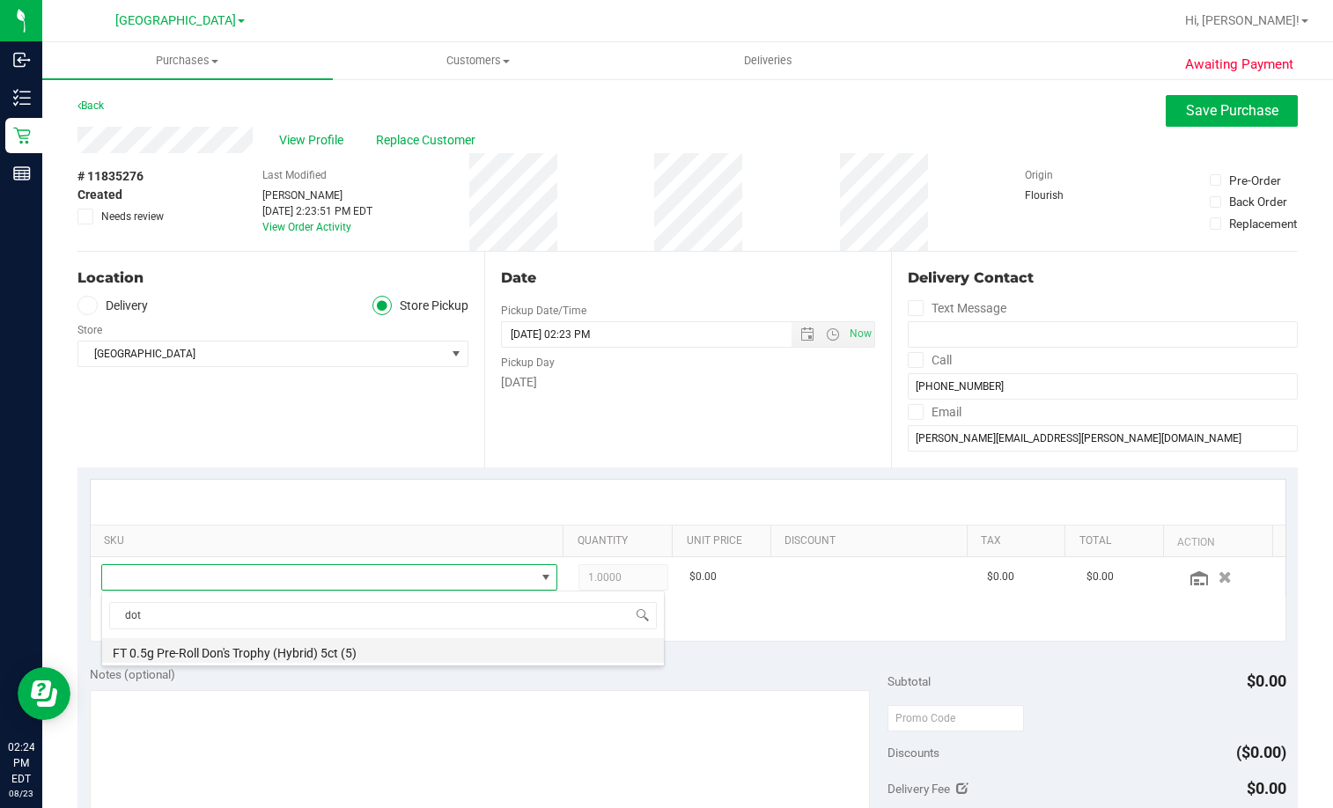
click at [234, 652] on li "FT 0.5g Pre-Roll Don's Trophy (Hybrid) 5ct (5)" at bounding box center [383, 650] width 562 height 25
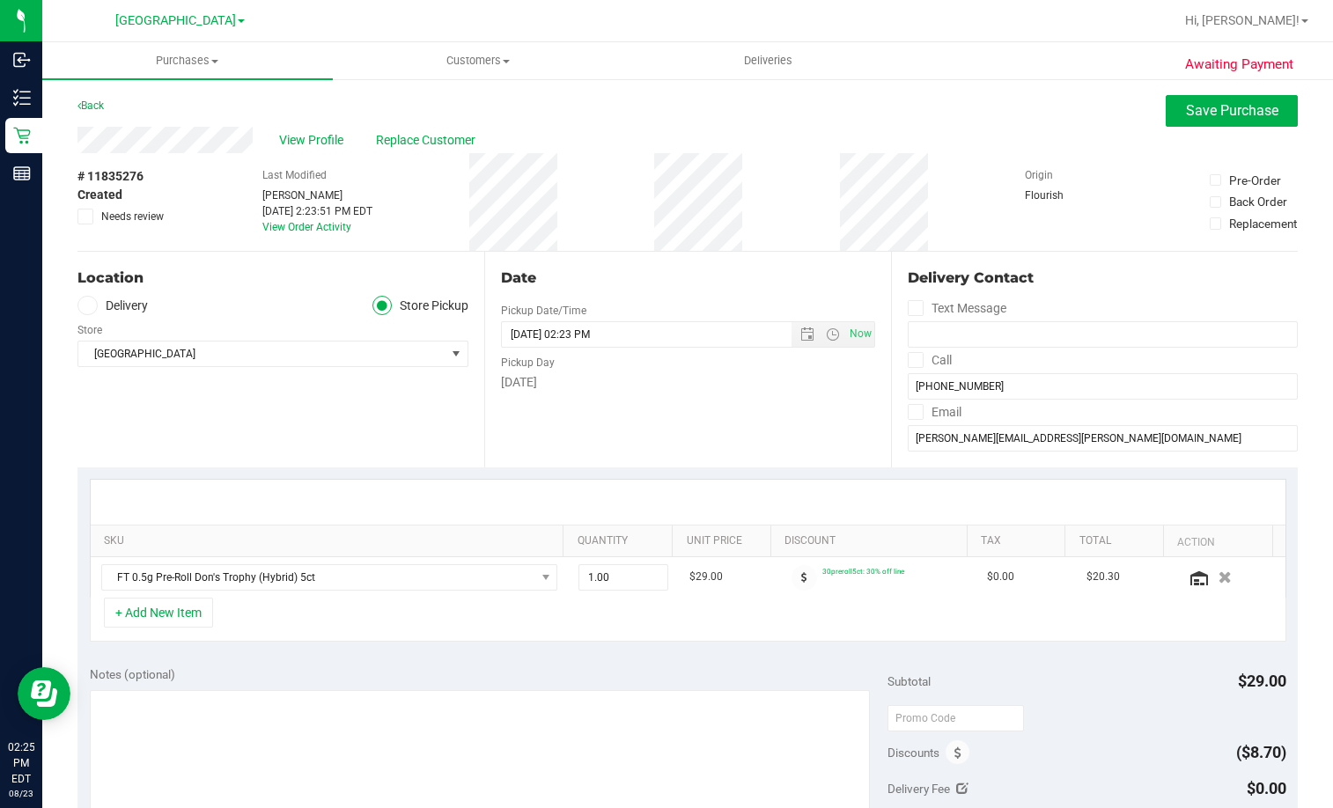
scroll to position [176, 0]
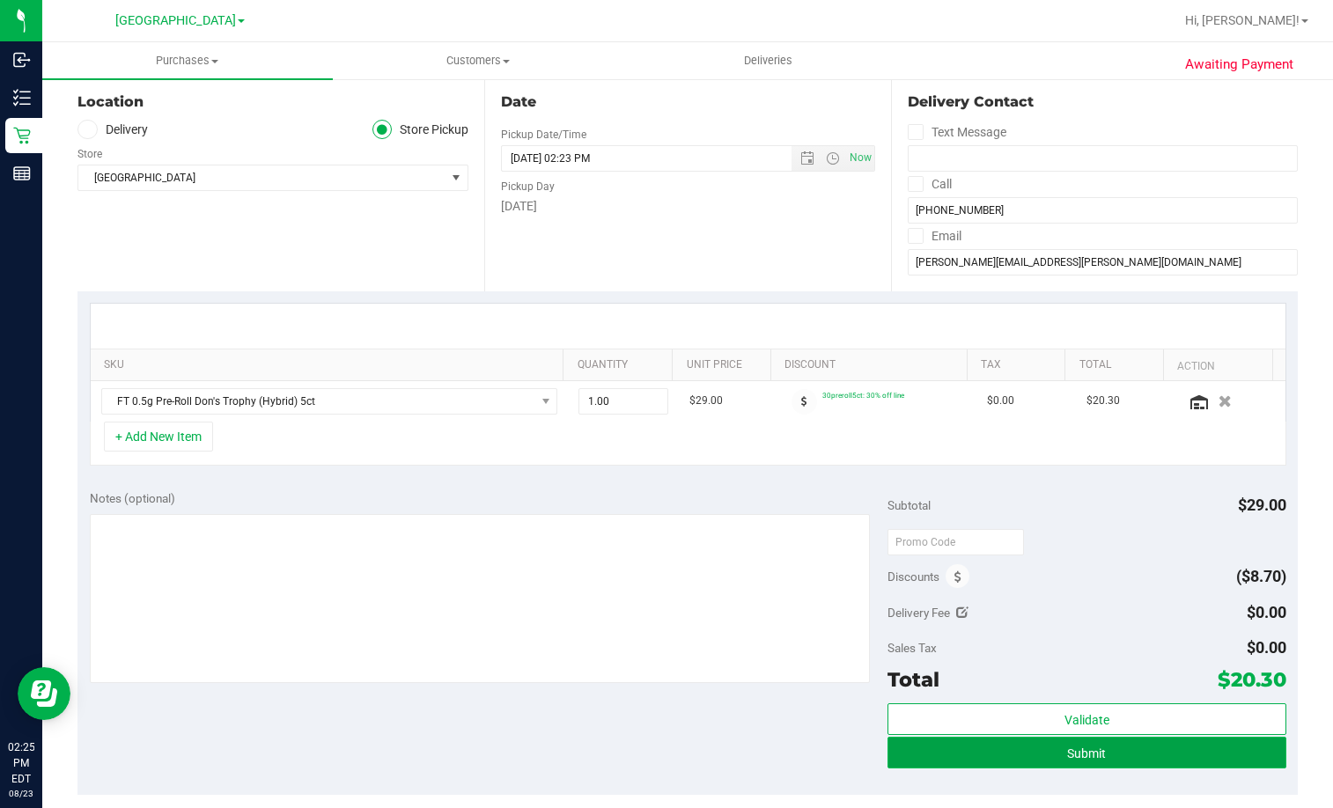
click at [1090, 765] on button "Submit" at bounding box center [1086, 753] width 399 height 32
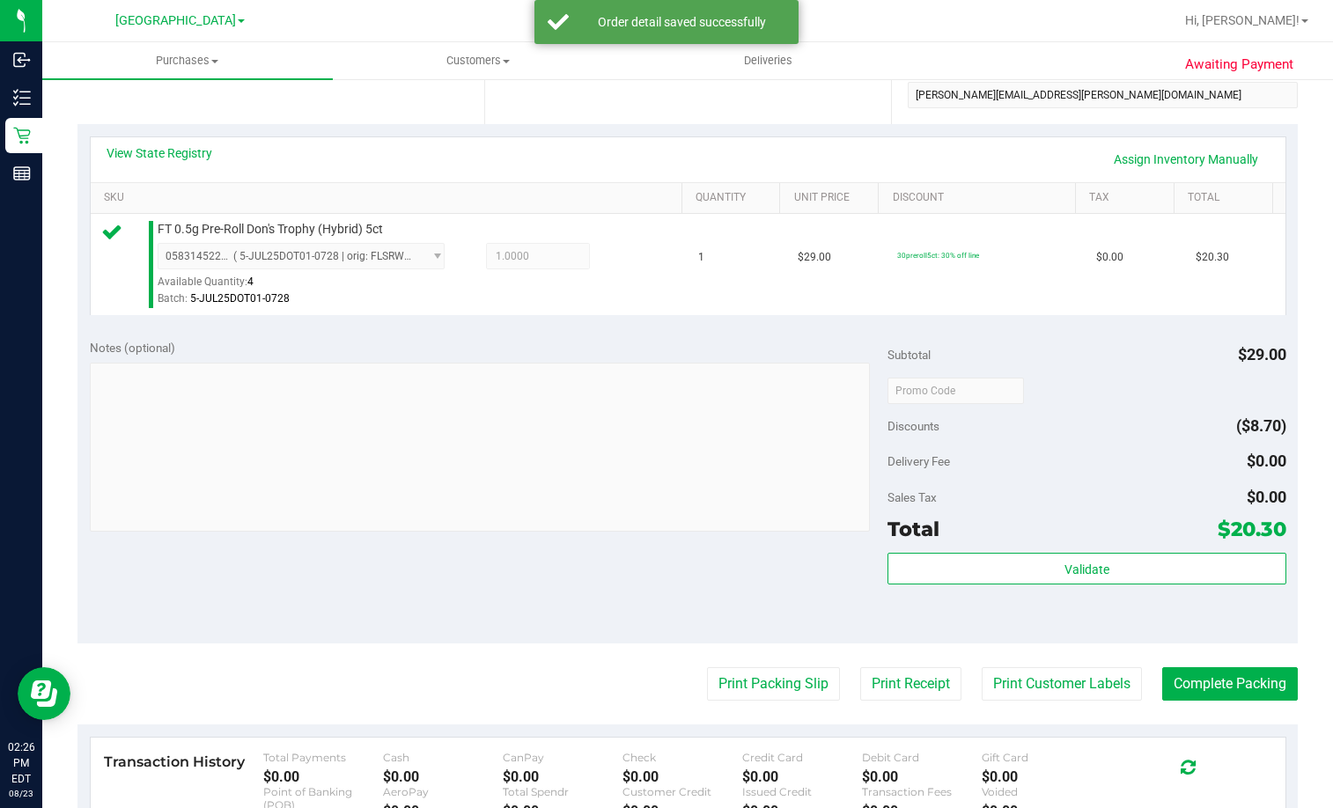
scroll to position [352, 0]
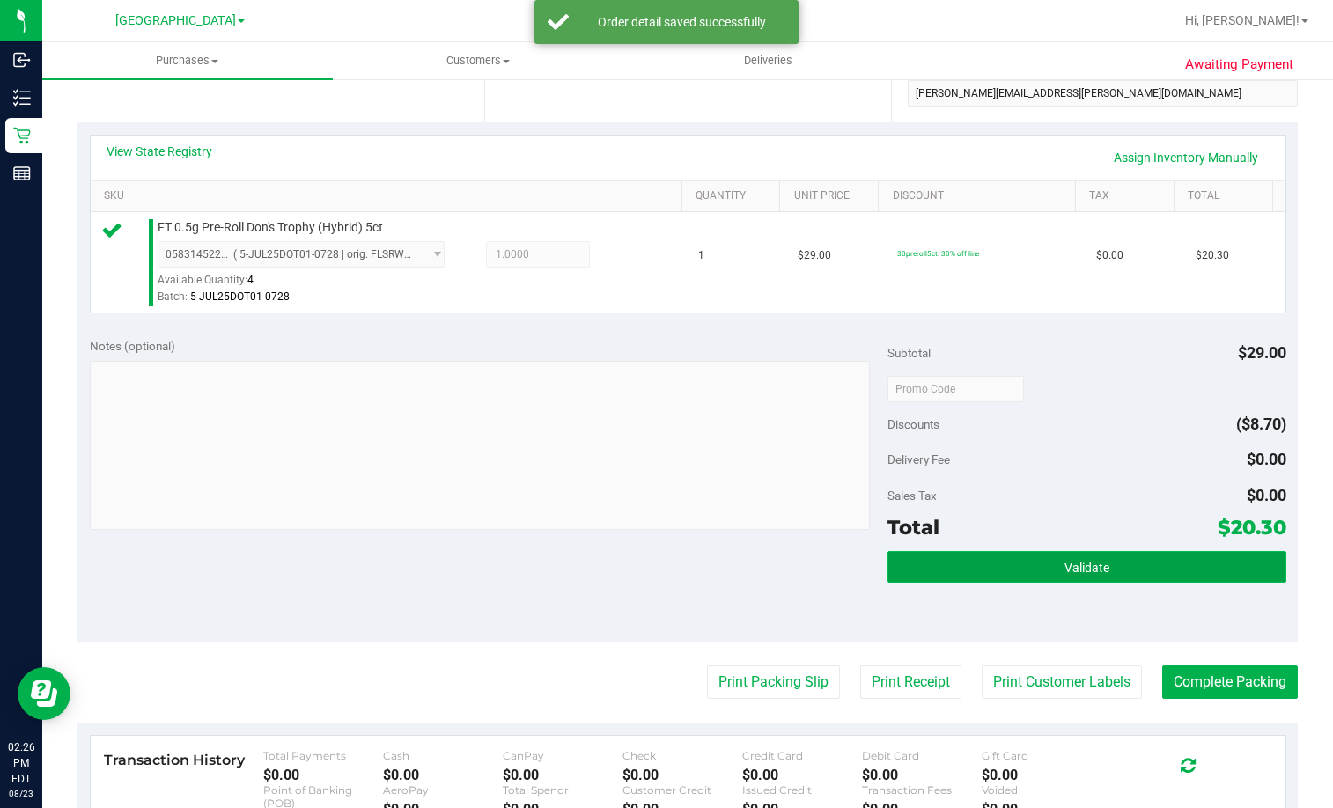
click at [1094, 580] on button "Validate" at bounding box center [1086, 567] width 399 height 32
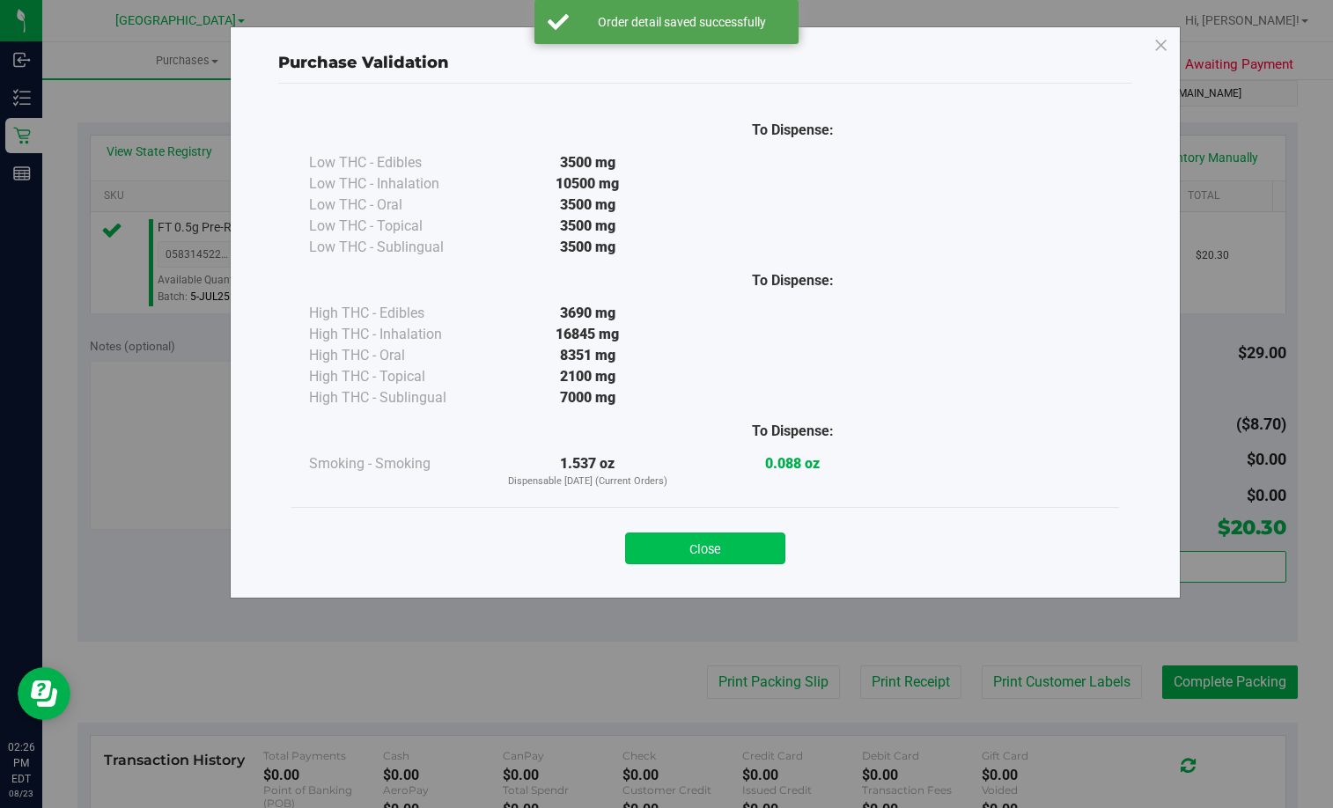
click at [706, 544] on button "Close" at bounding box center [705, 549] width 160 height 32
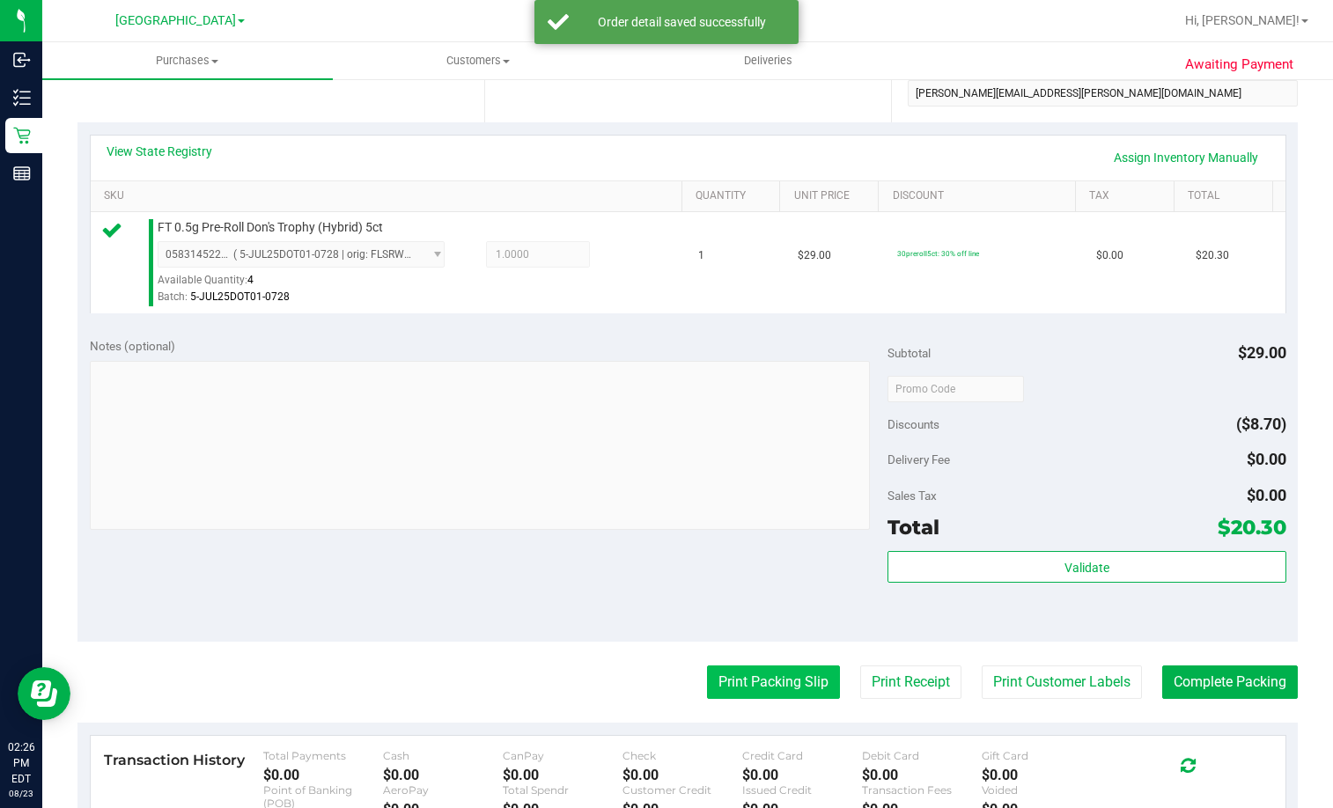
click at [737, 675] on button "Print Packing Slip" at bounding box center [773, 682] width 133 height 33
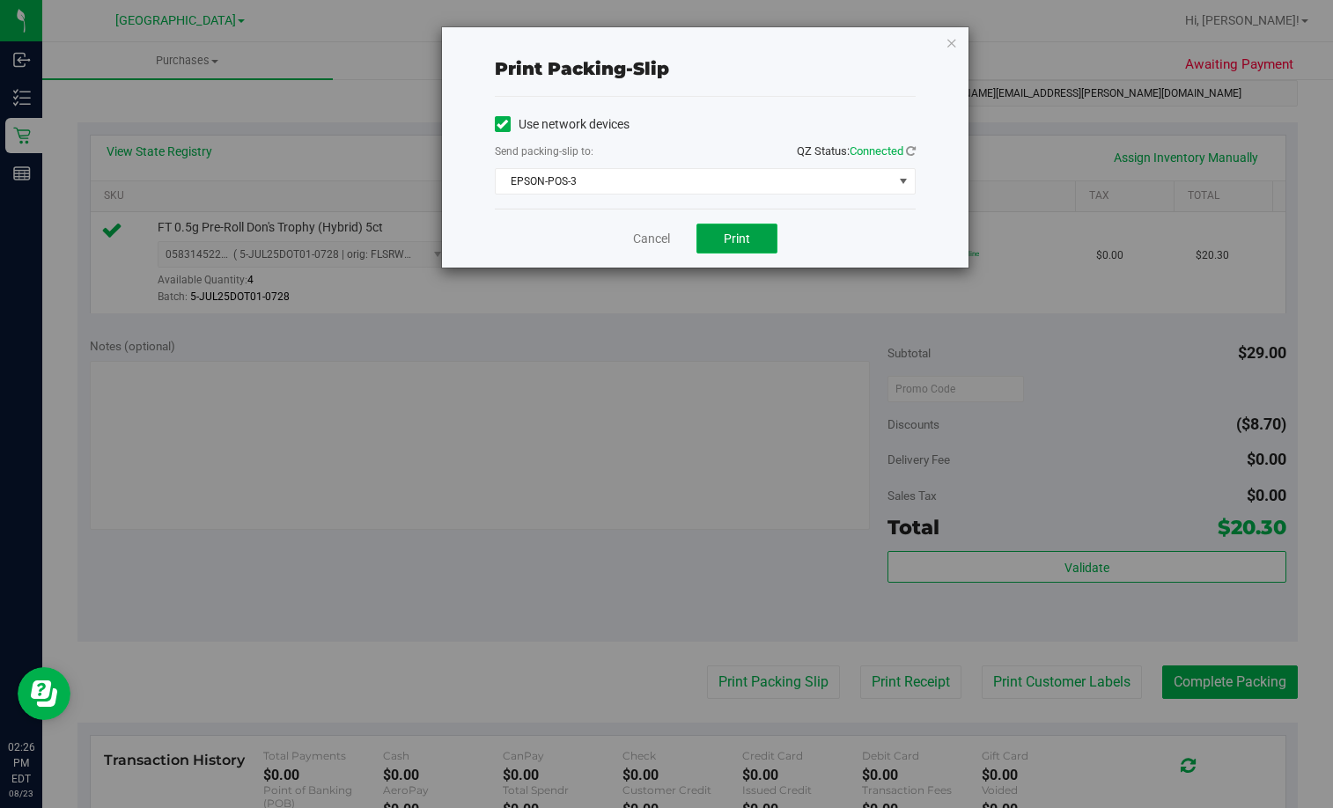
click at [734, 234] on span "Print" at bounding box center [737, 239] width 26 height 14
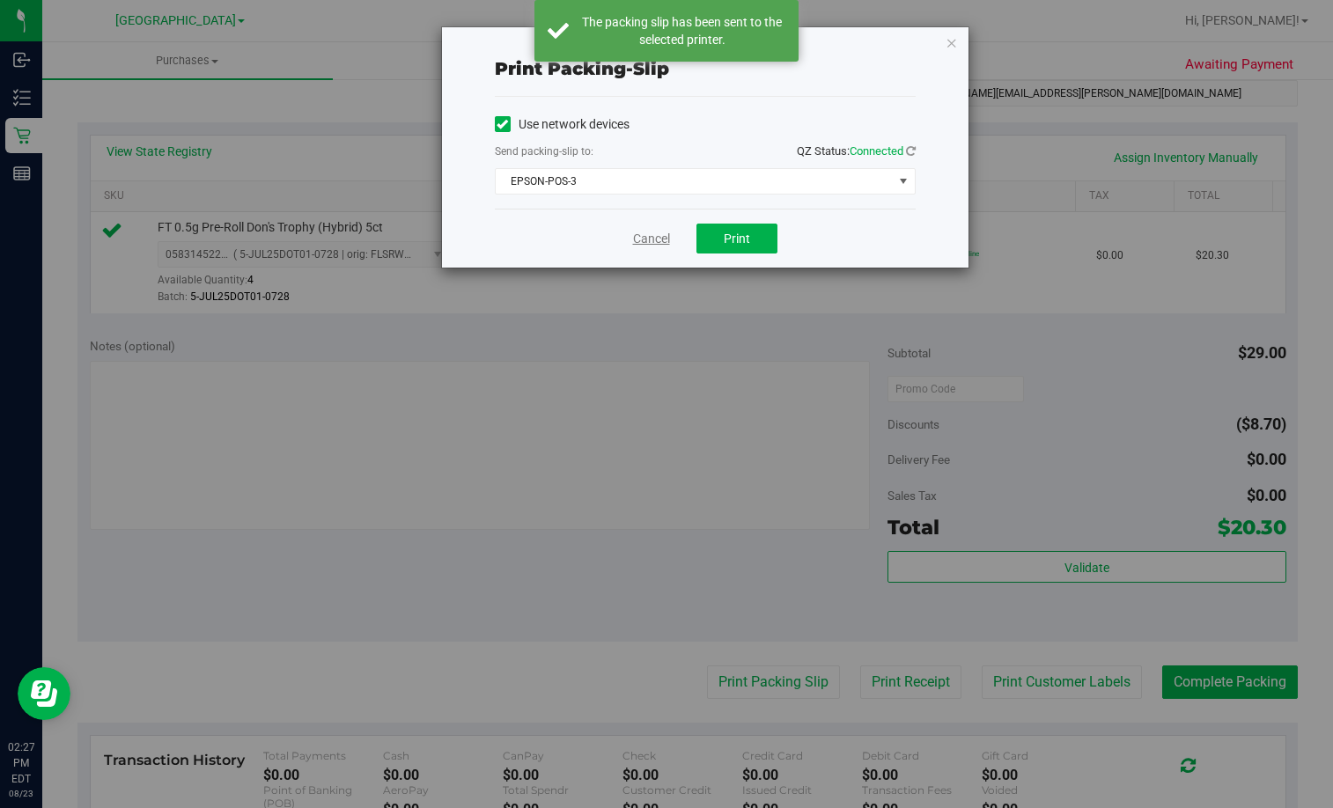
click at [648, 239] on link "Cancel" at bounding box center [651, 239] width 37 height 18
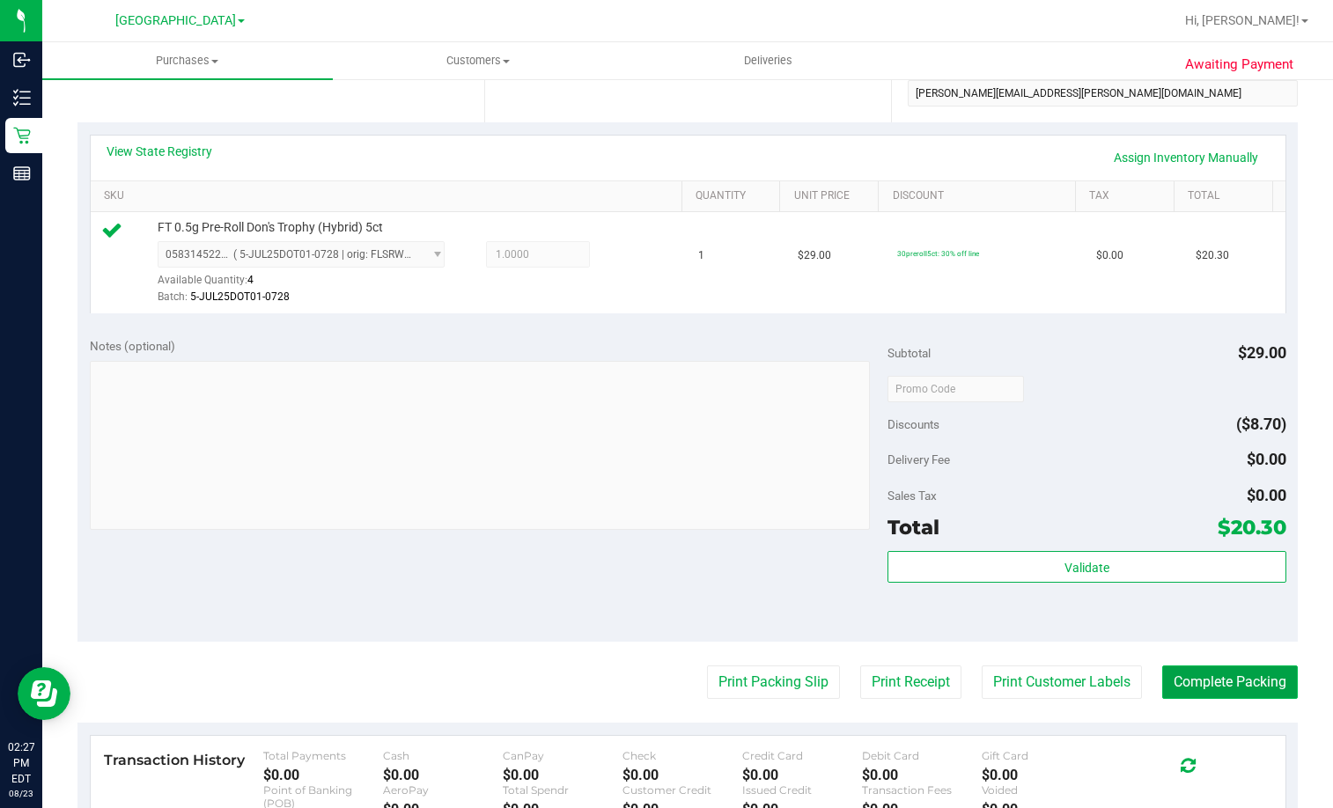
click at [1252, 680] on button "Complete Packing" at bounding box center [1230, 682] width 136 height 33
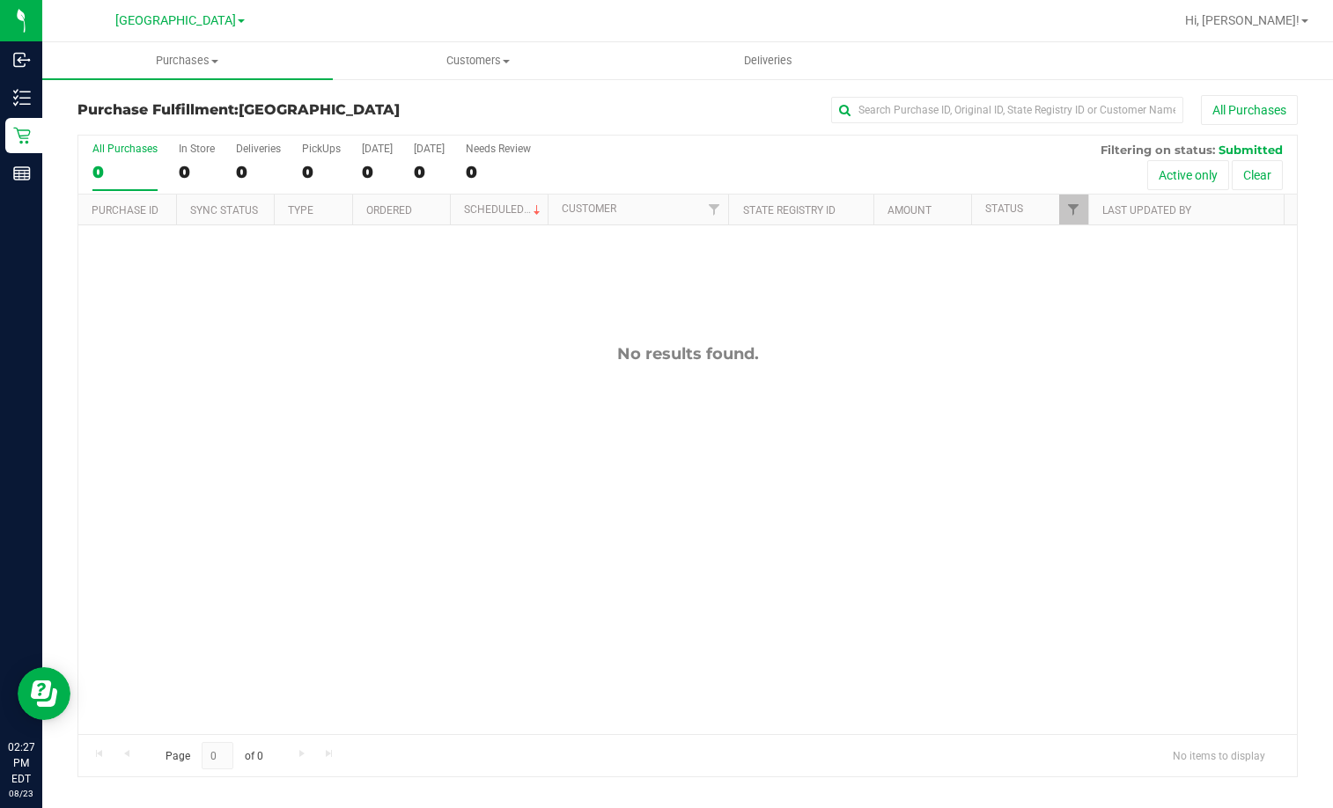
click at [432, 348] on div "No results found." at bounding box center [687, 353] width 1218 height 19
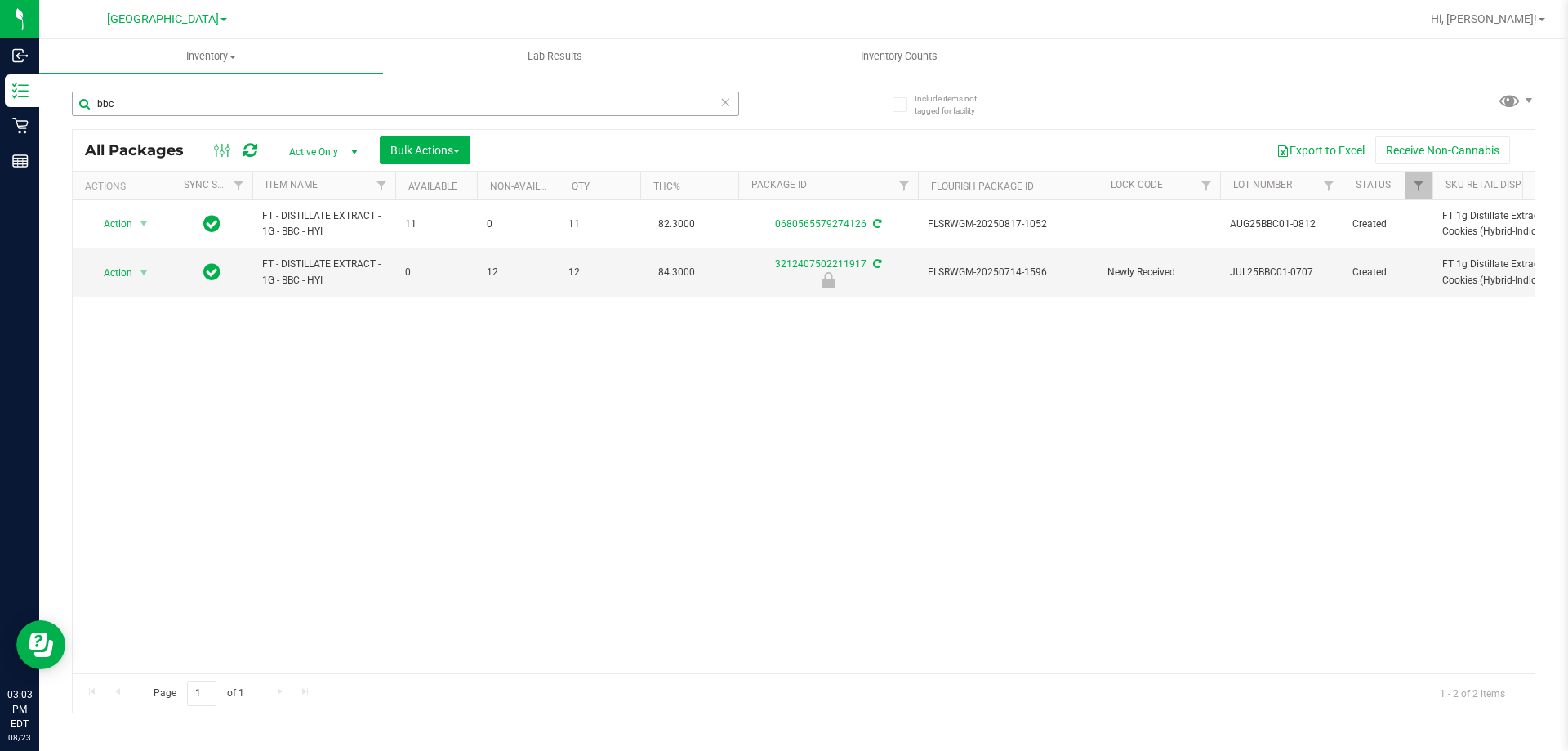
click at [528, 104] on input "bbc" at bounding box center [405, 104] width 667 height 24
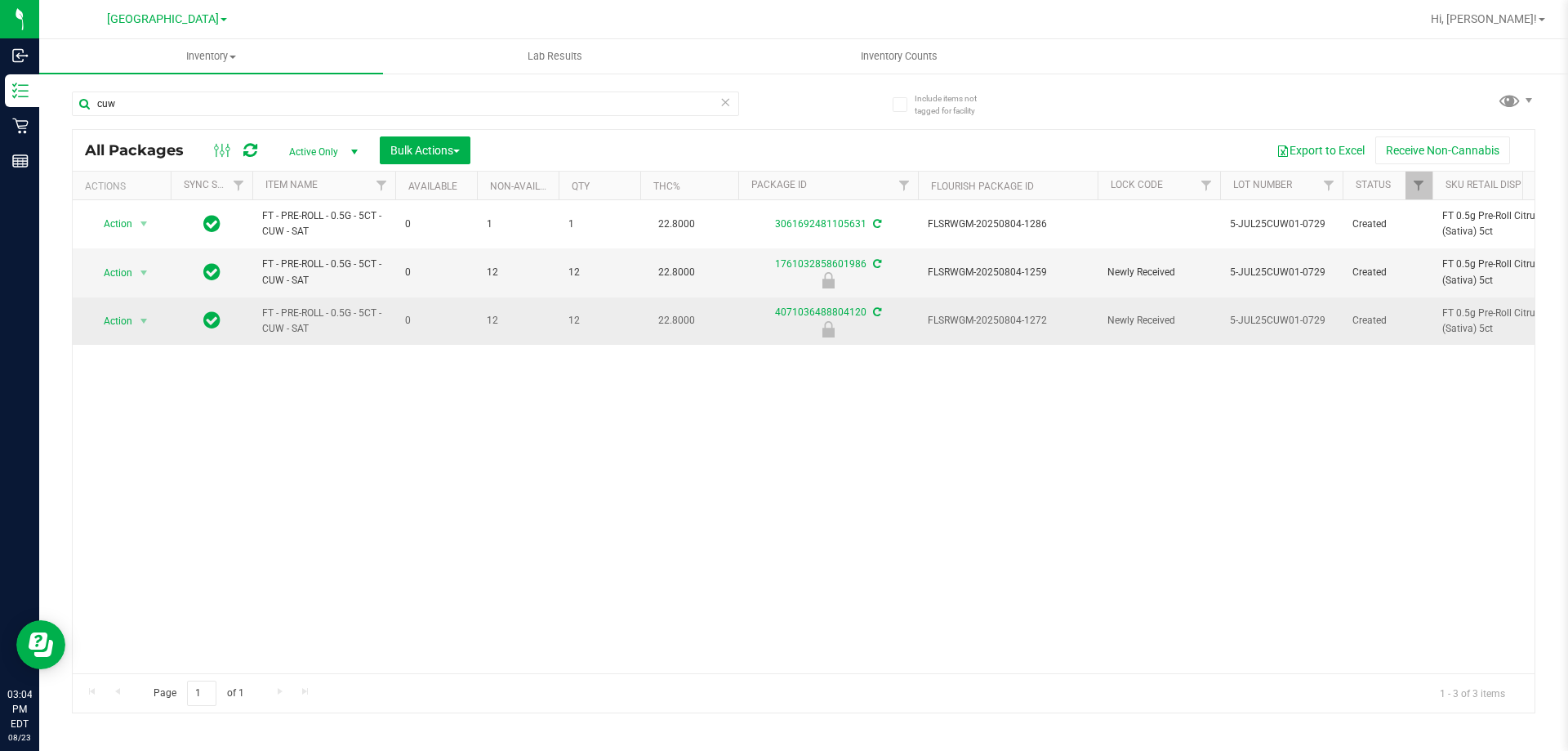
type input "cuw"
click at [994, 315] on span "FLSRWGM-20250804-1272" at bounding box center [1008, 320] width 161 height 16
click at [137, 321] on span "select" at bounding box center [144, 321] width 13 height 13
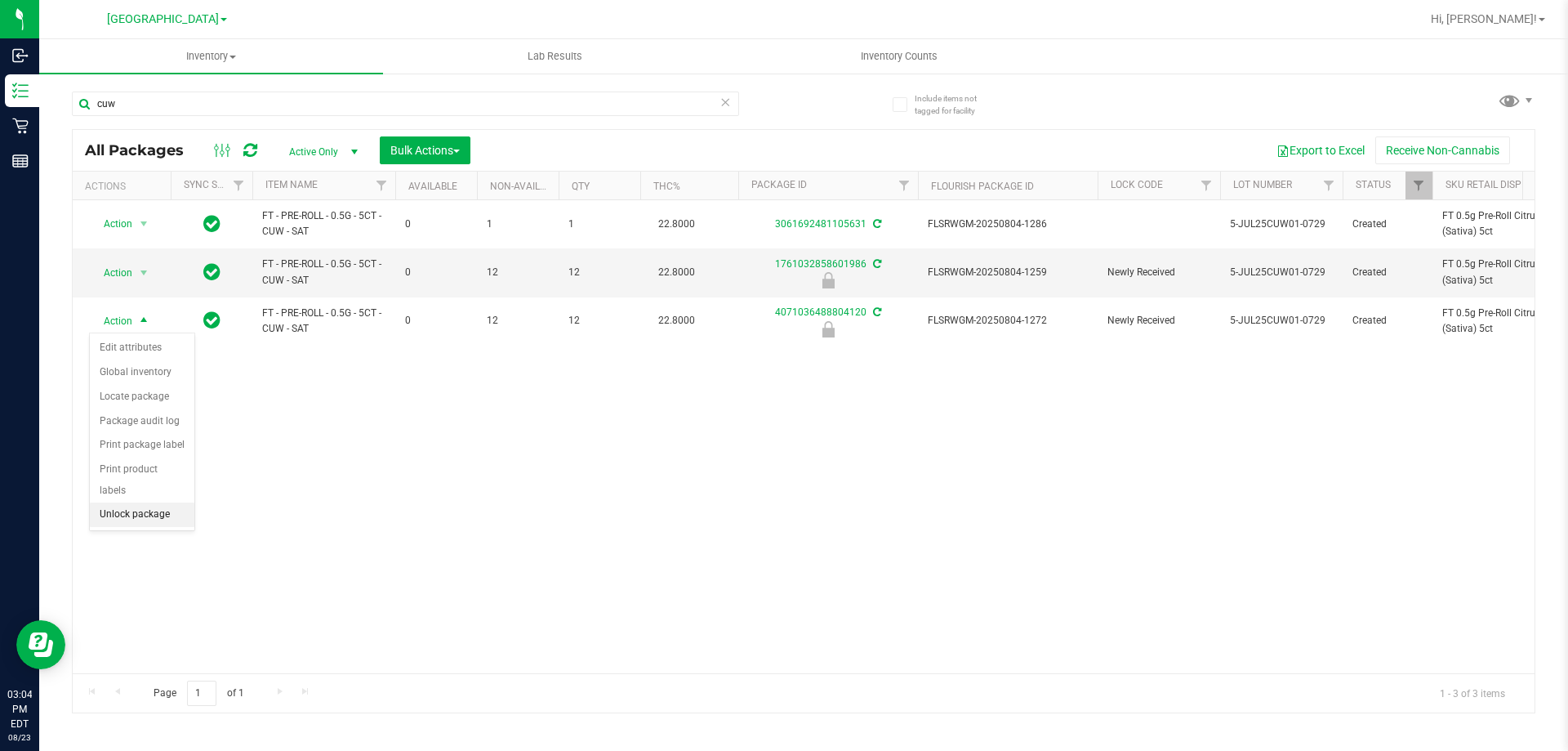
click at [152, 502] on li "Unlock package" at bounding box center [142, 514] width 105 height 24
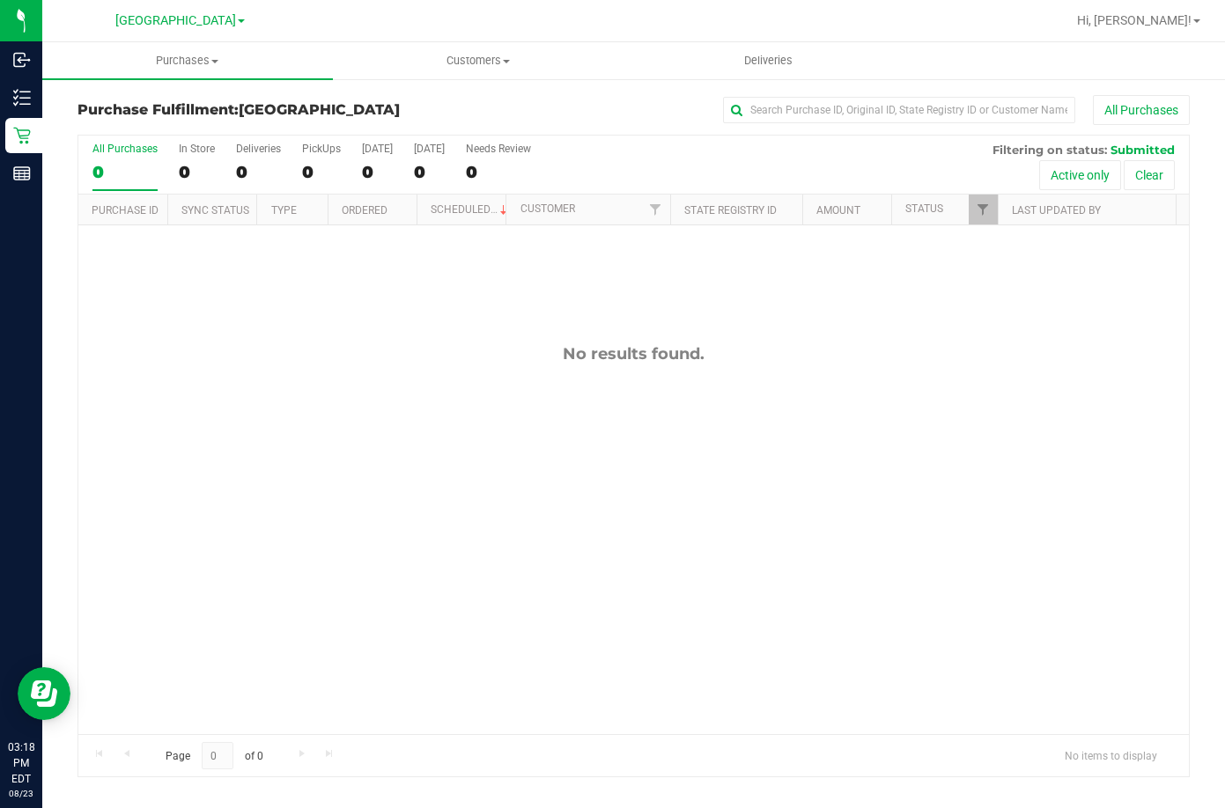
click at [540, 563] on div "No results found." at bounding box center [633, 539] width 1110 height 628
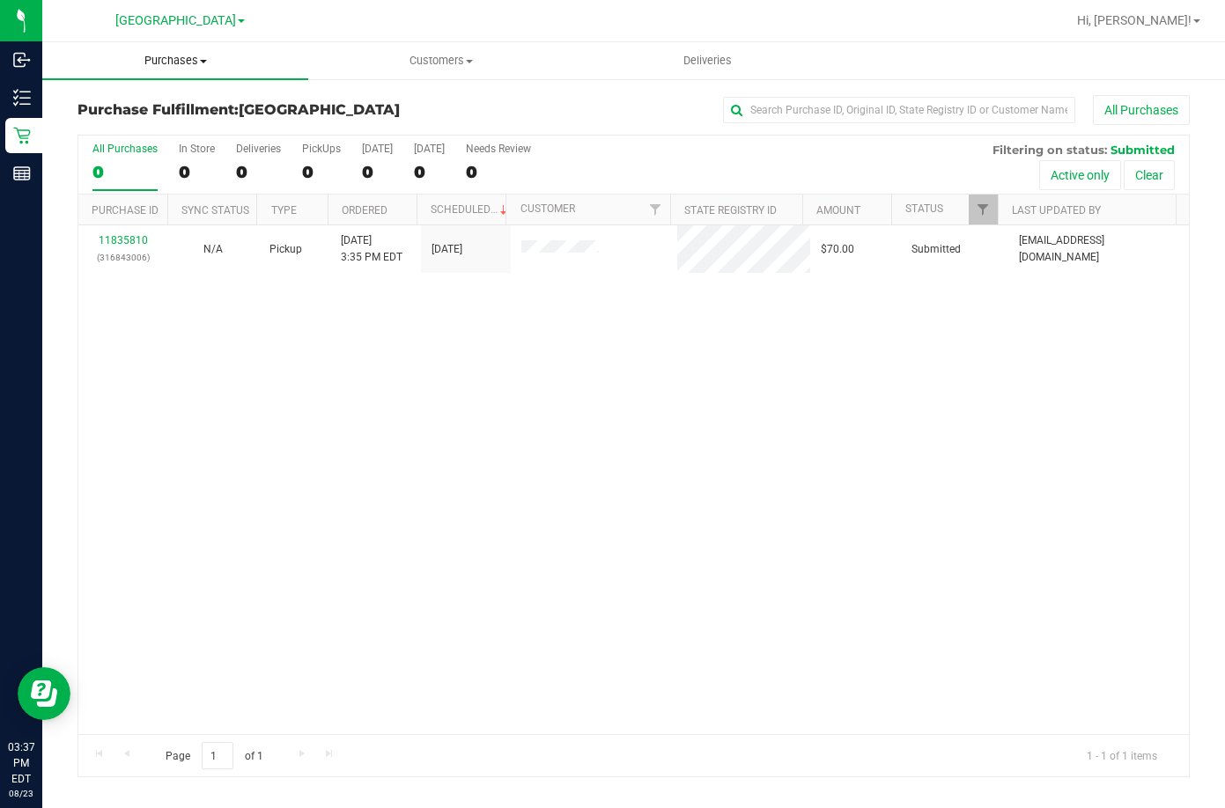
click at [173, 63] on span "Purchases" at bounding box center [175, 61] width 266 height 16
click at [147, 153] on span "All purchases" at bounding box center [104, 148] width 125 height 15
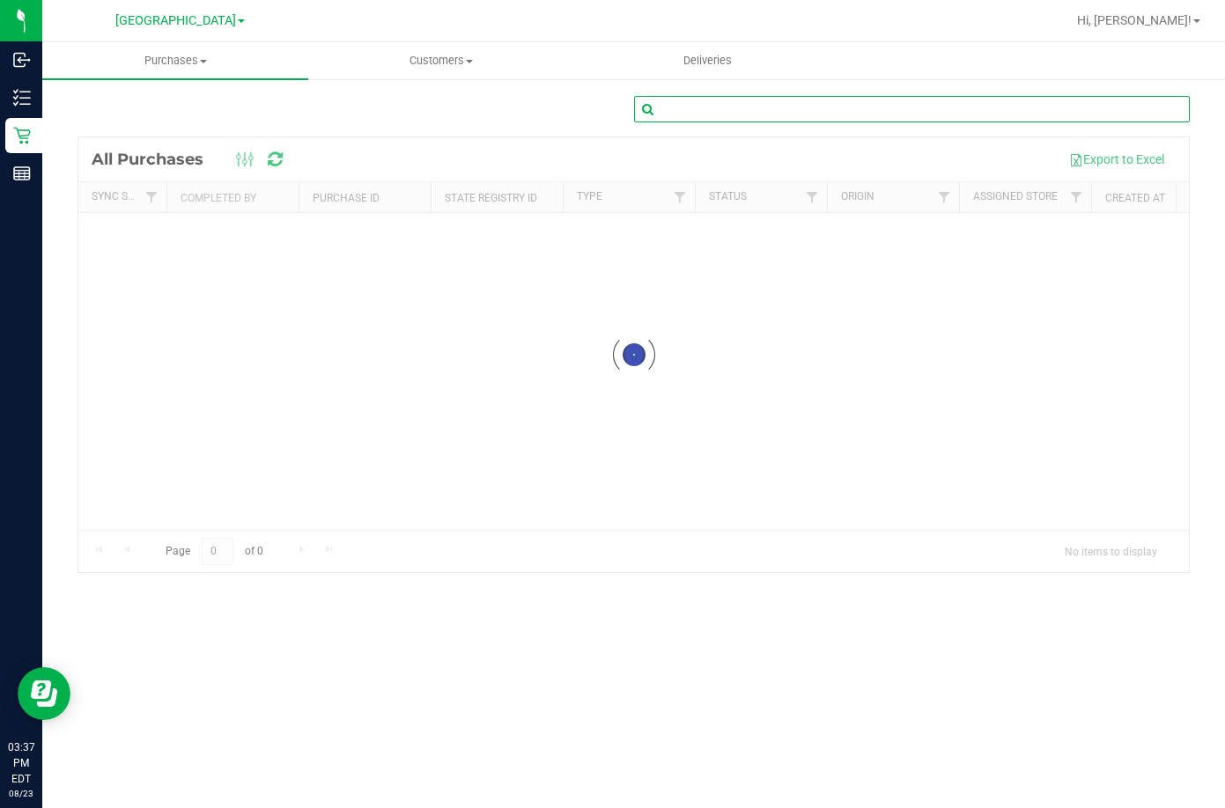
drag, startPoint x: 977, startPoint y: 116, endPoint x: 989, endPoint y: 110, distance: 13.0
click at [980, 113] on input "text" at bounding box center [912, 109] width 556 height 26
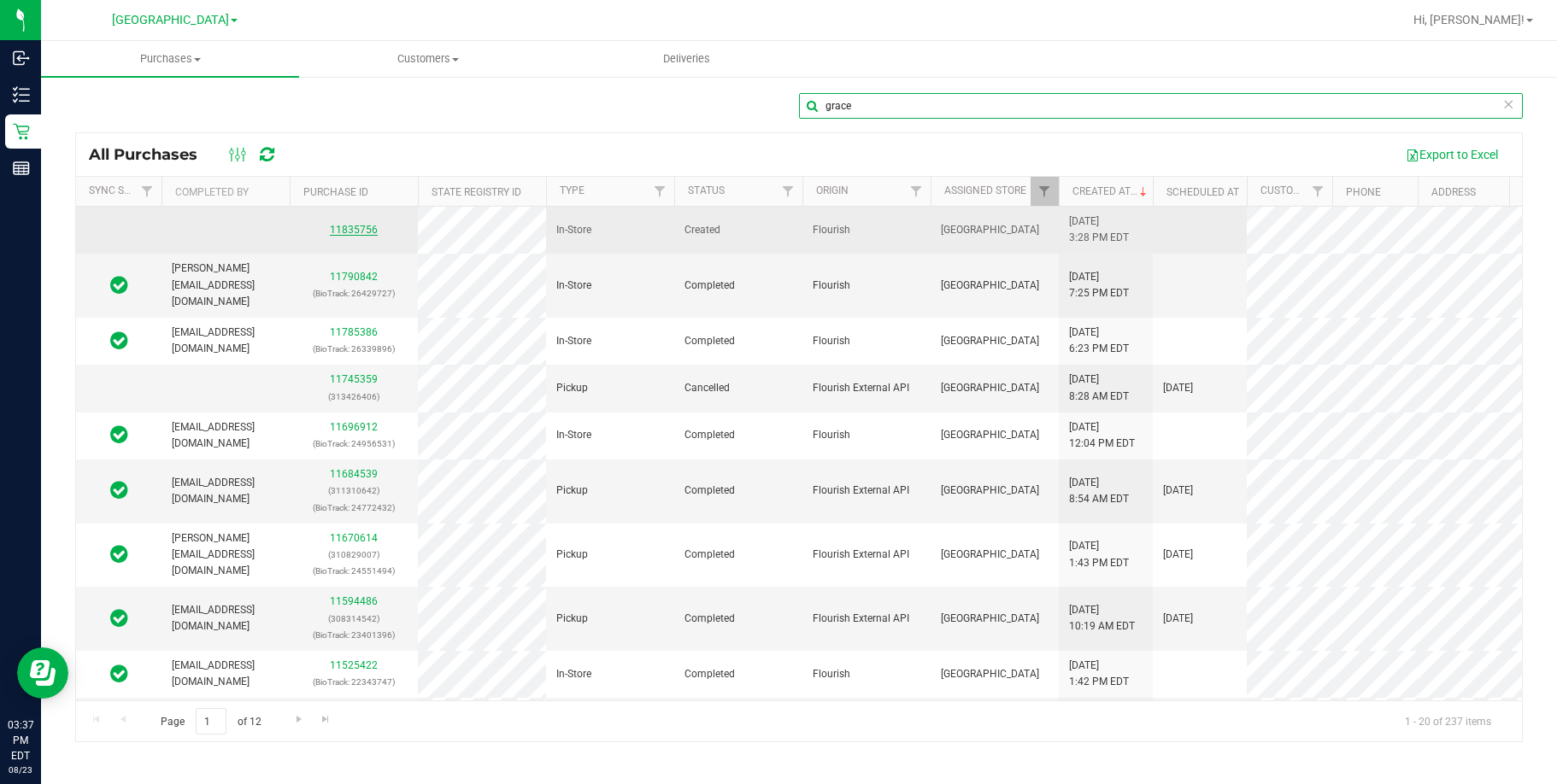
type input "grace"
click at [362, 233] on link "11835756" at bounding box center [353, 230] width 48 height 12
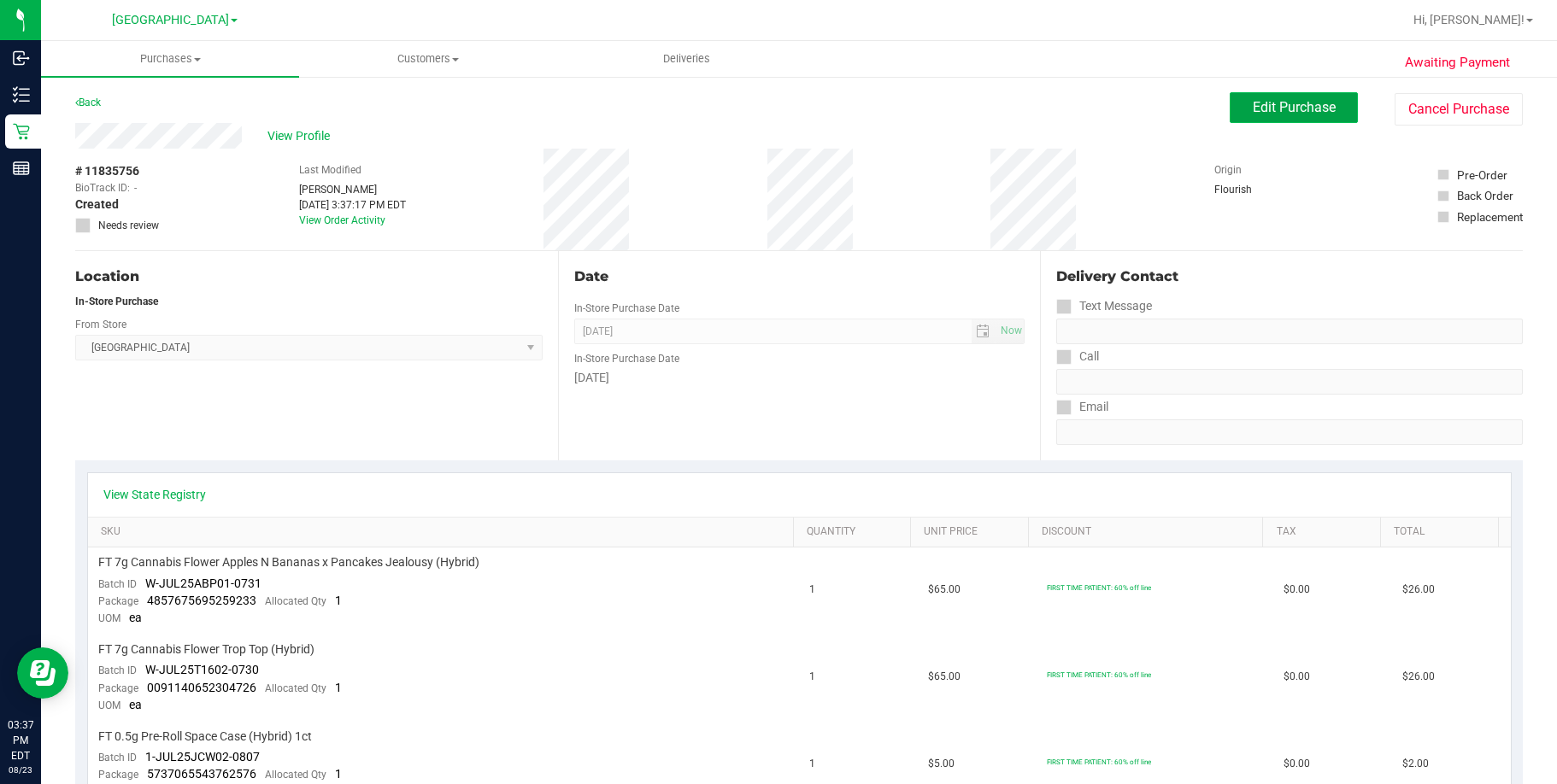
click at [1188, 96] on button "Edit Purchase" at bounding box center [1294, 108] width 128 height 31
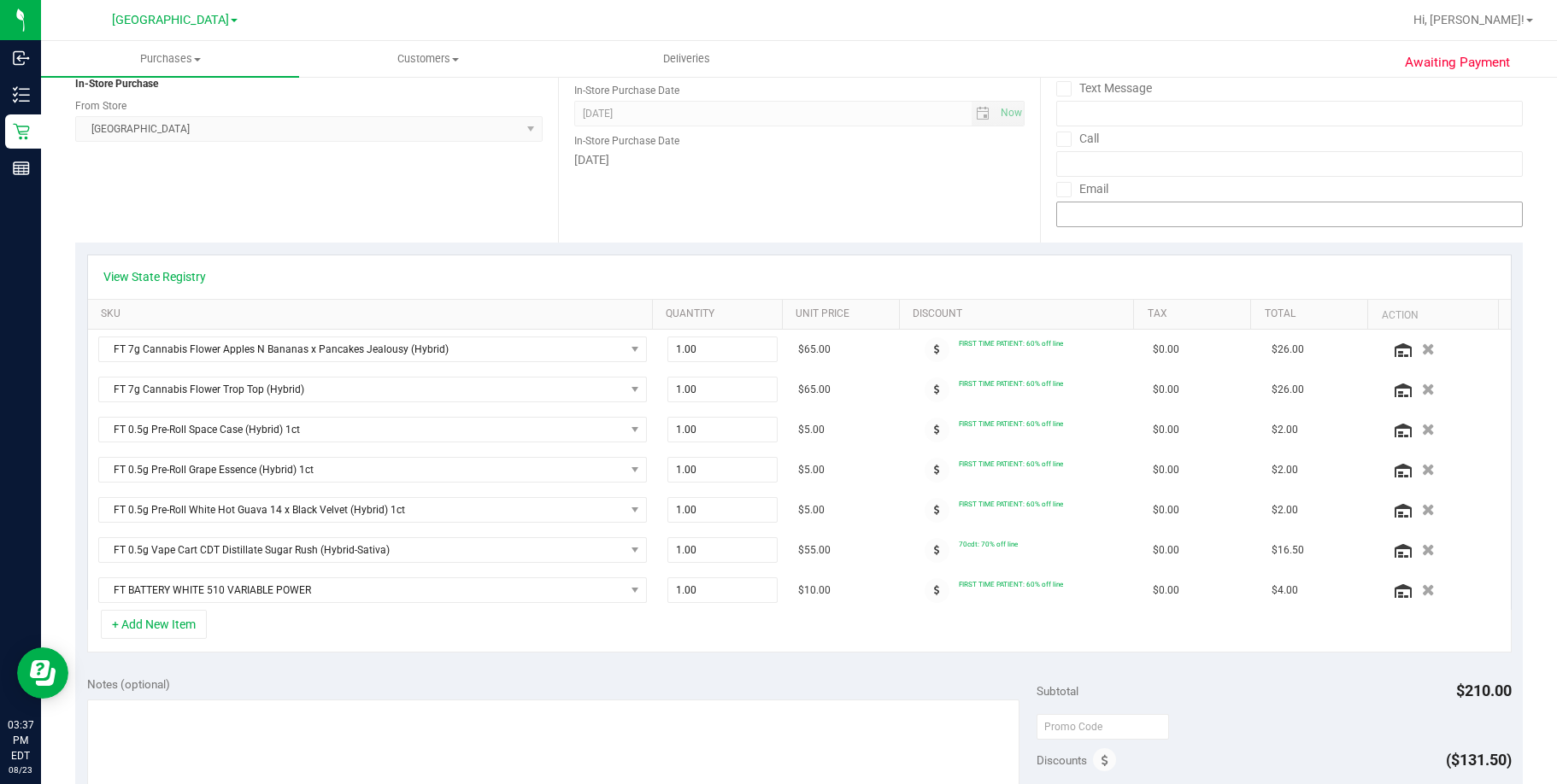
scroll to position [256, 0]
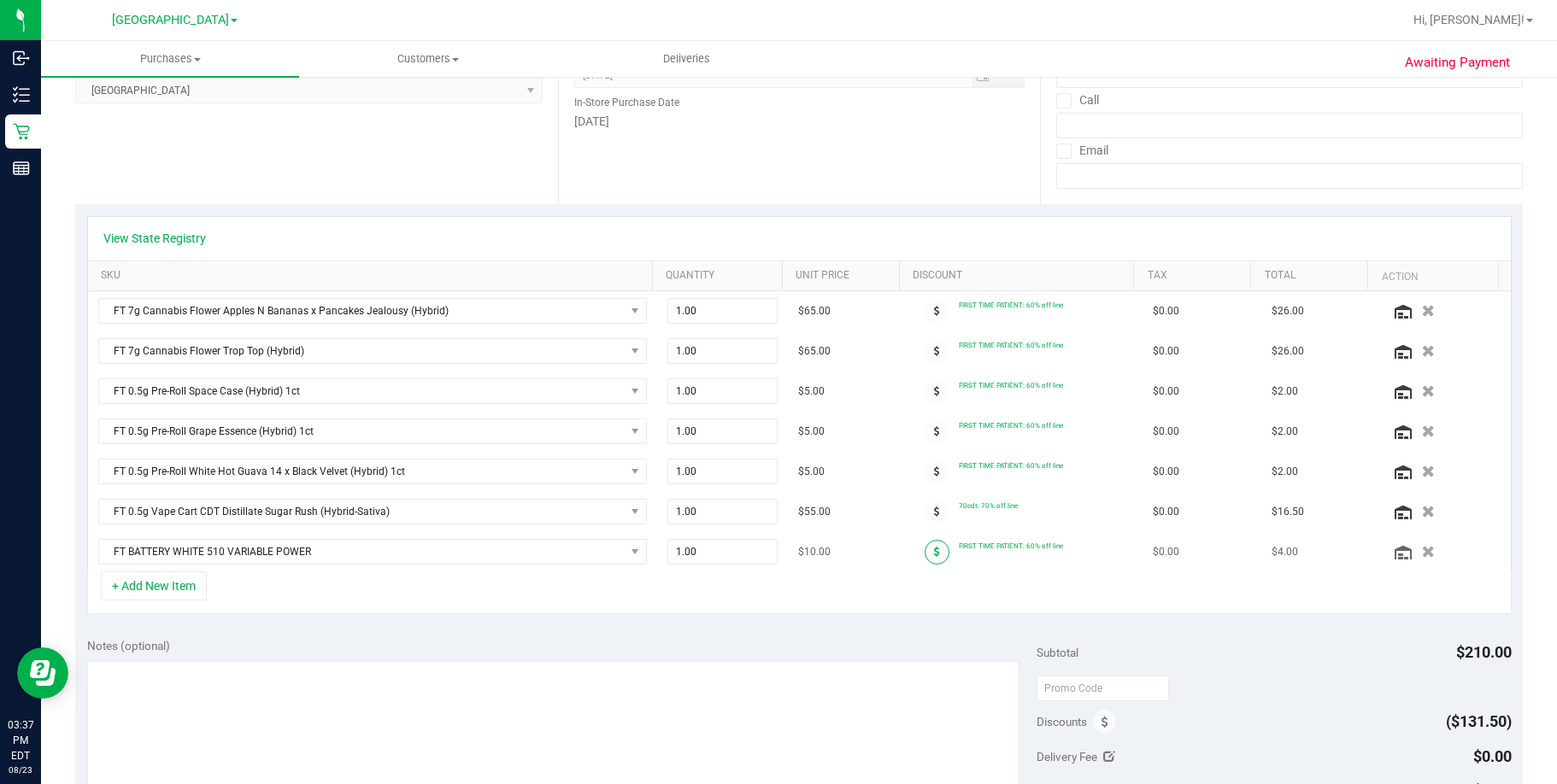
click at [929, 552] on span at bounding box center [938, 552] width 25 height 25
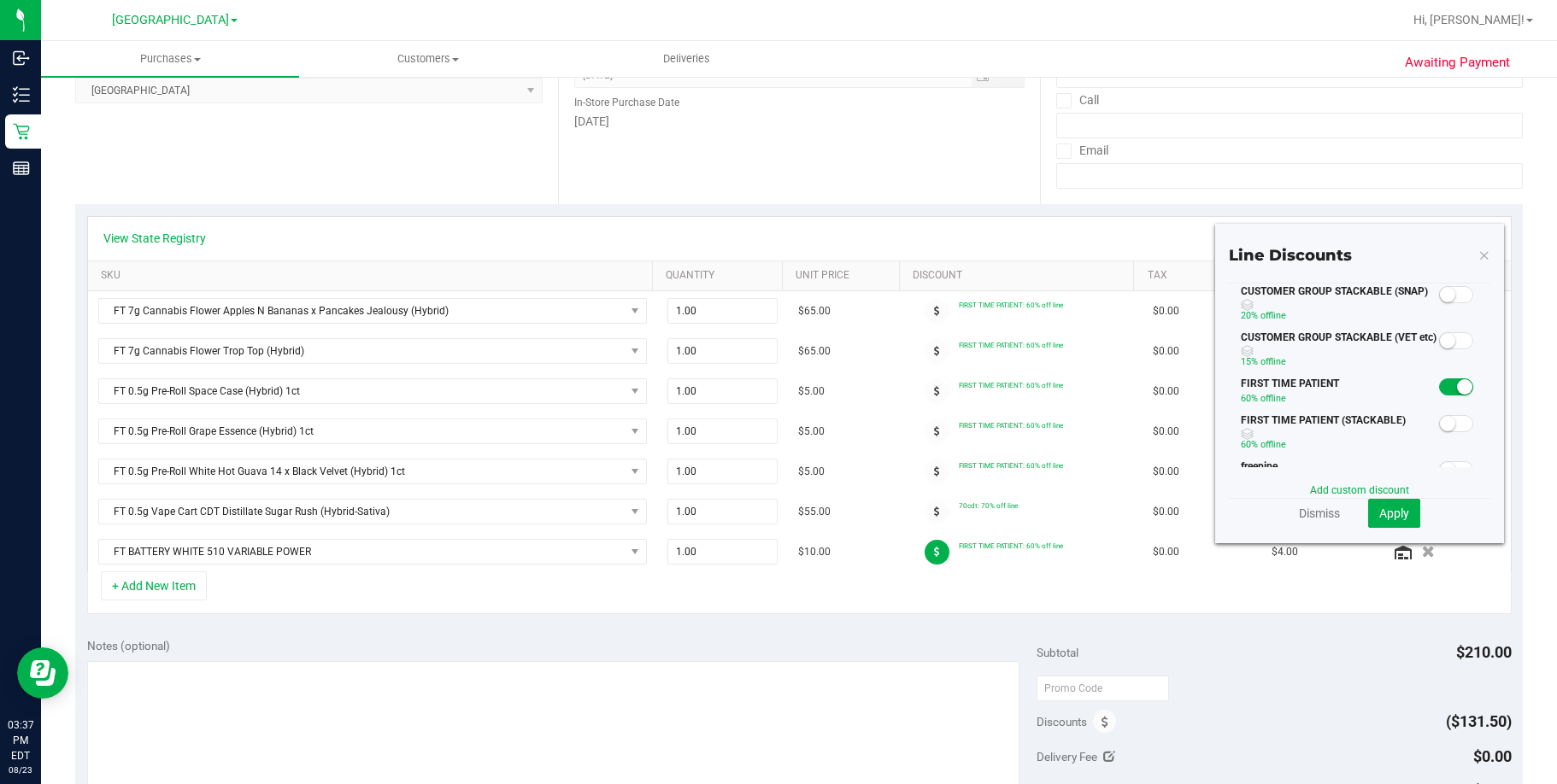
click at [1188, 388] on span at bounding box center [1456, 387] width 34 height 17
click at [1188, 510] on span "Apply" at bounding box center [1394, 513] width 30 height 14
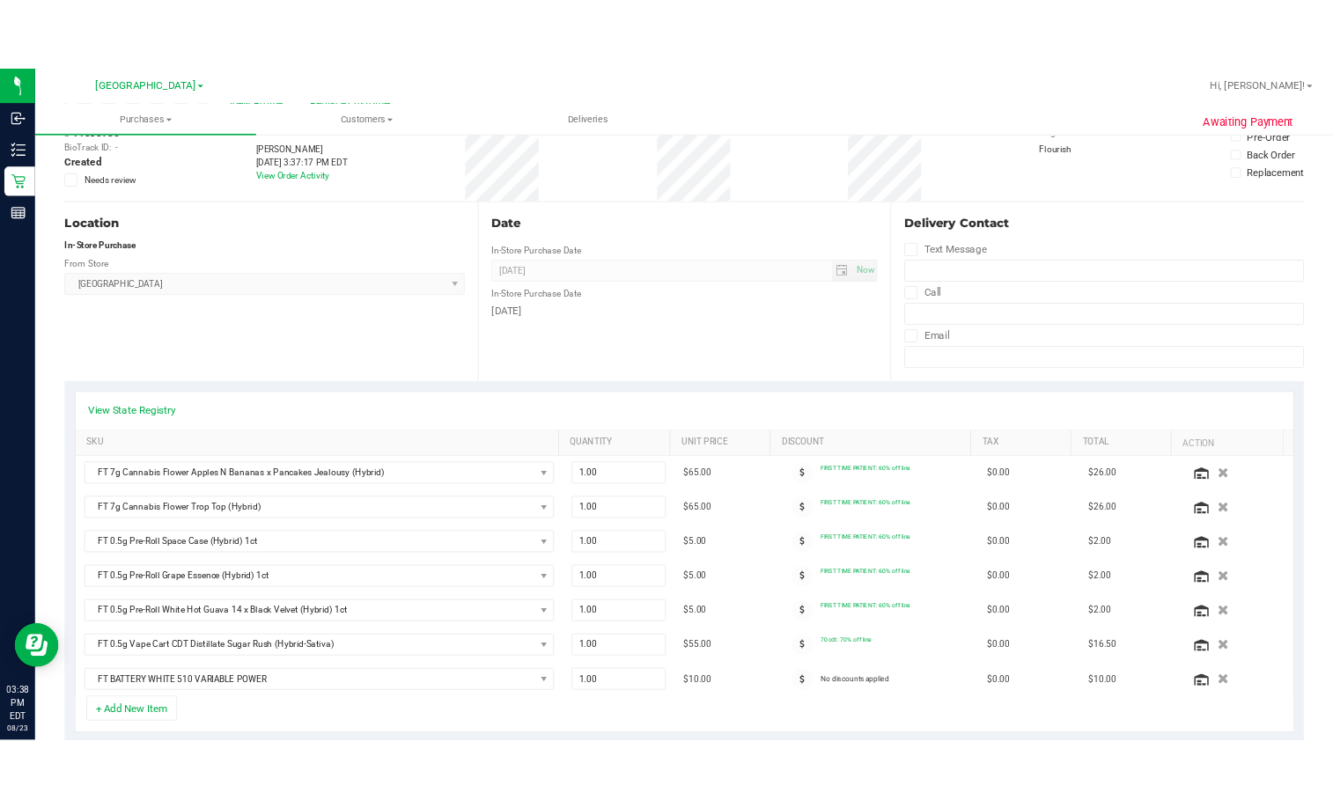
scroll to position [0, 0]
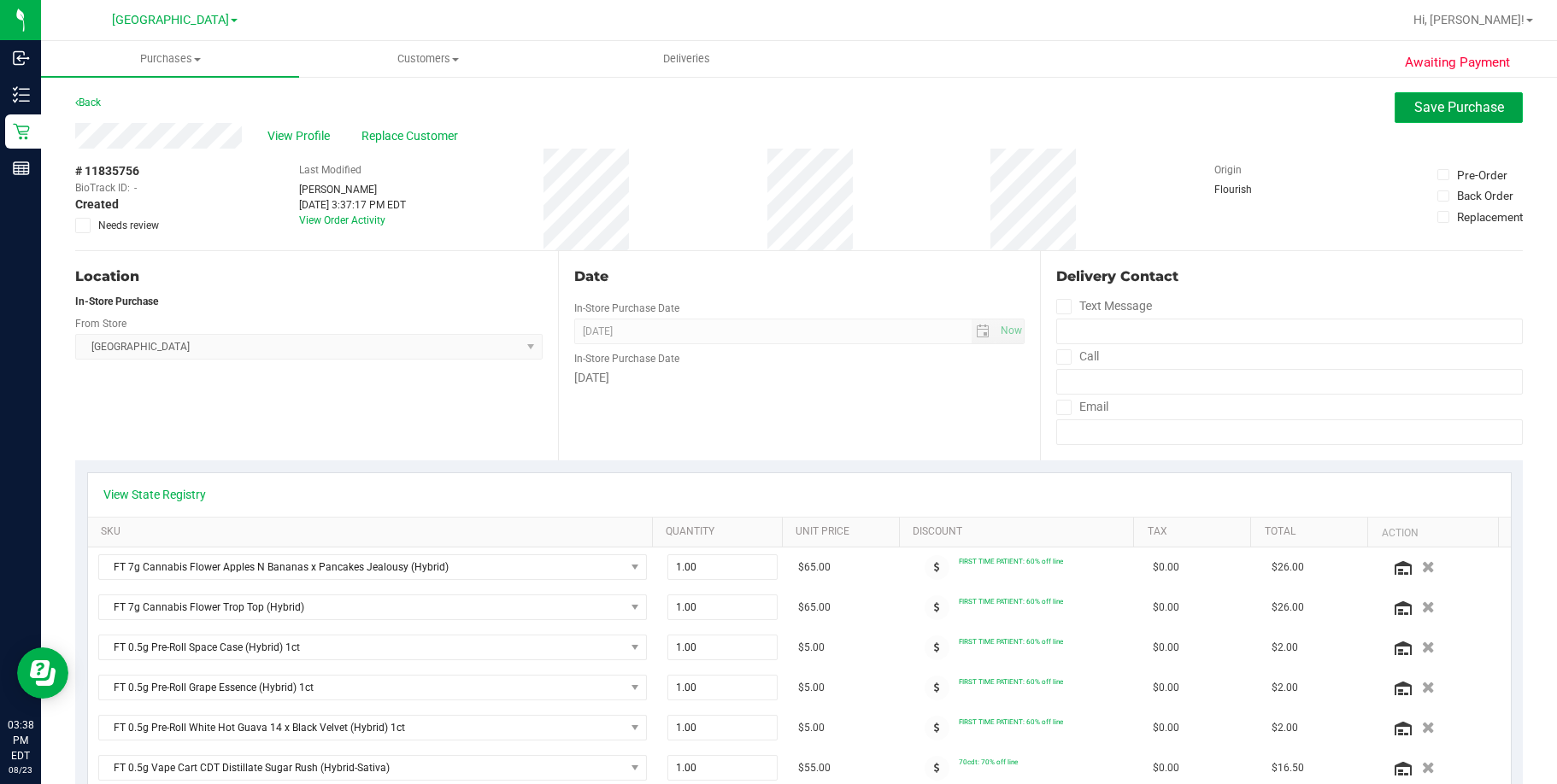
click at [1188, 104] on span "Save Purchase" at bounding box center [1459, 107] width 89 height 16
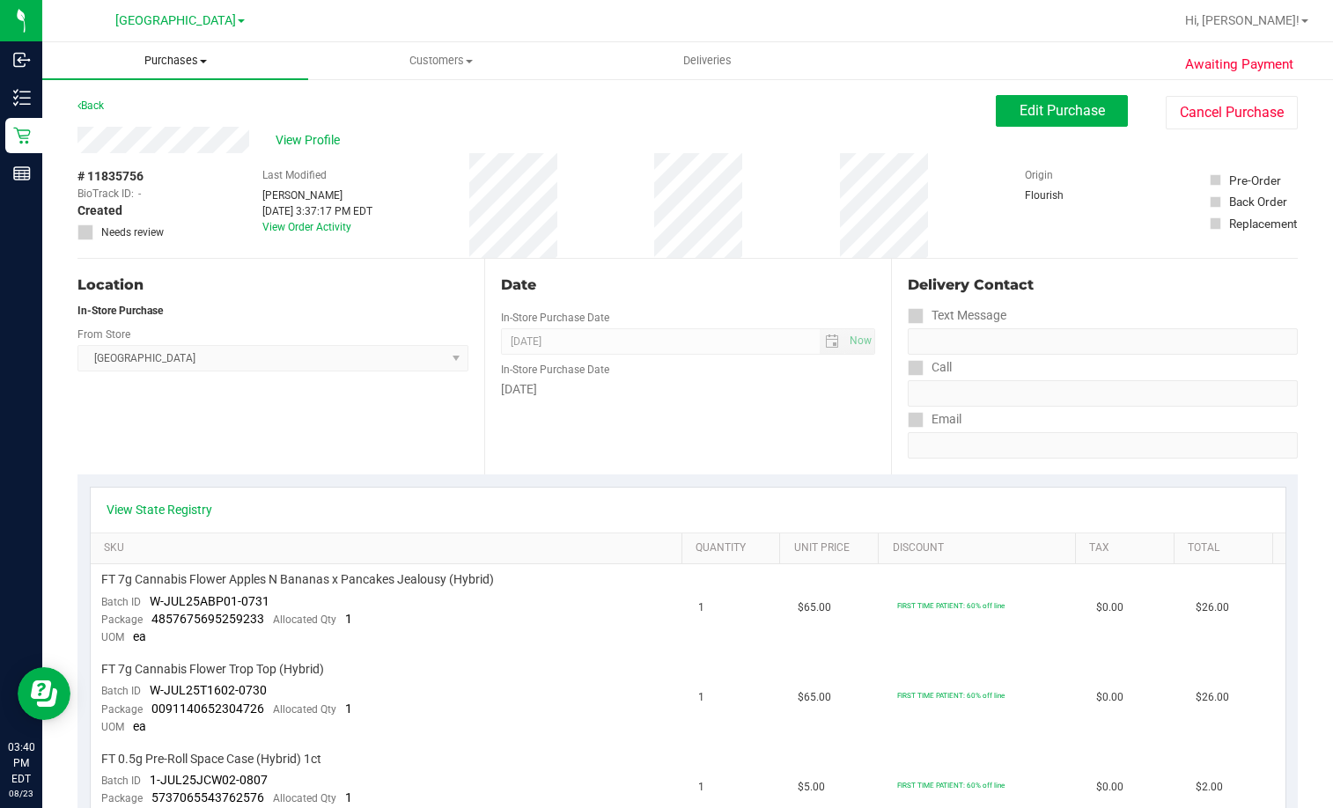
click at [152, 57] on span "Purchases" at bounding box center [175, 61] width 266 height 16
click at [136, 130] on span "Fulfillment" at bounding box center [96, 127] width 109 height 15
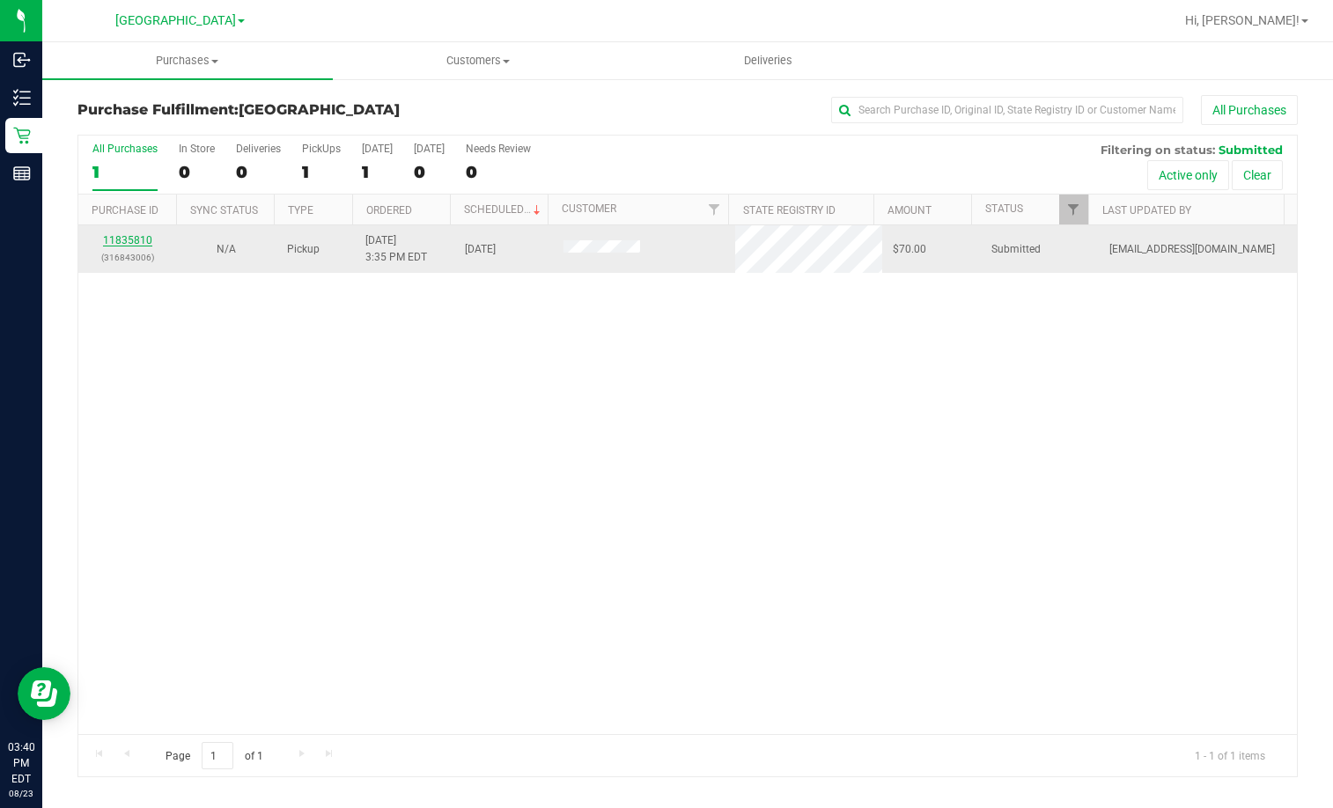
click at [126, 234] on link "11835810" at bounding box center [127, 240] width 49 height 12
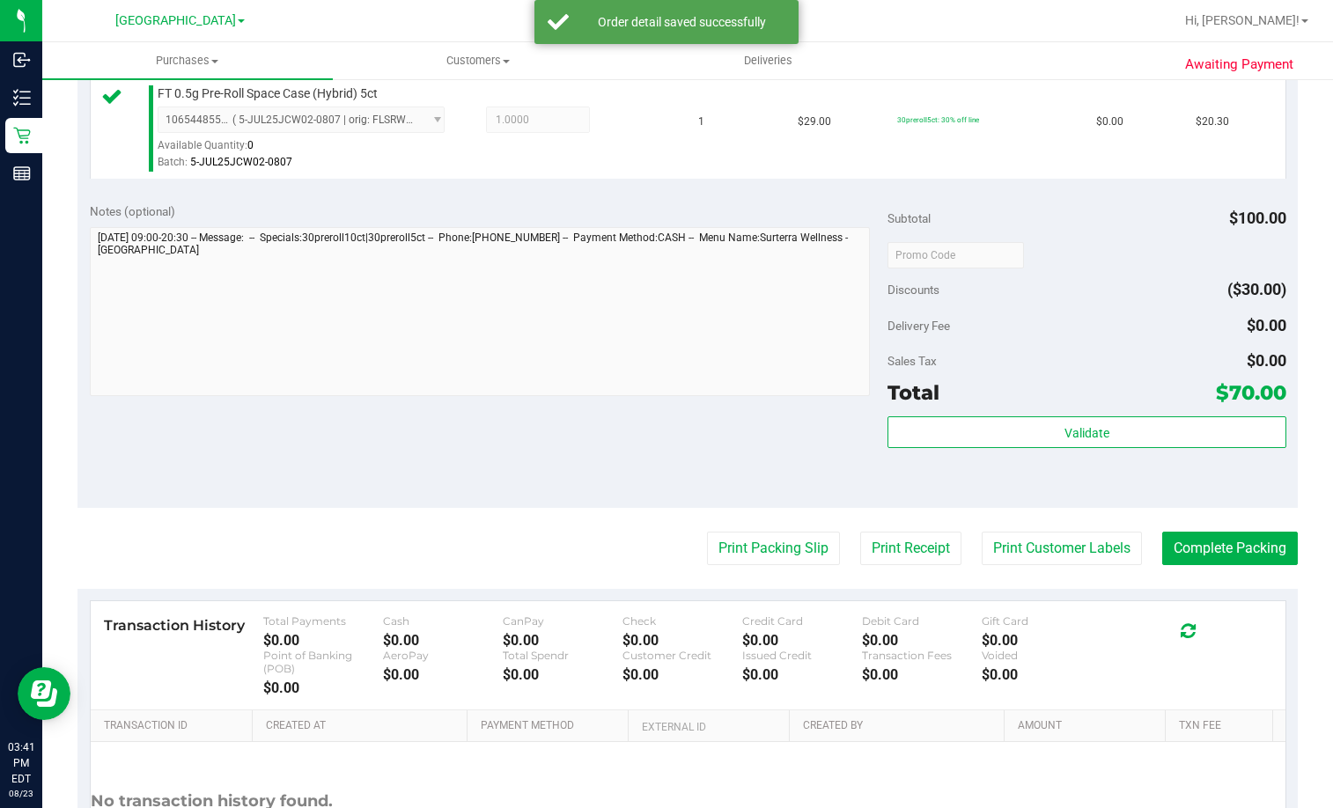
scroll to position [704, 0]
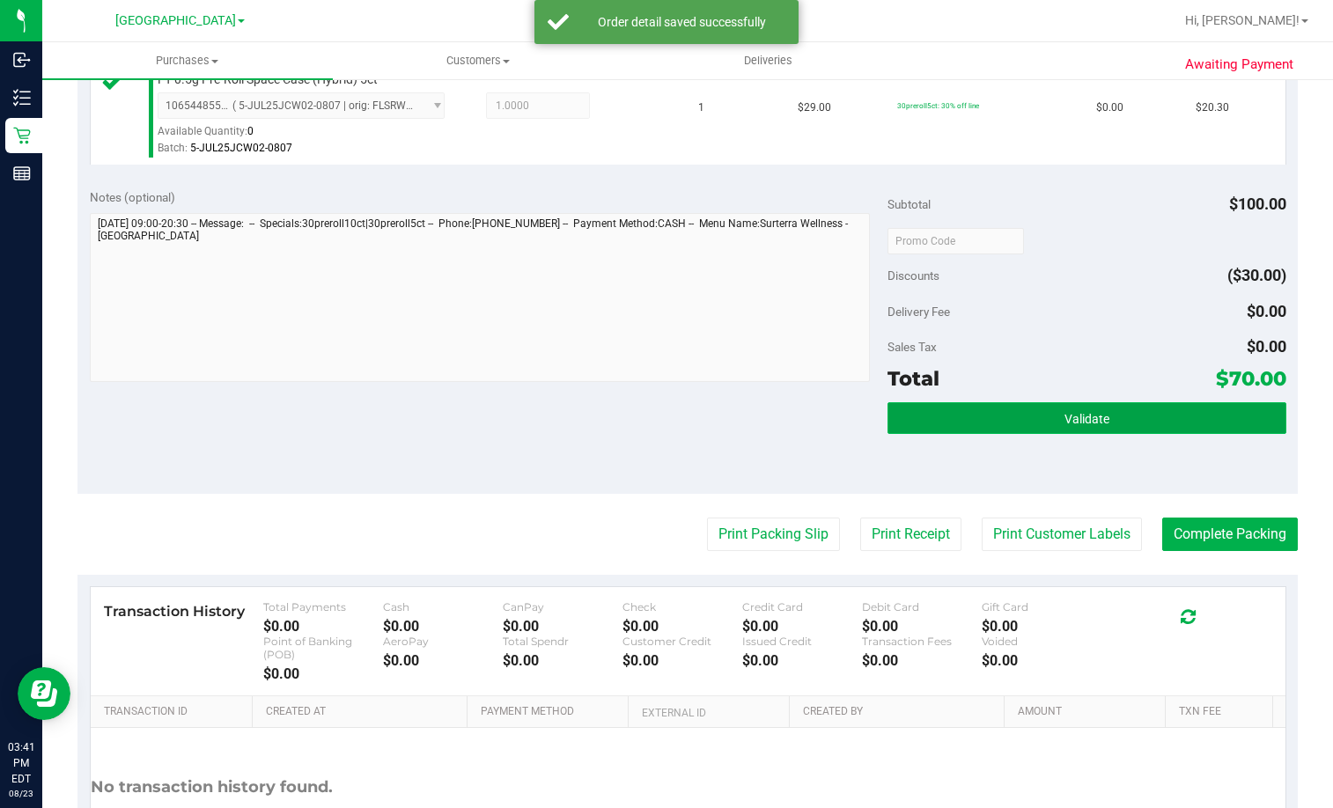
click at [1161, 423] on button "Validate" at bounding box center [1086, 418] width 399 height 32
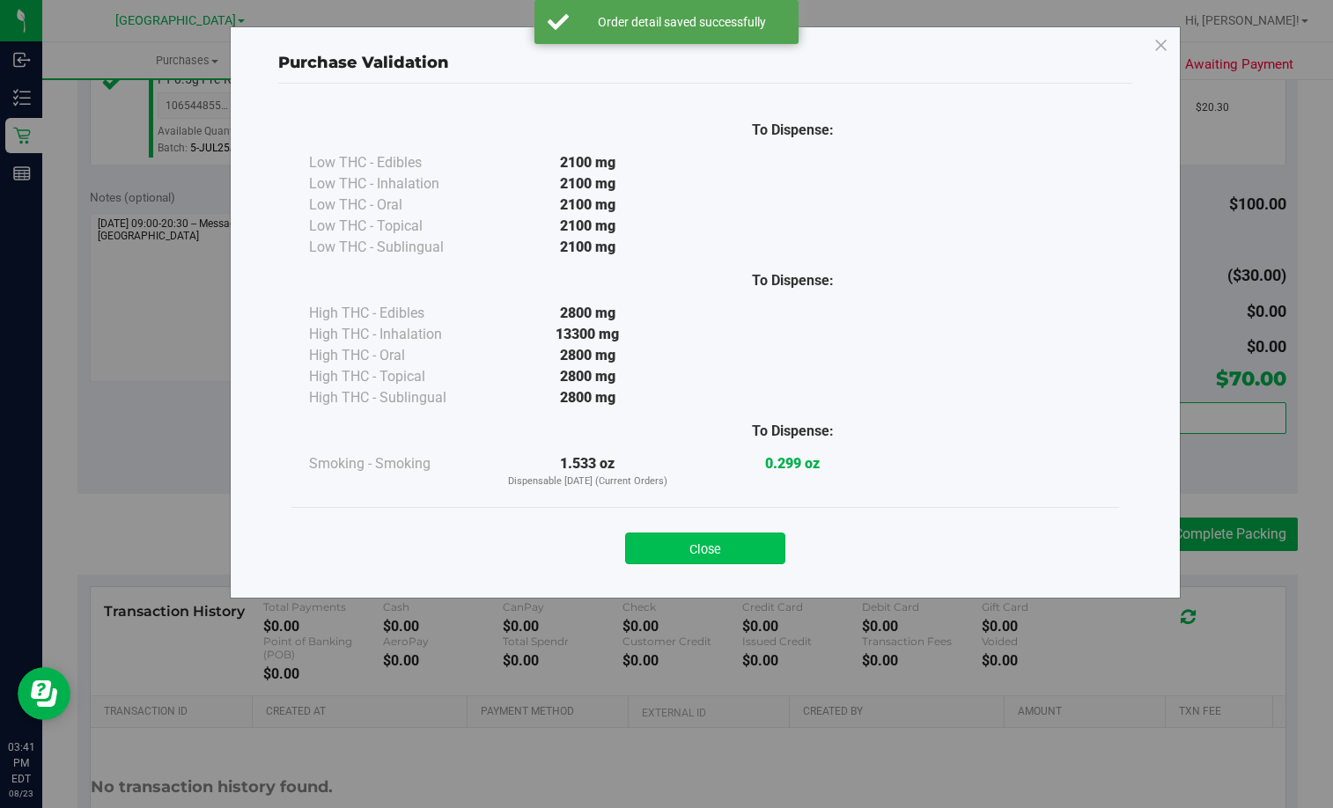
click at [742, 551] on button "Close" at bounding box center [705, 549] width 160 height 32
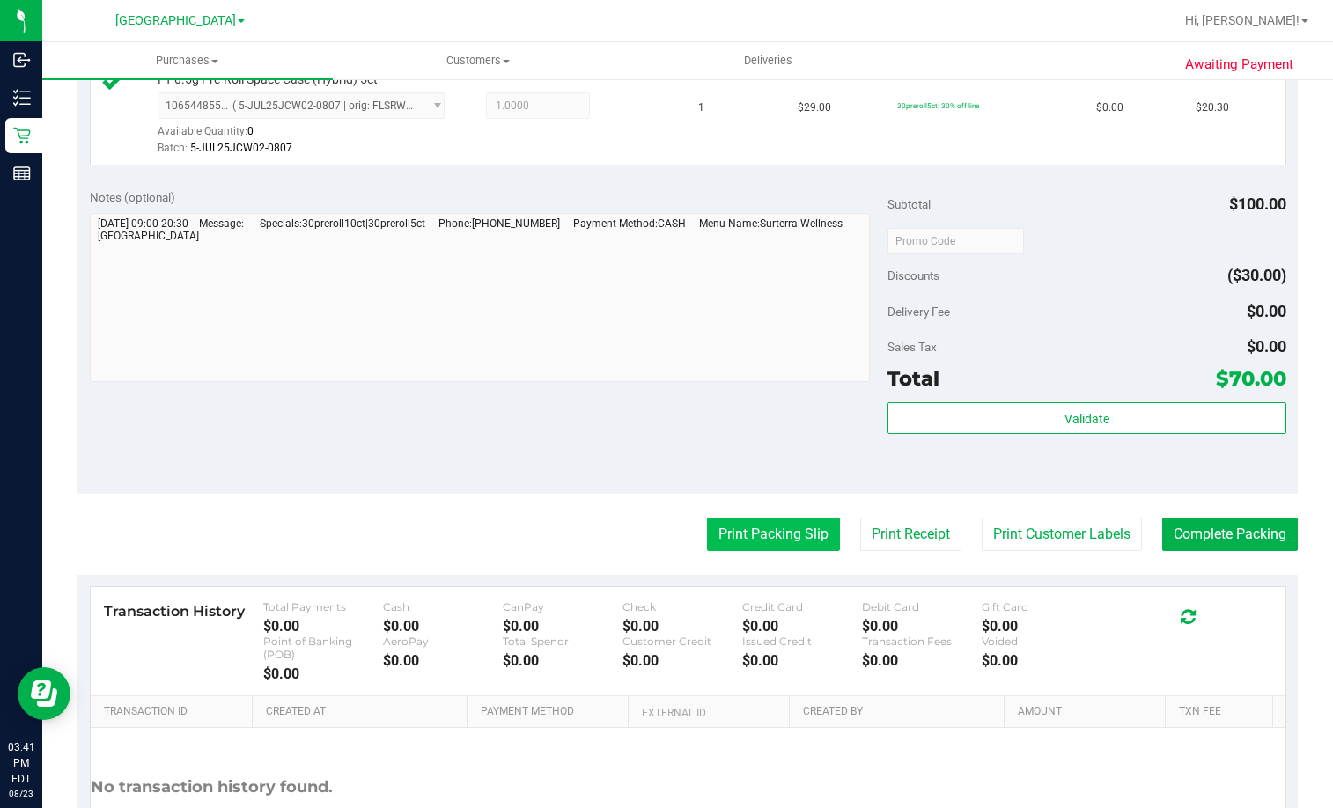
drag, startPoint x: 776, startPoint y: 552, endPoint x: 776, endPoint y: 541, distance: 11.5
click at [776, 550] on purchase-details "Back Edit Purchase Cancel Purchase View Profile # 11835810 BioTrack ID: - Submi…" at bounding box center [687, 154] width 1220 height 1527
click at [778, 538] on button "Print Packing Slip" at bounding box center [773, 534] width 133 height 33
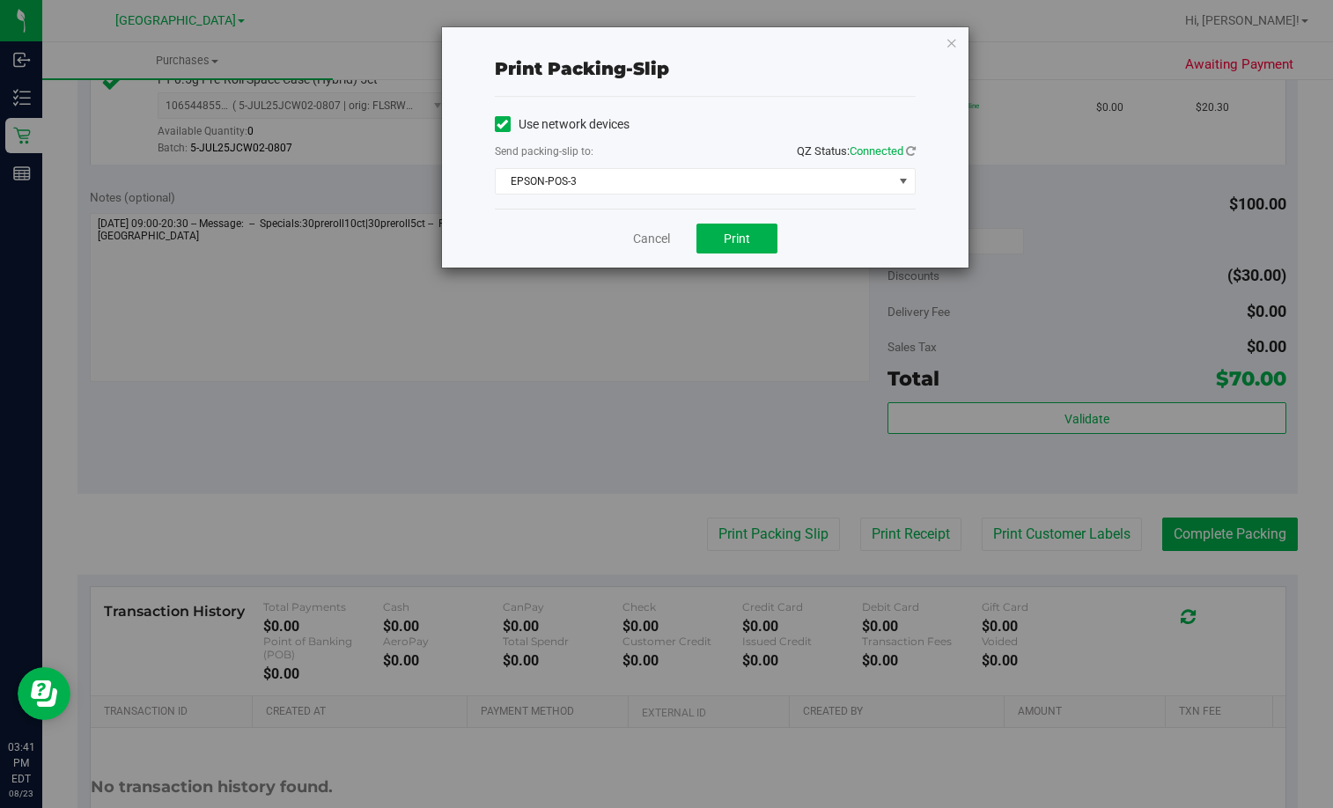
click at [722, 221] on div "Cancel Print" at bounding box center [705, 238] width 421 height 59
click at [735, 240] on span "Print" at bounding box center [737, 239] width 26 height 14
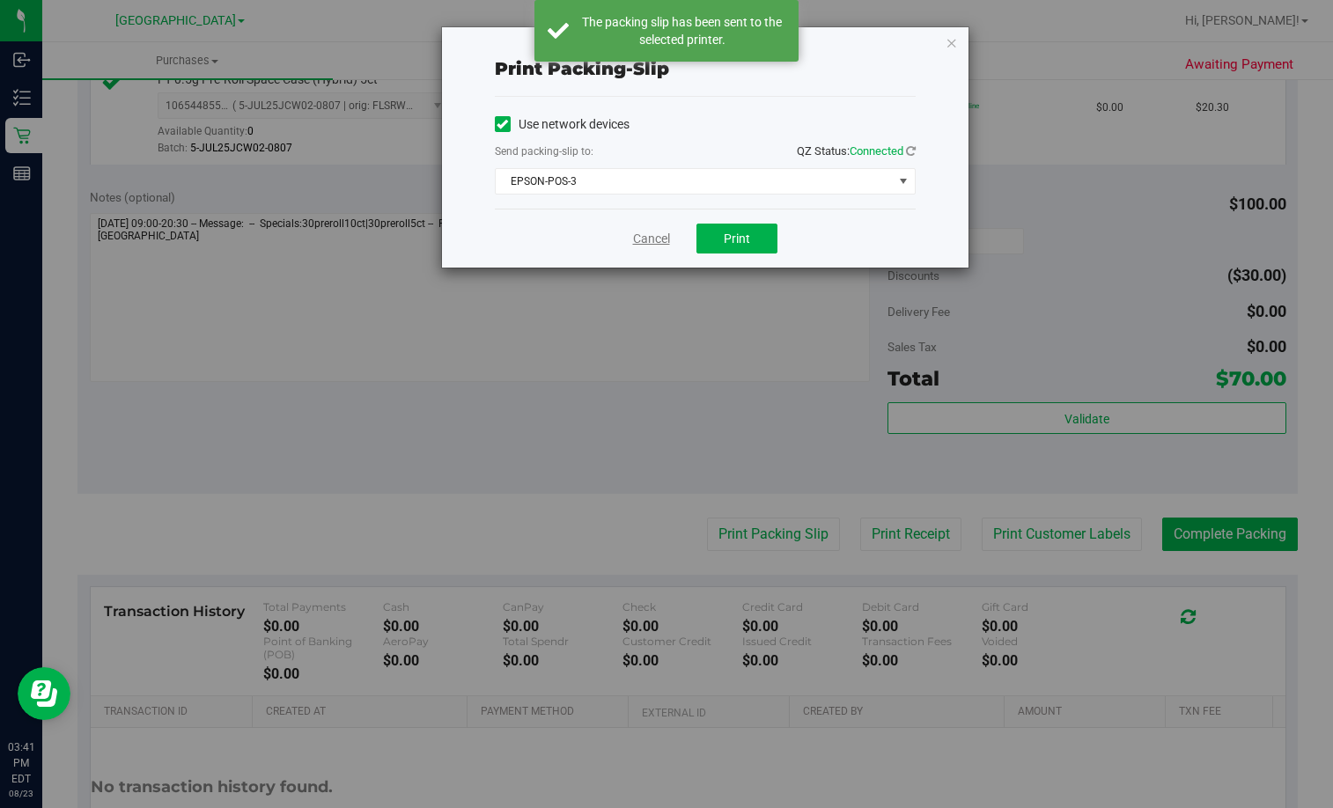
click at [644, 240] on link "Cancel" at bounding box center [651, 239] width 37 height 18
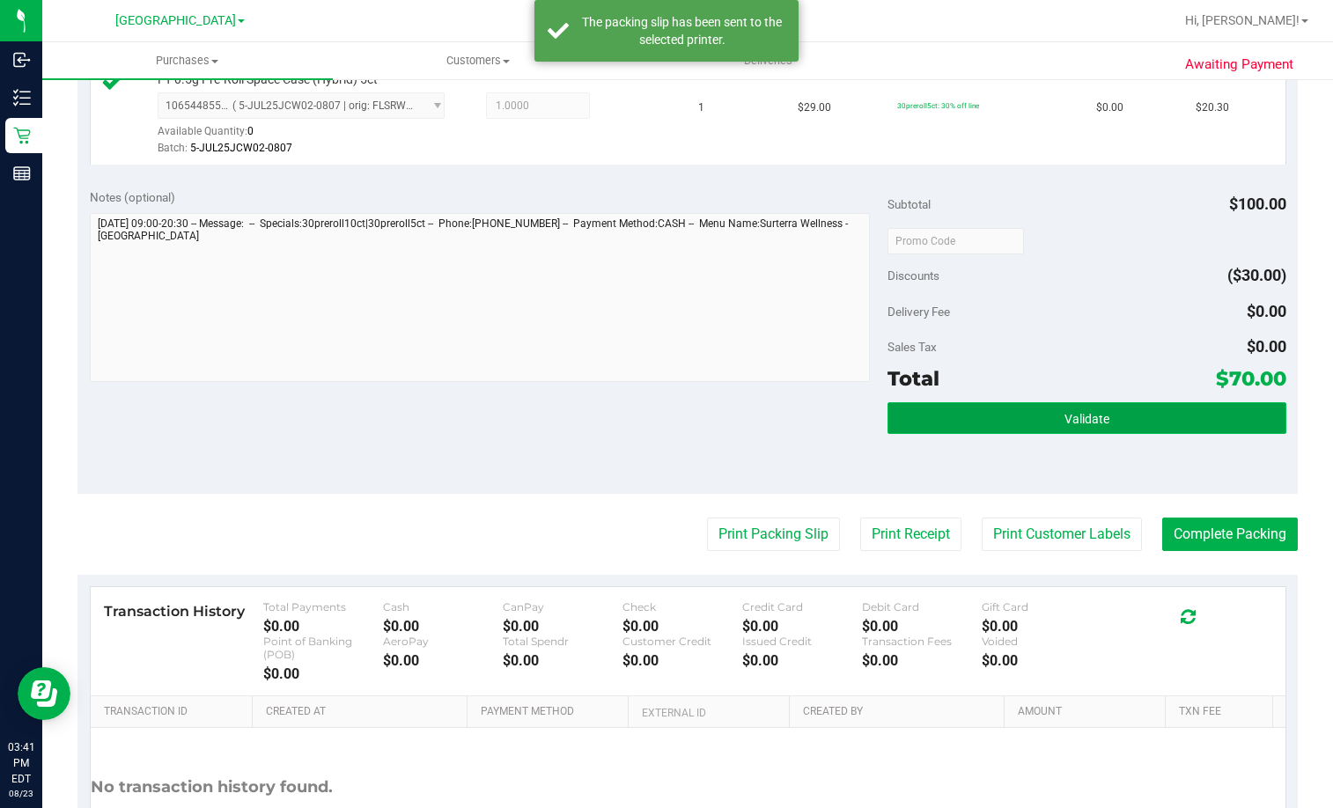
click at [1121, 419] on button "Validate" at bounding box center [1086, 418] width 399 height 32
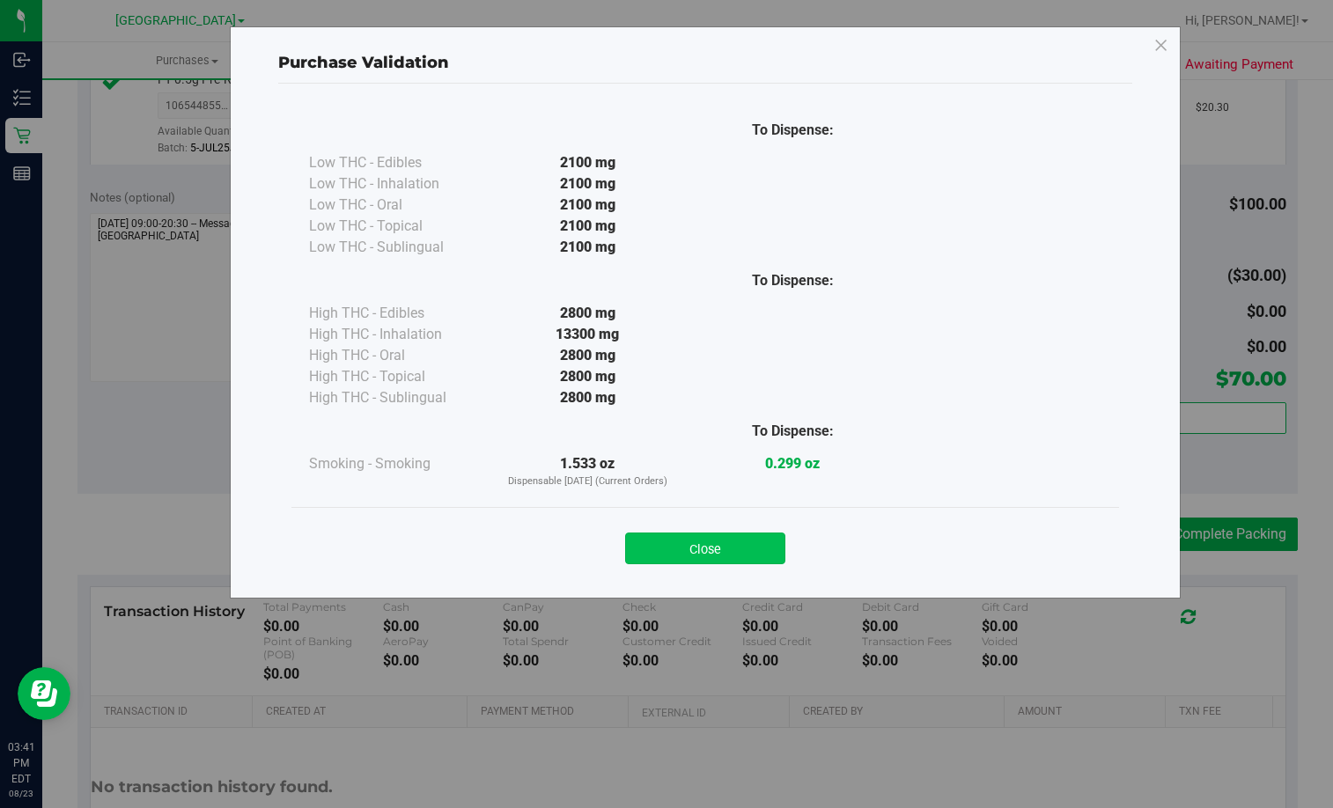
click at [699, 537] on button "Close" at bounding box center [705, 549] width 160 height 32
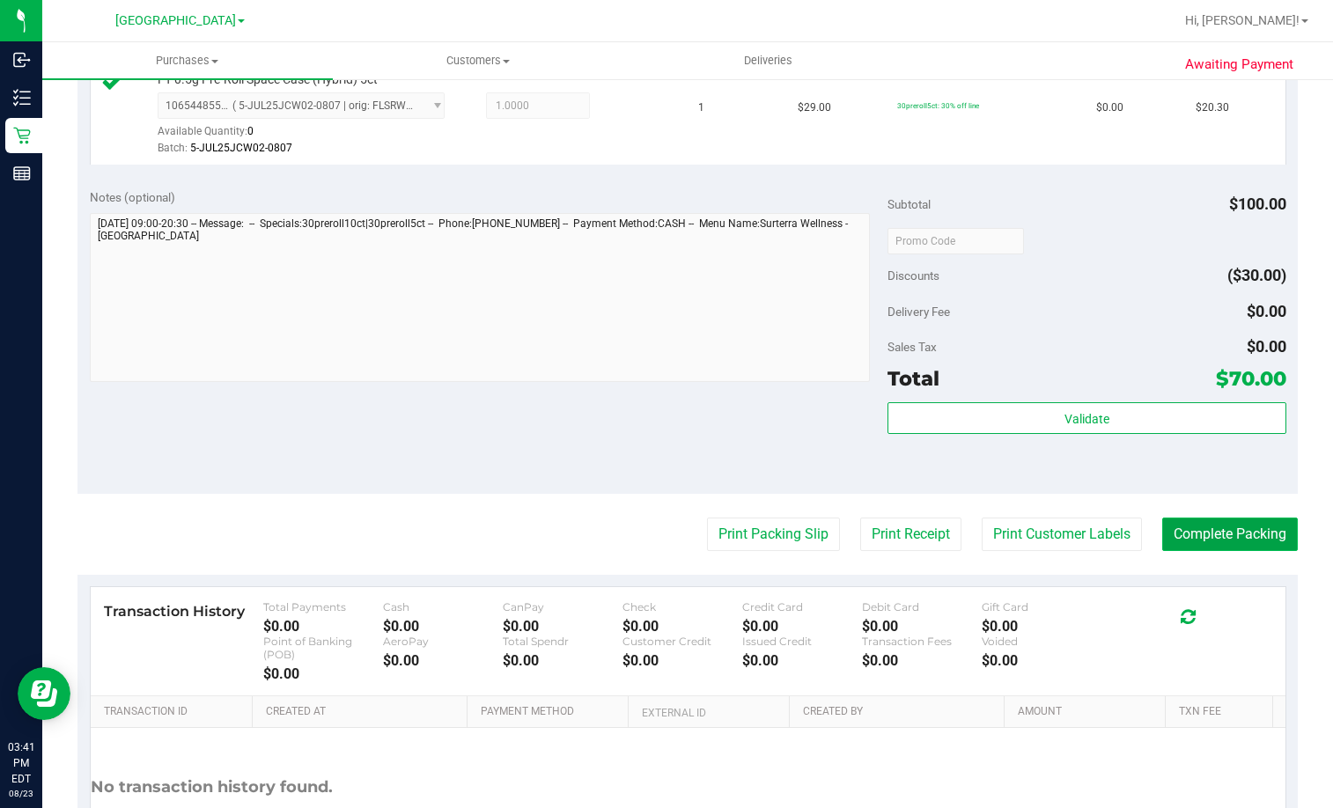
click at [1224, 533] on button "Complete Packing" at bounding box center [1230, 534] width 136 height 33
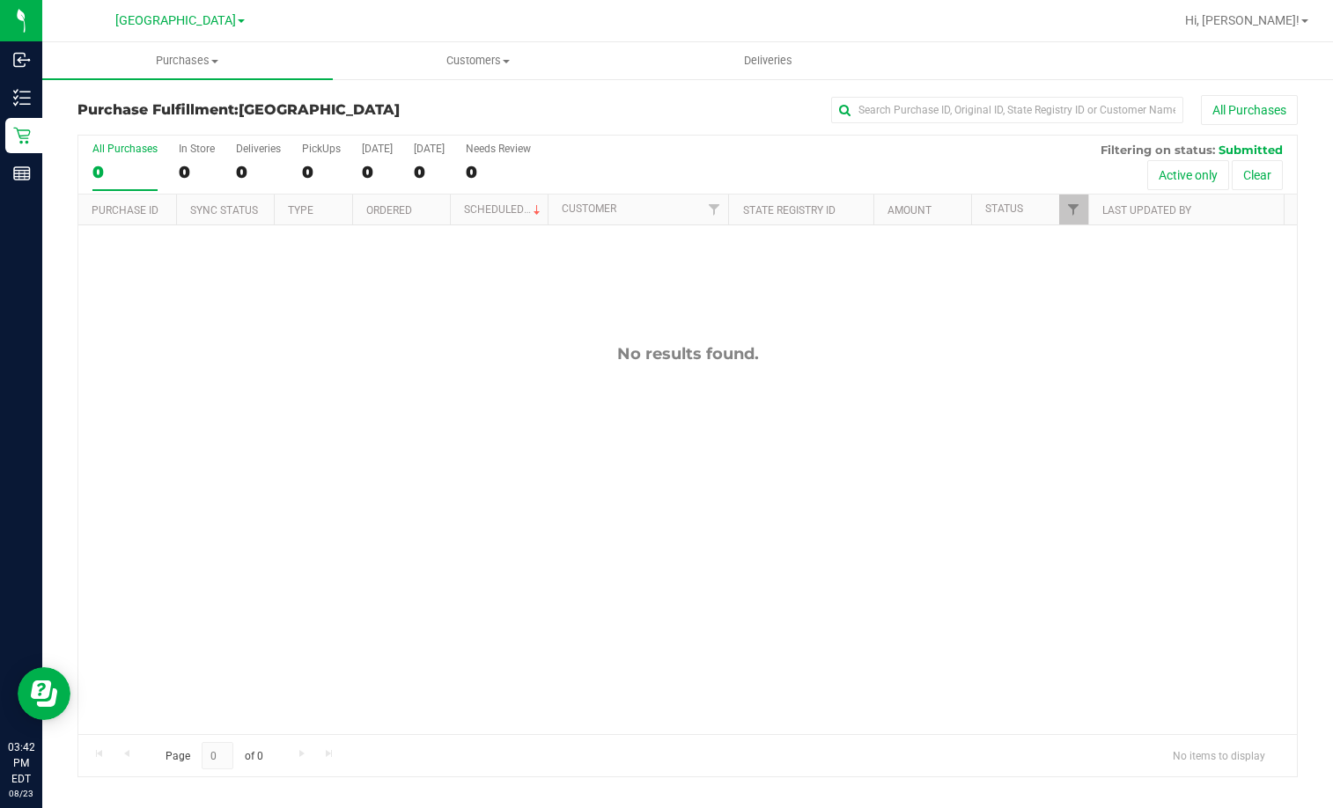
click at [793, 435] on div "No results found." at bounding box center [687, 539] width 1218 height 628
click at [1034, 605] on div "No results found." at bounding box center [687, 539] width 1218 height 628
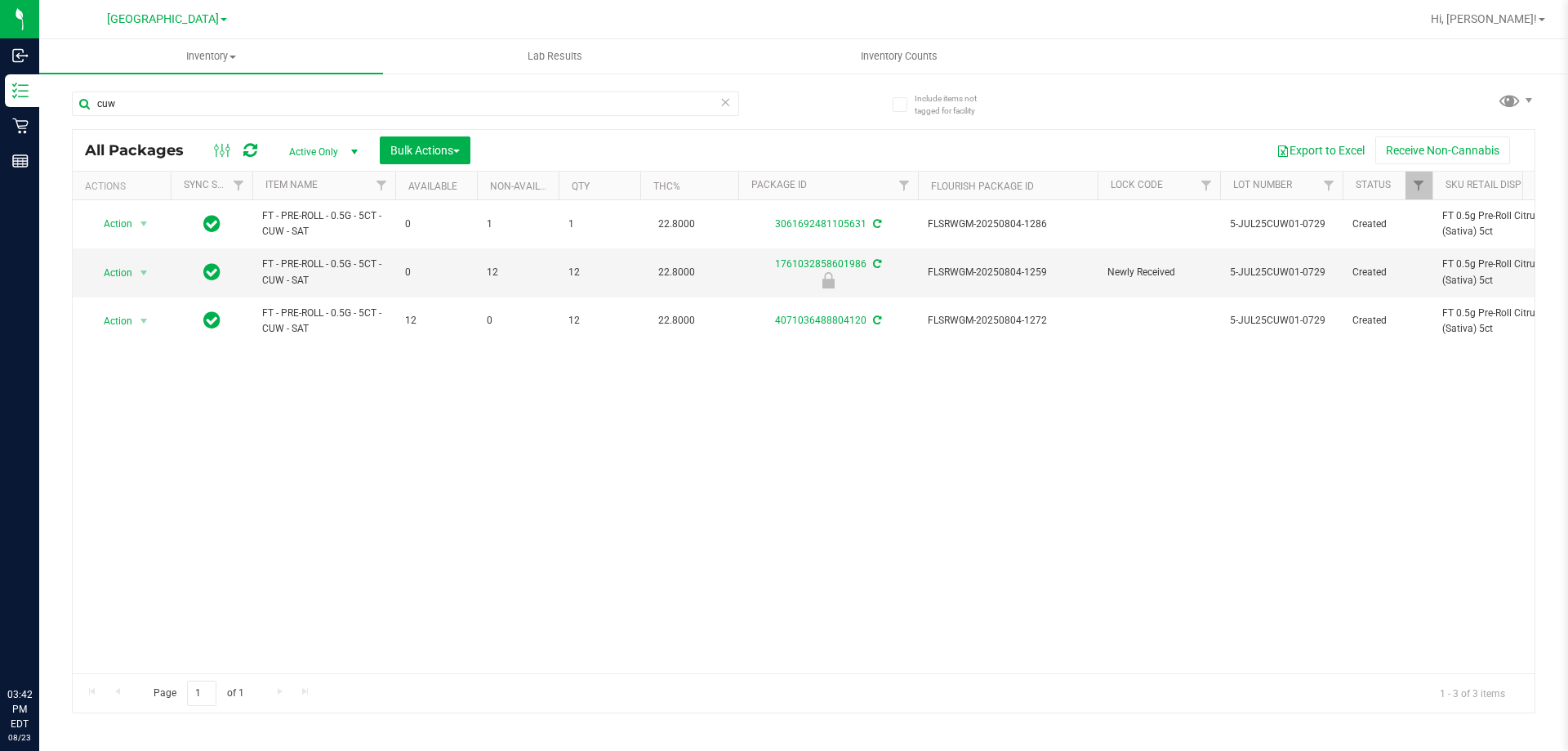
click at [338, 111] on input "cuw" at bounding box center [405, 104] width 667 height 24
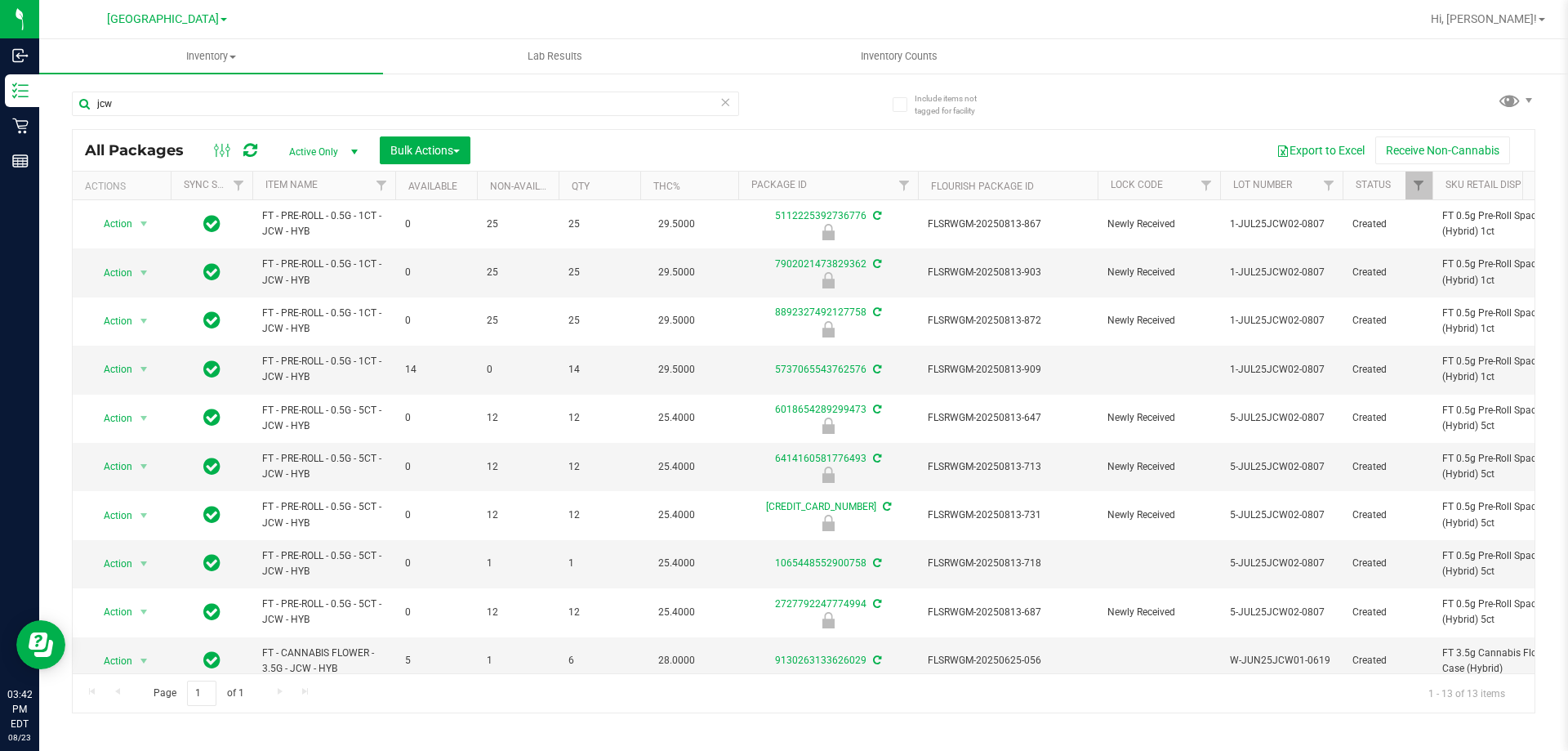
type input "jcw"
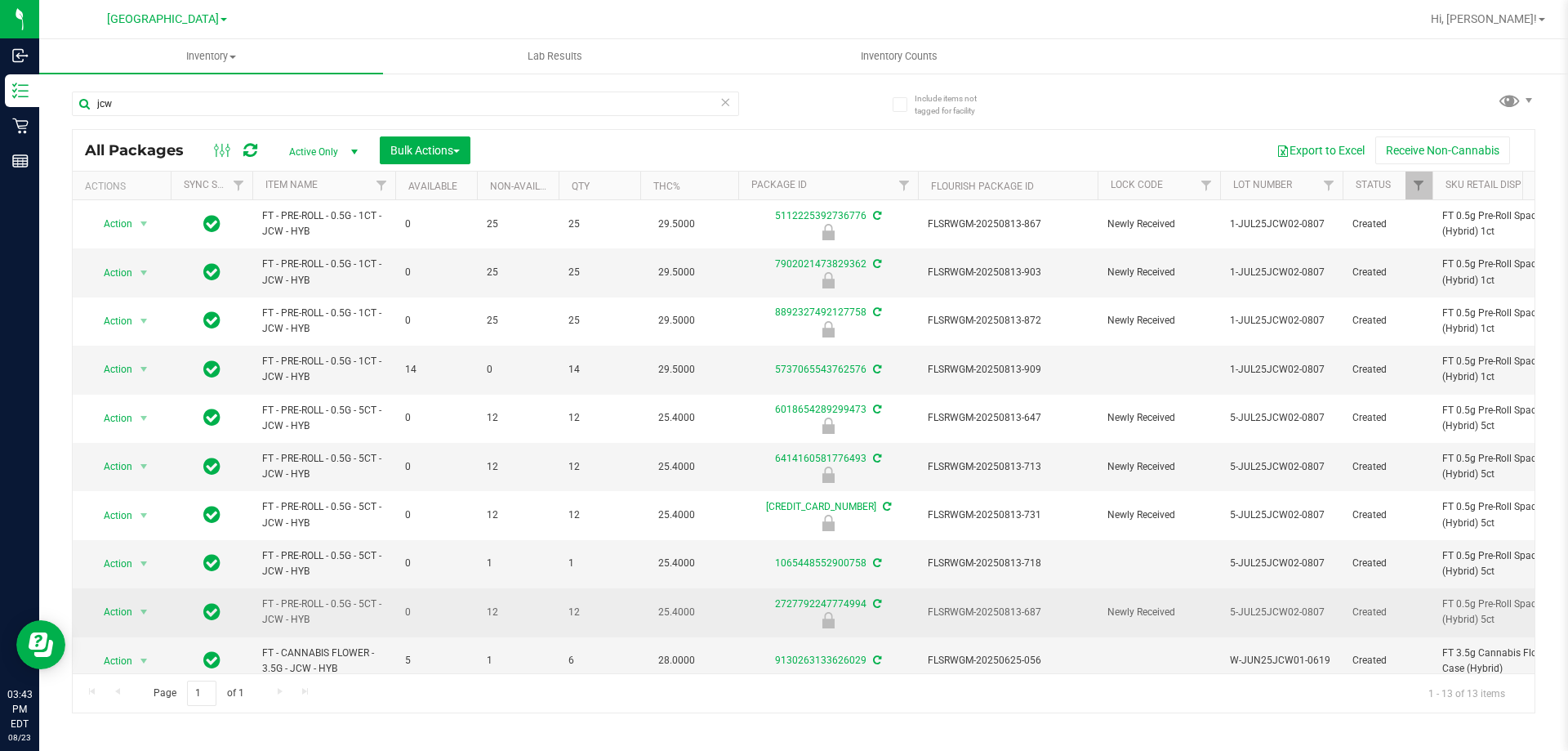
drag, startPoint x: 262, startPoint y: 408, endPoint x: 1213, endPoint y: 602, distance: 970.6
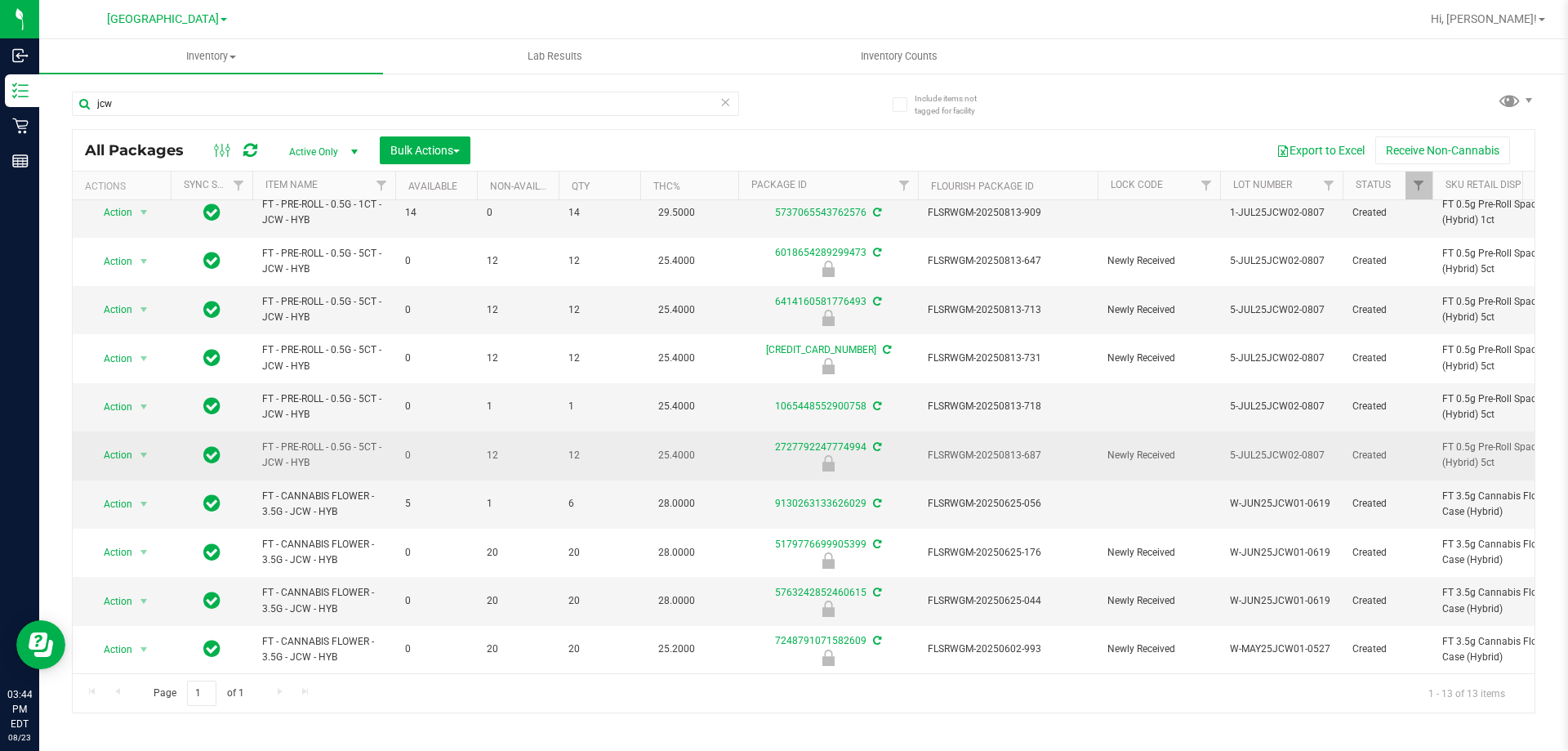
scroll to position [87, 0]
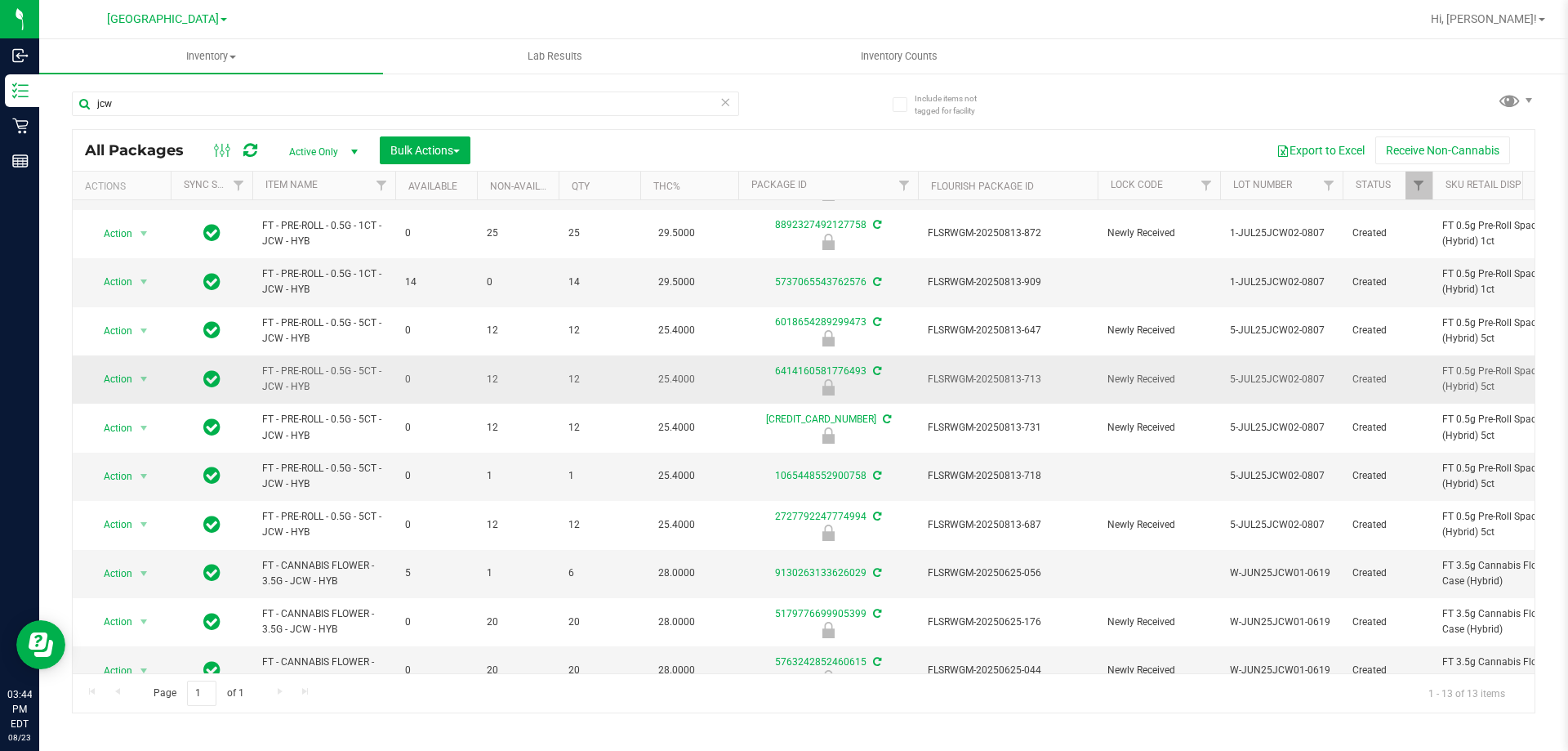
click at [1009, 376] on span "FLSRWGM-20250813-713" at bounding box center [1008, 380] width 161 height 16
click at [131, 379] on span "Action" at bounding box center [111, 379] width 45 height 23
click at [140, 562] on li "Unlock package" at bounding box center [142, 574] width 105 height 24
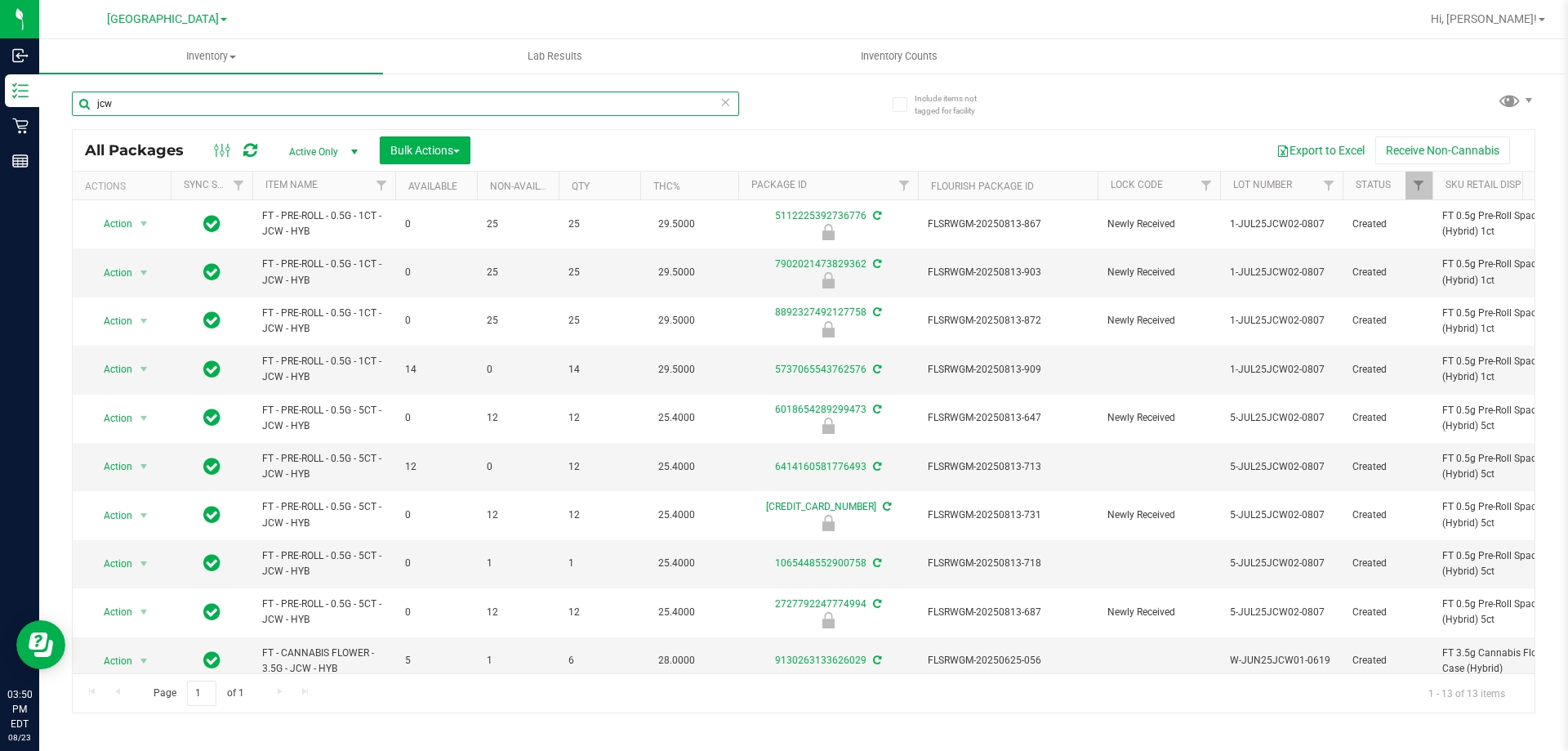
click at [414, 110] on input "jcw" at bounding box center [405, 104] width 667 height 24
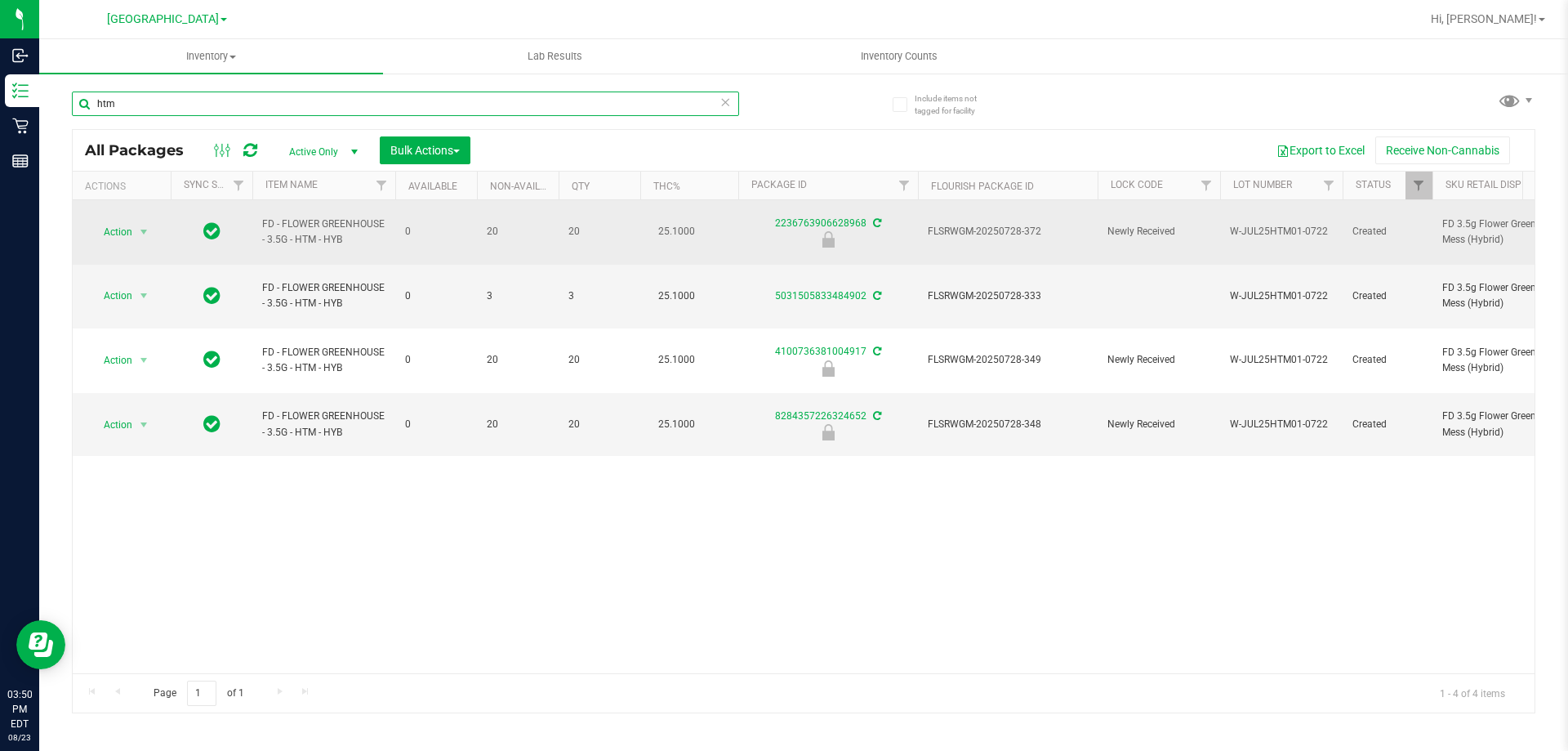
type input "htm"
click at [989, 229] on span "FLSRWGM-20250728-372" at bounding box center [1008, 231] width 161 height 16
click at [989, 228] on span "FLSRWGM-20250728-372" at bounding box center [1008, 231] width 161 height 16
click at [126, 221] on span "Action" at bounding box center [111, 232] width 45 height 23
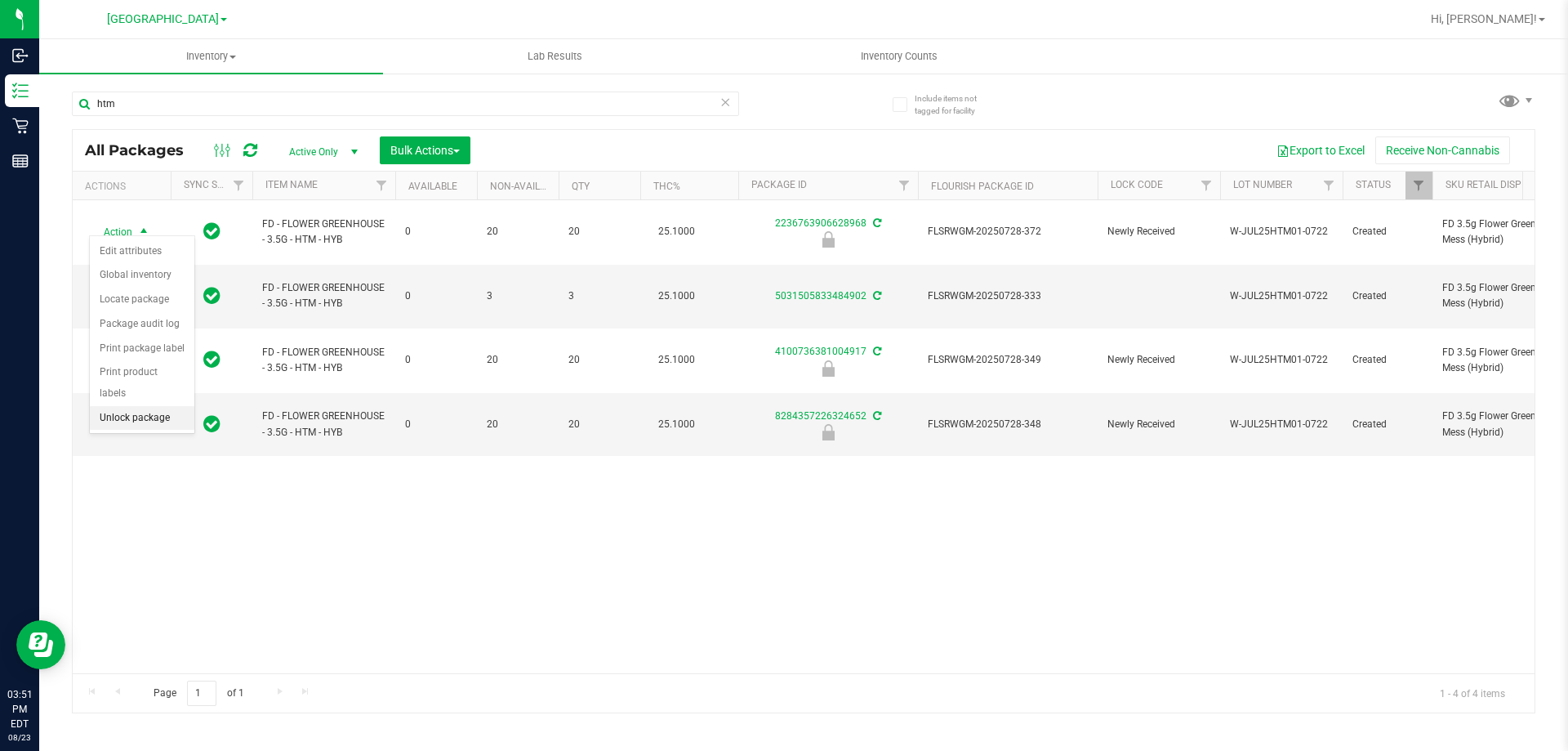
click at [135, 407] on li "Unlock package" at bounding box center [142, 419] width 105 height 24
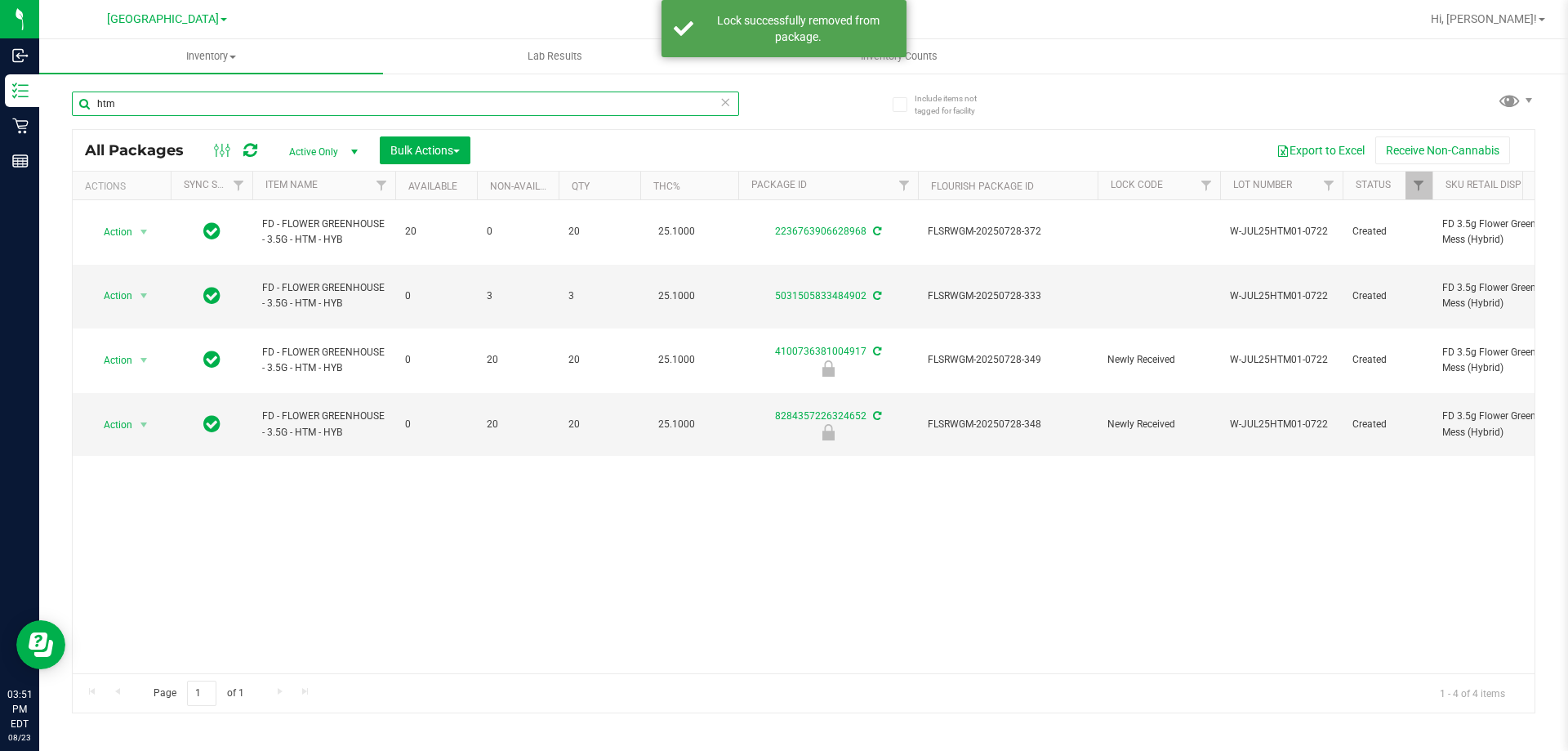
click at [156, 102] on input "htm" at bounding box center [405, 104] width 667 height 24
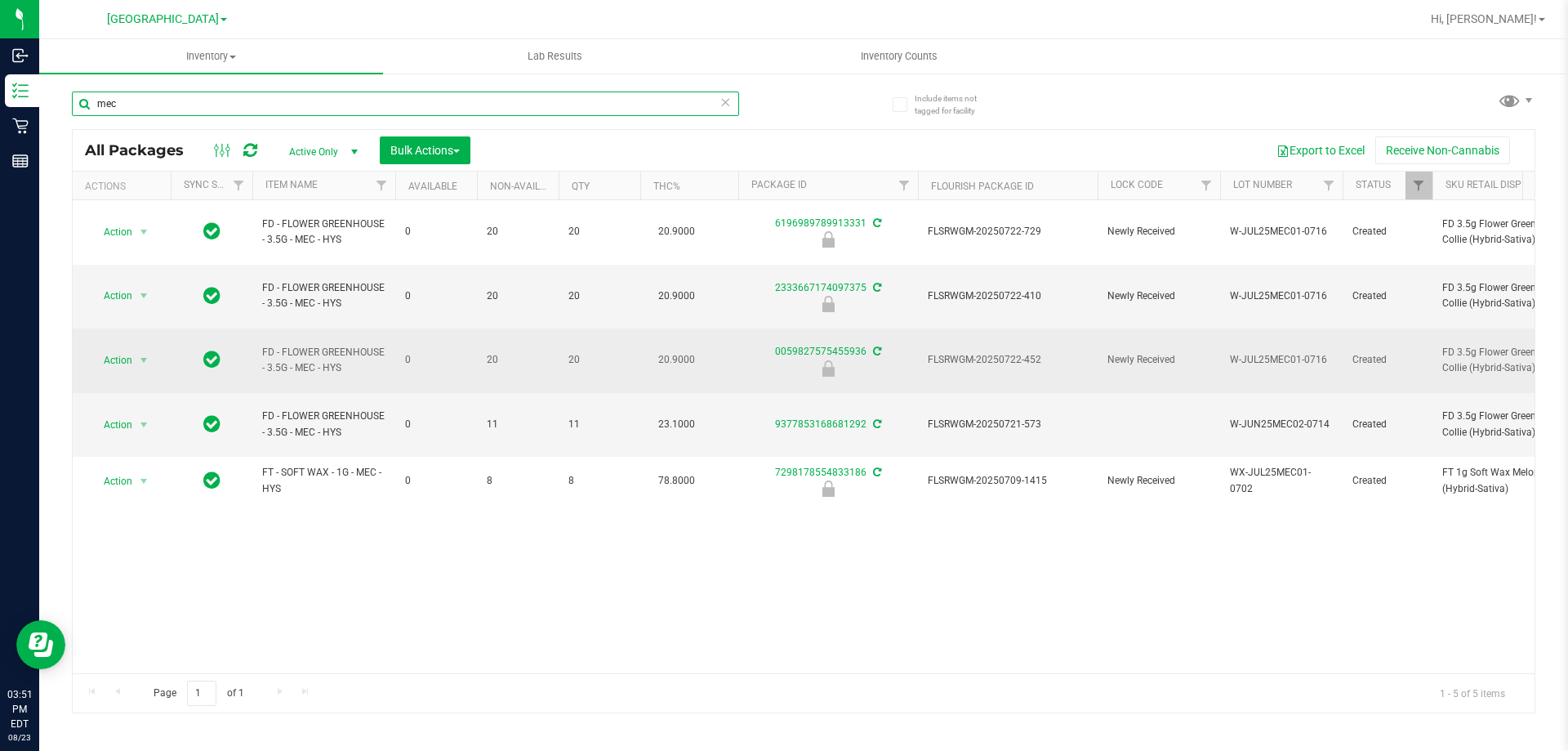
type input "mec"
click at [1005, 352] on span "FLSRWGM-20250722-452" at bounding box center [1008, 359] width 161 height 16
click at [120, 349] on span "Action" at bounding box center [111, 360] width 45 height 23
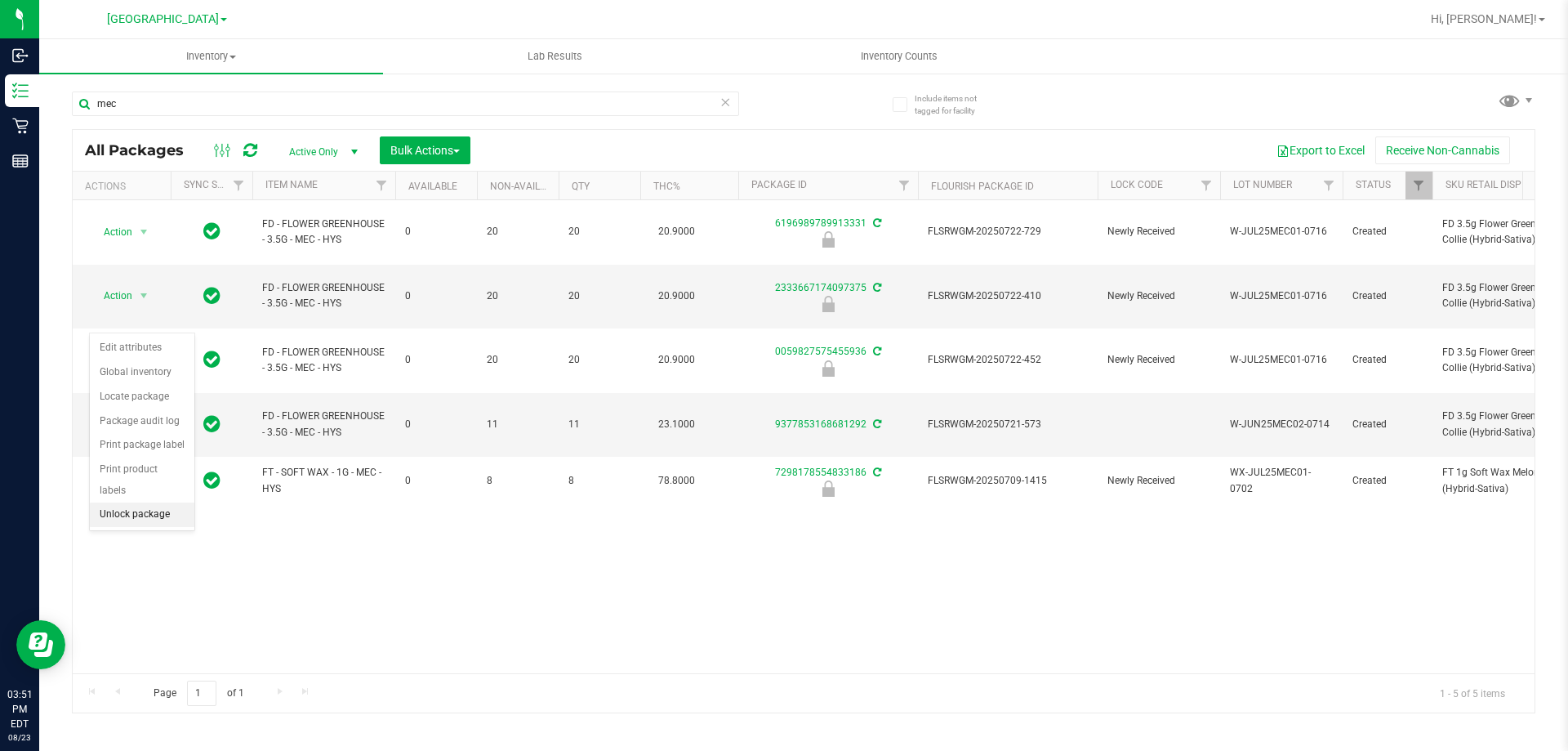
click at [141, 502] on li "Unlock package" at bounding box center [142, 514] width 105 height 24
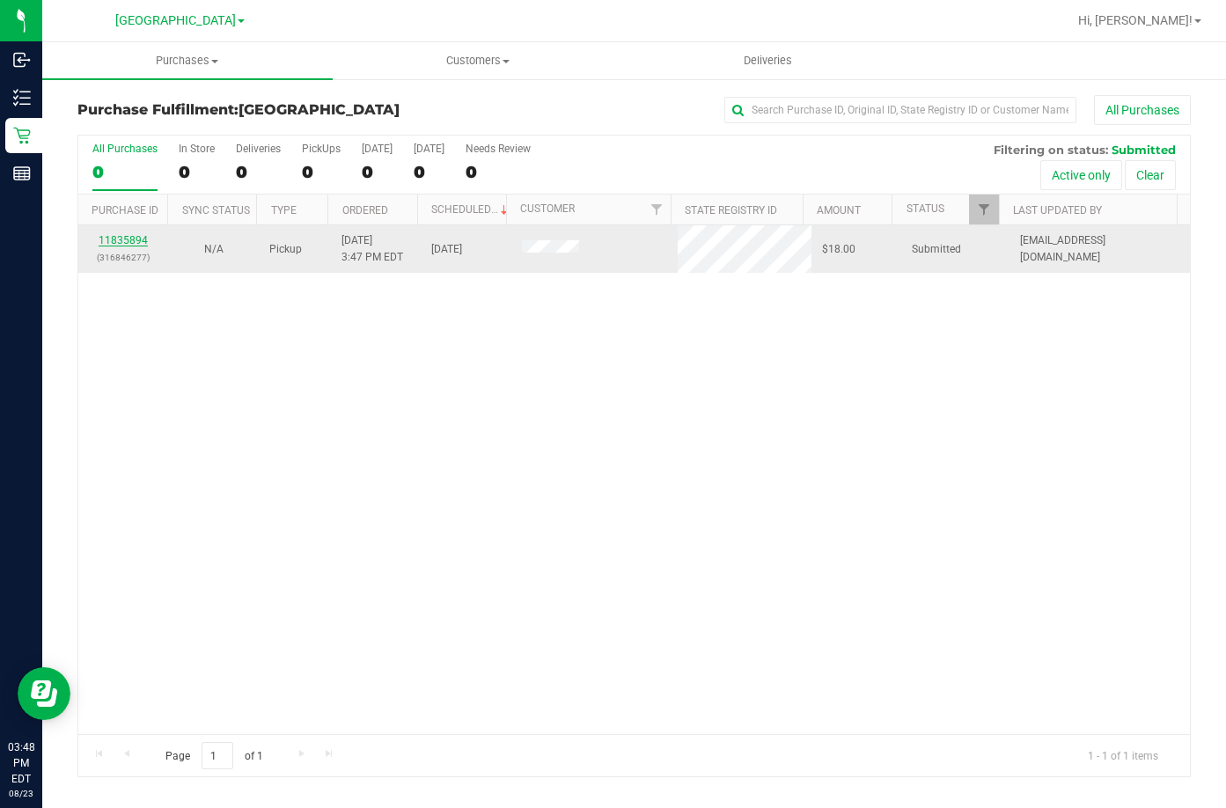
click at [116, 242] on link "11835894" at bounding box center [123, 240] width 49 height 12
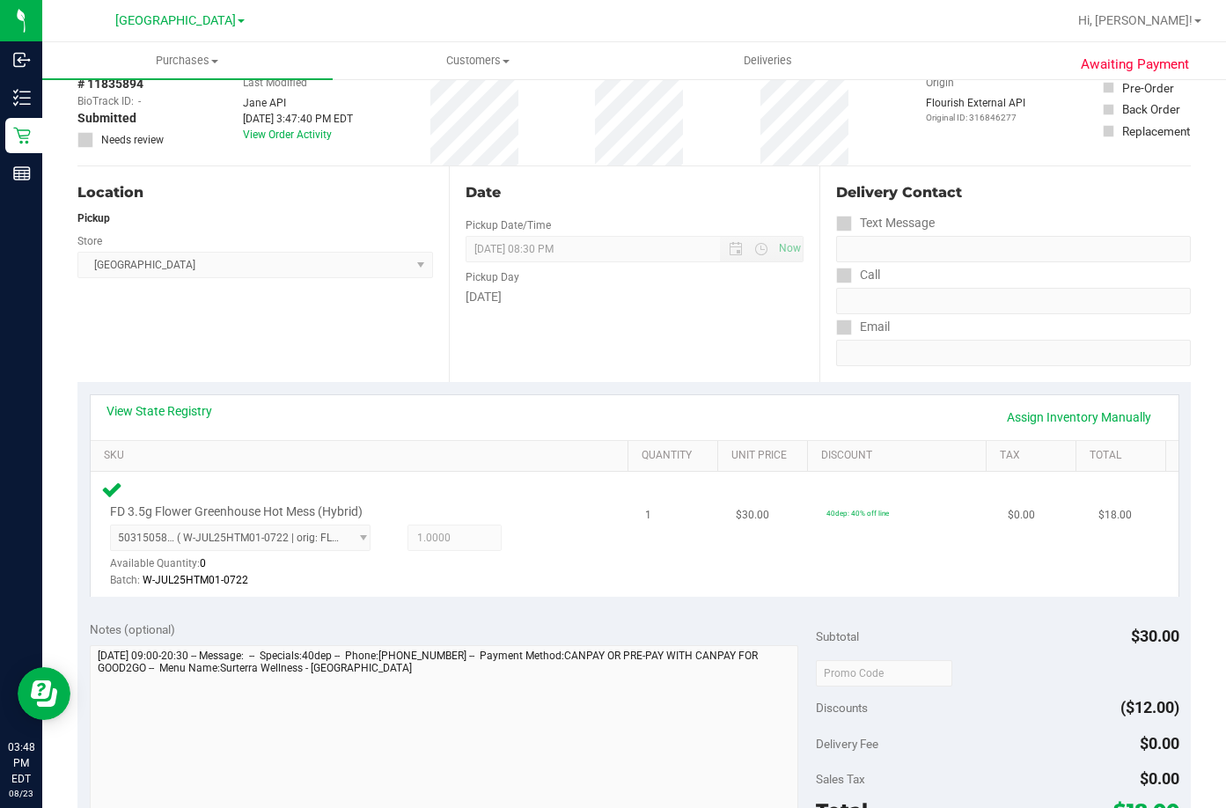
scroll to position [176, 0]
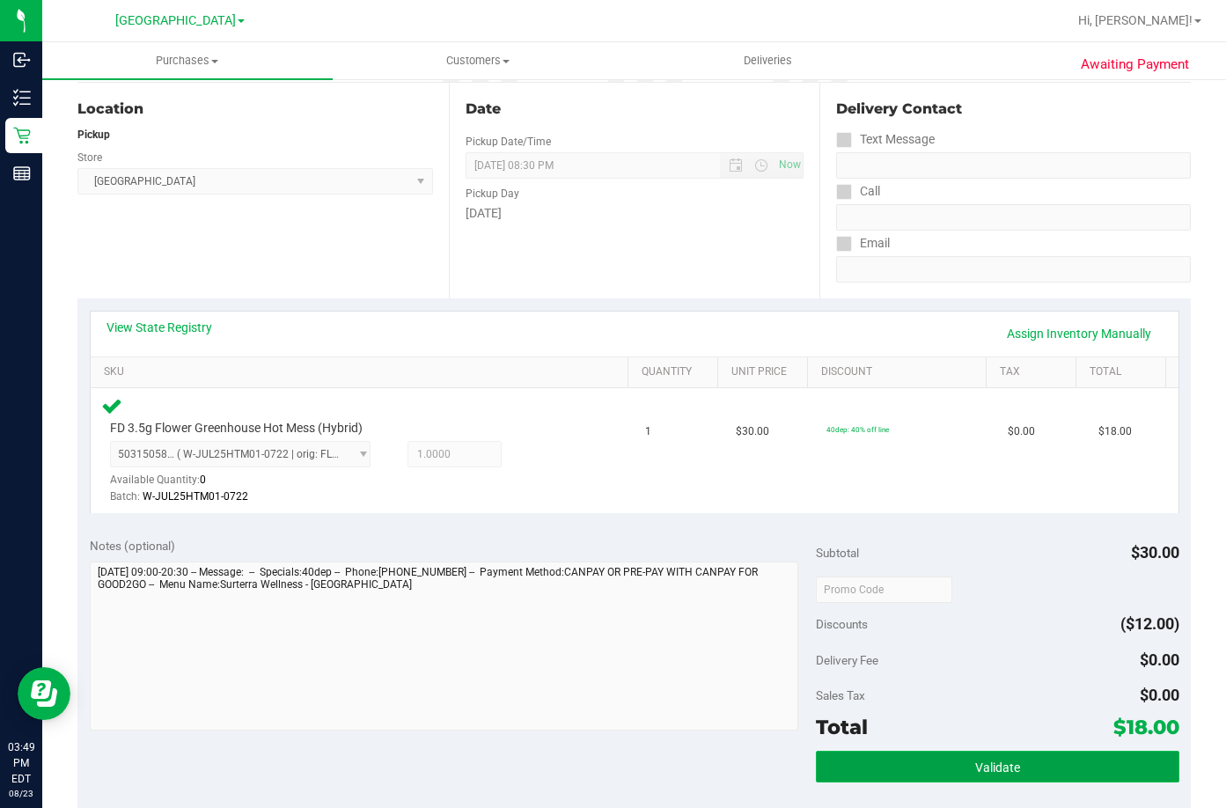
click at [1040, 764] on button "Validate" at bounding box center [998, 767] width 364 height 32
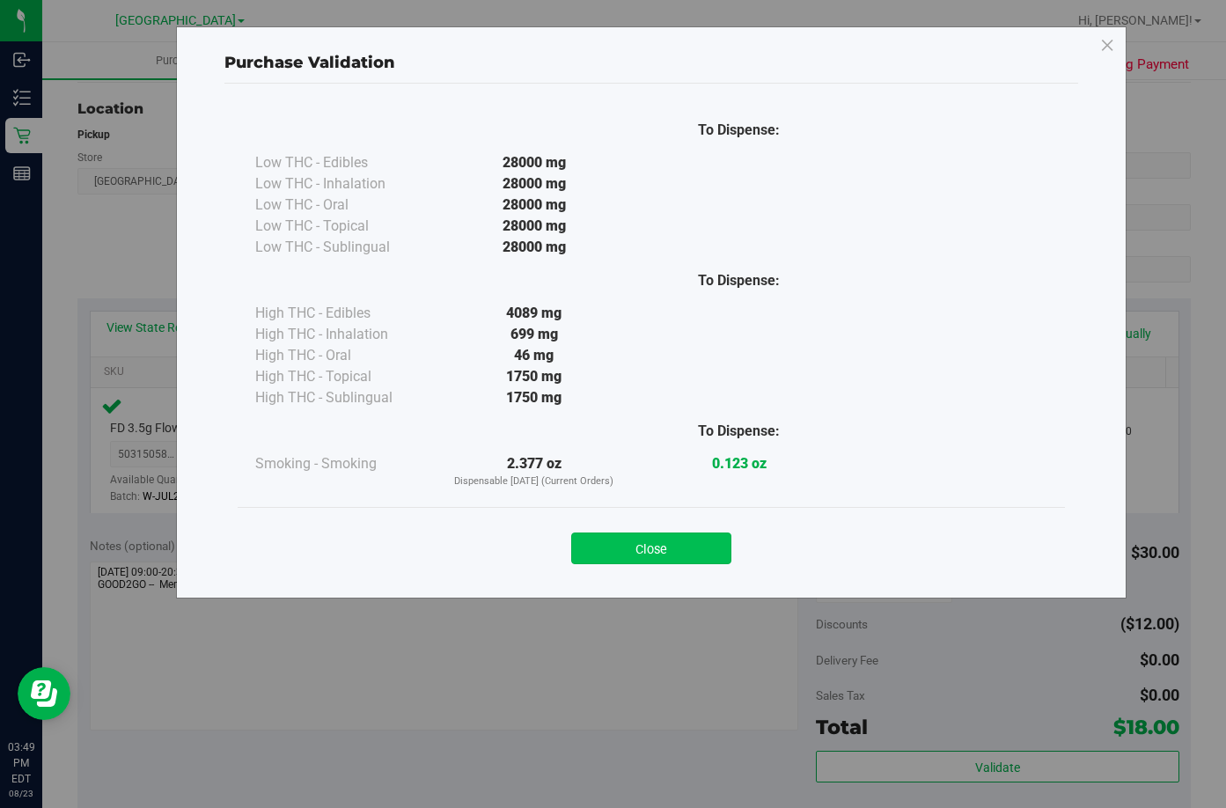
click at [658, 557] on button "Close" at bounding box center [651, 549] width 160 height 32
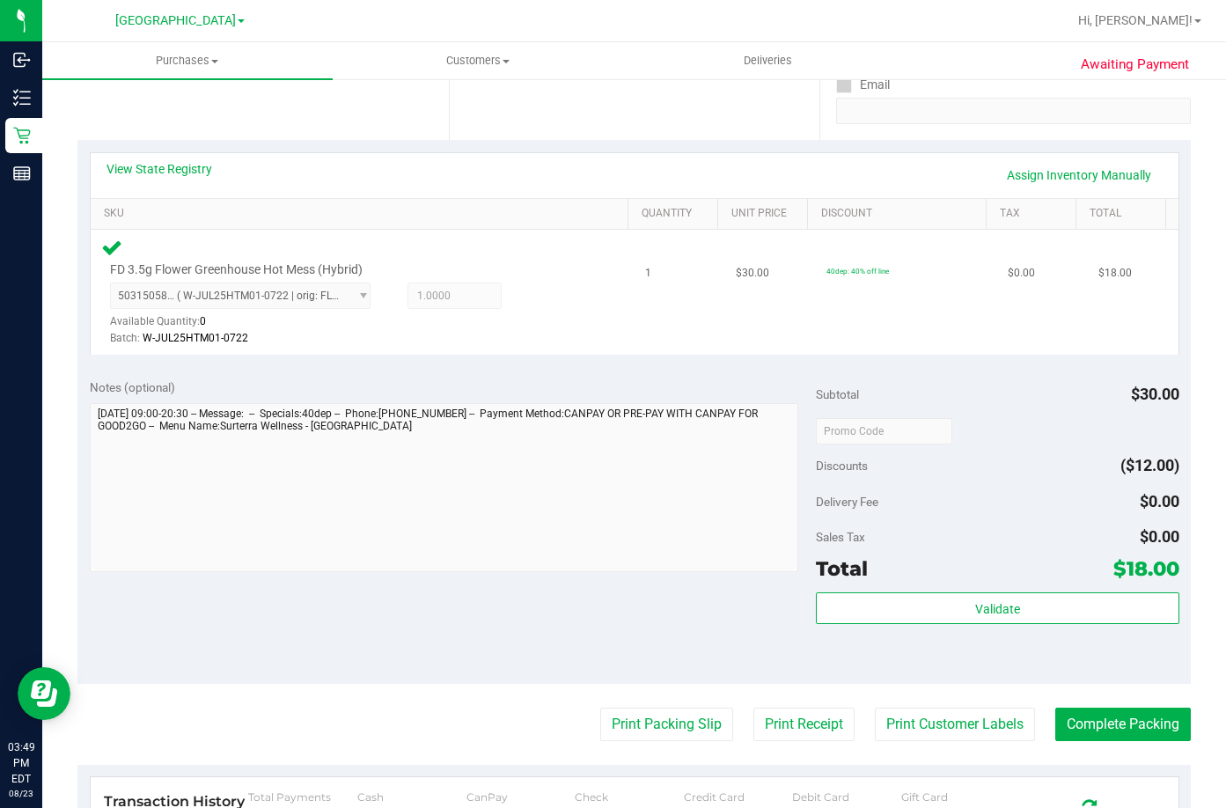
scroll to position [616, 0]
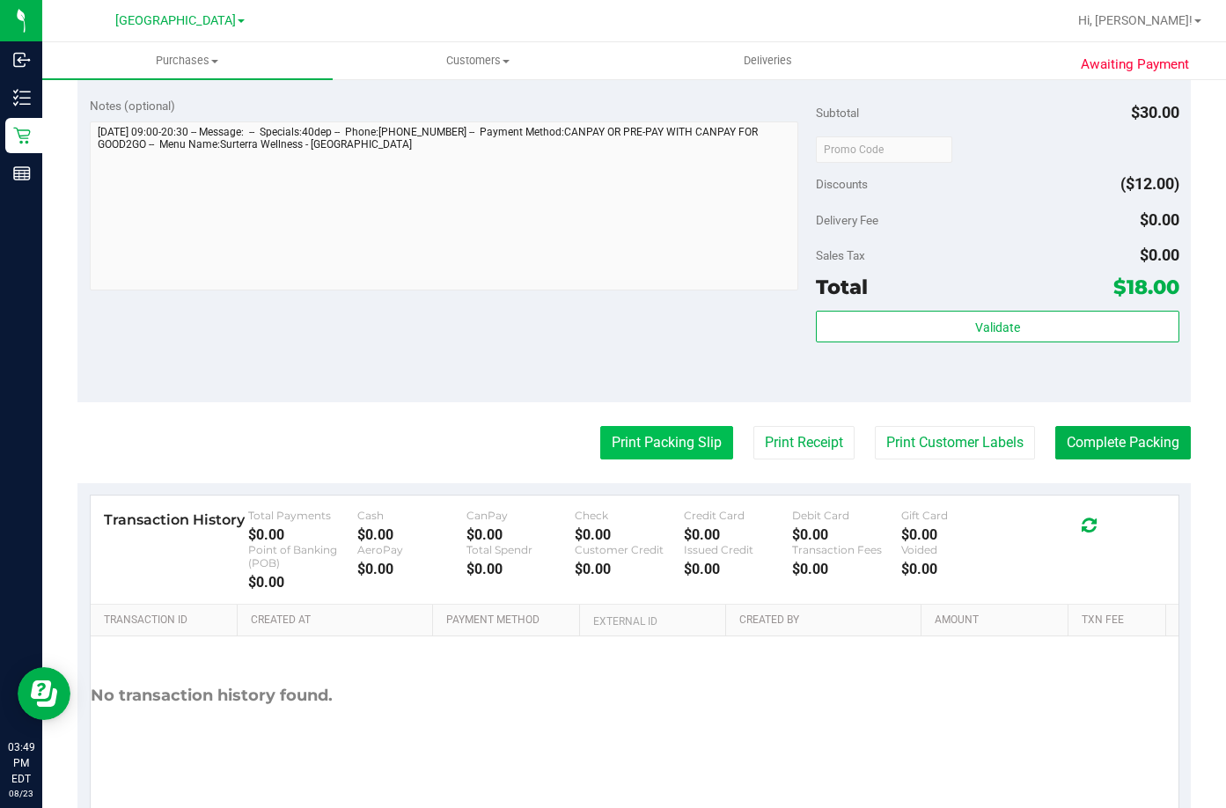
click at [664, 436] on button "Print Packing Slip" at bounding box center [666, 442] width 133 height 33
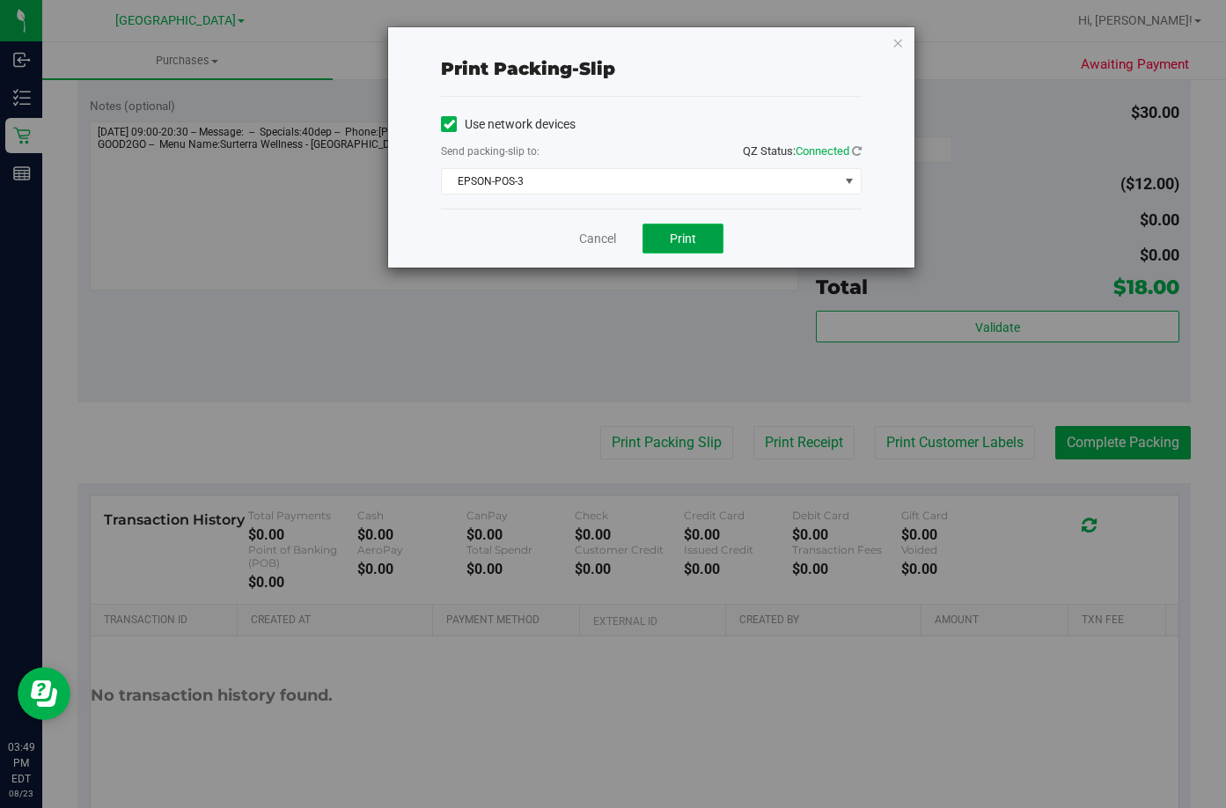
click at [680, 234] on span "Print" at bounding box center [683, 239] width 26 height 14
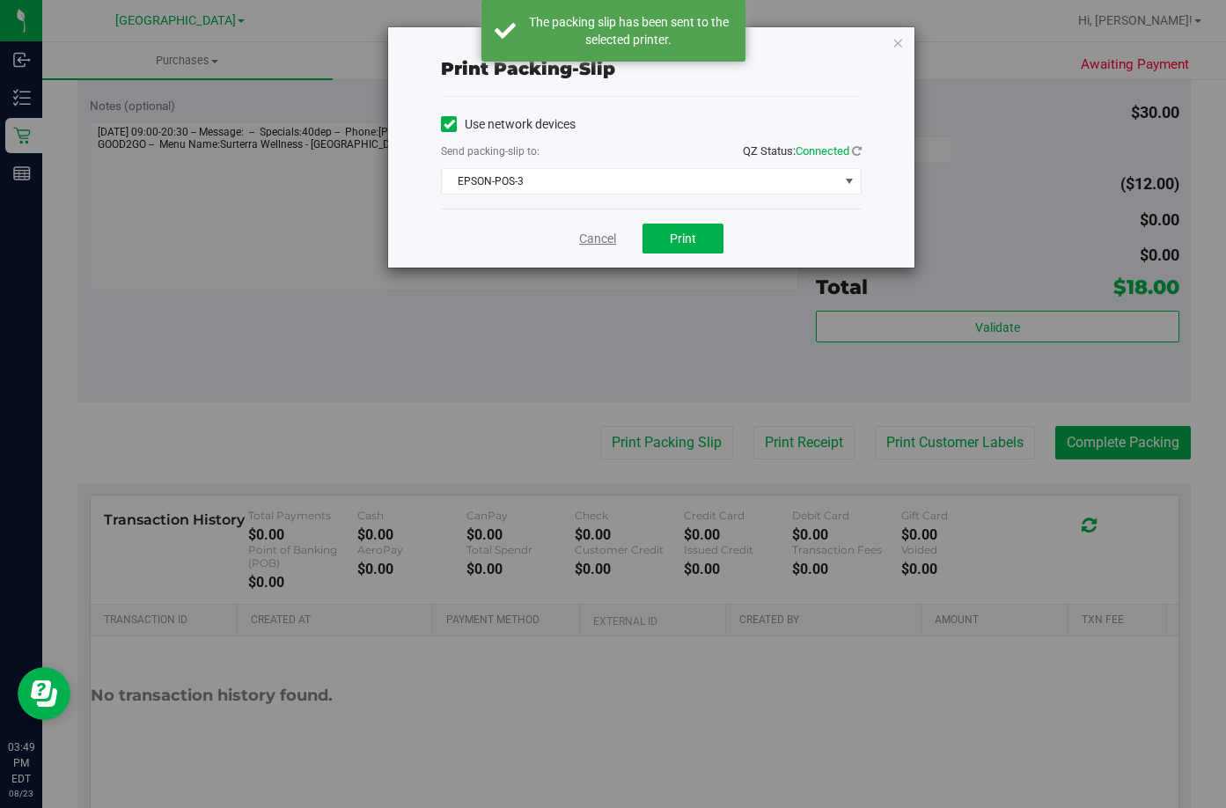
click at [601, 237] on link "Cancel" at bounding box center [597, 239] width 37 height 18
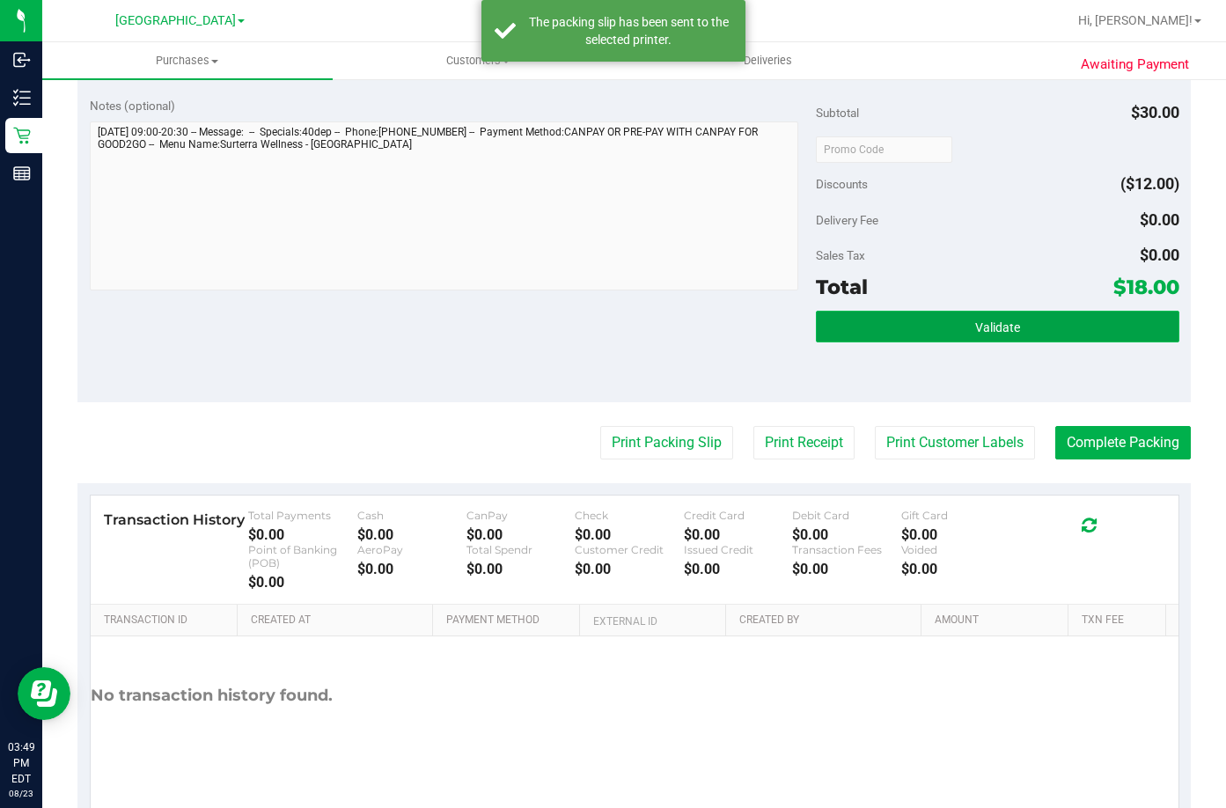
click at [913, 328] on button "Validate" at bounding box center [998, 327] width 364 height 32
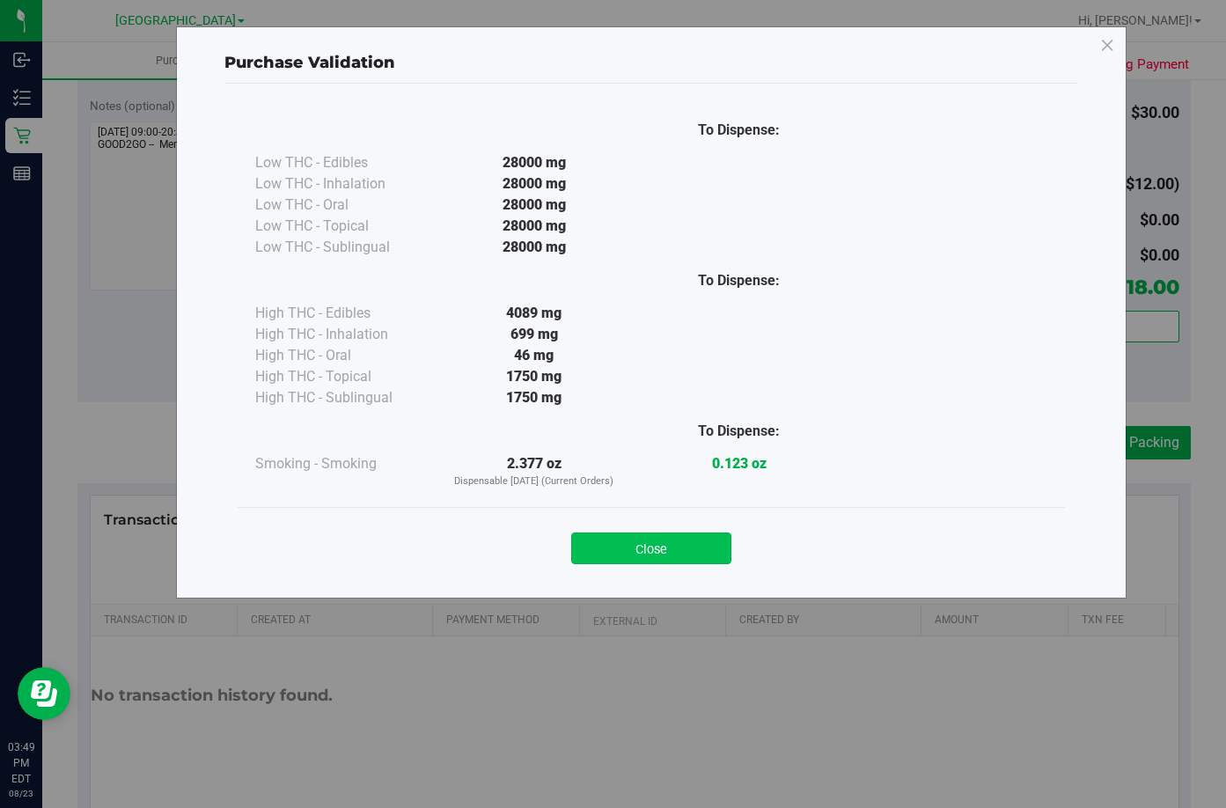
click at [677, 556] on button "Close" at bounding box center [651, 549] width 160 height 32
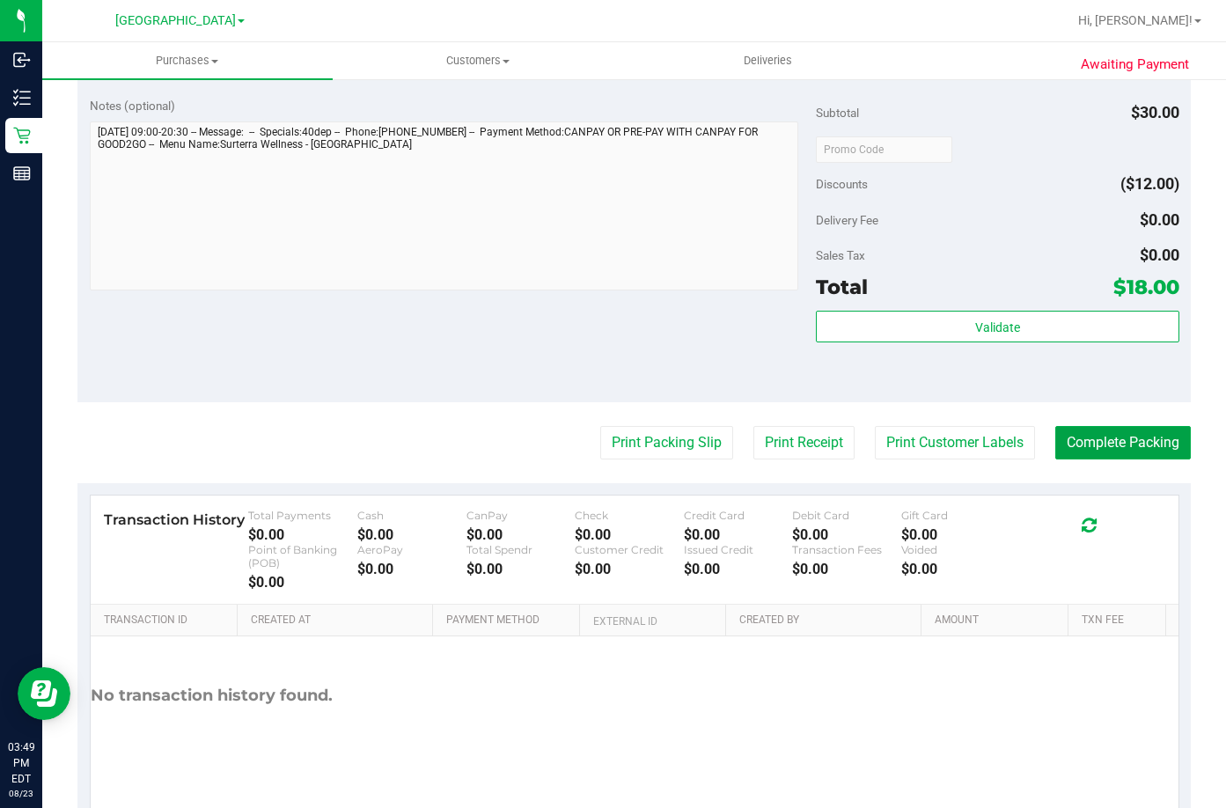
drag, startPoint x: 1110, startPoint y: 452, endPoint x: 1213, endPoint y: 292, distance: 189.7
click at [1110, 451] on button "Complete Packing" at bounding box center [1124, 442] width 136 height 33
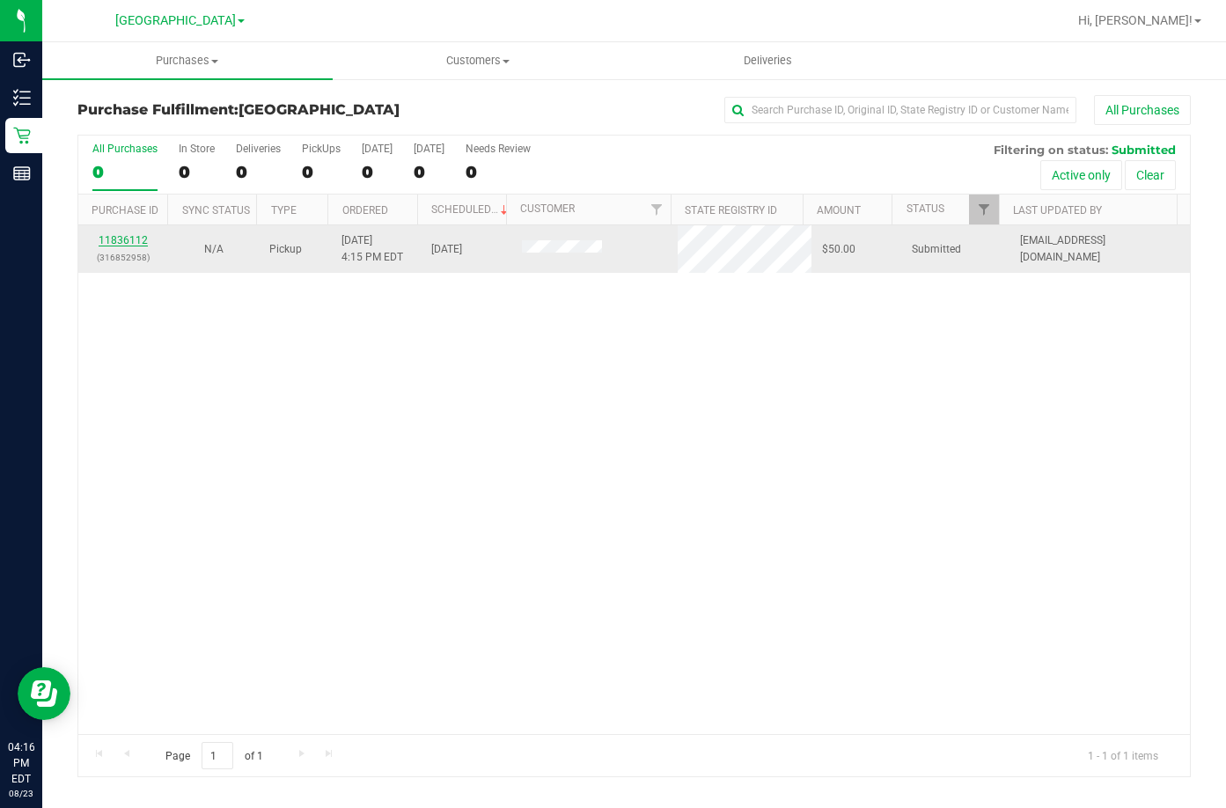
click at [120, 239] on link "11836112" at bounding box center [123, 240] width 49 height 12
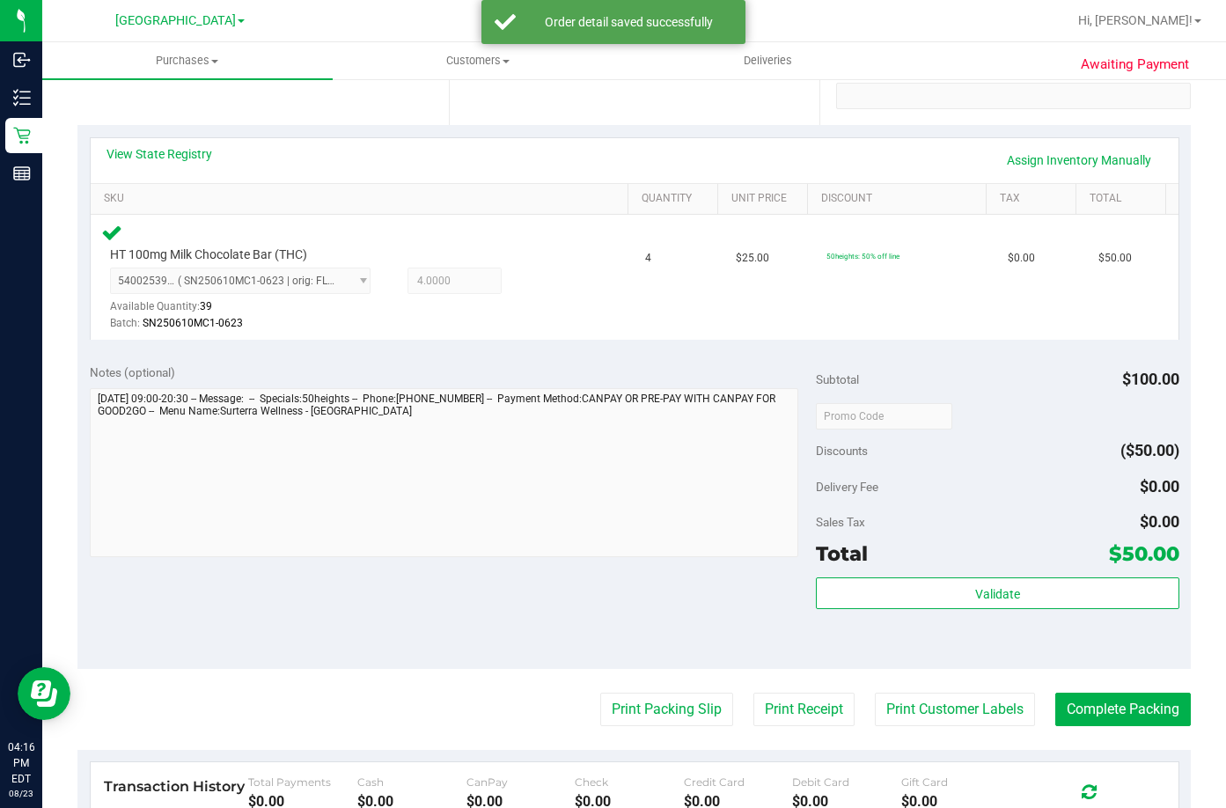
scroll to position [352, 0]
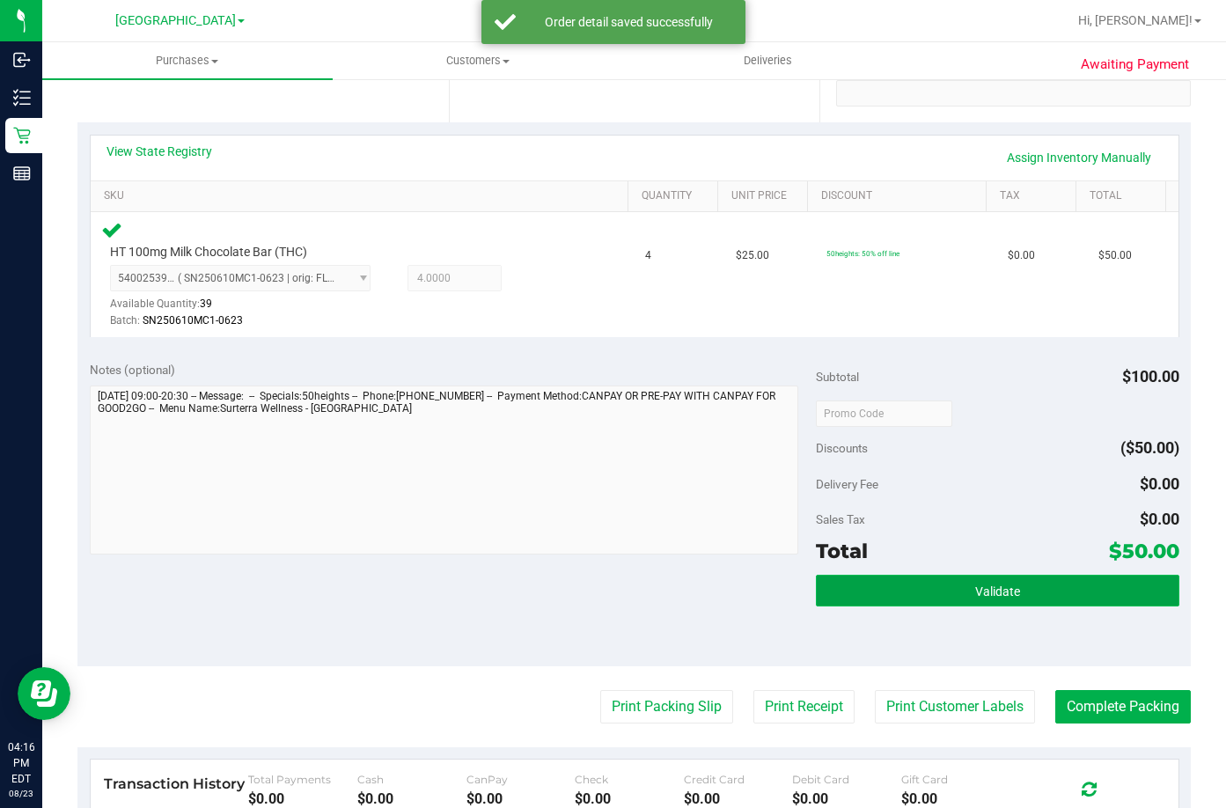
click at [949, 592] on button "Validate" at bounding box center [998, 591] width 364 height 32
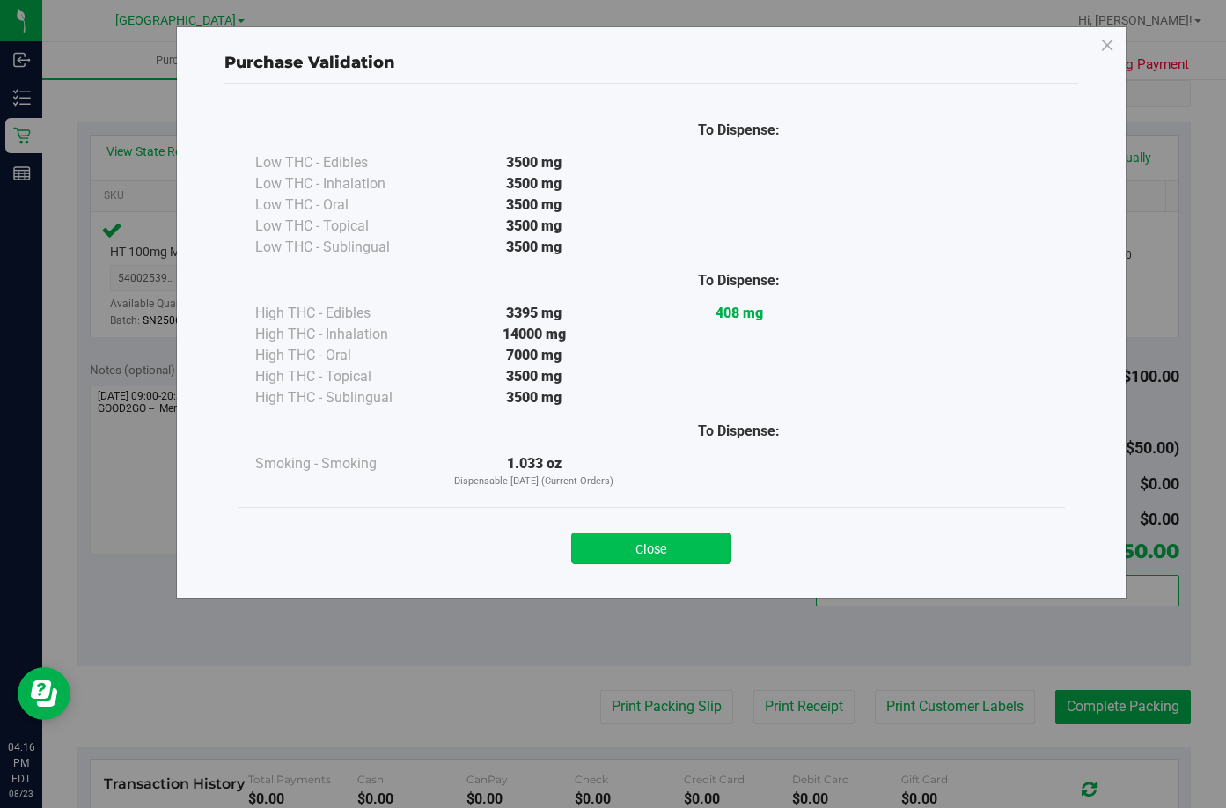
click at [671, 555] on button "Close" at bounding box center [651, 549] width 160 height 32
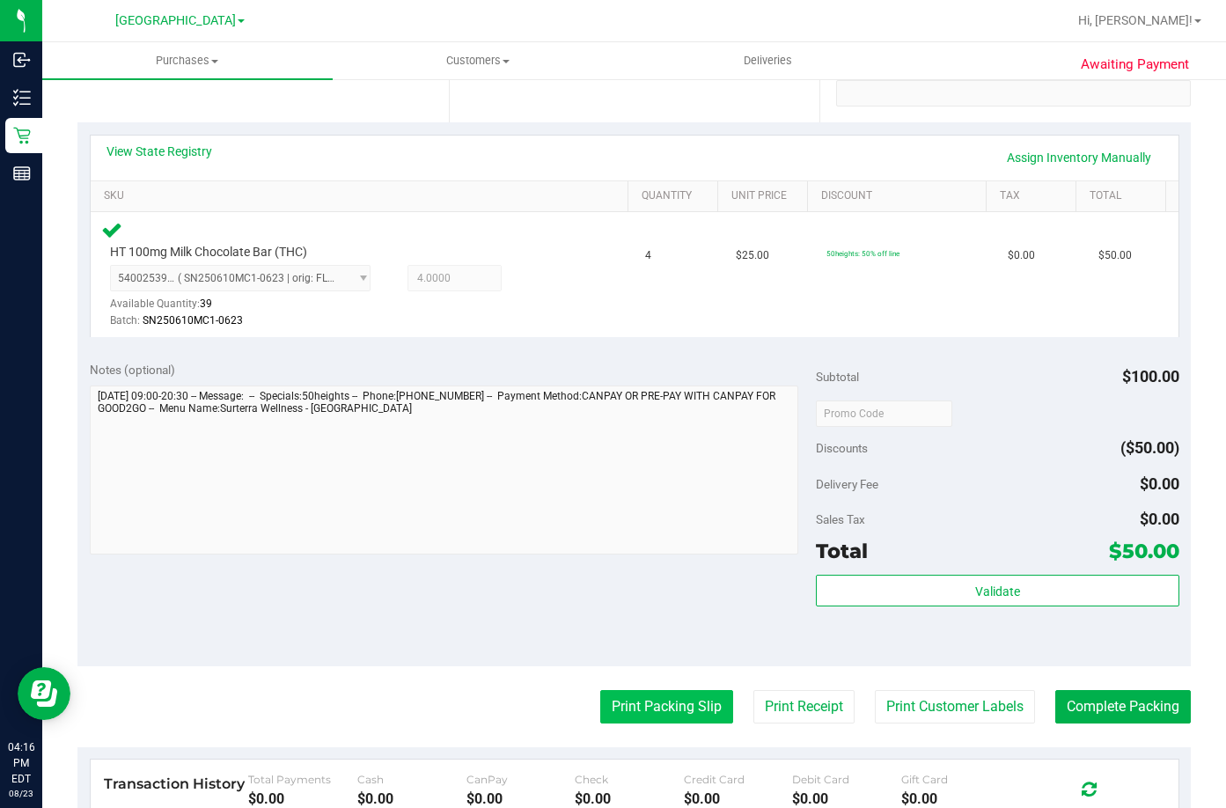
click at [647, 698] on button "Print Packing Slip" at bounding box center [666, 706] width 133 height 33
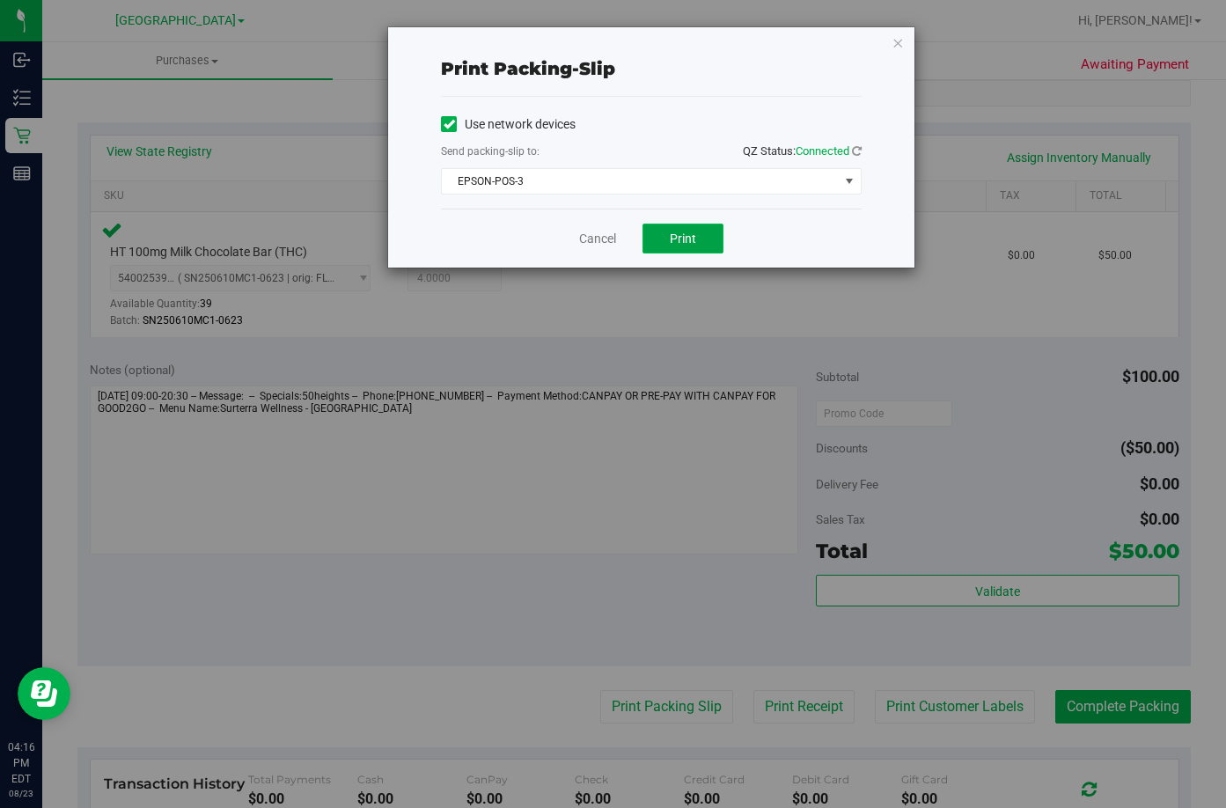
click at [691, 243] on span "Print" at bounding box center [683, 239] width 26 height 14
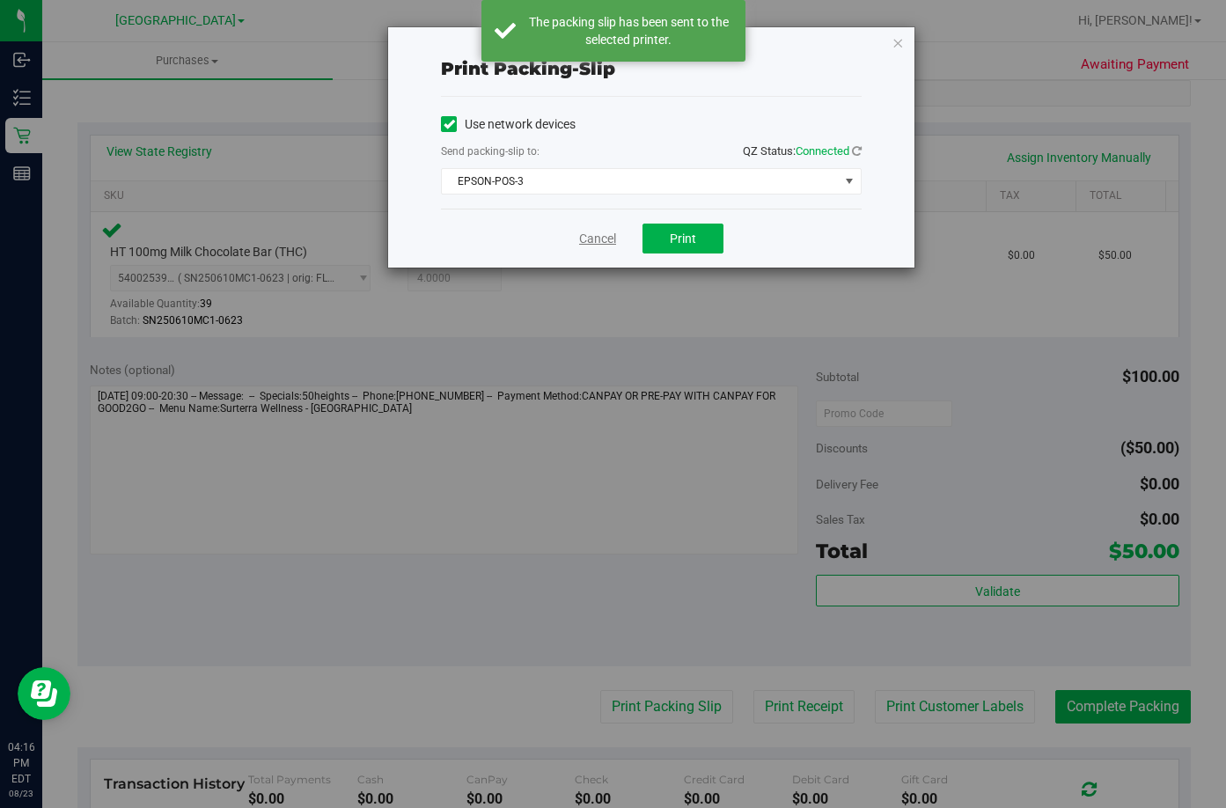
click at [592, 240] on link "Cancel" at bounding box center [597, 239] width 37 height 18
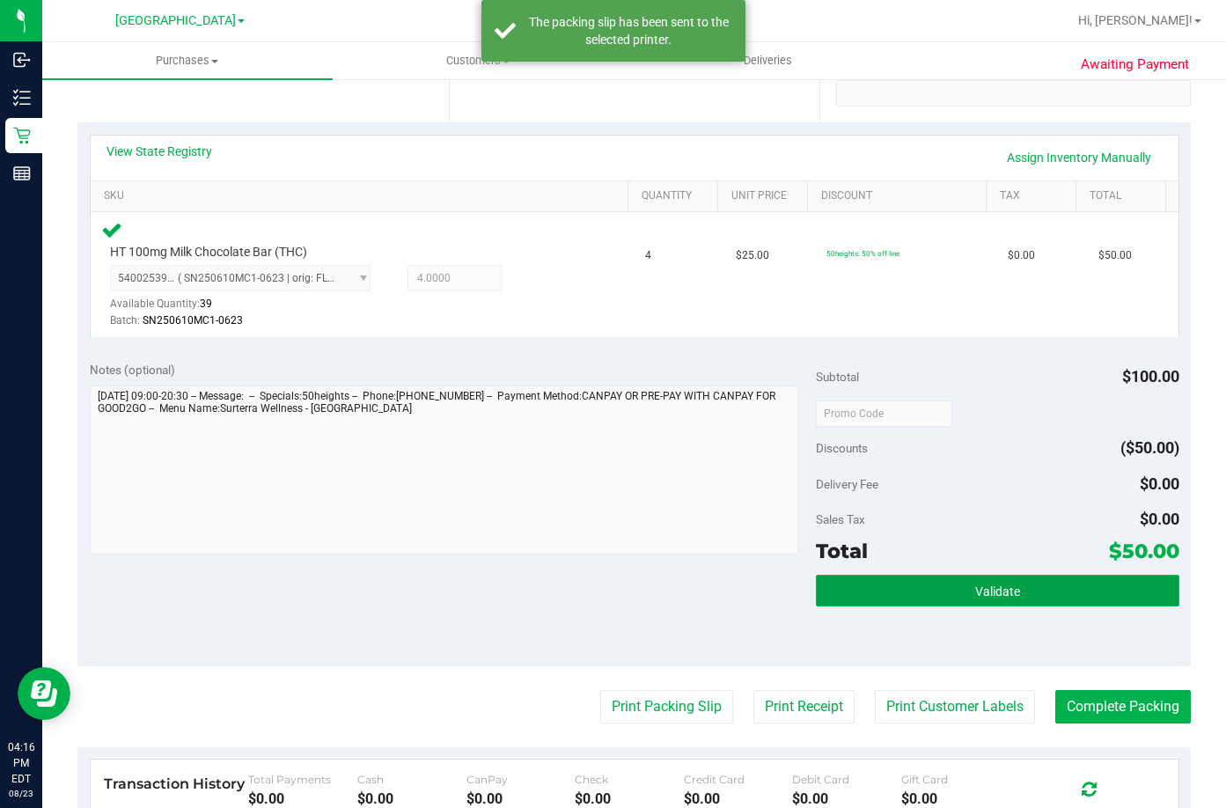
click at [1042, 600] on button "Validate" at bounding box center [998, 591] width 364 height 32
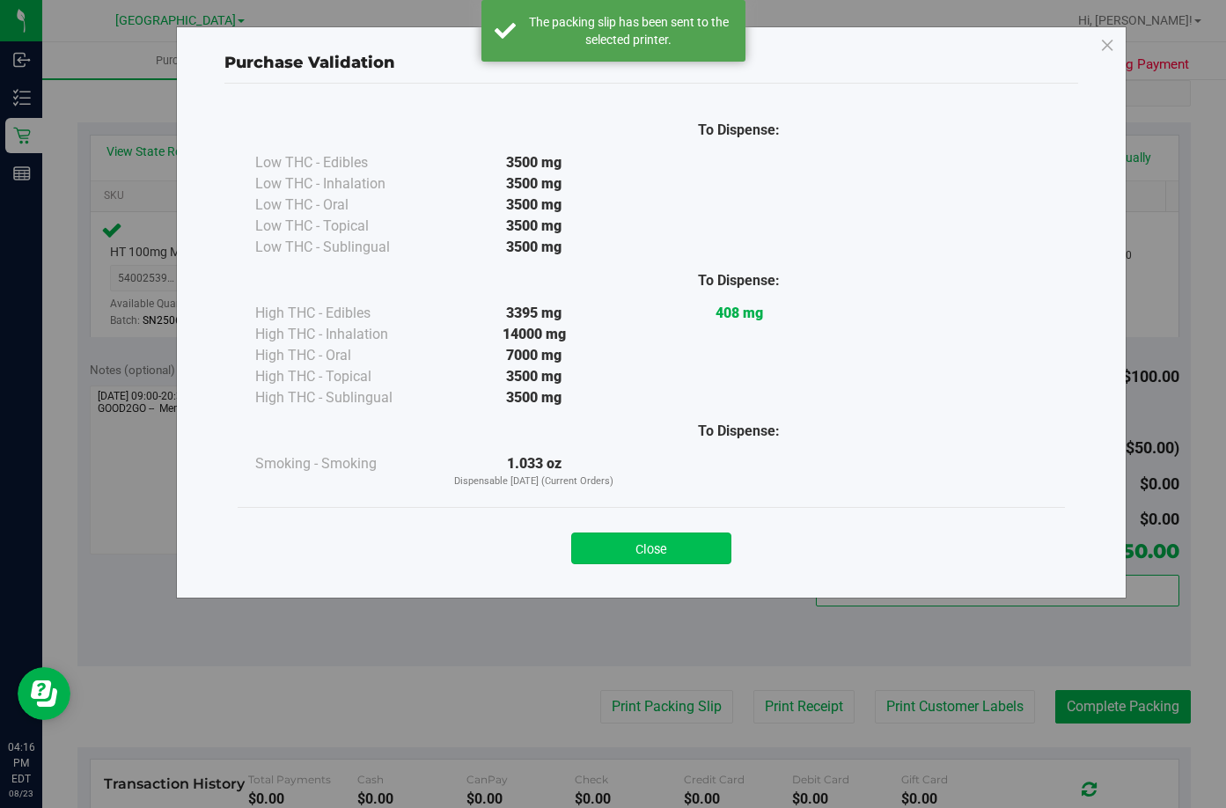
click at [651, 545] on button "Close" at bounding box center [651, 549] width 160 height 32
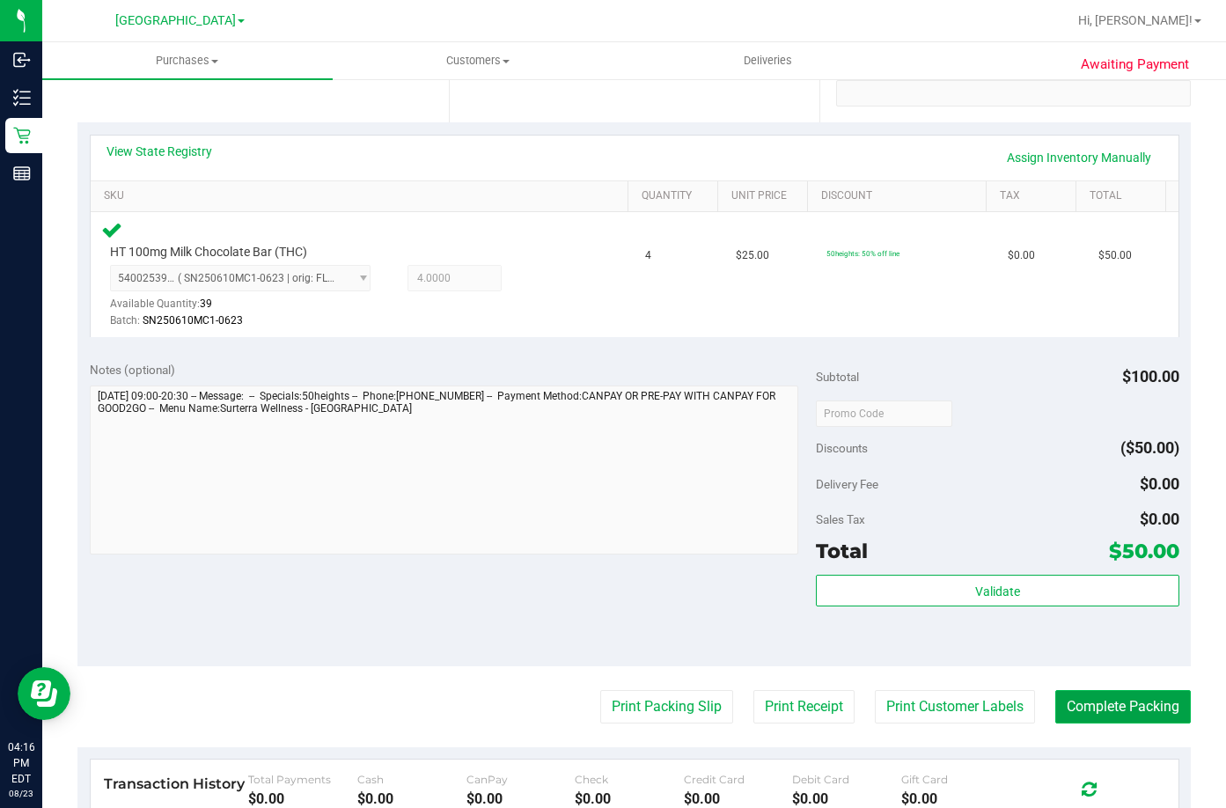
click at [1131, 707] on button "Complete Packing" at bounding box center [1124, 706] width 136 height 33
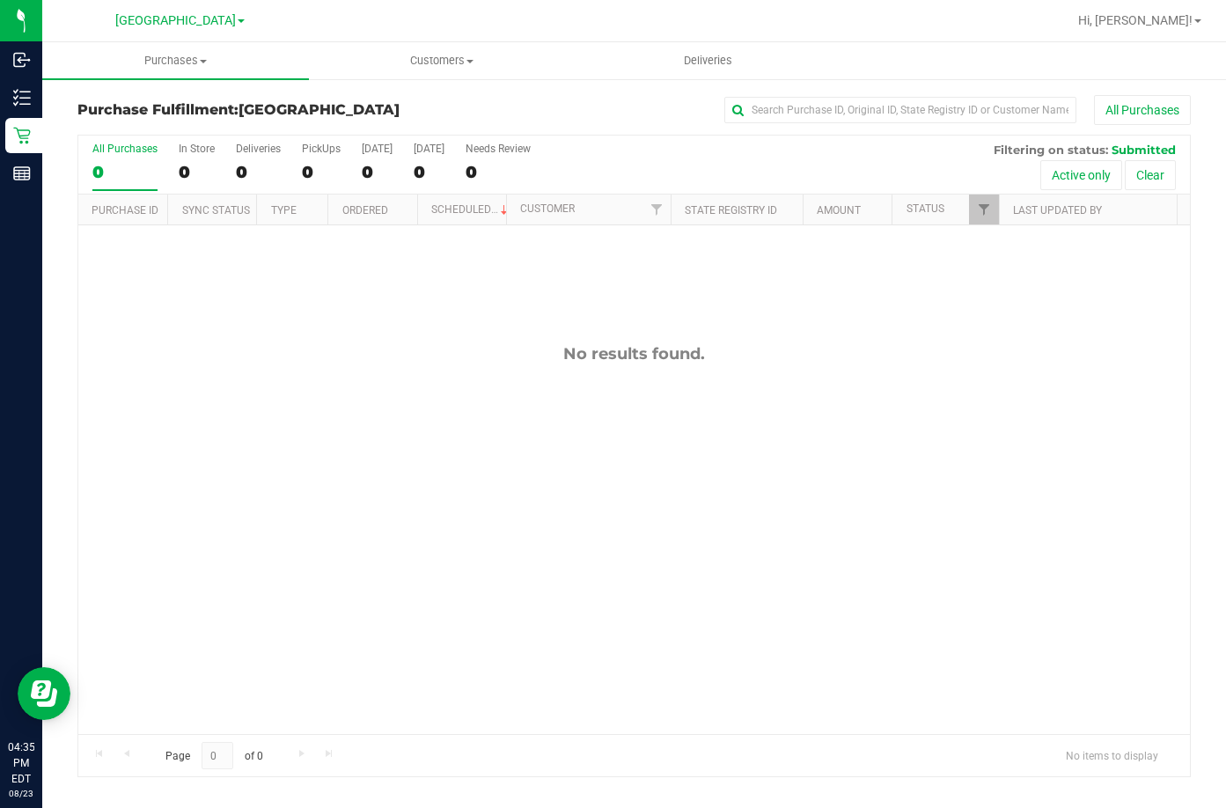
drag, startPoint x: 837, startPoint y: 512, endPoint x: 769, endPoint y: 424, distance: 111.6
click at [844, 508] on div "No results found." at bounding box center [634, 539] width 1112 height 628
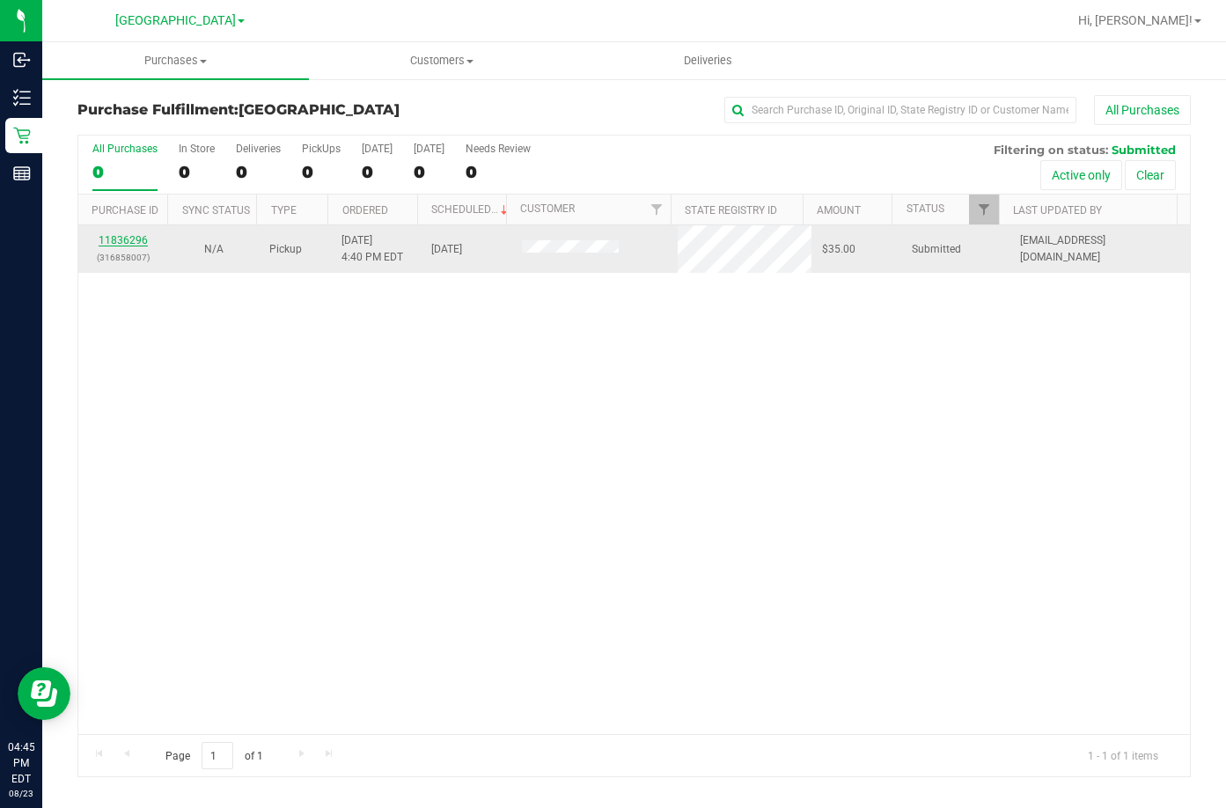
click at [132, 241] on link "11836296" at bounding box center [123, 240] width 49 height 12
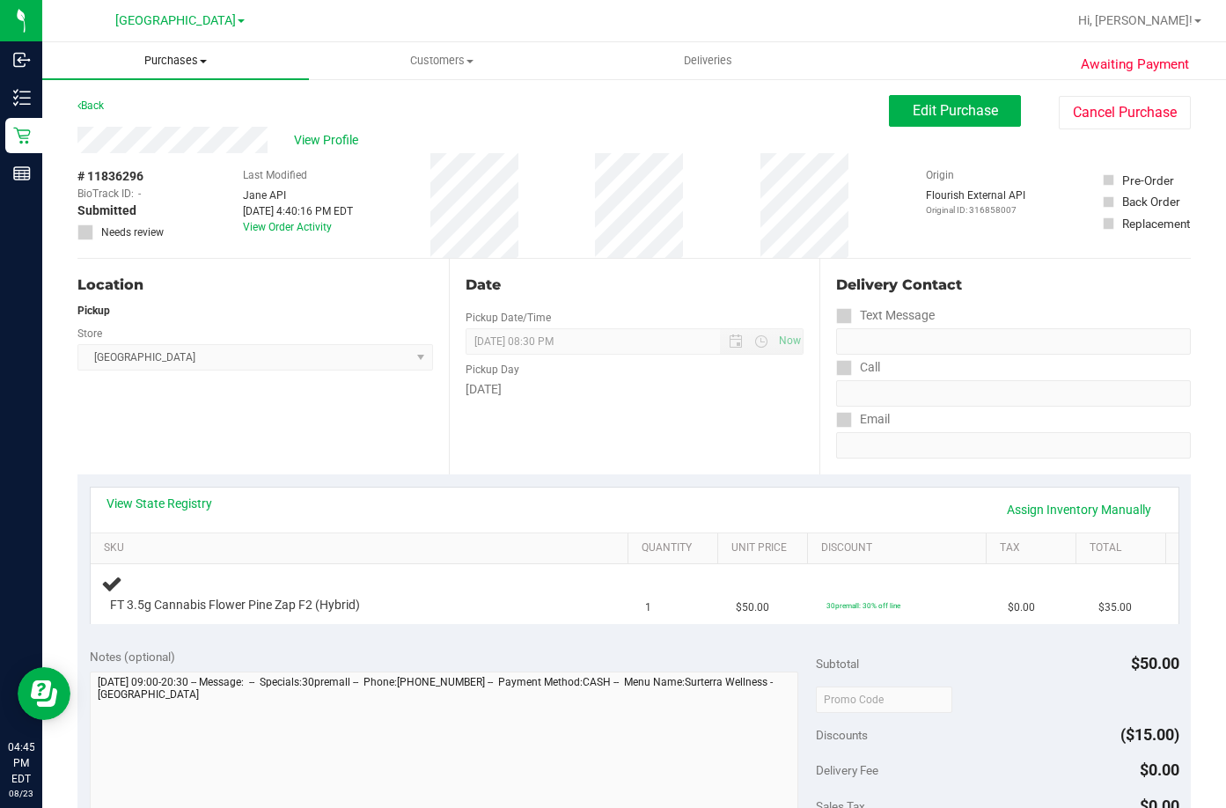
click at [173, 57] on span "Purchases" at bounding box center [175, 61] width 267 height 16
click at [155, 125] on li "Fulfillment" at bounding box center [175, 127] width 267 height 21
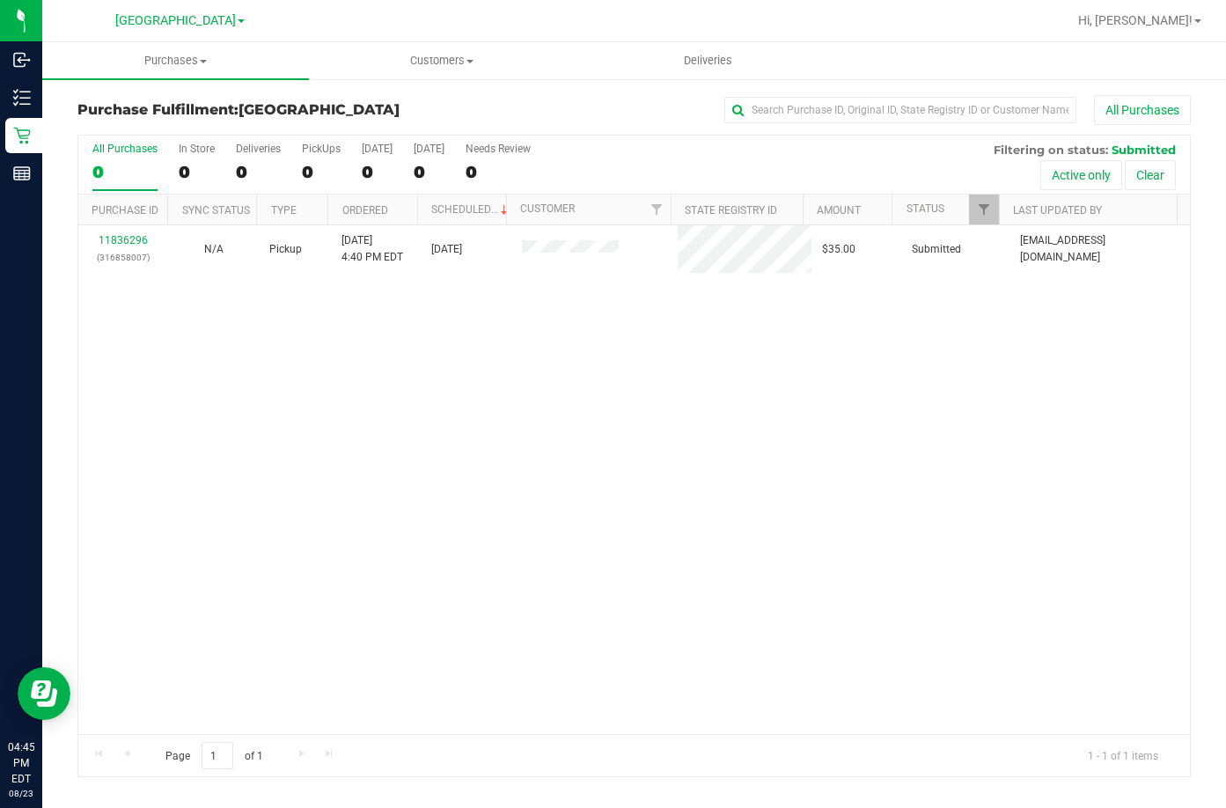
click at [803, 456] on div "11836296 (316858007) N/A Pickup [DATE] 4:40 PM EDT 8/23/2025 $35.00 Submitted […" at bounding box center [634, 479] width 1112 height 509
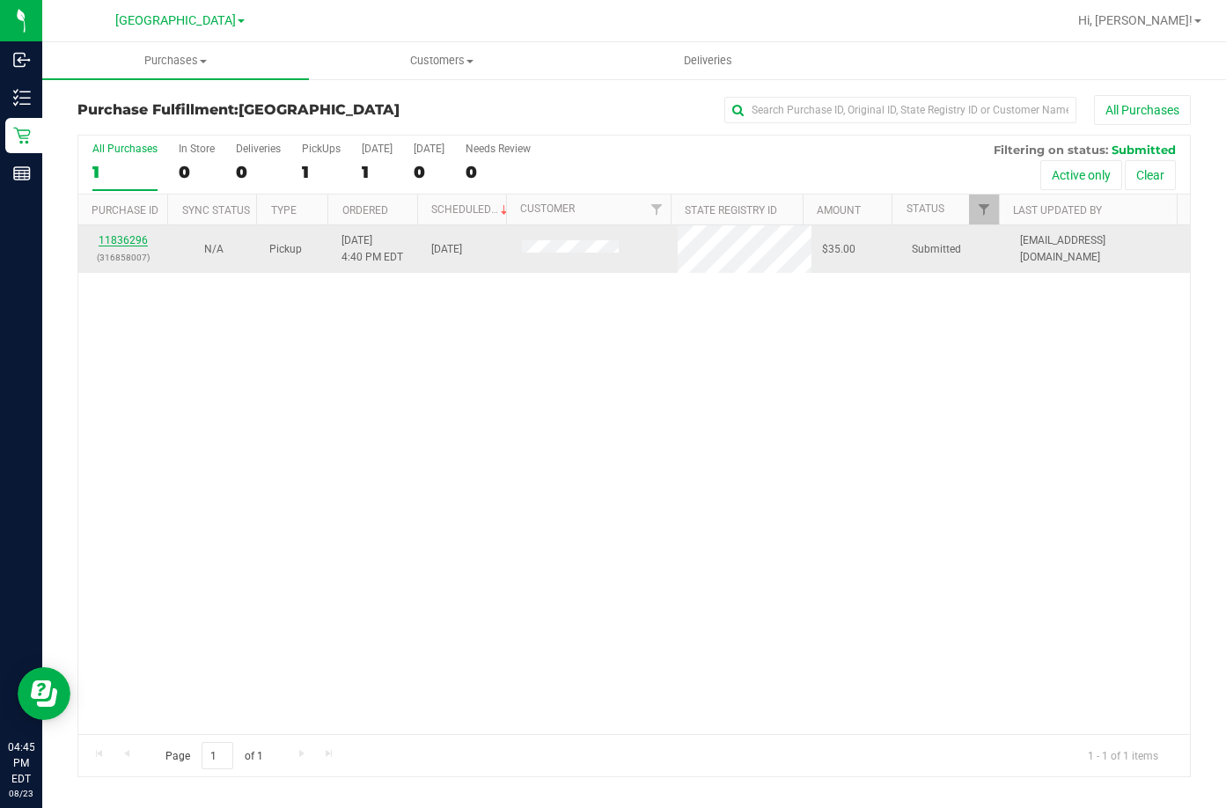
click at [127, 236] on link "11836296" at bounding box center [123, 240] width 49 height 12
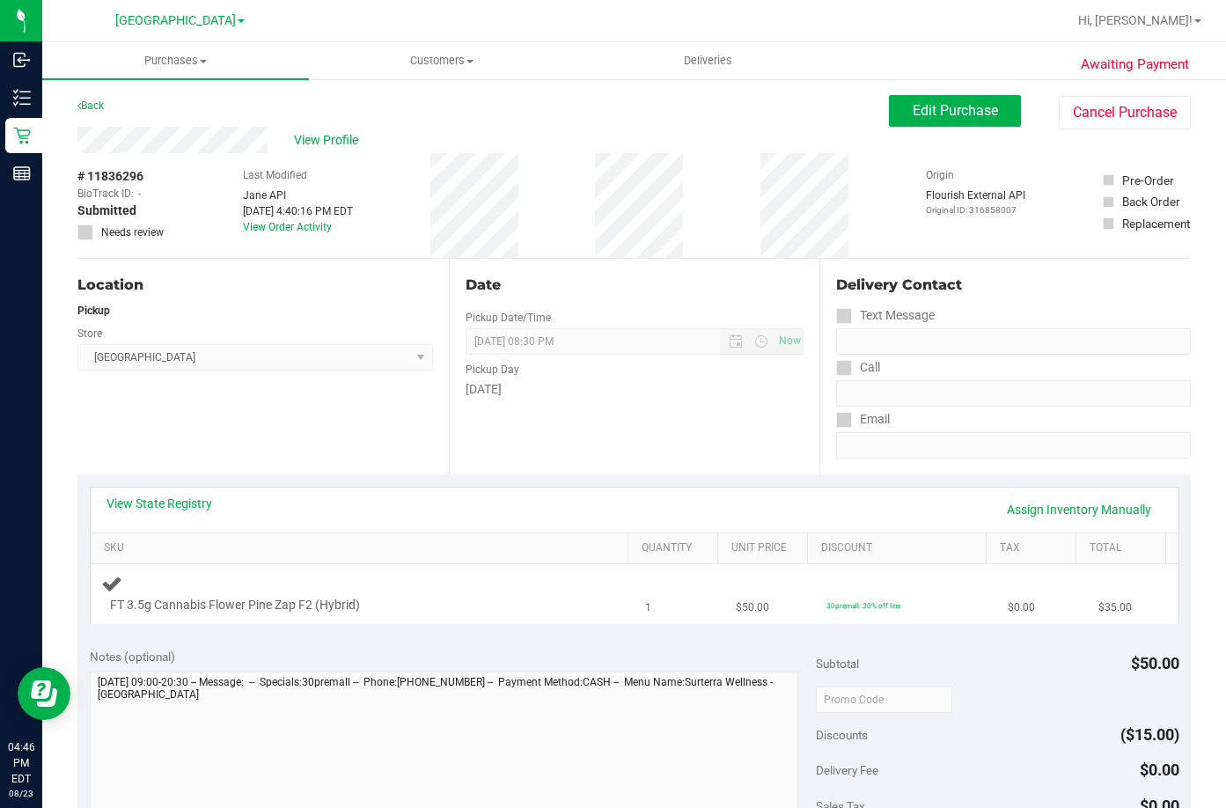
drag, startPoint x: 596, startPoint y: 601, endPoint x: 599, endPoint y: 588, distance: 13.5
click at [596, 600] on div "FT 3.5g Cannabis Flower Pine Zap F2 (Hybrid)" at bounding box center [362, 593] width 523 height 41
click at [418, 600] on div "FT 3.5g Cannabis Flower Pine Zap F2 (Hybrid)" at bounding box center [341, 606] width 480 height 18
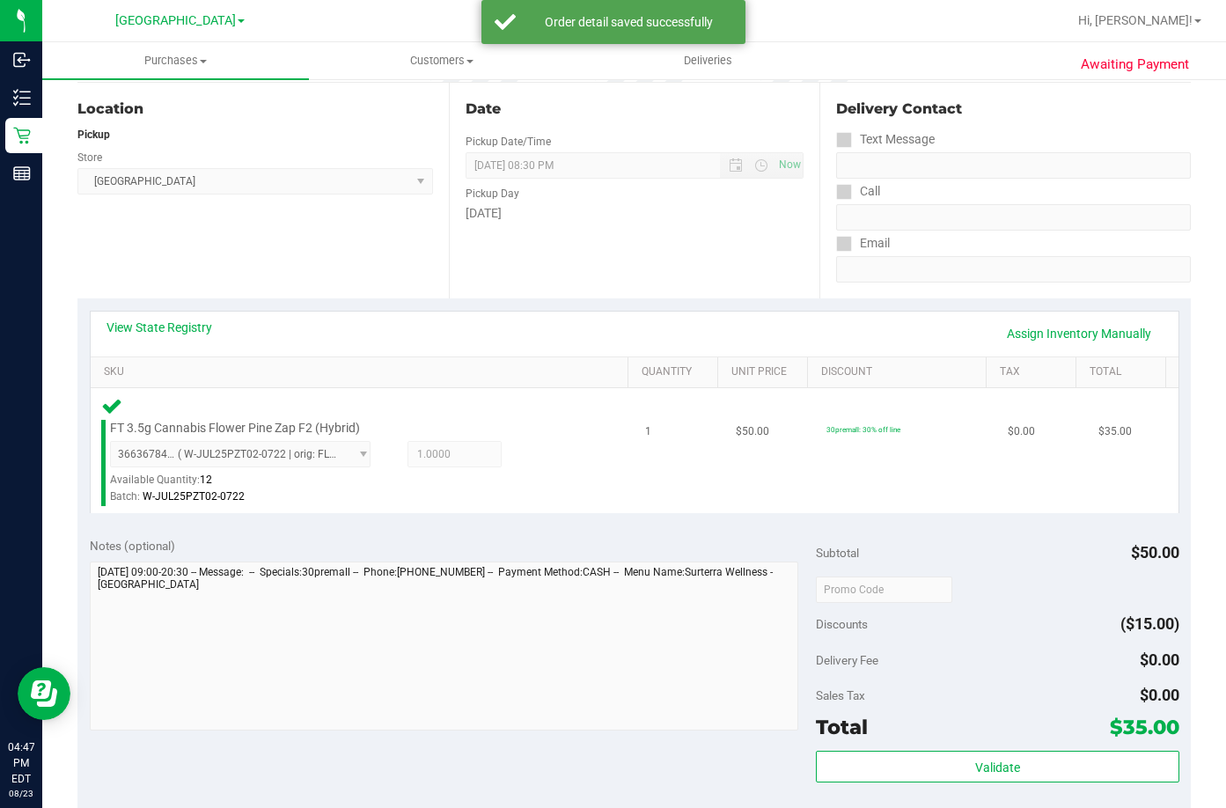
scroll to position [264, 0]
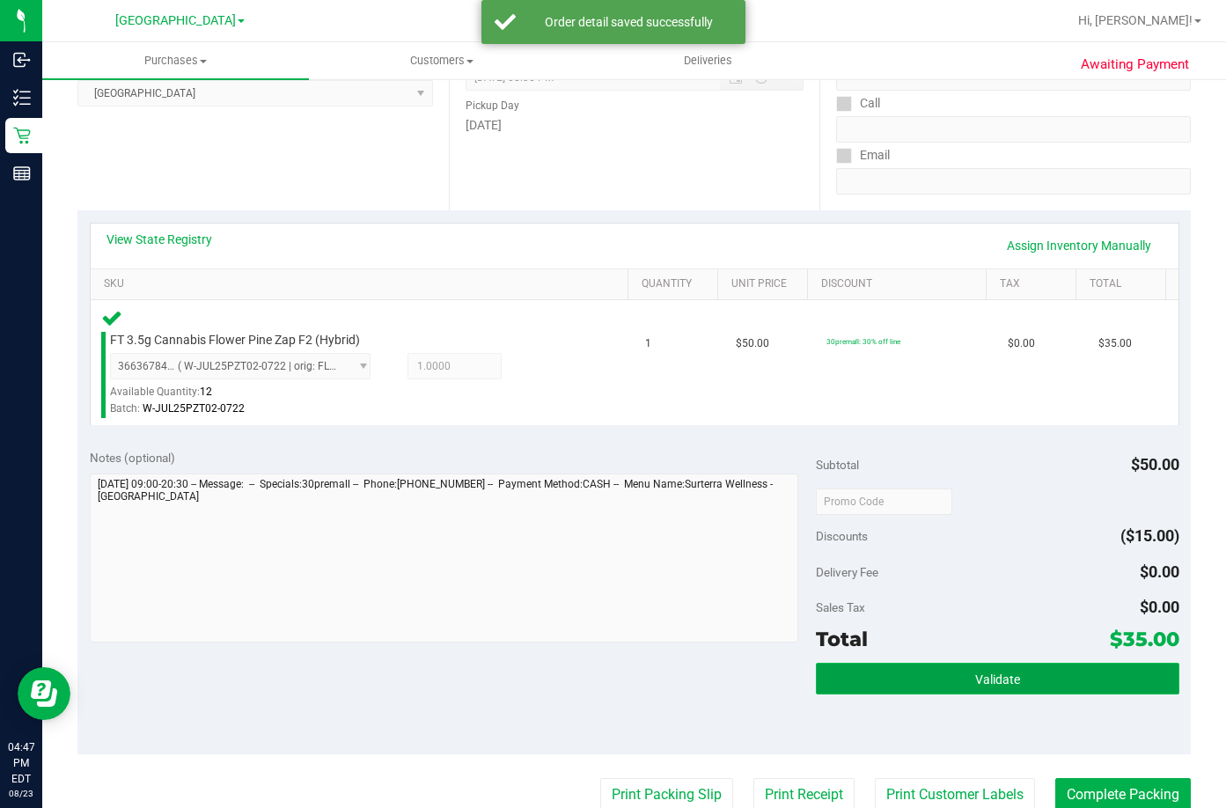
click at [964, 669] on button "Validate" at bounding box center [998, 679] width 364 height 32
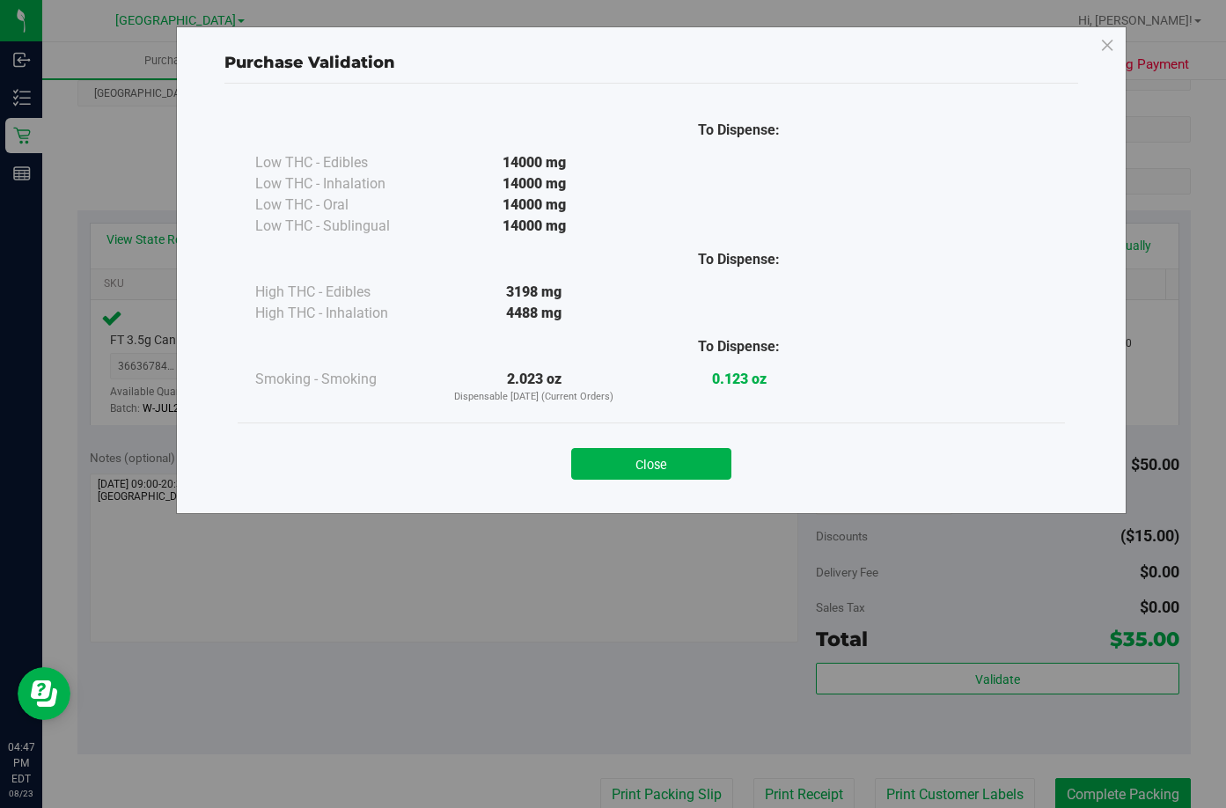
click at [636, 467] on button "Close" at bounding box center [651, 464] width 160 height 32
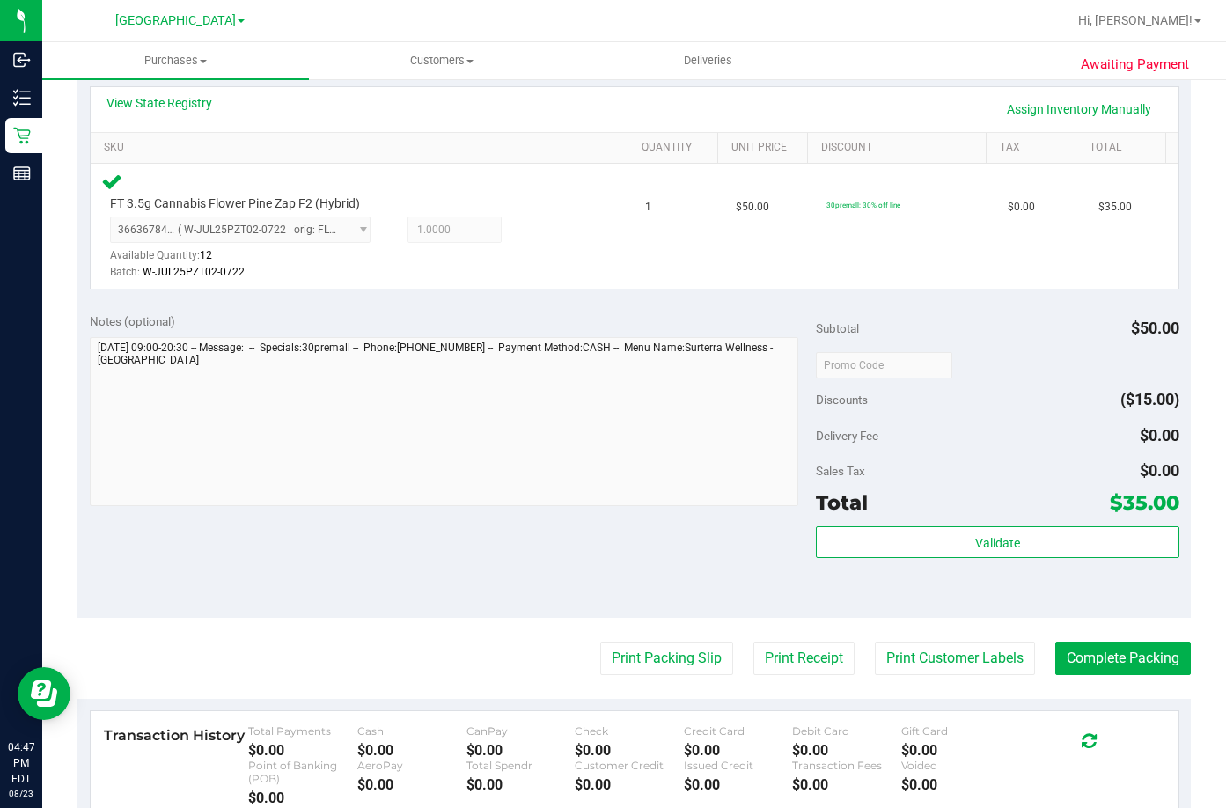
scroll to position [616, 0]
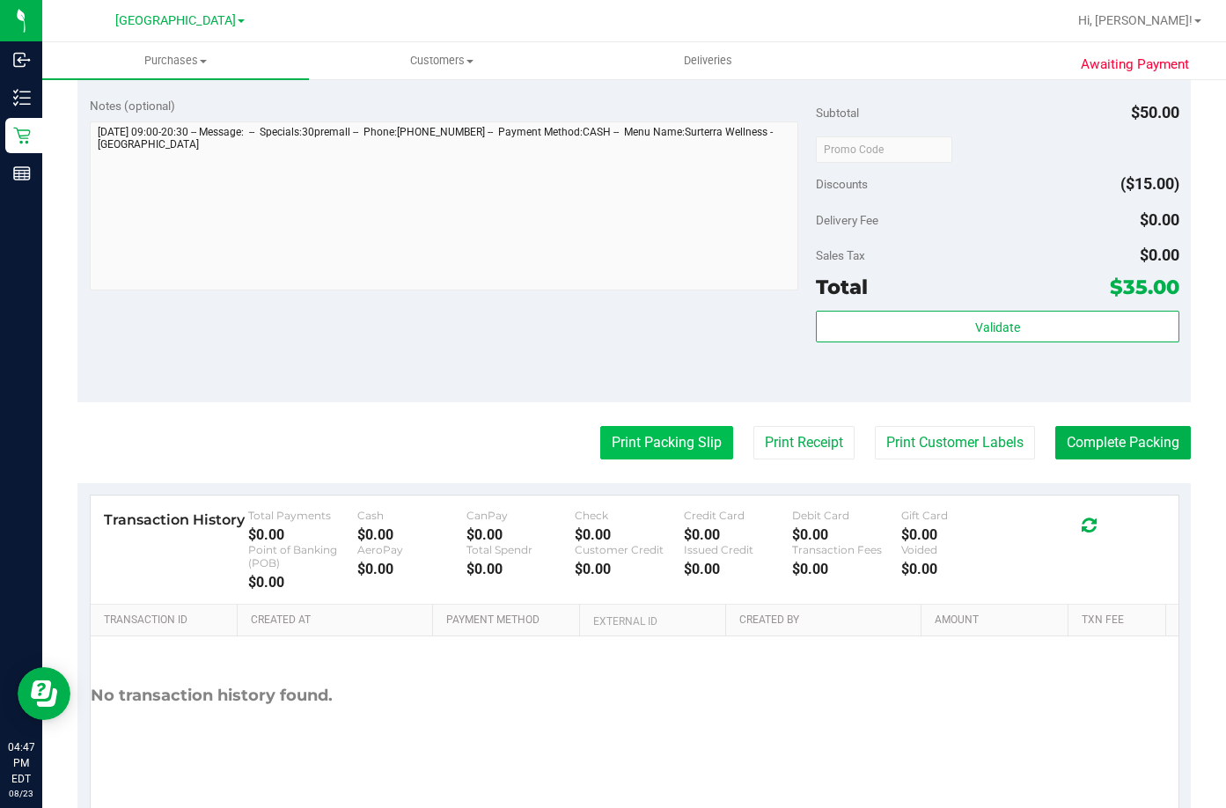
click at [667, 444] on button "Print Packing Slip" at bounding box center [666, 442] width 133 height 33
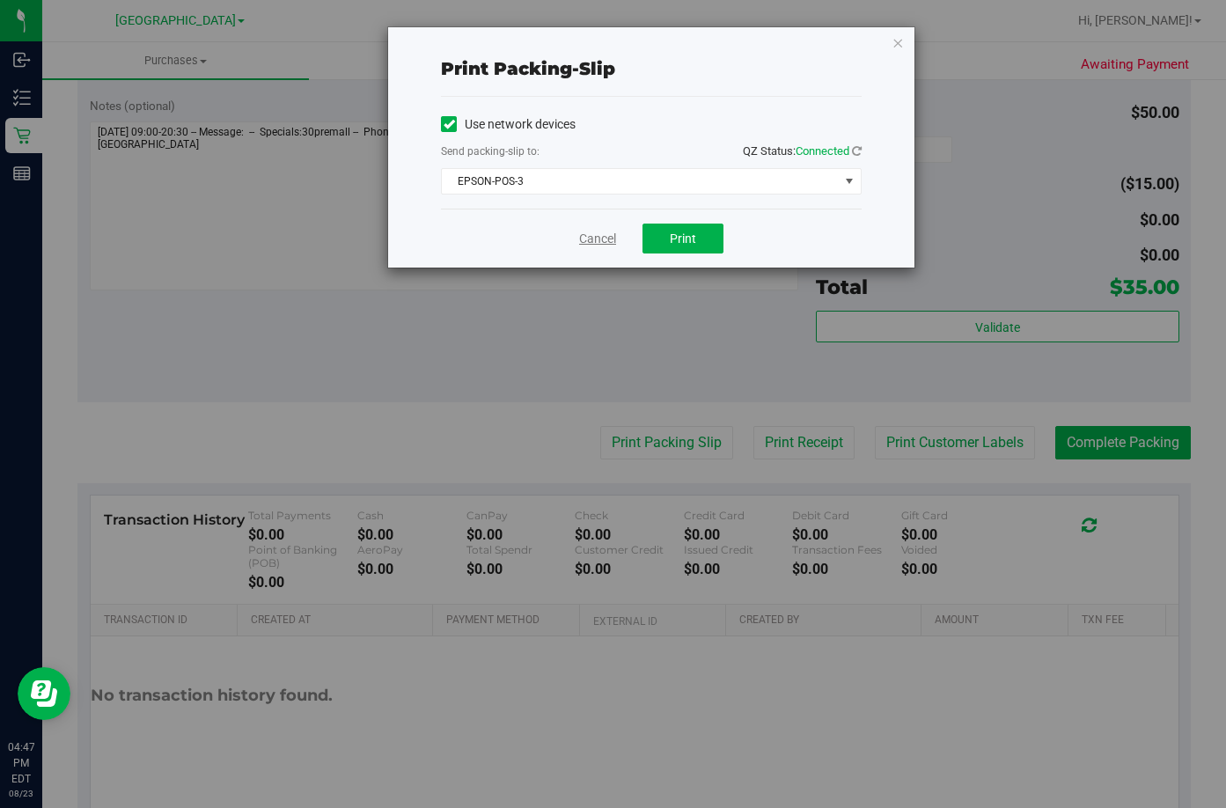
click at [600, 239] on link "Cancel" at bounding box center [597, 239] width 37 height 18
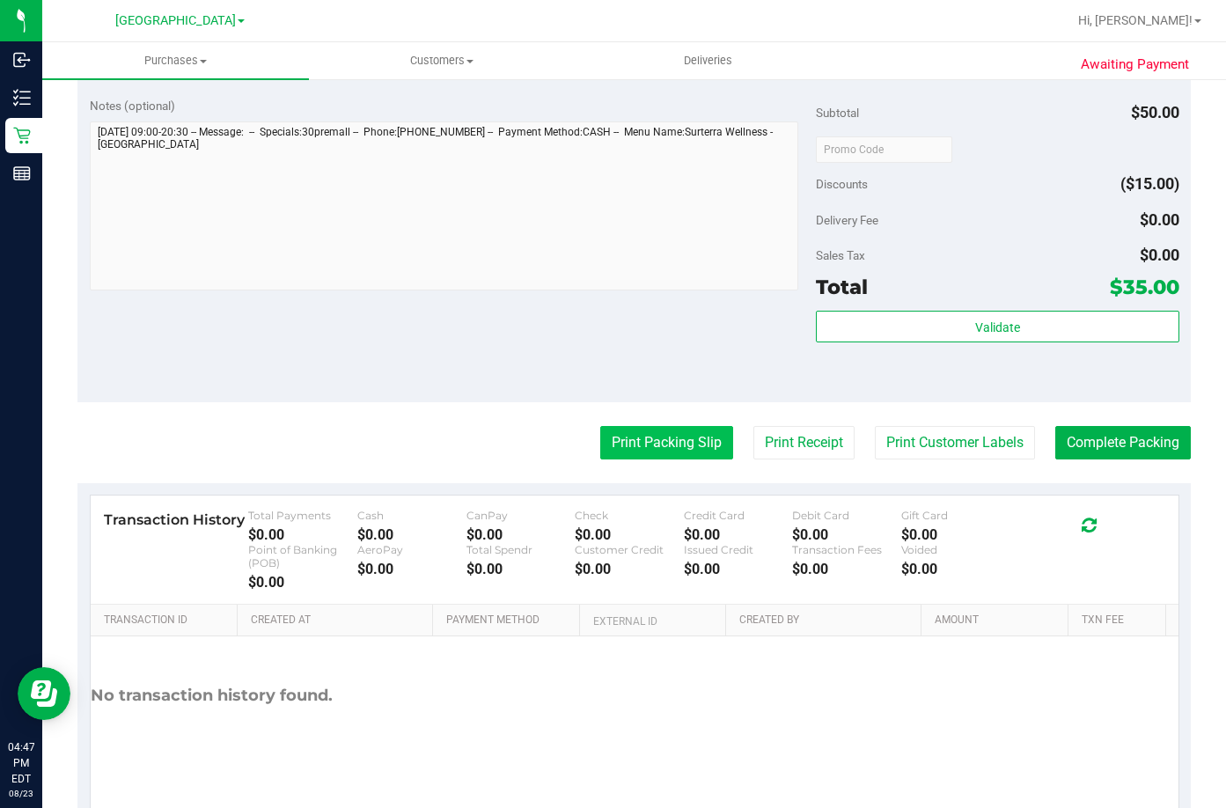
click at [672, 450] on button "Print Packing Slip" at bounding box center [666, 442] width 133 height 33
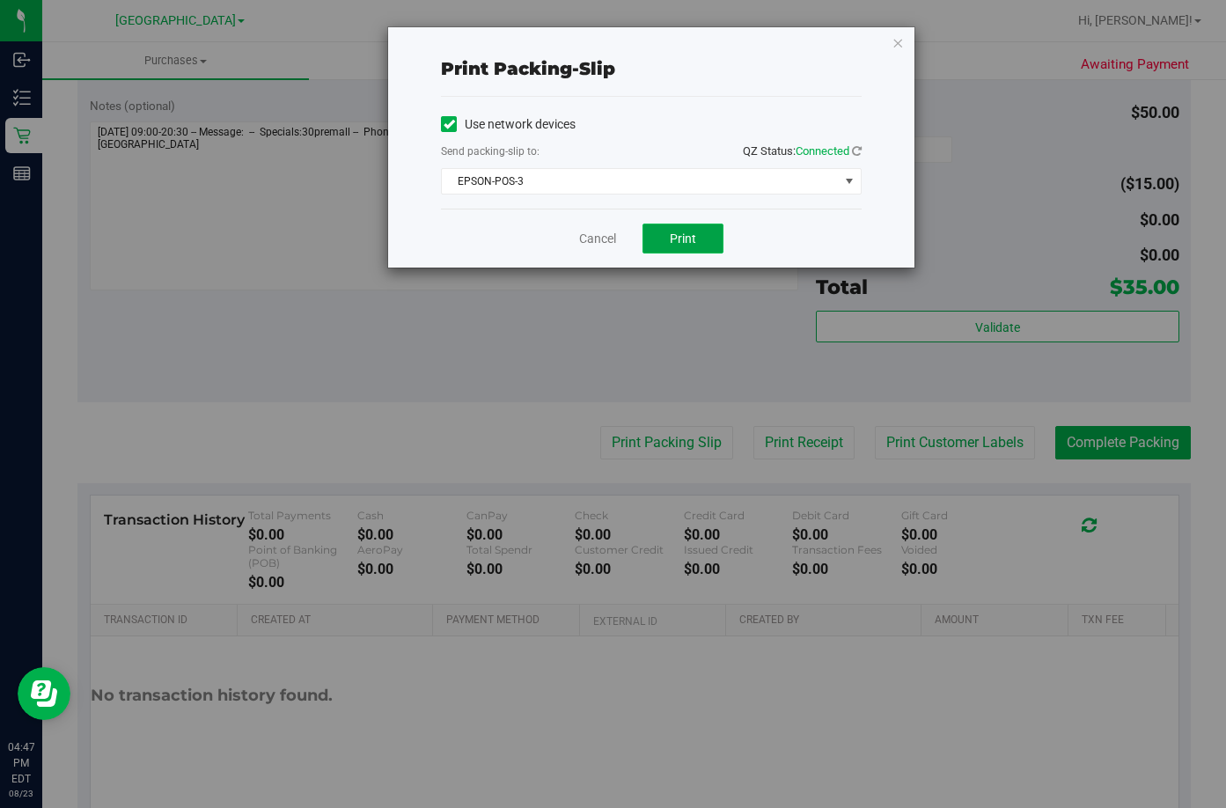
click at [672, 239] on span "Print" at bounding box center [683, 239] width 26 height 14
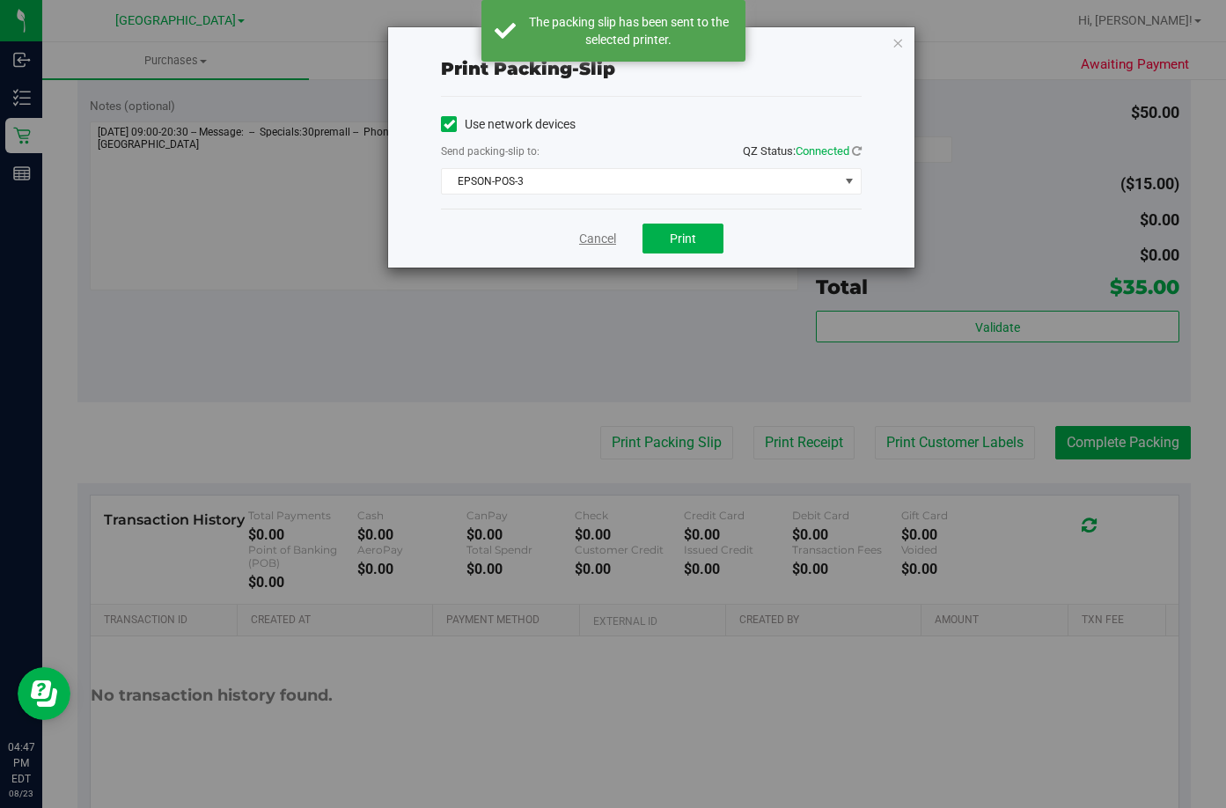
click at [588, 242] on link "Cancel" at bounding box center [597, 239] width 37 height 18
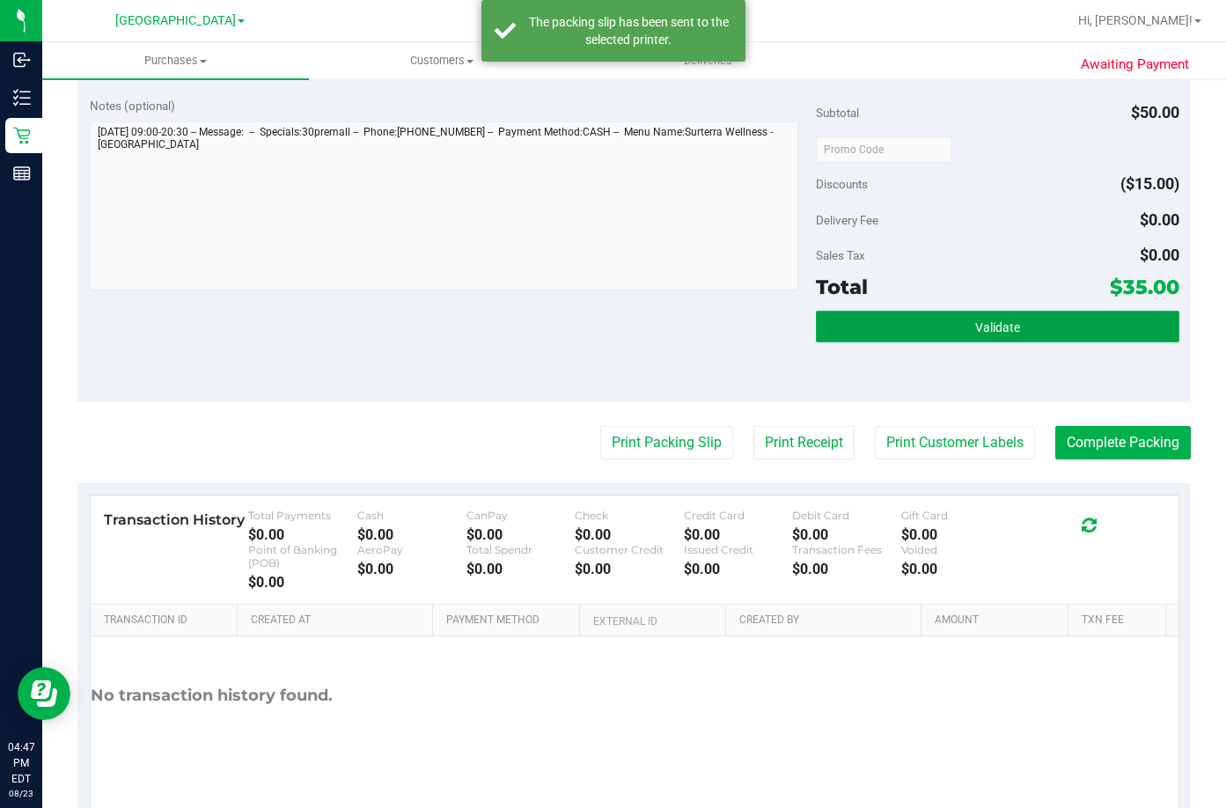
click at [1073, 335] on button "Validate" at bounding box center [998, 327] width 364 height 32
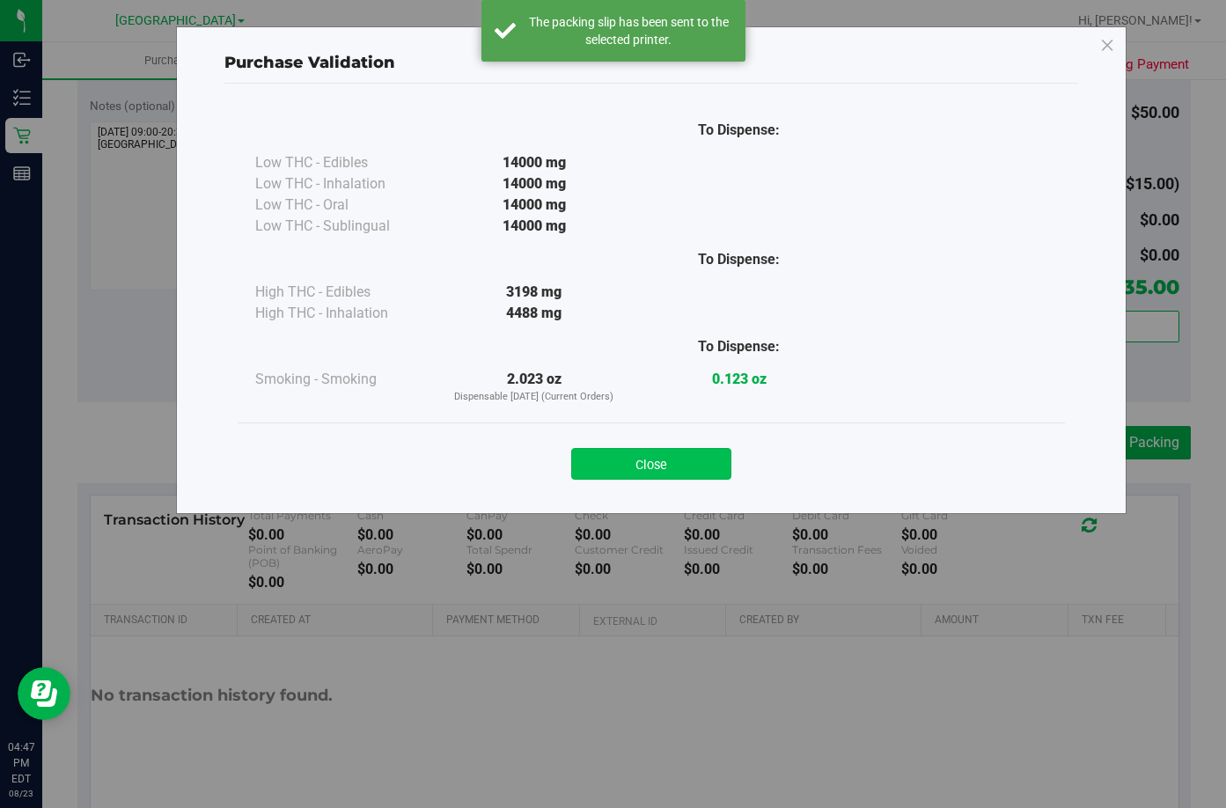
click at [698, 470] on button "Close" at bounding box center [651, 464] width 160 height 32
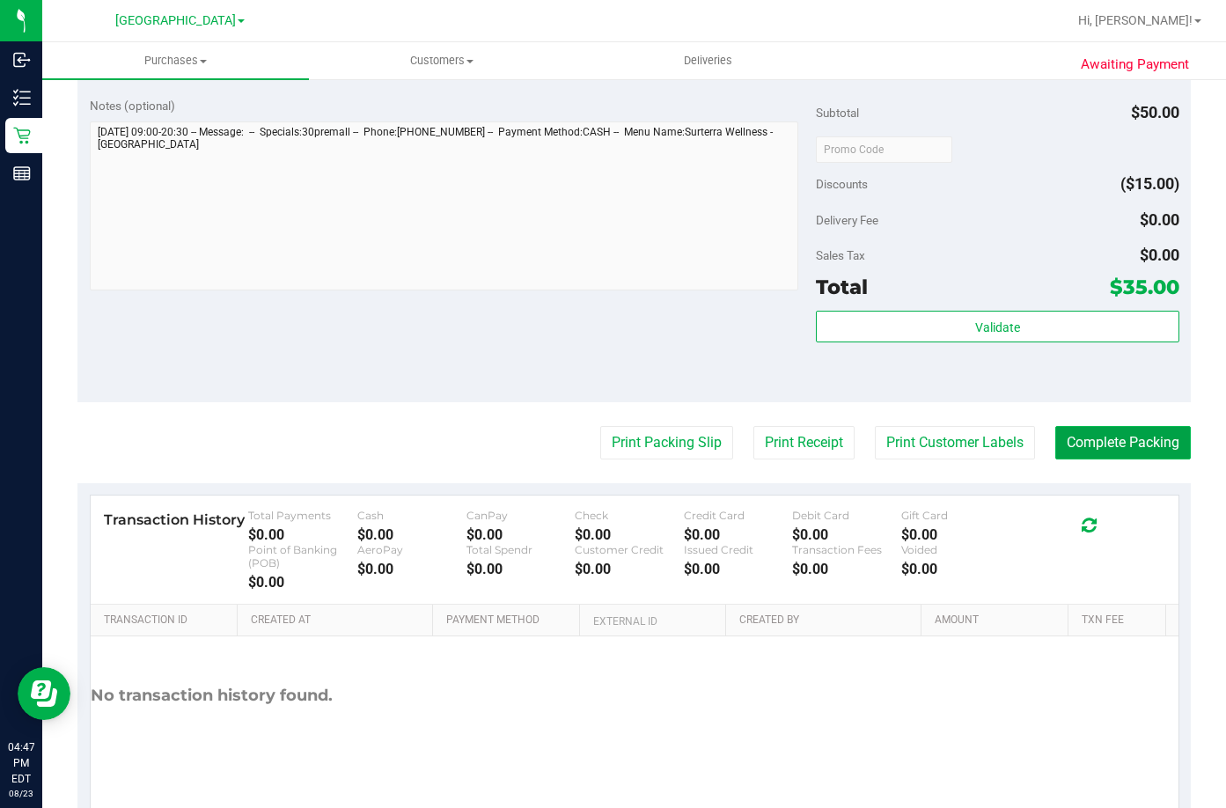
click at [1140, 448] on button "Complete Packing" at bounding box center [1124, 442] width 136 height 33
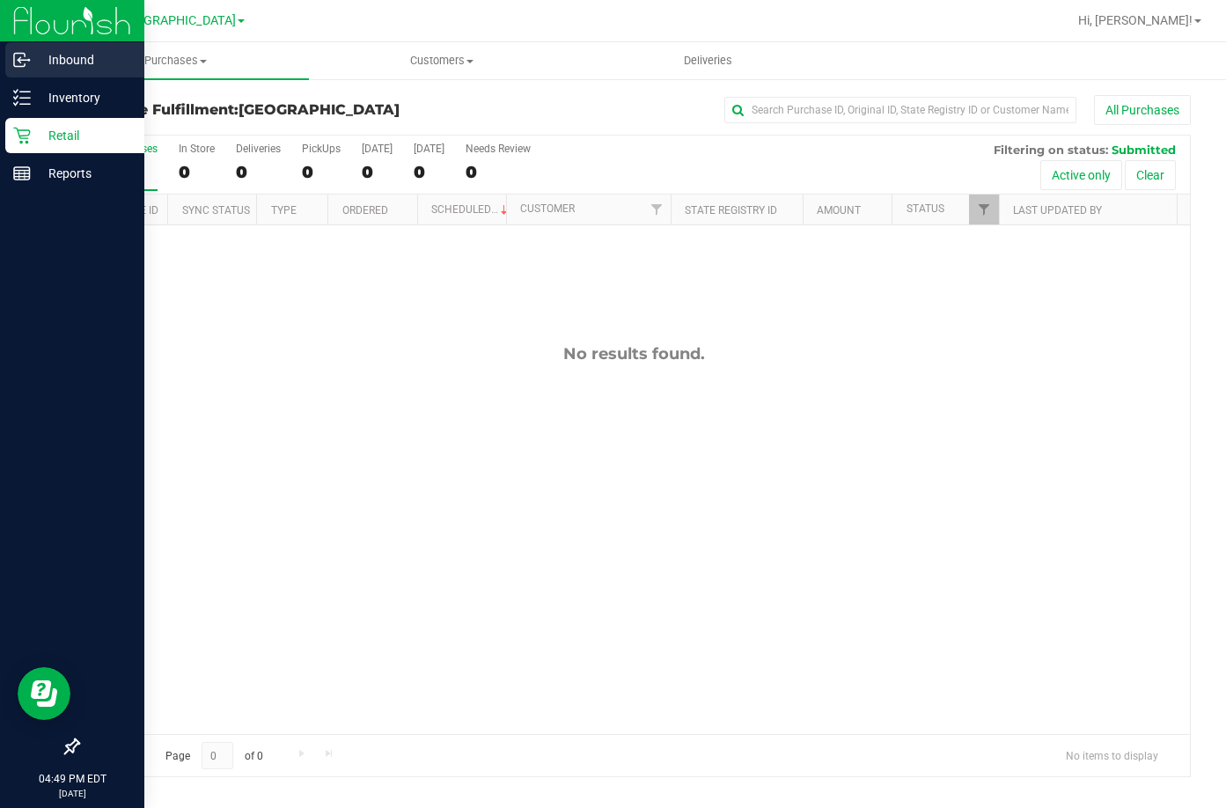
click at [70, 59] on p "Inbound" at bounding box center [84, 59] width 106 height 21
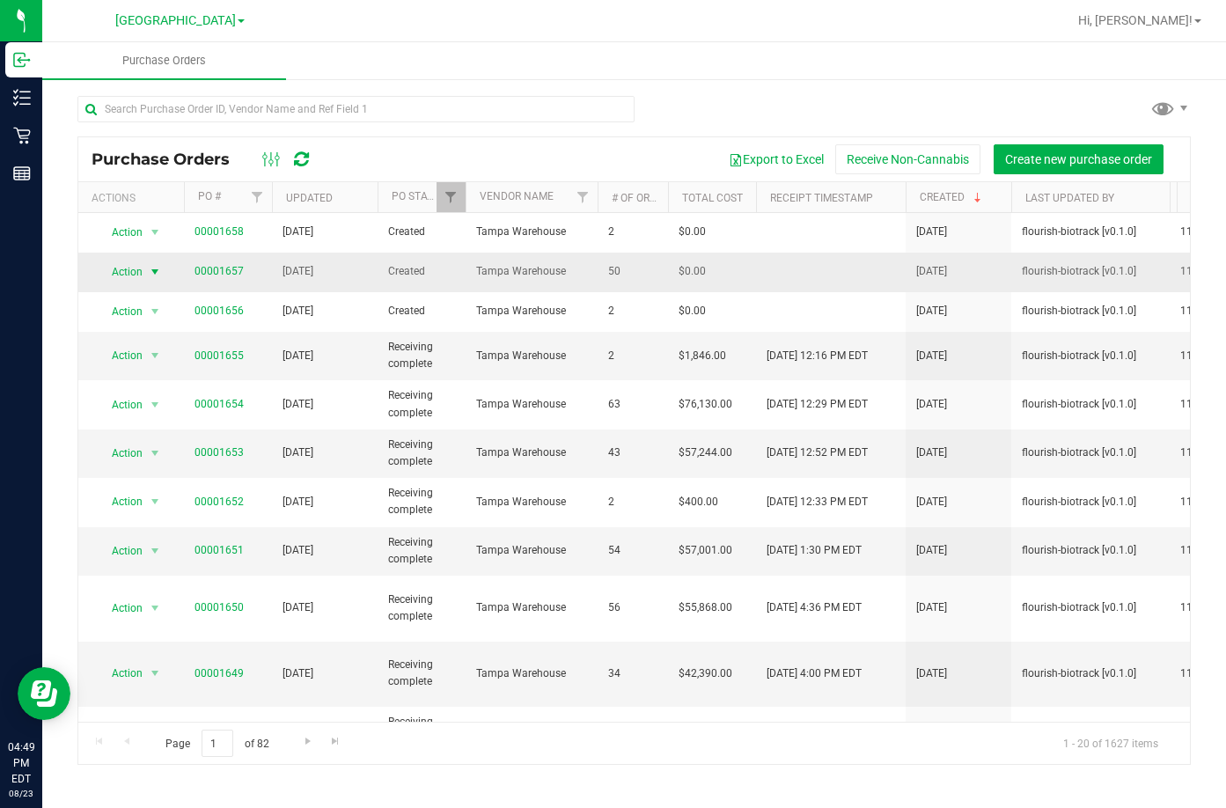
click at [125, 267] on span "Action" at bounding box center [120, 272] width 48 height 25
click at [128, 442] on li "View purchase order" at bounding box center [160, 455] width 127 height 26
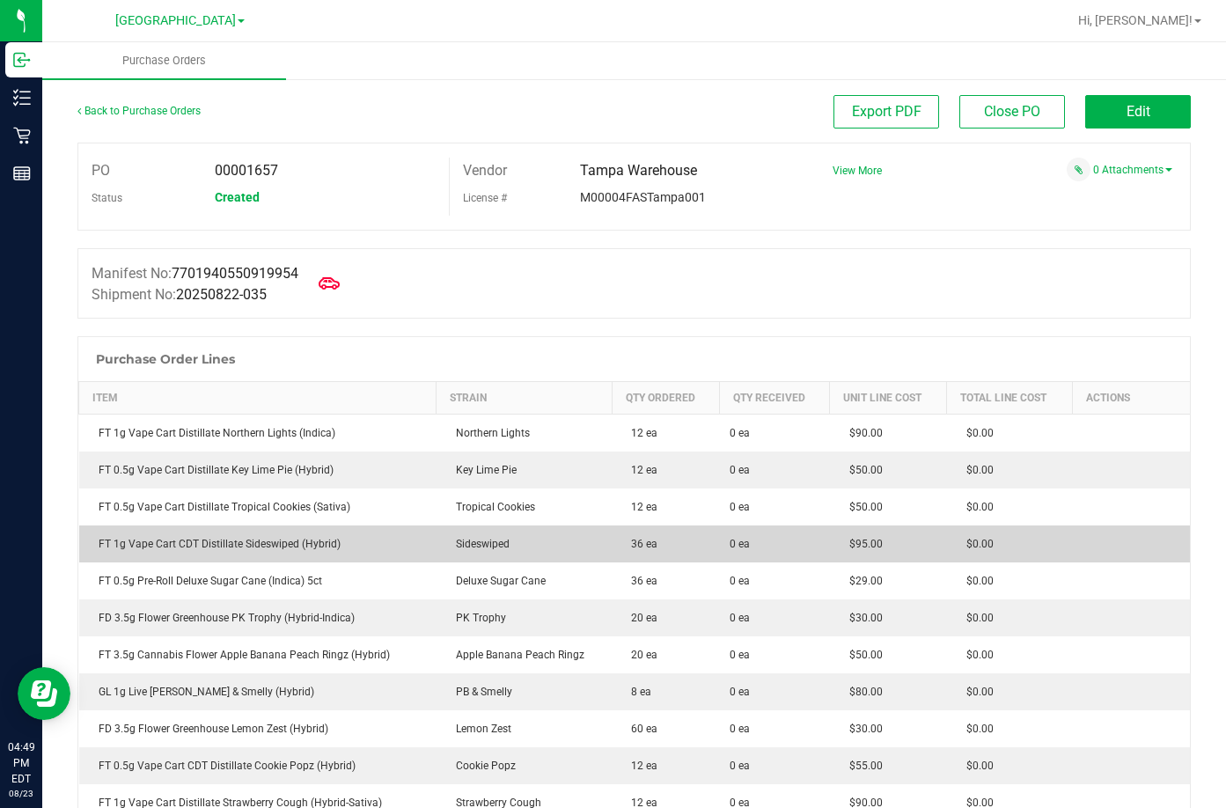
click at [248, 544] on div "FT 1g Vape Cart CDT Distillate Sideswiped (Hybrid)" at bounding box center [258, 544] width 336 height 16
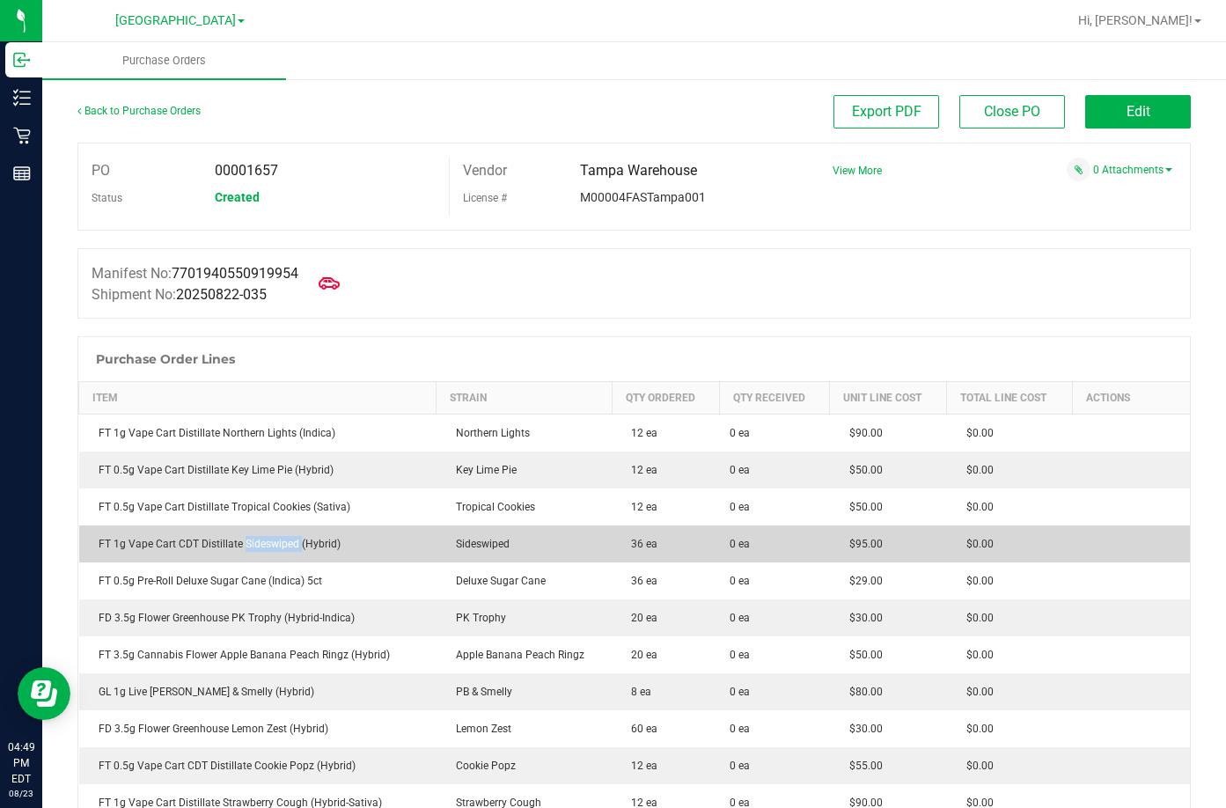
click at [248, 544] on div "FT 1g Vape Cart CDT Distillate Sideswiped (Hybrid)" at bounding box center [258, 544] width 336 height 16
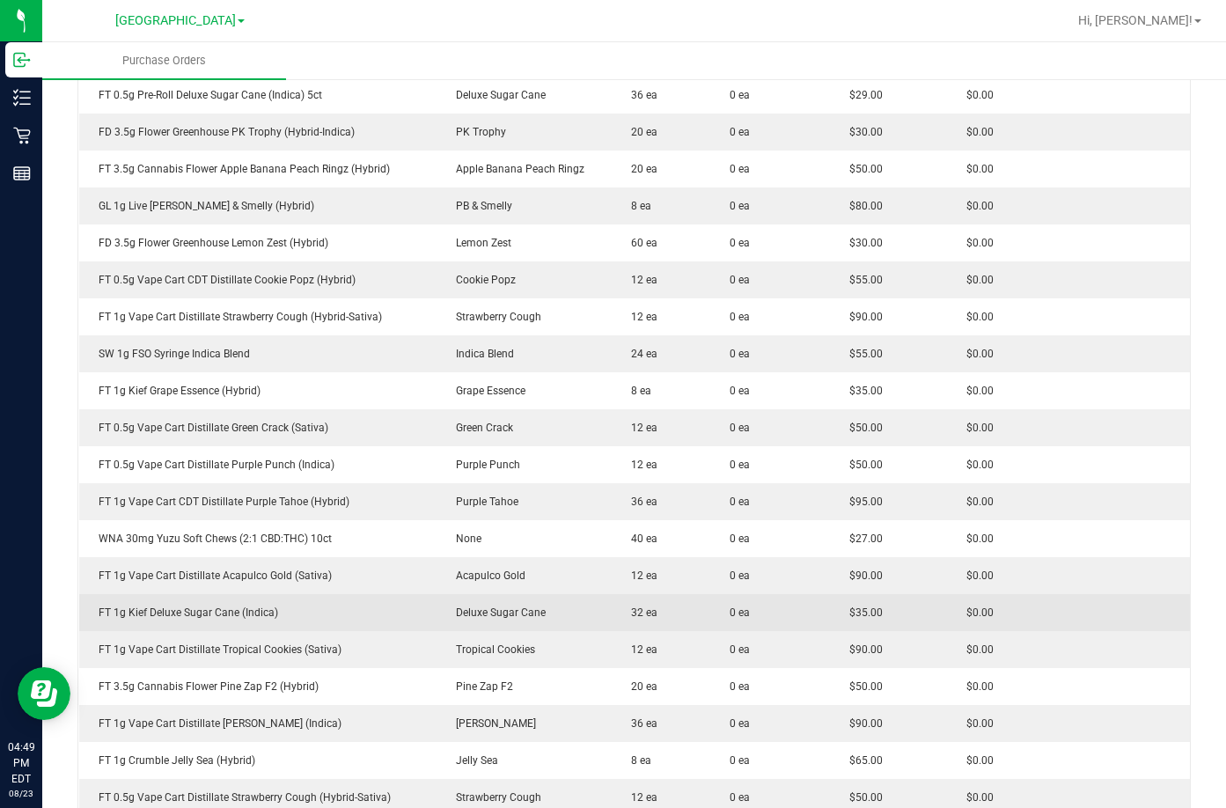
scroll to position [528, 0]
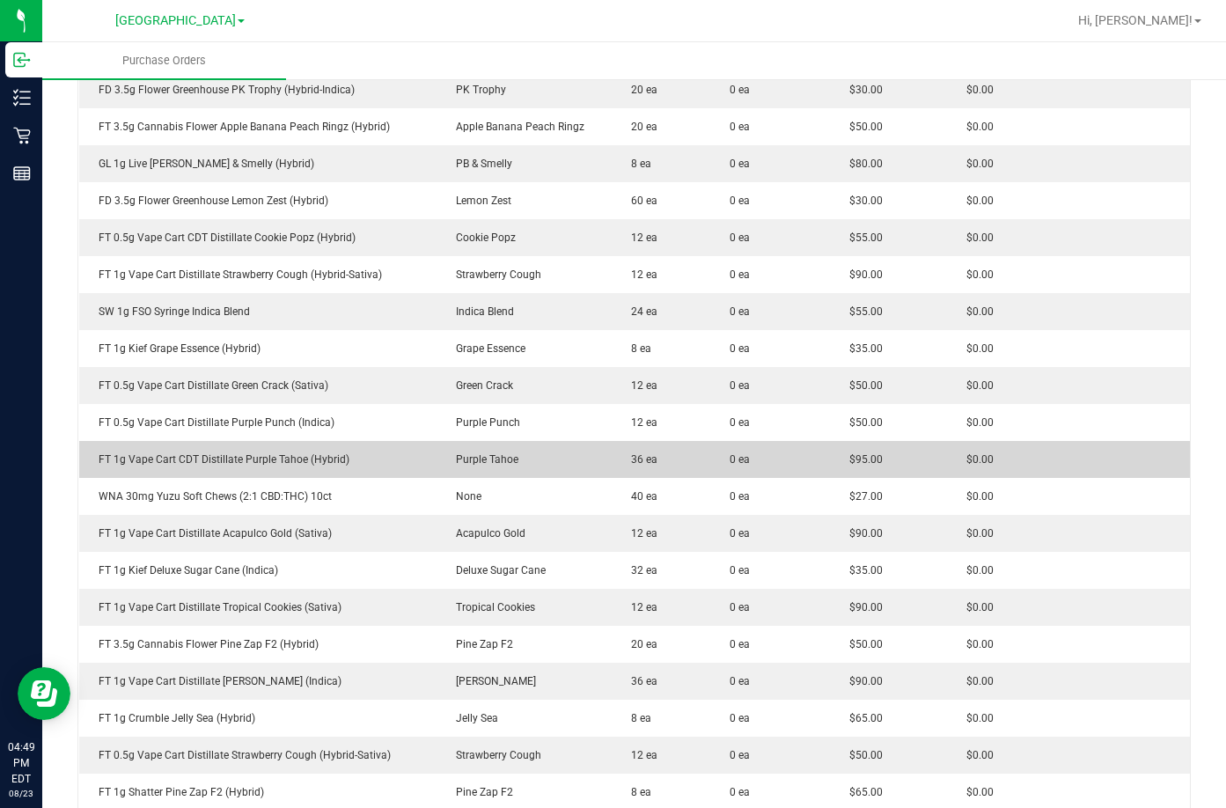
click at [283, 462] on div "FT 1g Vape Cart CDT Distillate Purple Tahoe (Hybrid)" at bounding box center [258, 460] width 336 height 16
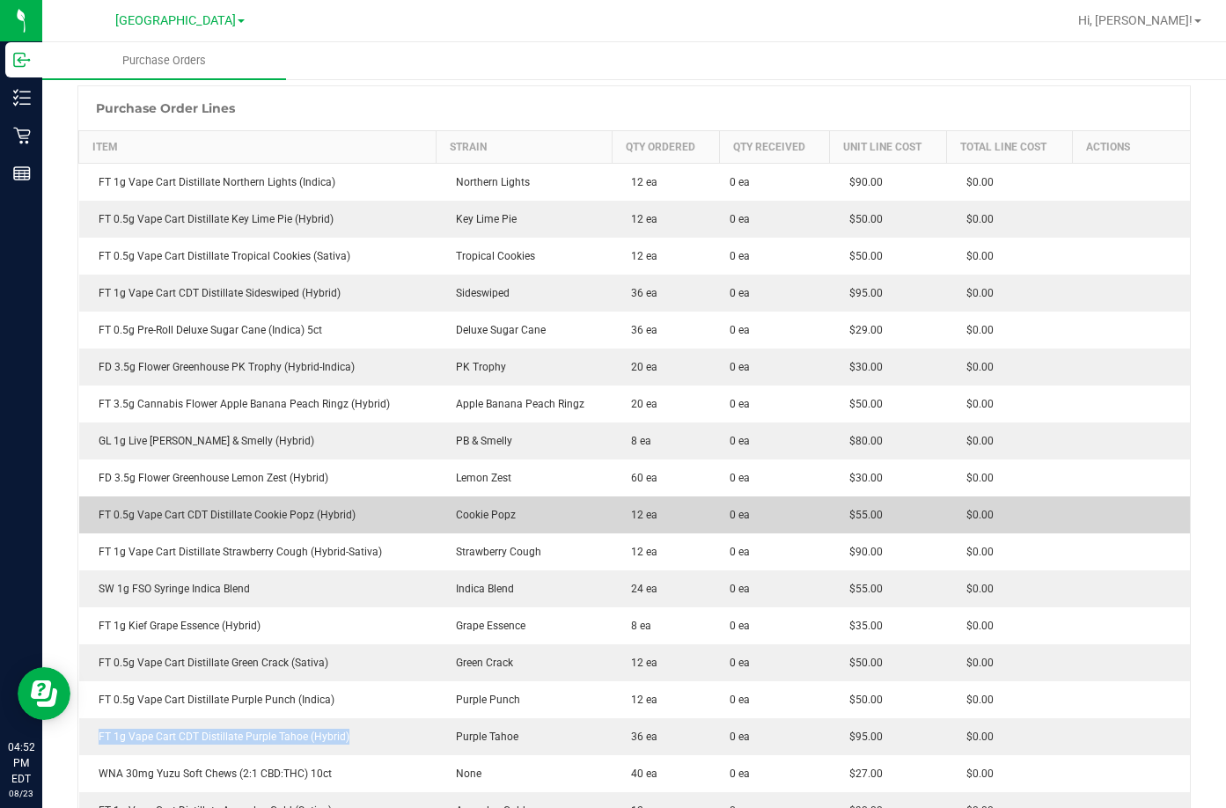
scroll to position [0, 0]
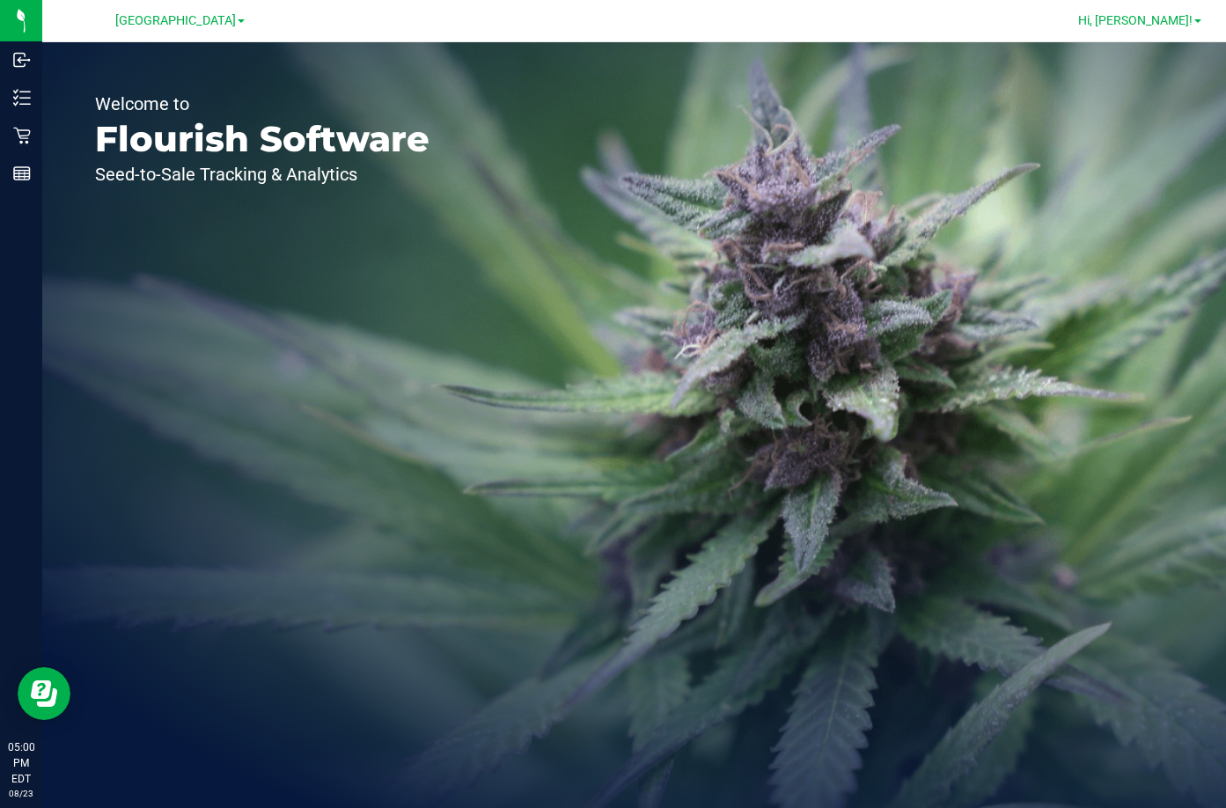
click at [1173, 18] on span "Hi, Rebecca!" at bounding box center [1135, 20] width 114 height 14
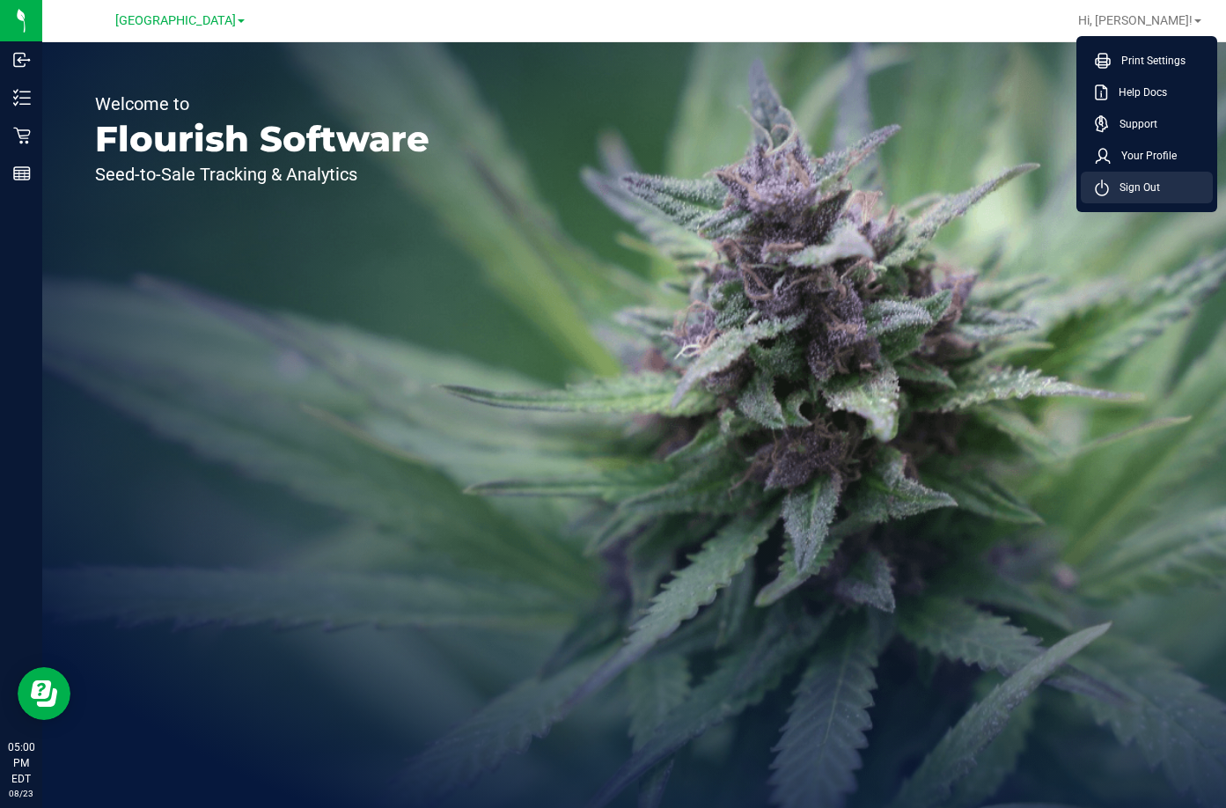
click at [1138, 193] on span "Sign Out" at bounding box center [1134, 188] width 51 height 18
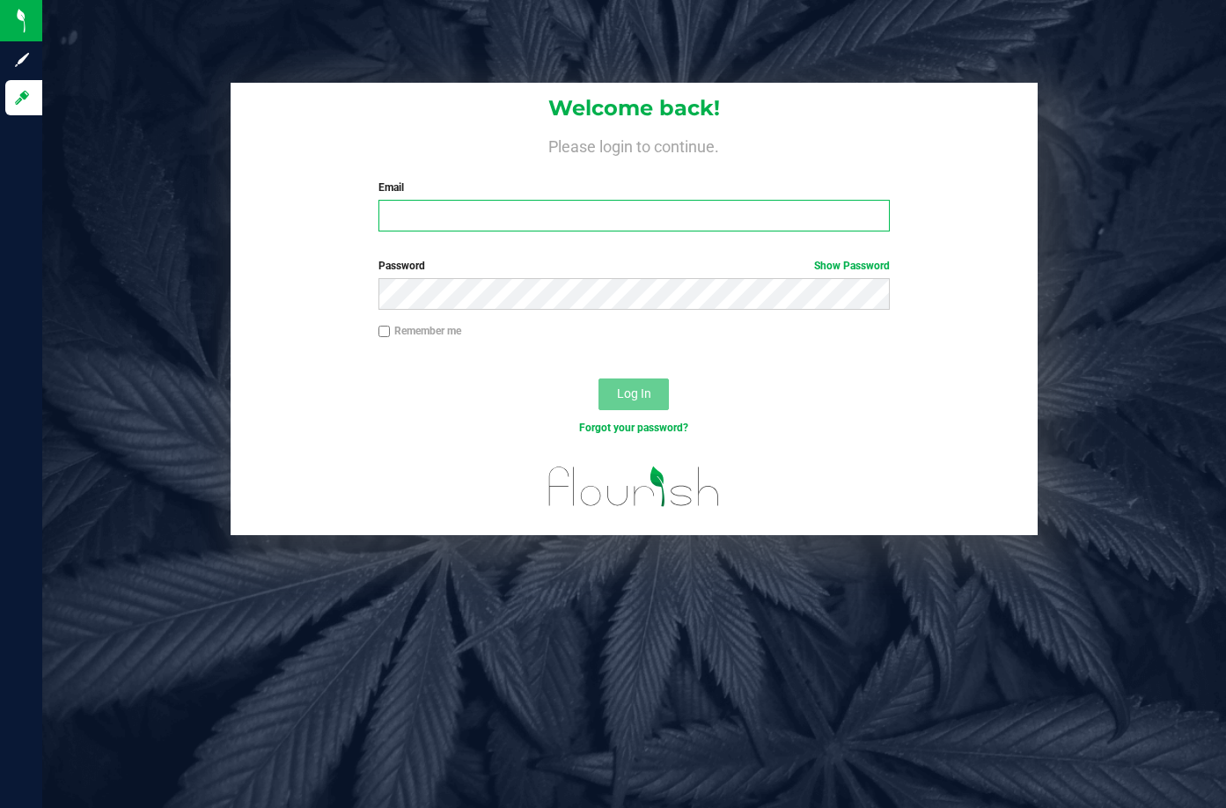
click at [634, 219] on input "Email" at bounding box center [634, 216] width 511 height 32
type input "rfortier@liveparallel.com"
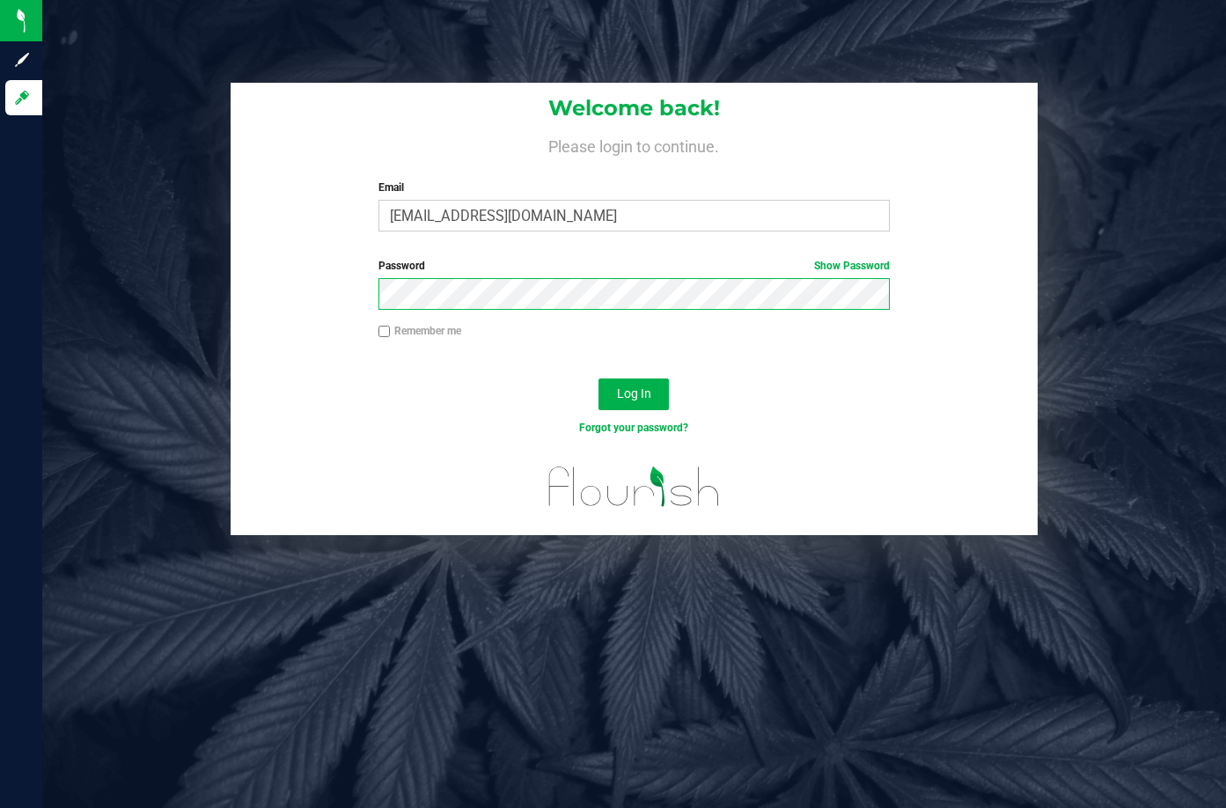
click at [599, 379] on button "Log In" at bounding box center [634, 395] width 70 height 32
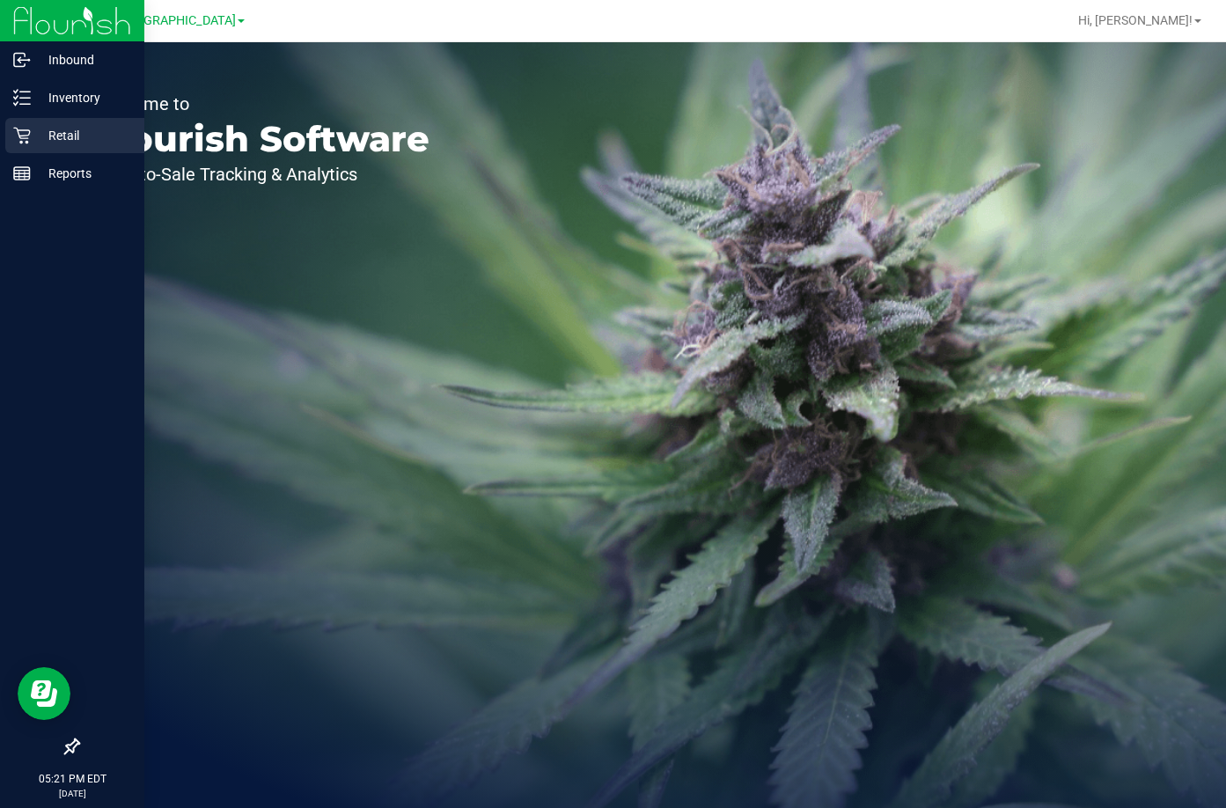
click at [29, 124] on div "Retail" at bounding box center [74, 135] width 139 height 35
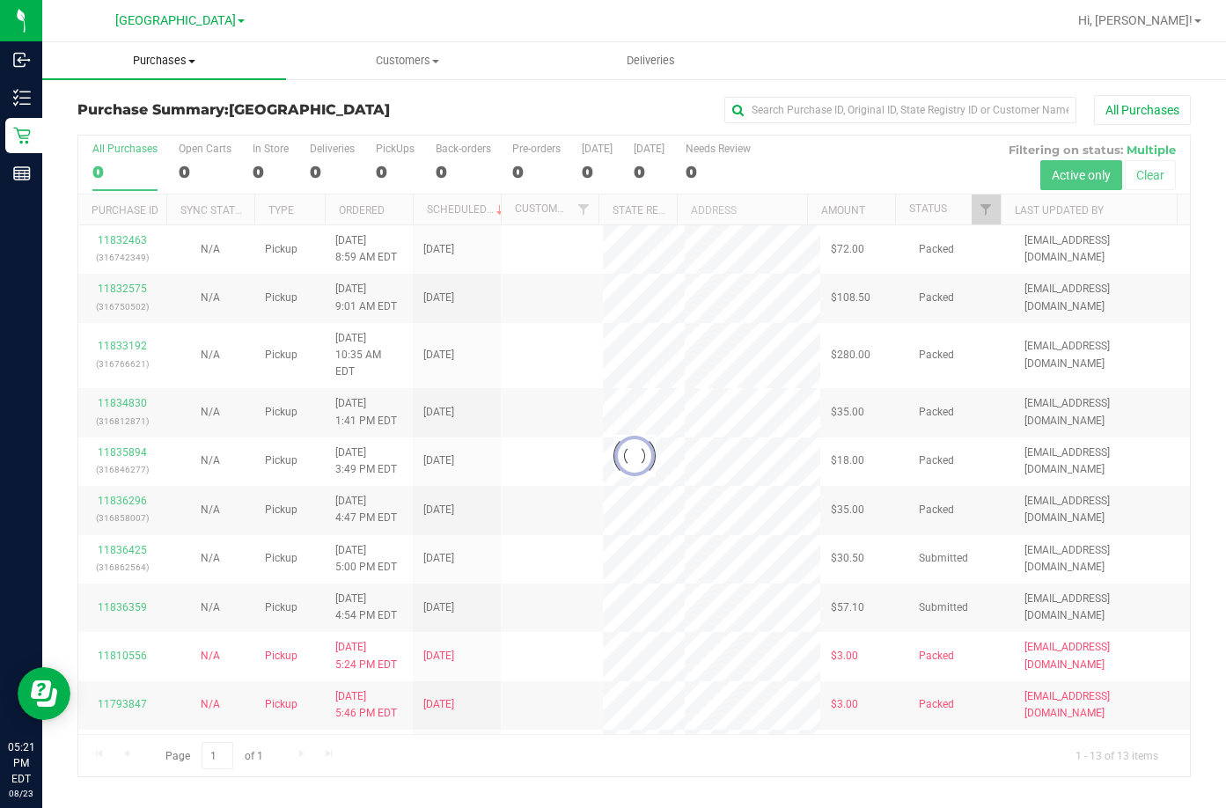
click at [168, 55] on span "Purchases" at bounding box center [164, 61] width 244 height 16
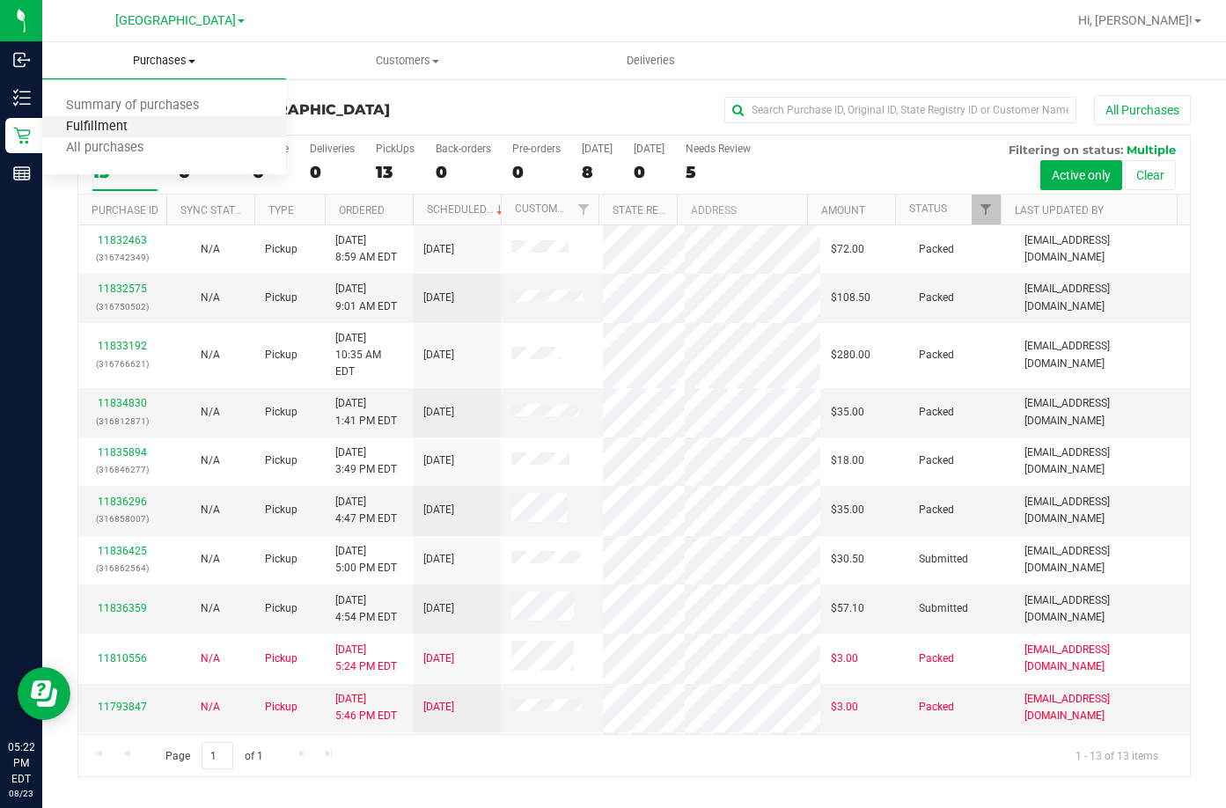
click at [147, 124] on span "Fulfillment" at bounding box center [96, 127] width 109 height 15
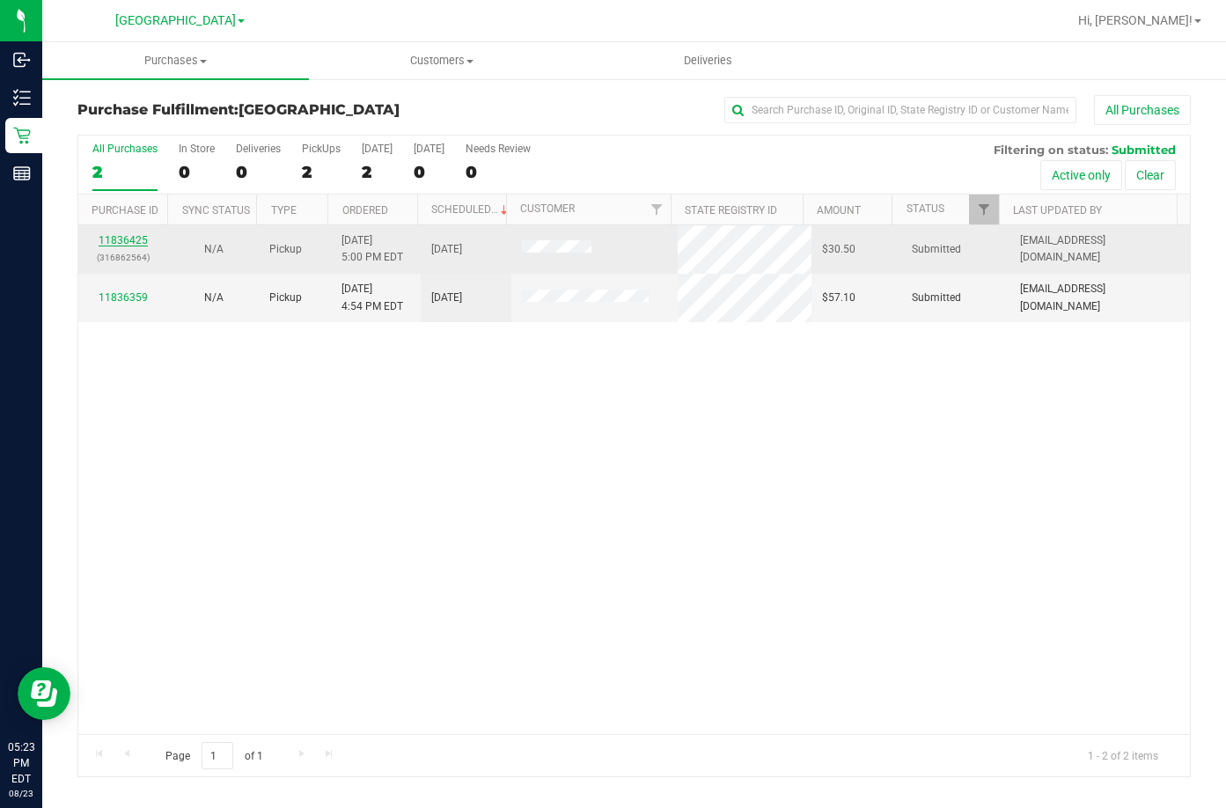
click at [128, 238] on link "11836425" at bounding box center [123, 240] width 49 height 12
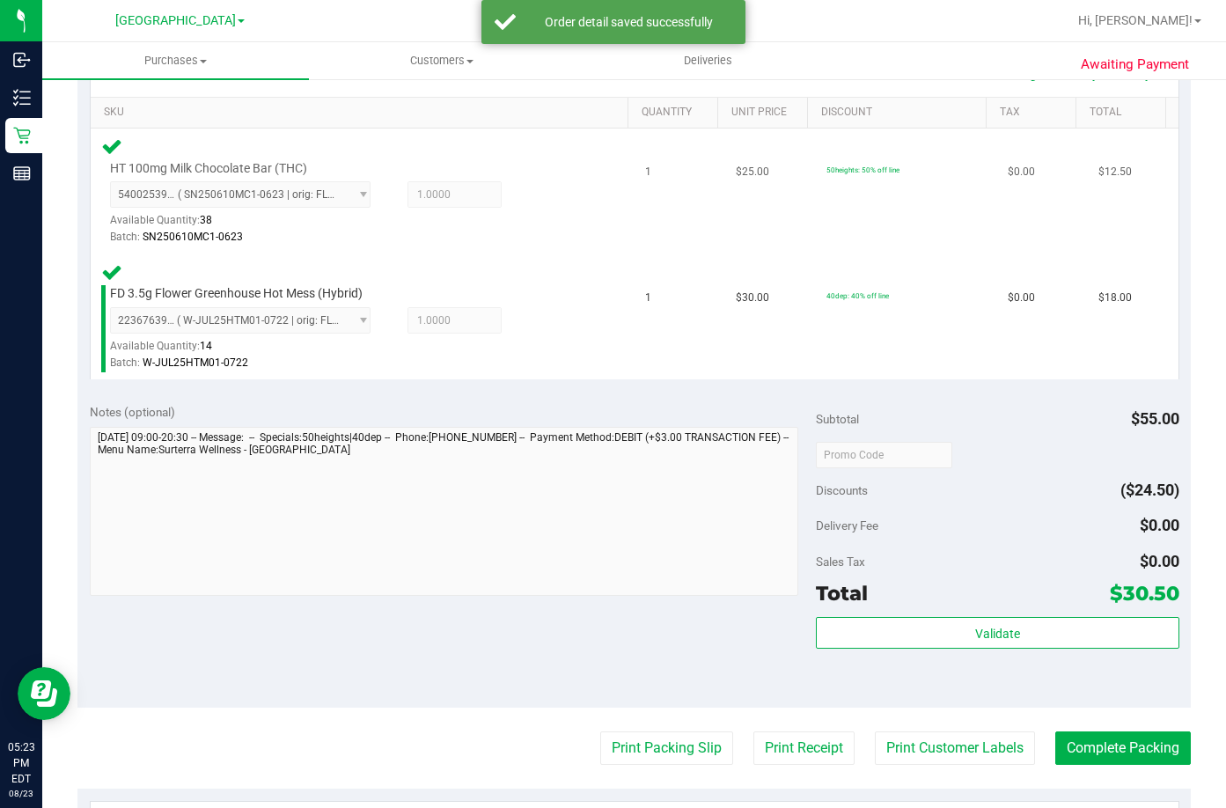
scroll to position [440, 0]
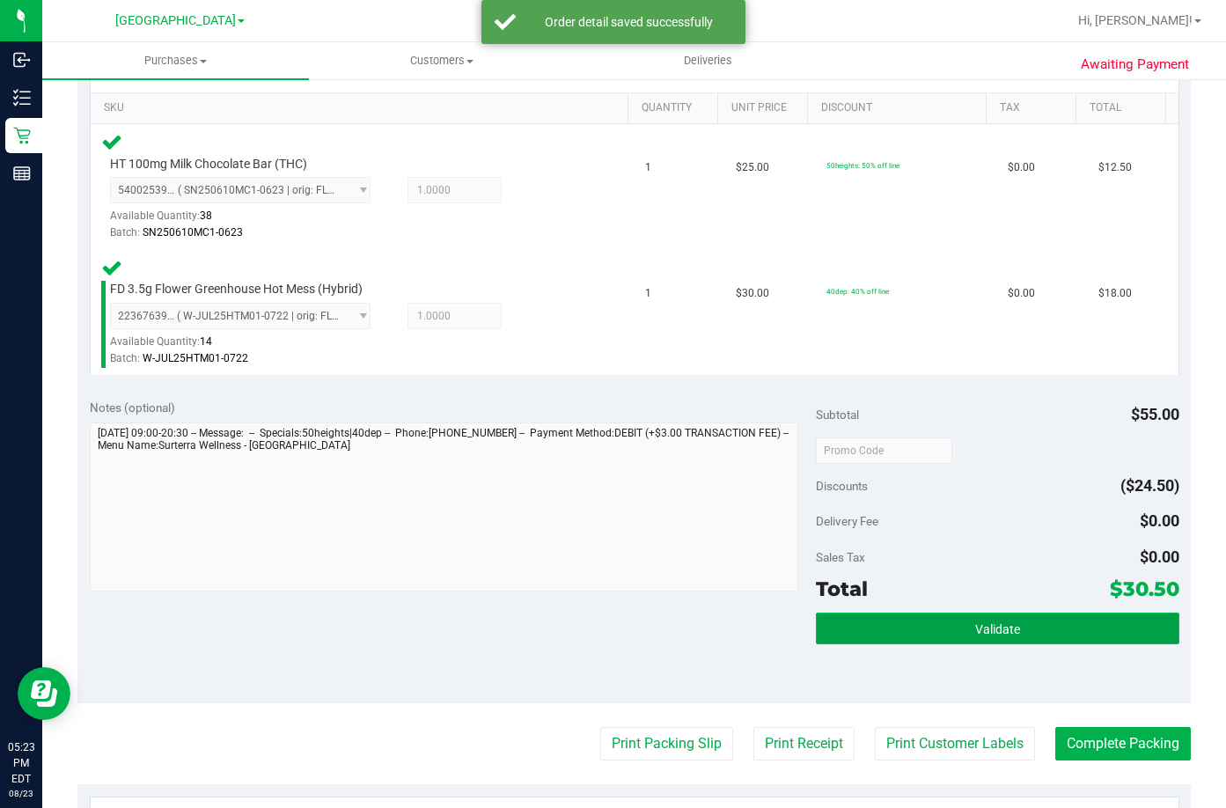
click at [944, 622] on button "Validate" at bounding box center [998, 629] width 364 height 32
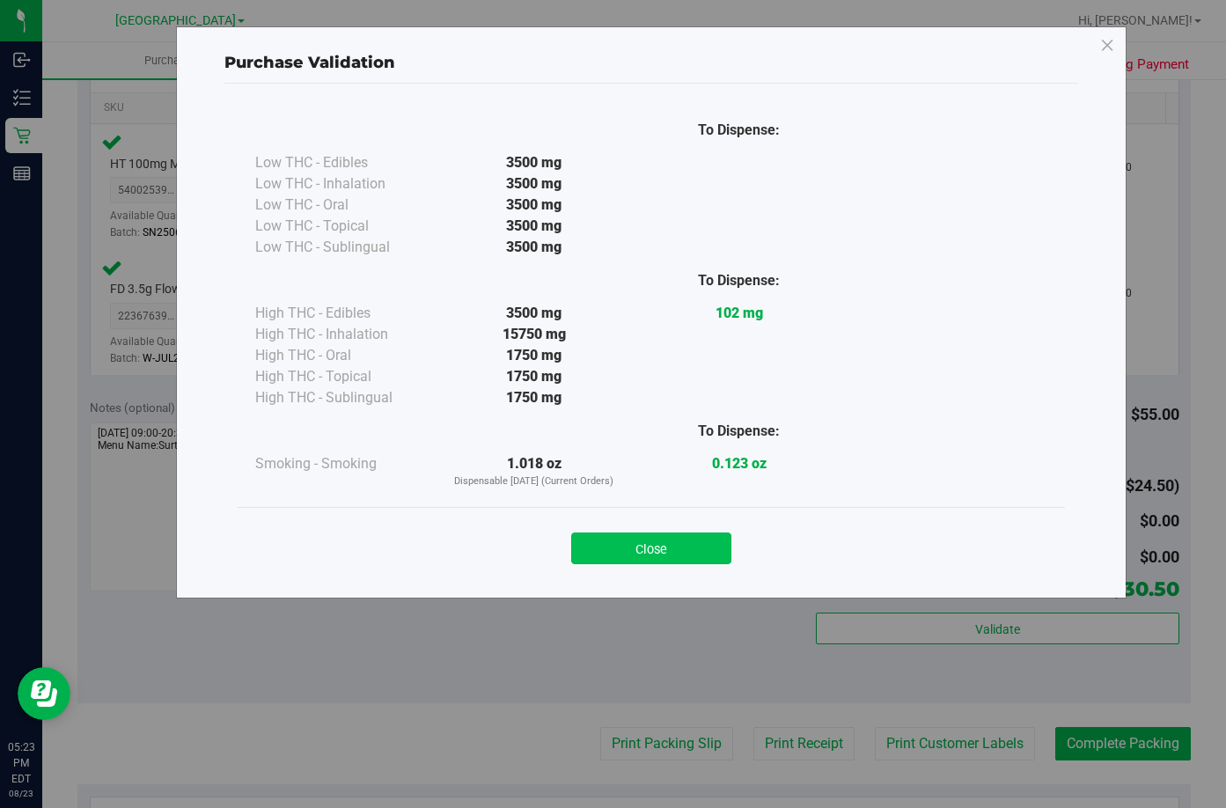
click at [609, 544] on button "Close" at bounding box center [651, 549] width 160 height 32
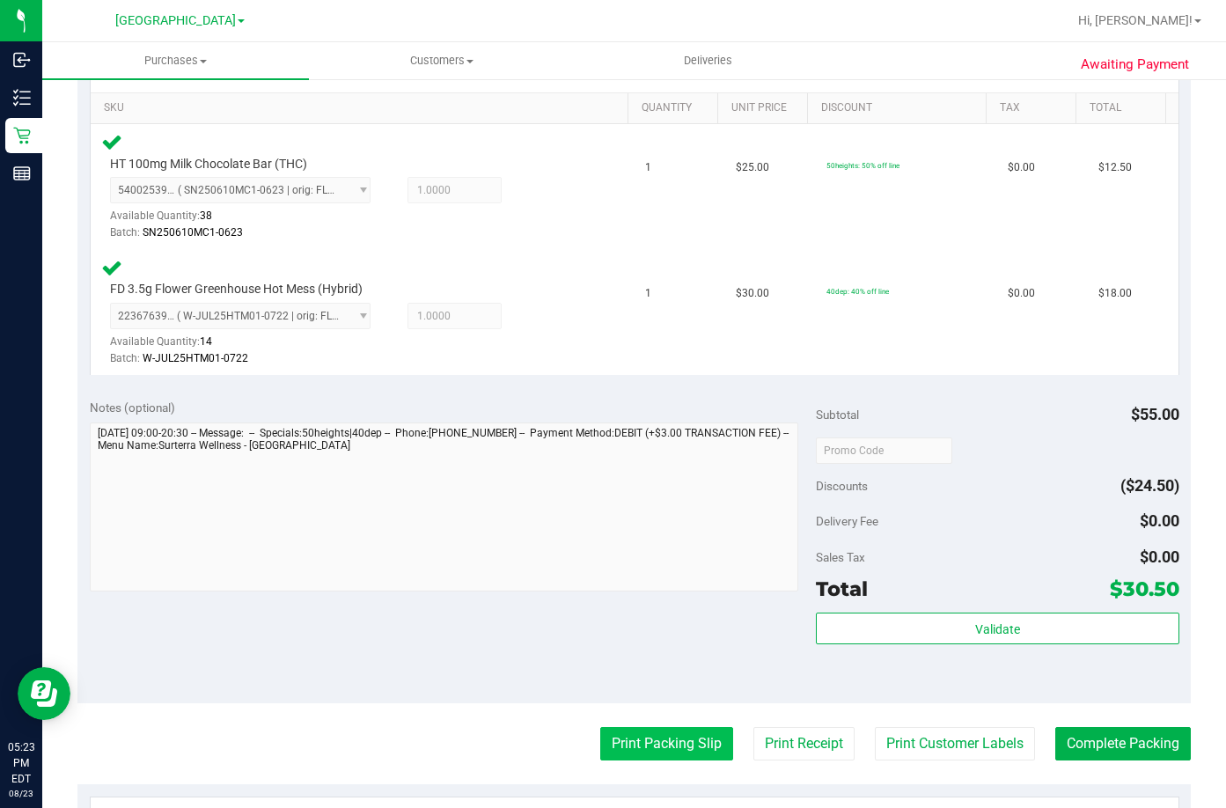
click at [666, 735] on button "Print Packing Slip" at bounding box center [666, 743] width 133 height 33
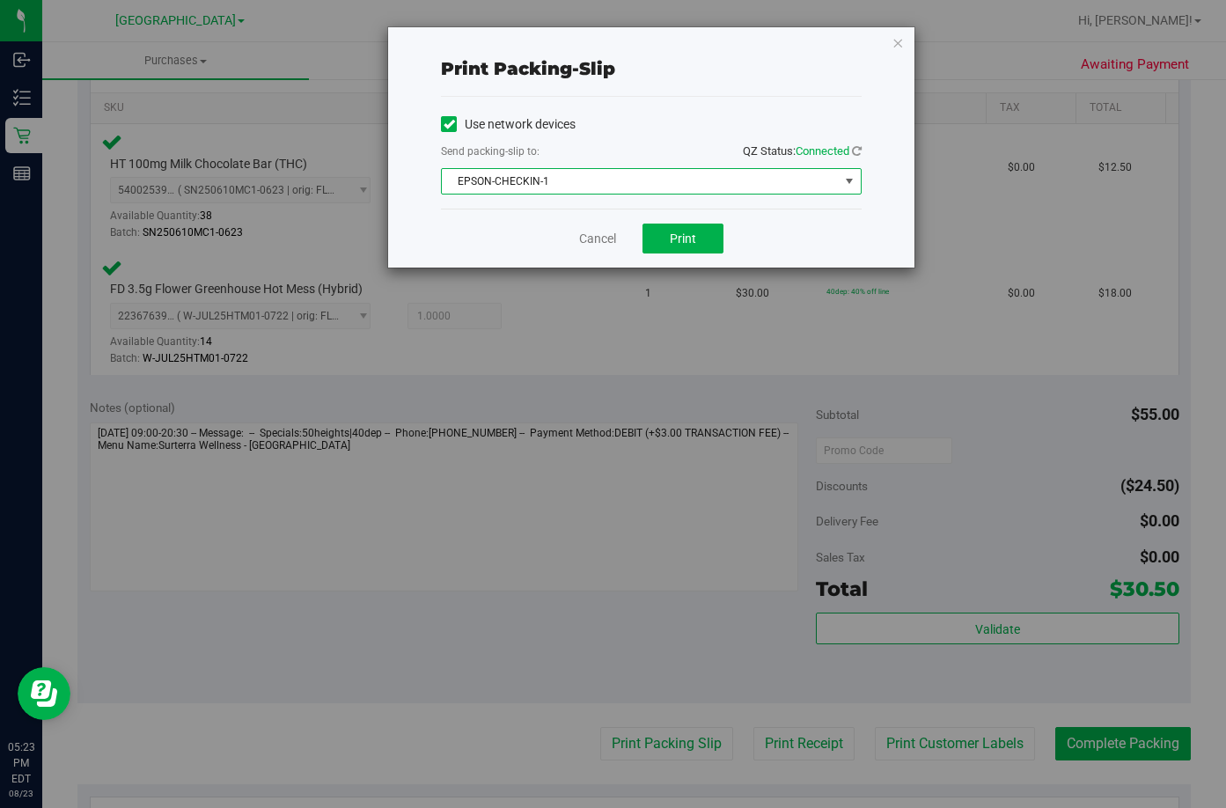
click at [656, 174] on span "EPSON-CHECKIN-1" at bounding box center [640, 181] width 397 height 25
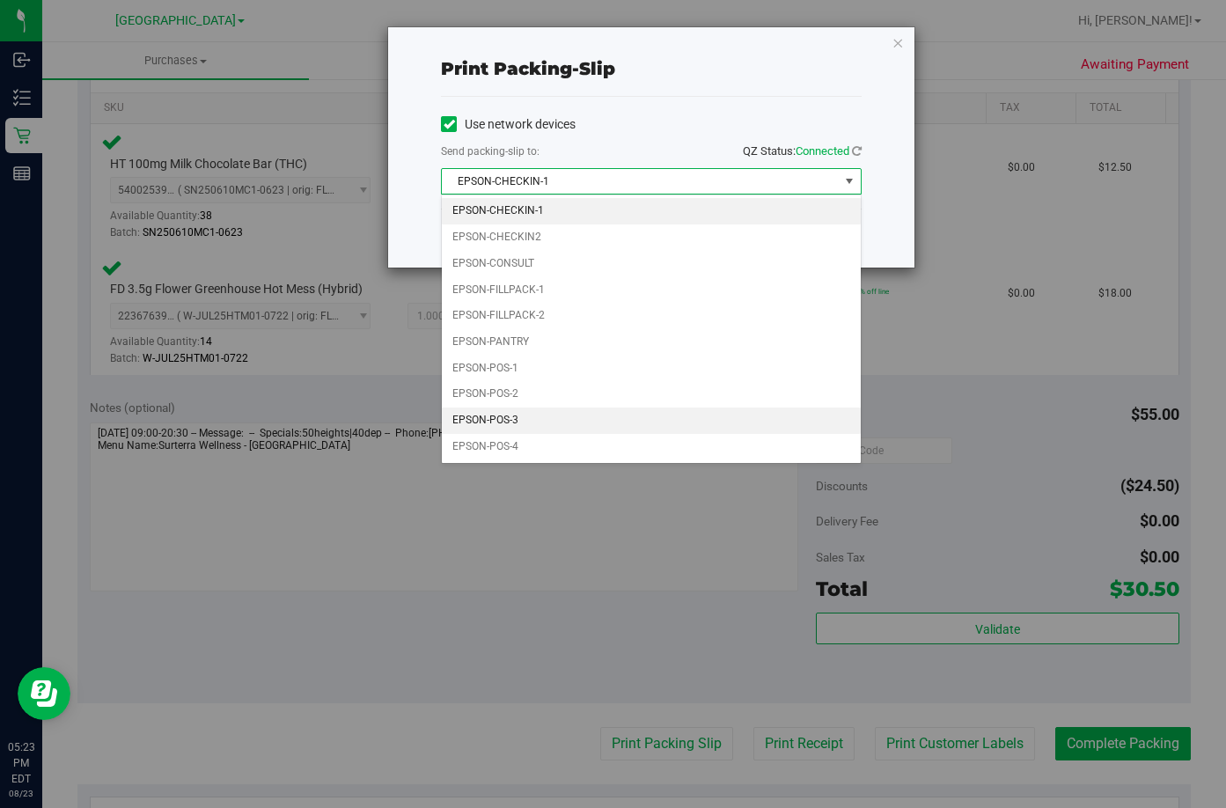
click at [517, 408] on li "EPSON-POS-3" at bounding box center [651, 421] width 419 height 26
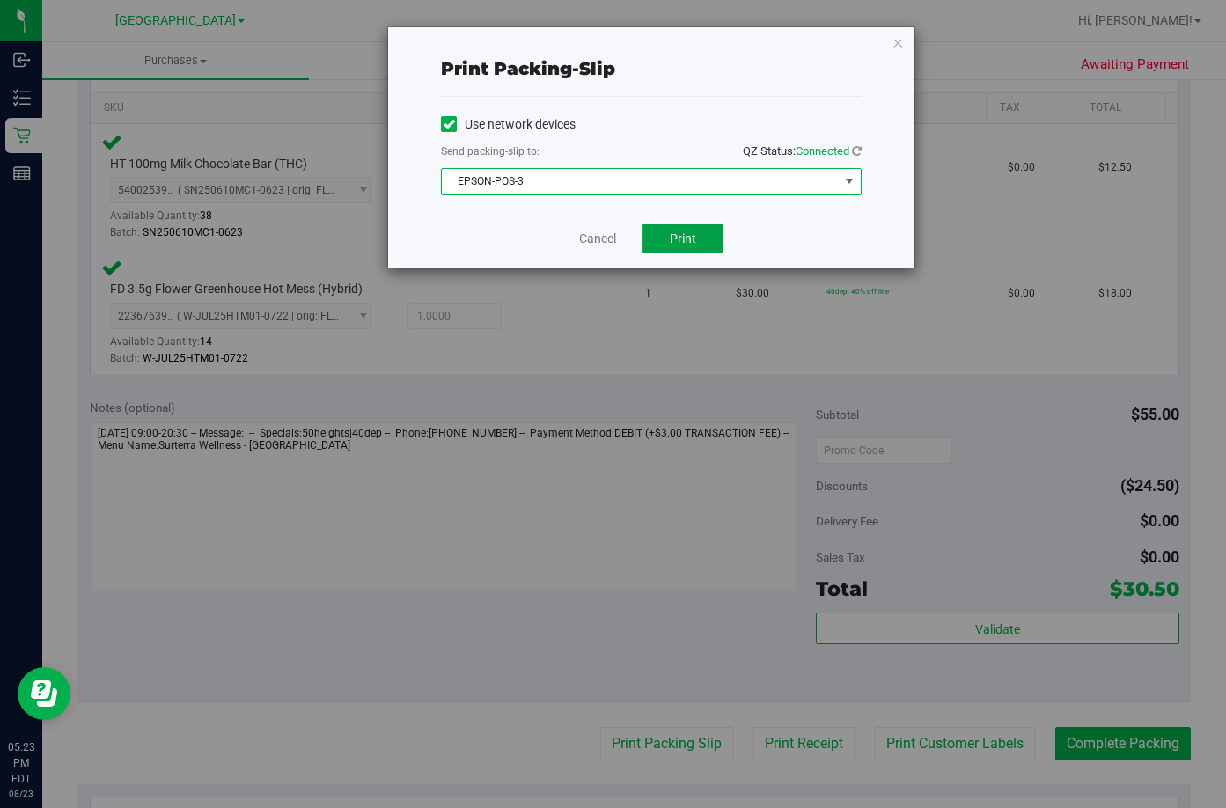
click at [677, 226] on button "Print" at bounding box center [683, 239] width 81 height 30
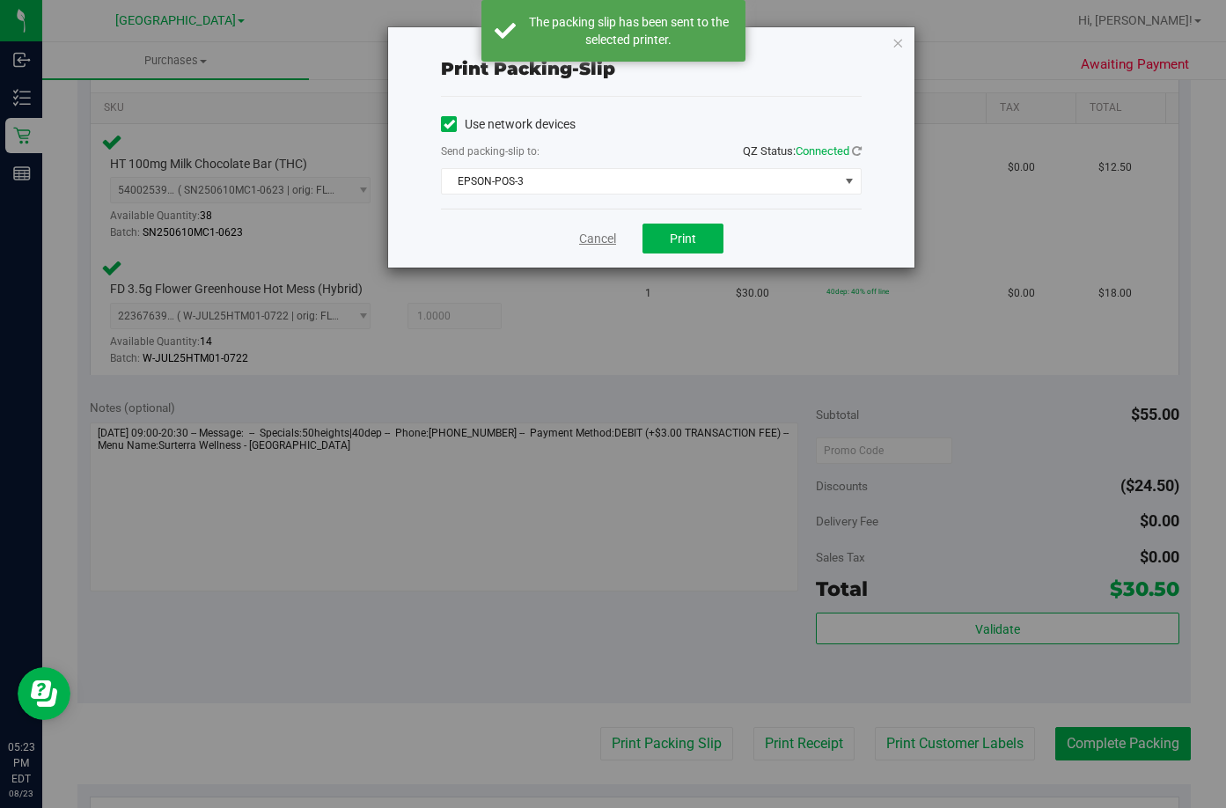
click at [588, 240] on link "Cancel" at bounding box center [597, 239] width 37 height 18
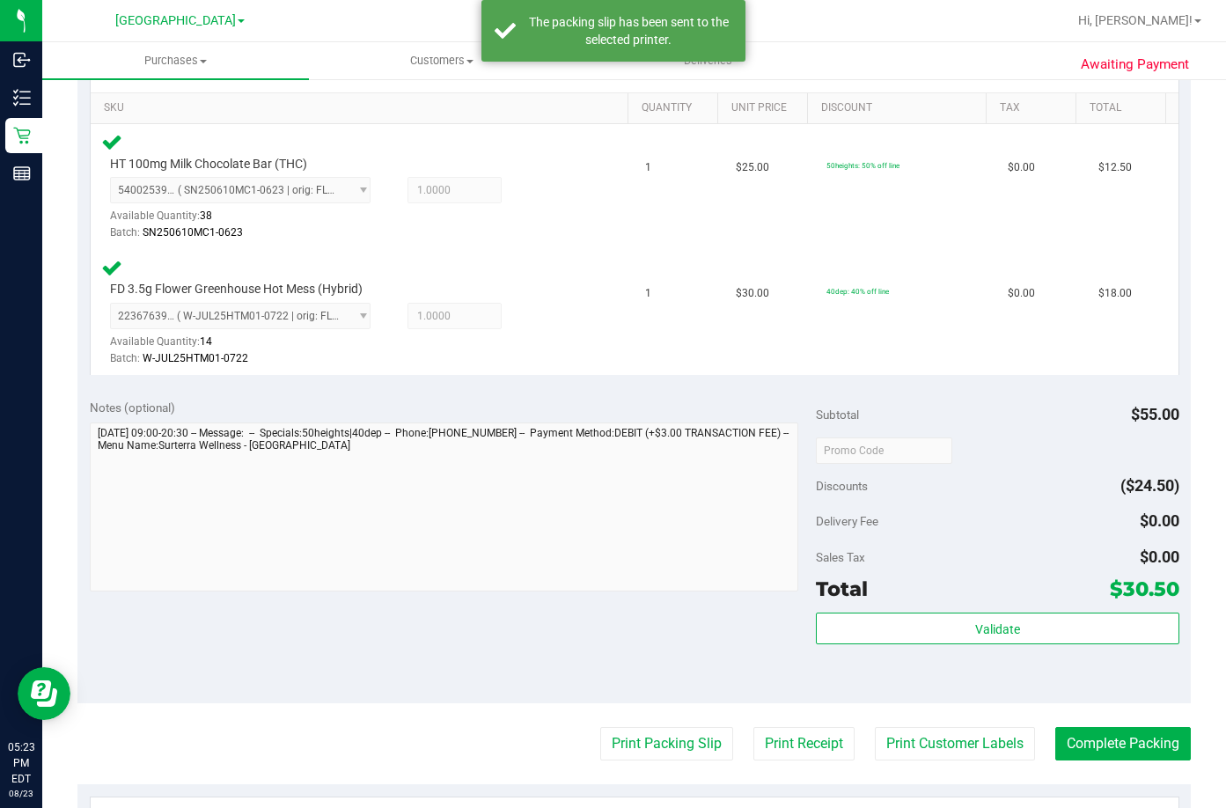
click at [909, 648] on div "Validate" at bounding box center [998, 652] width 364 height 79
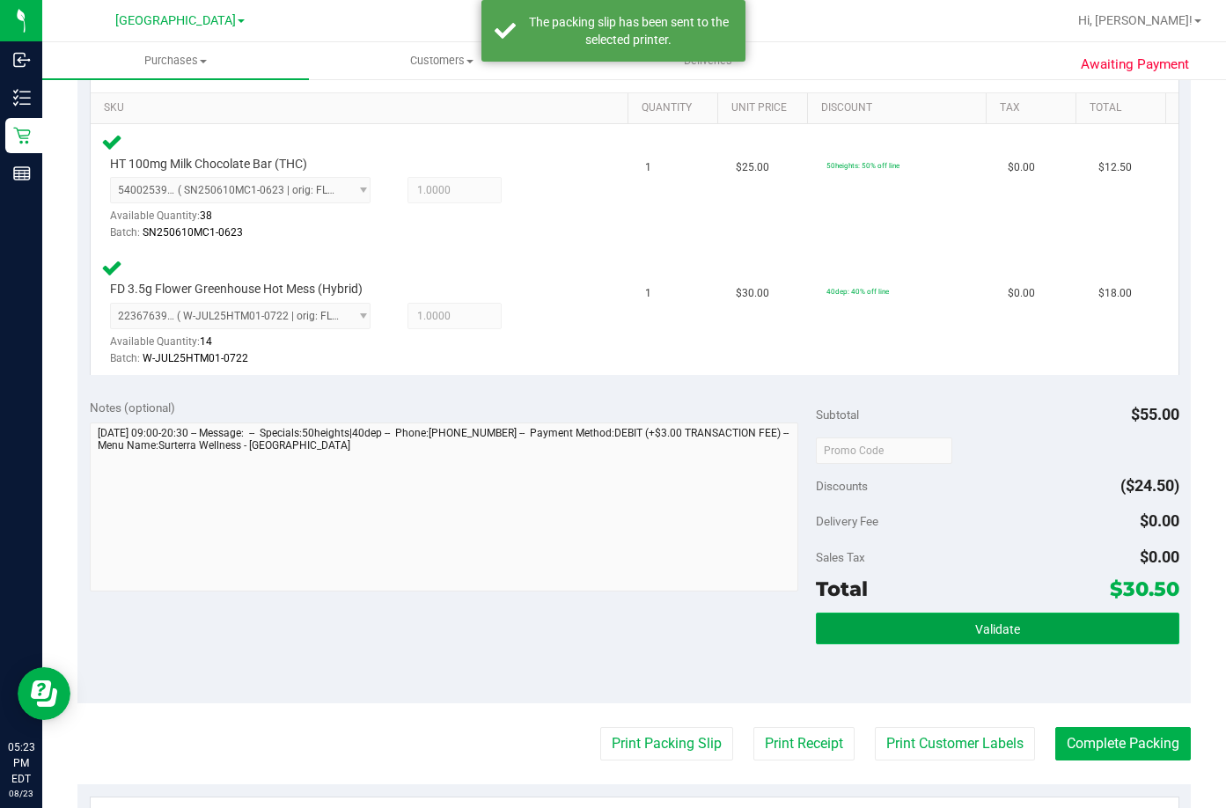
click at [902, 638] on button "Validate" at bounding box center [998, 629] width 364 height 32
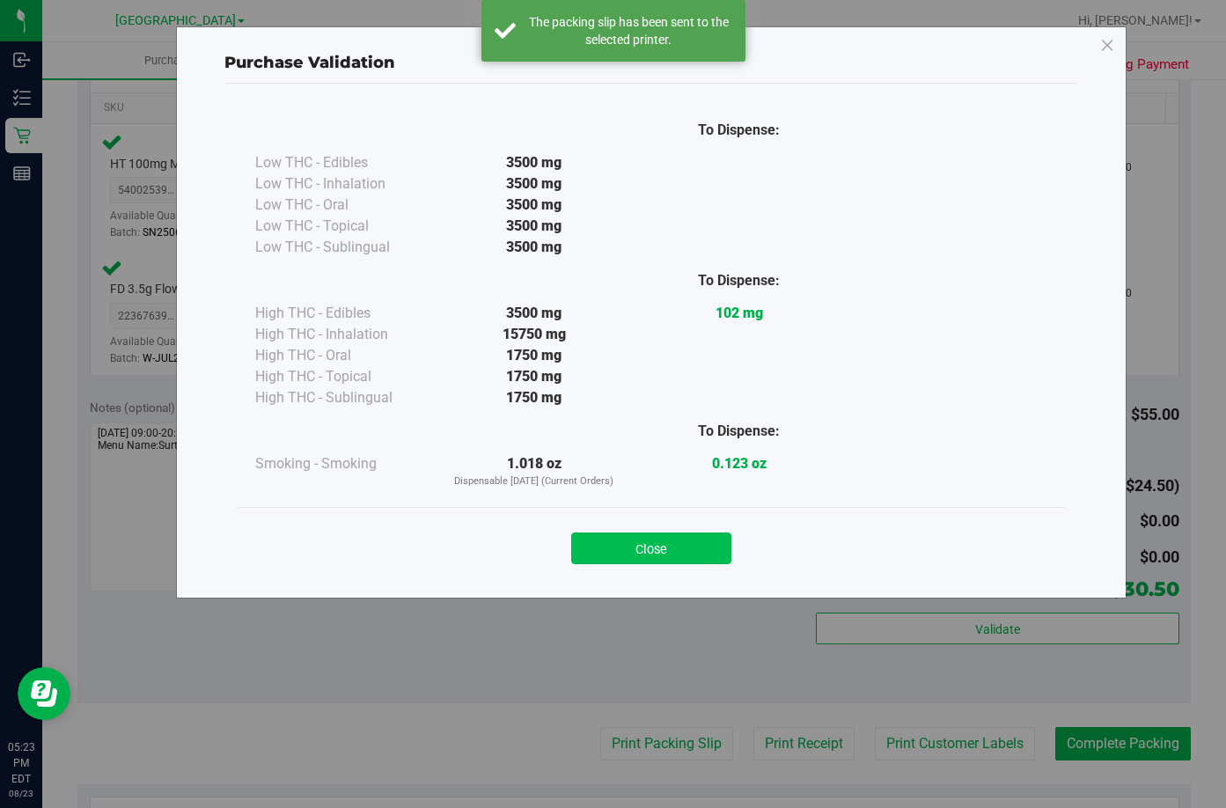
click at [705, 546] on button "Close" at bounding box center [651, 549] width 160 height 32
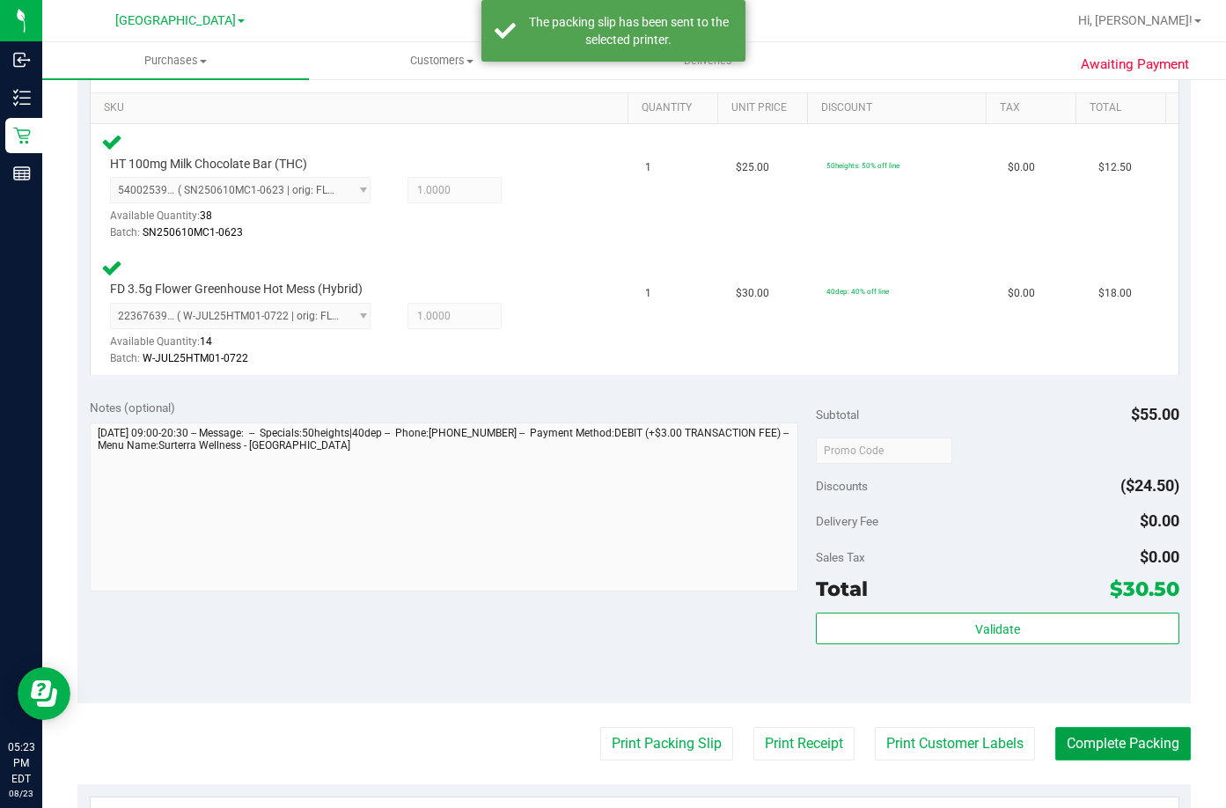
click at [1098, 740] on button "Complete Packing" at bounding box center [1124, 743] width 136 height 33
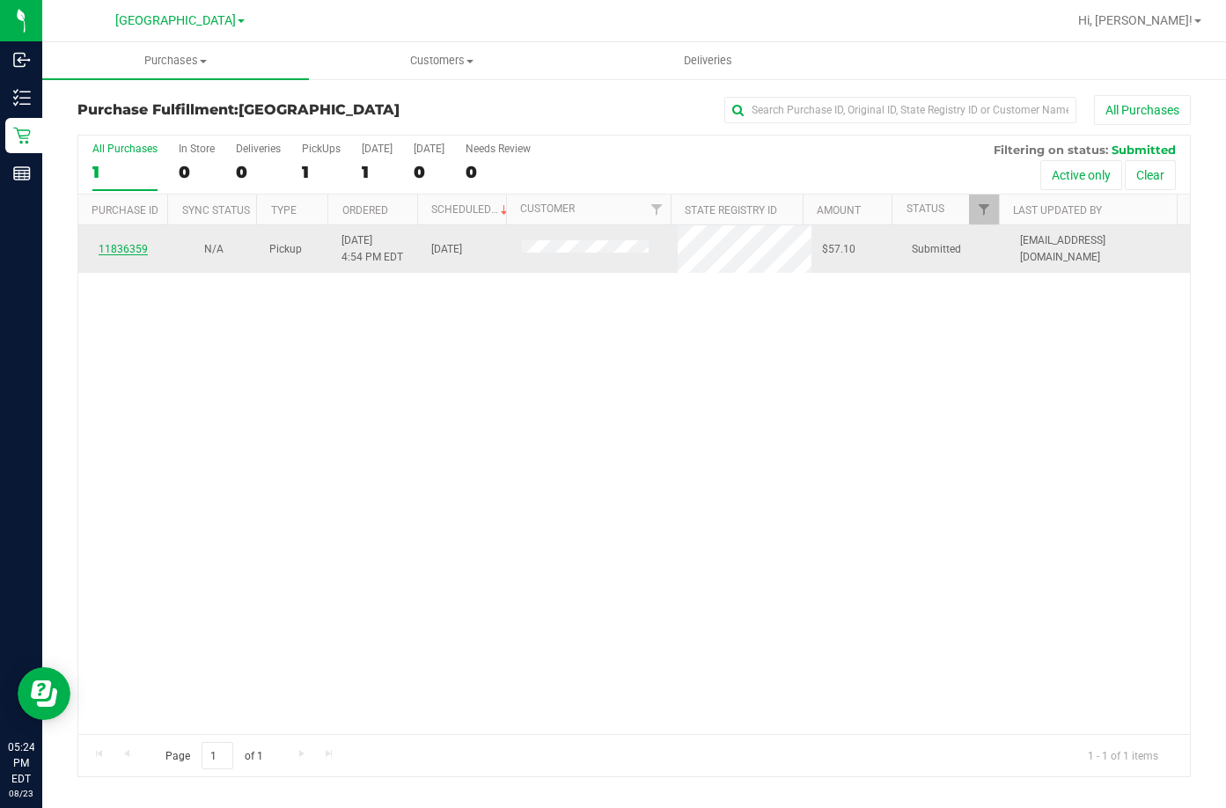
click at [113, 249] on link "11836359" at bounding box center [123, 249] width 49 height 12
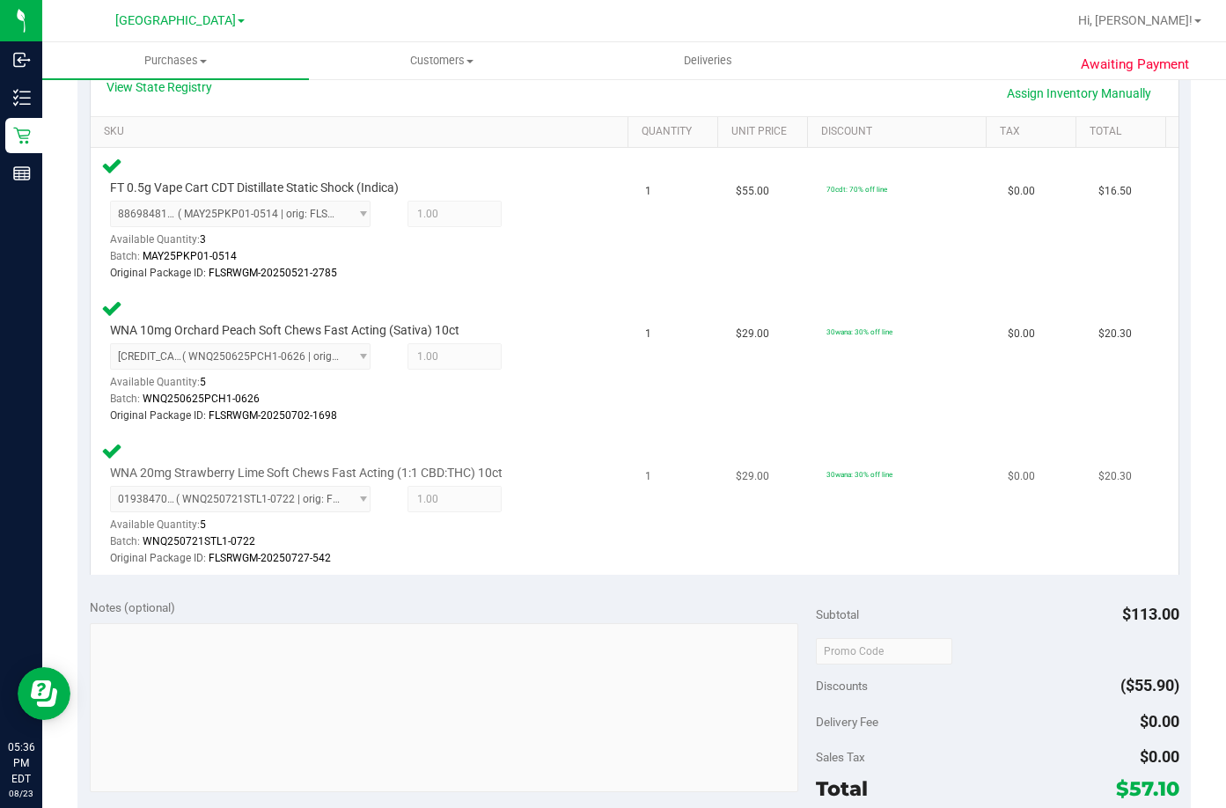
scroll to position [528, 0]
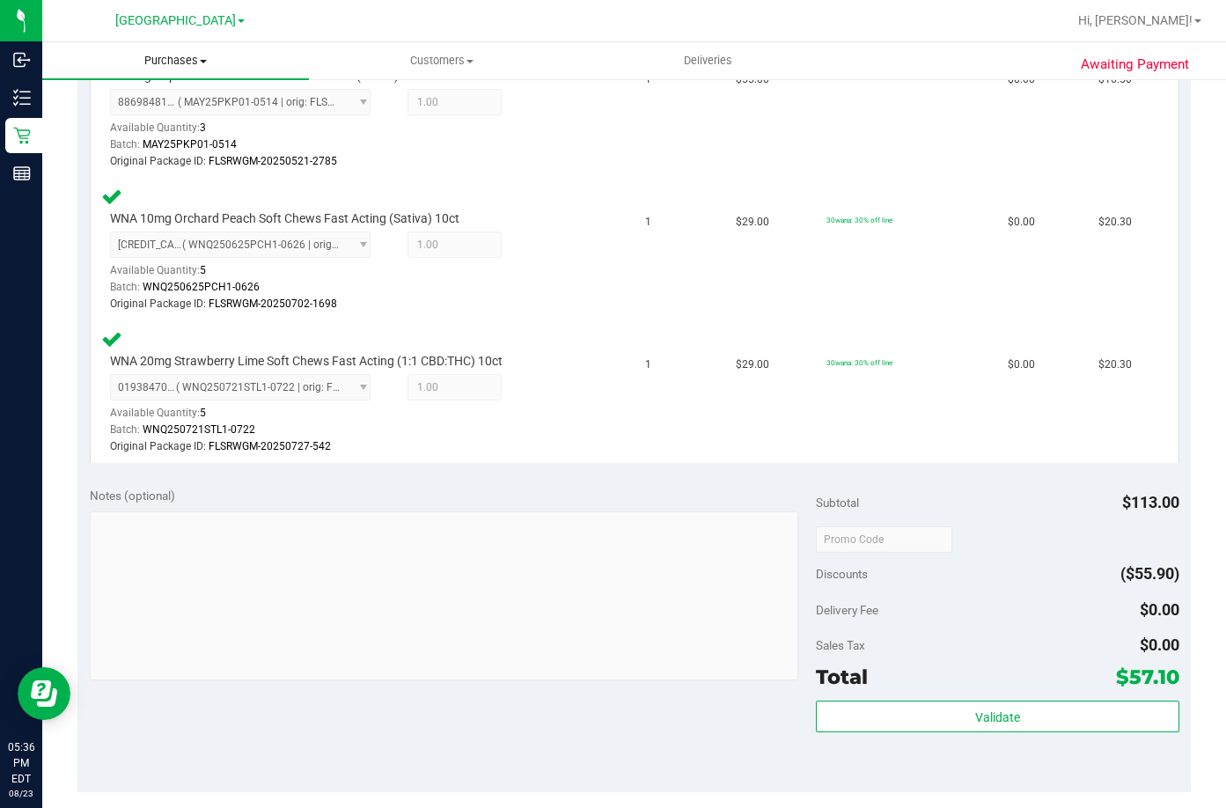
click at [177, 60] on span "Purchases" at bounding box center [175, 61] width 267 height 16
click at [138, 128] on span "Fulfillment" at bounding box center [96, 127] width 109 height 15
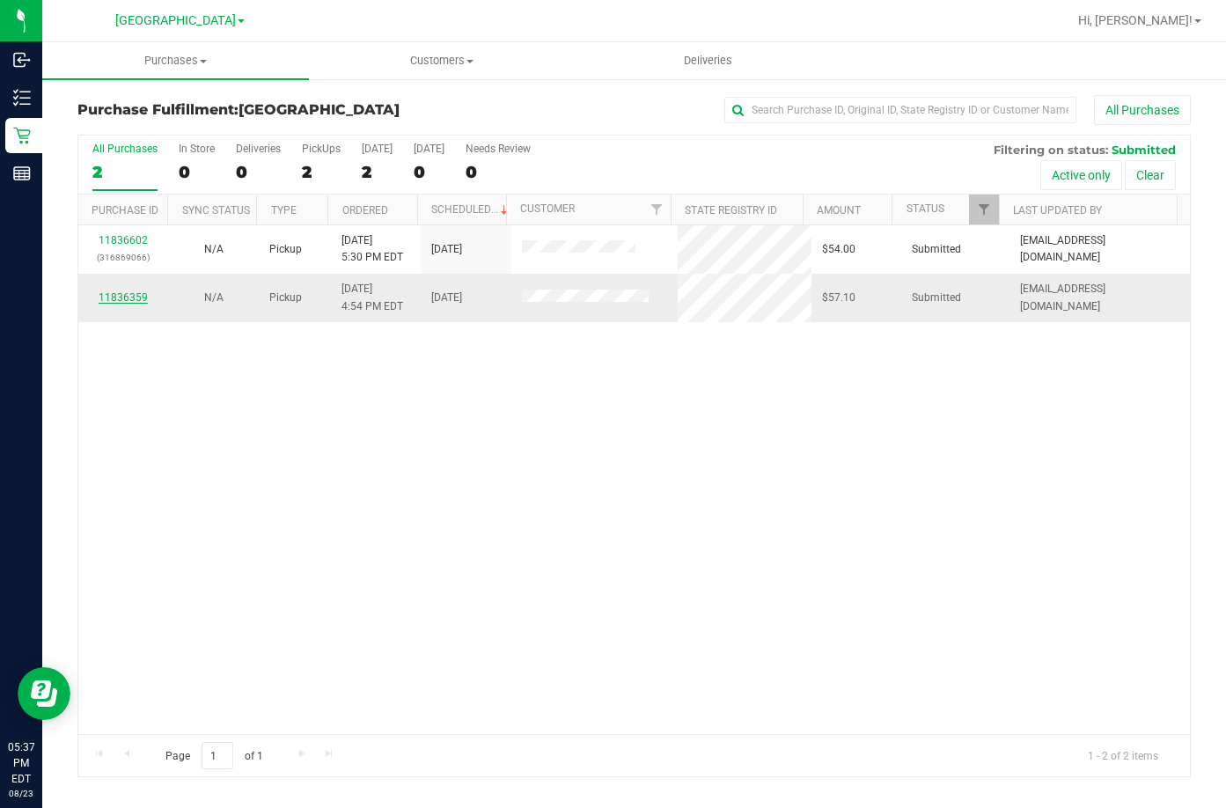
click at [117, 298] on link "11836359" at bounding box center [123, 297] width 49 height 12
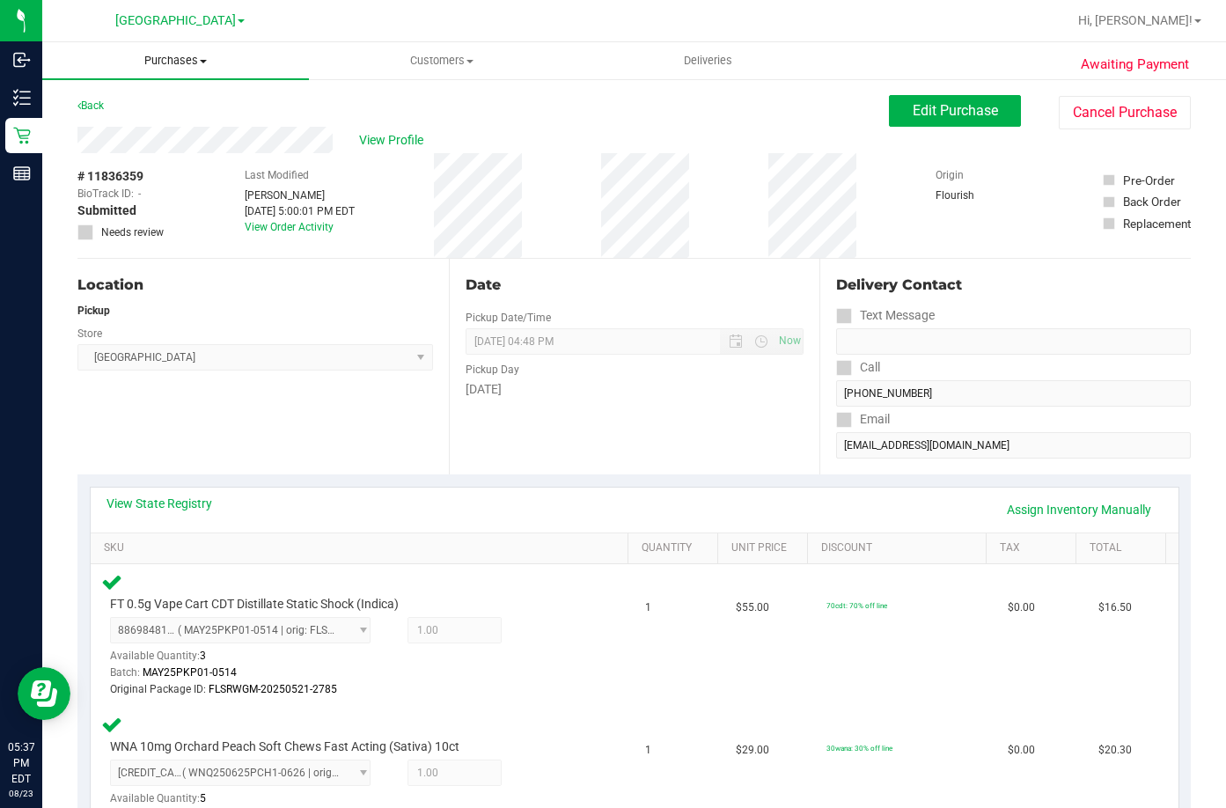
click at [190, 63] on span "Purchases" at bounding box center [175, 61] width 267 height 16
click at [162, 129] on li "Fulfillment" at bounding box center [175, 127] width 267 height 21
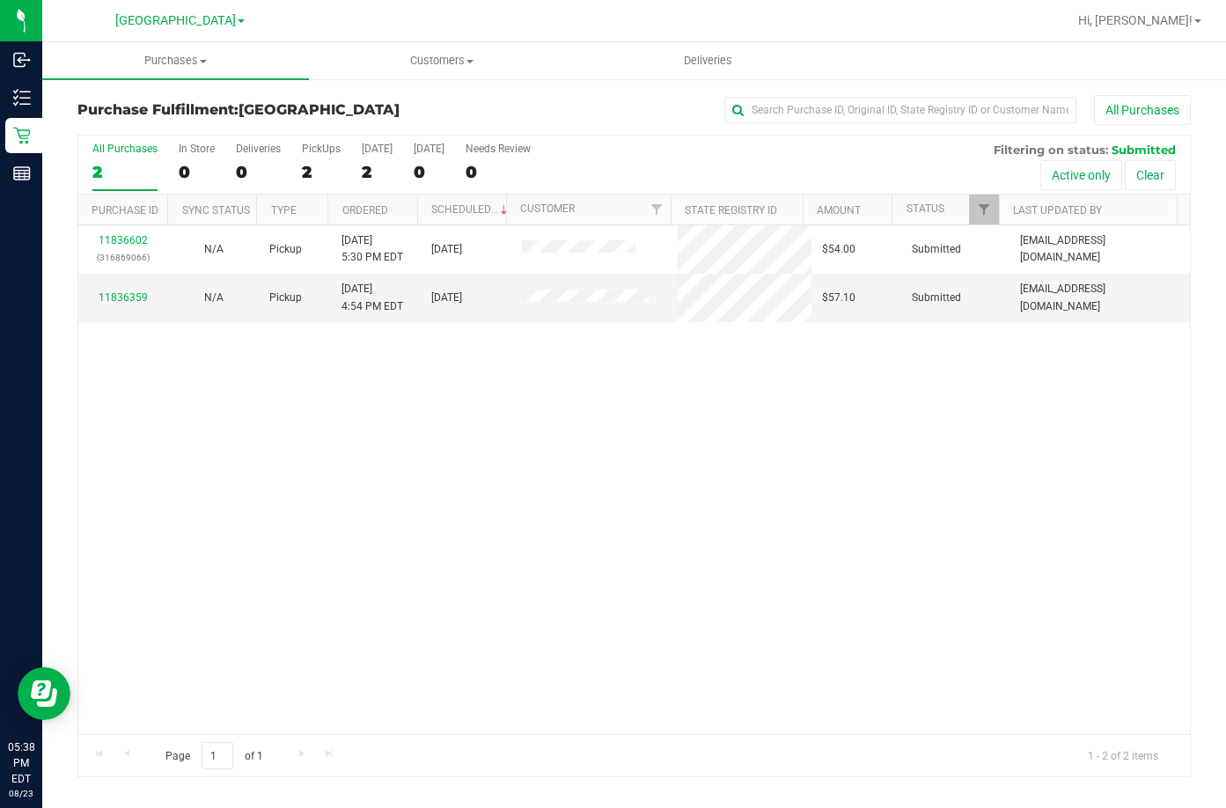
click at [479, 497] on div "11836602 (316869066) N/A Pickup [DATE] 5:30 PM EDT 8/23/2025 $54.00 Submitted […" at bounding box center [634, 479] width 1112 height 509
click at [123, 297] on link "11836359" at bounding box center [123, 297] width 49 height 12
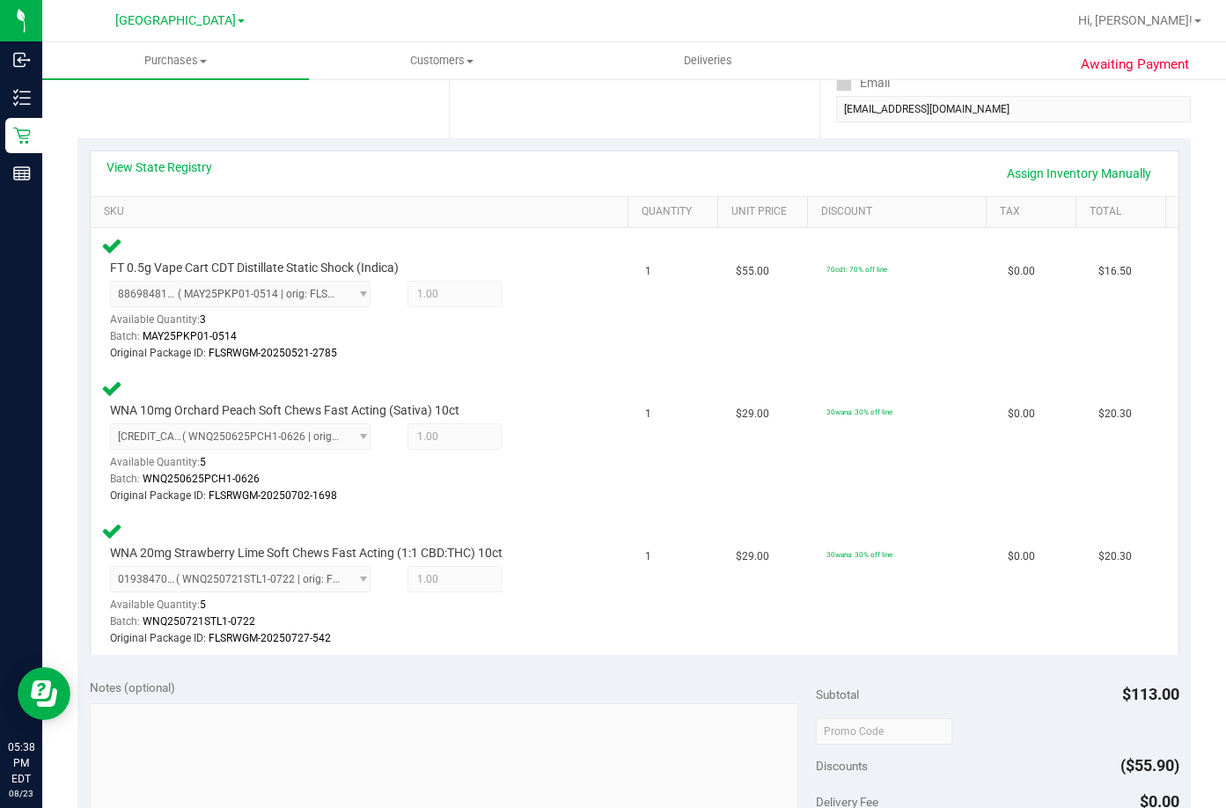
scroll to position [528, 0]
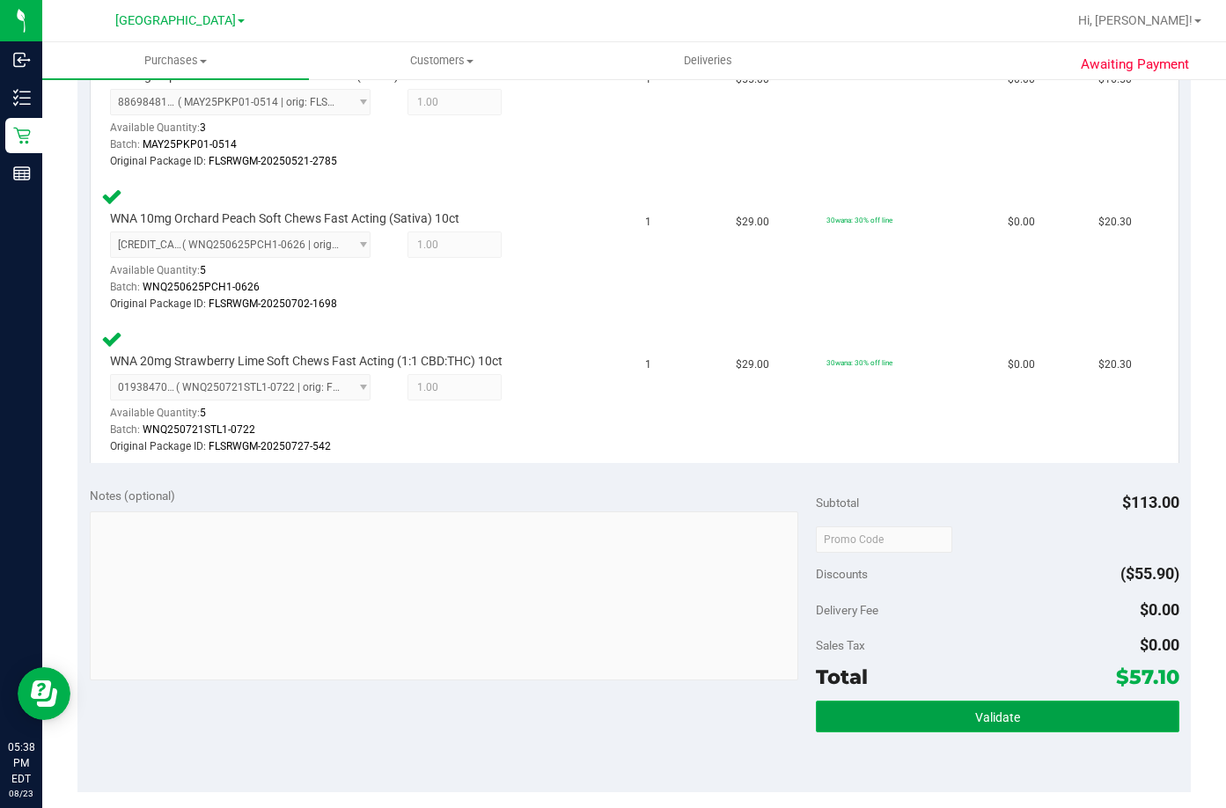
click at [987, 713] on span "Validate" at bounding box center [997, 717] width 45 height 14
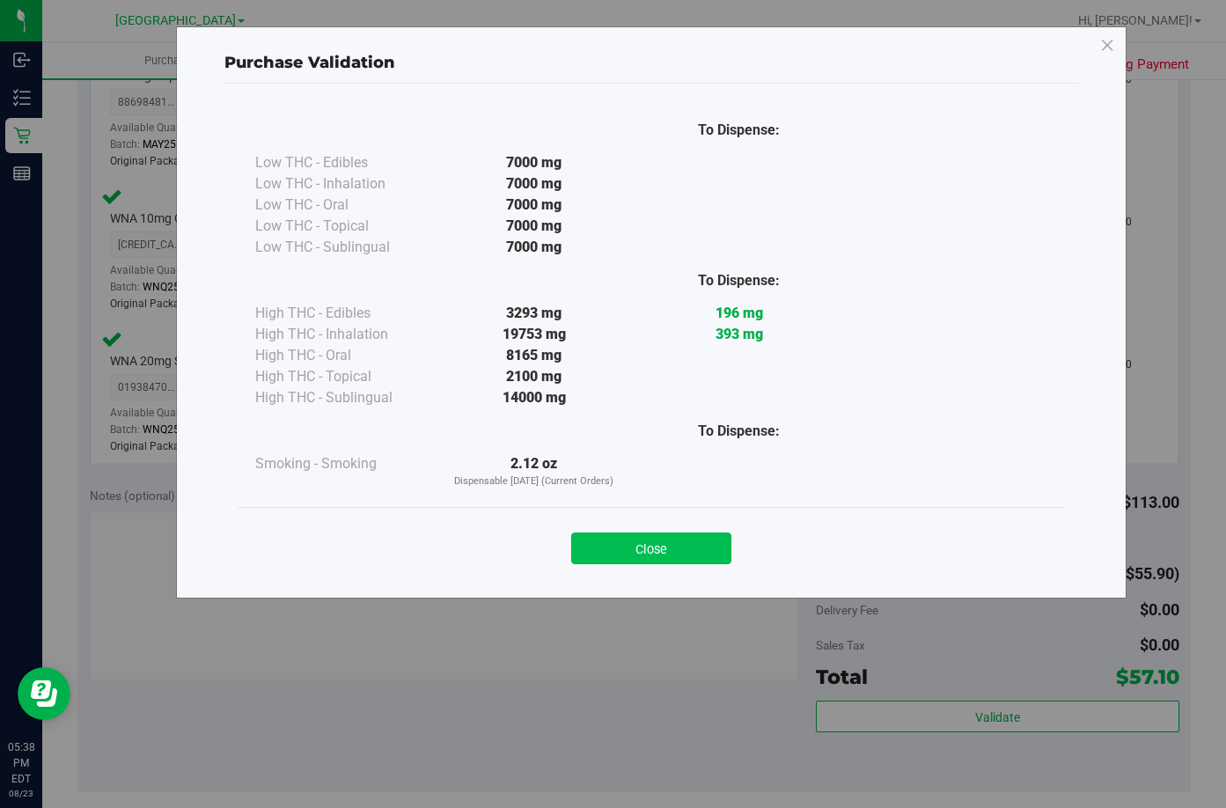
click at [673, 546] on button "Close" at bounding box center [651, 549] width 160 height 32
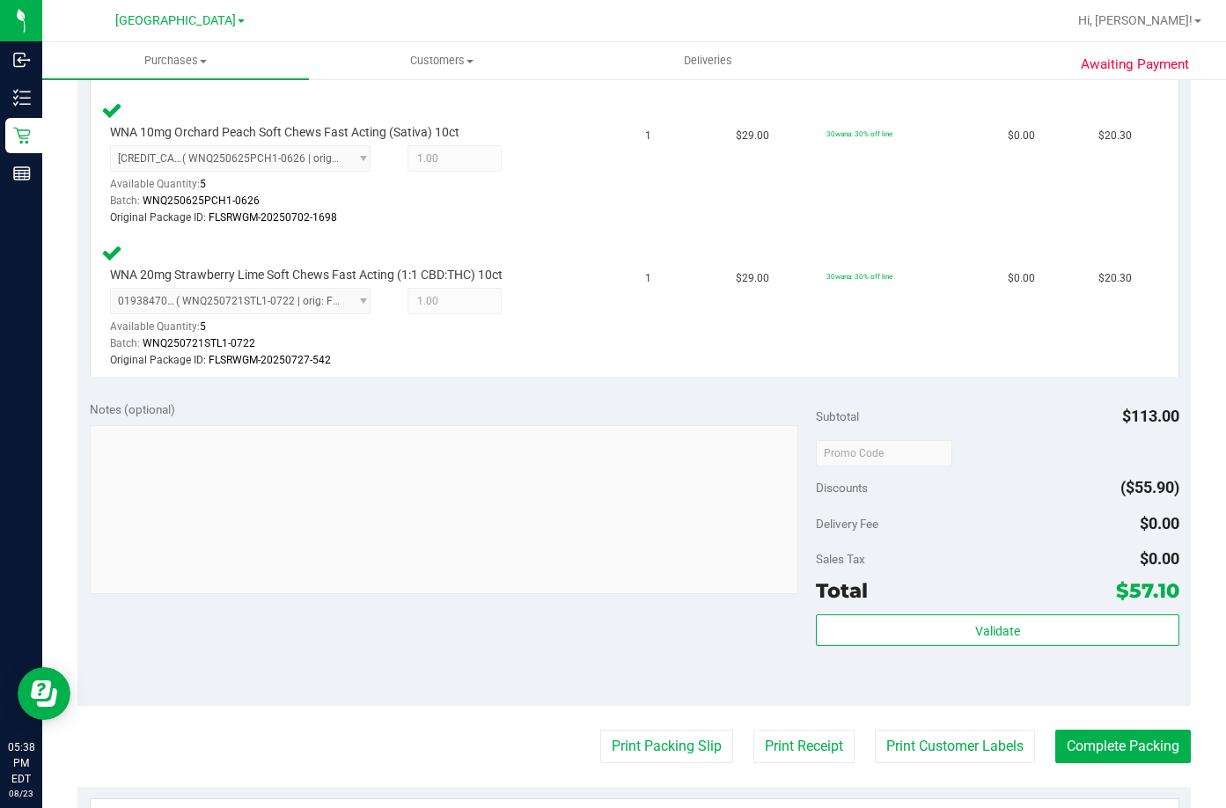
scroll to position [880, 0]
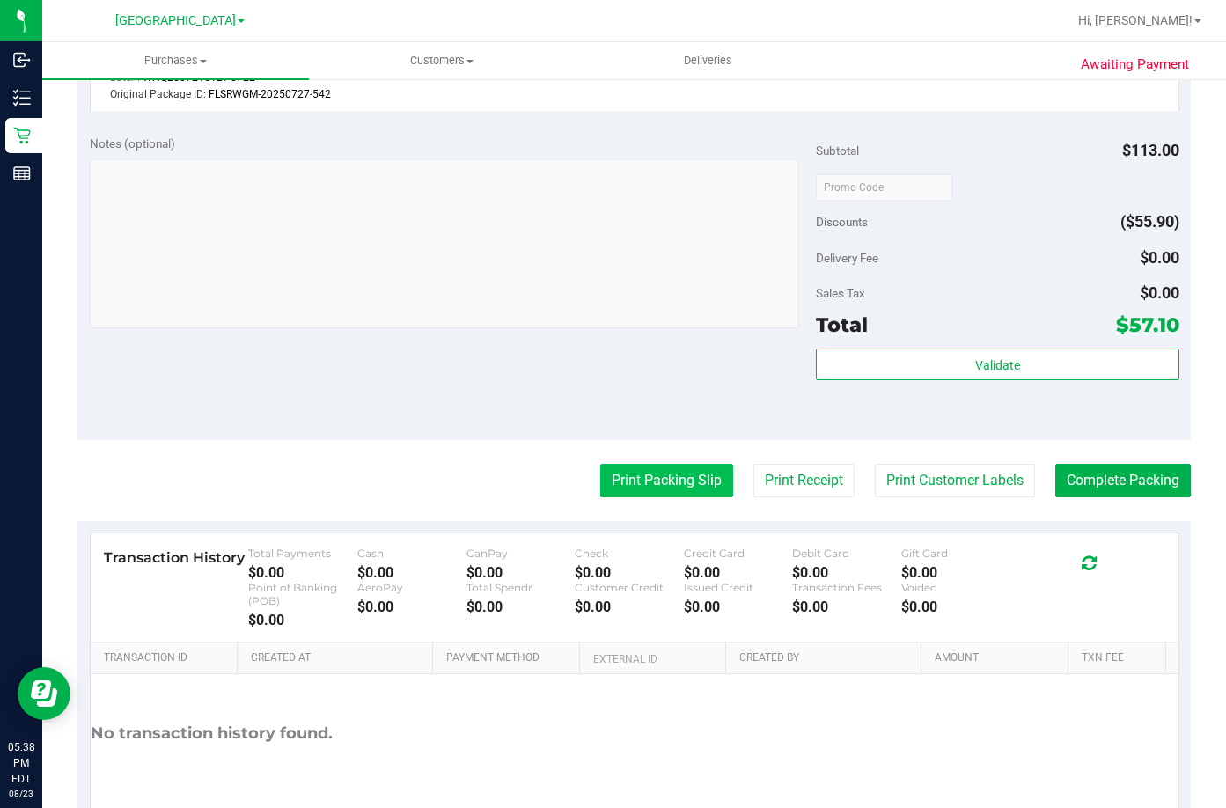
click at [664, 484] on button "Print Packing Slip" at bounding box center [666, 480] width 133 height 33
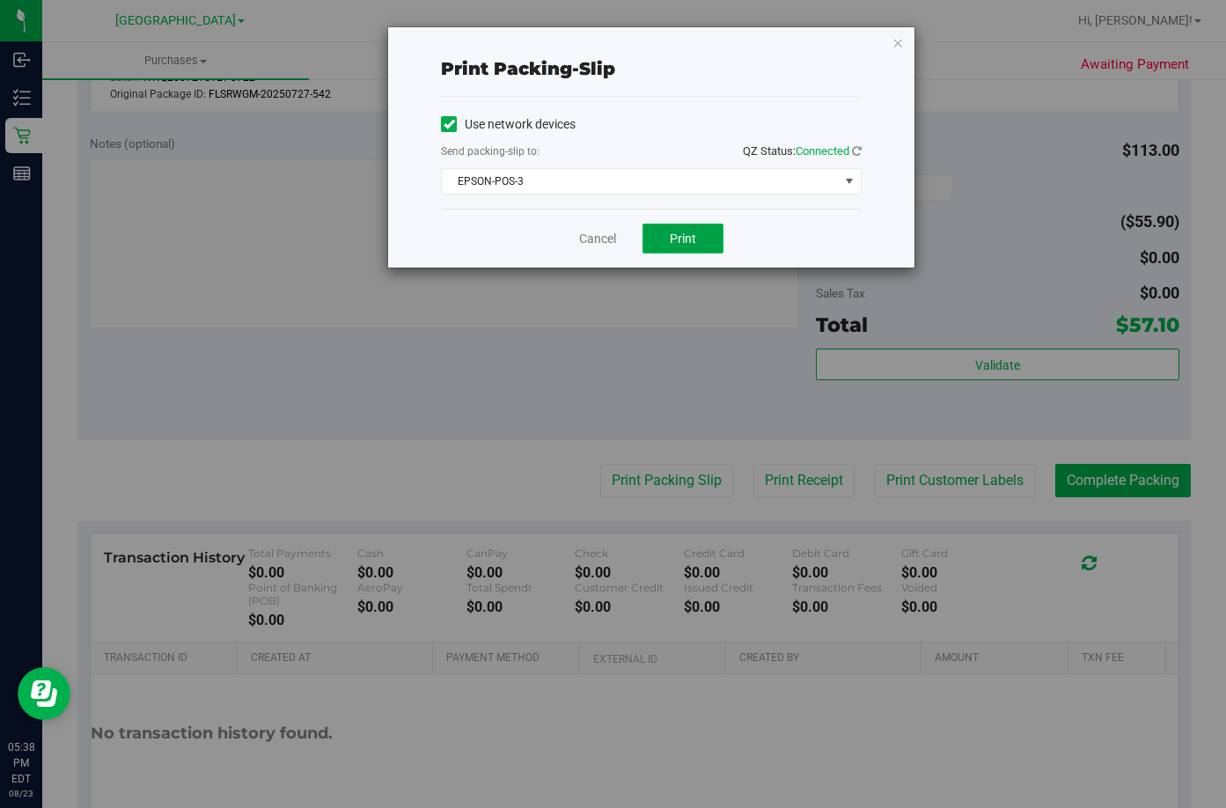
click at [695, 239] on span "Print" at bounding box center [683, 239] width 26 height 14
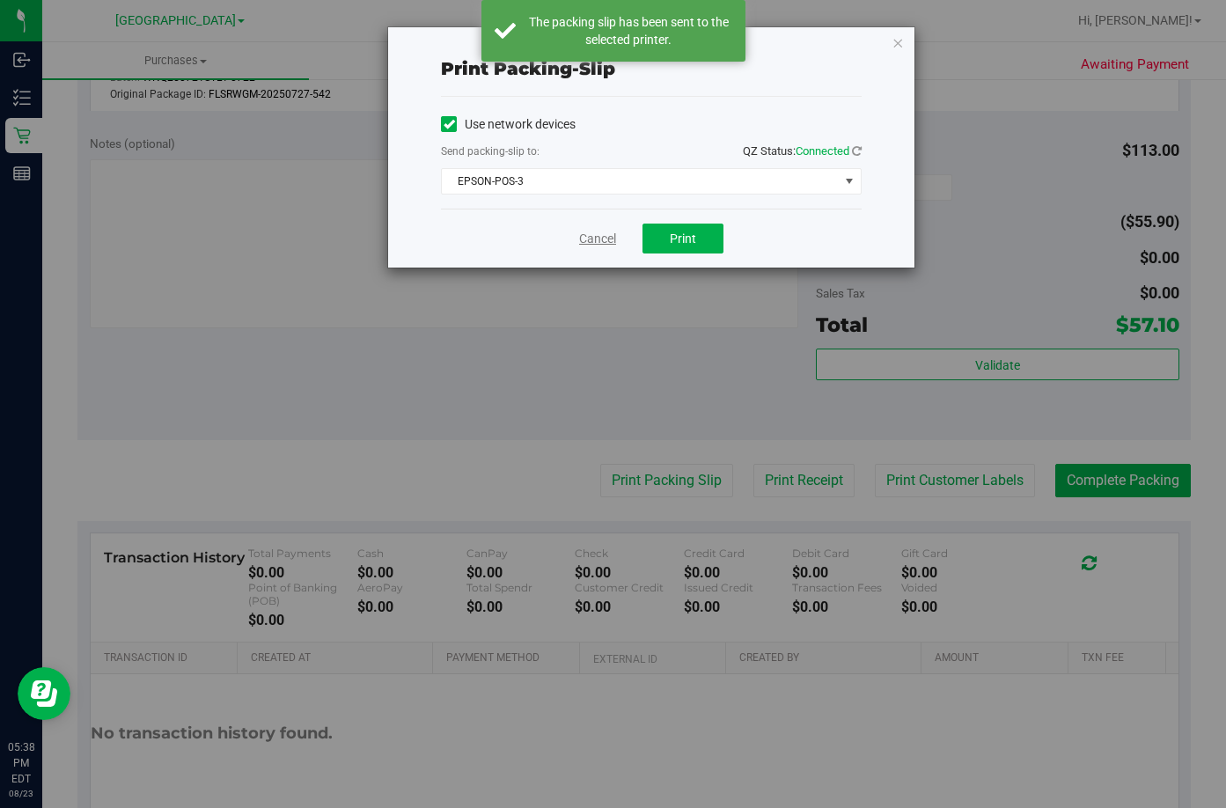
click at [600, 242] on link "Cancel" at bounding box center [597, 239] width 37 height 18
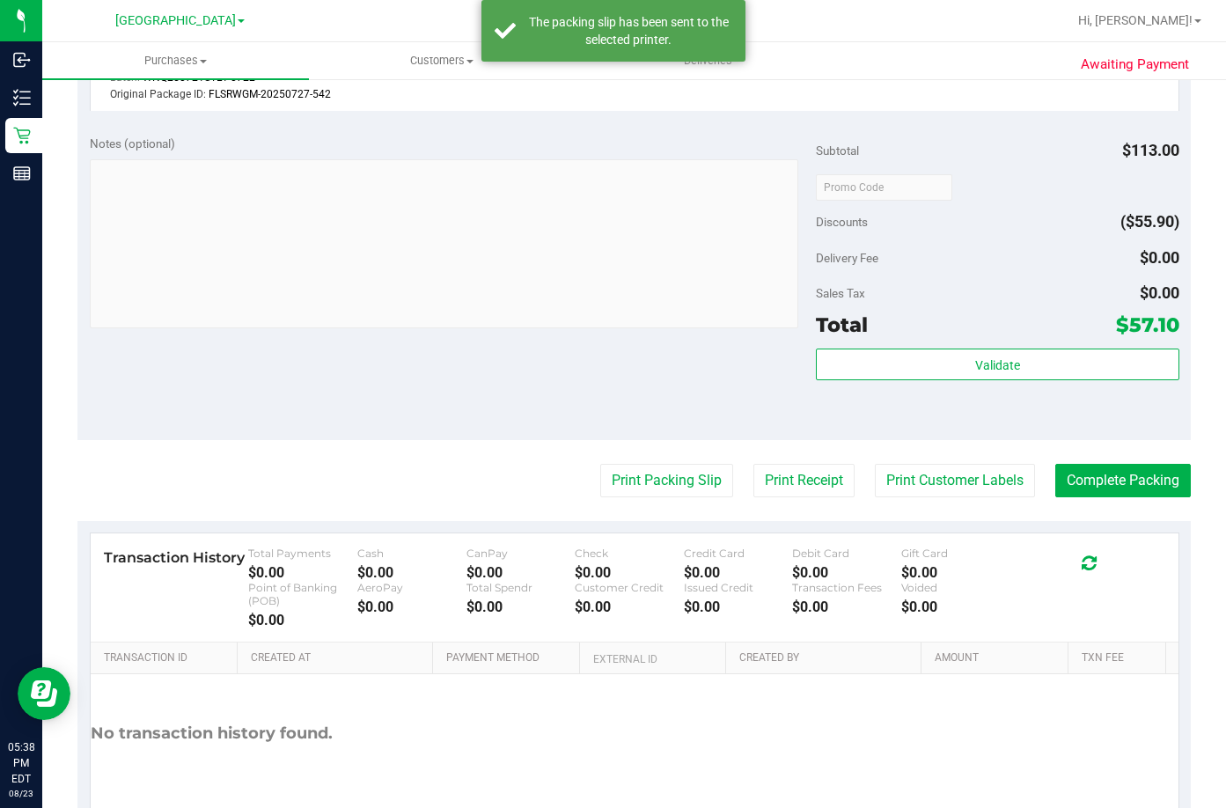
click at [1068, 386] on div "Validate" at bounding box center [998, 388] width 364 height 79
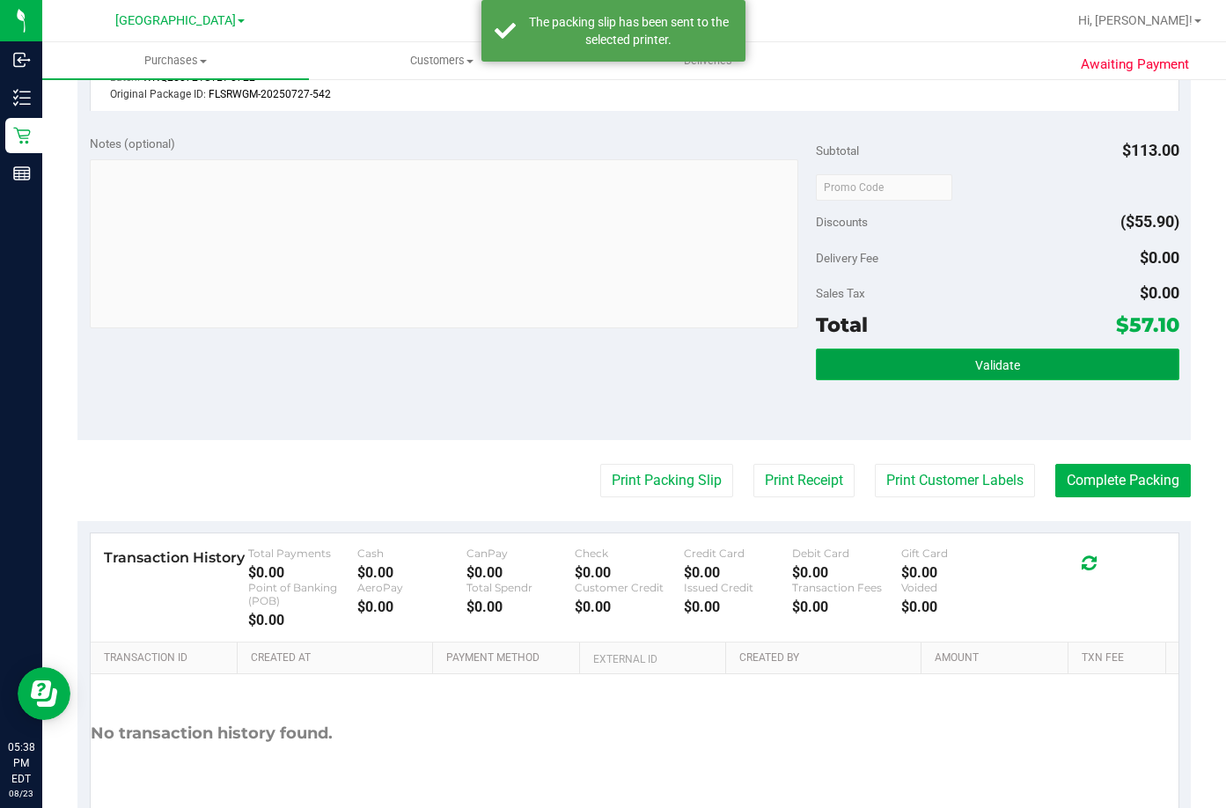
click at [1070, 369] on button "Validate" at bounding box center [998, 365] width 364 height 32
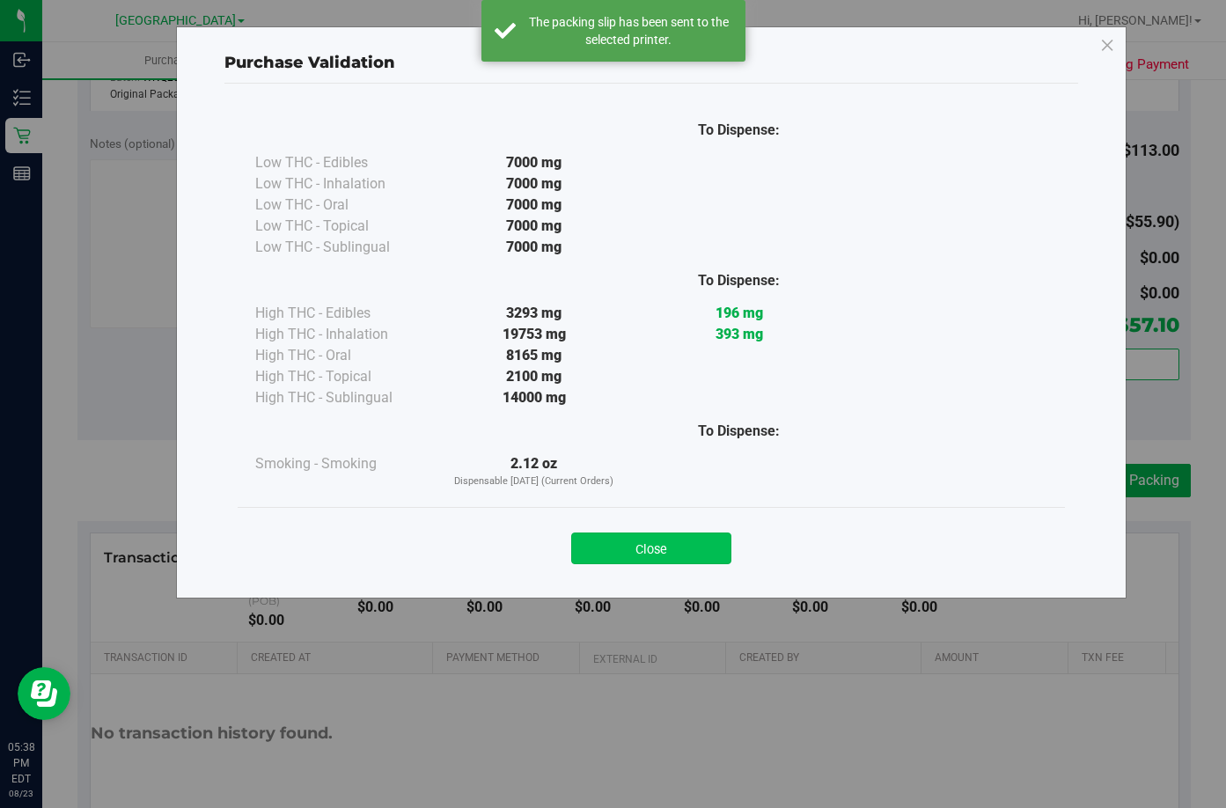
drag, startPoint x: 639, startPoint y: 552, endPoint x: 1172, endPoint y: 525, distance: 533.3
click at [641, 552] on button "Close" at bounding box center [651, 549] width 160 height 32
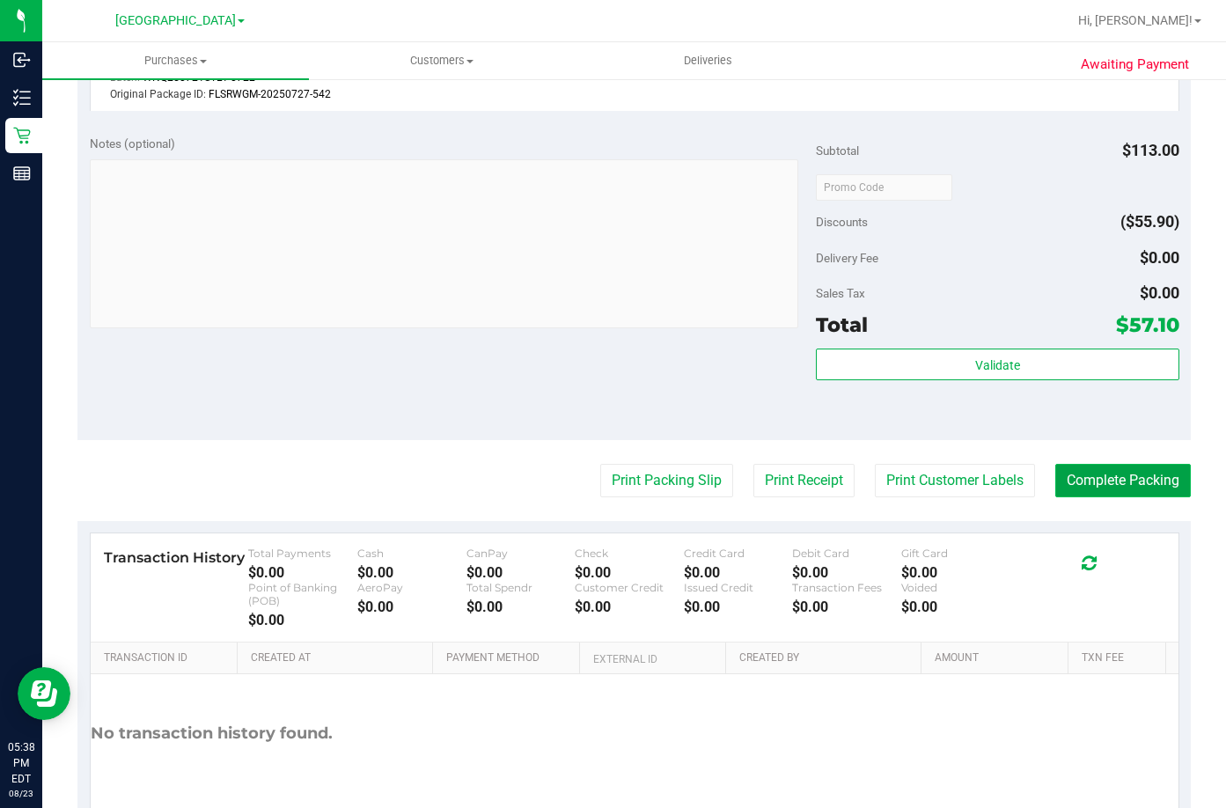
click at [1156, 482] on button "Complete Packing" at bounding box center [1124, 480] width 136 height 33
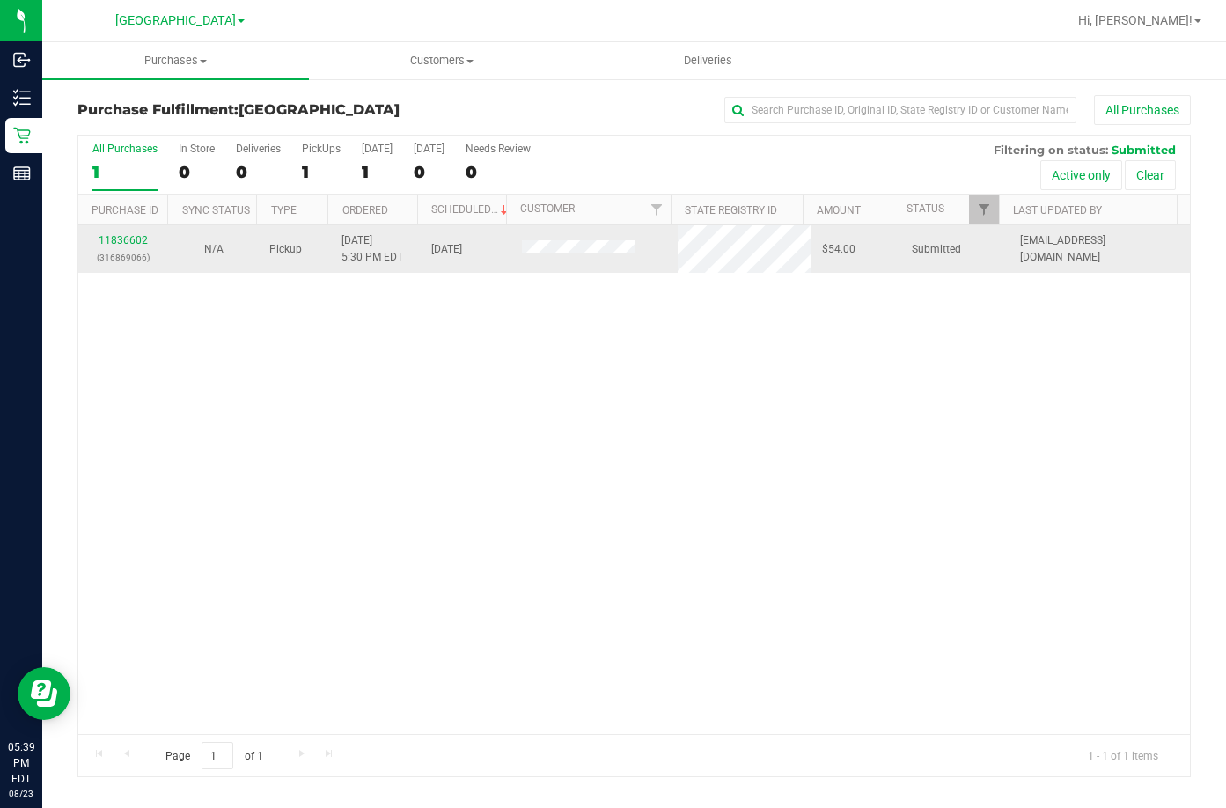
click at [129, 242] on link "11836602" at bounding box center [123, 240] width 49 height 12
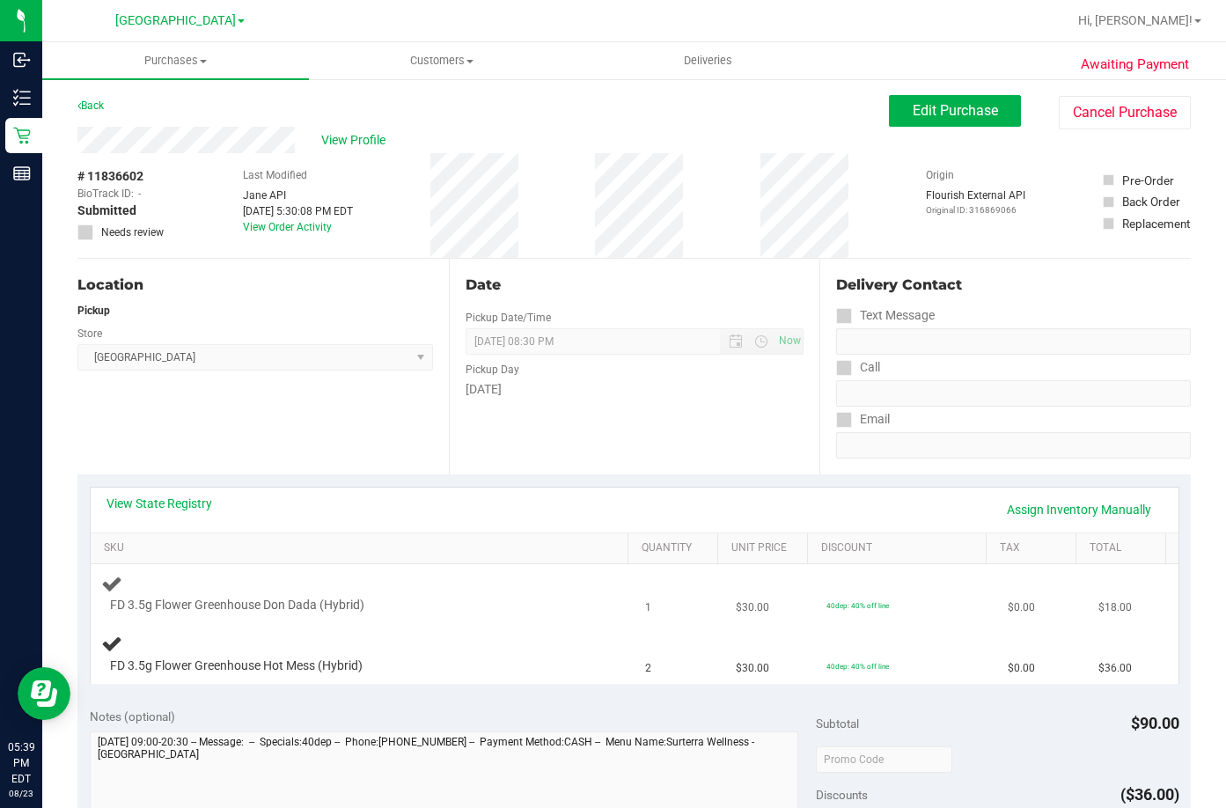
click at [423, 593] on div "FD 3.5g Flower Greenhouse Don Dada (Hybrid)" at bounding box center [362, 593] width 523 height 41
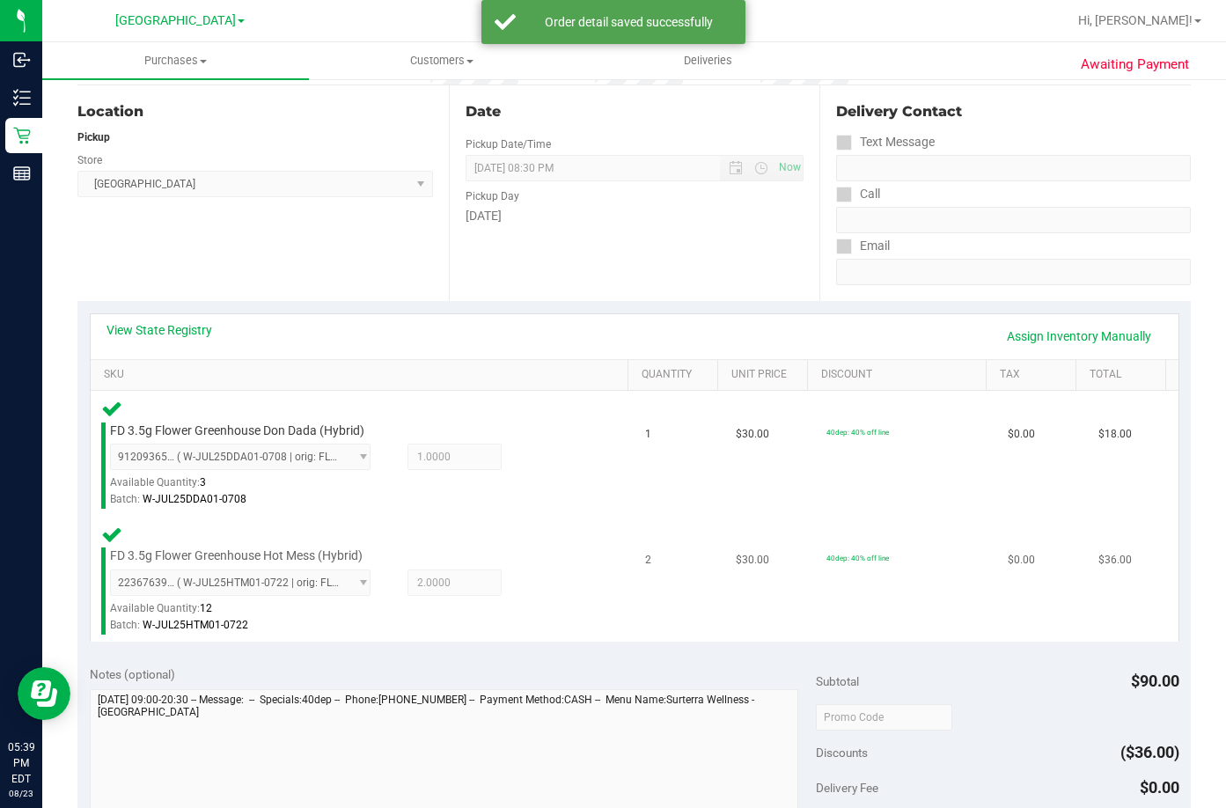
scroll to position [440, 0]
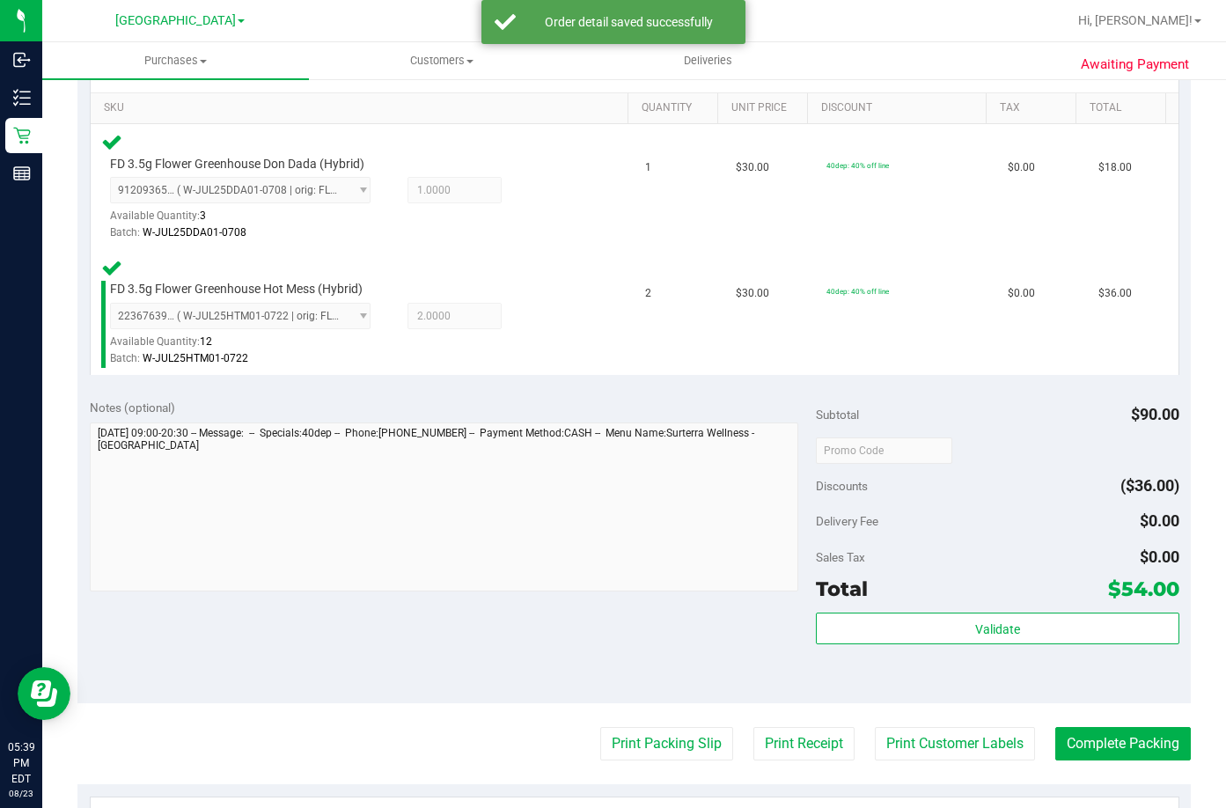
click at [992, 646] on div "Validate" at bounding box center [998, 652] width 364 height 79
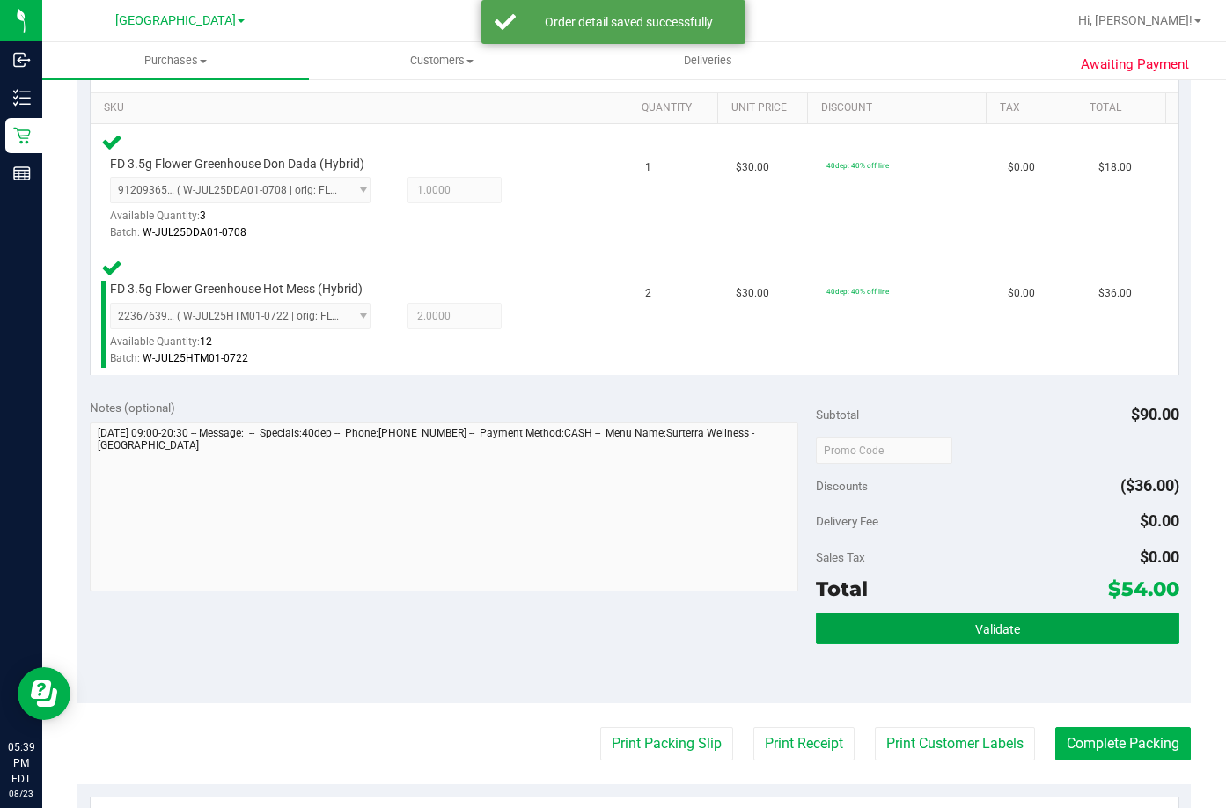
drag, startPoint x: 1001, startPoint y: 621, endPoint x: 1001, endPoint y: 591, distance: 29.9
click at [1001, 622] on span "Validate" at bounding box center [997, 629] width 45 height 14
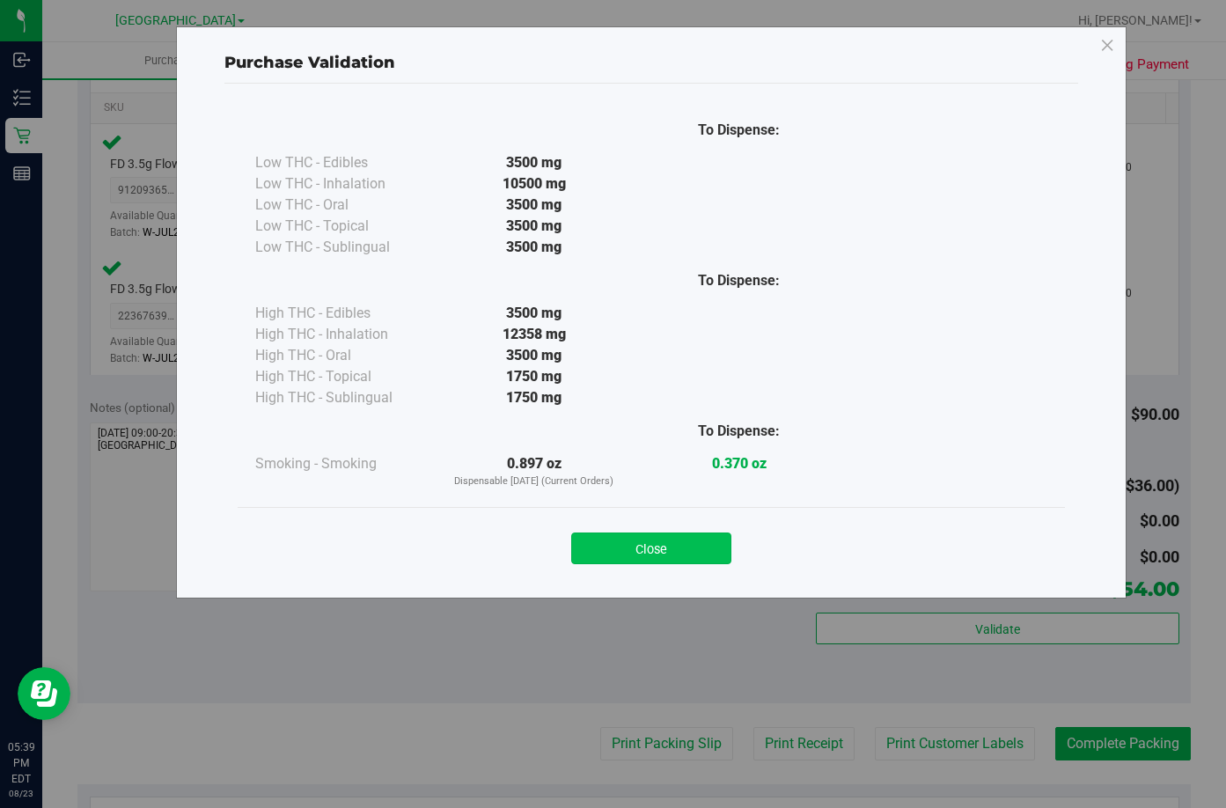
click at [681, 555] on button "Close" at bounding box center [651, 549] width 160 height 32
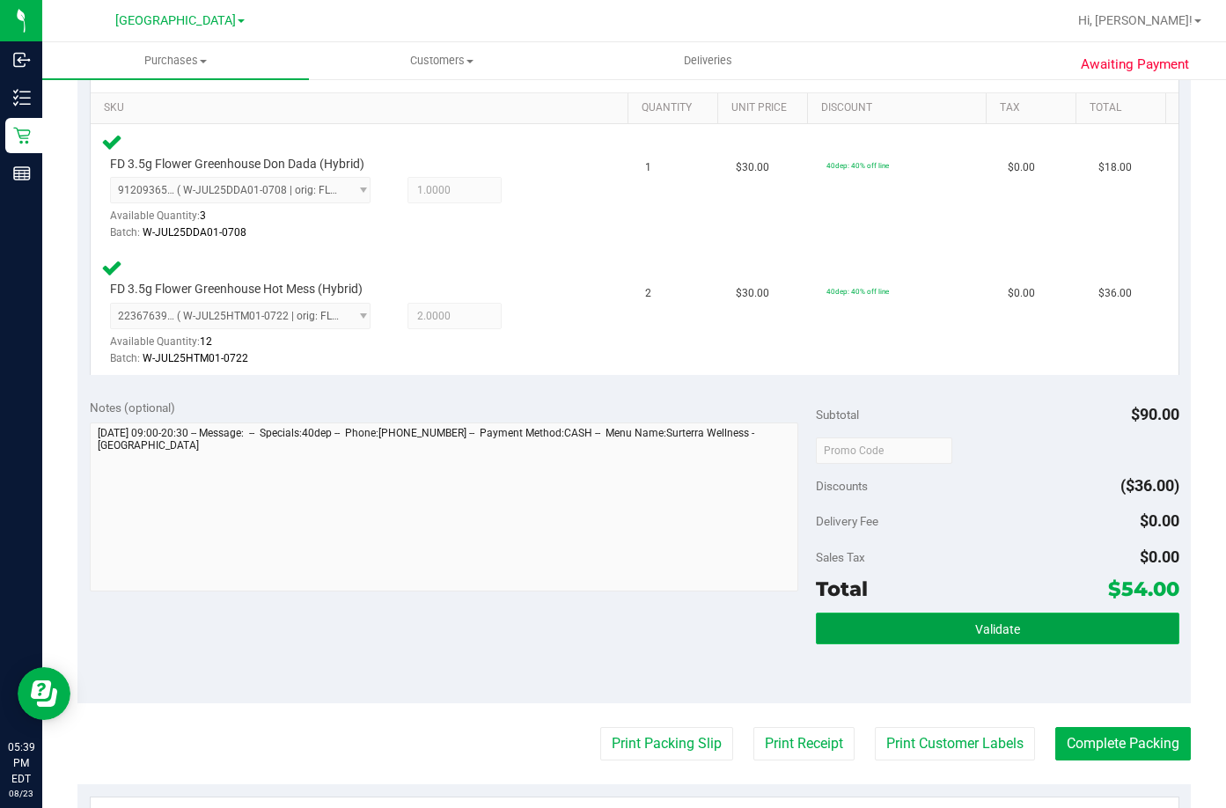
click at [946, 625] on button "Validate" at bounding box center [998, 629] width 364 height 32
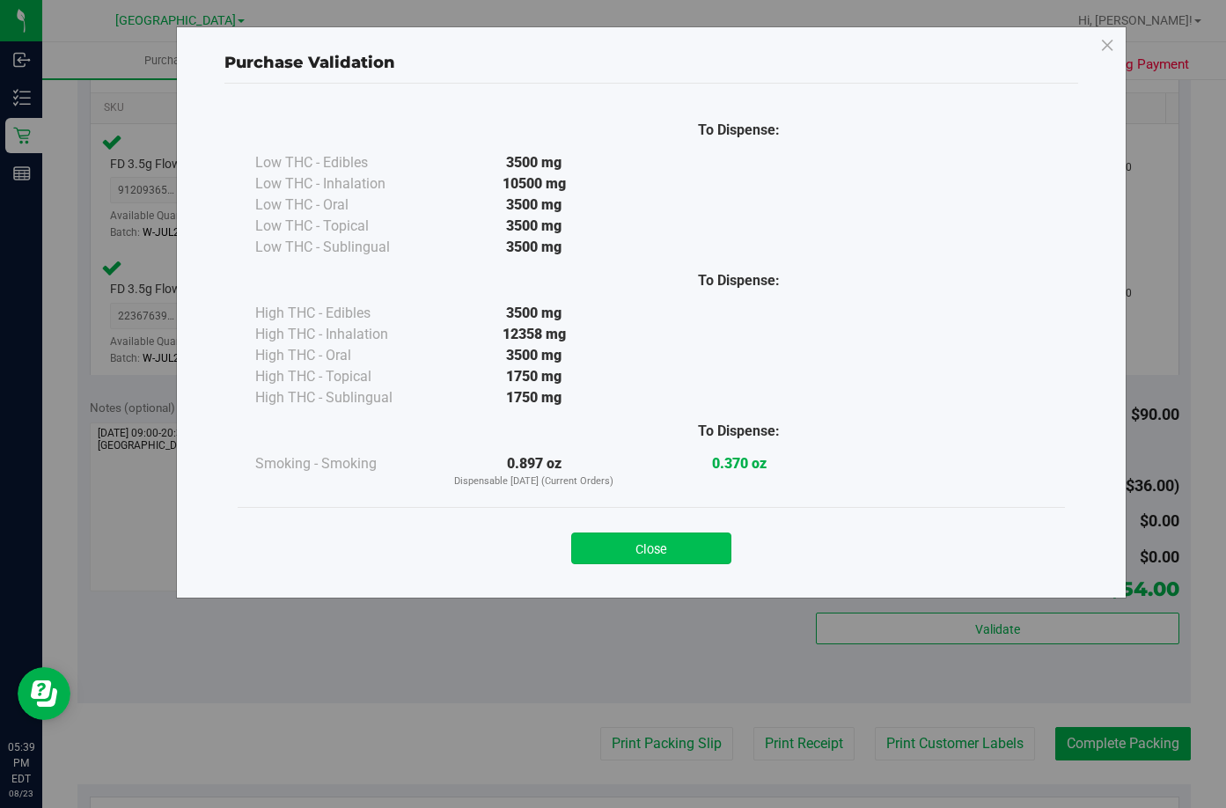
click at [661, 537] on button "Close" at bounding box center [651, 549] width 160 height 32
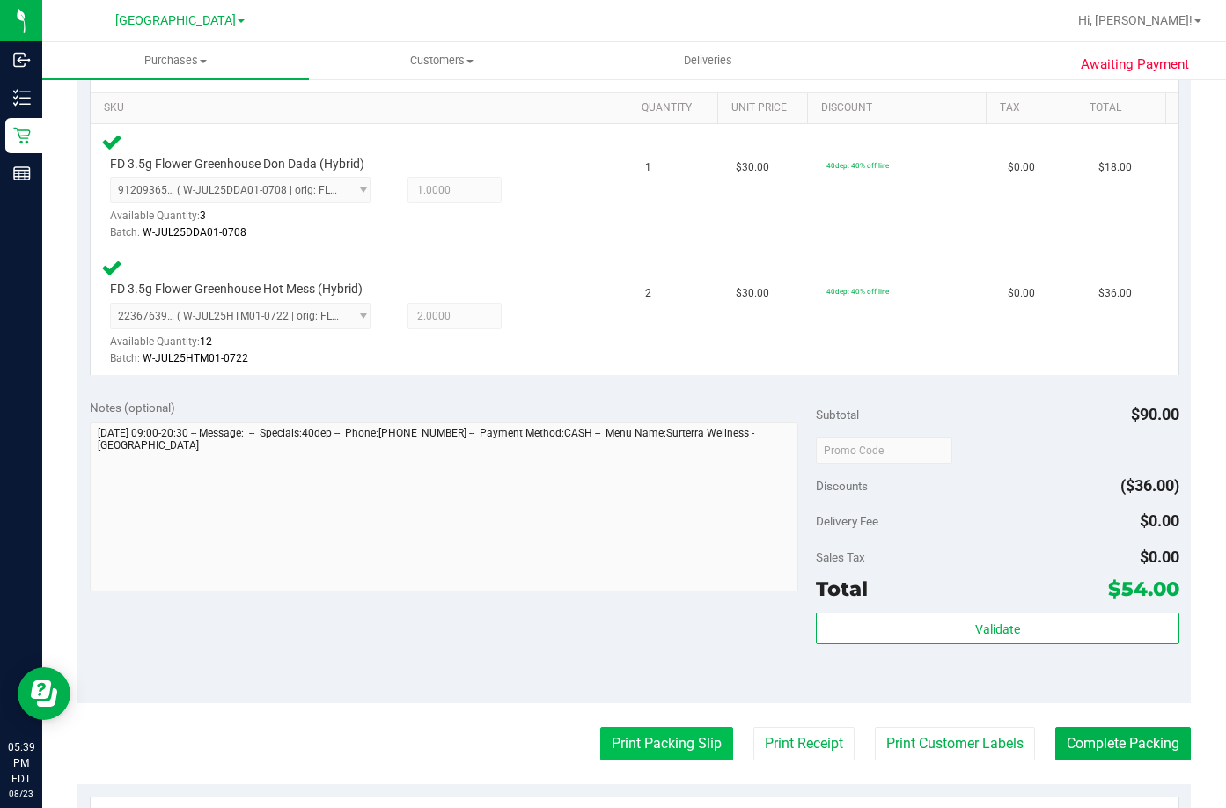
click at [641, 733] on button "Print Packing Slip" at bounding box center [666, 743] width 133 height 33
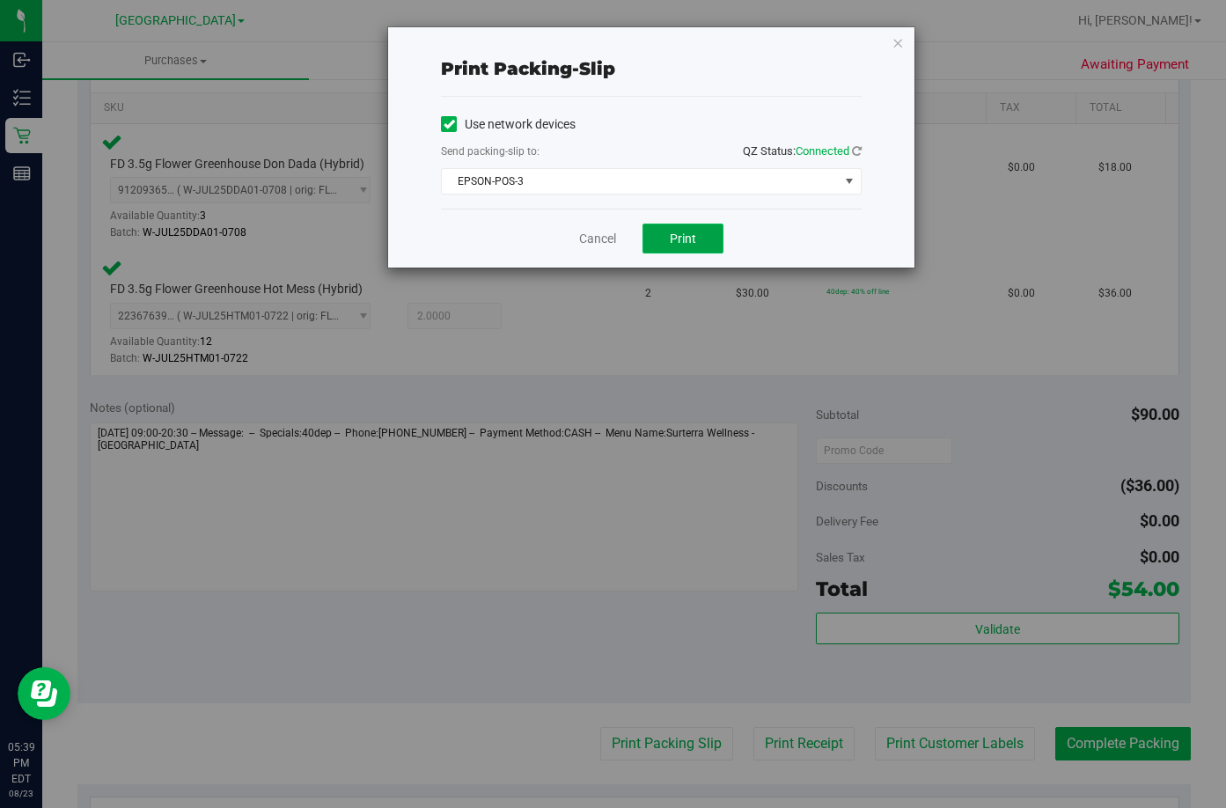
click at [671, 230] on button "Print" at bounding box center [683, 239] width 81 height 30
click at [589, 239] on link "Cancel" at bounding box center [597, 239] width 37 height 18
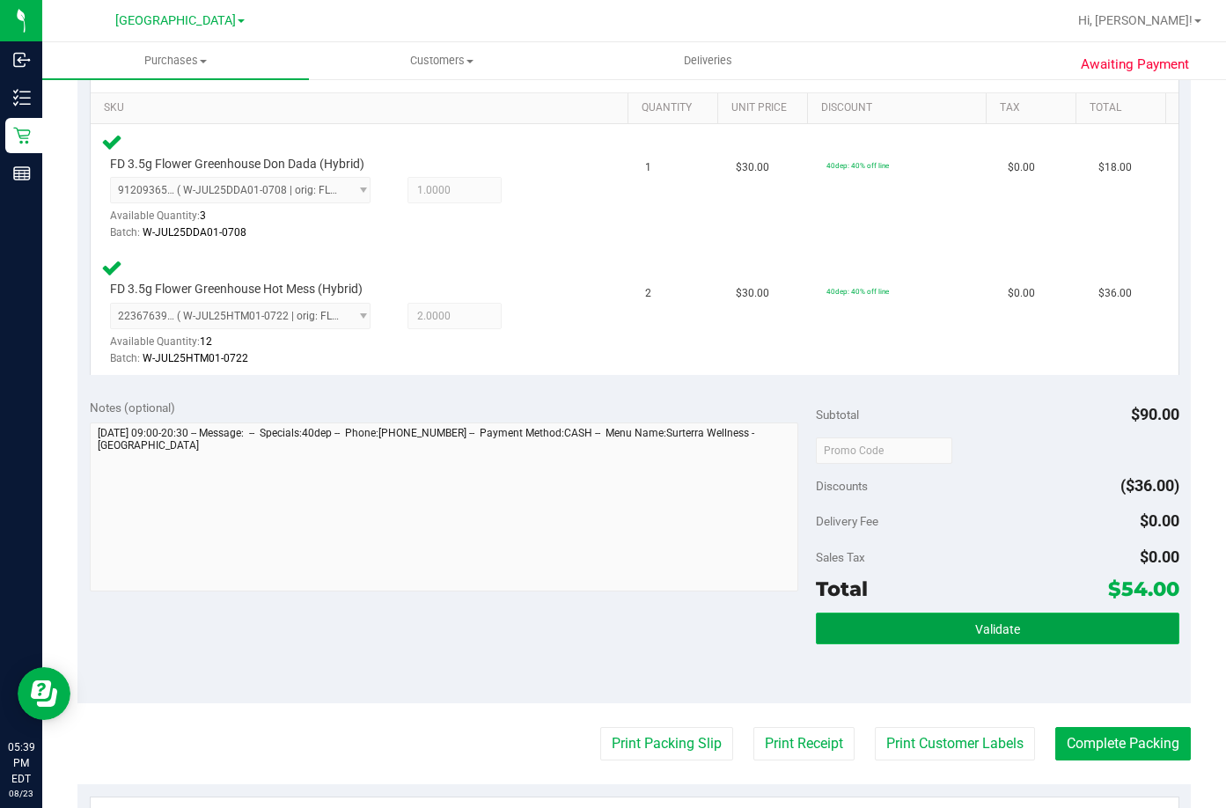
click at [975, 635] on span "Validate" at bounding box center [997, 629] width 45 height 14
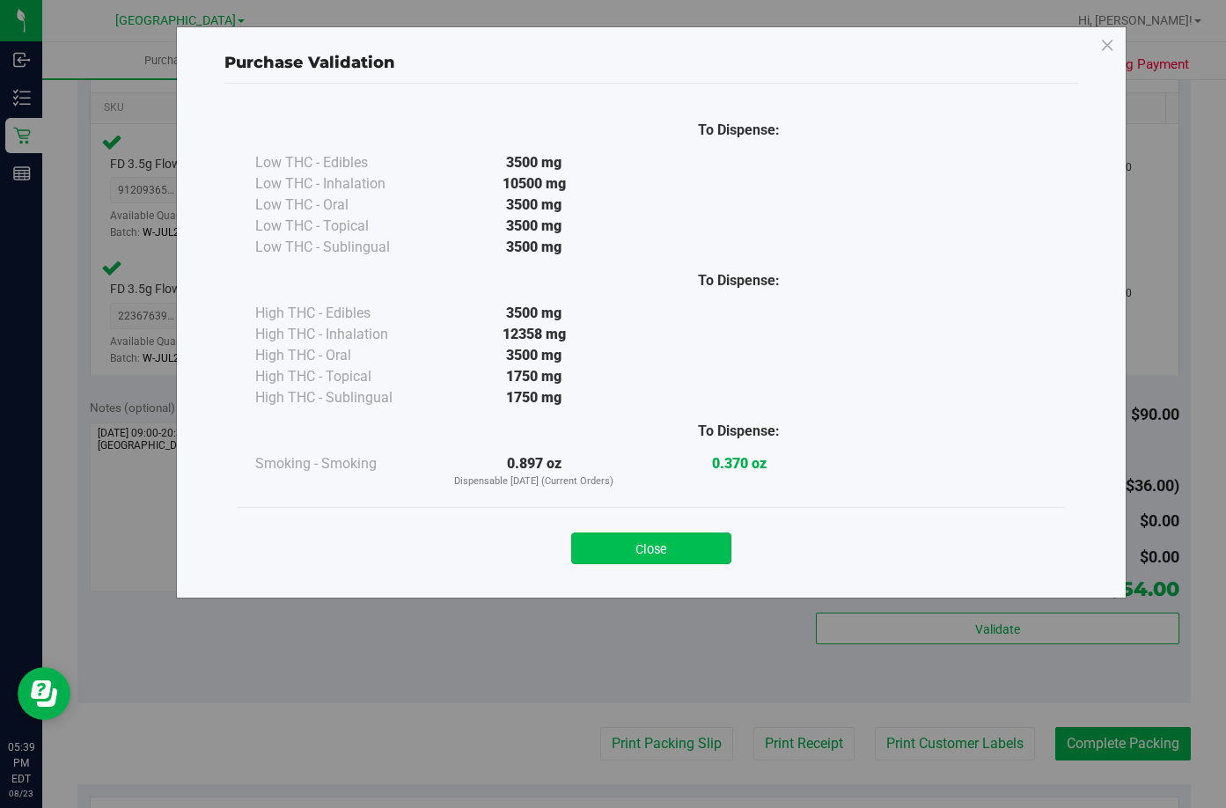
click at [700, 549] on button "Close" at bounding box center [651, 549] width 160 height 32
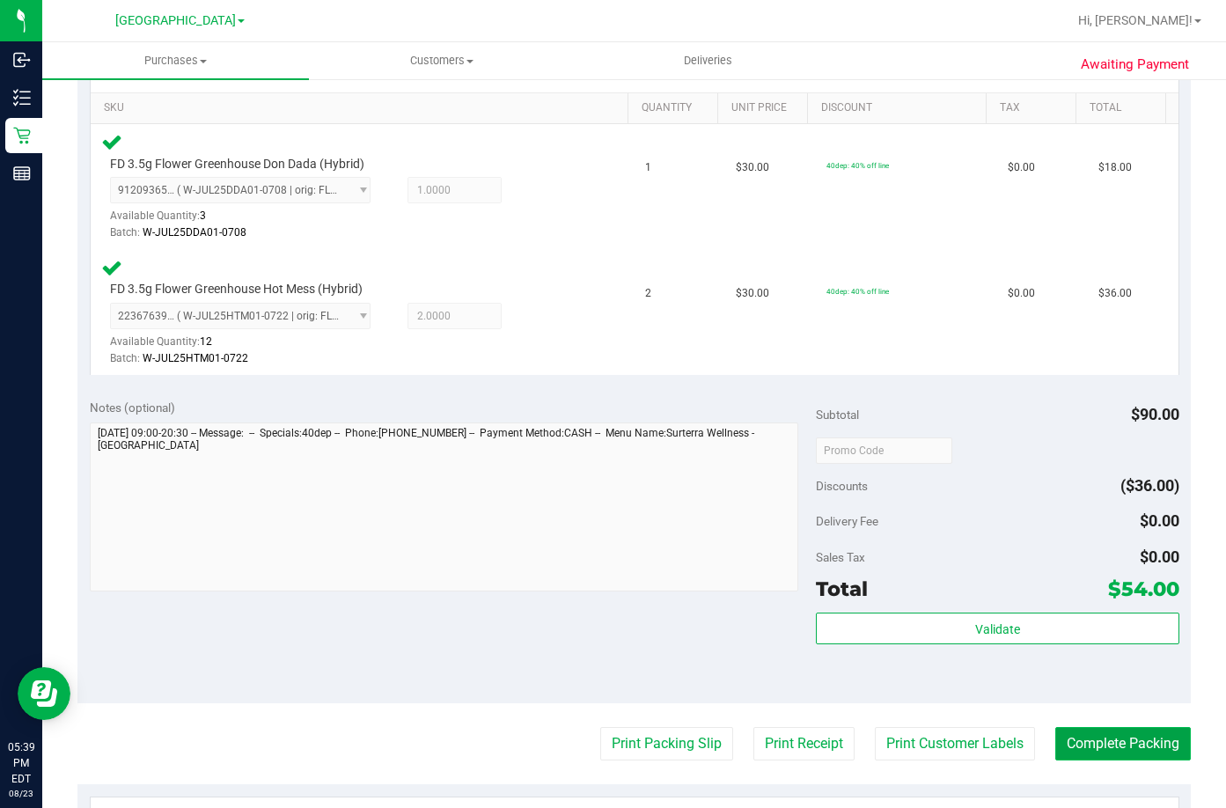
click at [1096, 744] on button "Complete Packing" at bounding box center [1124, 743] width 136 height 33
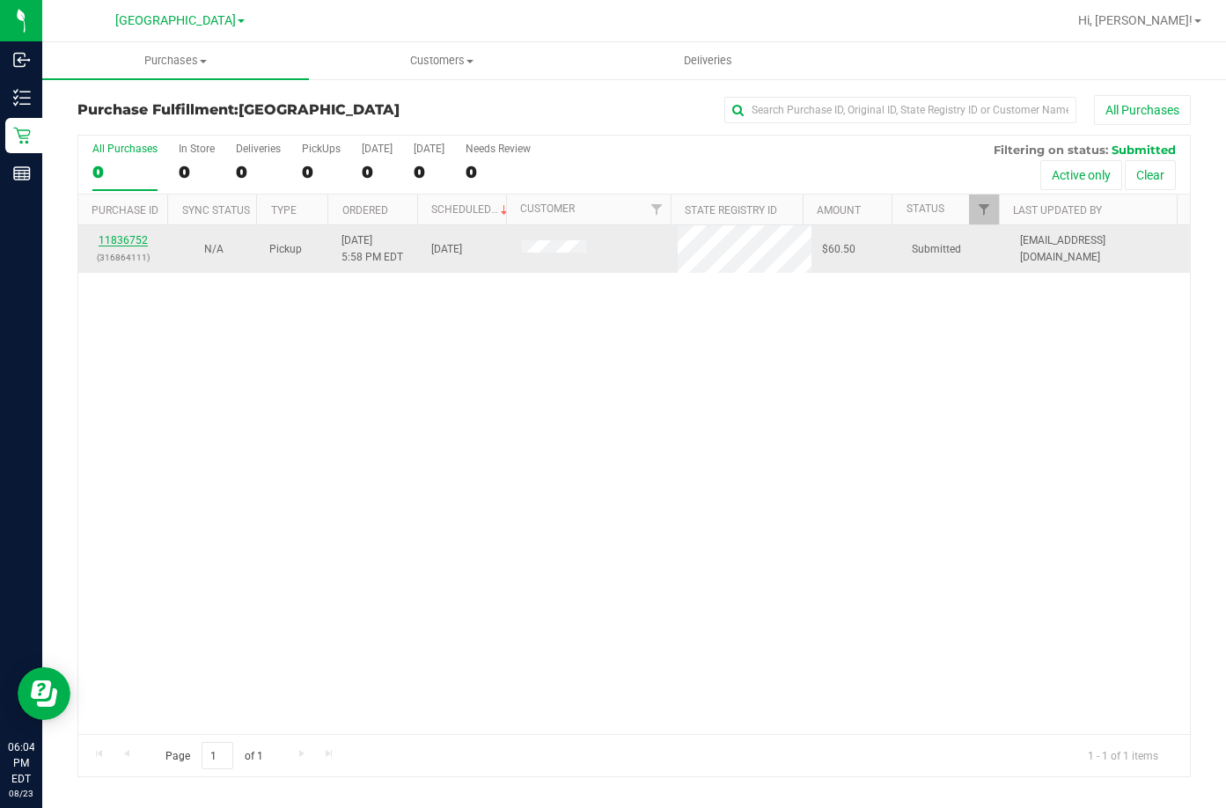
click at [122, 239] on link "11836752" at bounding box center [123, 240] width 49 height 12
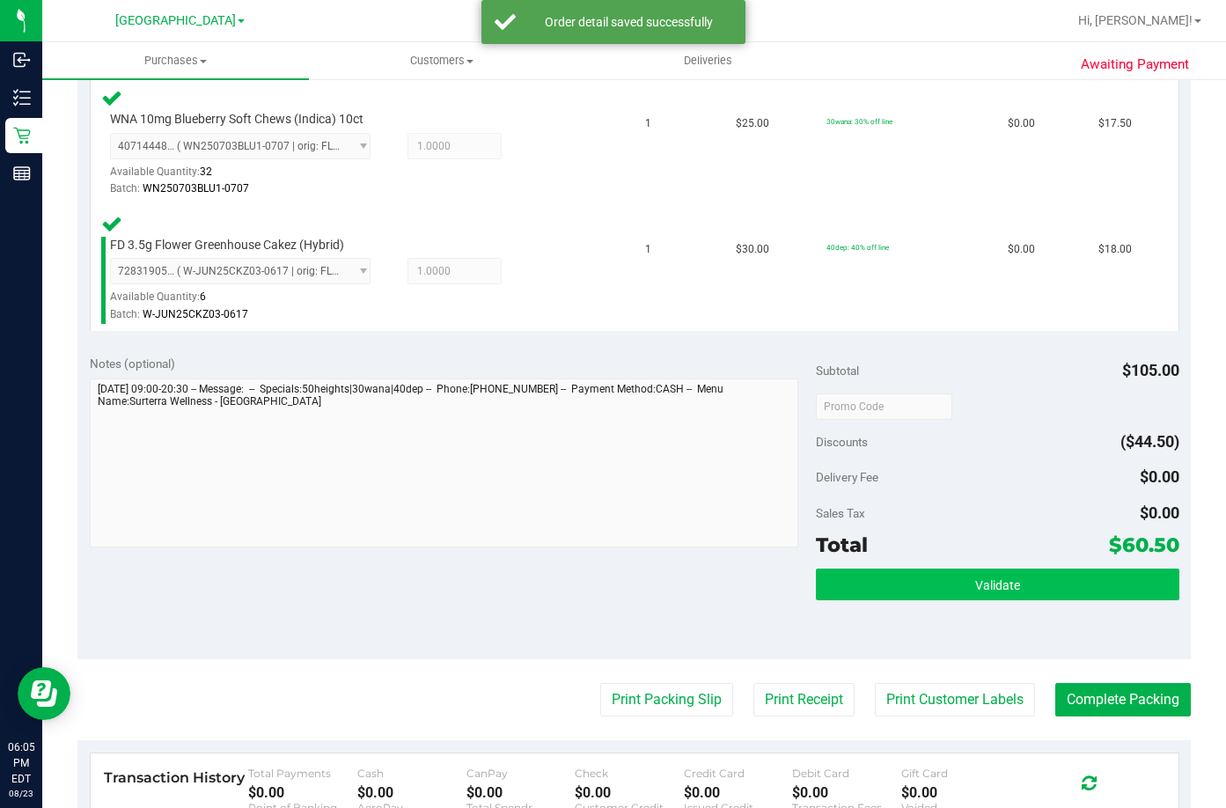
scroll to position [704, 0]
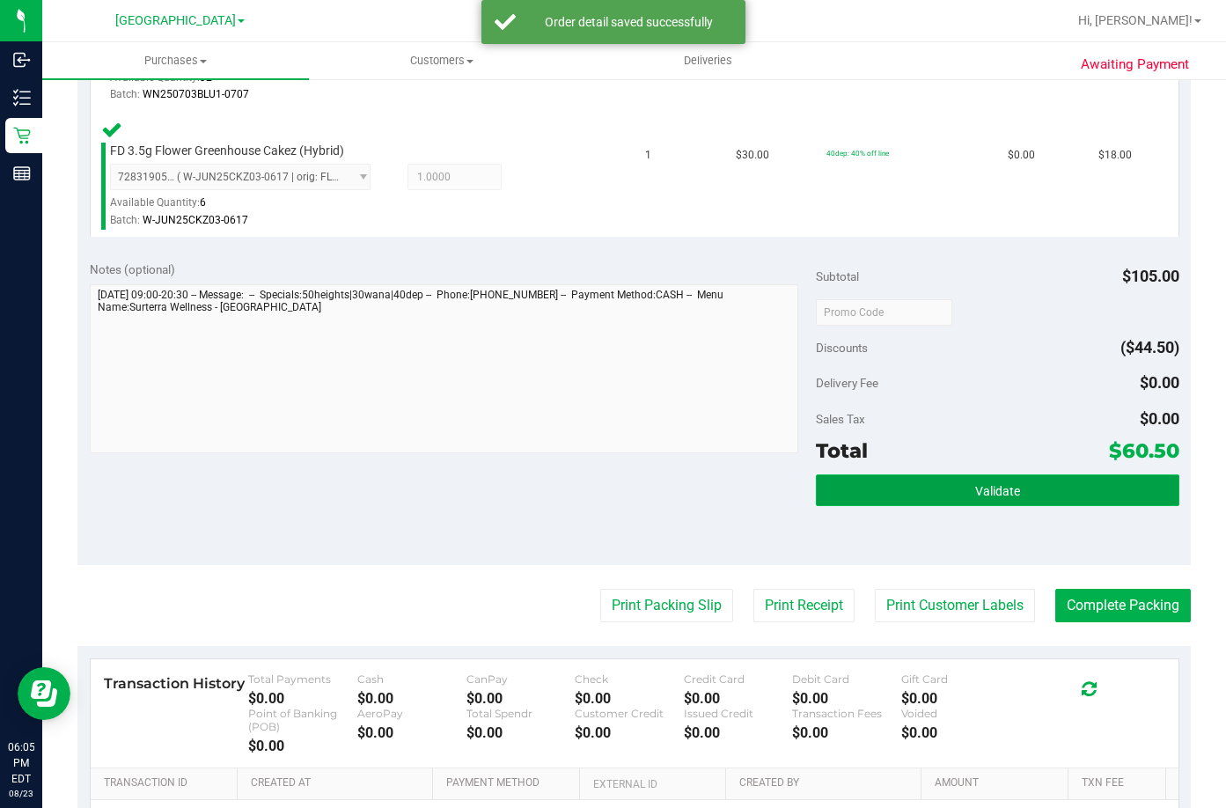
click at [938, 487] on button "Validate" at bounding box center [998, 491] width 364 height 32
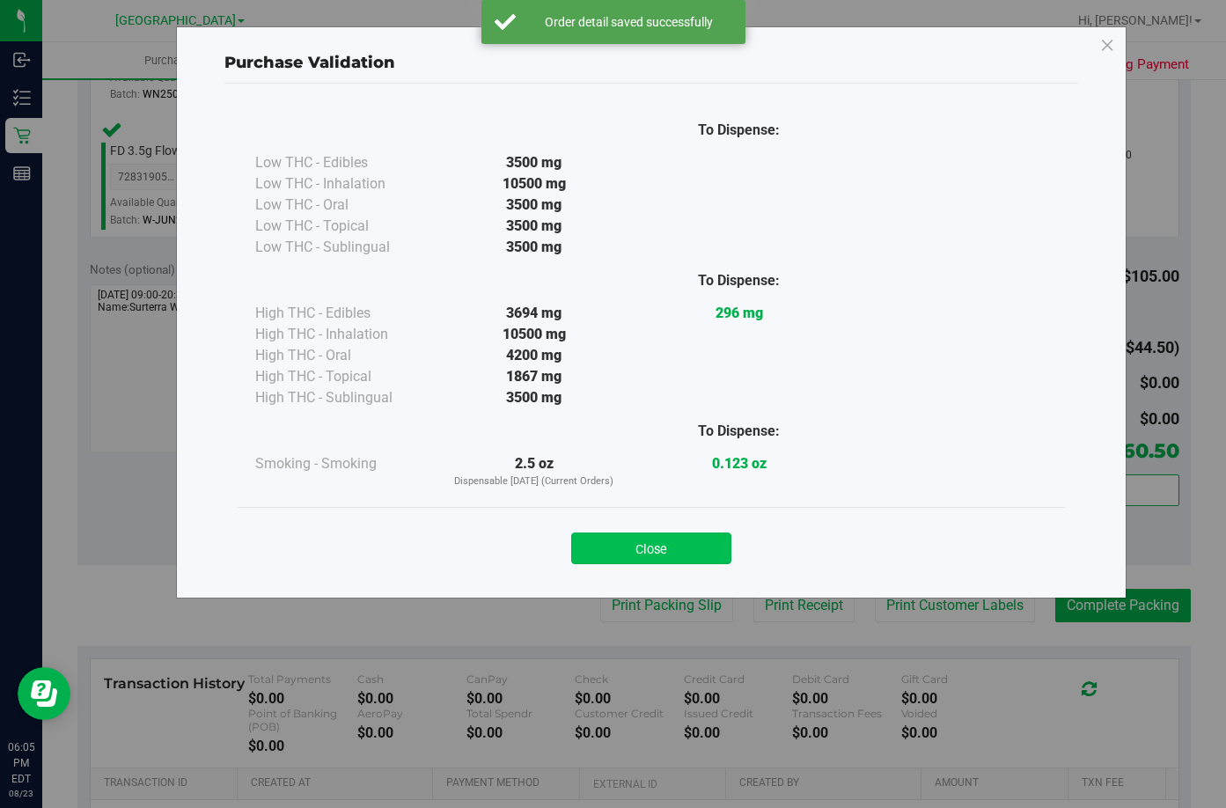
click at [666, 544] on button "Close" at bounding box center [651, 549] width 160 height 32
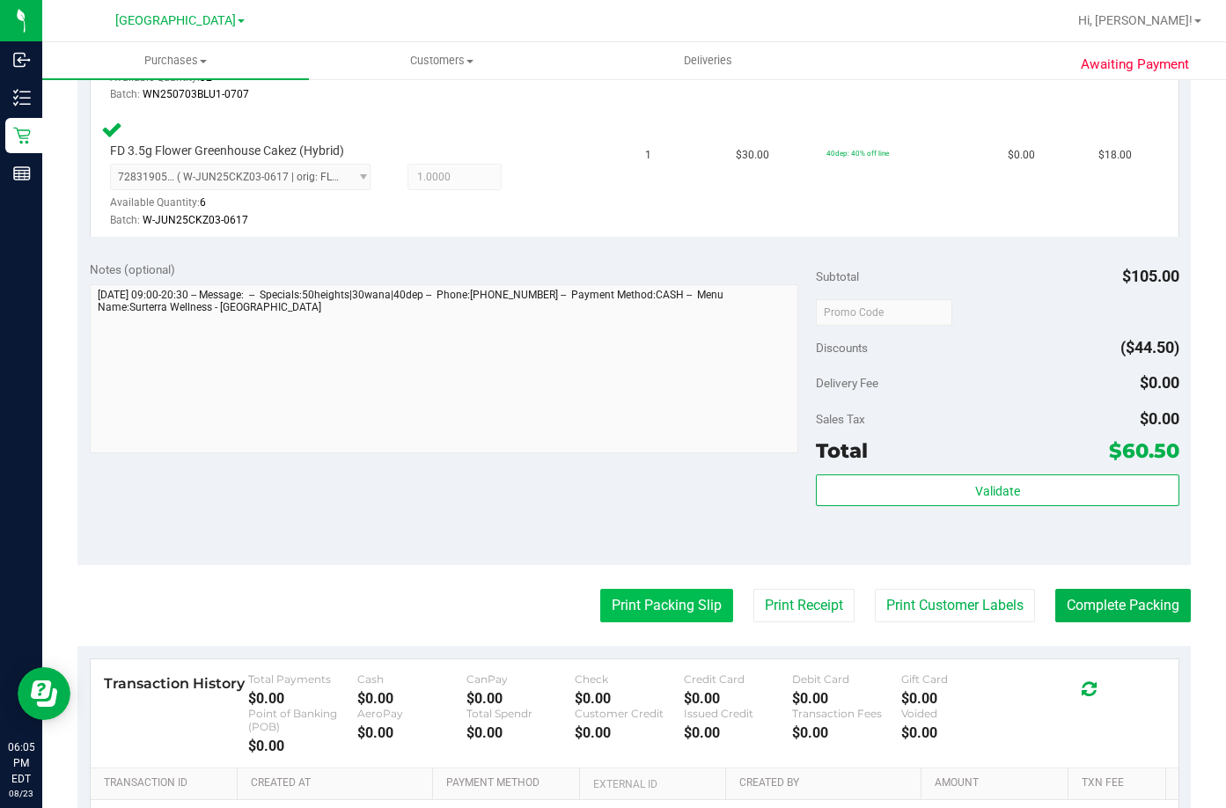
click at [659, 605] on button "Print Packing Slip" at bounding box center [666, 605] width 133 height 33
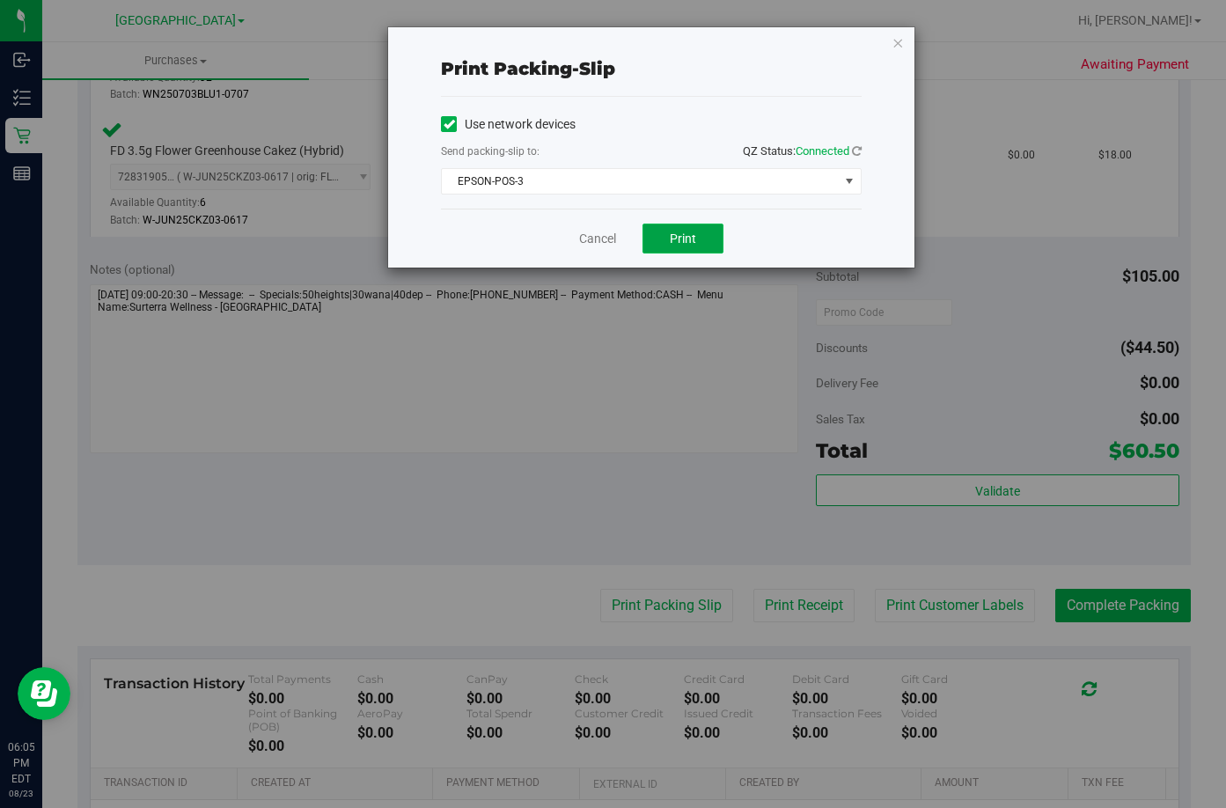
drag, startPoint x: 673, startPoint y: 246, endPoint x: 695, endPoint y: 233, distance: 24.5
click at [673, 244] on button "Print" at bounding box center [683, 239] width 81 height 30
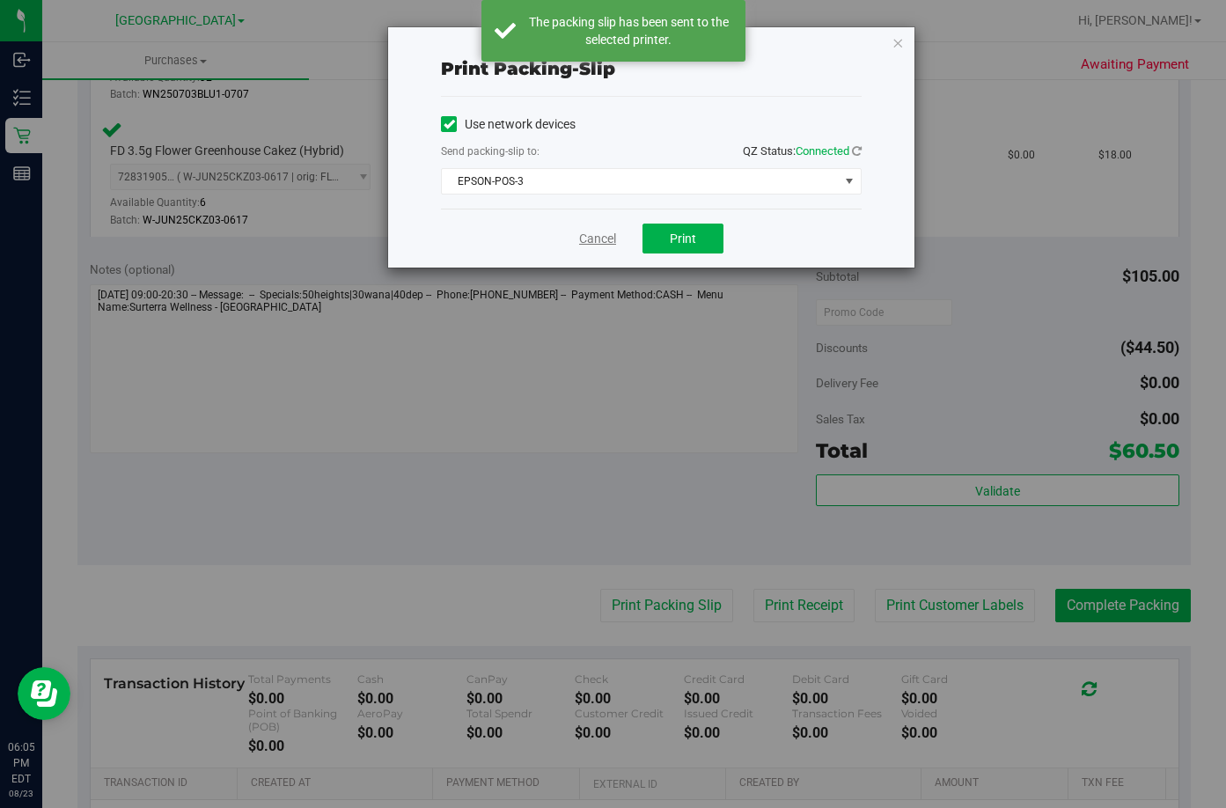
click at [586, 238] on link "Cancel" at bounding box center [597, 239] width 37 height 18
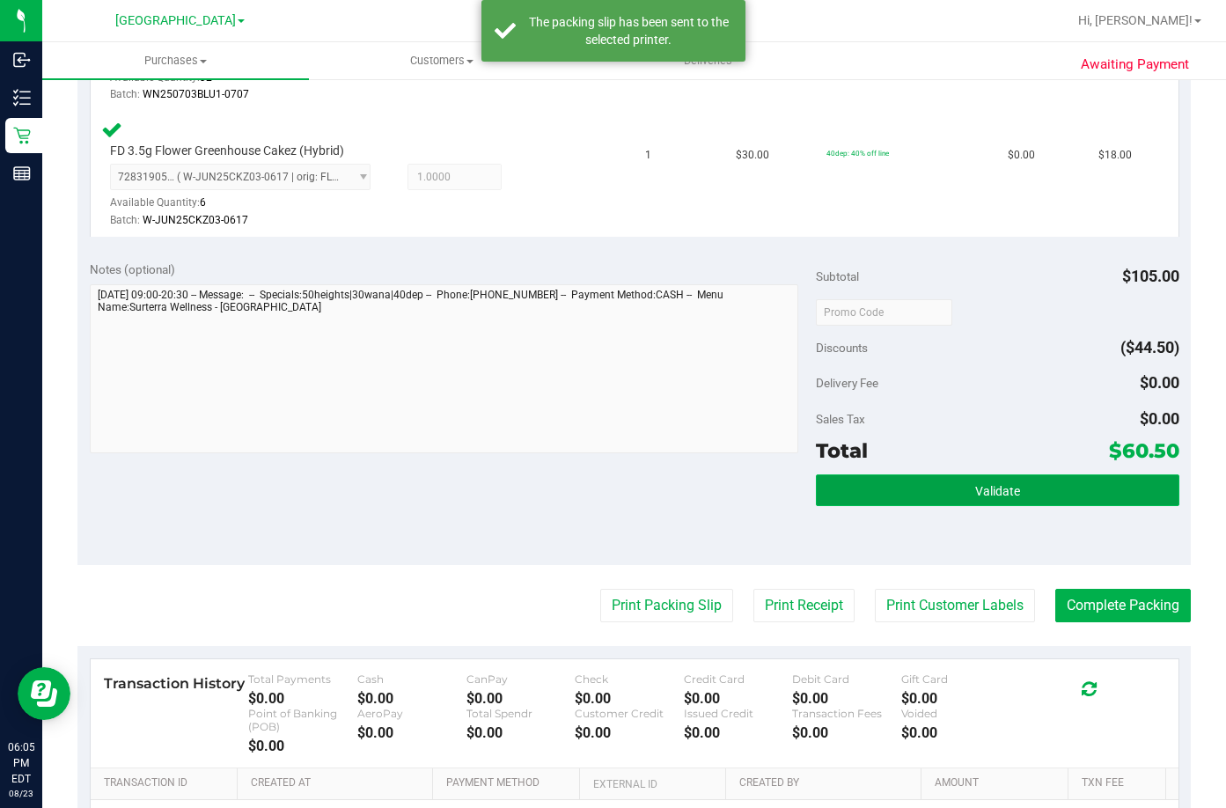
click at [935, 484] on button "Validate" at bounding box center [998, 491] width 364 height 32
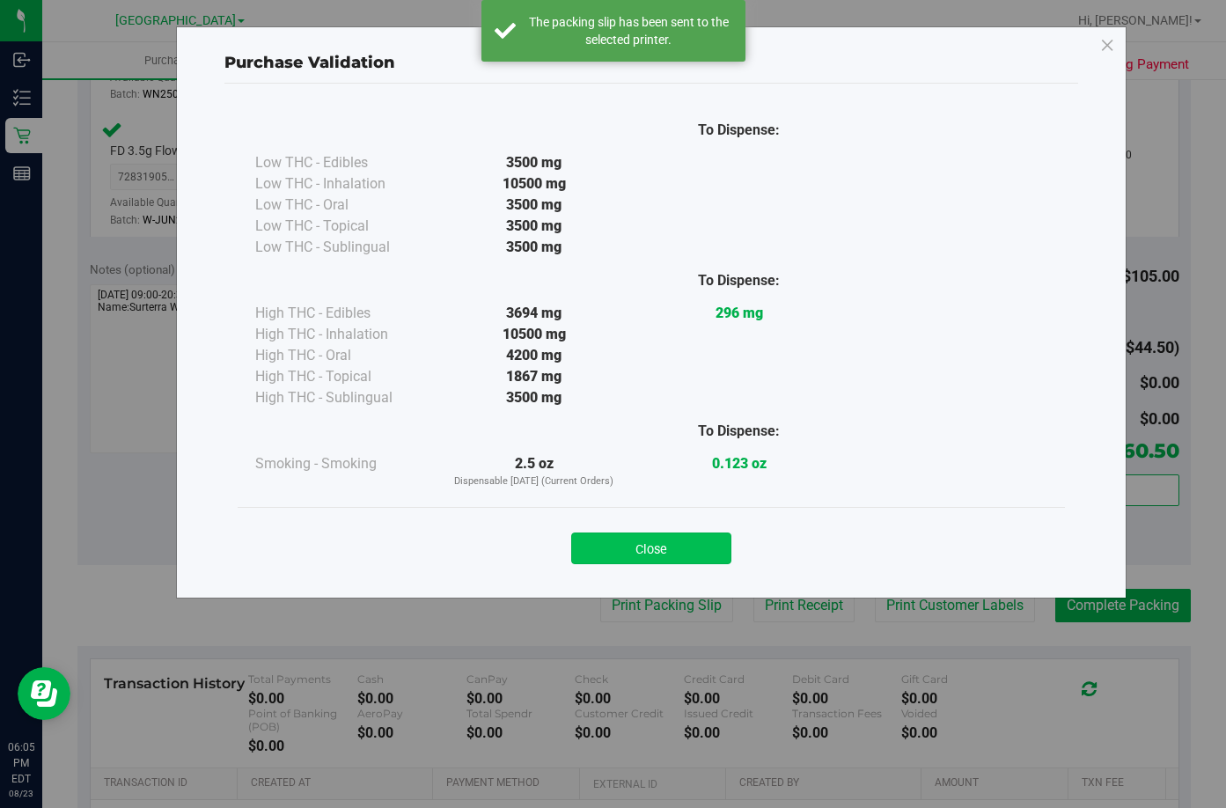
click at [667, 535] on button "Close" at bounding box center [651, 549] width 160 height 32
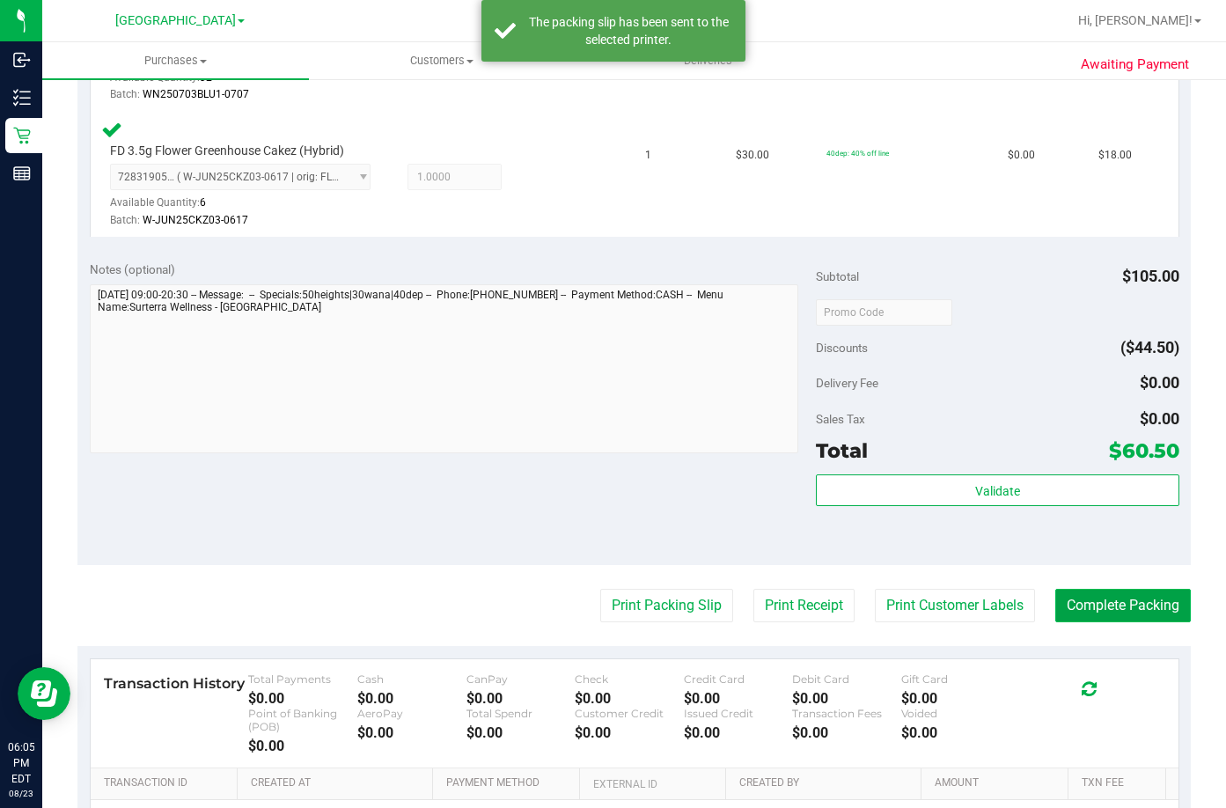
click at [1147, 607] on button "Complete Packing" at bounding box center [1124, 605] width 136 height 33
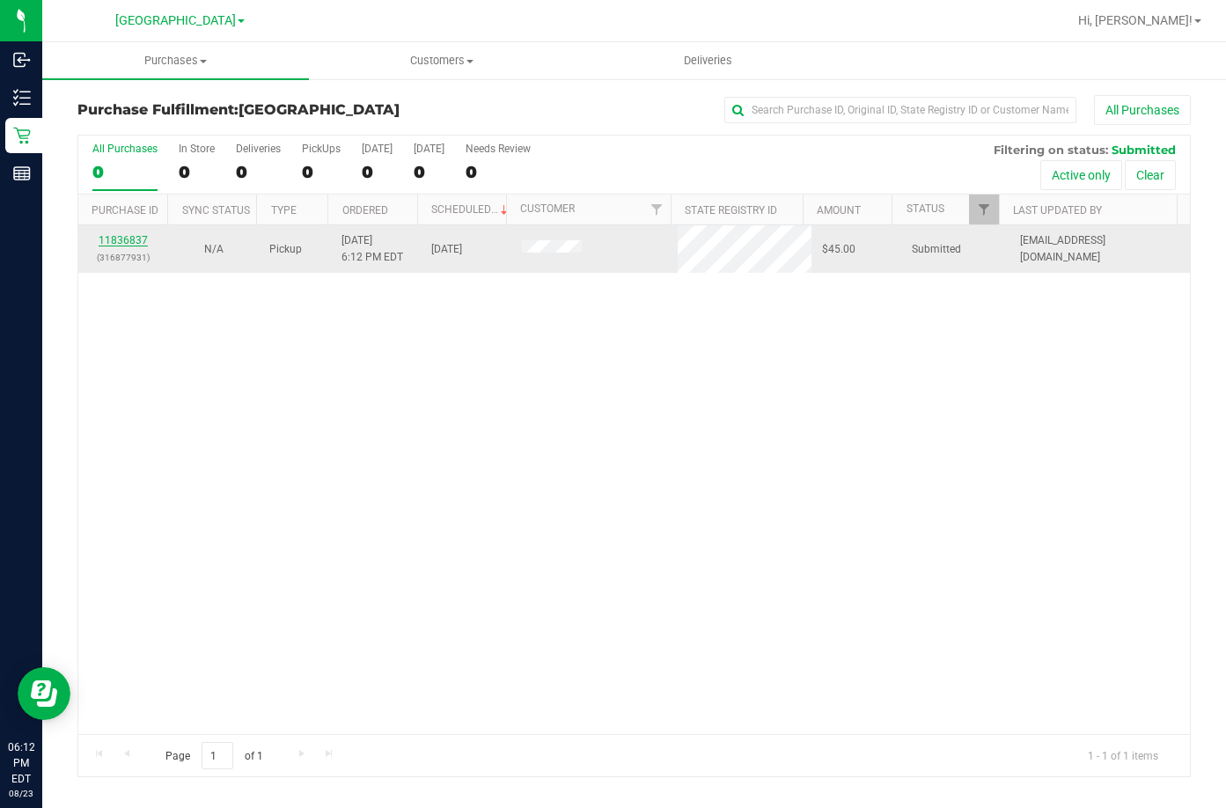
click at [129, 246] on link "11836837" at bounding box center [123, 240] width 49 height 12
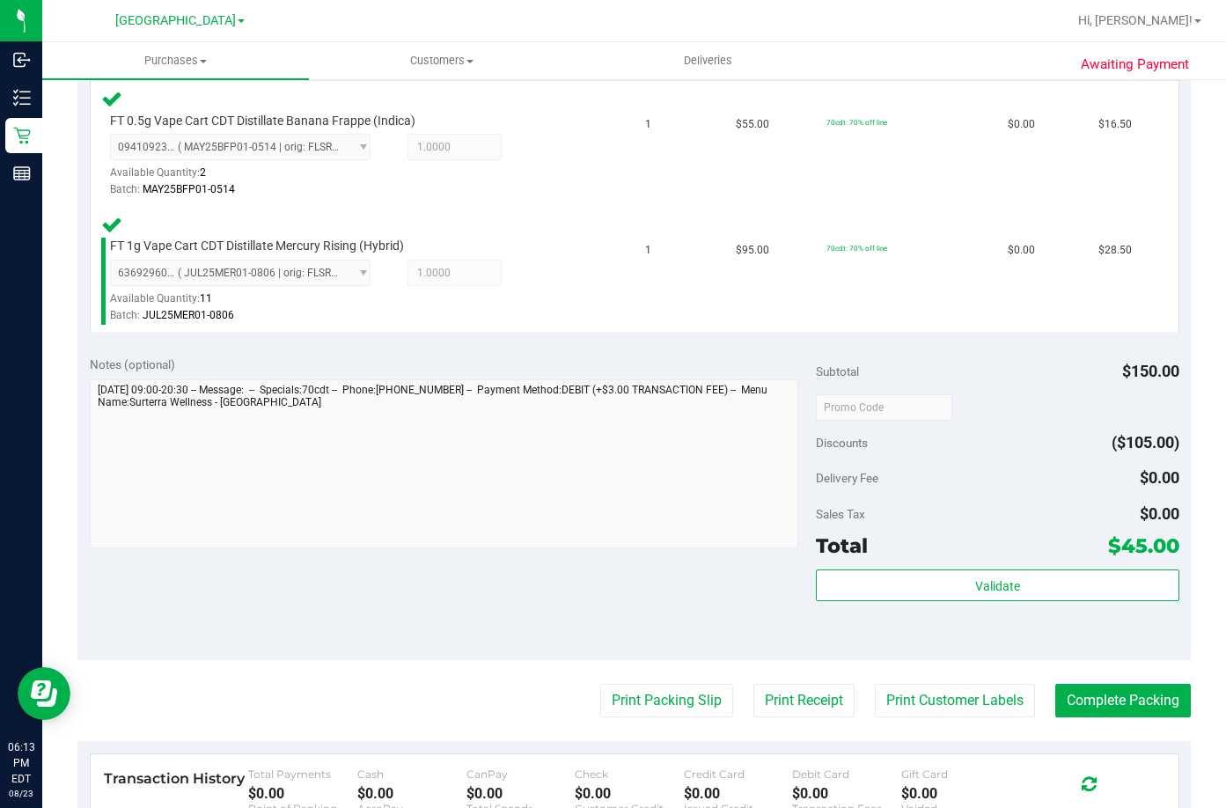
scroll to position [528, 0]
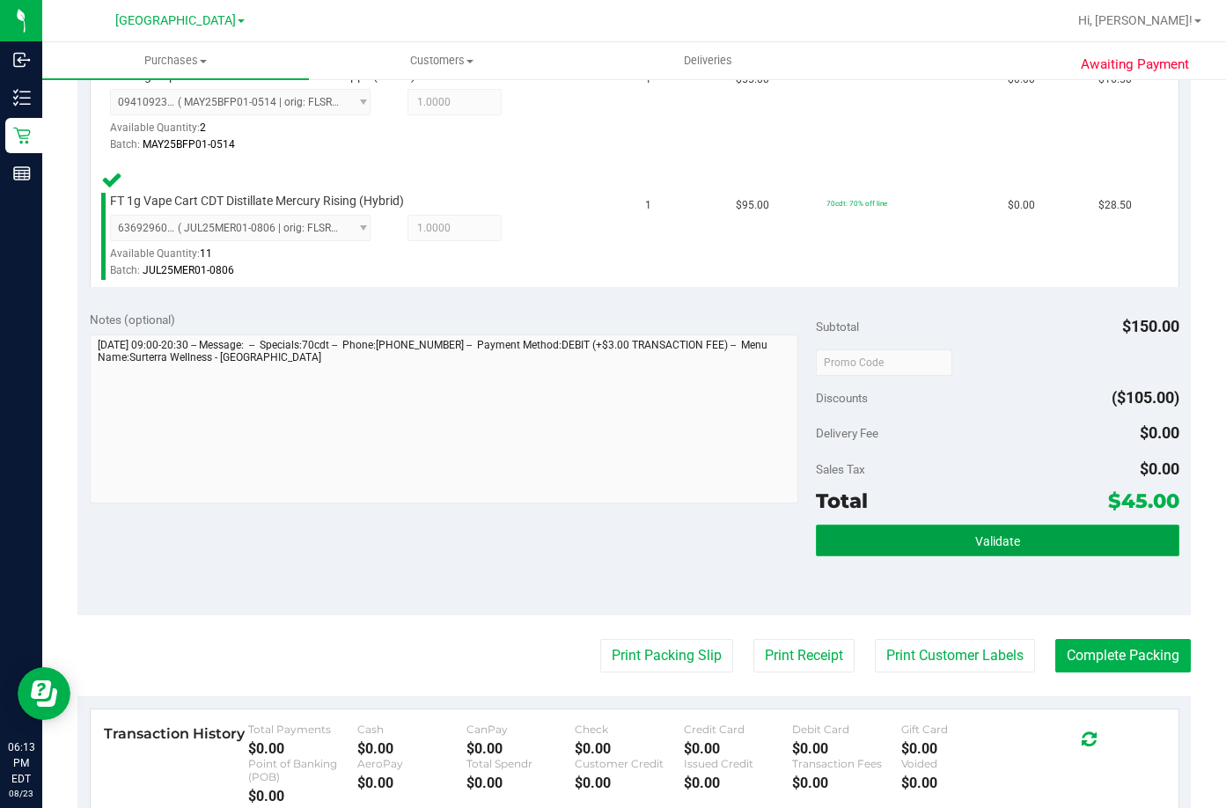
click at [947, 545] on button "Validate" at bounding box center [998, 541] width 364 height 32
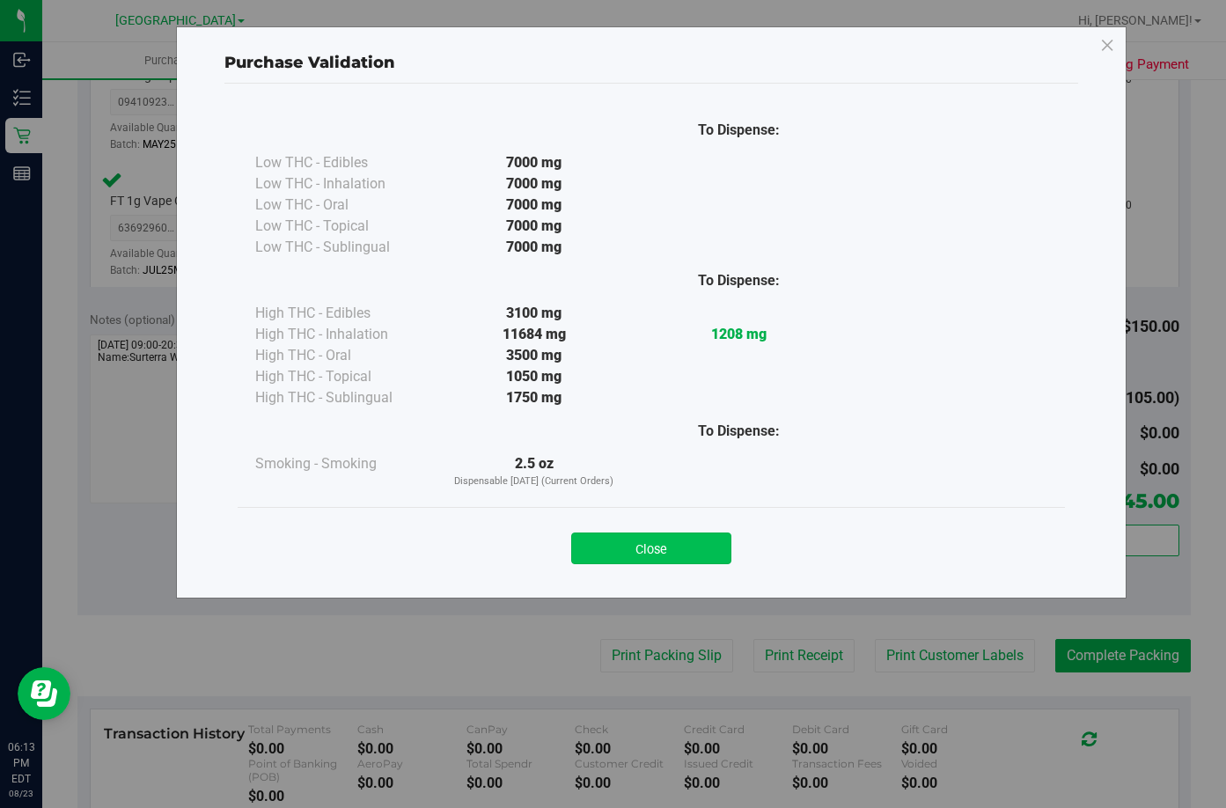
click at [673, 548] on button "Close" at bounding box center [651, 549] width 160 height 32
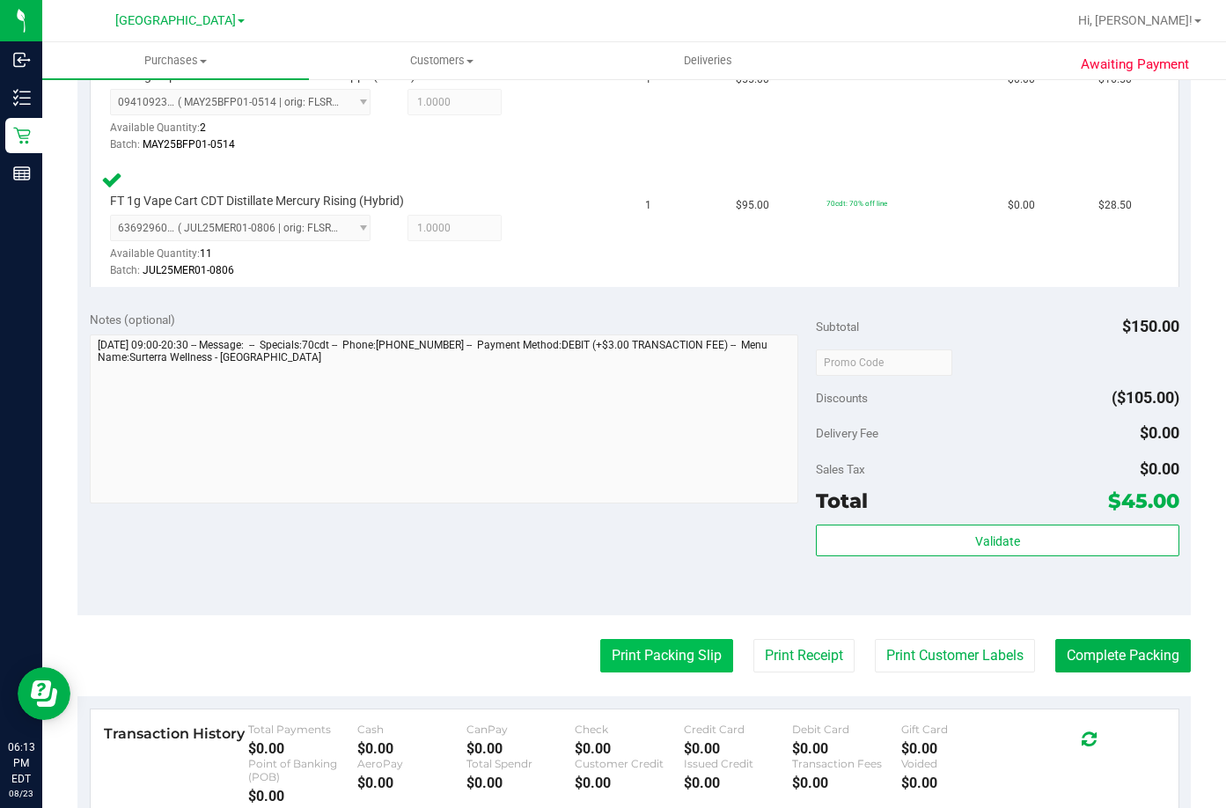
click at [674, 650] on button "Print Packing Slip" at bounding box center [666, 655] width 133 height 33
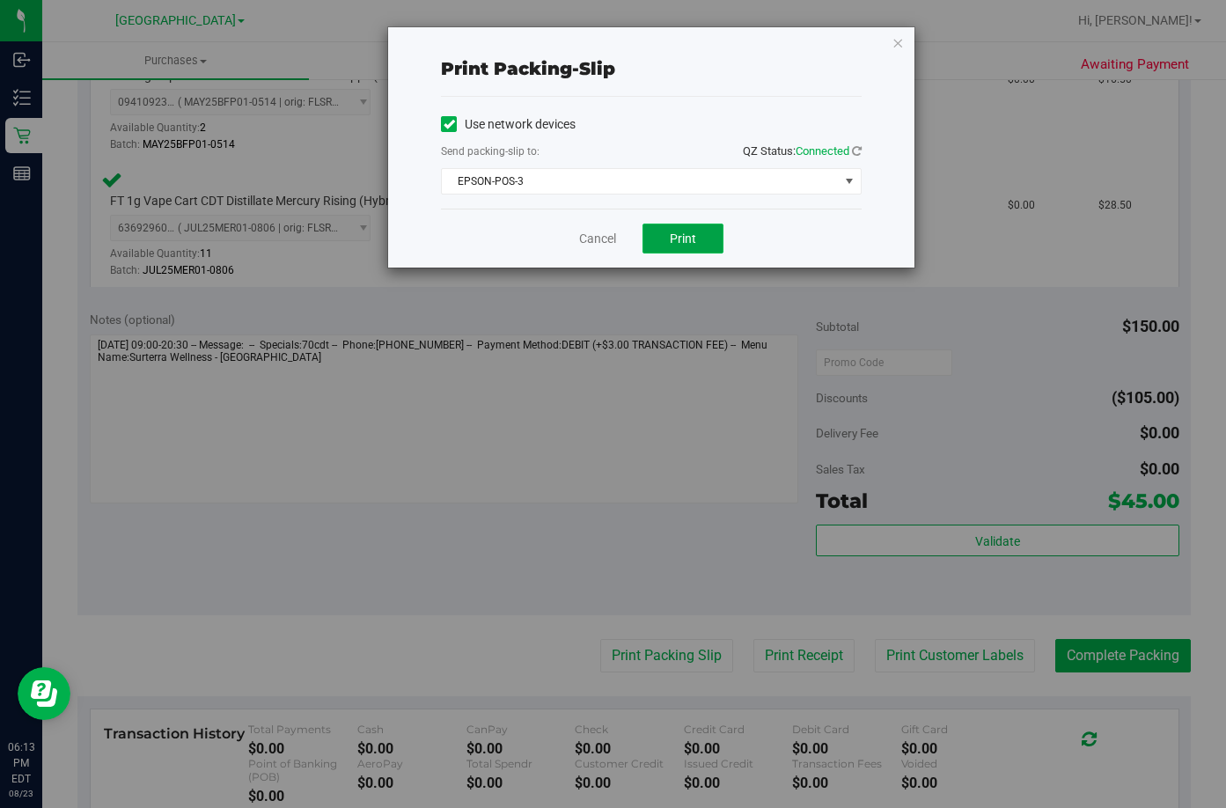
click at [686, 238] on span "Print" at bounding box center [683, 239] width 26 height 14
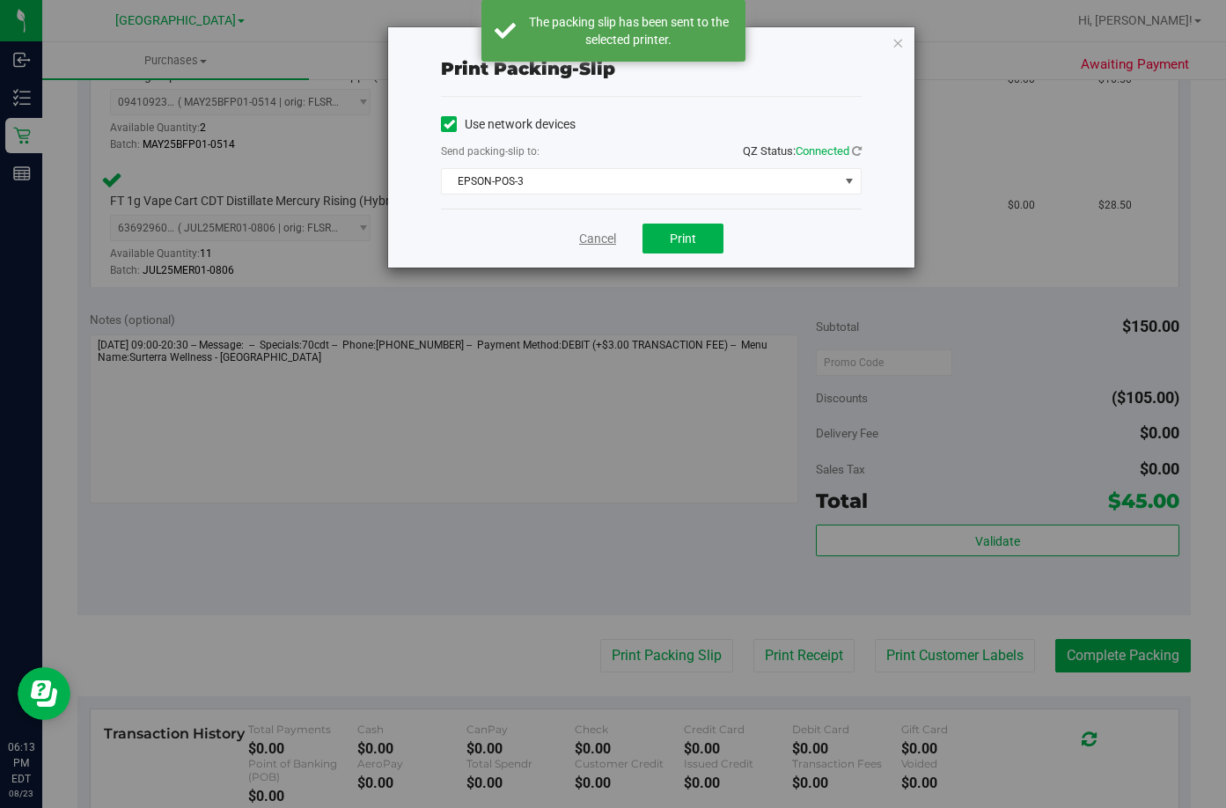
click at [596, 240] on link "Cancel" at bounding box center [597, 239] width 37 height 18
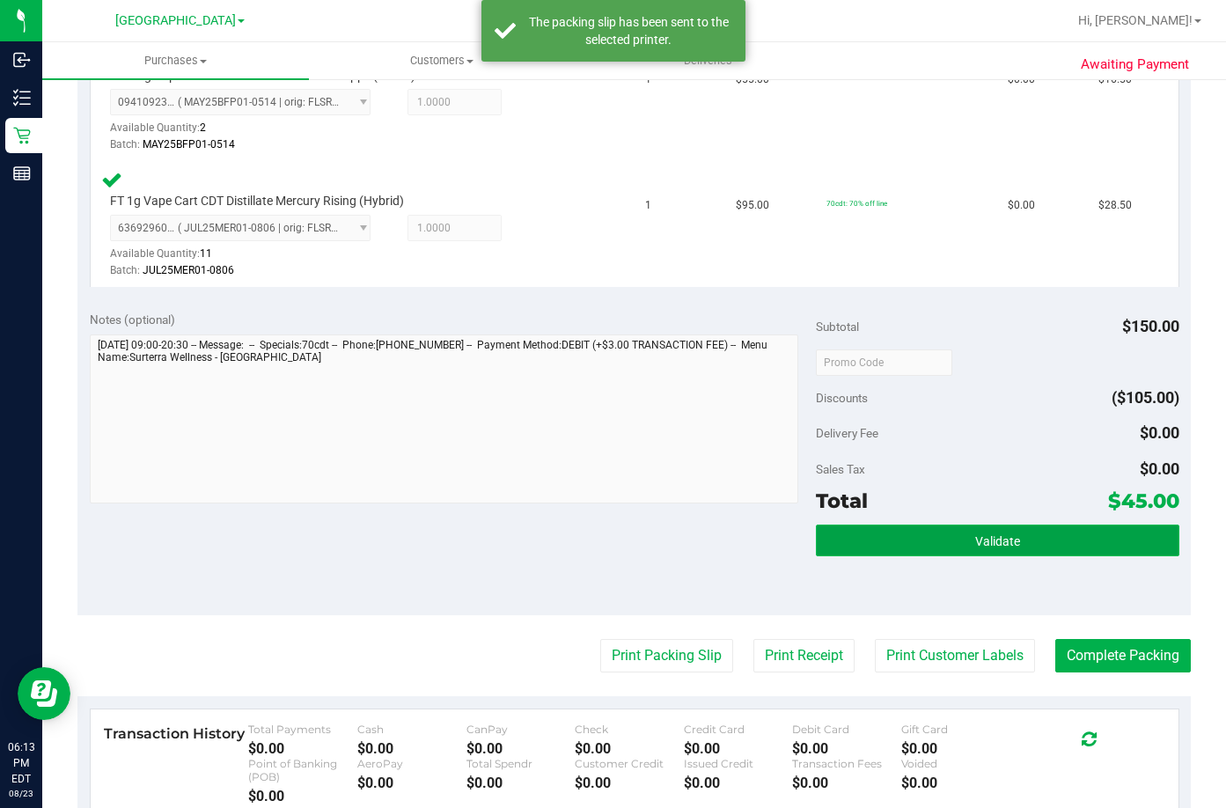
click at [901, 526] on button "Validate" at bounding box center [998, 541] width 364 height 32
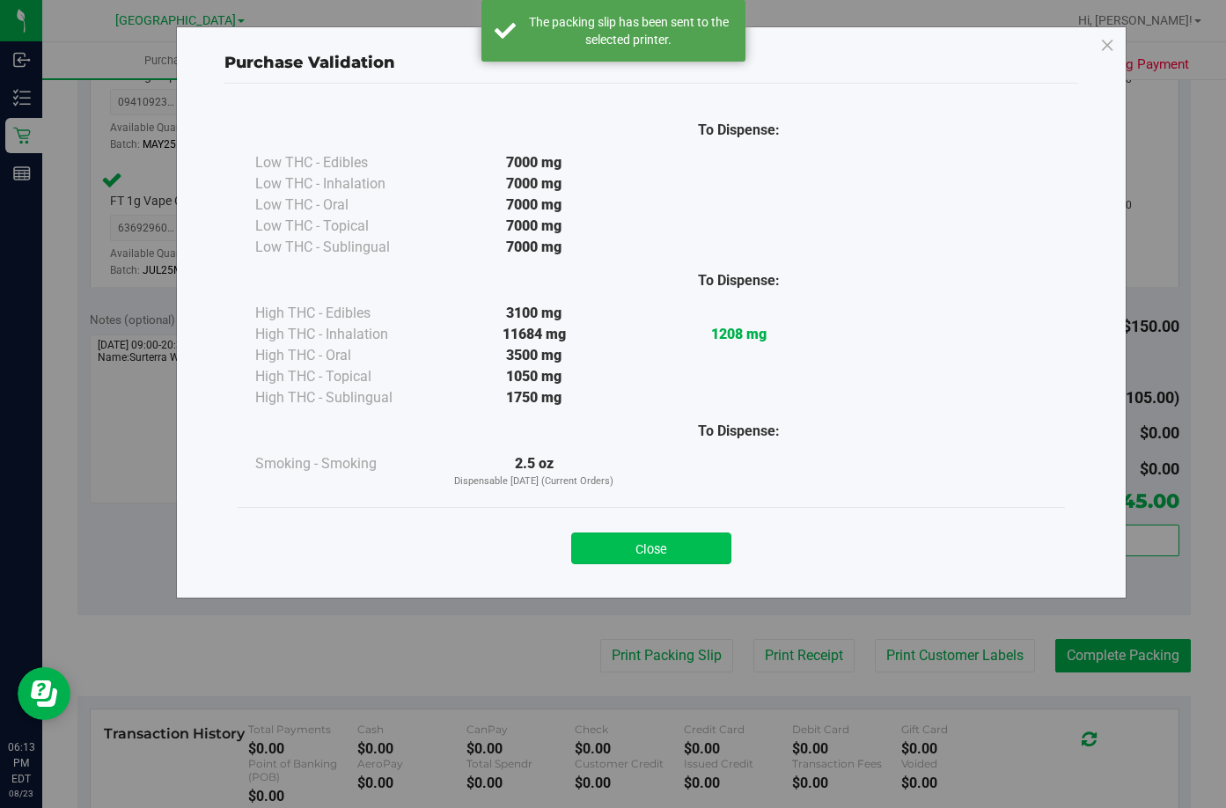
click at [647, 542] on button "Close" at bounding box center [651, 549] width 160 height 32
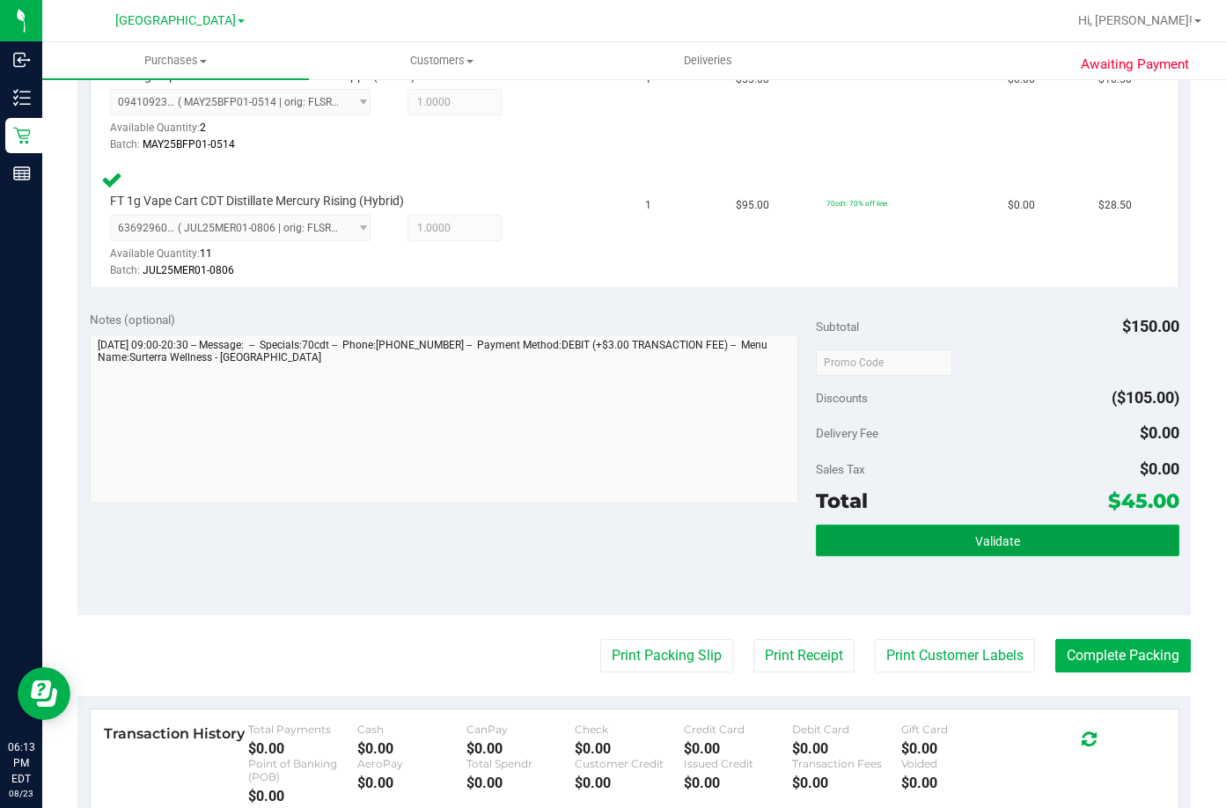
click at [992, 547] on span "Validate" at bounding box center [997, 541] width 45 height 14
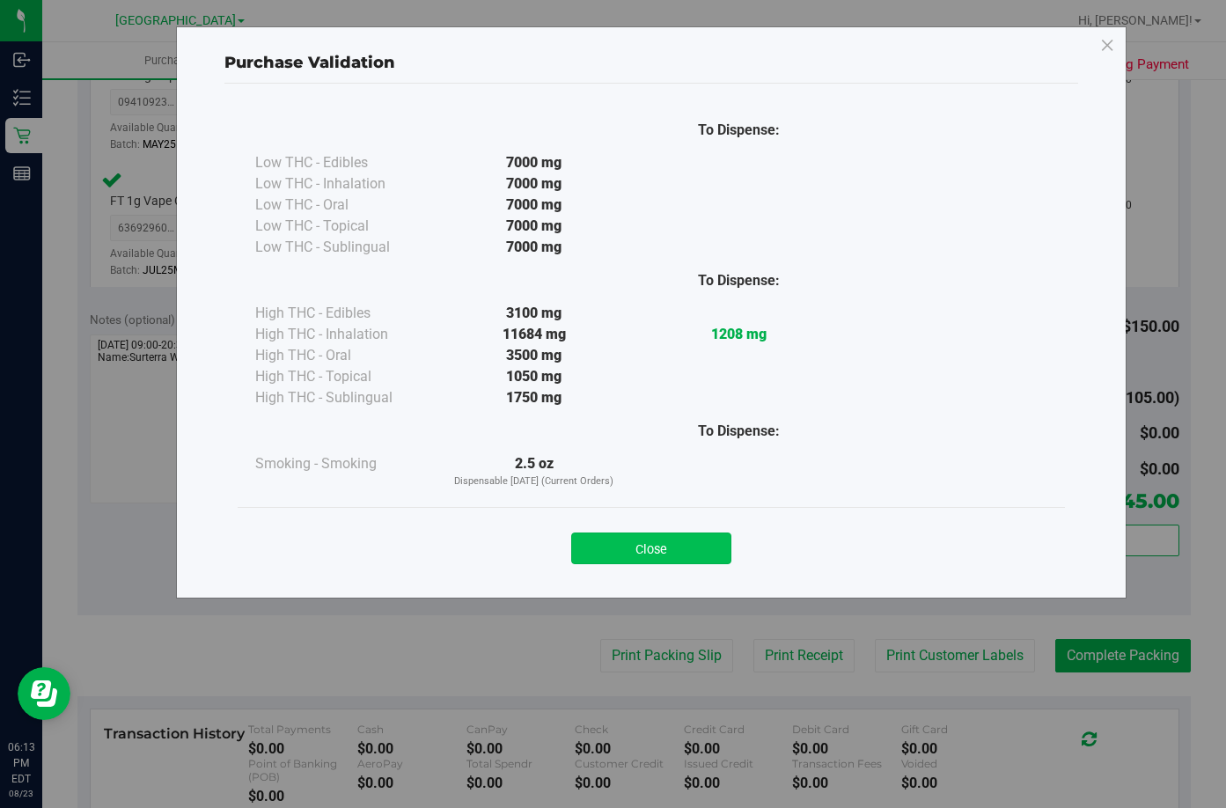
click at [670, 539] on button "Close" at bounding box center [651, 549] width 160 height 32
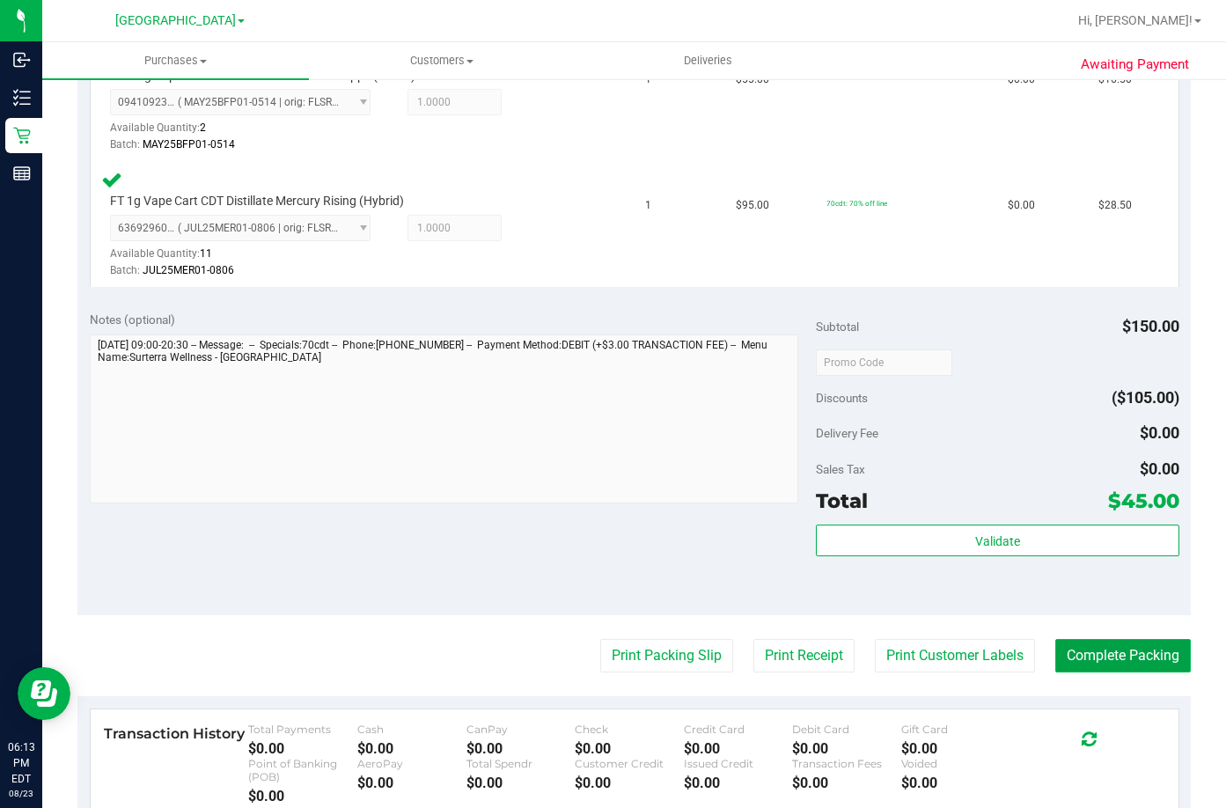
click at [1106, 650] on button "Complete Packing" at bounding box center [1124, 655] width 136 height 33
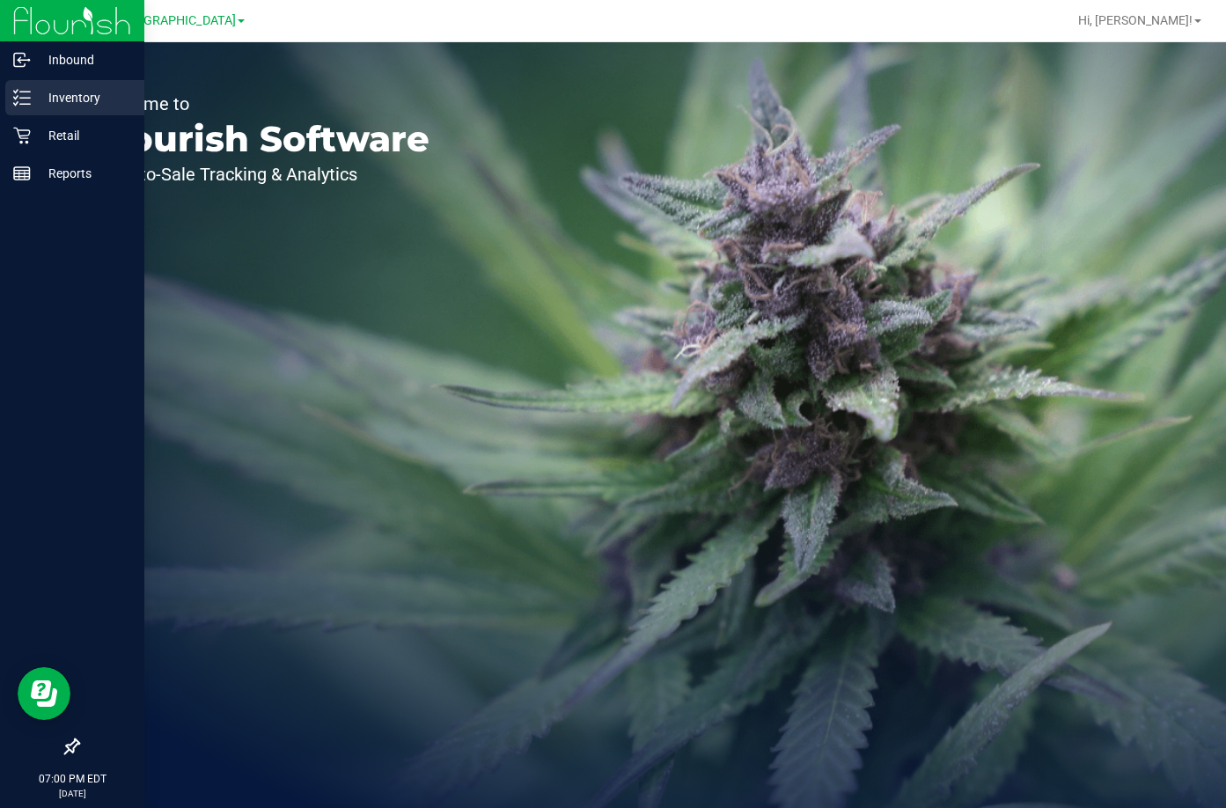
click at [28, 92] on line at bounding box center [25, 92] width 10 height 0
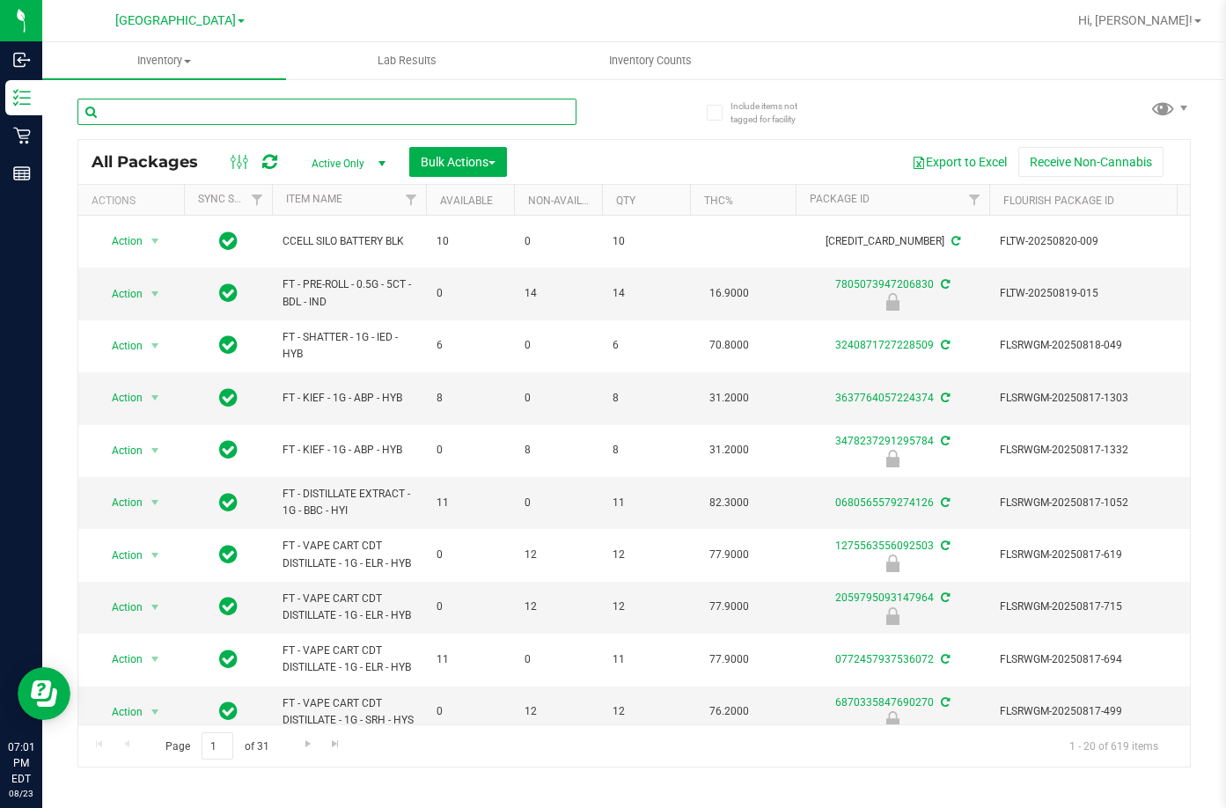
click at [383, 117] on input "text" at bounding box center [326, 112] width 499 height 26
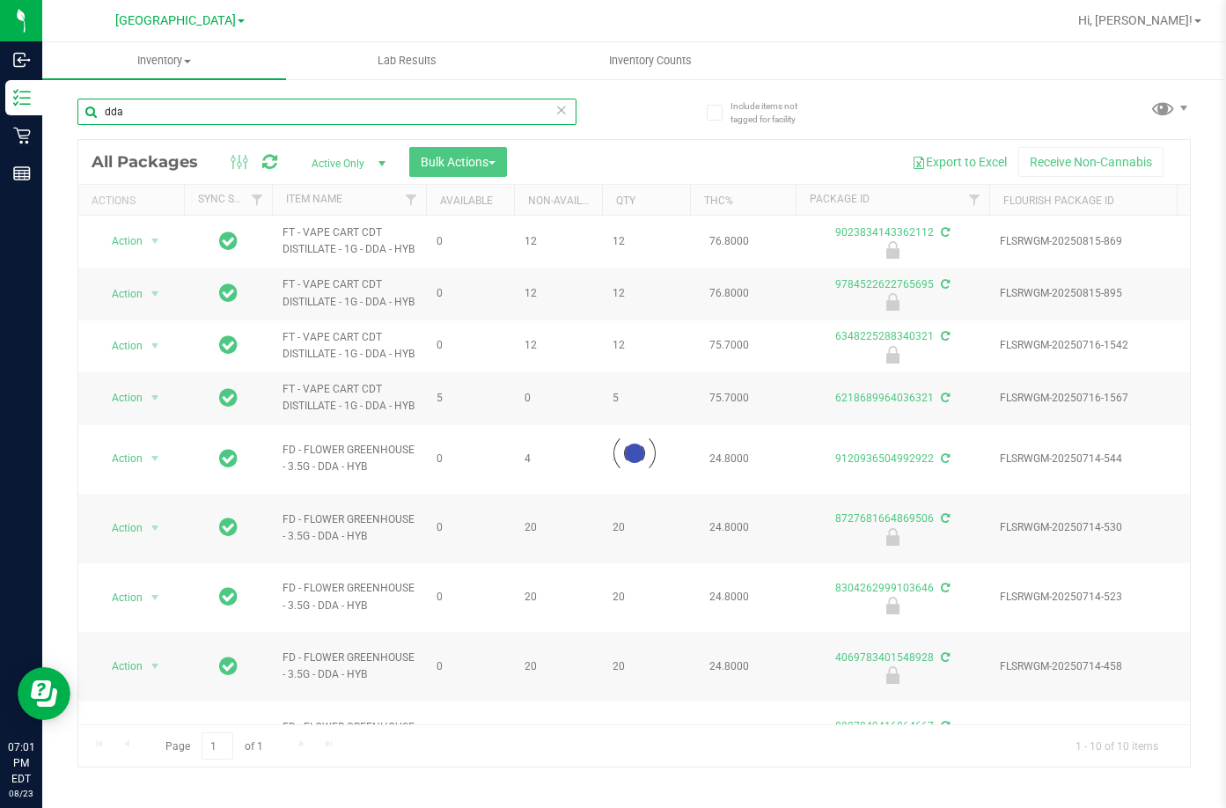
type input "dda"
click at [327, 193] on link "Item Name" at bounding box center [314, 199] width 56 height 12
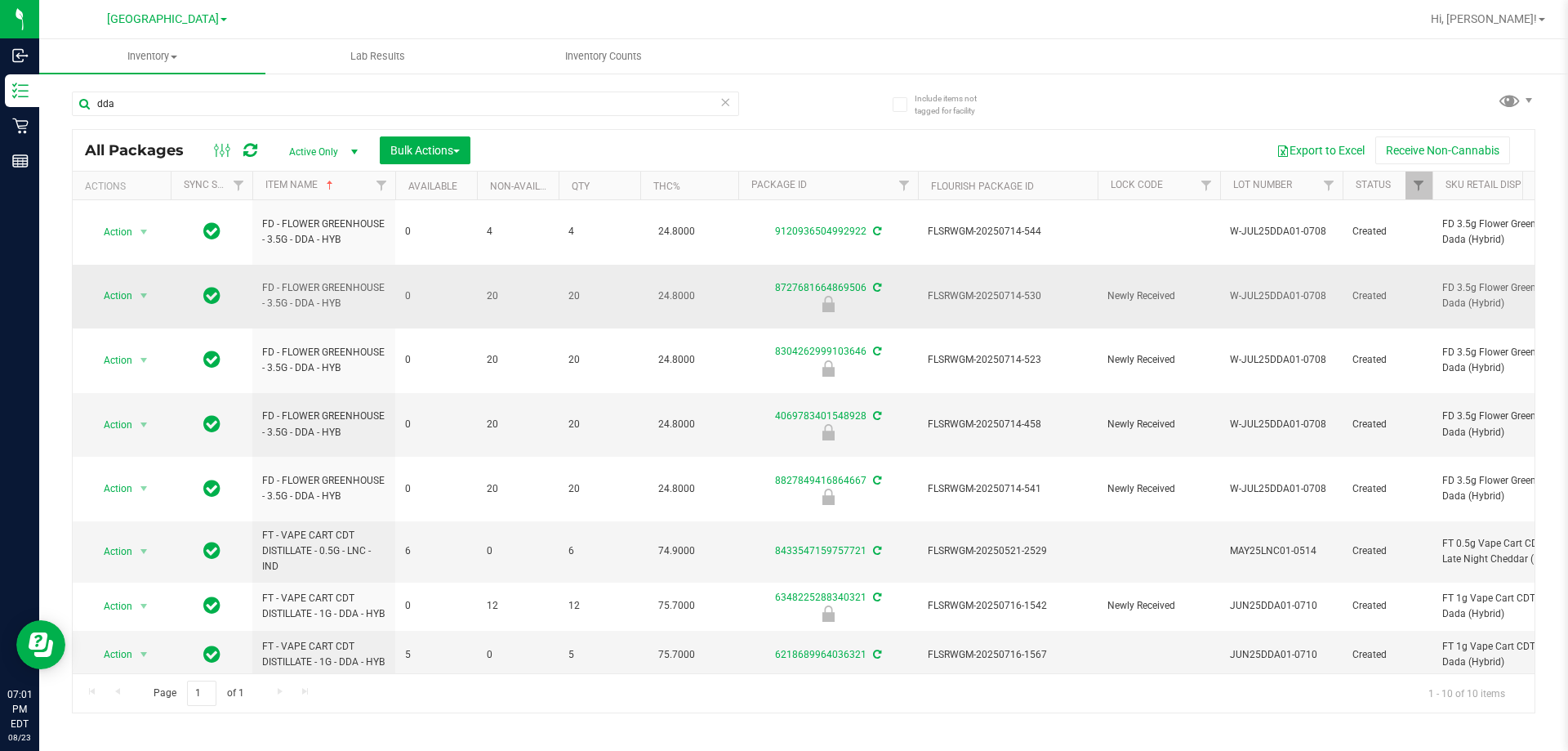
click at [1014, 289] on span "FLSRWGM-20250714-530" at bounding box center [1008, 296] width 161 height 16
click at [121, 284] on span "Action" at bounding box center [111, 295] width 45 height 23
click at [146, 454] on li "Unlock package" at bounding box center [142, 466] width 105 height 24
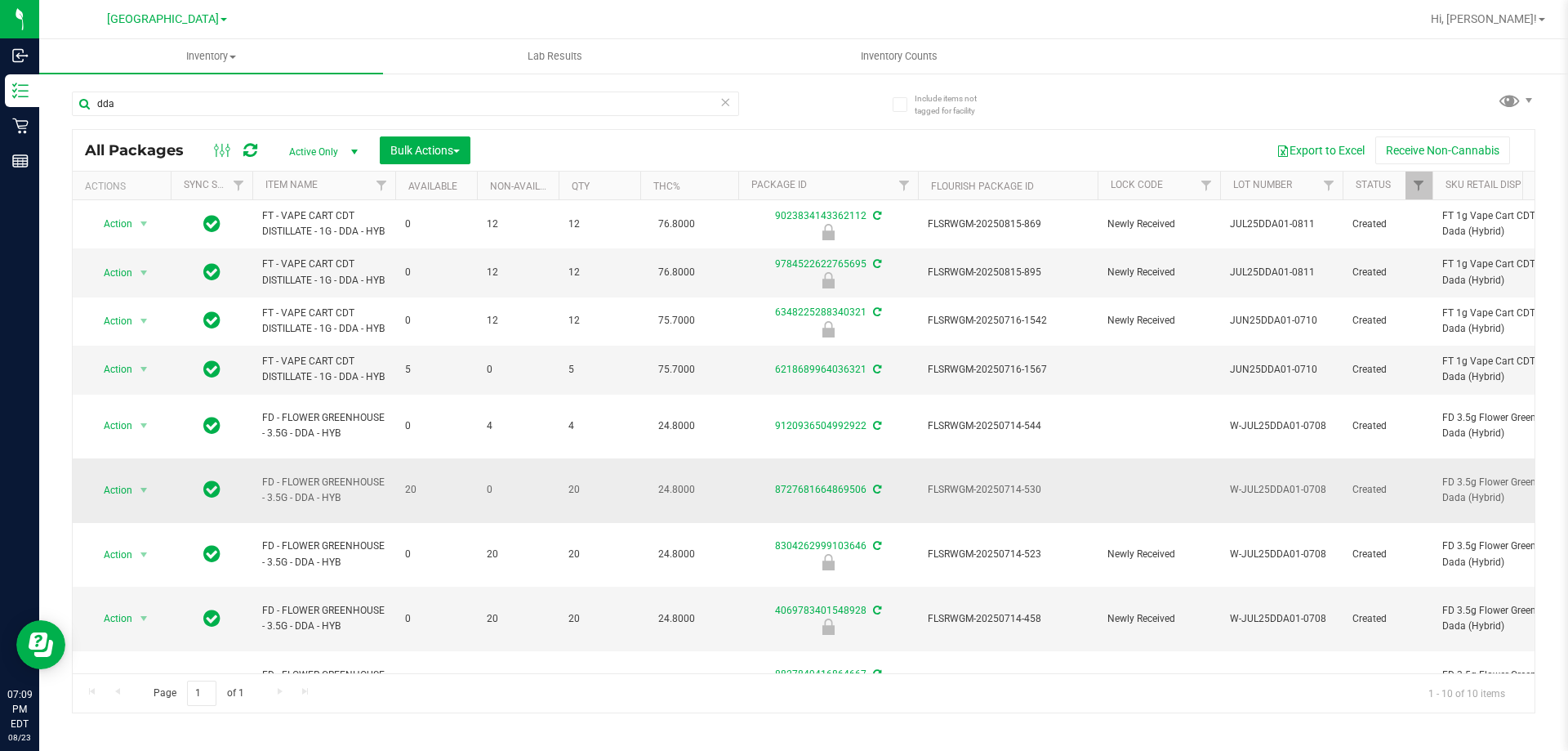
scroll to position [85, 0]
click at [296, 181] on link "Item Name" at bounding box center [291, 185] width 52 height 11
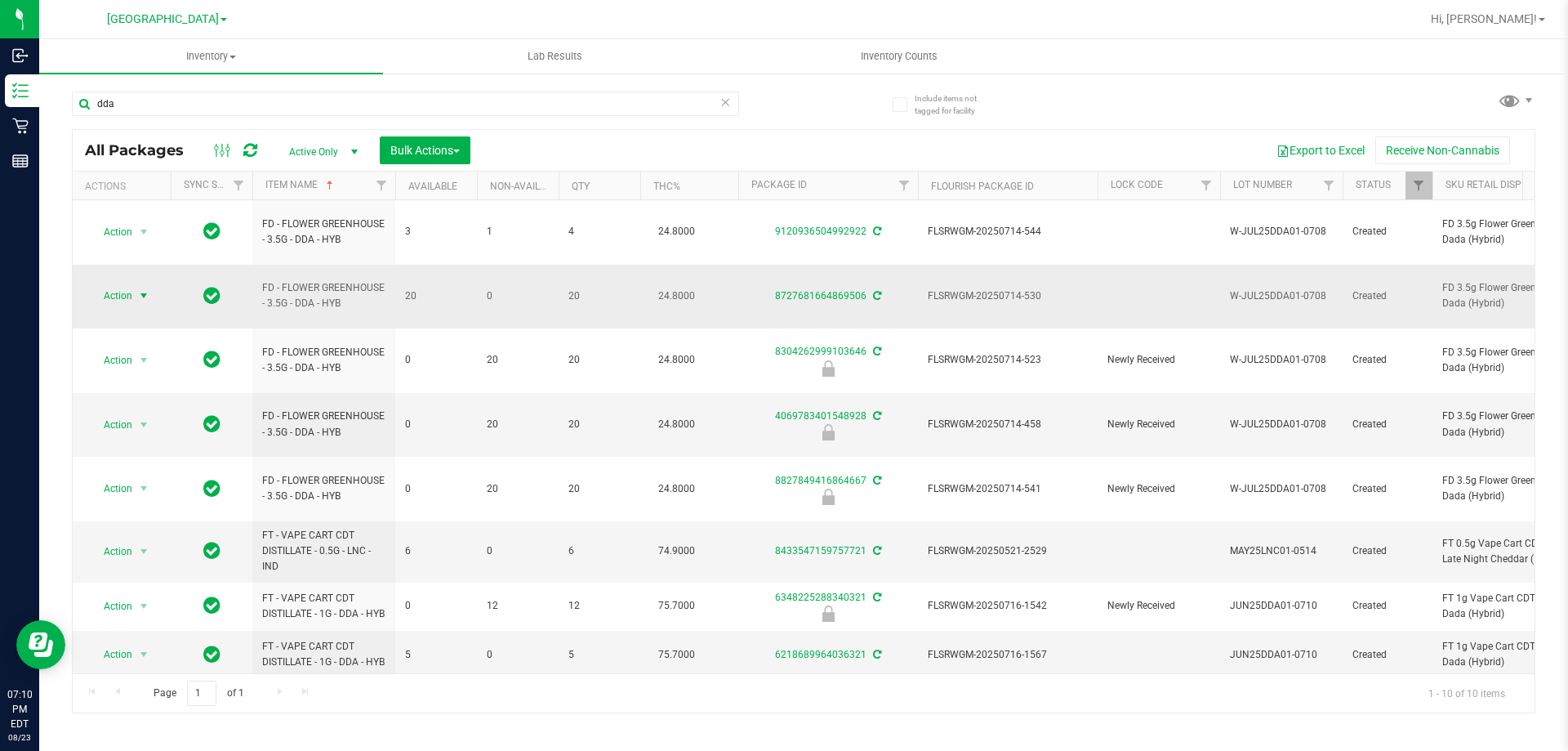
click at [109, 284] on span "Action" at bounding box center [111, 295] width 45 height 23
click at [125, 397] on li "Lock package" at bounding box center [153, 397] width 126 height 24
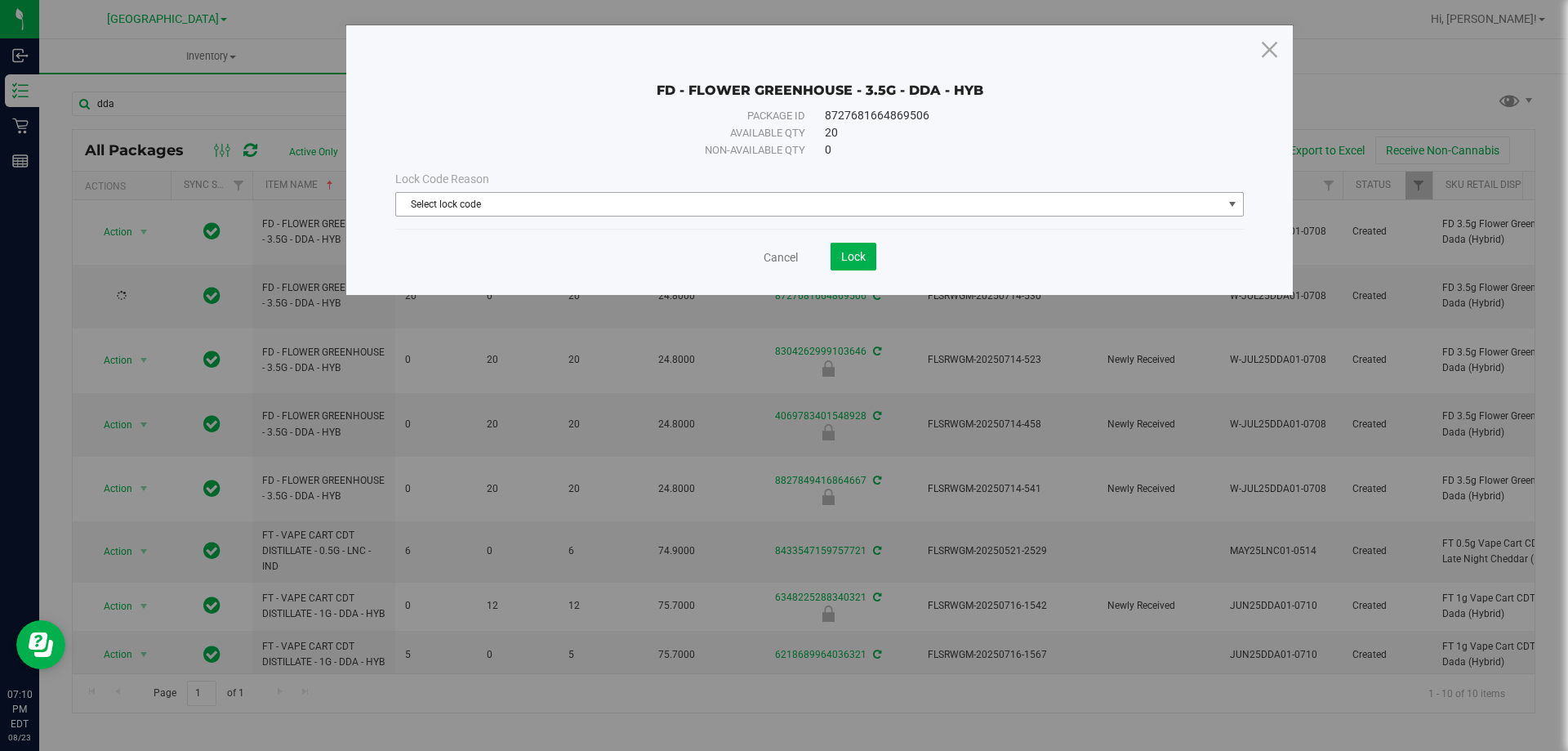
click at [1022, 205] on span "Select lock code" at bounding box center [809, 204] width 827 height 23
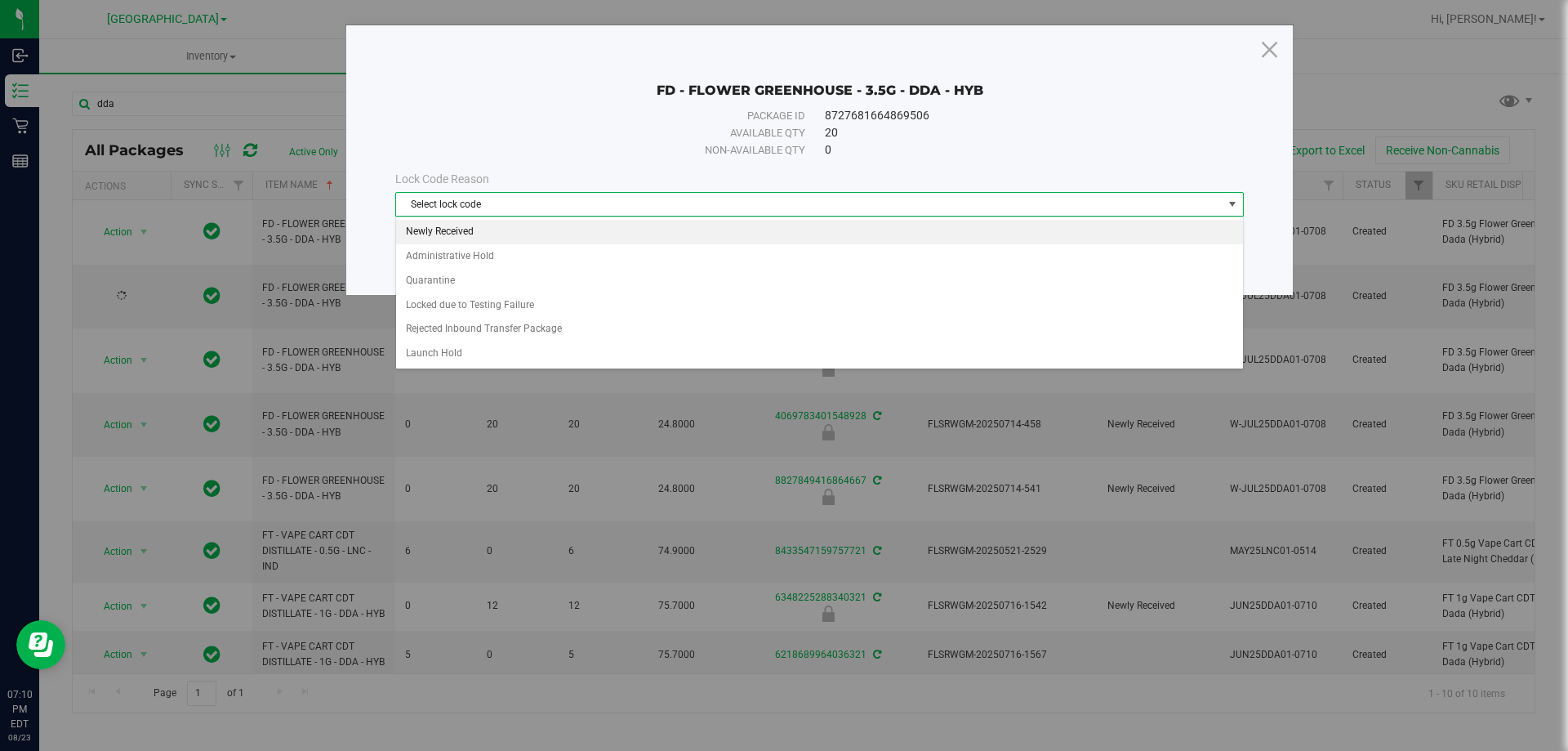
click at [502, 230] on li "Newly Received" at bounding box center [819, 232] width 847 height 24
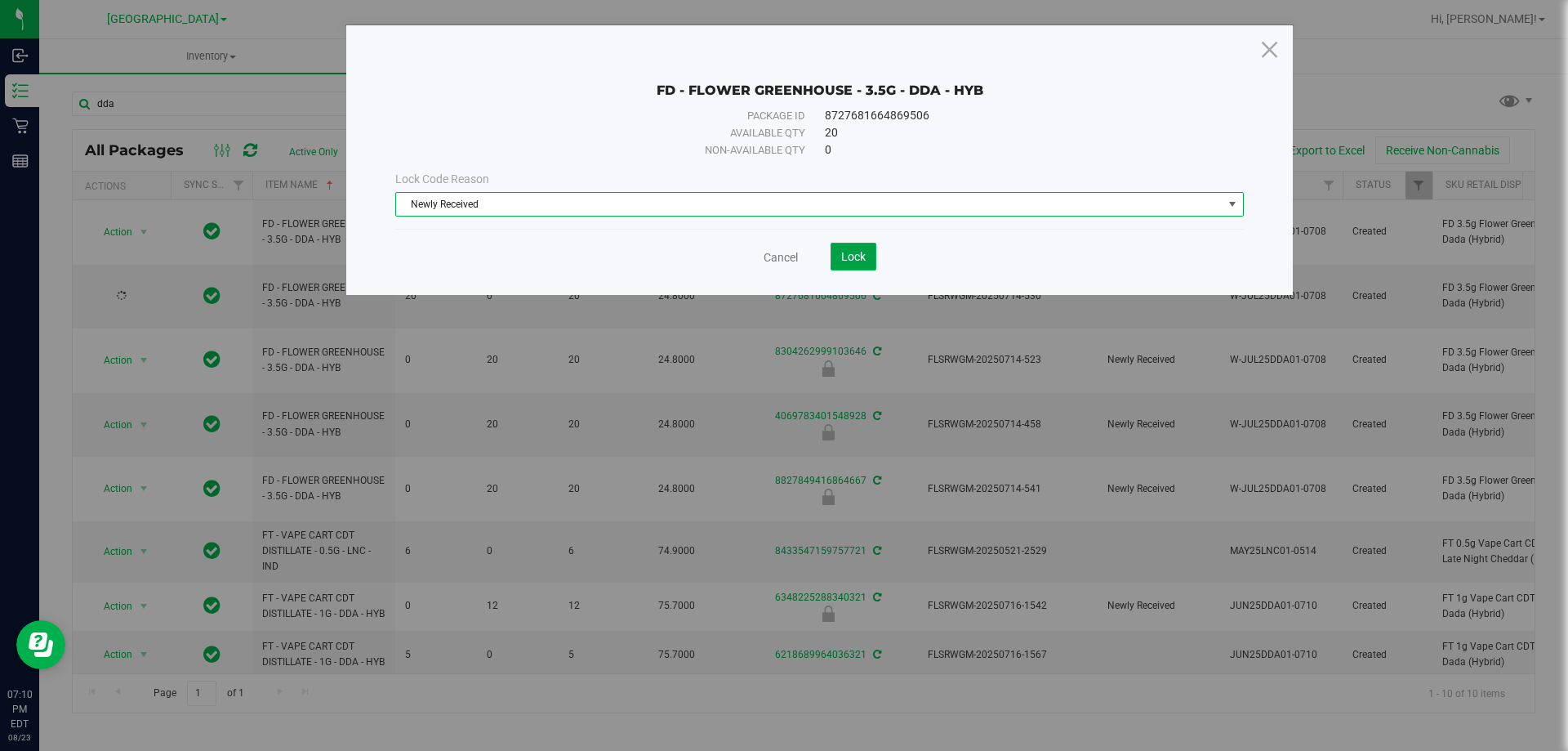
click at [855, 251] on span "Lock" at bounding box center [854, 256] width 24 height 13
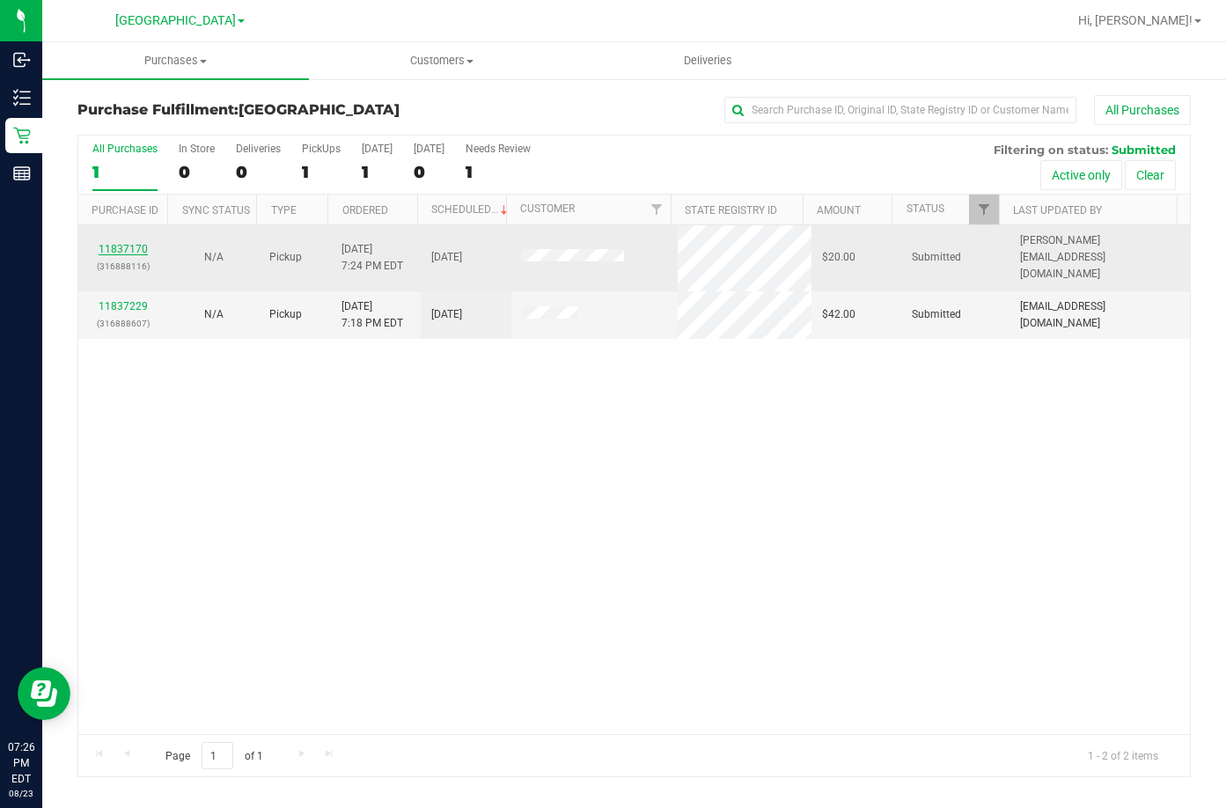
click at [131, 244] on link "11837170" at bounding box center [123, 249] width 49 height 12
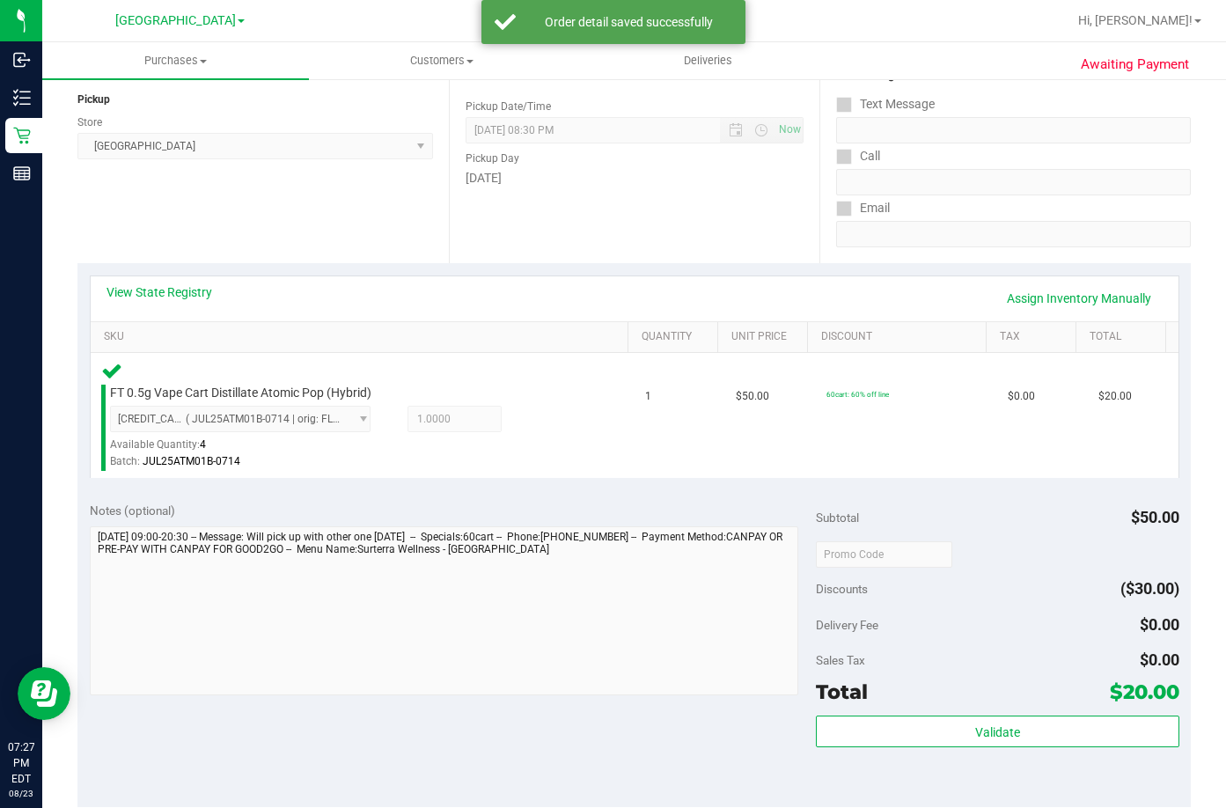
scroll to position [264, 0]
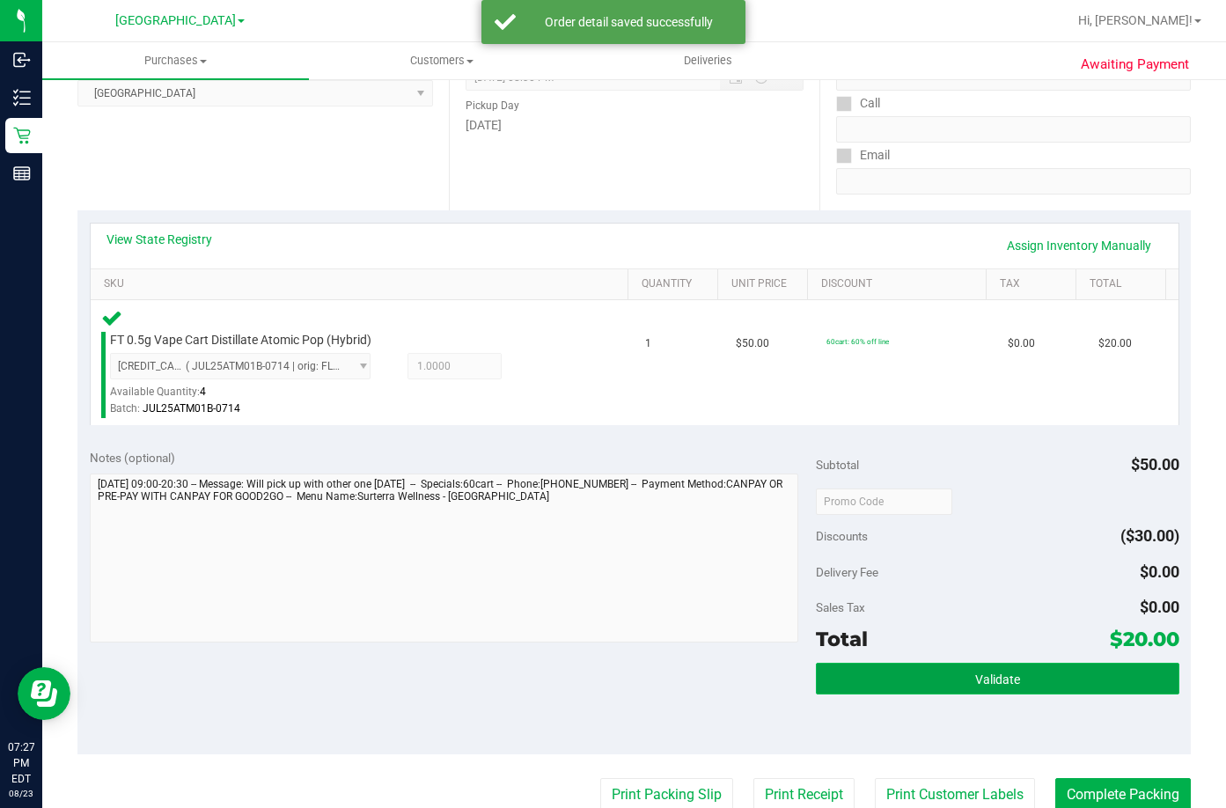
click at [978, 673] on span "Validate" at bounding box center [997, 680] width 45 height 14
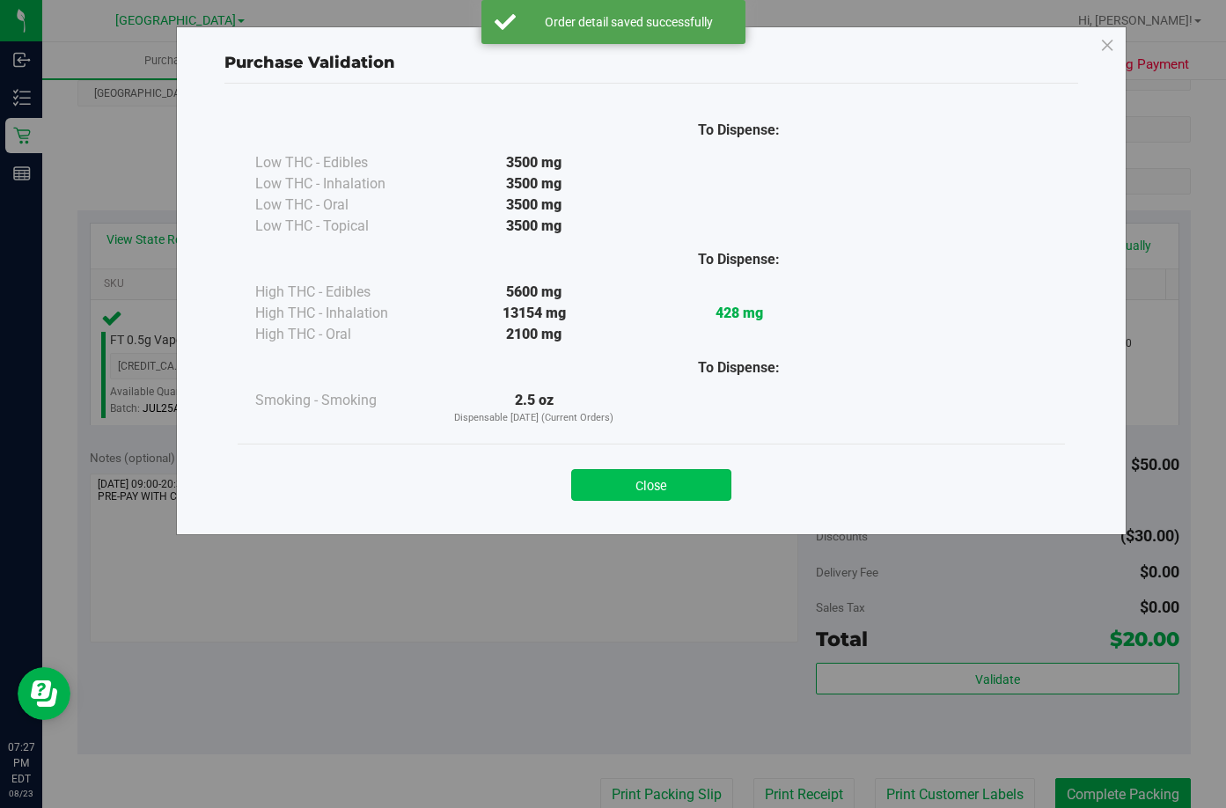
click at [675, 473] on button "Close" at bounding box center [651, 485] width 160 height 32
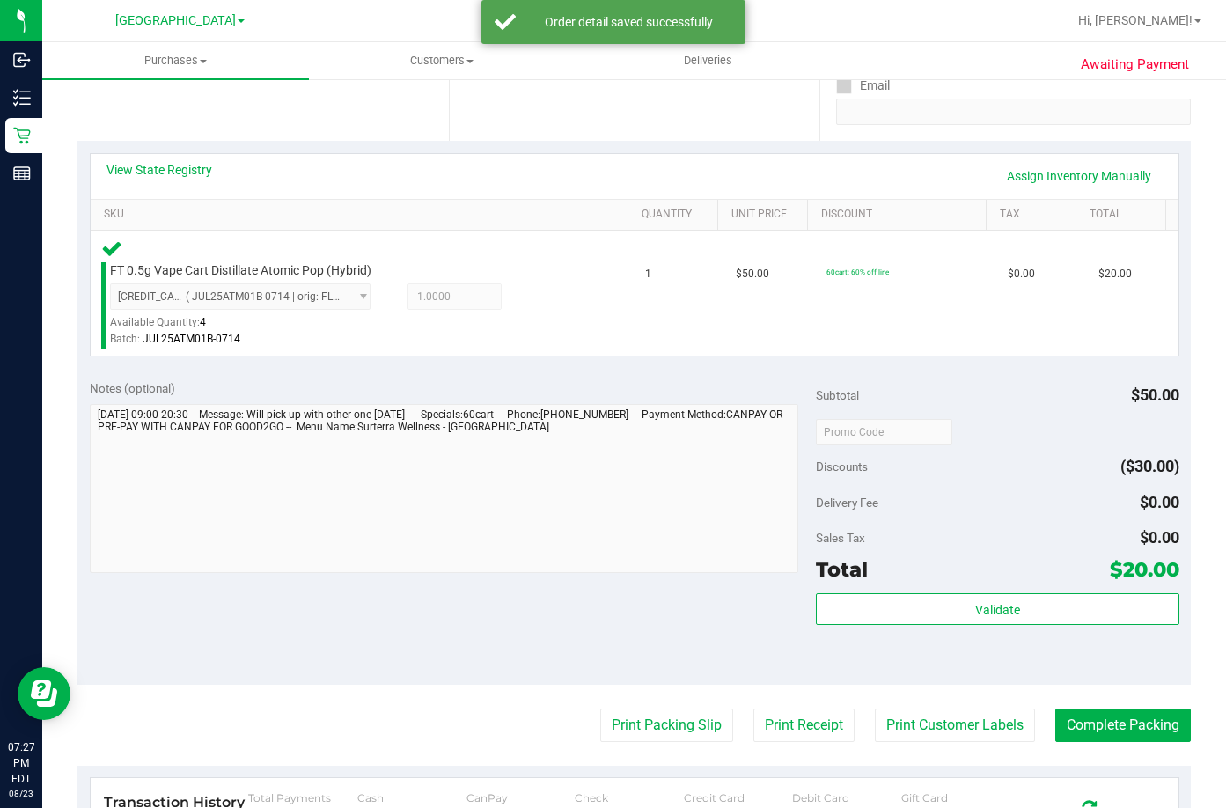
scroll to position [352, 0]
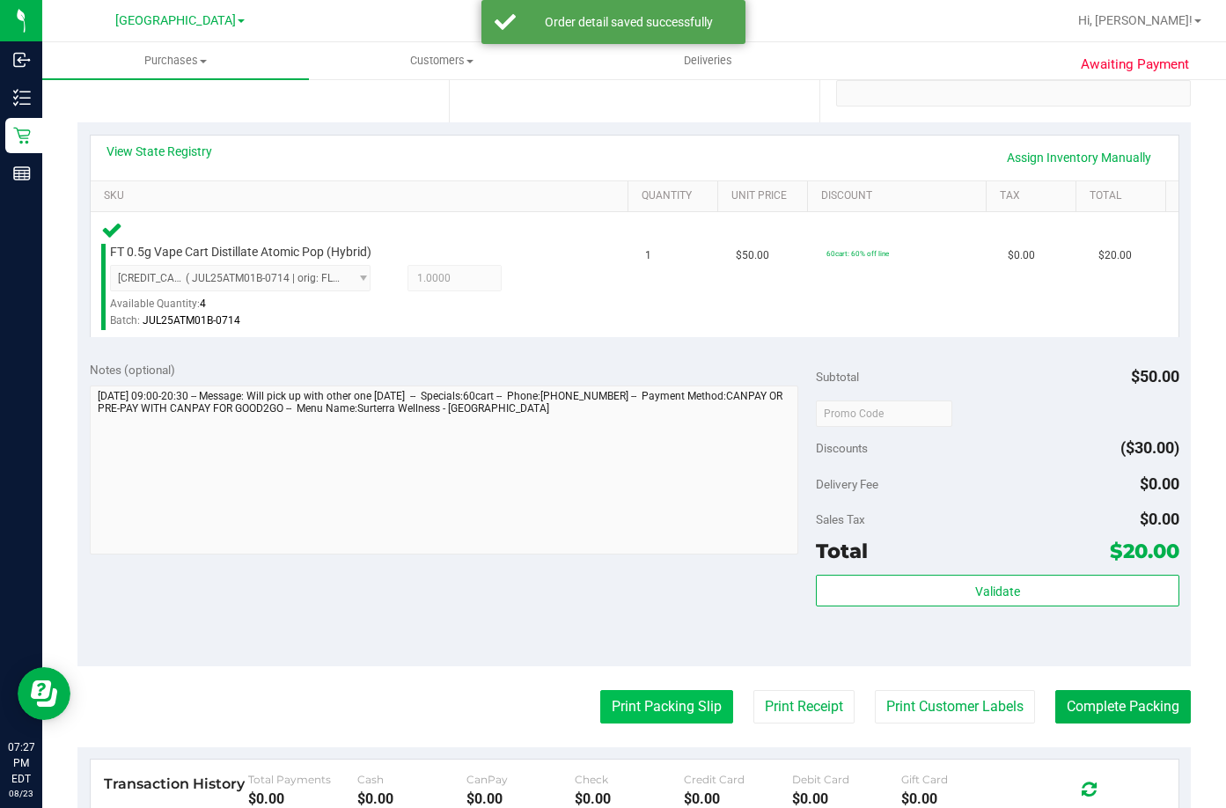
click at [675, 703] on button "Print Packing Slip" at bounding box center [666, 706] width 133 height 33
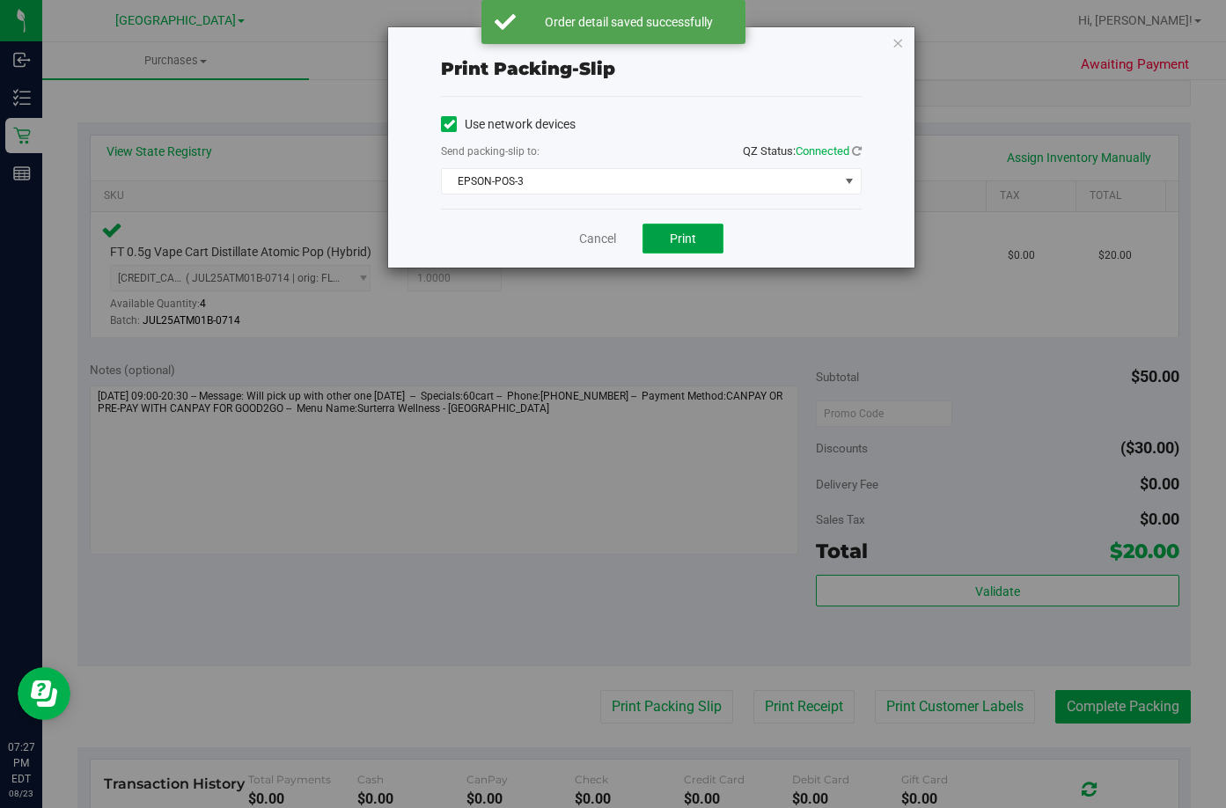
click at [673, 242] on span "Print" at bounding box center [683, 239] width 26 height 14
click at [590, 232] on link "Cancel" at bounding box center [597, 239] width 37 height 18
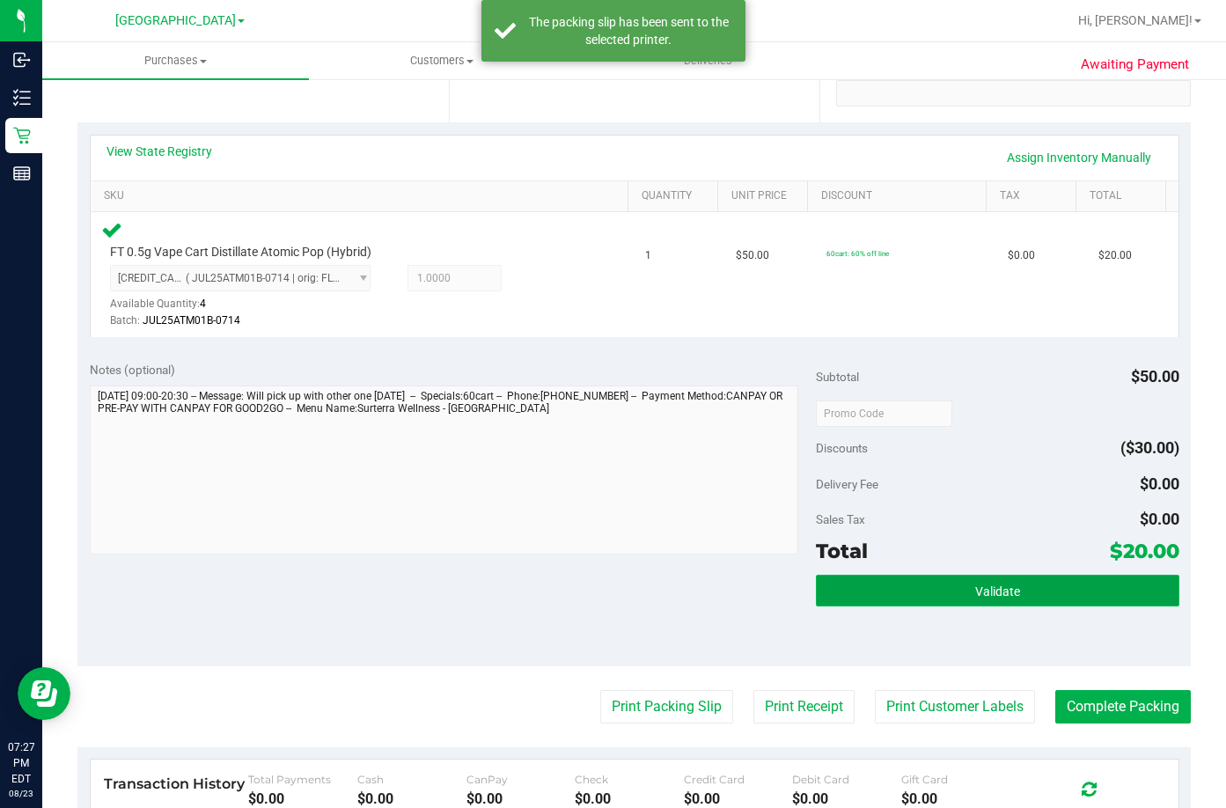
click at [938, 598] on button "Validate" at bounding box center [998, 591] width 364 height 32
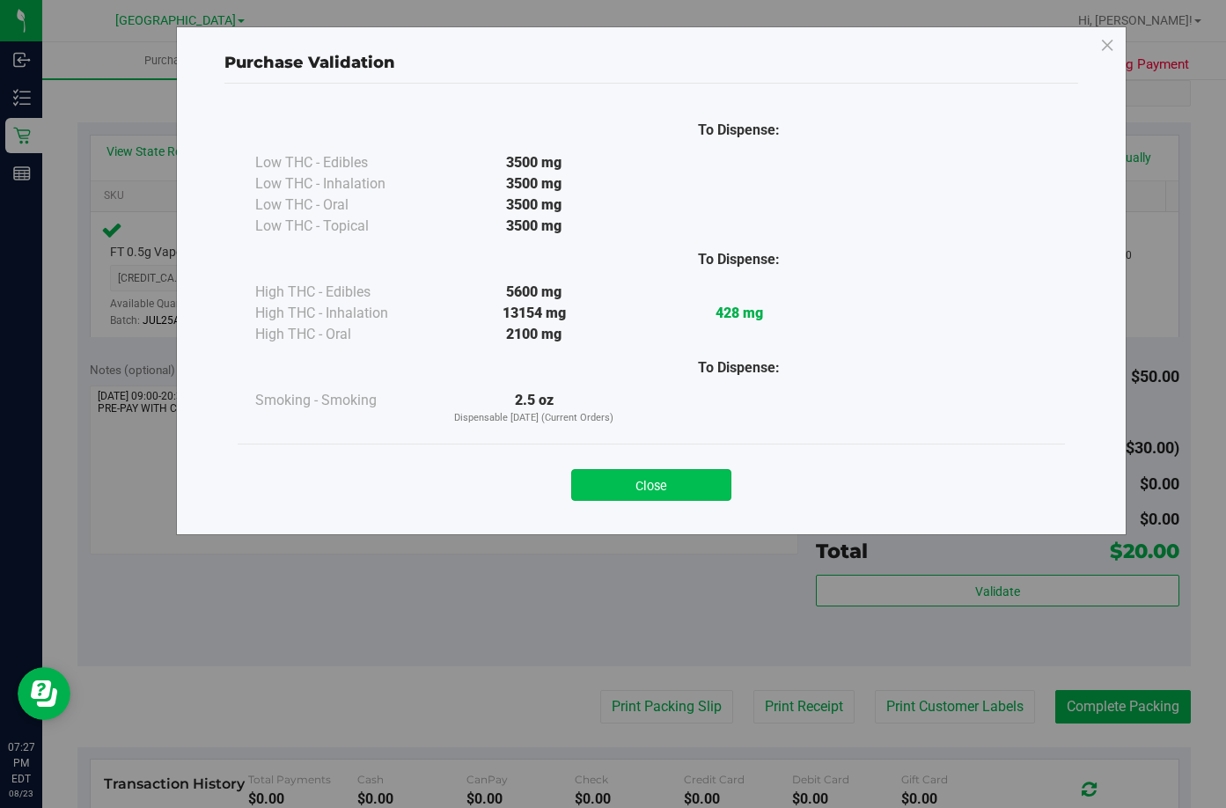
click at [666, 489] on button "Close" at bounding box center [651, 485] width 160 height 32
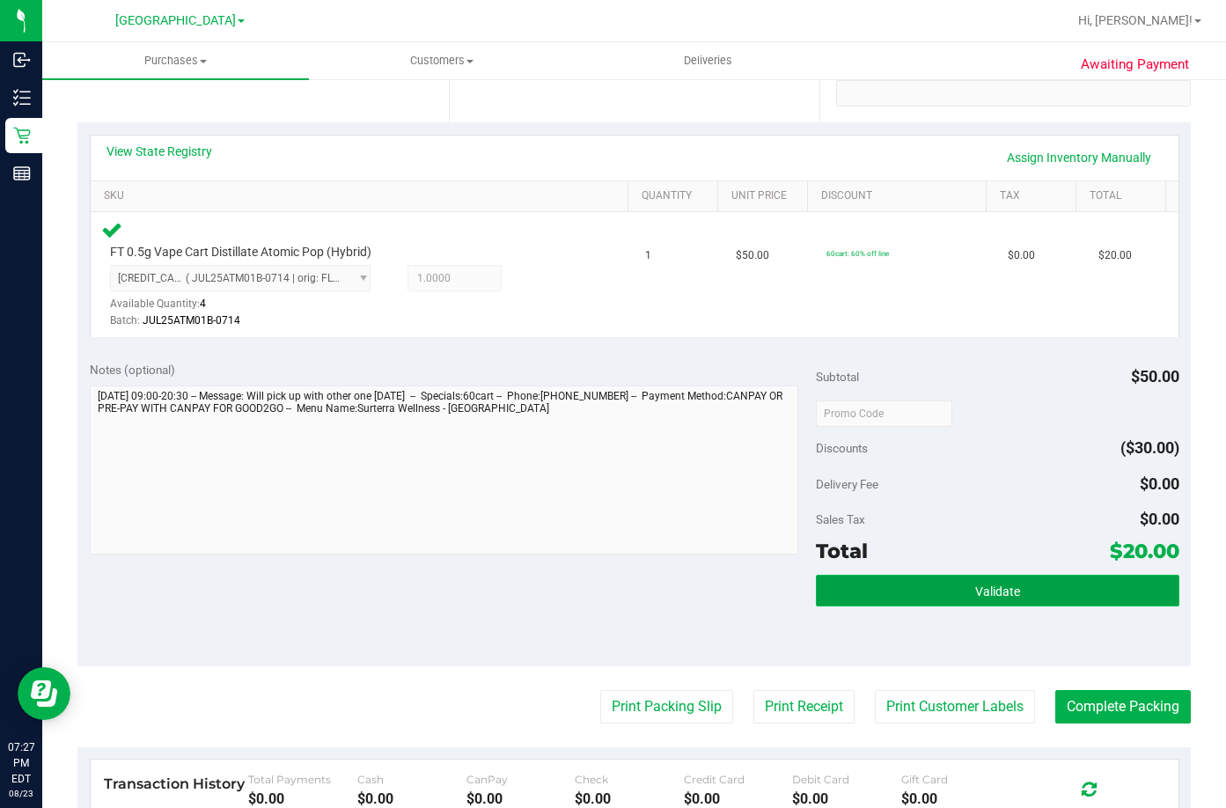
click at [998, 591] on span "Validate" at bounding box center [997, 592] width 45 height 14
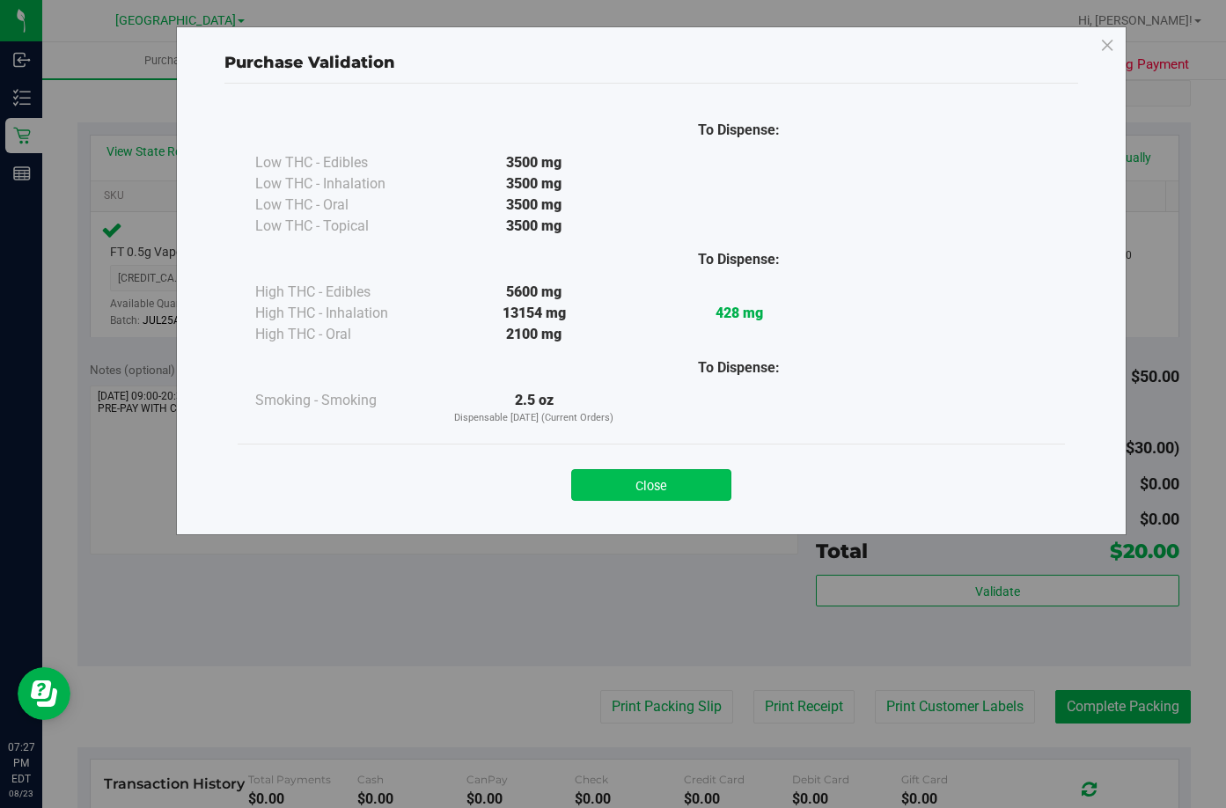
click at [682, 481] on button "Close" at bounding box center [651, 485] width 160 height 32
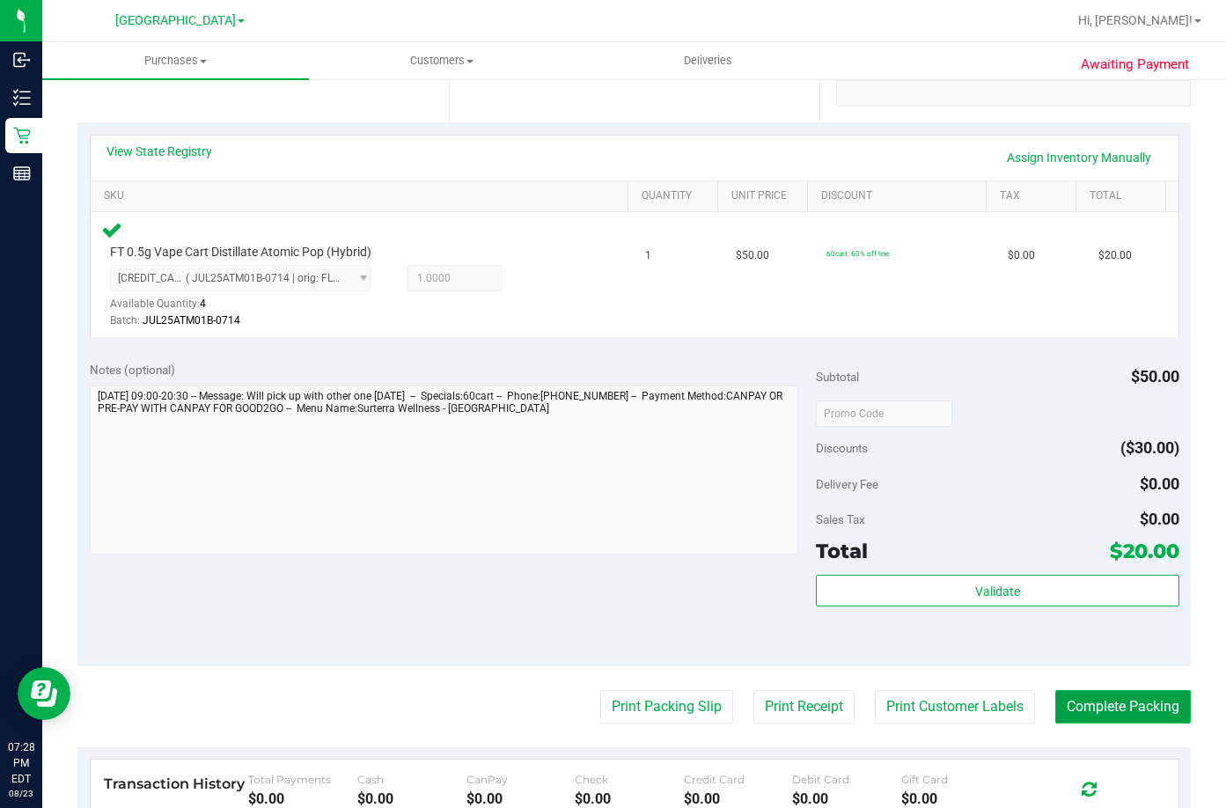
click at [1138, 711] on button "Complete Packing" at bounding box center [1124, 706] width 136 height 33
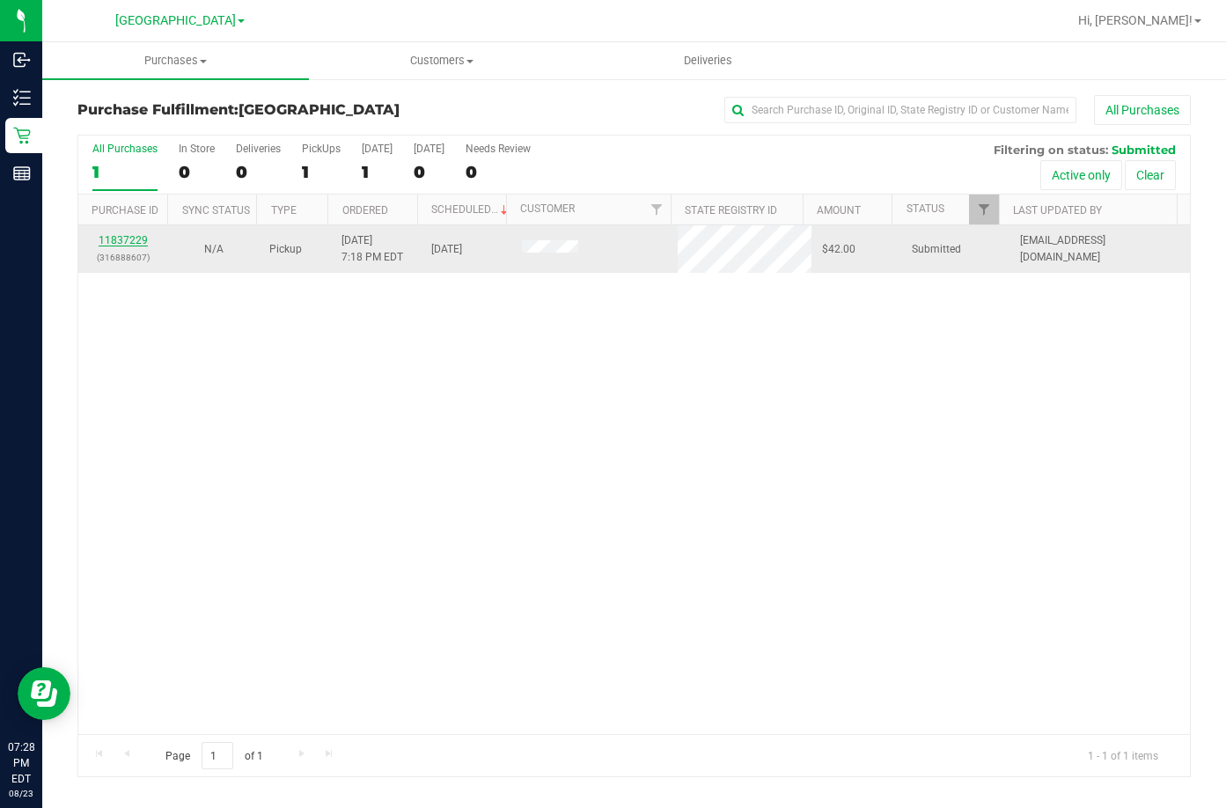
click at [127, 241] on link "11837229" at bounding box center [123, 240] width 49 height 12
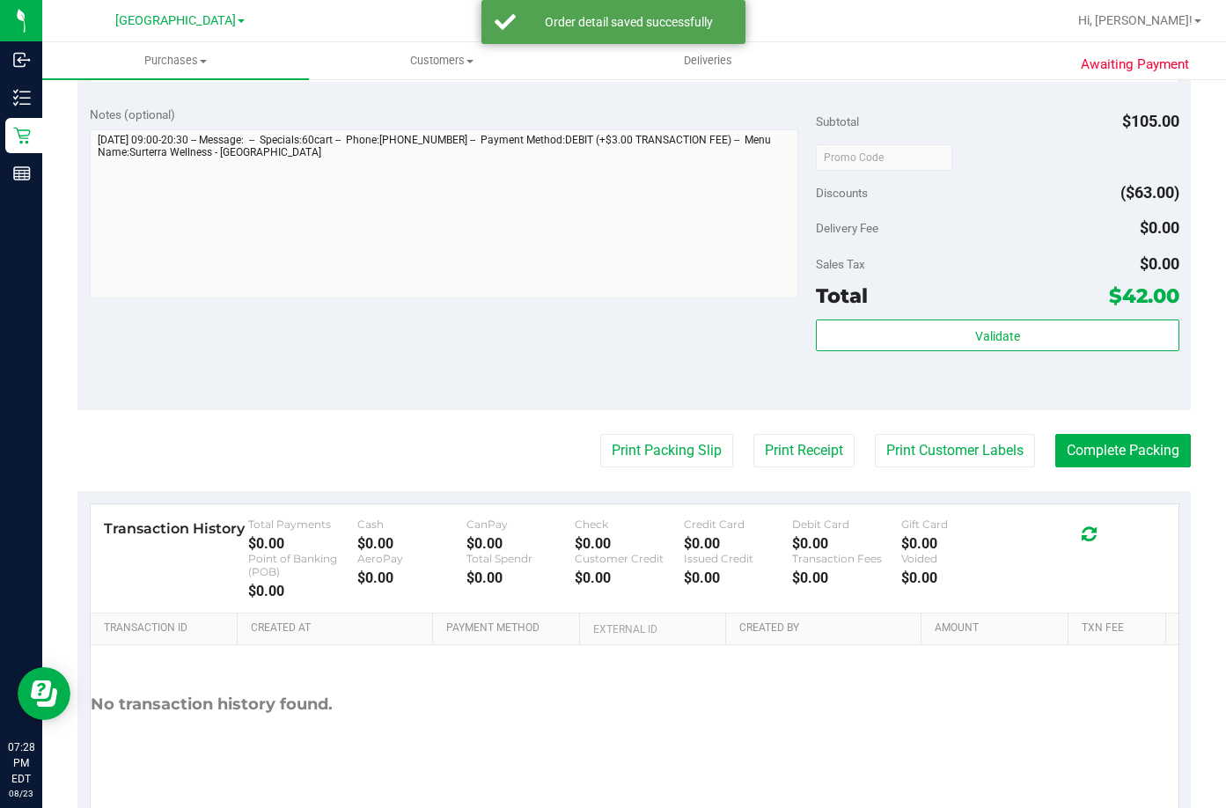
scroll to position [880, 0]
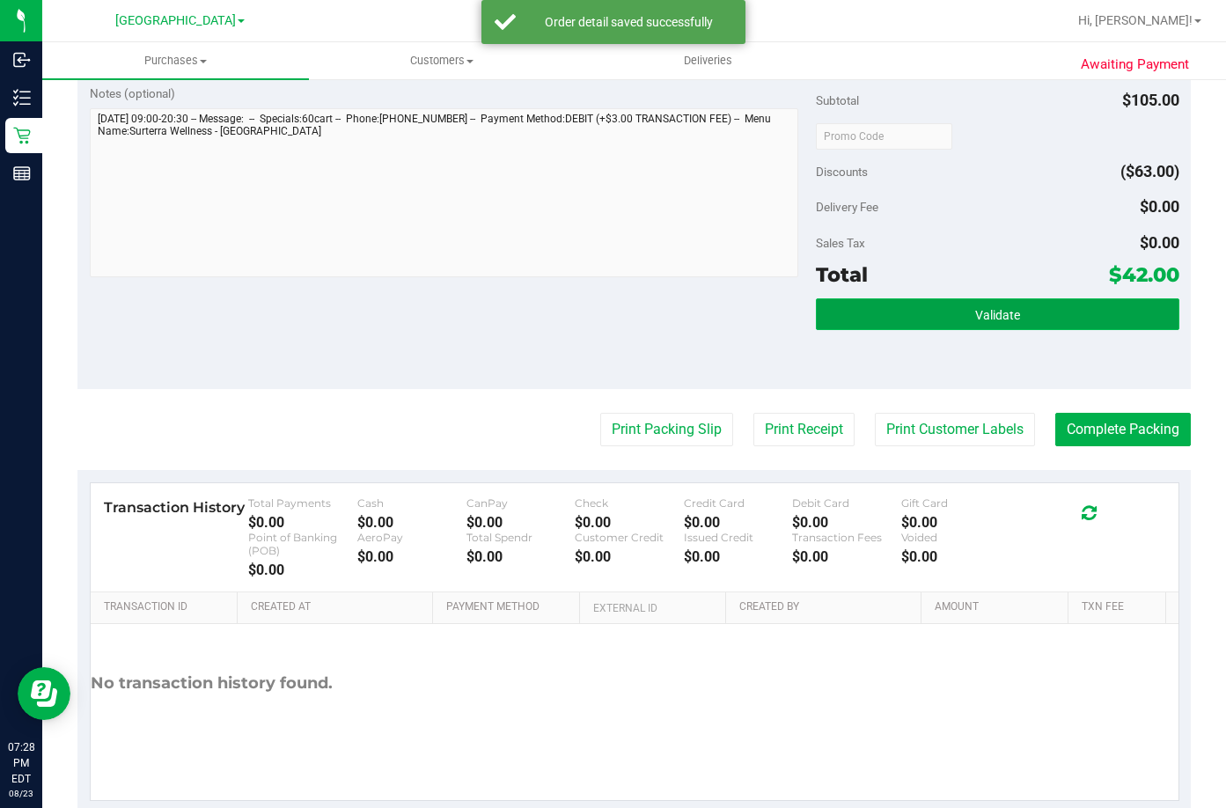
click at [948, 313] on button "Validate" at bounding box center [998, 314] width 364 height 32
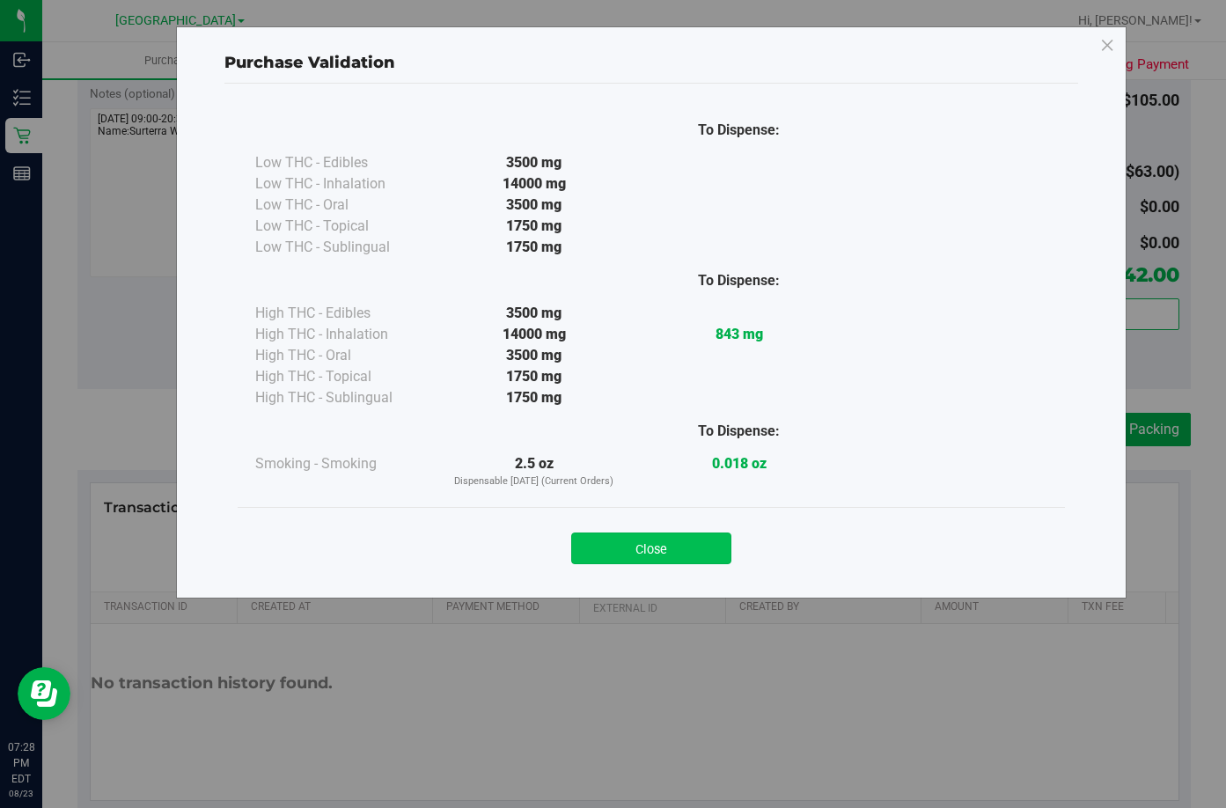
click at [681, 548] on button "Close" at bounding box center [651, 549] width 160 height 32
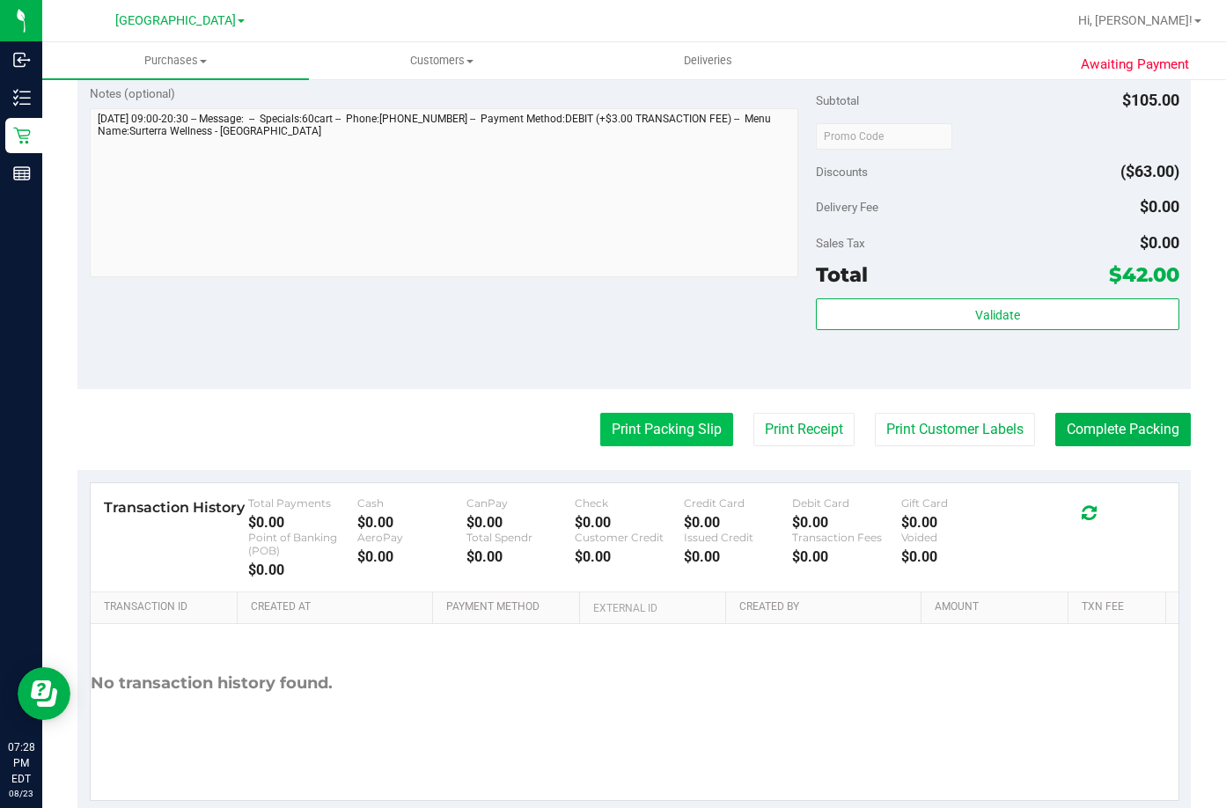
click at [646, 429] on button "Print Packing Slip" at bounding box center [666, 429] width 133 height 33
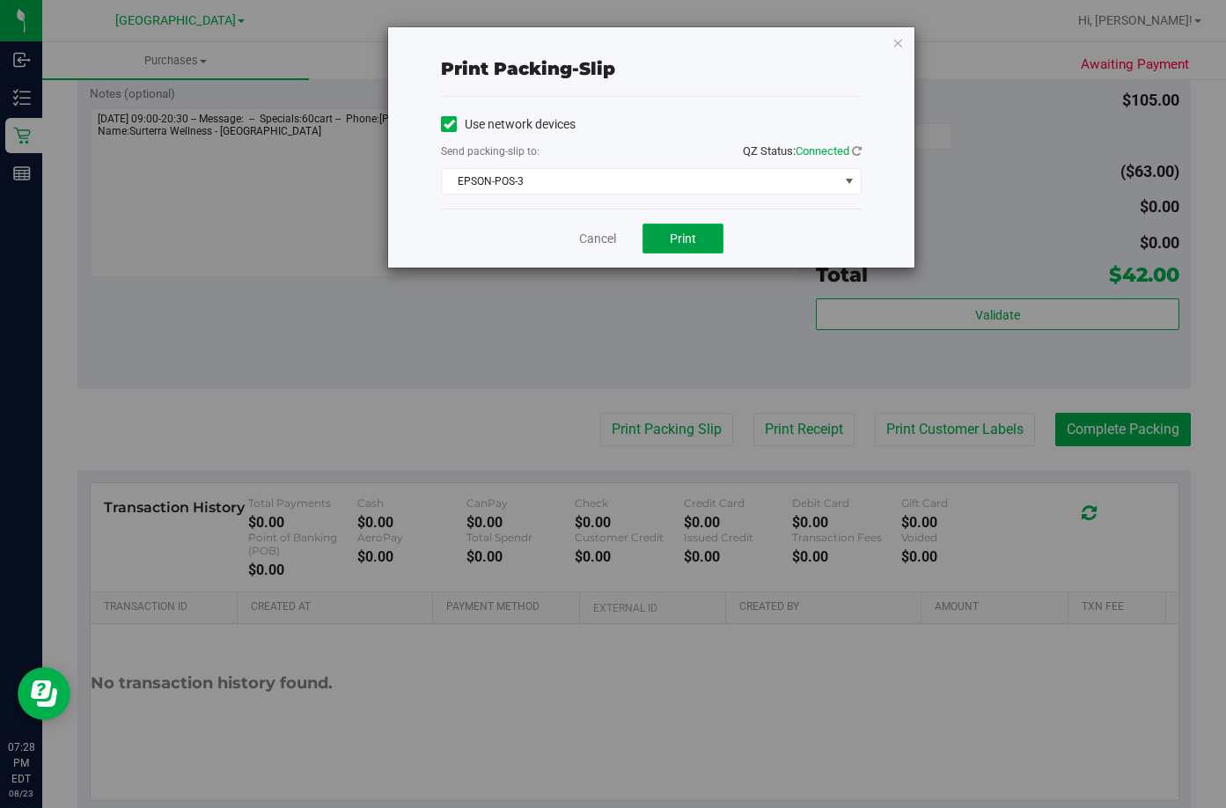
click at [707, 244] on button "Print" at bounding box center [683, 239] width 81 height 30
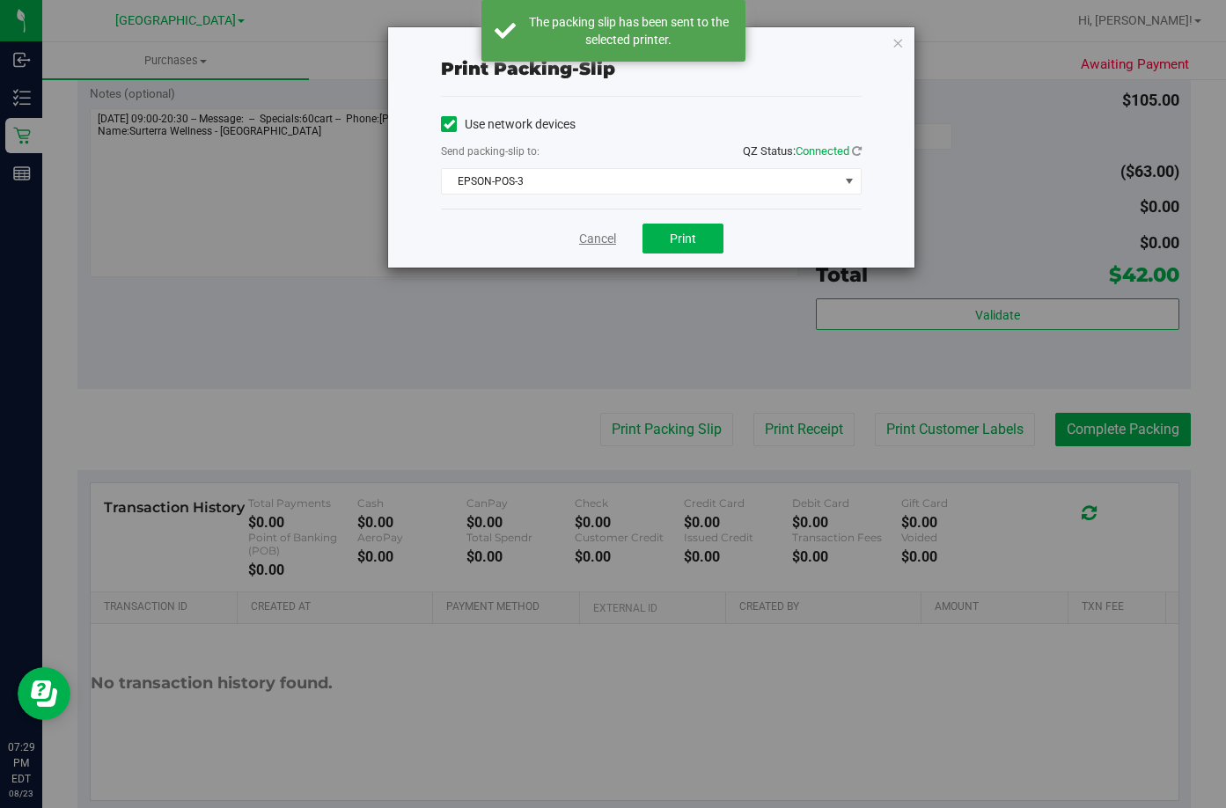
click at [593, 237] on link "Cancel" at bounding box center [597, 239] width 37 height 18
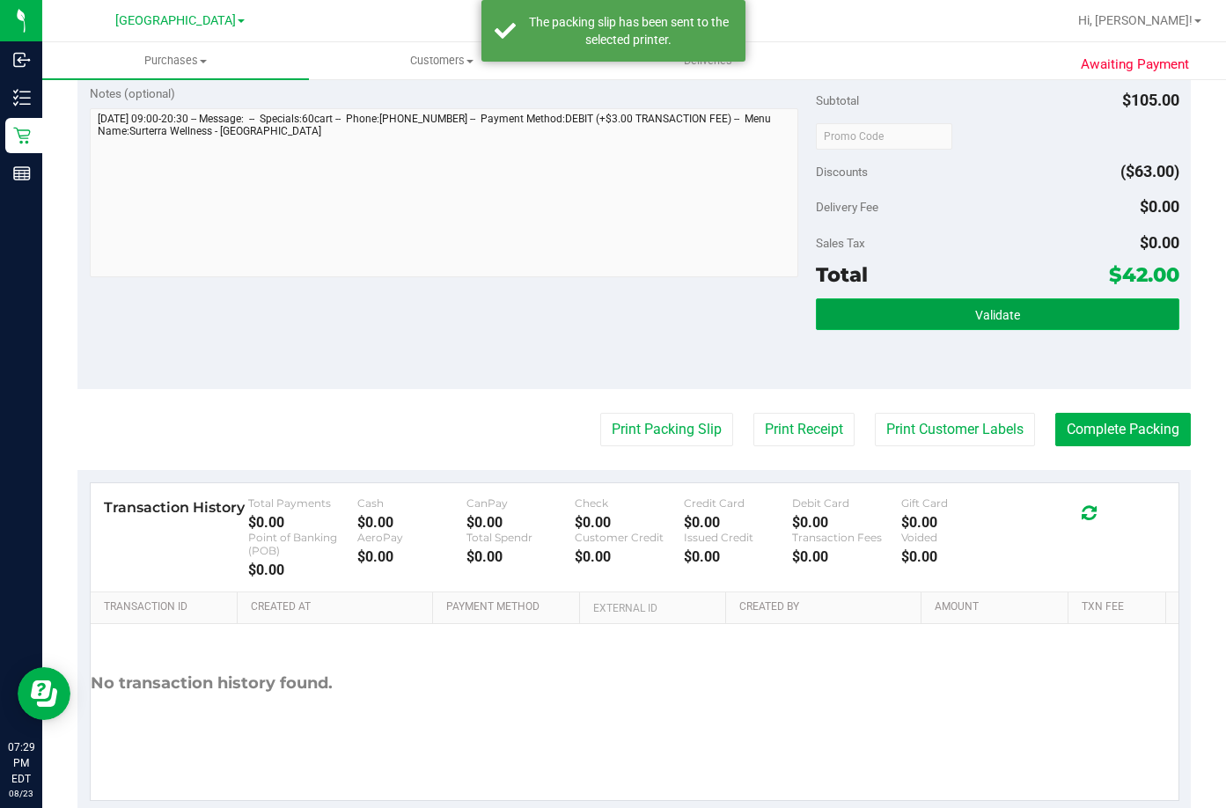
click at [930, 316] on button "Validate" at bounding box center [998, 314] width 364 height 32
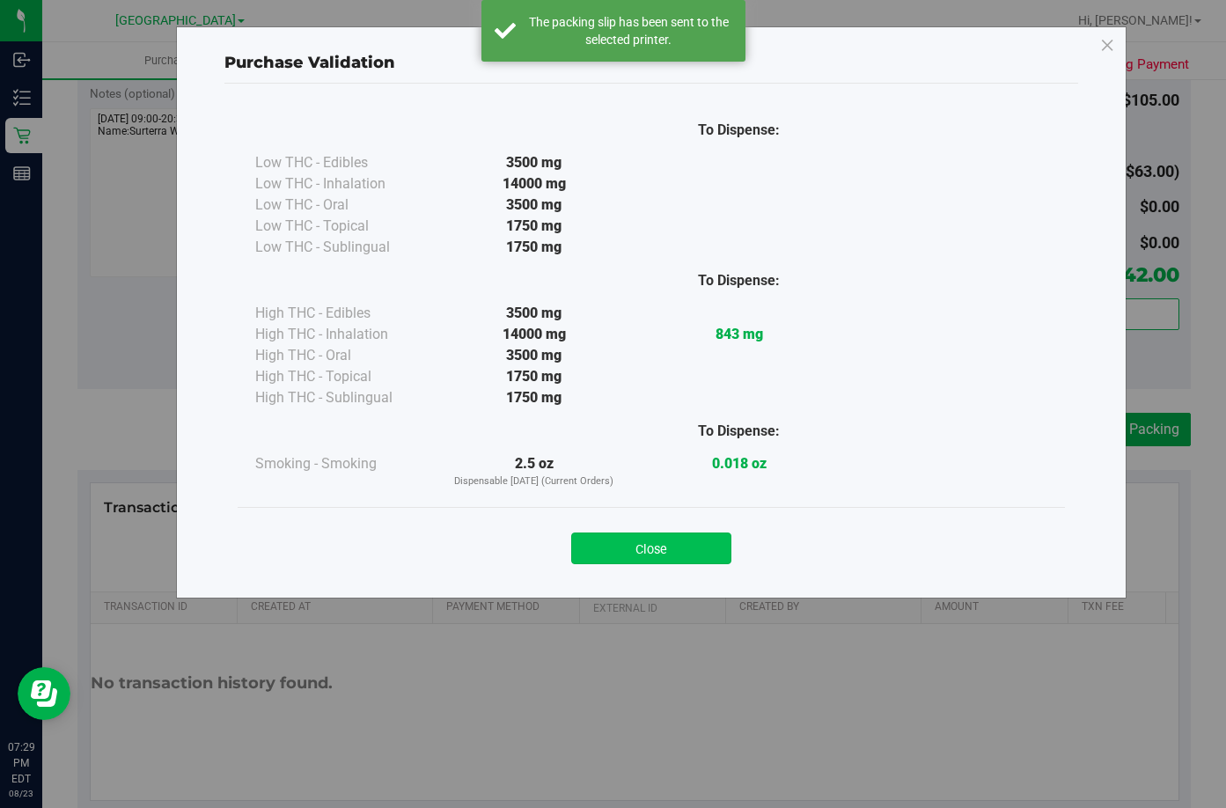
click at [689, 555] on button "Close" at bounding box center [651, 549] width 160 height 32
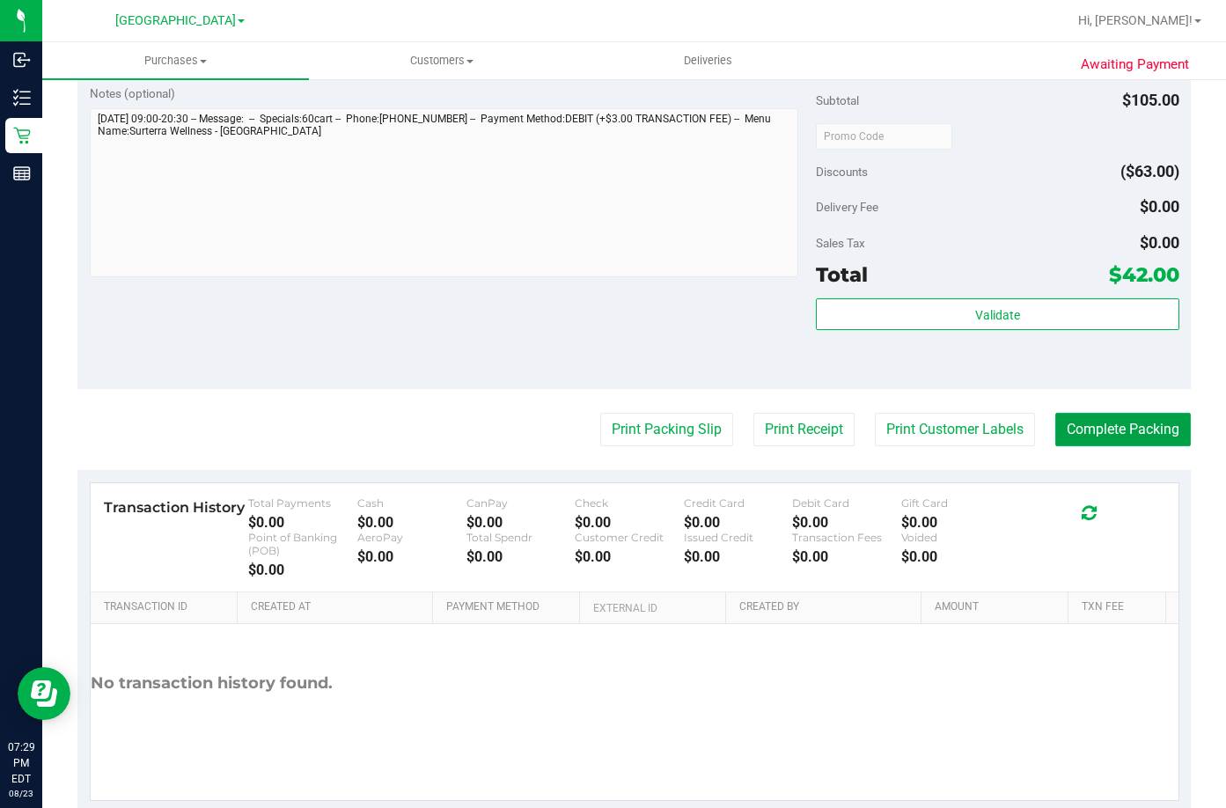
click at [1151, 438] on button "Complete Packing" at bounding box center [1124, 429] width 136 height 33
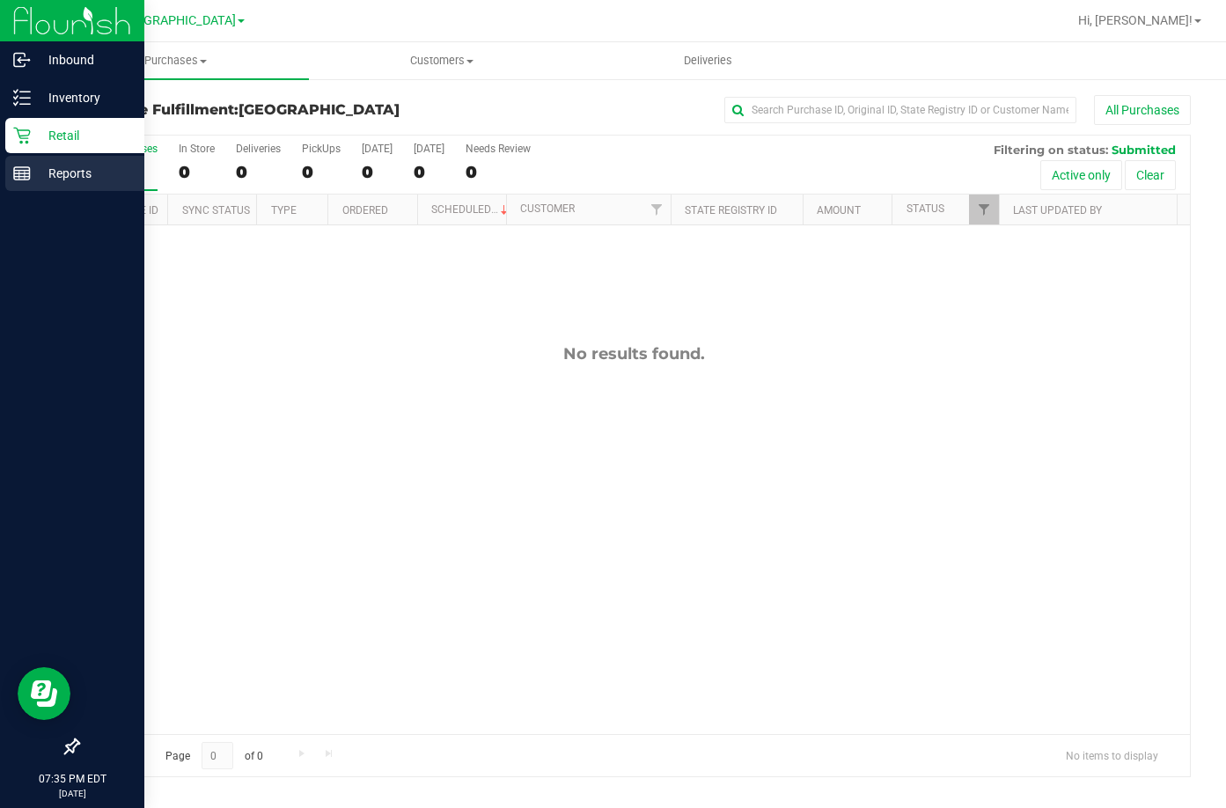
click at [69, 171] on p "Reports" at bounding box center [84, 173] width 106 height 21
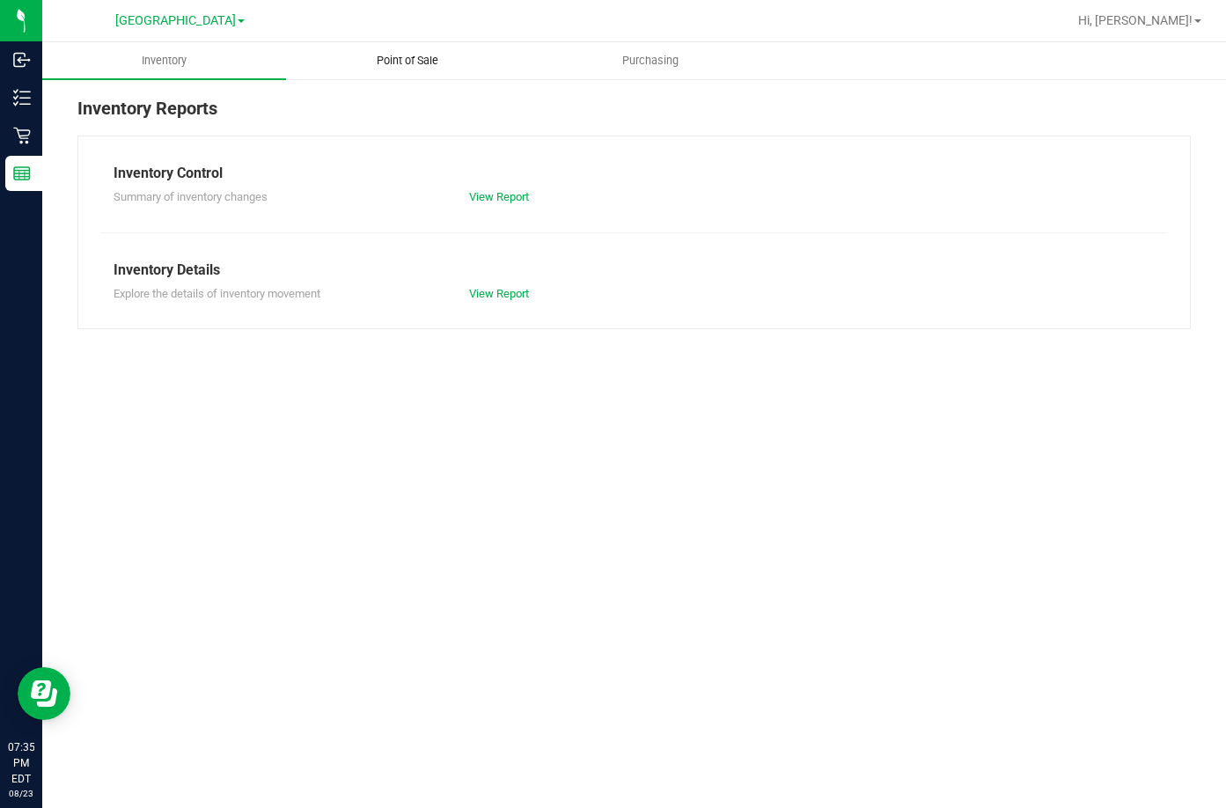
click at [412, 63] on span "Point of Sale" at bounding box center [407, 61] width 109 height 16
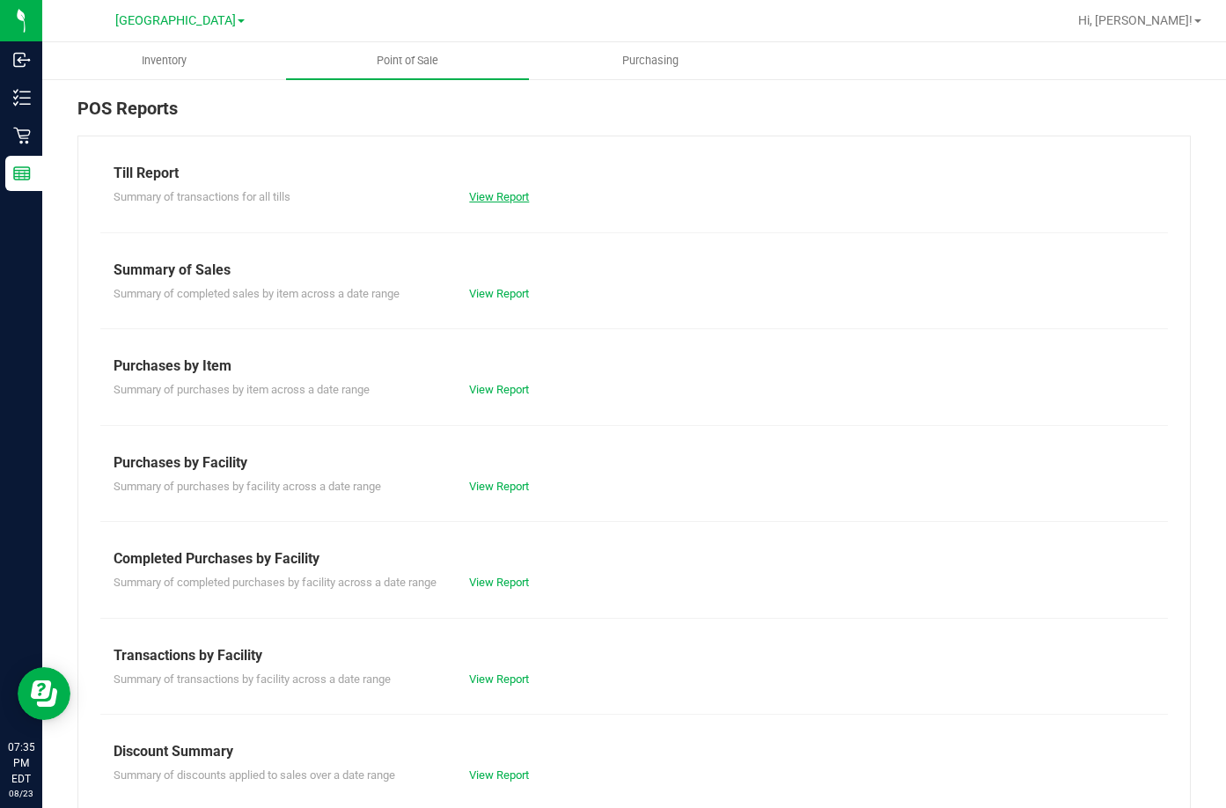
click at [494, 195] on link "View Report" at bounding box center [499, 196] width 60 height 13
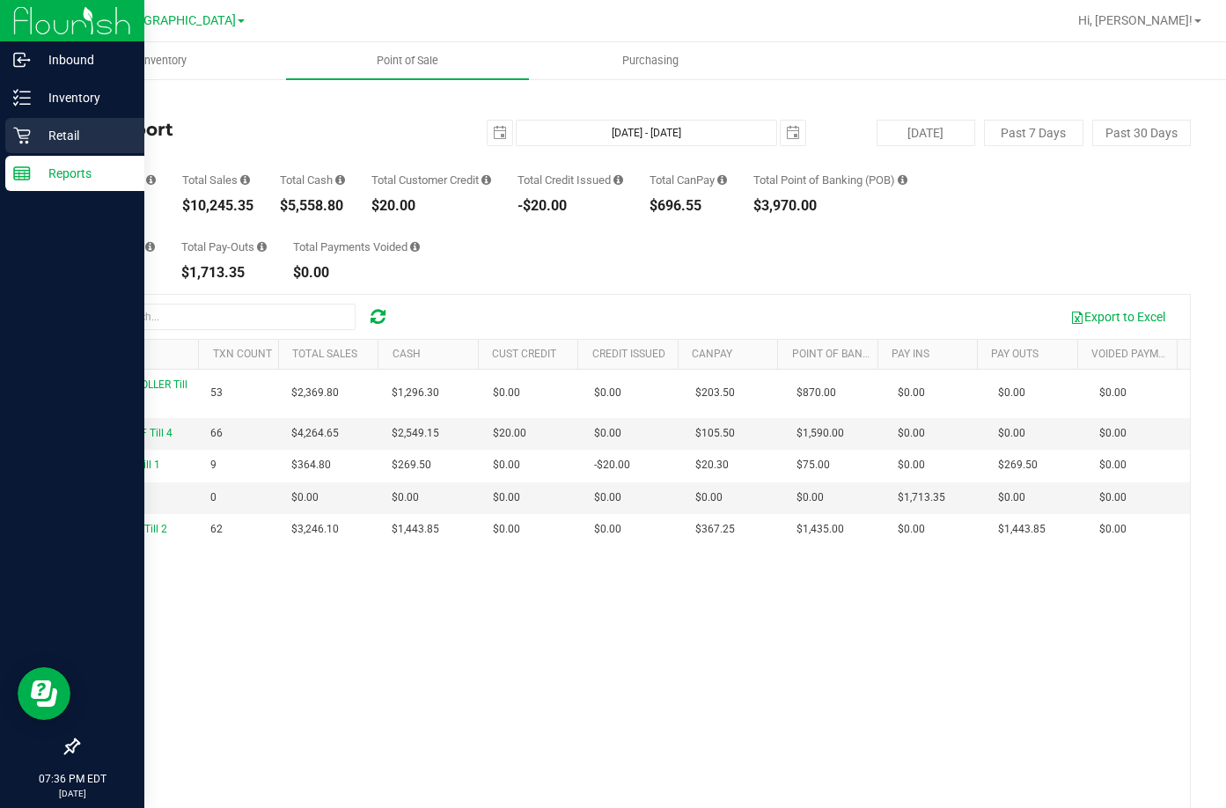
click at [33, 132] on p "Retail" at bounding box center [84, 135] width 106 height 21
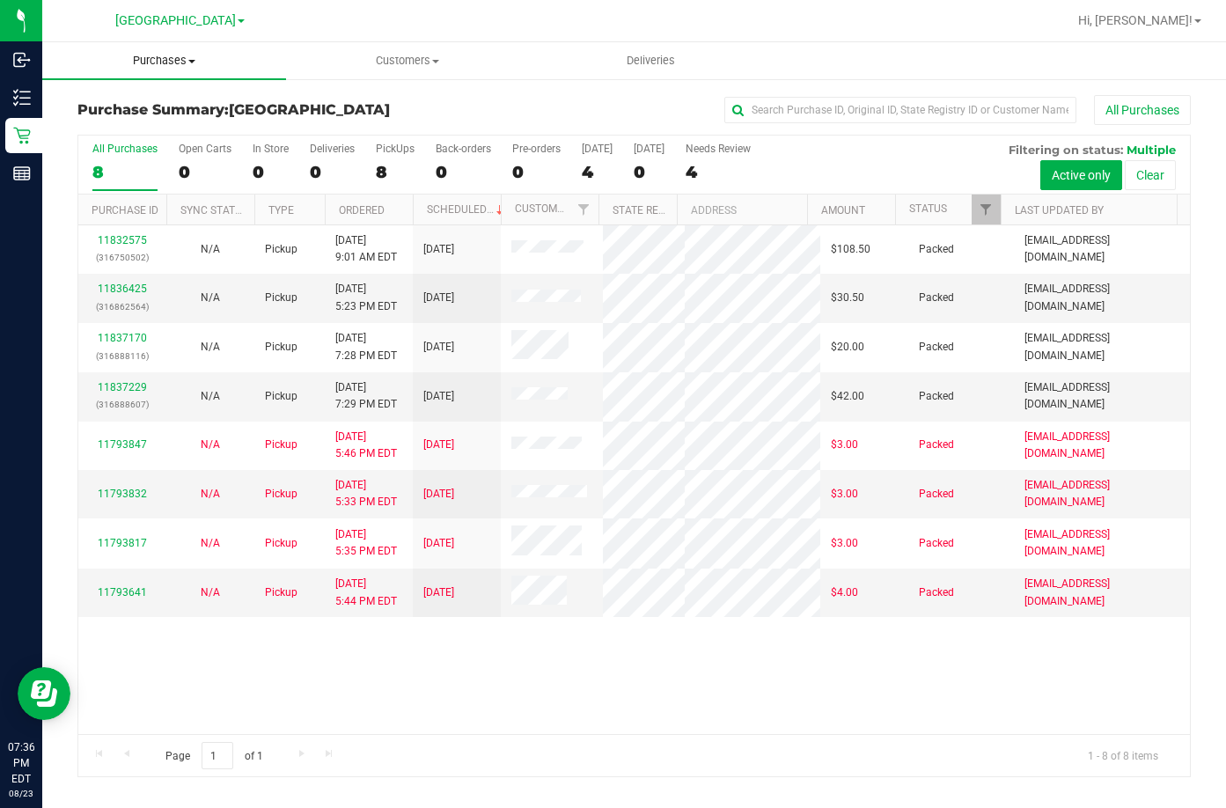
click at [163, 55] on span "Purchases" at bounding box center [164, 61] width 244 height 16
click at [121, 136] on li "Fulfillment" at bounding box center [164, 127] width 244 height 21
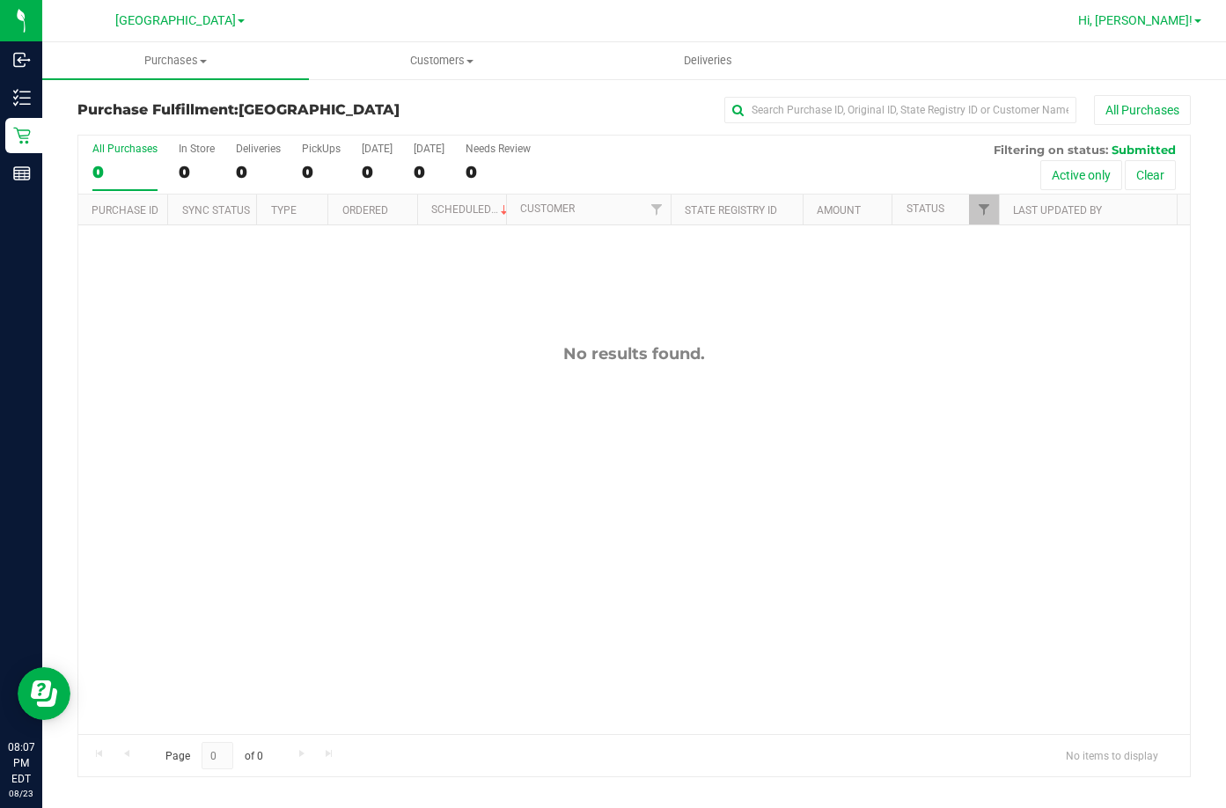
click at [1167, 22] on span "Hi, [PERSON_NAME]!" at bounding box center [1135, 20] width 114 height 14
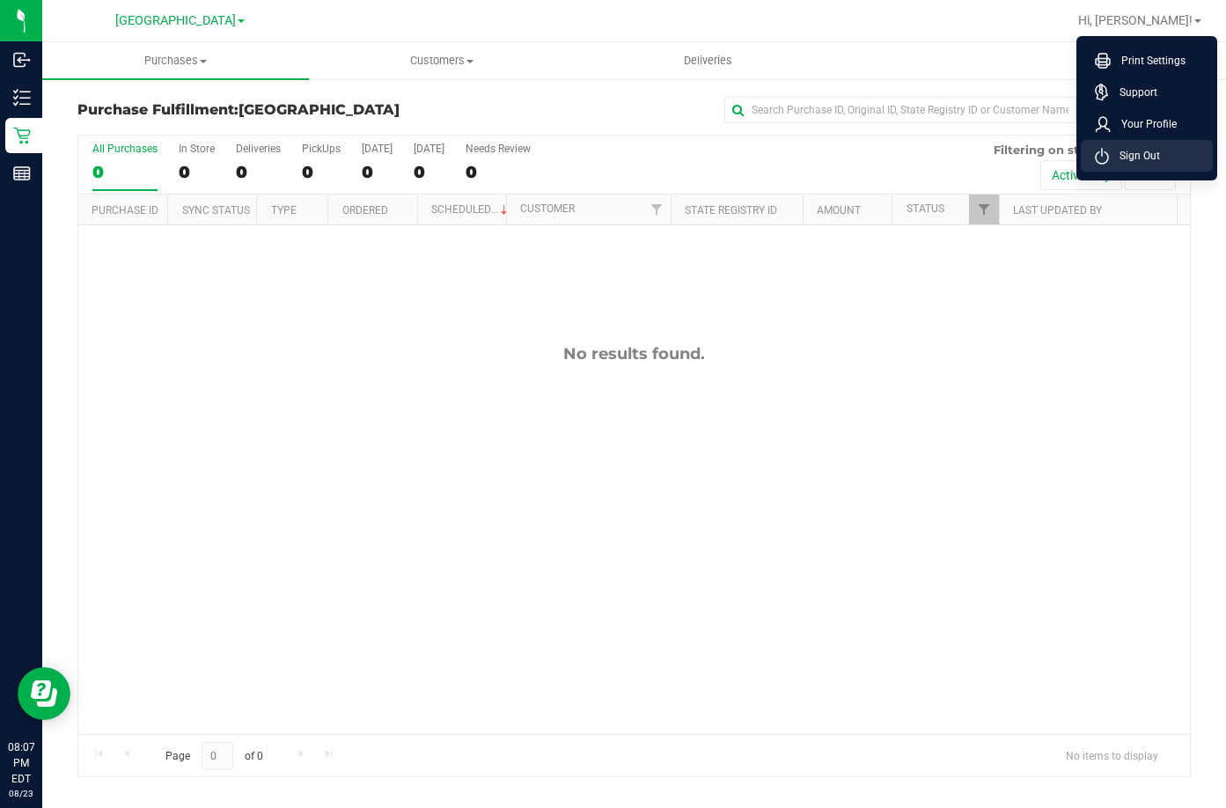
click at [1147, 155] on span "Sign Out" at bounding box center [1134, 156] width 51 height 18
